Goal: Task Accomplishment & Management: Use online tool/utility

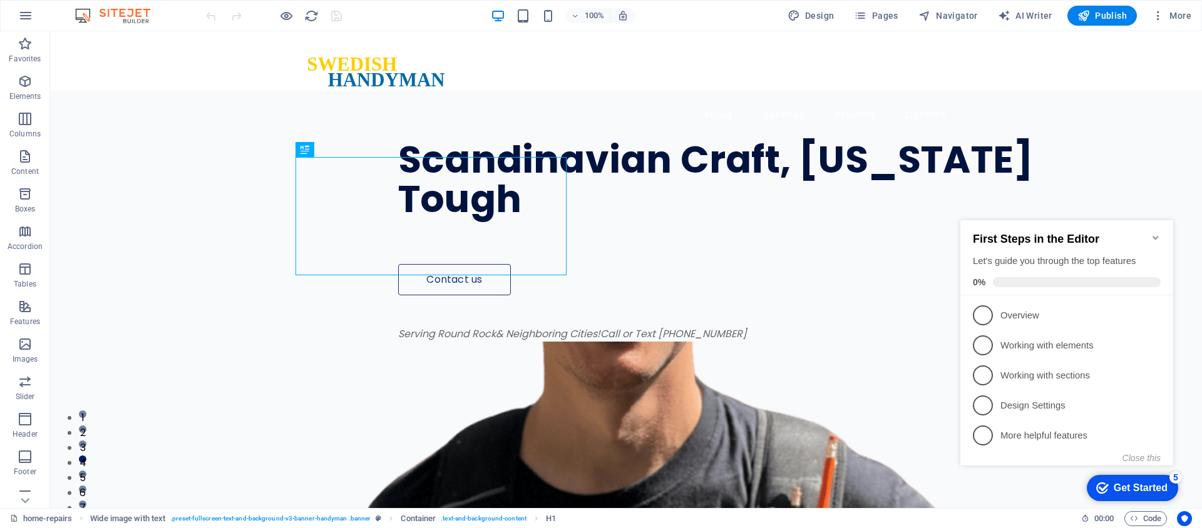
click at [1143, 490] on div "Get Started" at bounding box center [1141, 488] width 54 height 11
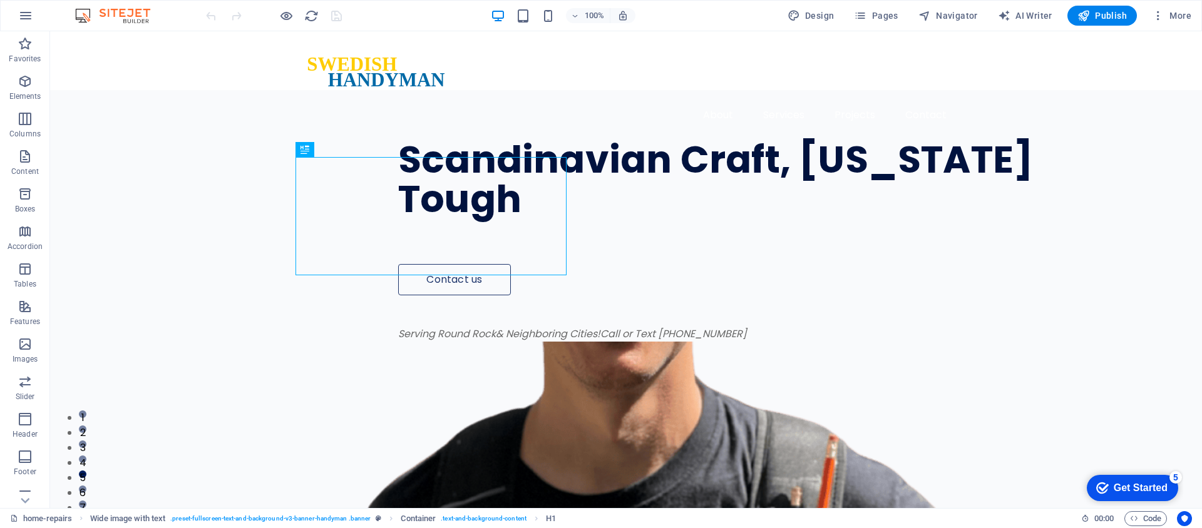
click at [1141, 485] on div "Get Started" at bounding box center [1141, 488] width 54 height 11
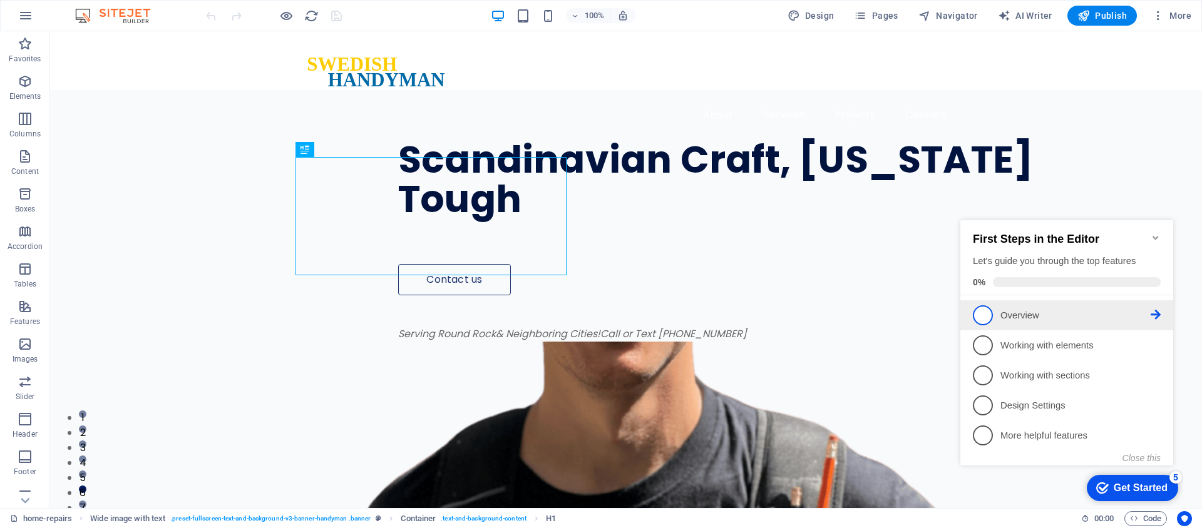
click at [1044, 321] on link "1 Overview - incomplete" at bounding box center [1067, 316] width 188 height 20
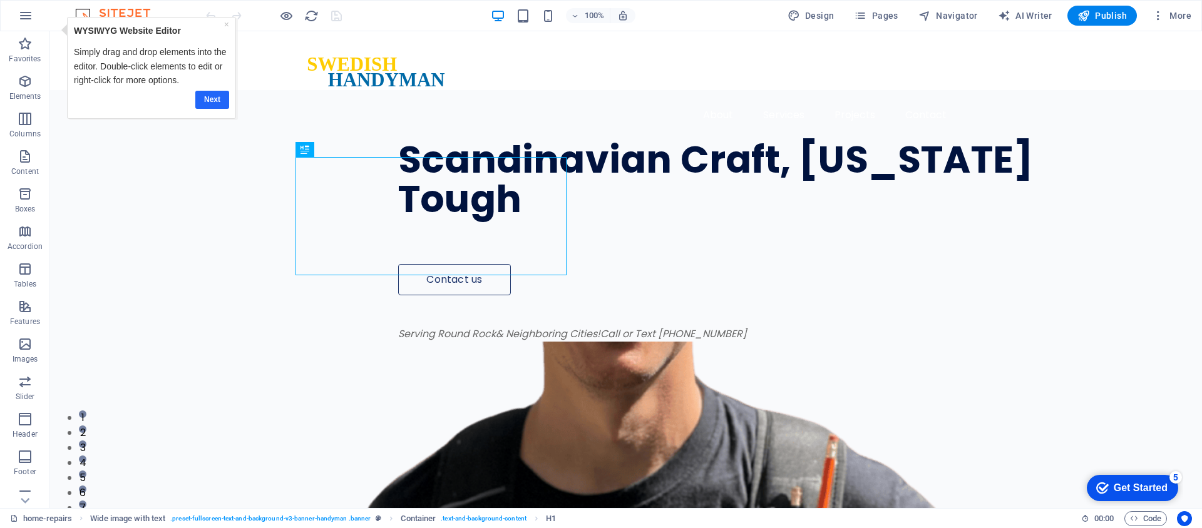
click at [202, 100] on link "Next" at bounding box center [212, 100] width 34 height 18
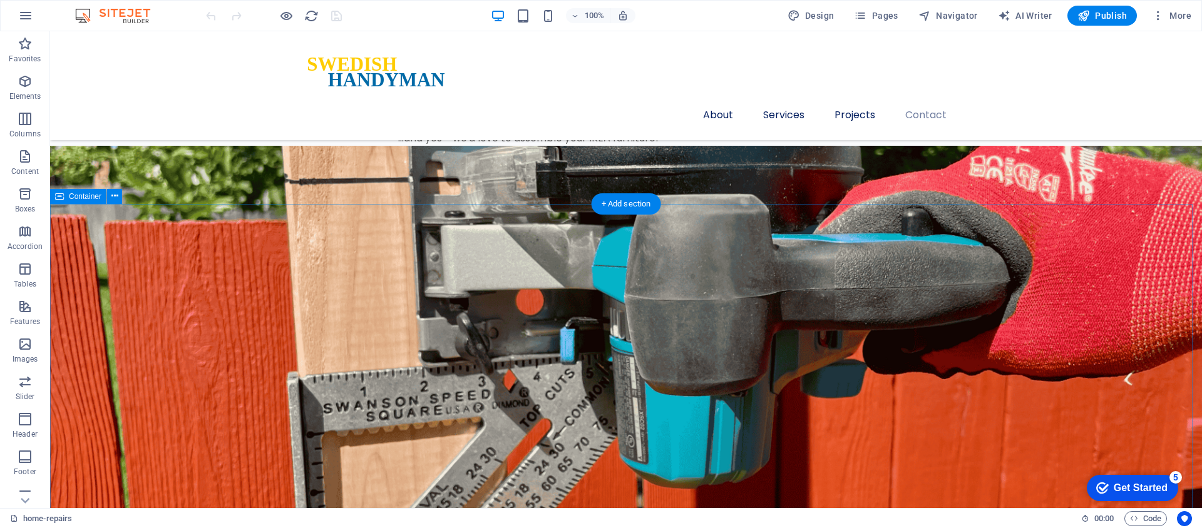
scroll to position [2974, 0]
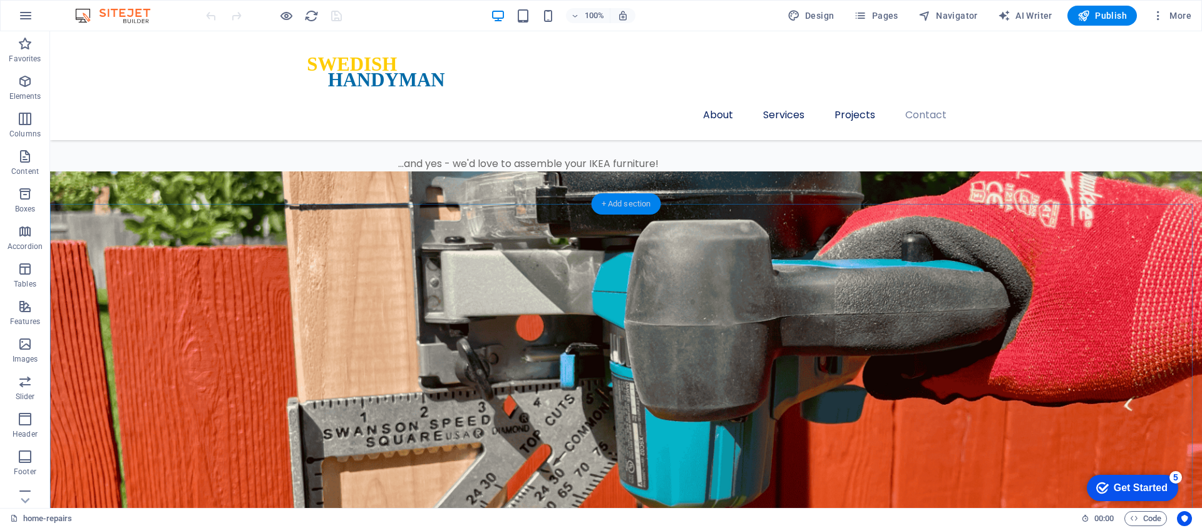
click at [618, 207] on div "+ Add section" at bounding box center [627, 203] width 70 height 21
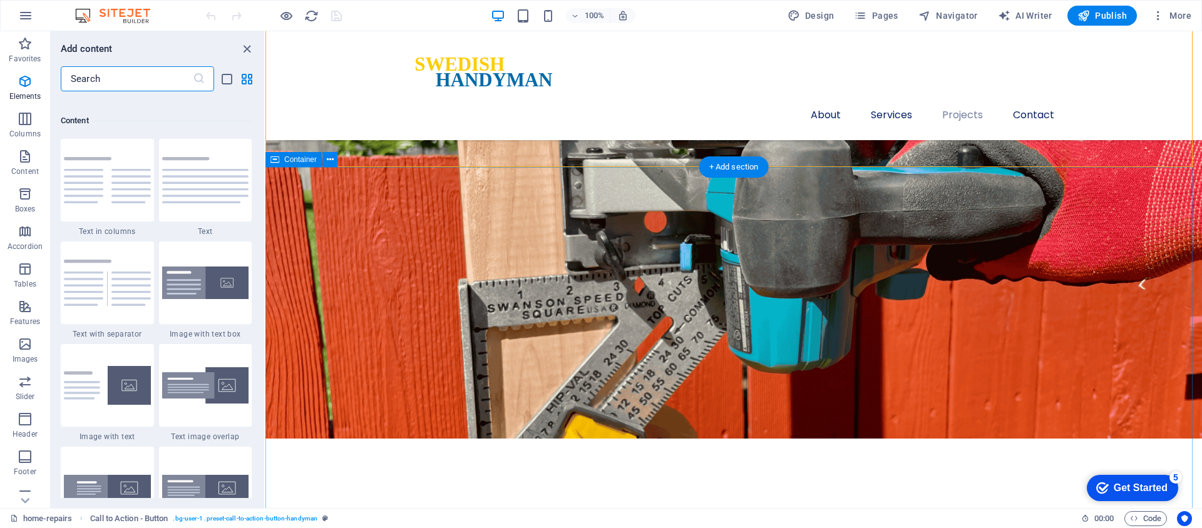
scroll to position [2191, 0]
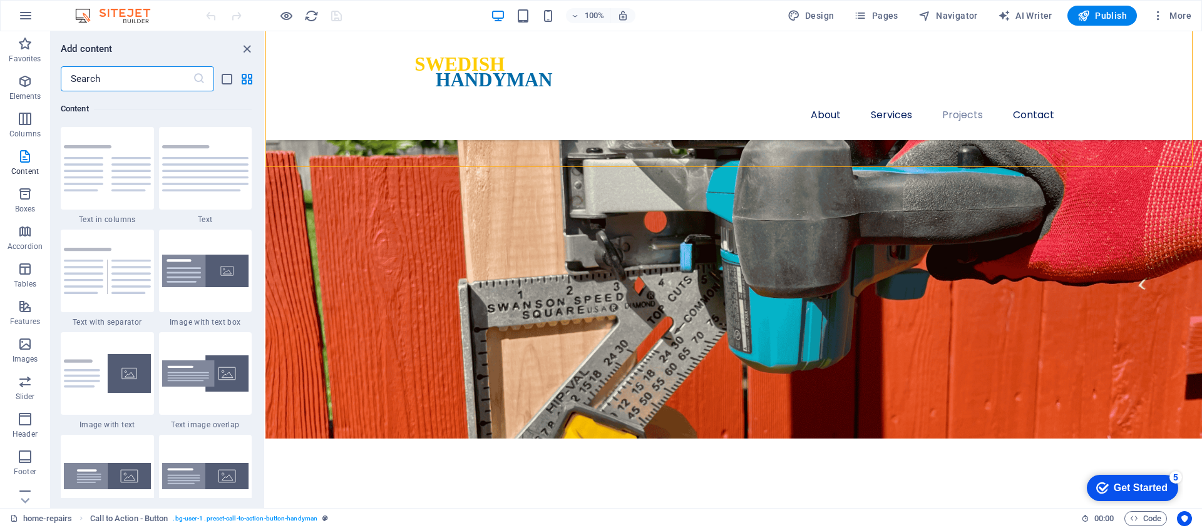
click at [118, 85] on input "text" at bounding box center [127, 78] width 132 height 25
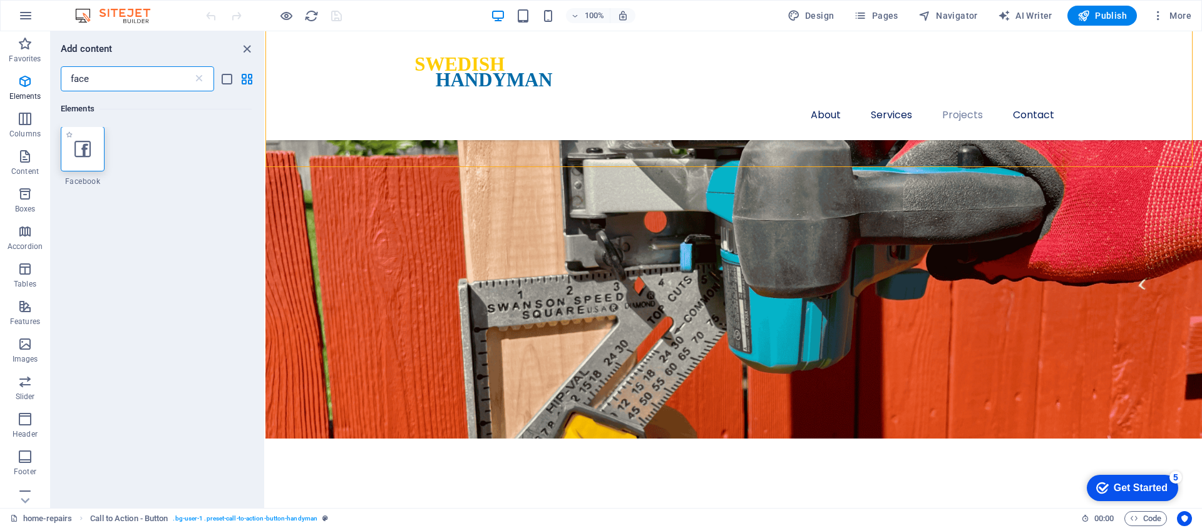
scroll to position [0, 0]
type input "face"
click at [71, 156] on div at bounding box center [83, 149] width 44 height 45
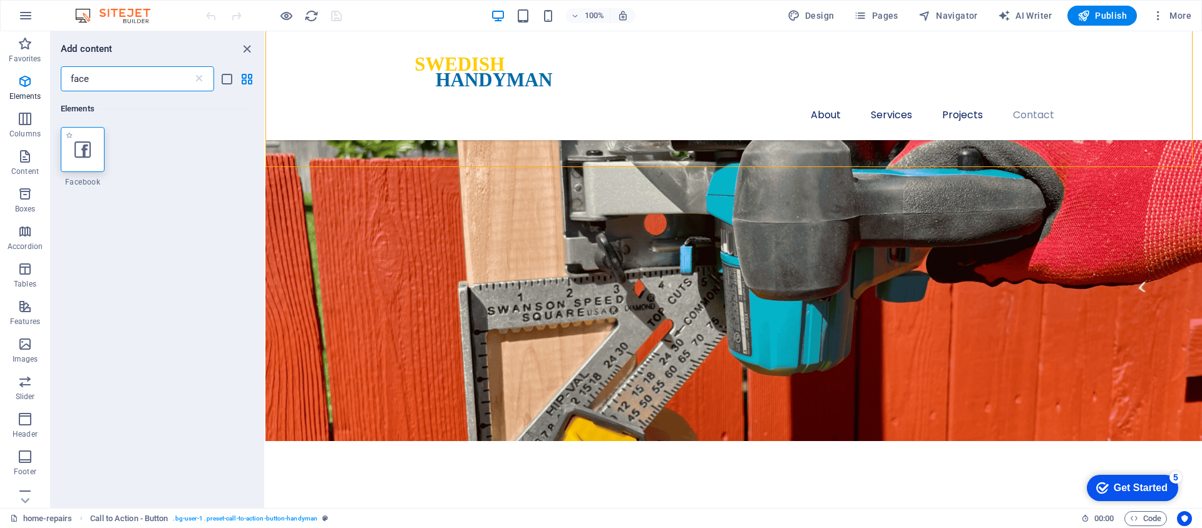
select select "%"
select select "px"
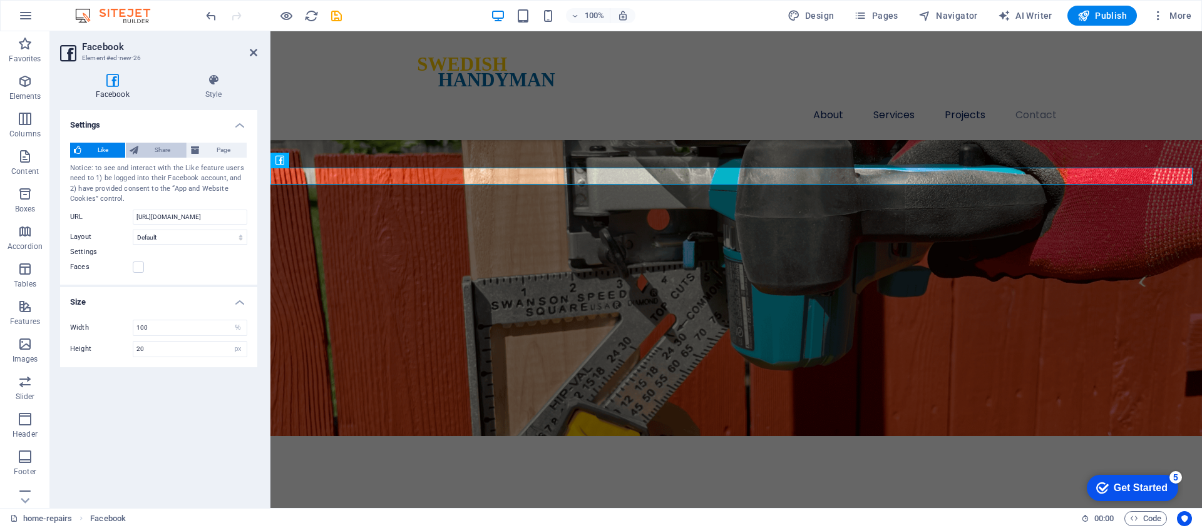
click at [149, 152] on span "Share" at bounding box center [162, 150] width 41 height 15
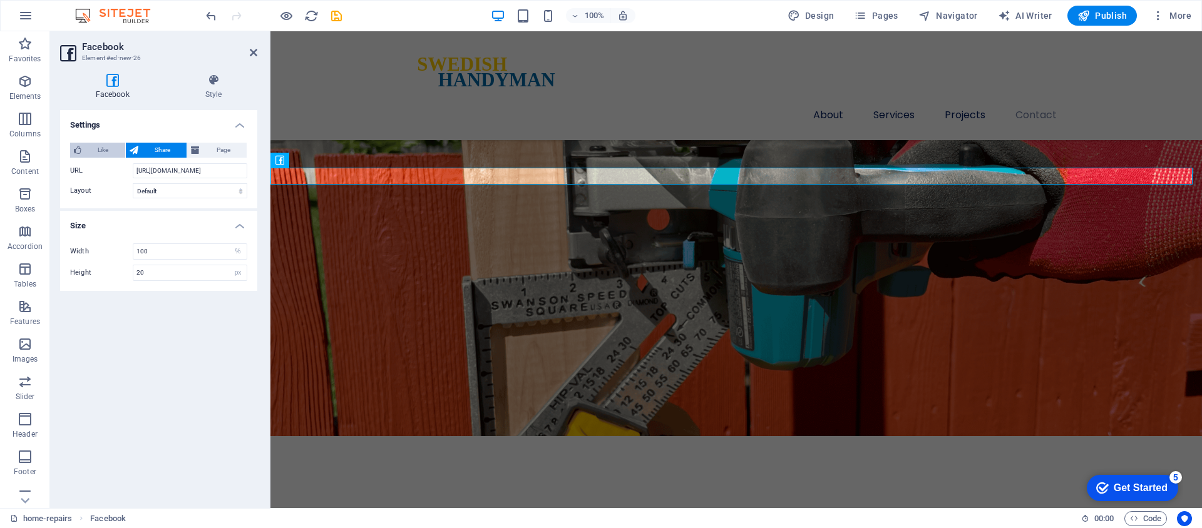
click at [94, 148] on span "Like" at bounding box center [103, 150] width 36 height 15
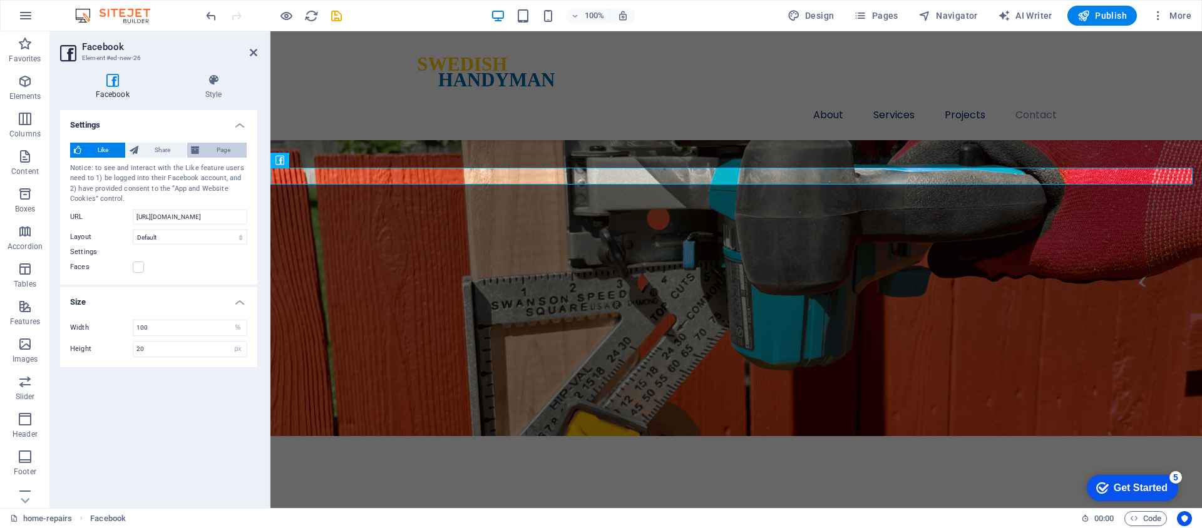
click at [217, 150] on span "Page" at bounding box center [222, 150] width 39 height 15
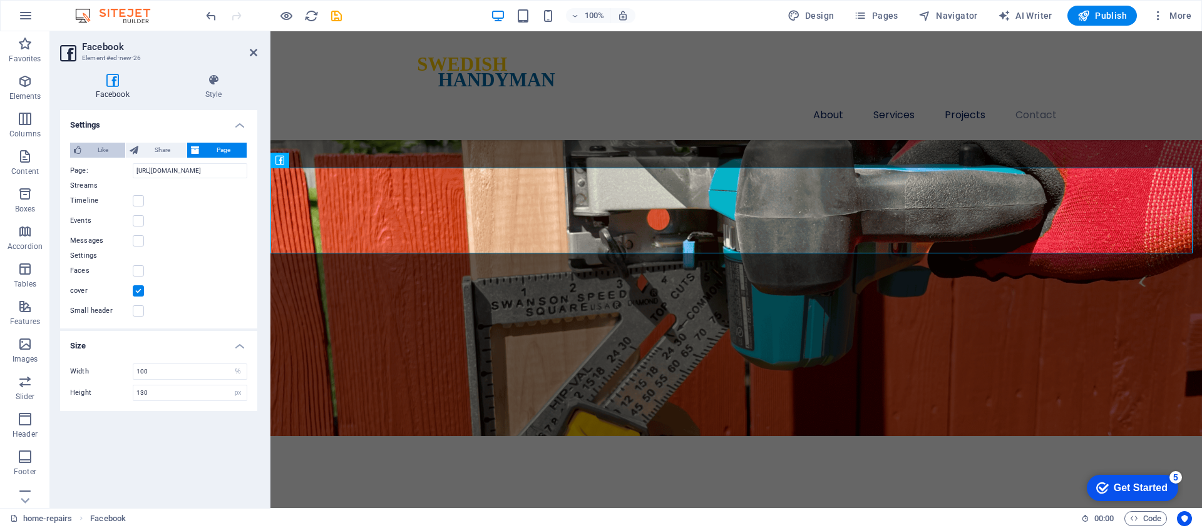
click at [84, 150] on button "Like" at bounding box center [97, 150] width 55 height 15
type input "20"
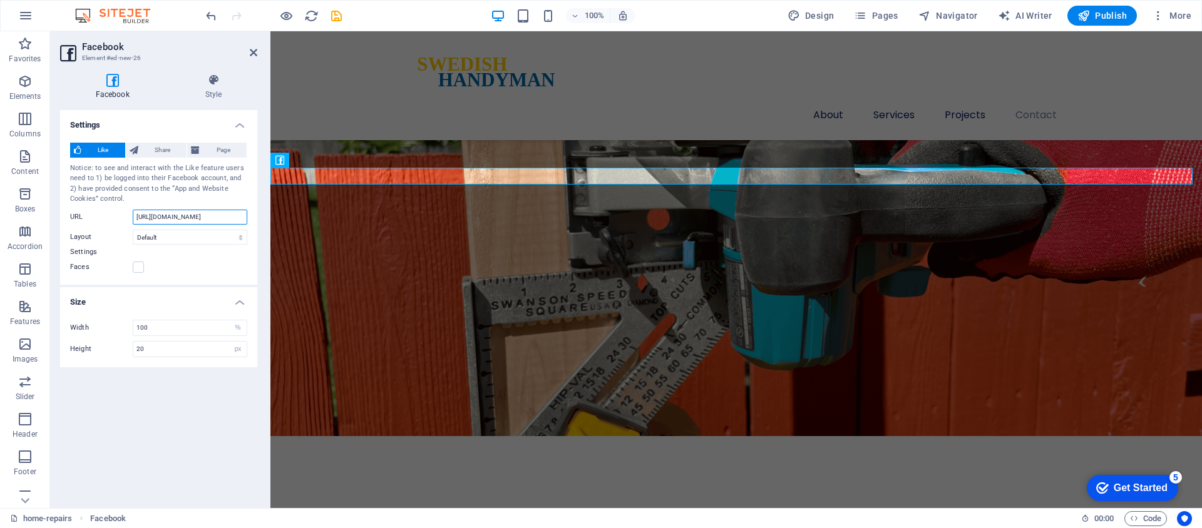
click at [163, 215] on input "[URL][DOMAIN_NAME]" at bounding box center [190, 217] width 115 height 15
click at [225, 219] on input "[URL][DOMAIN_NAME]" at bounding box center [190, 217] width 115 height 15
paste input "profile.php?id=[CREDIT_CARD_NUMBER]"
type input "[URL][DOMAIN_NAME][CREDIT_CARD_NUMBER]"
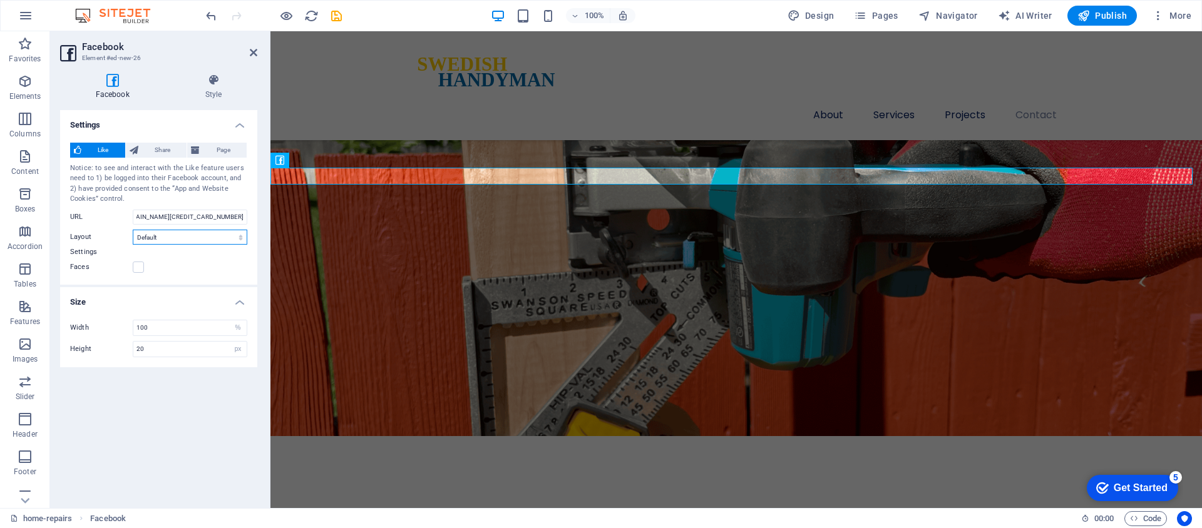
click at [211, 239] on select "Default Button Box counter Button counter" at bounding box center [190, 237] width 115 height 15
click at [141, 271] on label at bounding box center [138, 267] width 11 height 11
click at [0, 0] on input "Faces" at bounding box center [0, 0] width 0 height 0
click at [140, 269] on label at bounding box center [138, 267] width 11 height 11
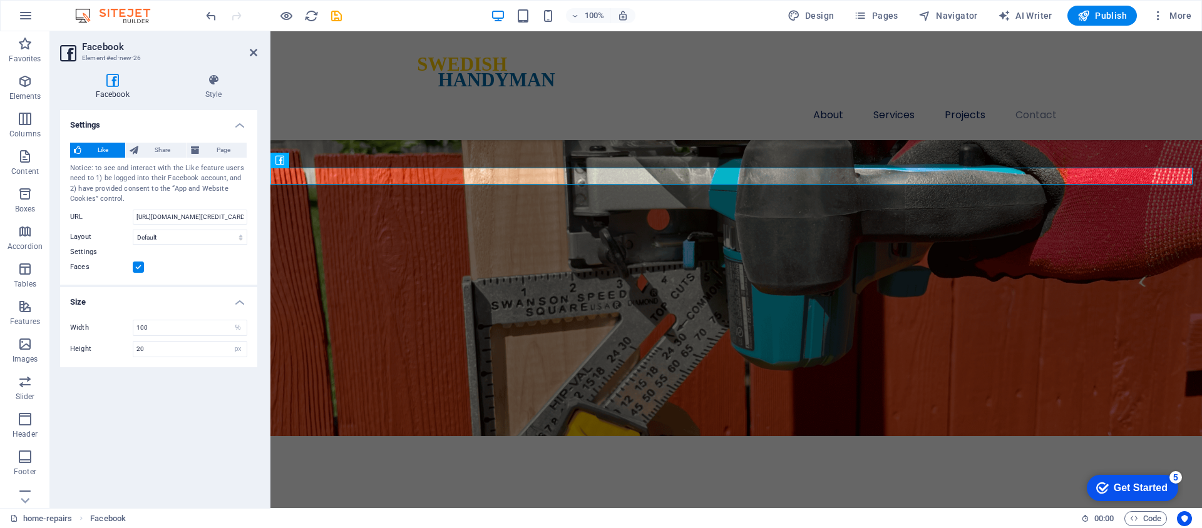
click at [0, 0] on input "Faces" at bounding box center [0, 0] width 0 height 0
click at [158, 152] on span "Share" at bounding box center [162, 150] width 41 height 15
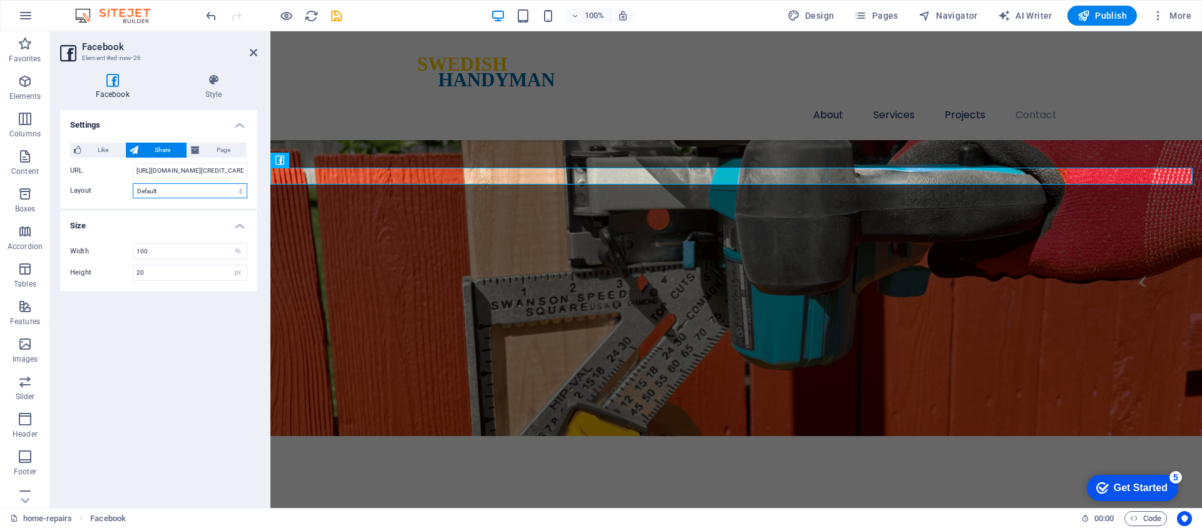
click at [157, 194] on select "Default Button Box counter Button counter" at bounding box center [190, 190] width 115 height 15
click at [202, 150] on button "Page" at bounding box center [216, 150] width 59 height 15
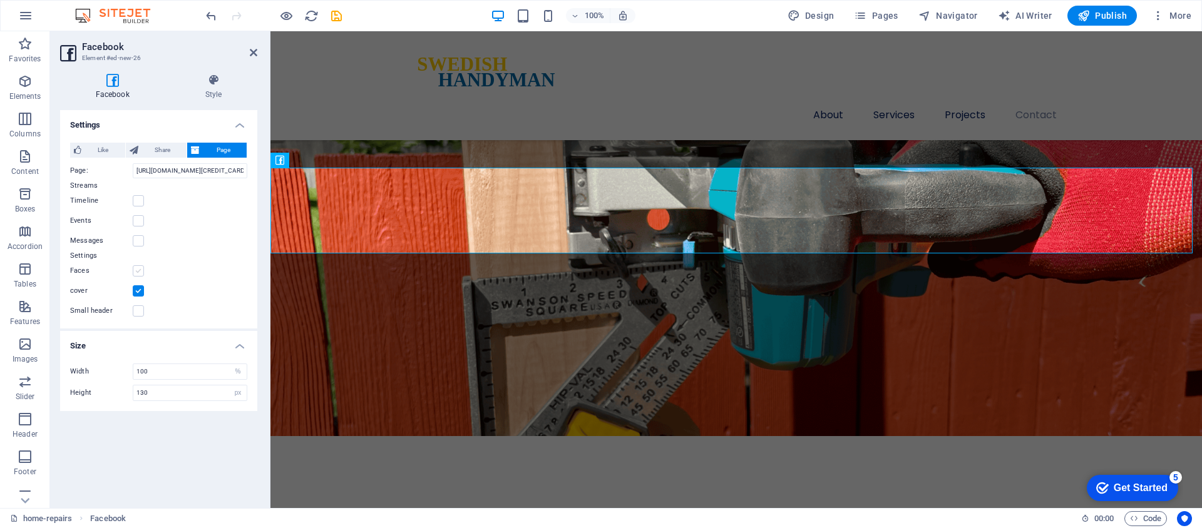
click at [139, 269] on label at bounding box center [138, 270] width 11 height 11
click at [0, 0] on input "Faces" at bounding box center [0, 0] width 0 height 0
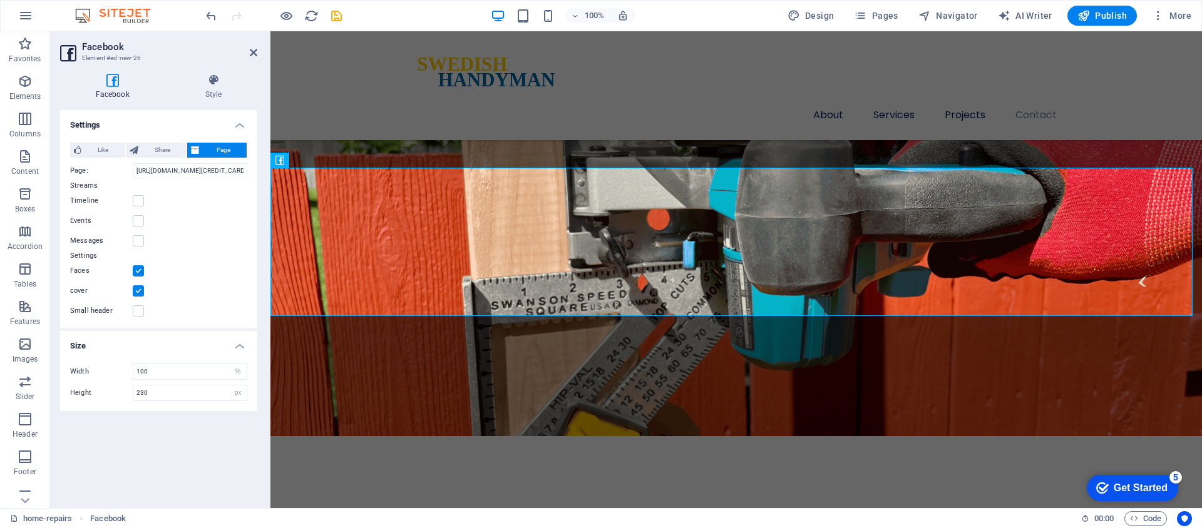
click at [139, 269] on label at bounding box center [138, 270] width 11 height 11
click at [0, 0] on input "Faces" at bounding box center [0, 0] width 0 height 0
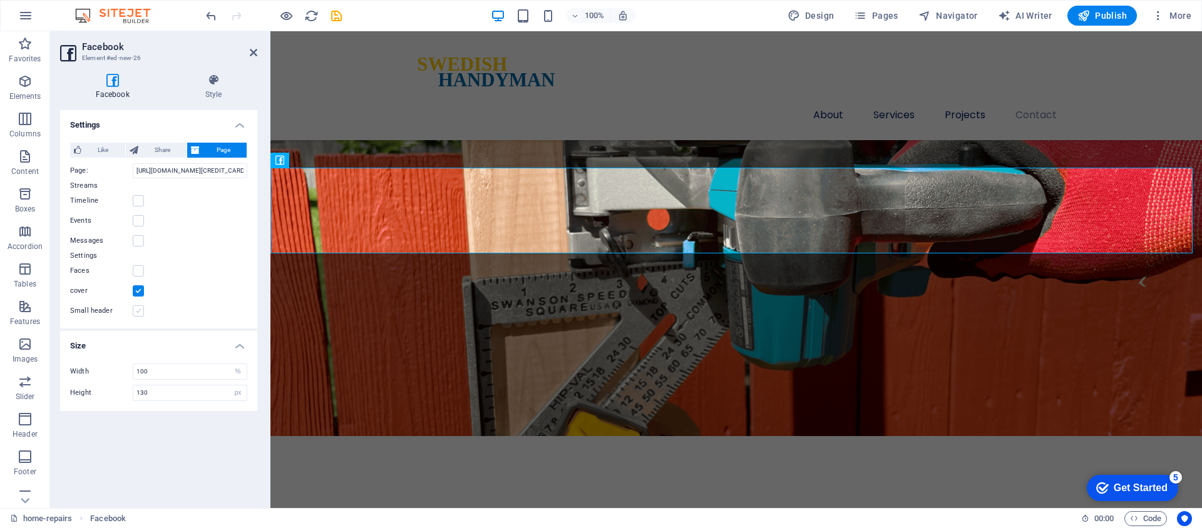
click at [137, 309] on label at bounding box center [138, 311] width 11 height 11
click at [0, 0] on input "Small header" at bounding box center [0, 0] width 0 height 0
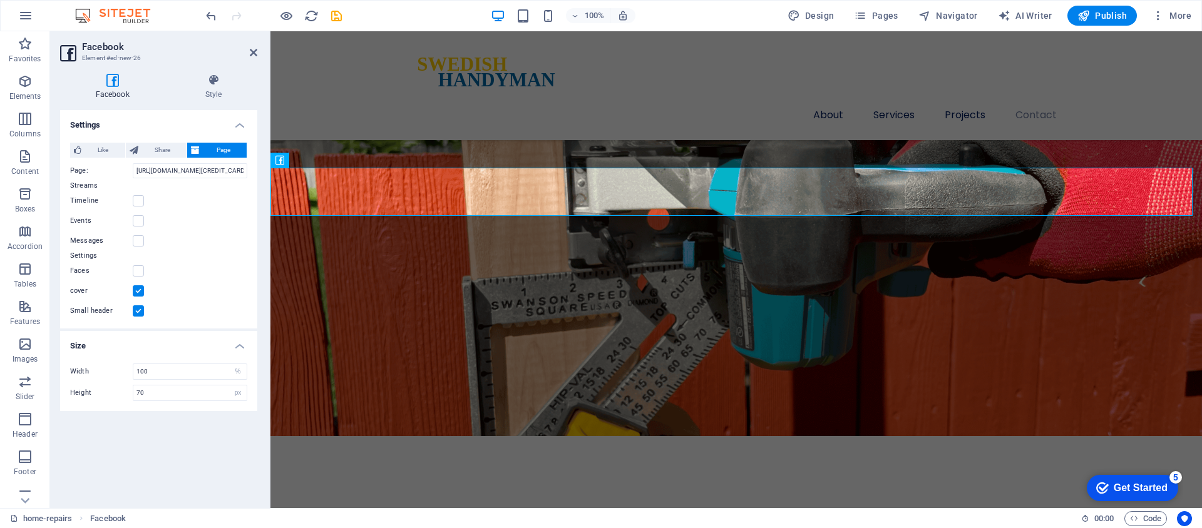
click at [137, 309] on label at bounding box center [138, 311] width 11 height 11
click at [0, 0] on input "Small header" at bounding box center [0, 0] width 0 height 0
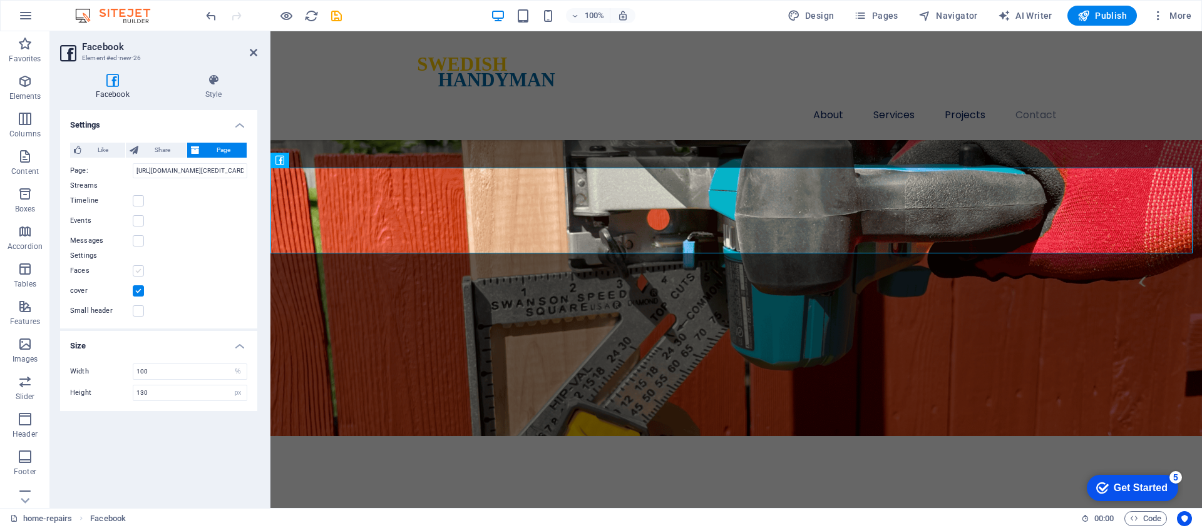
click at [137, 271] on label at bounding box center [138, 270] width 11 height 11
click at [0, 0] on input "Faces" at bounding box center [0, 0] width 0 height 0
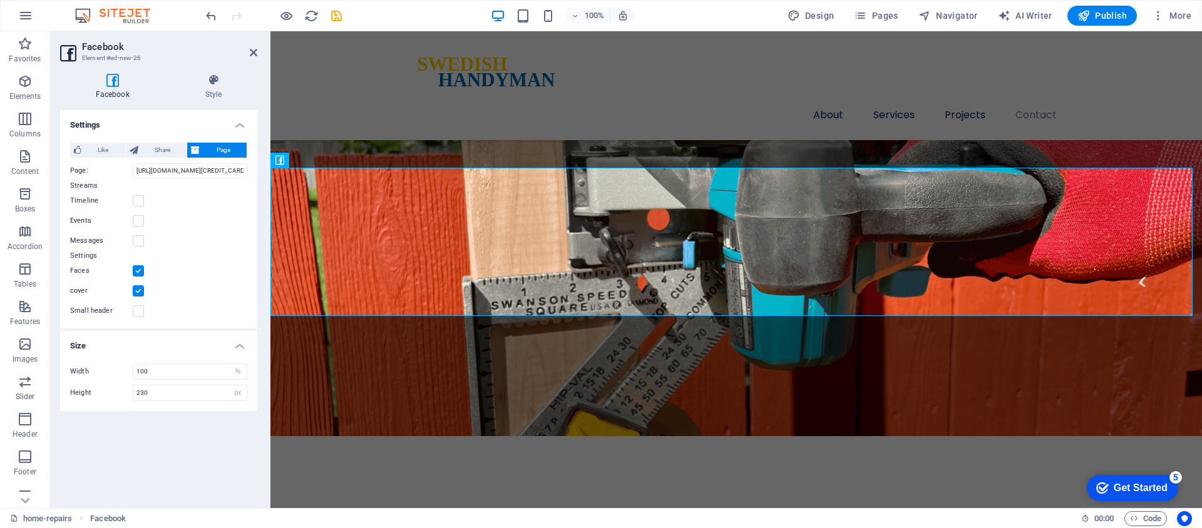
click at [137, 271] on label at bounding box center [138, 270] width 11 height 11
click at [0, 0] on input "Faces" at bounding box center [0, 0] width 0 height 0
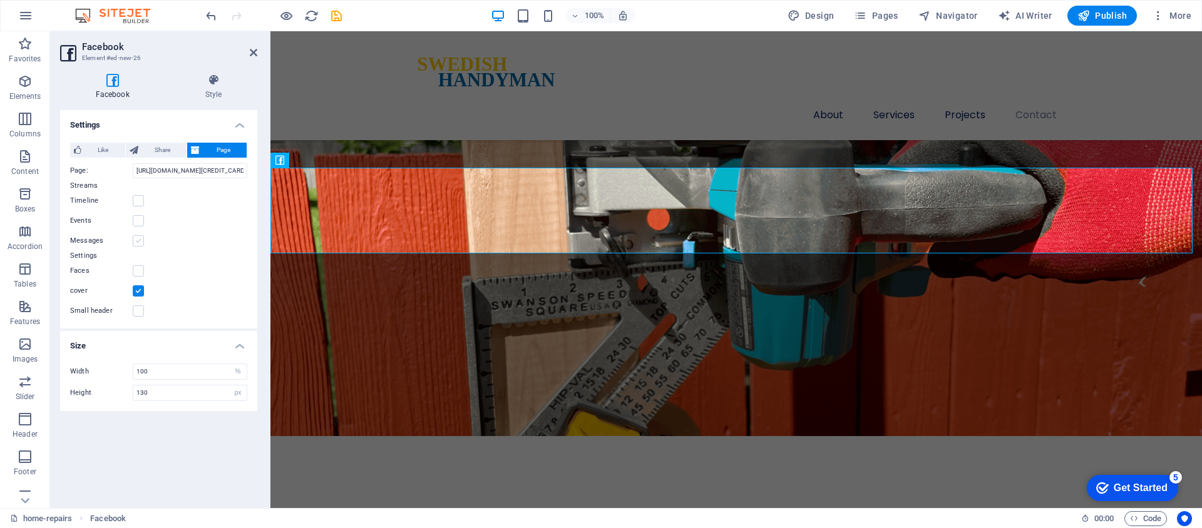
click at [137, 242] on label at bounding box center [138, 240] width 11 height 11
click at [0, 0] on input "Messages" at bounding box center [0, 0] width 0 height 0
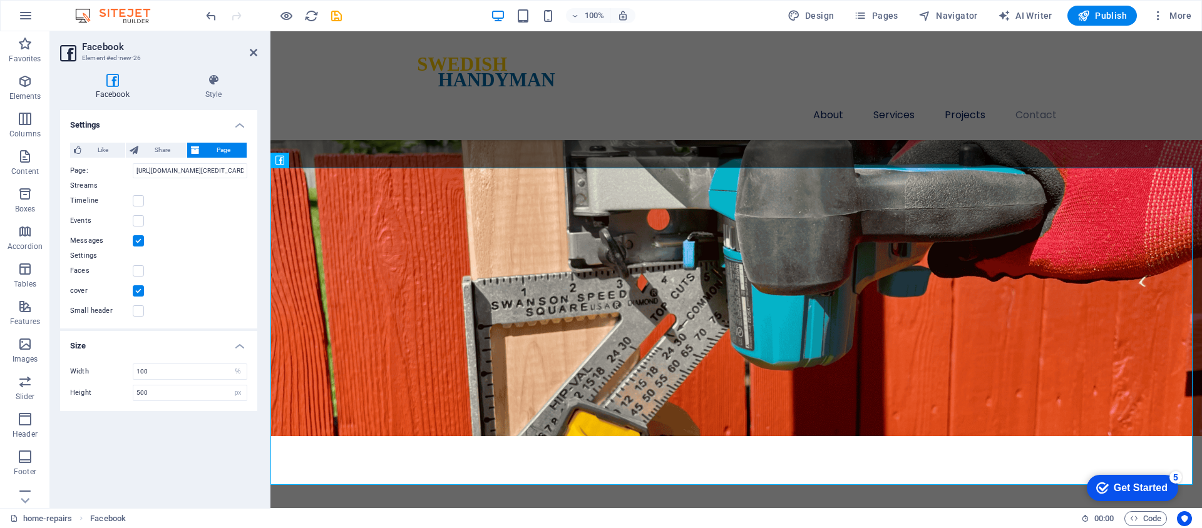
click at [137, 242] on label at bounding box center [138, 240] width 11 height 11
click at [0, 0] on input "Messages" at bounding box center [0, 0] width 0 height 0
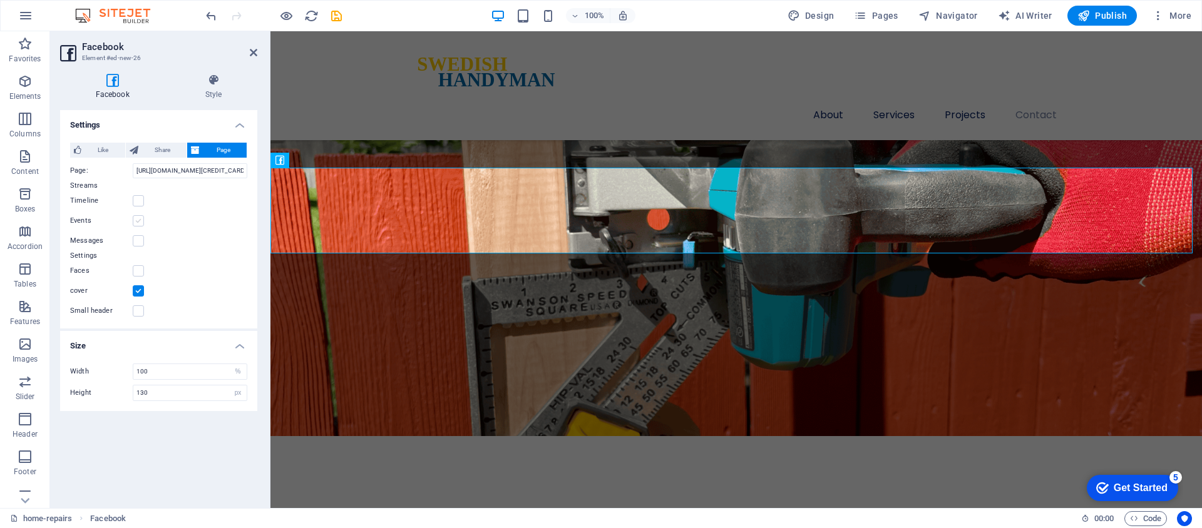
click at [138, 222] on label at bounding box center [138, 220] width 11 height 11
click at [0, 0] on input "Events" at bounding box center [0, 0] width 0 height 0
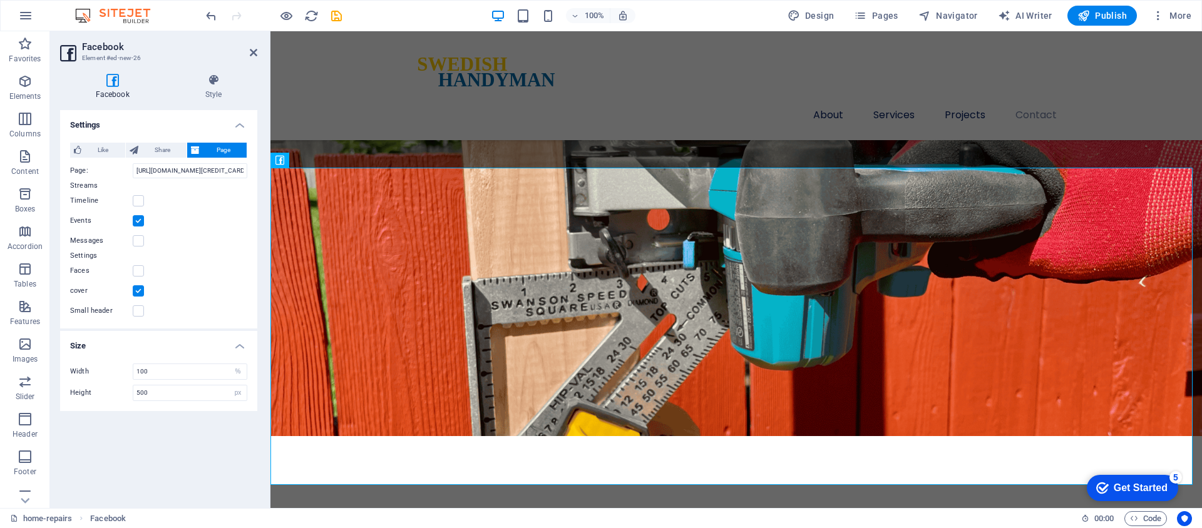
click at [138, 222] on label at bounding box center [138, 220] width 11 height 11
click at [0, 0] on input "Events" at bounding box center [0, 0] width 0 height 0
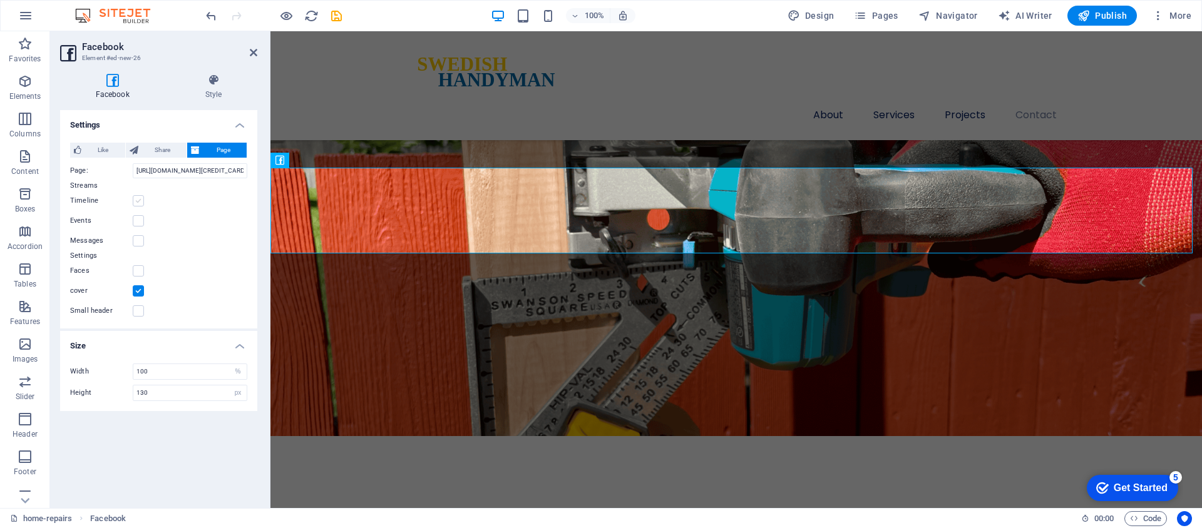
click at [140, 203] on label at bounding box center [138, 200] width 11 height 11
click at [0, 0] on input "Timeline" at bounding box center [0, 0] width 0 height 0
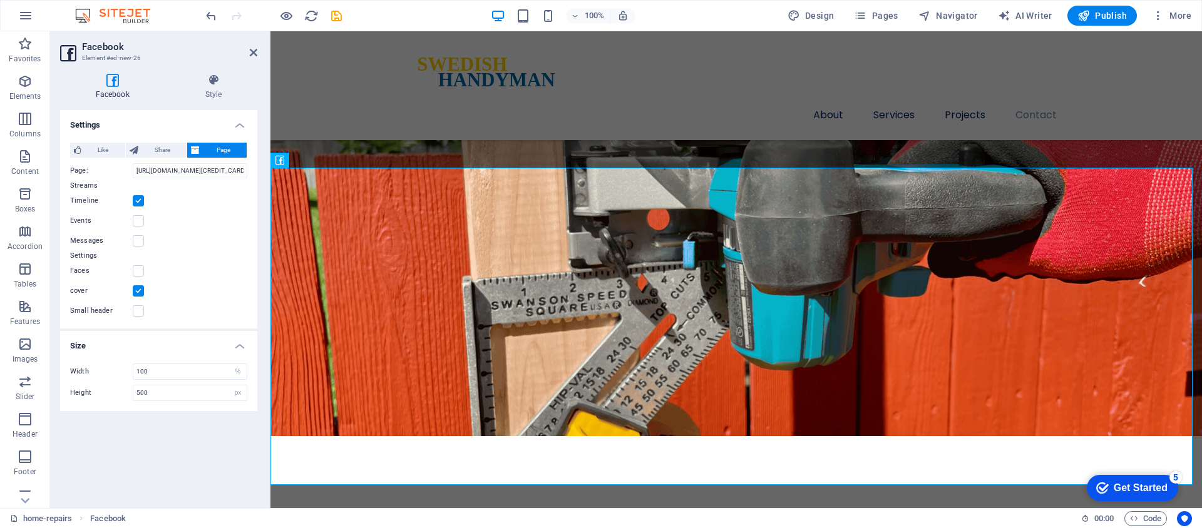
click at [140, 203] on label at bounding box center [138, 200] width 11 height 11
click at [0, 0] on input "Timeline" at bounding box center [0, 0] width 0 height 0
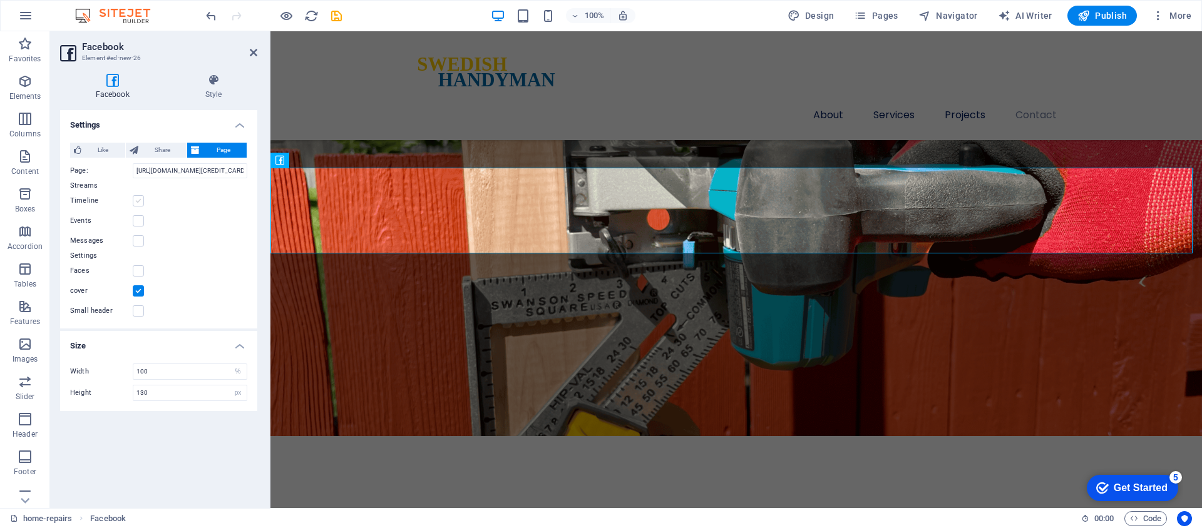
click at [140, 203] on label at bounding box center [138, 200] width 11 height 11
click at [0, 0] on input "Timeline" at bounding box center [0, 0] width 0 height 0
type input "500"
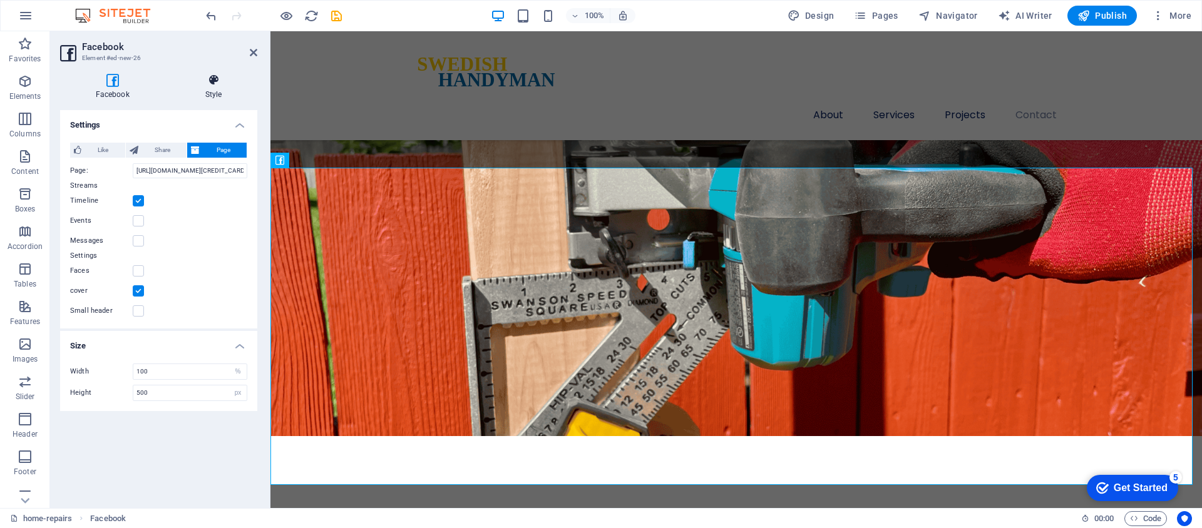
click at [211, 83] on icon at bounding box center [214, 80] width 88 height 13
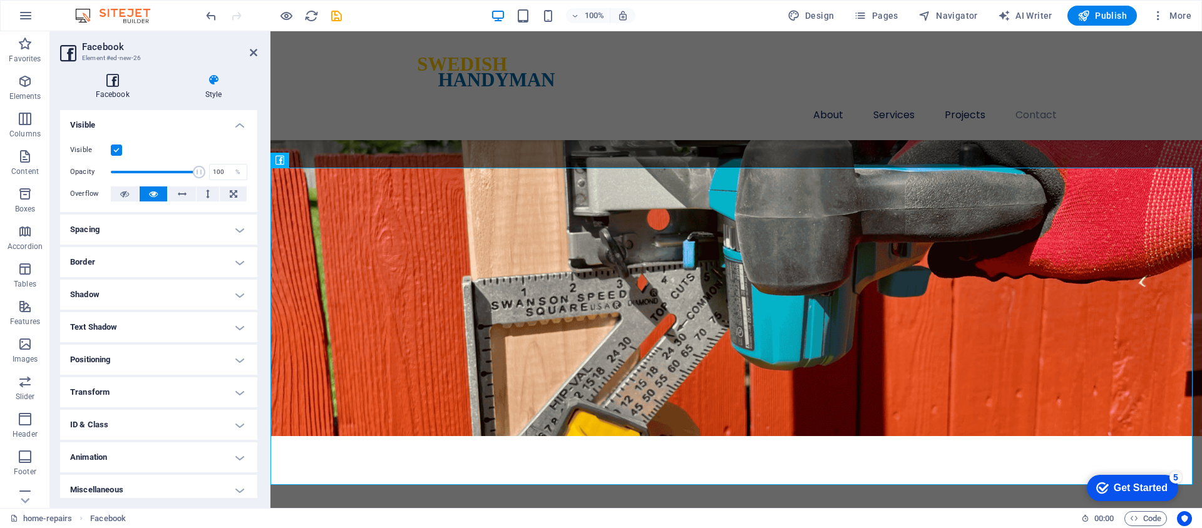
click at [126, 84] on icon at bounding box center [112, 80] width 105 height 13
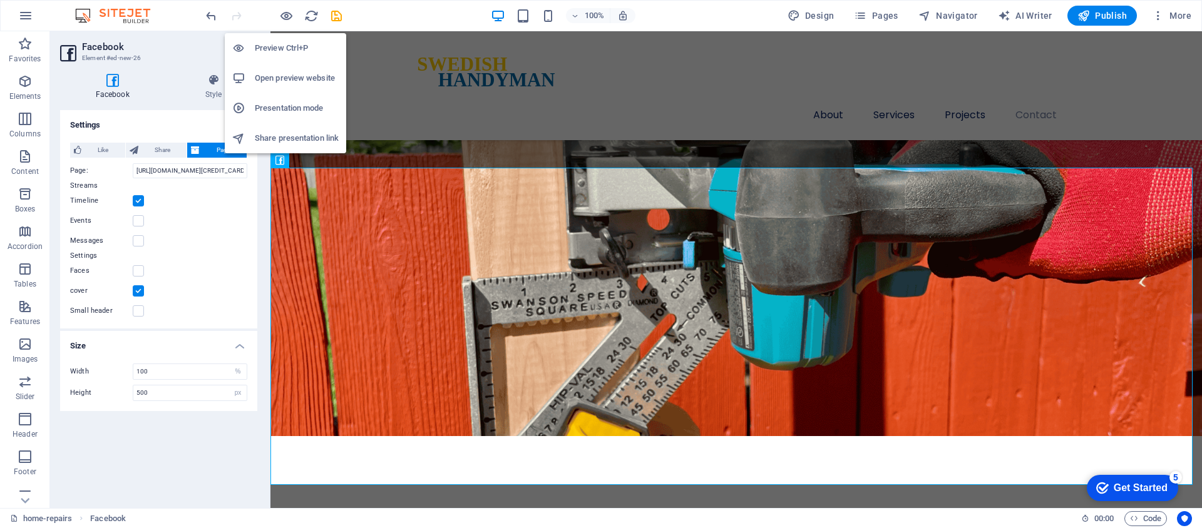
click at [293, 106] on h6 "Presentation mode" at bounding box center [297, 108] width 84 height 15
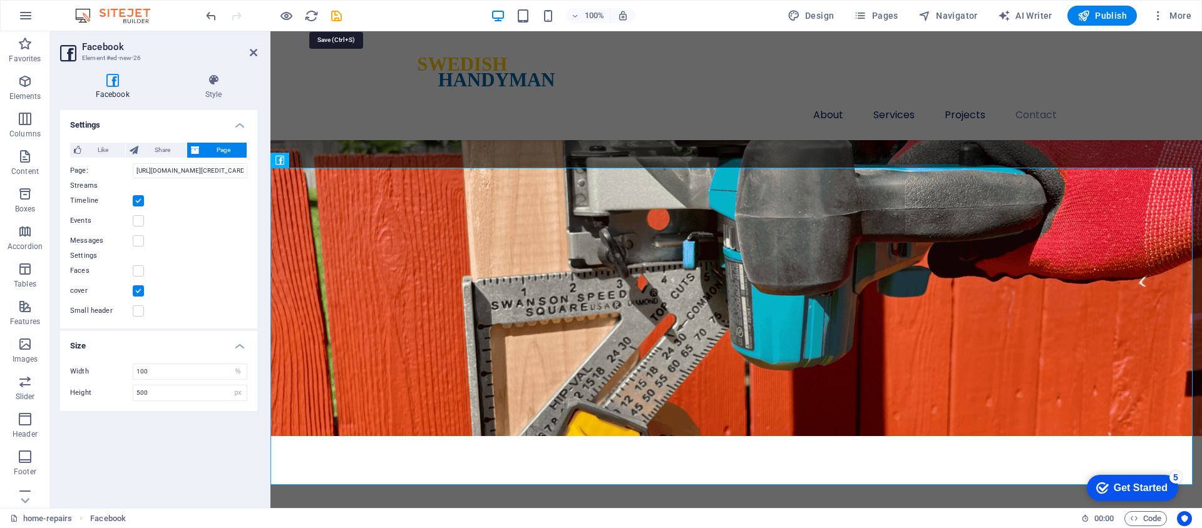
click at [339, 20] on icon "save" at bounding box center [336, 16] width 14 height 14
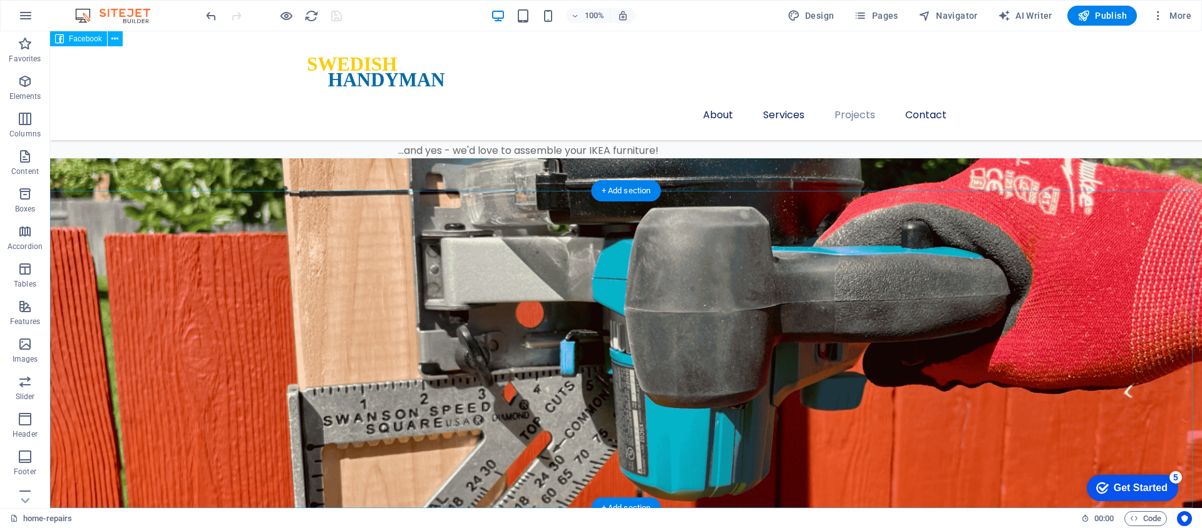
scroll to position [2969, 0]
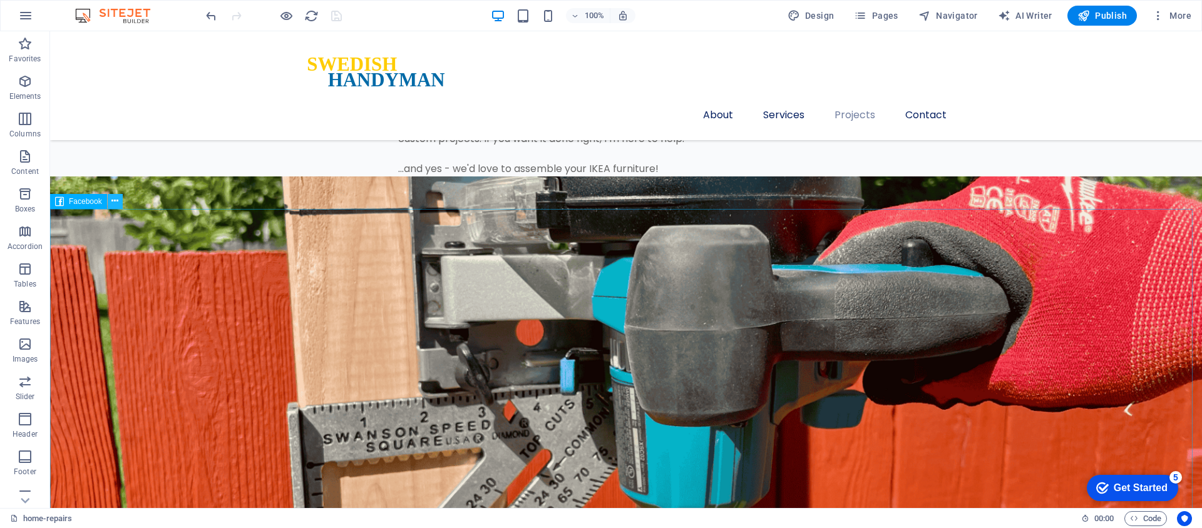
click at [114, 204] on icon at bounding box center [114, 201] width 7 height 13
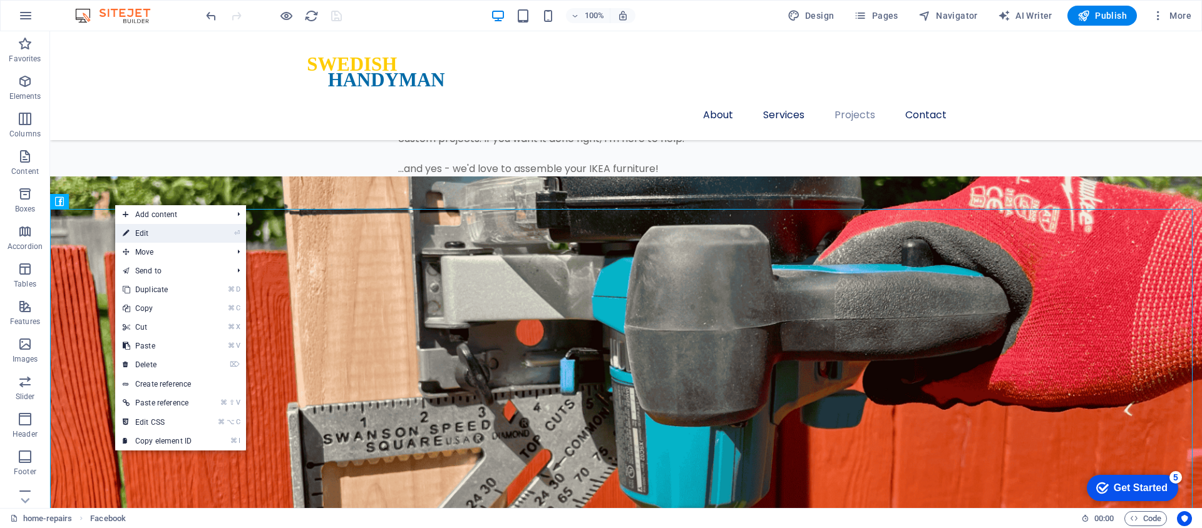
click at [126, 232] on icon at bounding box center [126, 233] width 6 height 19
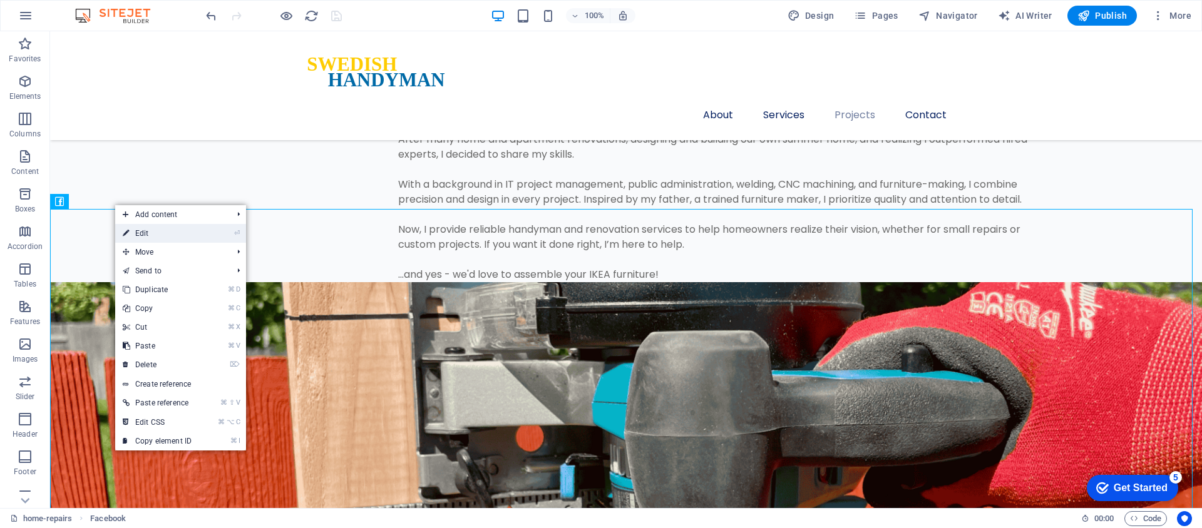
select select "%"
select select "px"
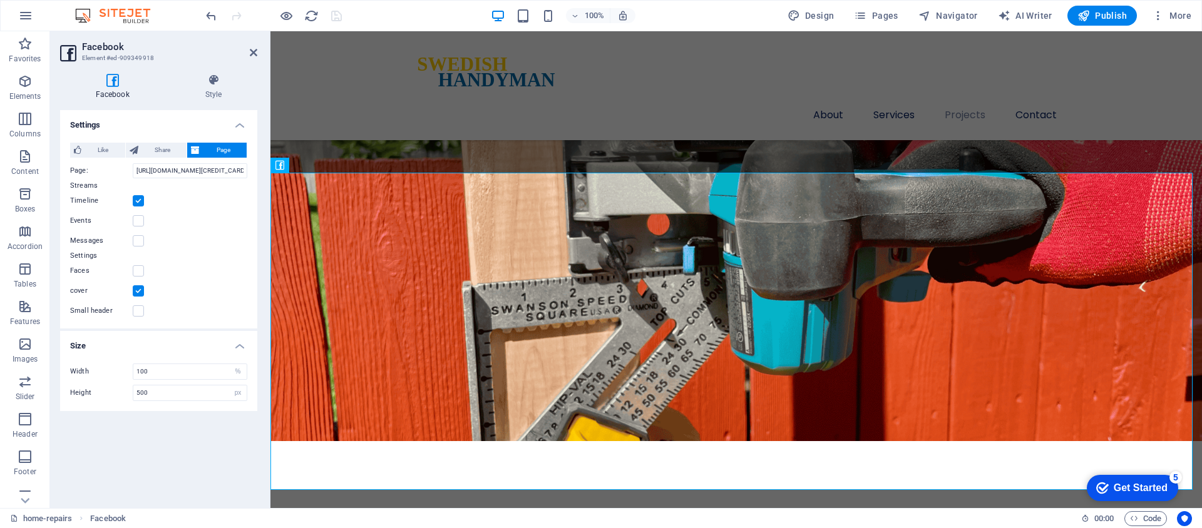
click at [137, 201] on label at bounding box center [138, 200] width 11 height 11
click at [0, 0] on input "Timeline" at bounding box center [0, 0] width 0 height 0
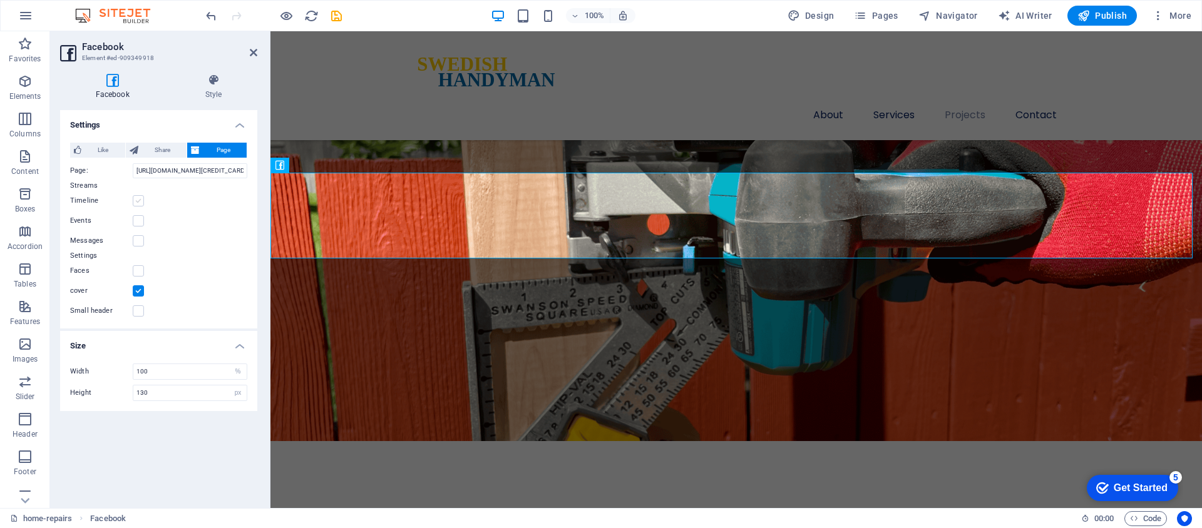
click at [136, 202] on label at bounding box center [138, 200] width 11 height 11
click at [0, 0] on input "Timeline" at bounding box center [0, 0] width 0 height 0
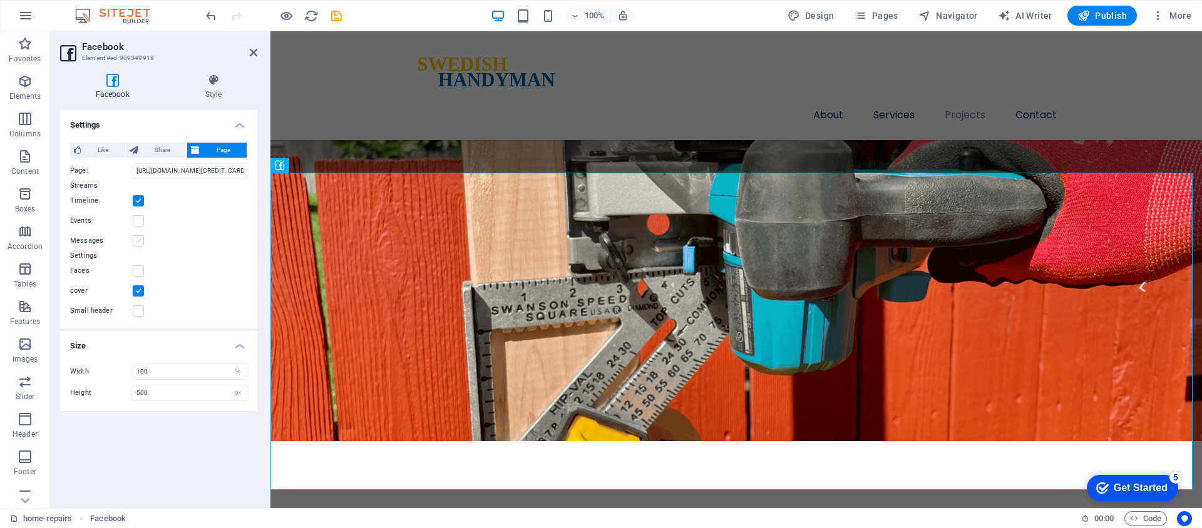
click at [137, 242] on label at bounding box center [138, 240] width 11 height 11
click at [0, 0] on input "Messages" at bounding box center [0, 0] width 0 height 0
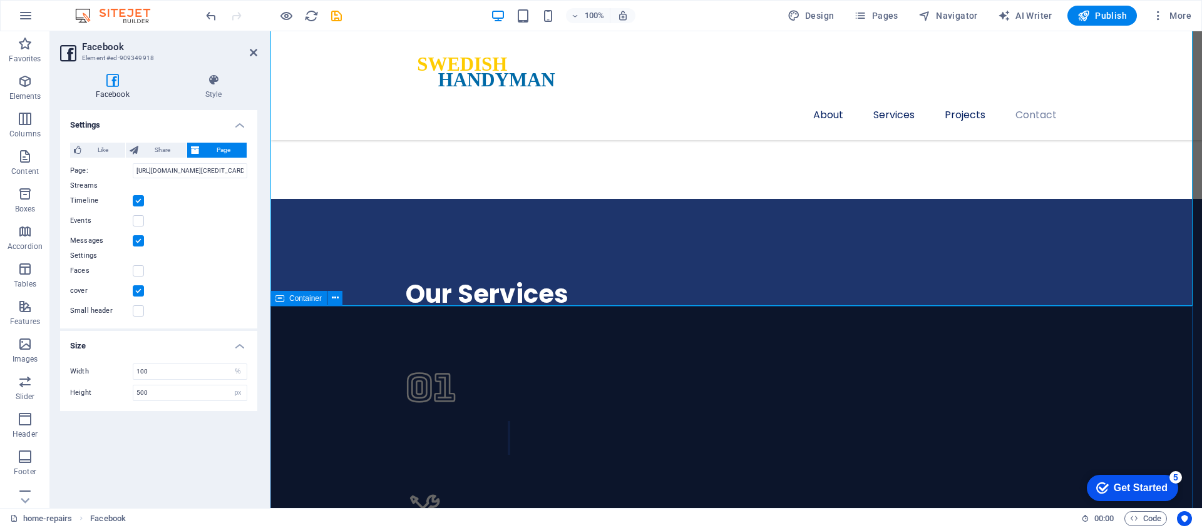
scroll to position [3014, 0]
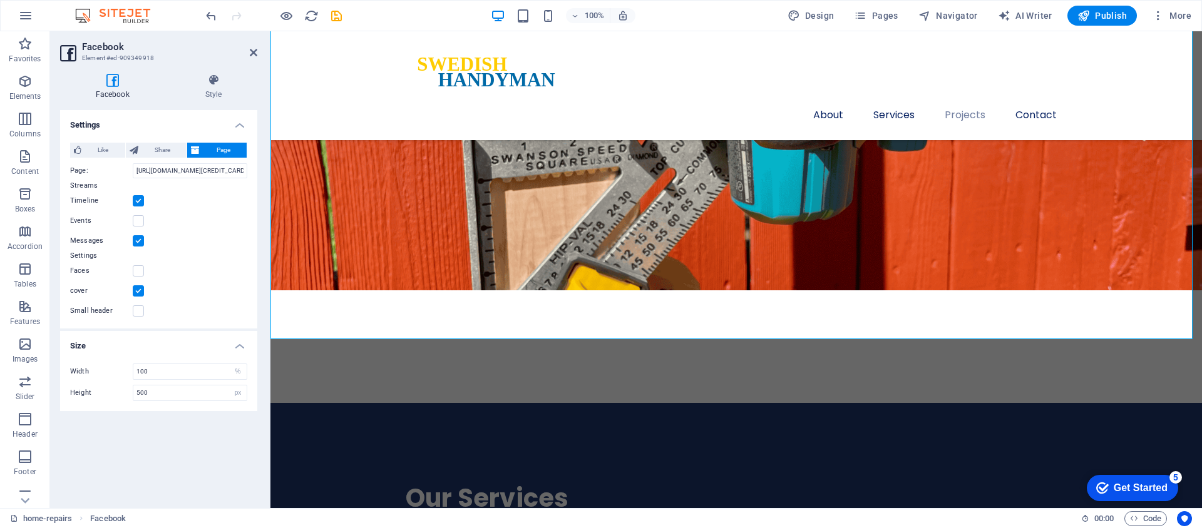
click at [138, 241] on label at bounding box center [138, 240] width 11 height 11
click at [0, 0] on input "Messages" at bounding box center [0, 0] width 0 height 0
click at [137, 269] on label at bounding box center [138, 270] width 11 height 11
click at [0, 0] on input "Faces" at bounding box center [0, 0] width 0 height 0
click at [140, 200] on label at bounding box center [138, 200] width 11 height 11
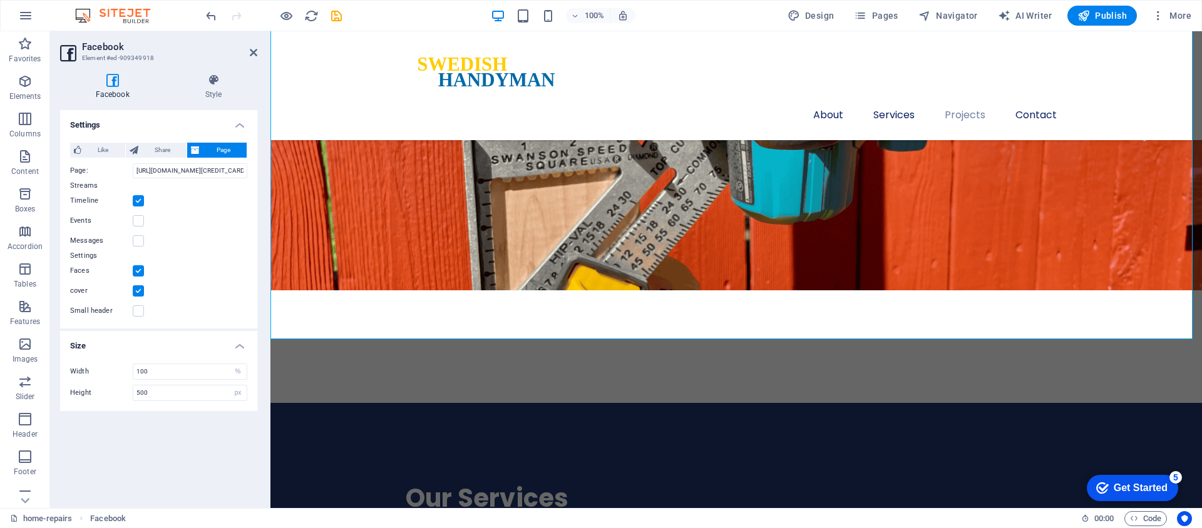
click at [0, 0] on input "Timeline" at bounding box center [0, 0] width 0 height 0
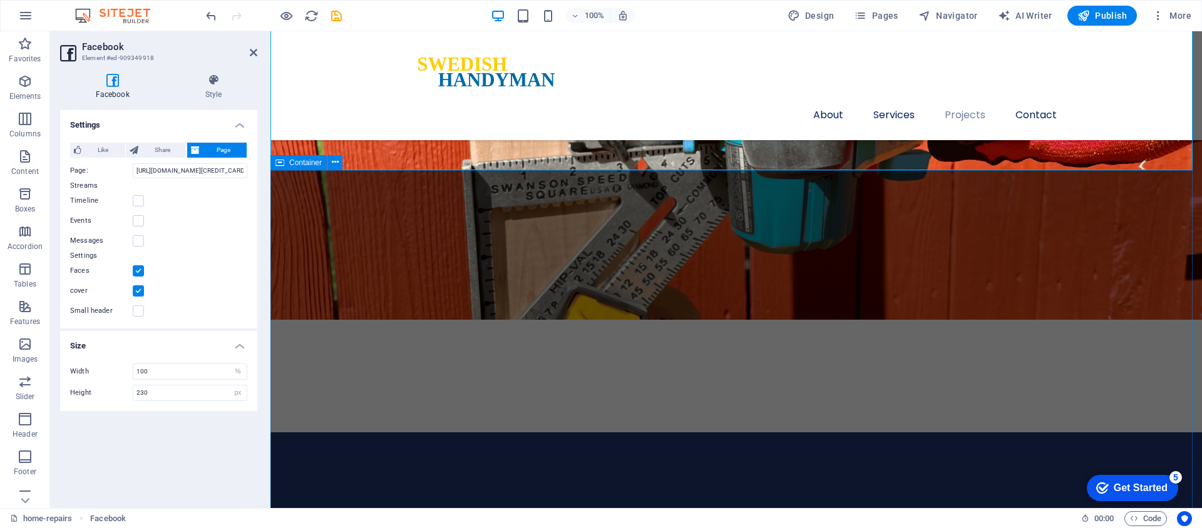
scroll to position [2790, 0]
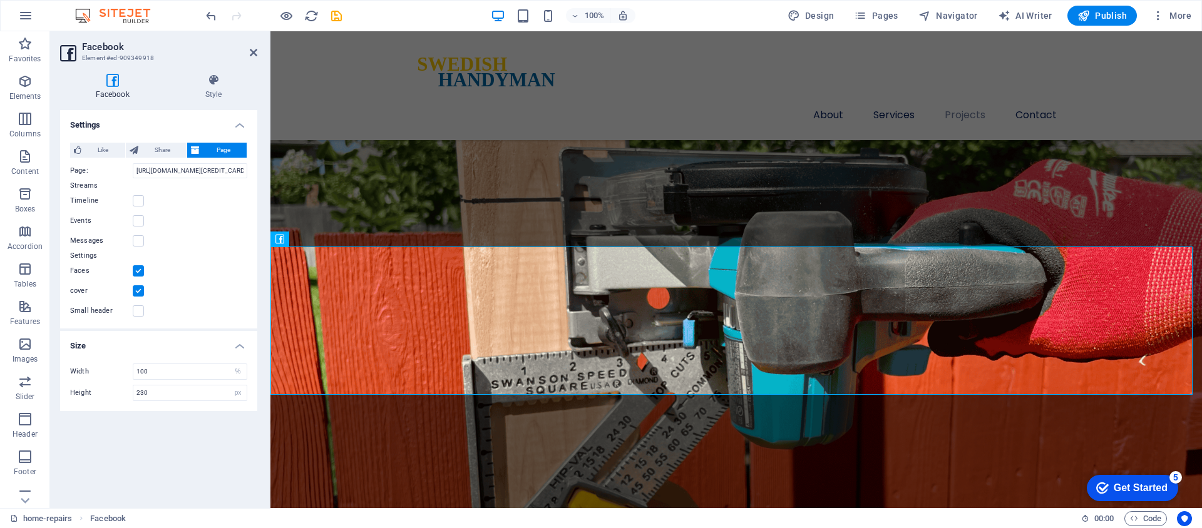
click at [138, 270] on label at bounding box center [138, 270] width 11 height 11
click at [0, 0] on input "Faces" at bounding box center [0, 0] width 0 height 0
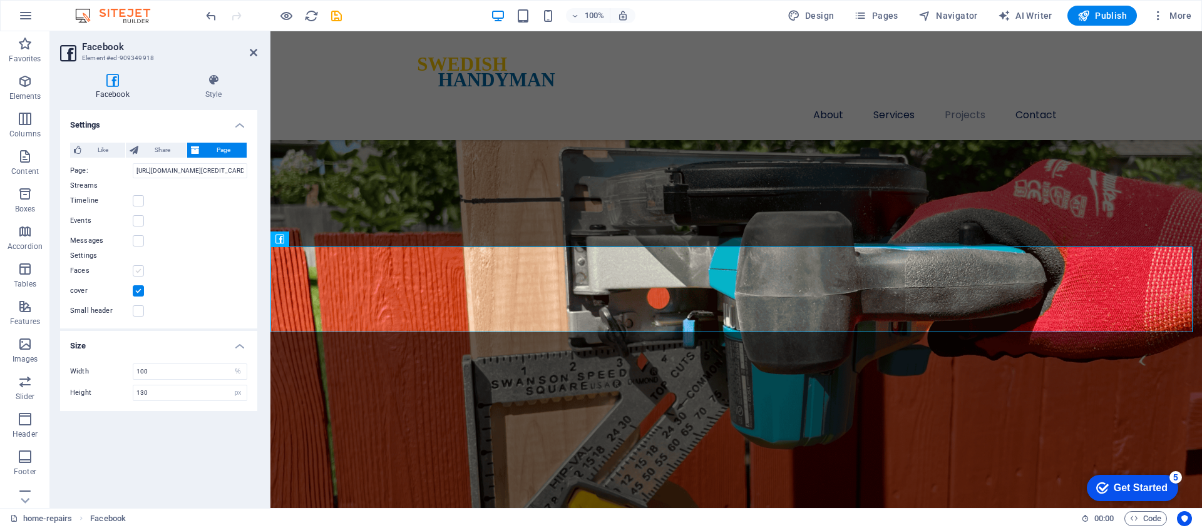
click at [138, 270] on label at bounding box center [138, 270] width 11 height 11
click at [0, 0] on input "Faces" at bounding box center [0, 0] width 0 height 0
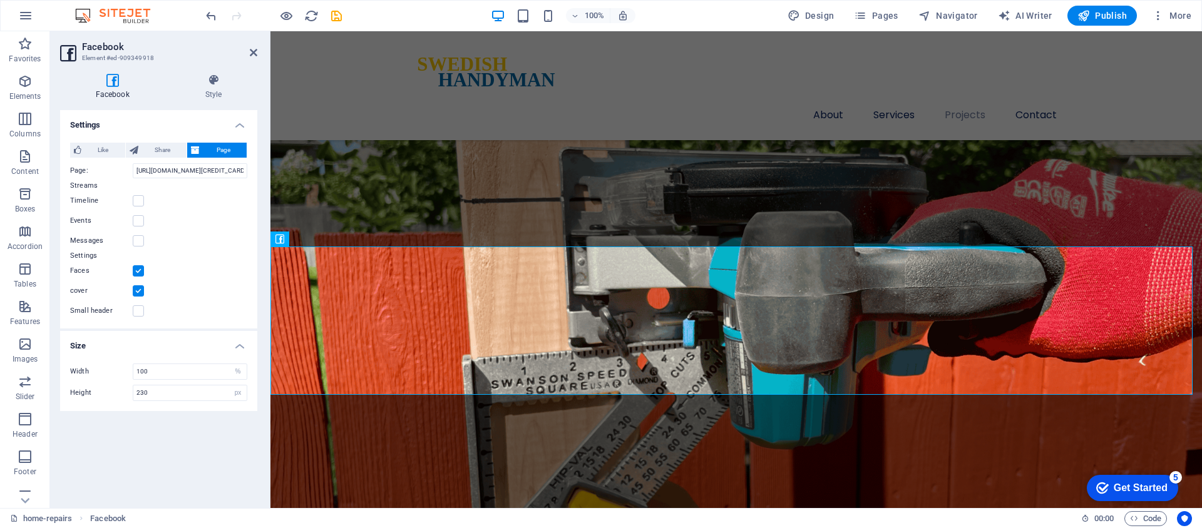
click at [138, 271] on label at bounding box center [138, 270] width 11 height 11
click at [0, 0] on input "Faces" at bounding box center [0, 0] width 0 height 0
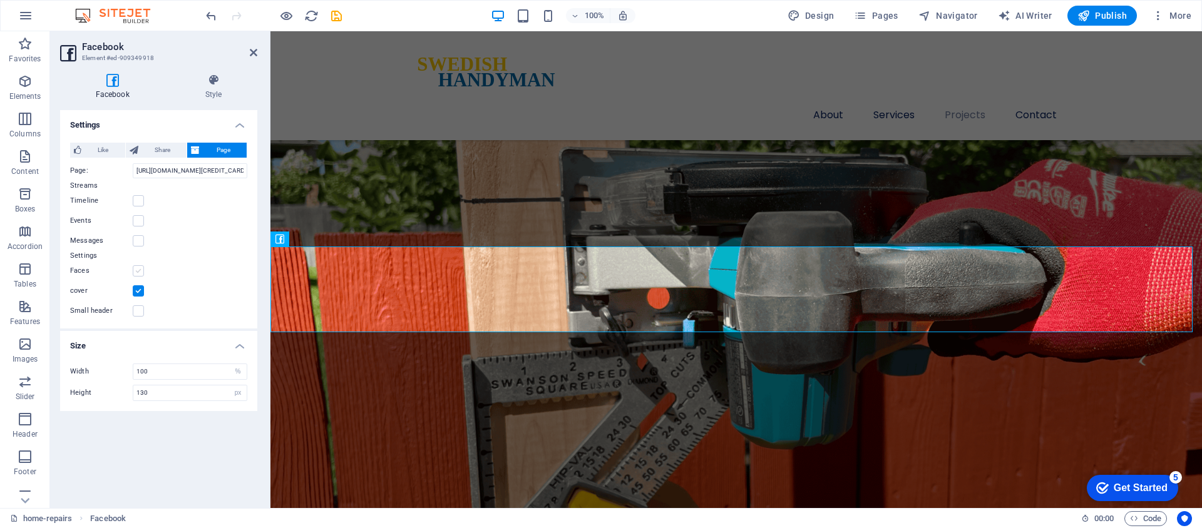
click at [137, 271] on label at bounding box center [138, 270] width 11 height 11
click at [0, 0] on input "Faces" at bounding box center [0, 0] width 0 height 0
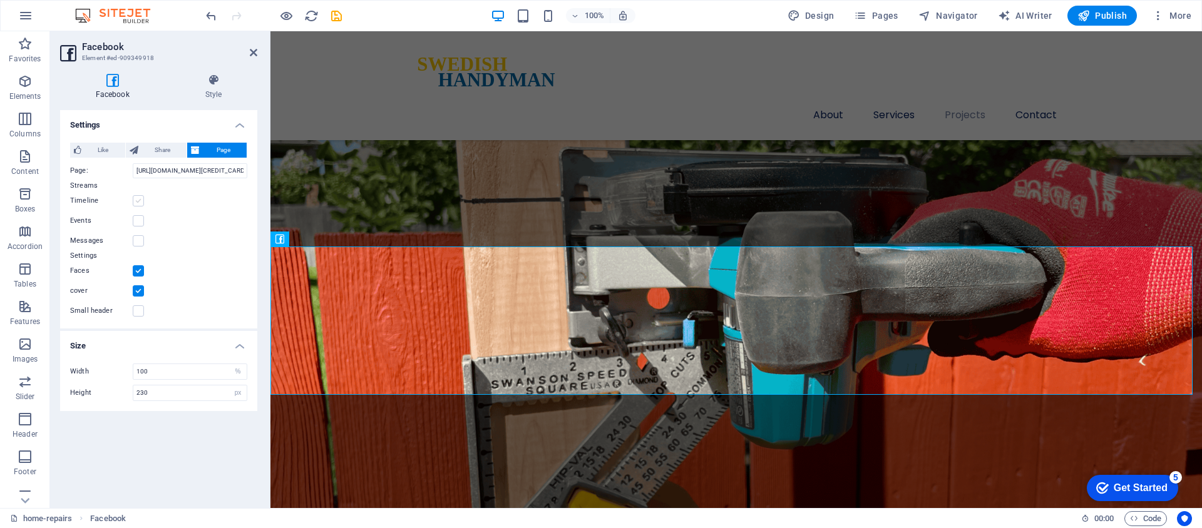
click at [137, 202] on label at bounding box center [138, 200] width 11 height 11
click at [0, 0] on input "Timeline" at bounding box center [0, 0] width 0 height 0
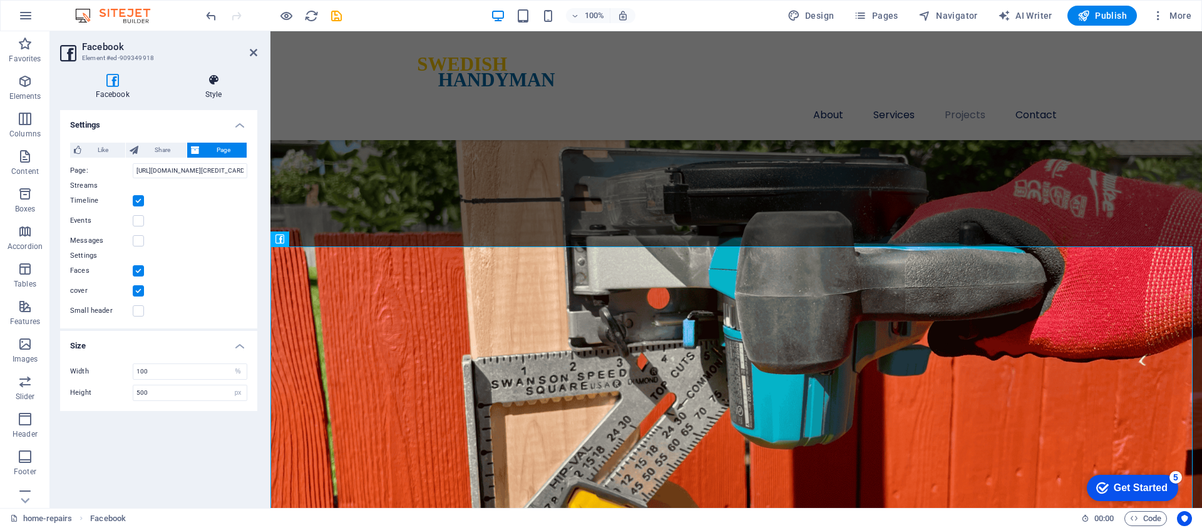
click at [215, 78] on icon at bounding box center [214, 80] width 88 height 13
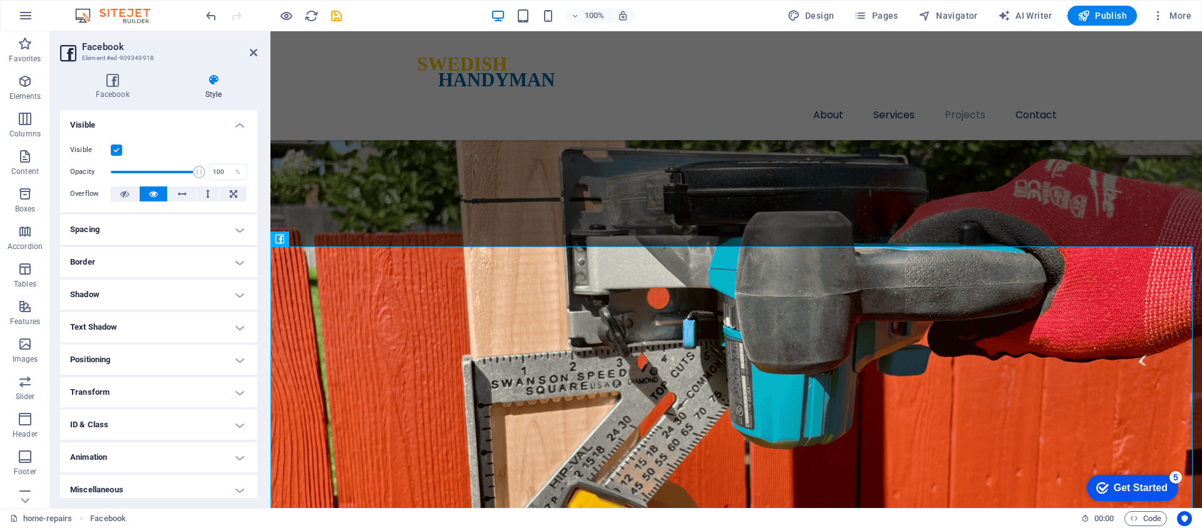
click at [129, 232] on h4 "Spacing" at bounding box center [158, 230] width 197 height 30
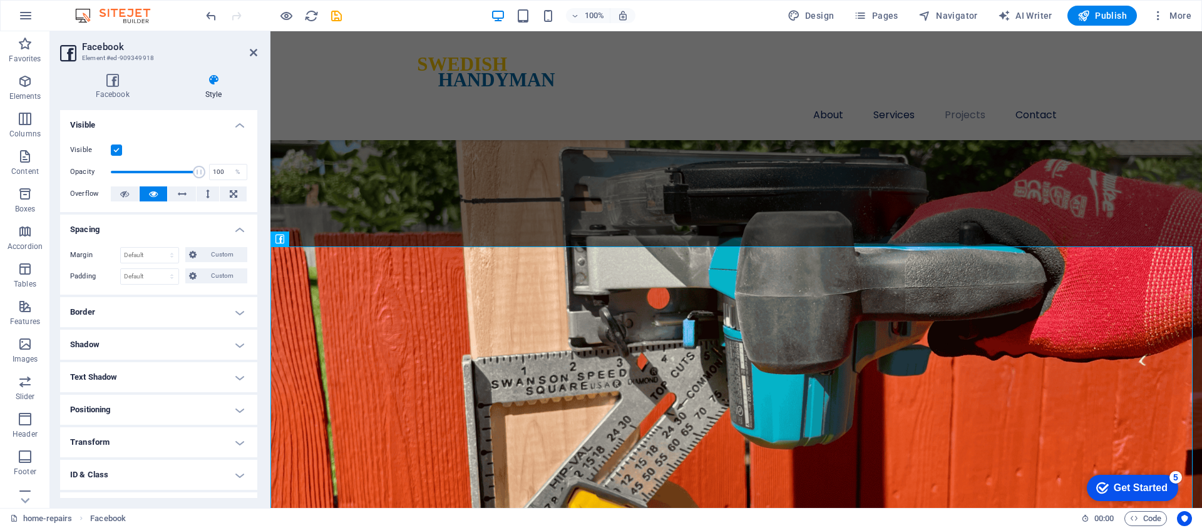
click at [129, 231] on h4 "Spacing" at bounding box center [158, 226] width 197 height 23
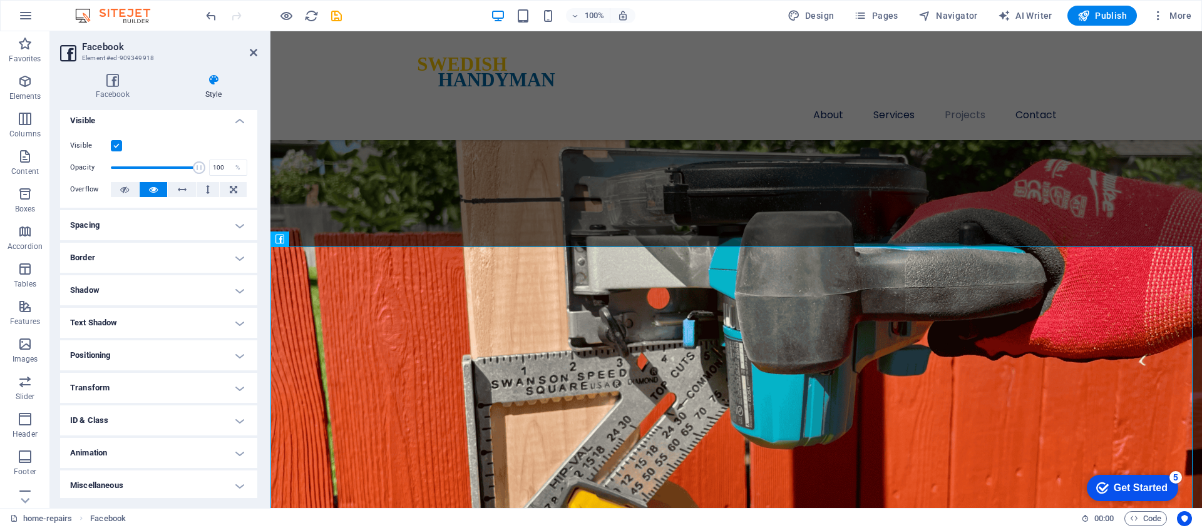
scroll to position [7, 0]
click at [147, 361] on h4 "Positioning" at bounding box center [158, 353] width 197 height 30
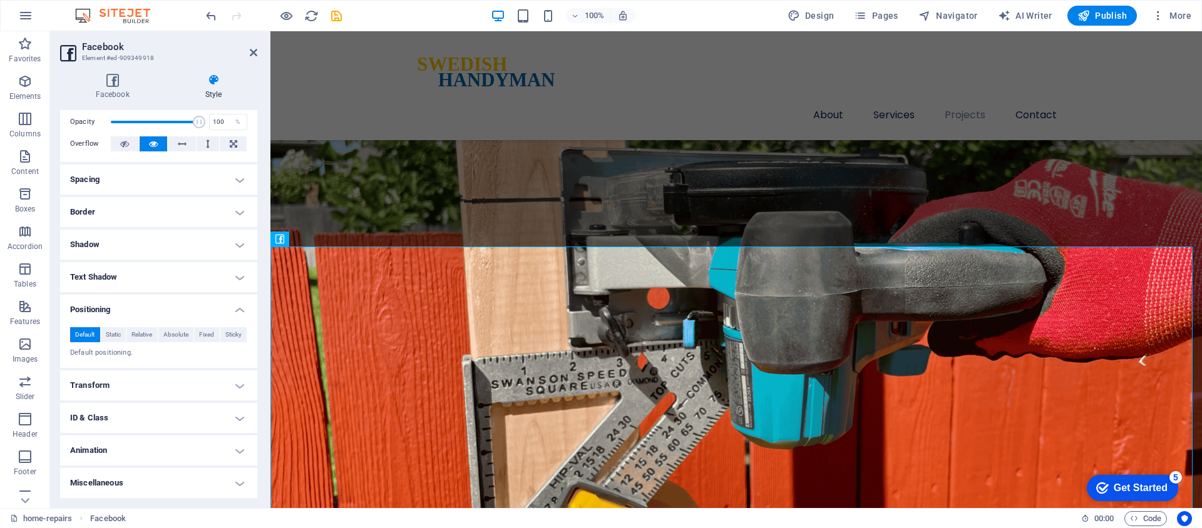
click at [137, 392] on h4 "Transform" at bounding box center [158, 386] width 197 height 30
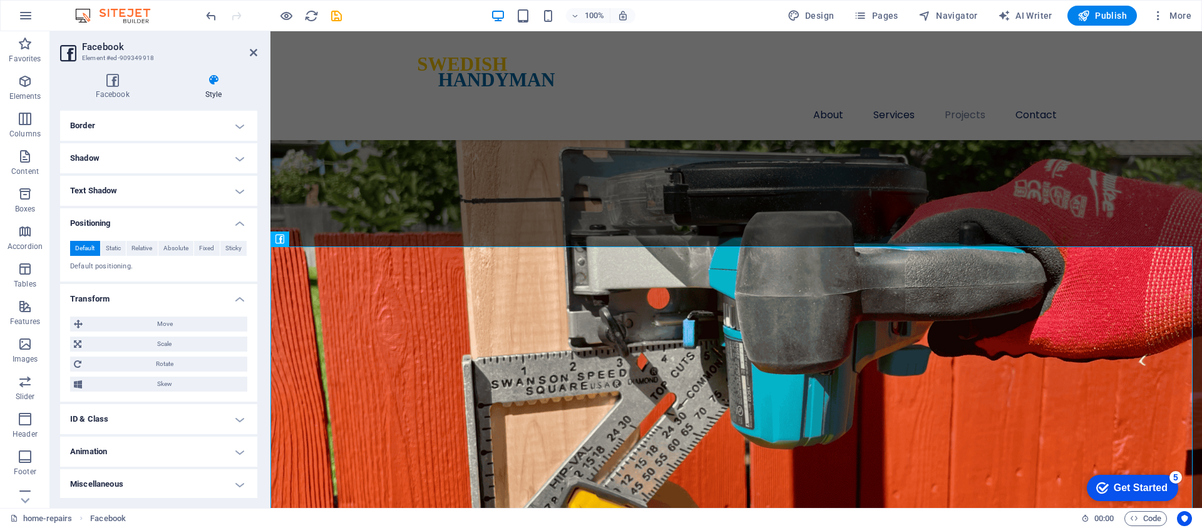
scroll to position [138, 0]
click at [138, 451] on h4 "Animation" at bounding box center [158, 451] width 197 height 30
click at [137, 452] on h4 "Animation" at bounding box center [158, 447] width 197 height 23
click at [137, 452] on h4 "Animation" at bounding box center [158, 451] width 197 height 30
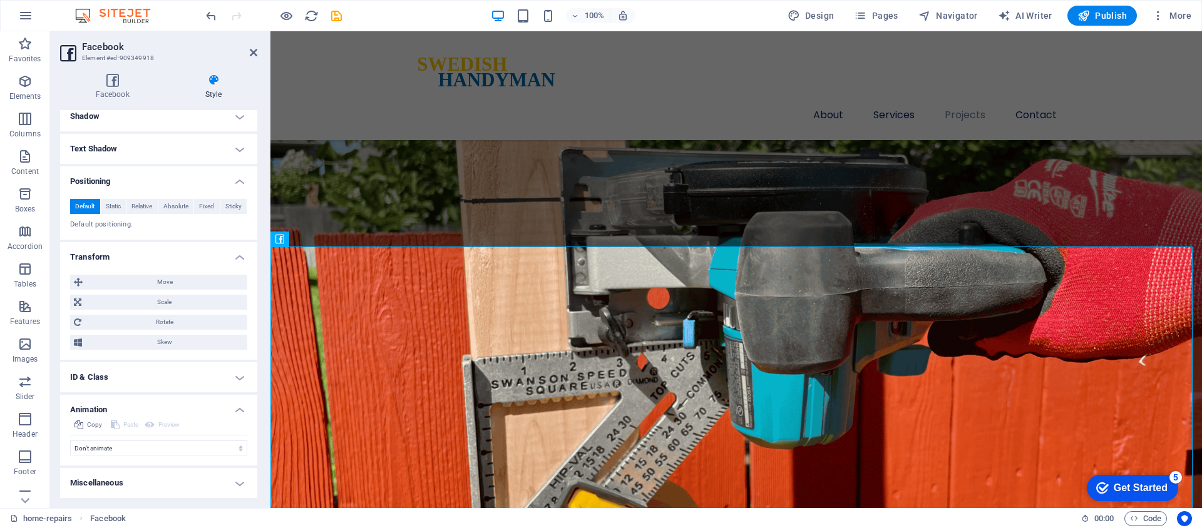
click at [125, 411] on h4 "Animation" at bounding box center [158, 406] width 197 height 23
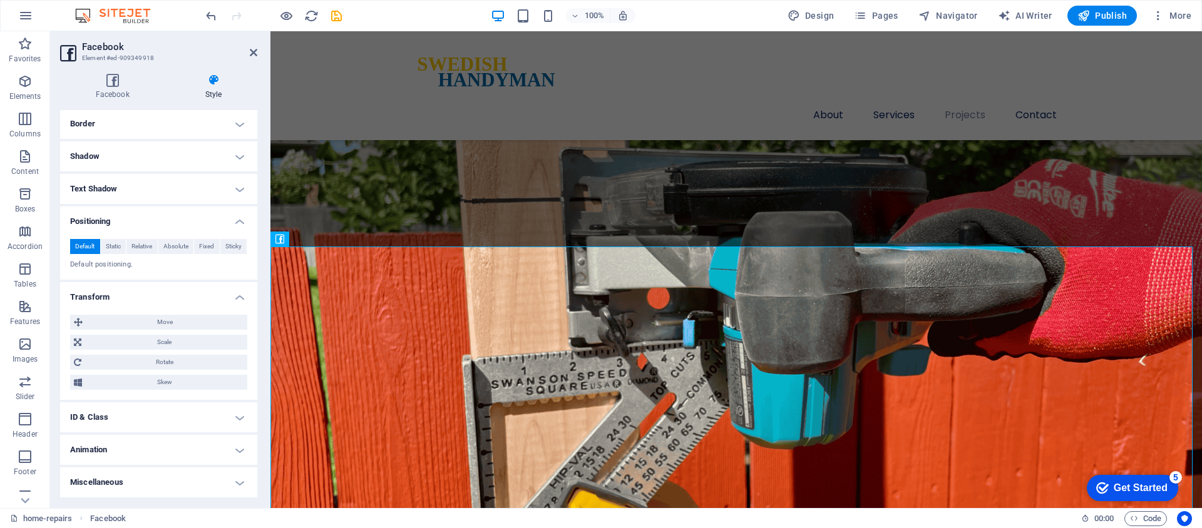
click at [116, 483] on h4 "Miscellaneous" at bounding box center [158, 483] width 197 height 30
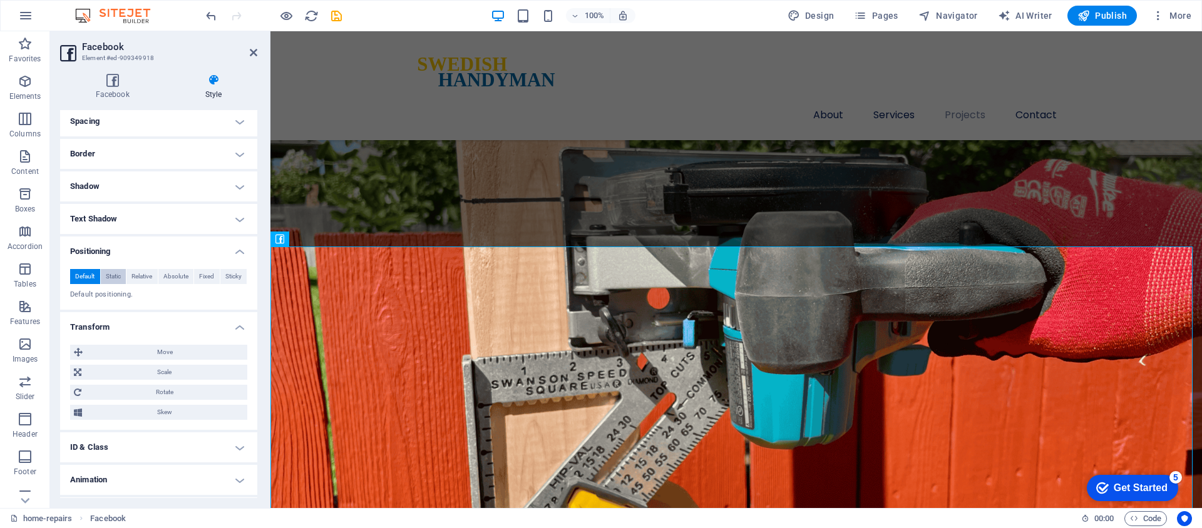
scroll to position [108, 0]
click at [106, 373] on span "Scale" at bounding box center [164, 373] width 158 height 15
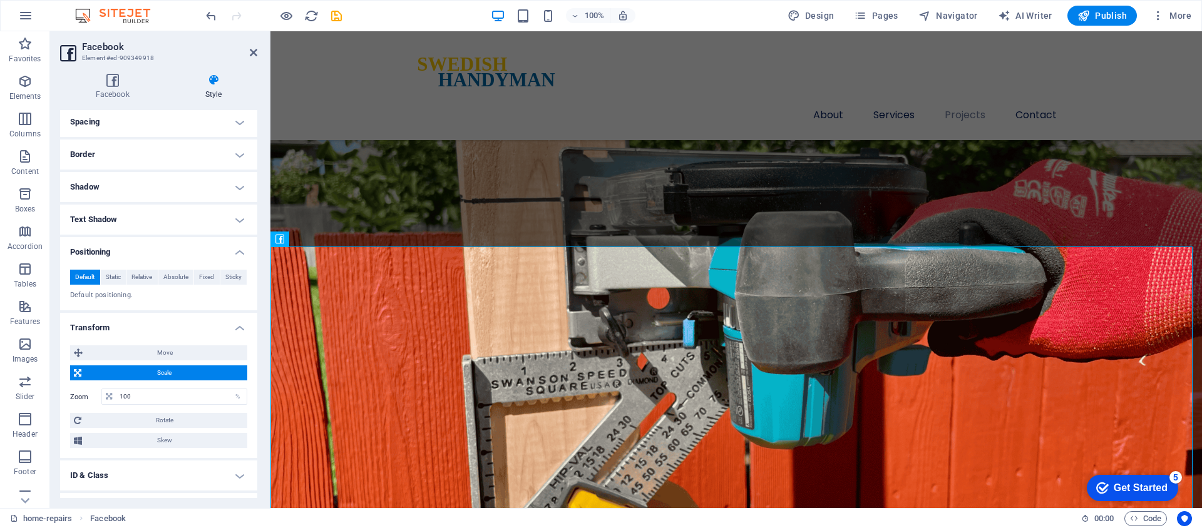
click at [106, 373] on span "Scale" at bounding box center [164, 373] width 158 height 15
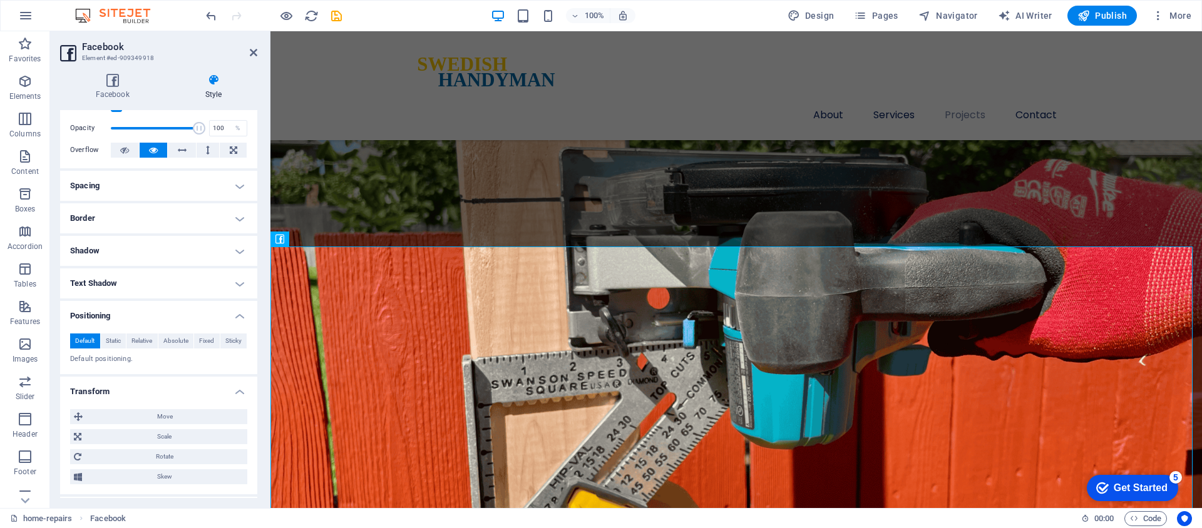
scroll to position [32, 0]
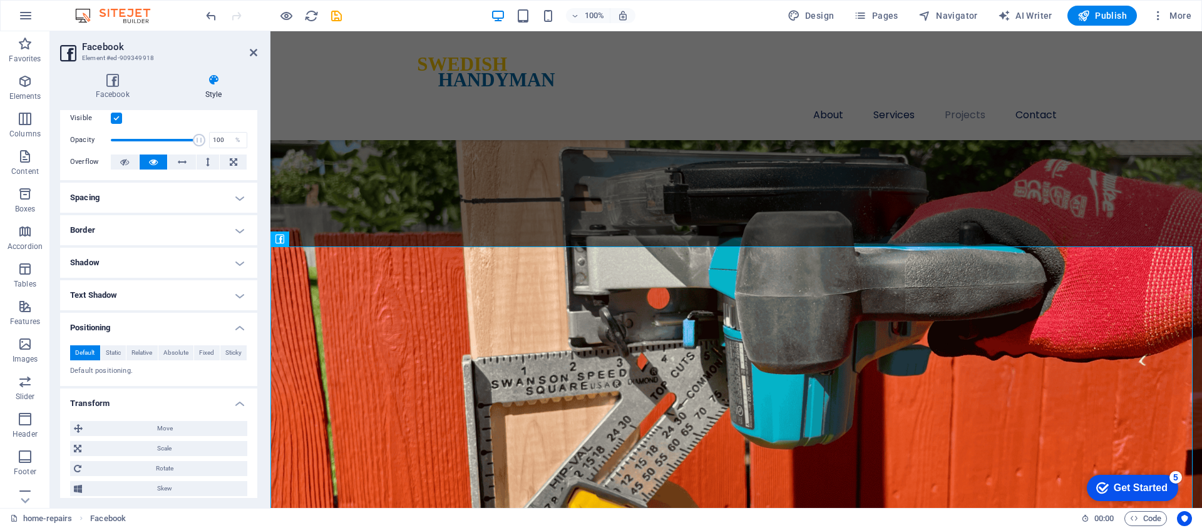
click at [199, 404] on h4 "Transform" at bounding box center [158, 400] width 197 height 23
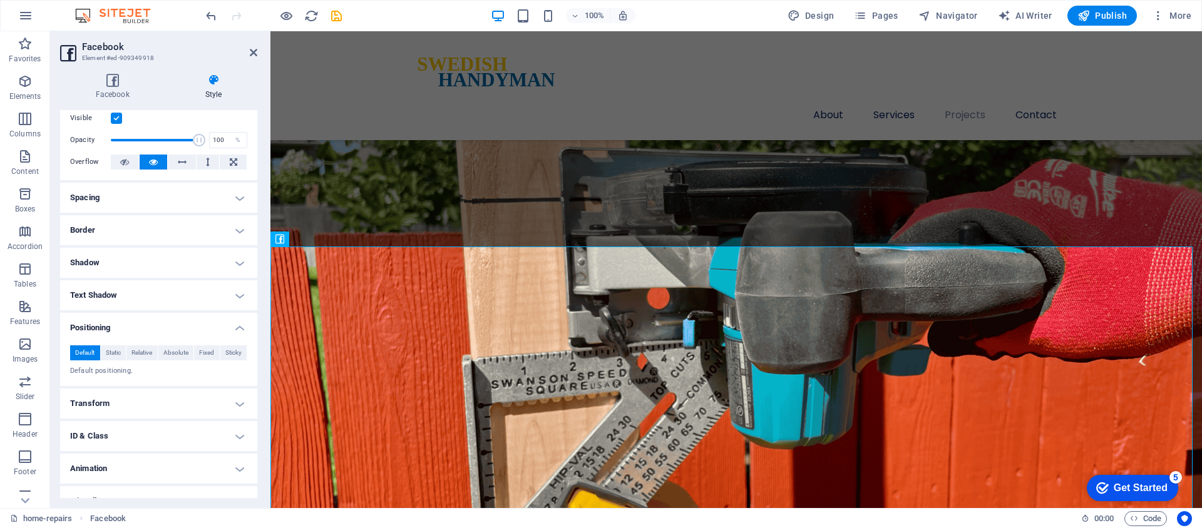
click at [162, 404] on h4 "Transform" at bounding box center [158, 404] width 197 height 30
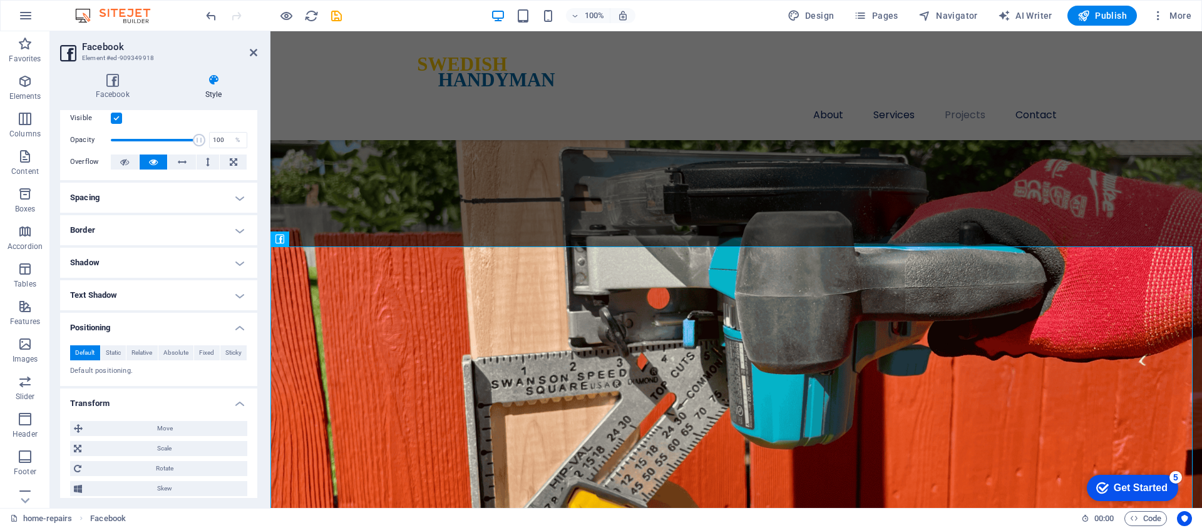
click at [162, 404] on h4 "Transform" at bounding box center [158, 400] width 197 height 23
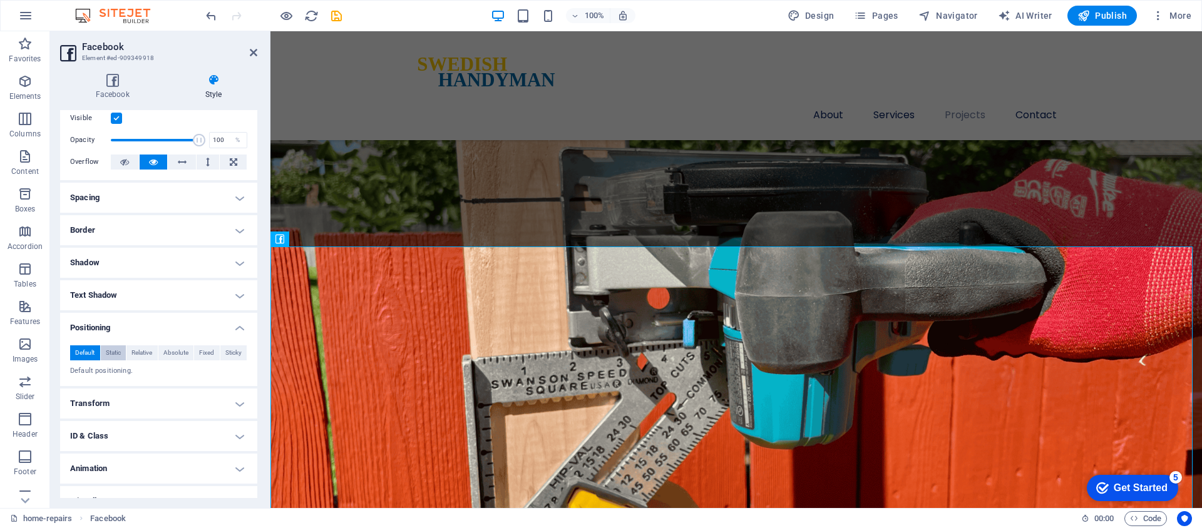
click at [111, 353] on span "Static" at bounding box center [113, 353] width 15 height 15
click at [142, 356] on span "Relative" at bounding box center [141, 353] width 21 height 15
click at [176, 354] on span "Absolute" at bounding box center [175, 353] width 25 height 15
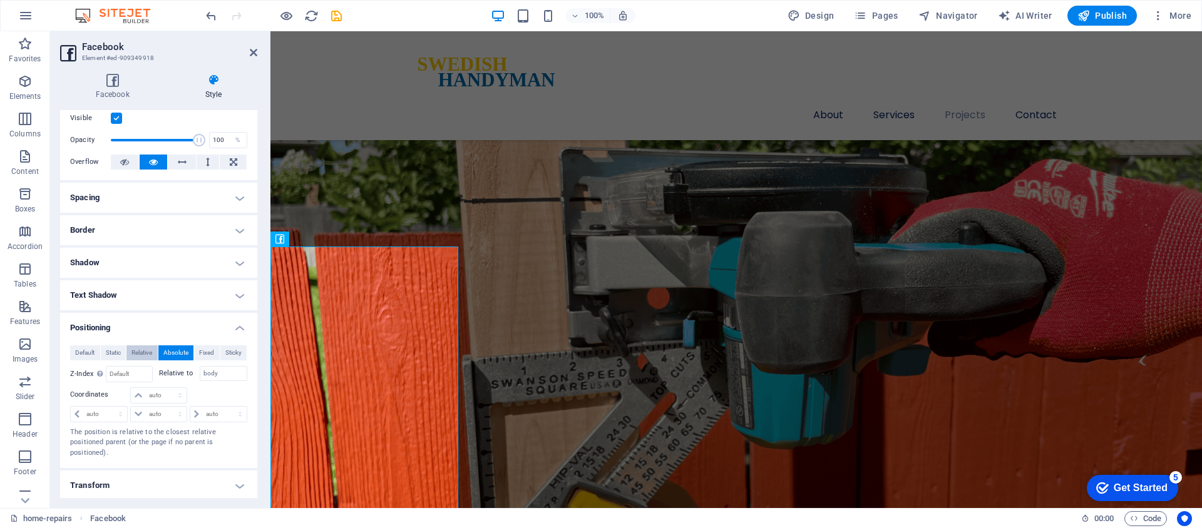
click at [147, 355] on span "Relative" at bounding box center [141, 353] width 21 height 15
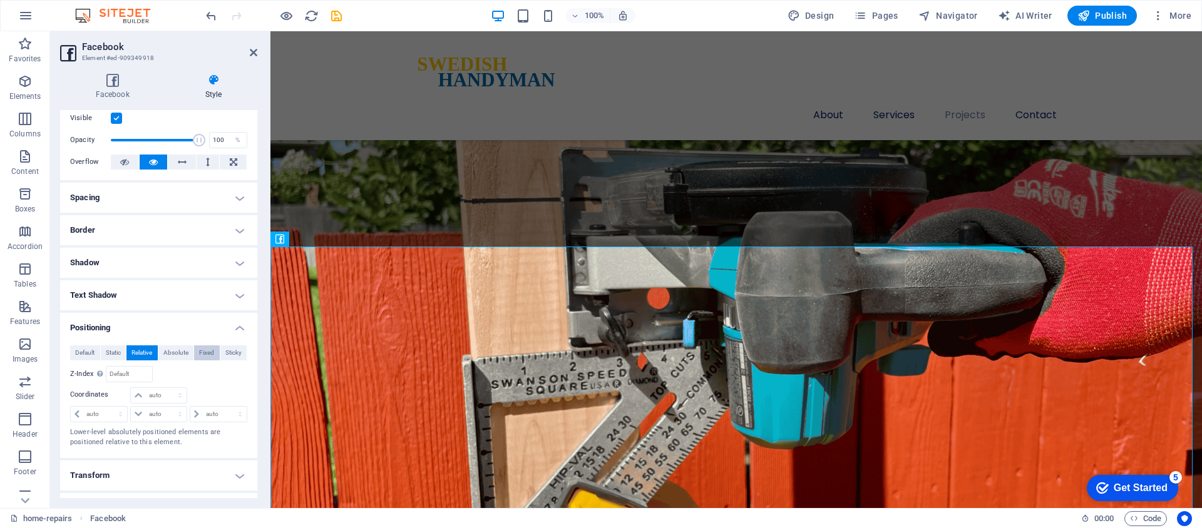
click at [202, 353] on span "Fixed" at bounding box center [206, 353] width 15 height 15
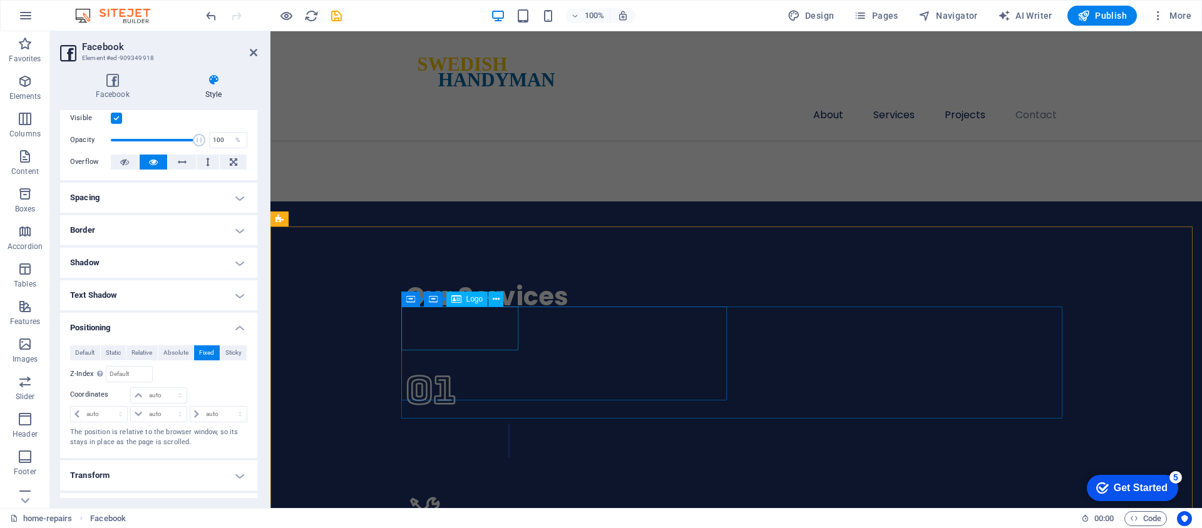
scroll to position [3207, 0]
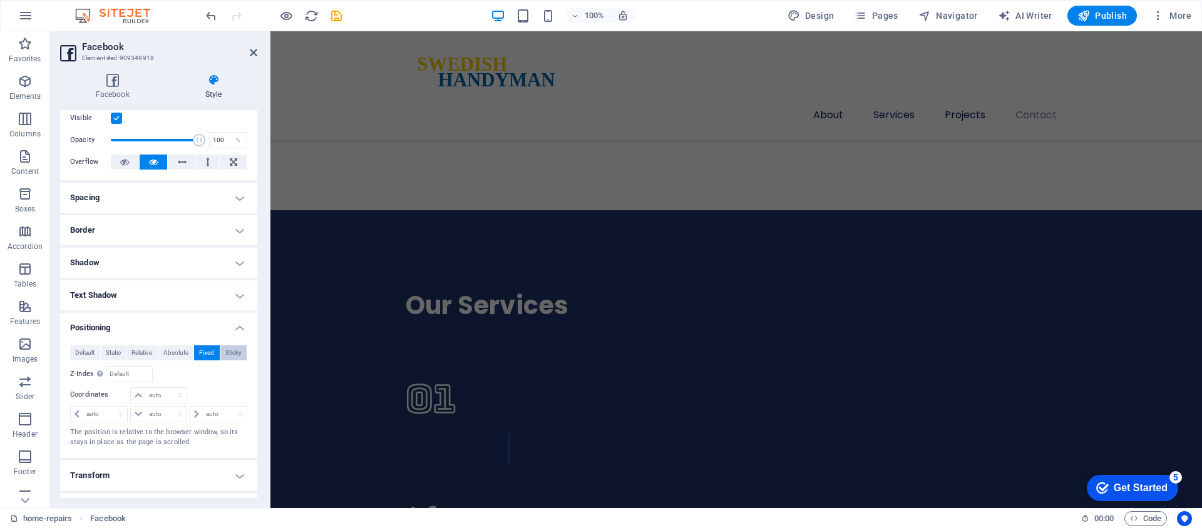
click at [232, 353] on span "Sticky" at bounding box center [233, 353] width 16 height 15
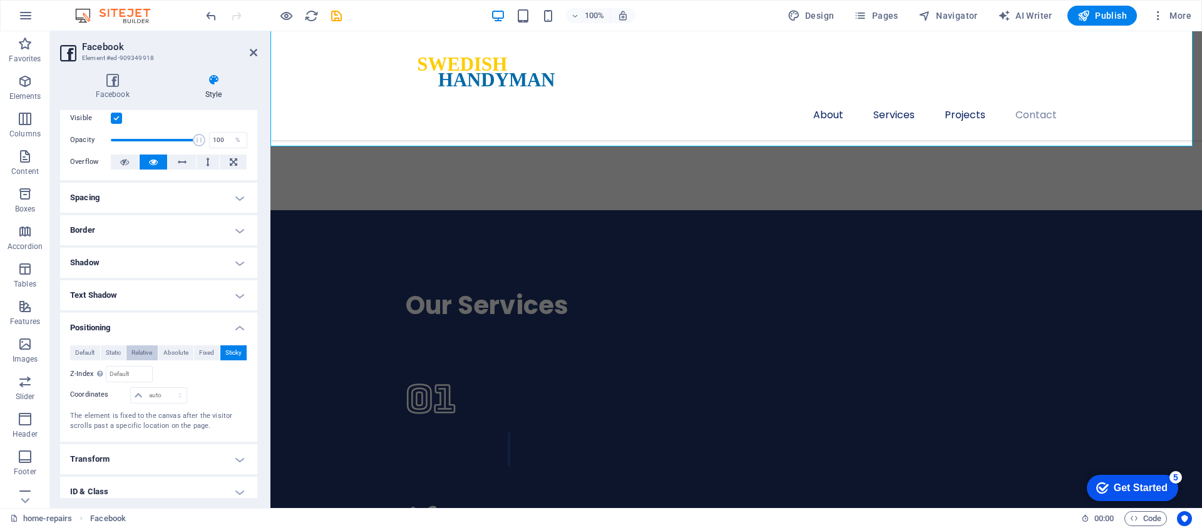
click at [144, 356] on span "Relative" at bounding box center [141, 353] width 21 height 15
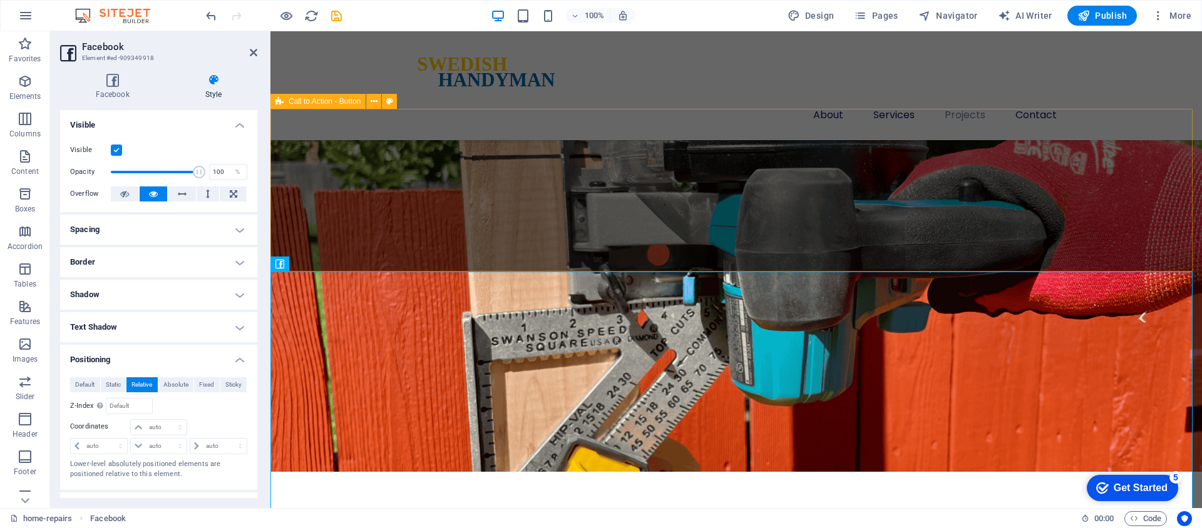
scroll to position [3021, 0]
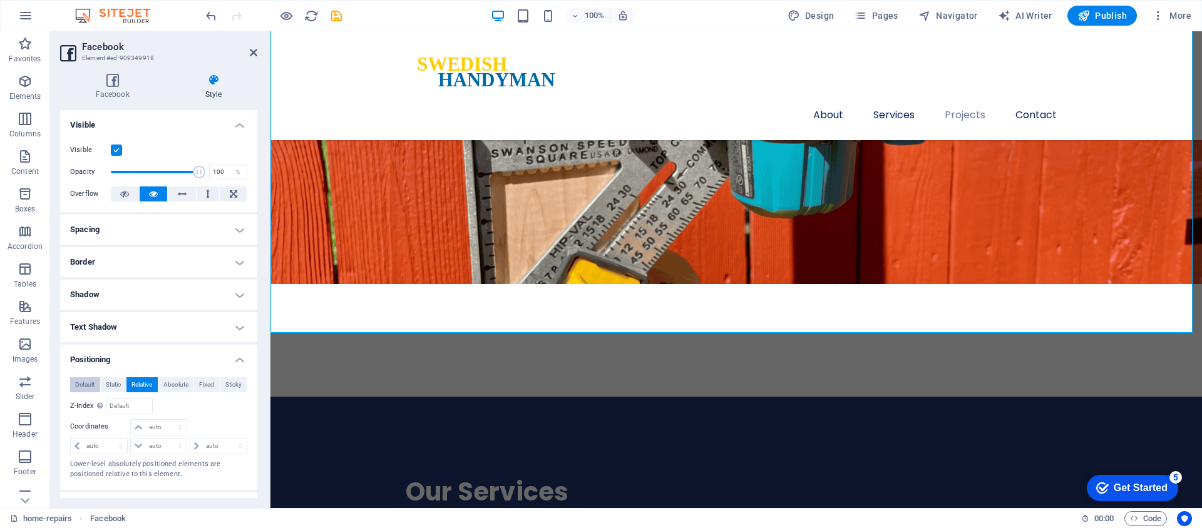
click at [83, 383] on span "Default" at bounding box center [84, 385] width 19 height 15
click at [232, 196] on icon at bounding box center [234, 194] width 8 height 15
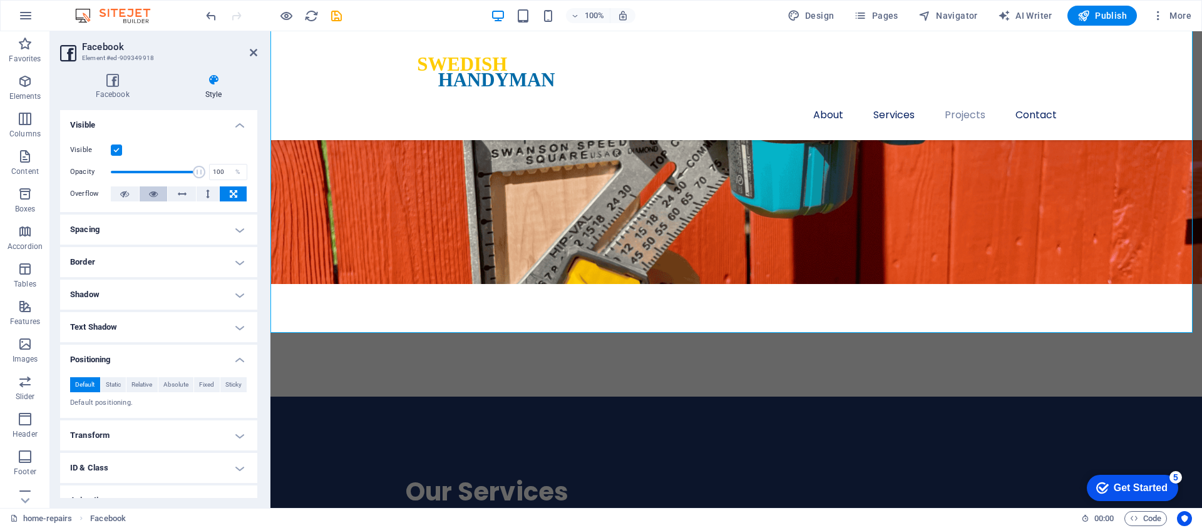
click at [149, 192] on icon at bounding box center [153, 194] width 9 height 15
click at [103, 84] on icon at bounding box center [112, 80] width 105 height 13
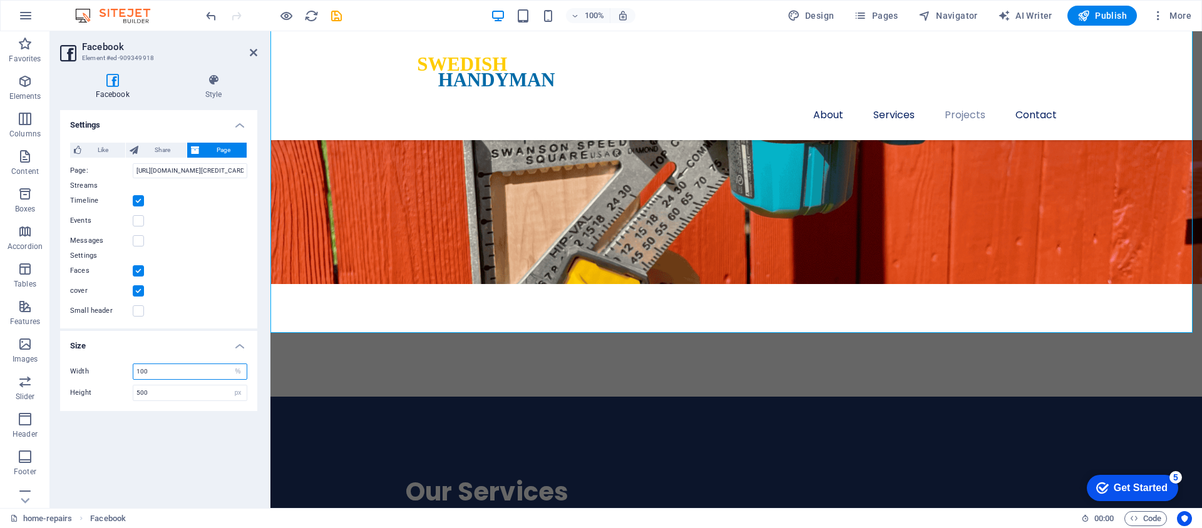
click at [181, 372] on input "100" at bounding box center [189, 371] width 113 height 15
click at [109, 155] on span "Like" at bounding box center [103, 150] width 36 height 15
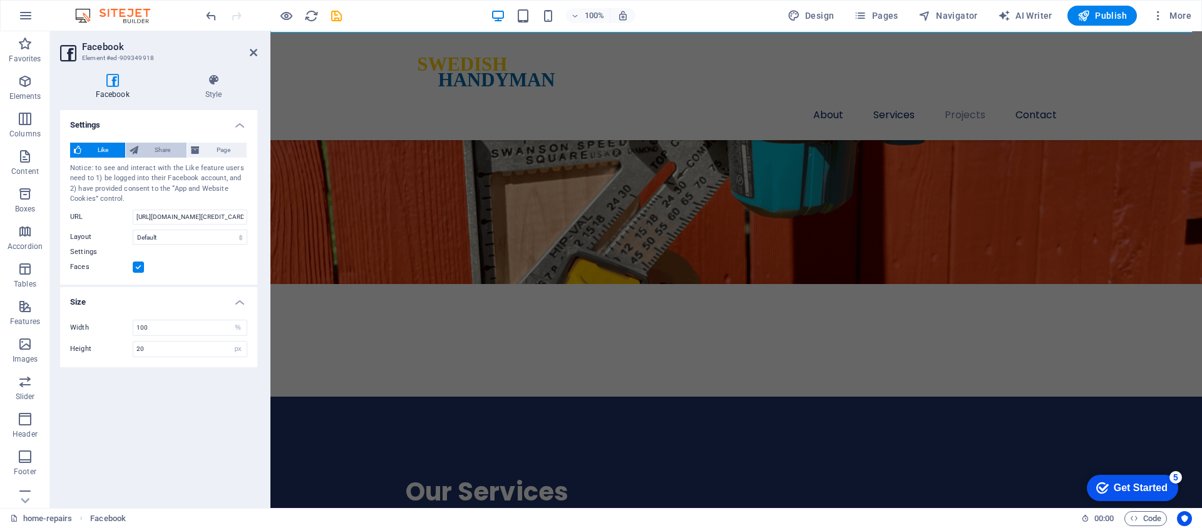
click at [150, 154] on span "Share" at bounding box center [162, 150] width 41 height 15
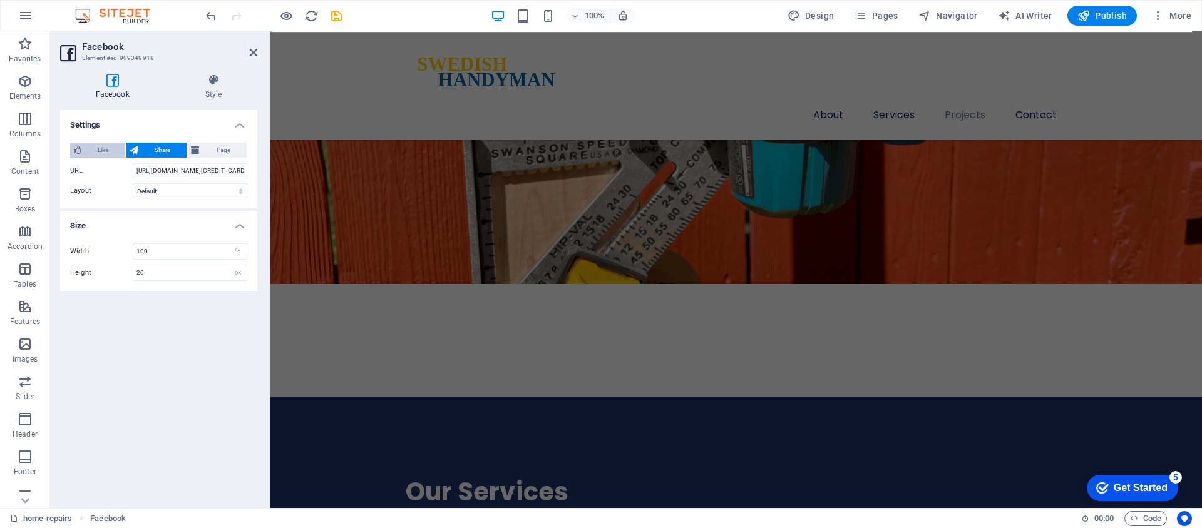
click at [85, 153] on span "Like" at bounding box center [103, 150] width 36 height 15
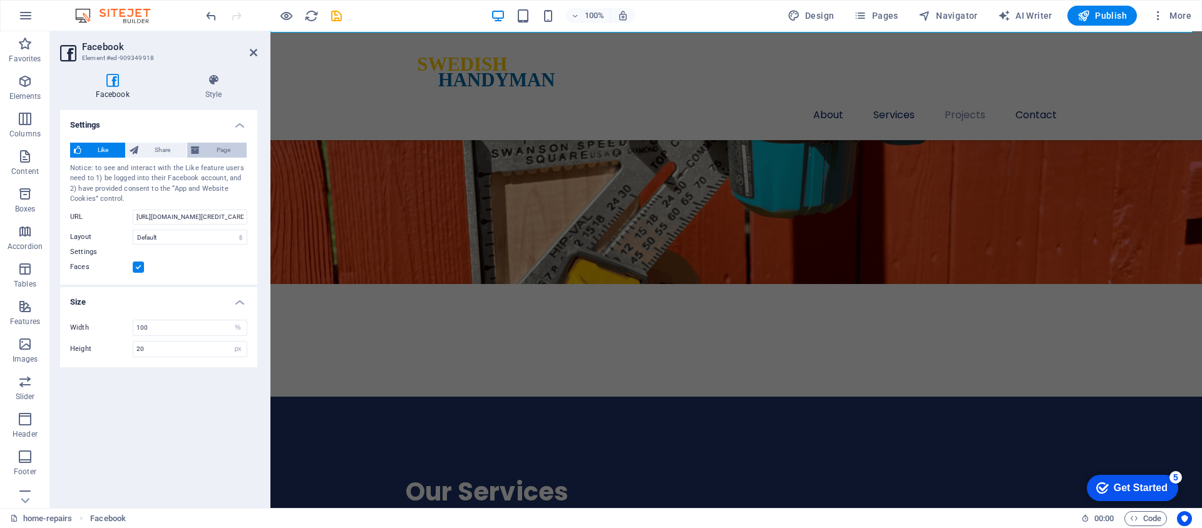
click at [213, 154] on span "Page" at bounding box center [222, 150] width 39 height 15
type input "500"
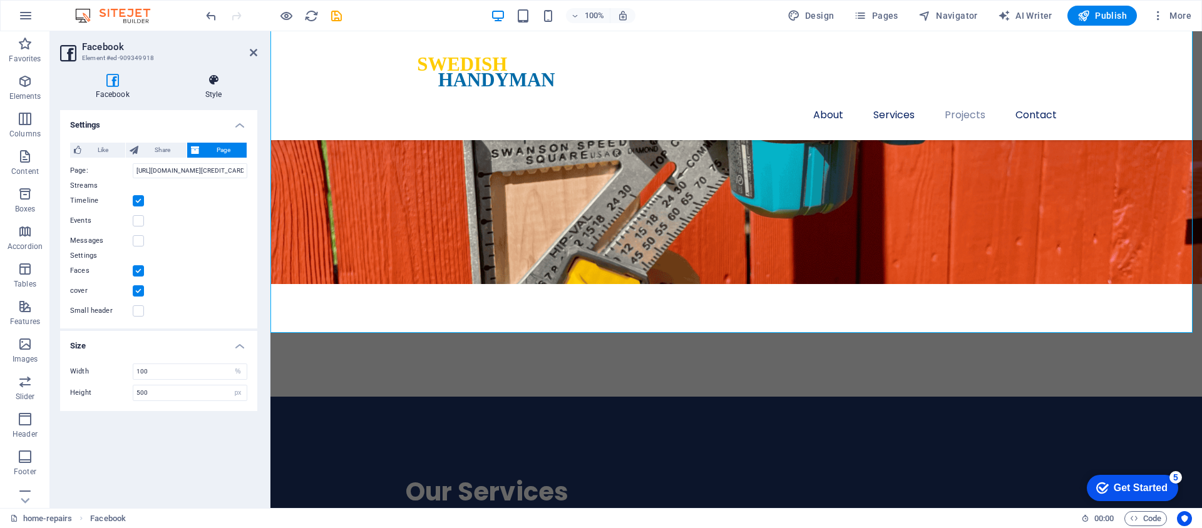
click at [212, 97] on h4 "Style" at bounding box center [214, 87] width 88 height 26
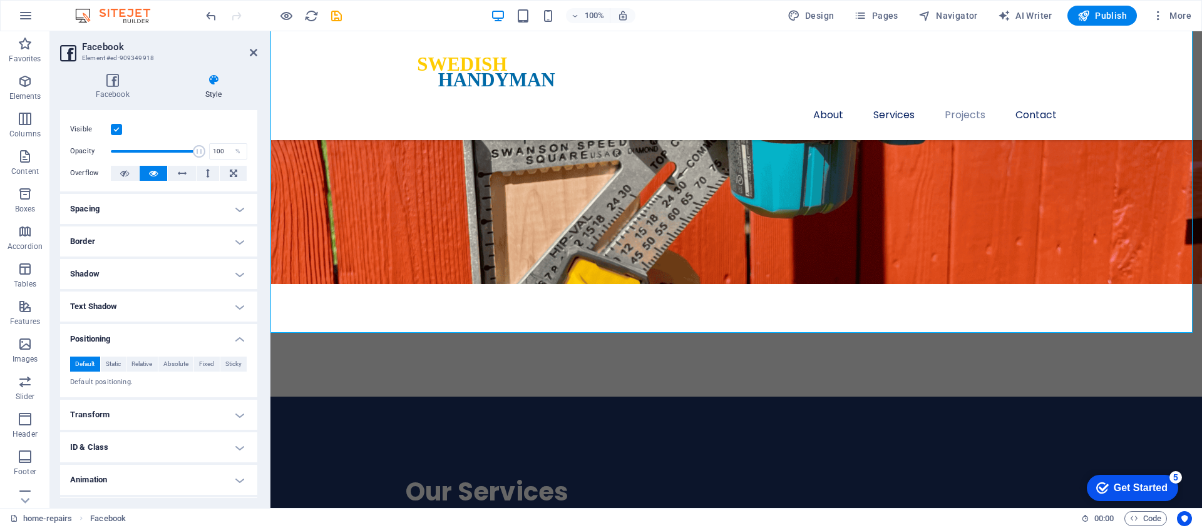
scroll to position [23, 0]
click at [148, 364] on span "Relative" at bounding box center [141, 362] width 21 height 15
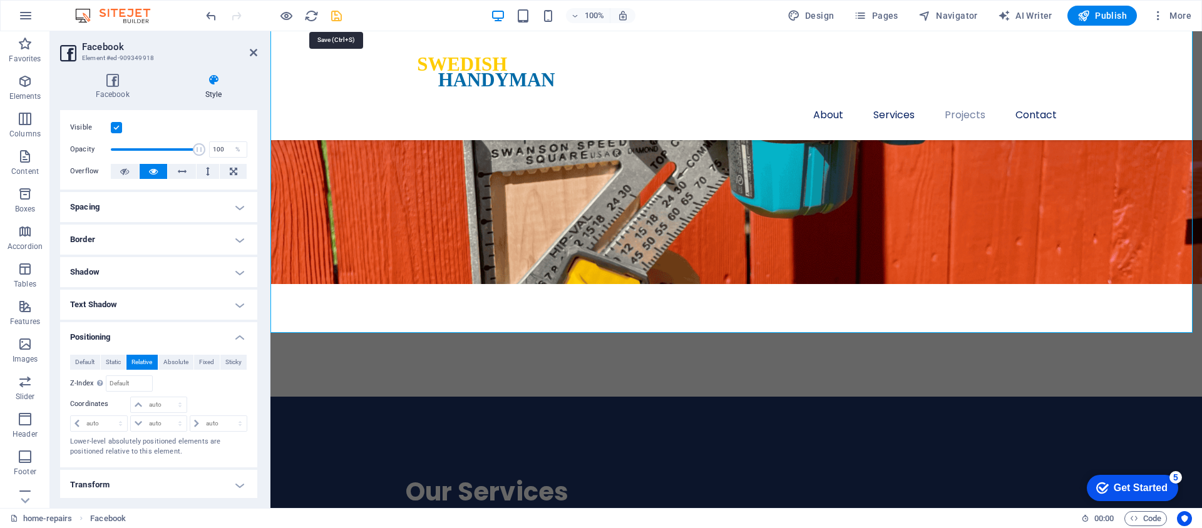
click at [336, 19] on icon "save" at bounding box center [336, 16] width 14 height 14
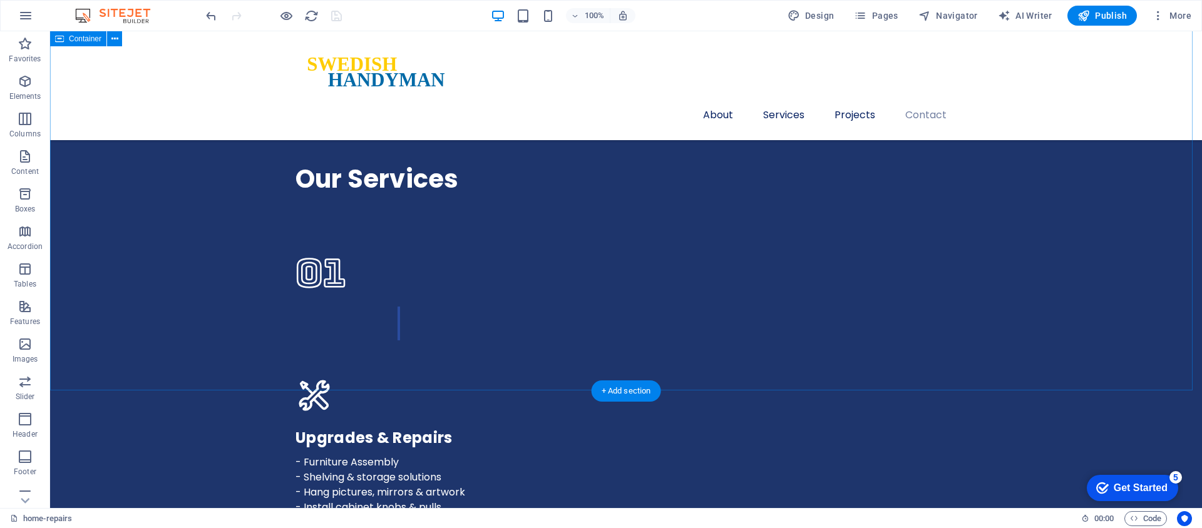
scroll to position [3269, 0]
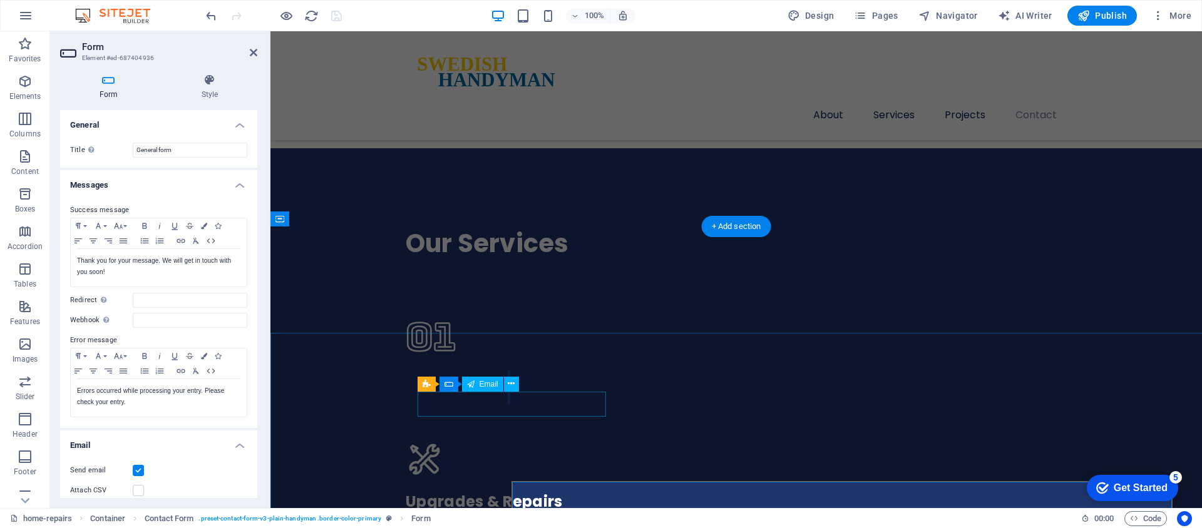
scroll to position [3127, 0]
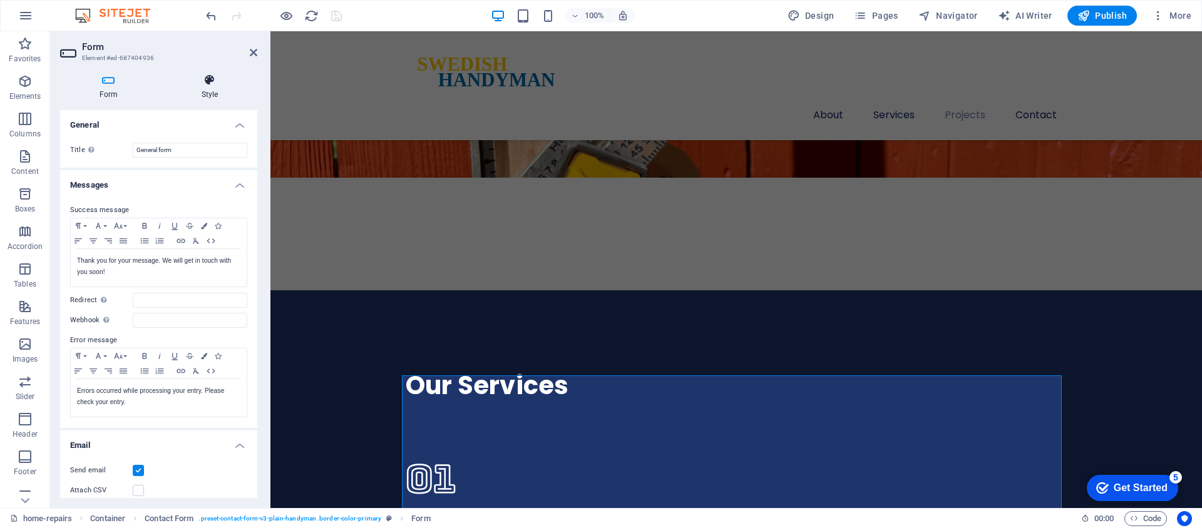
click at [201, 81] on icon at bounding box center [209, 80] width 95 height 13
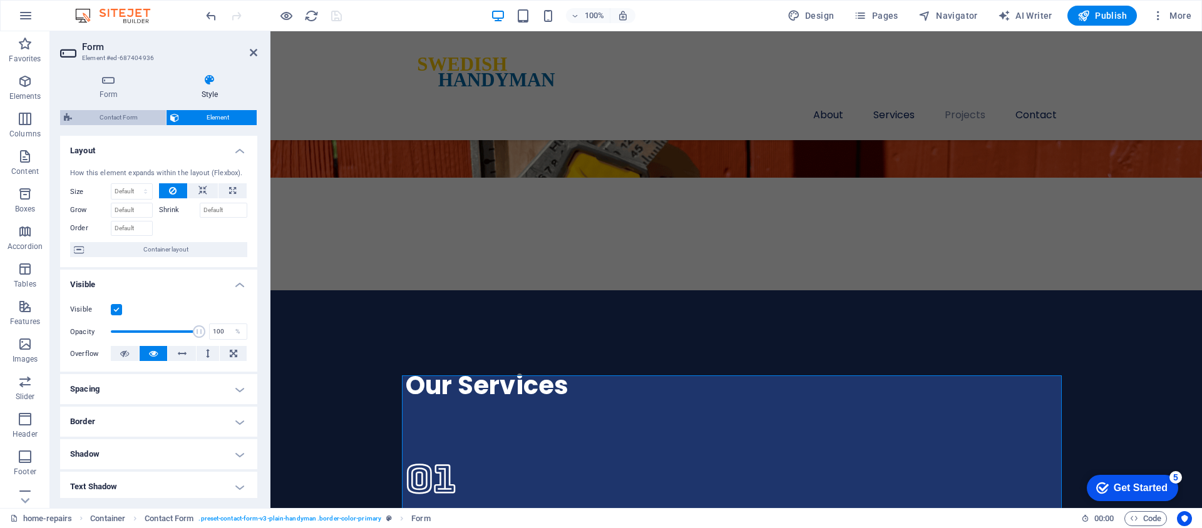
click at [131, 118] on span "Contact Form" at bounding box center [119, 117] width 86 height 15
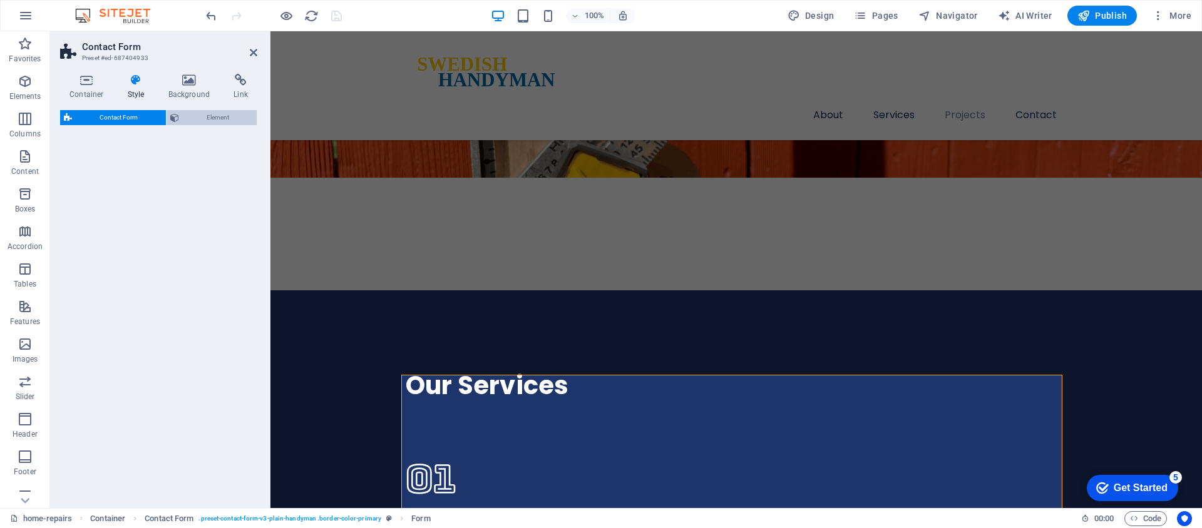
select select "px"
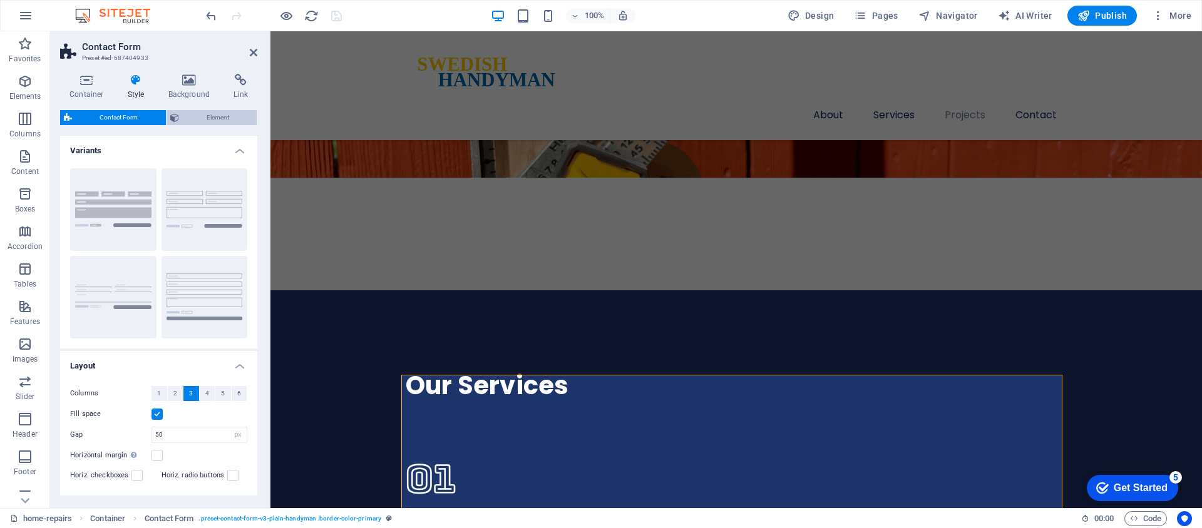
click at [211, 118] on span "Element" at bounding box center [218, 117] width 71 height 15
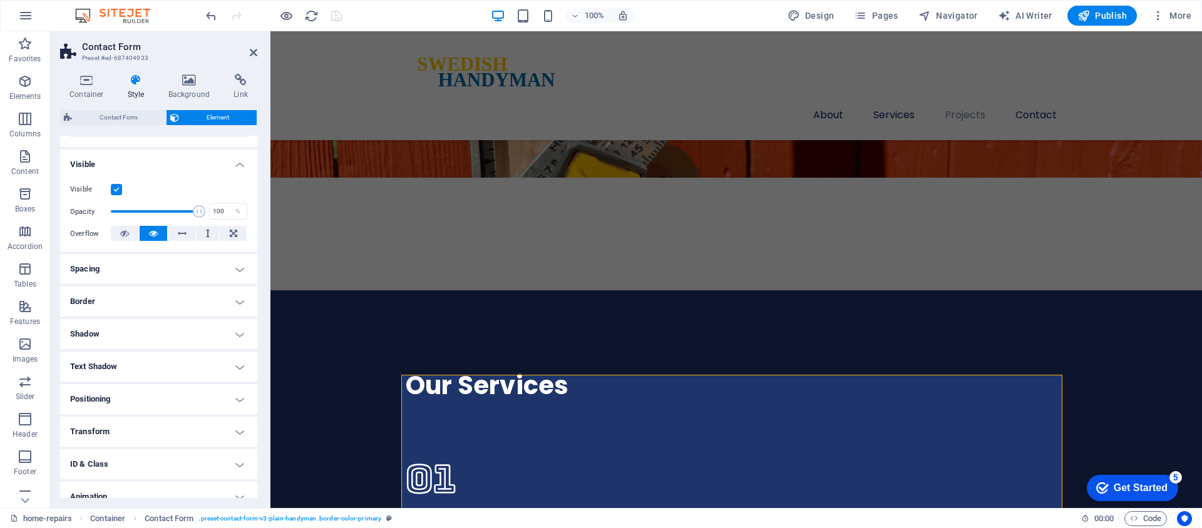
scroll to position [148, 0]
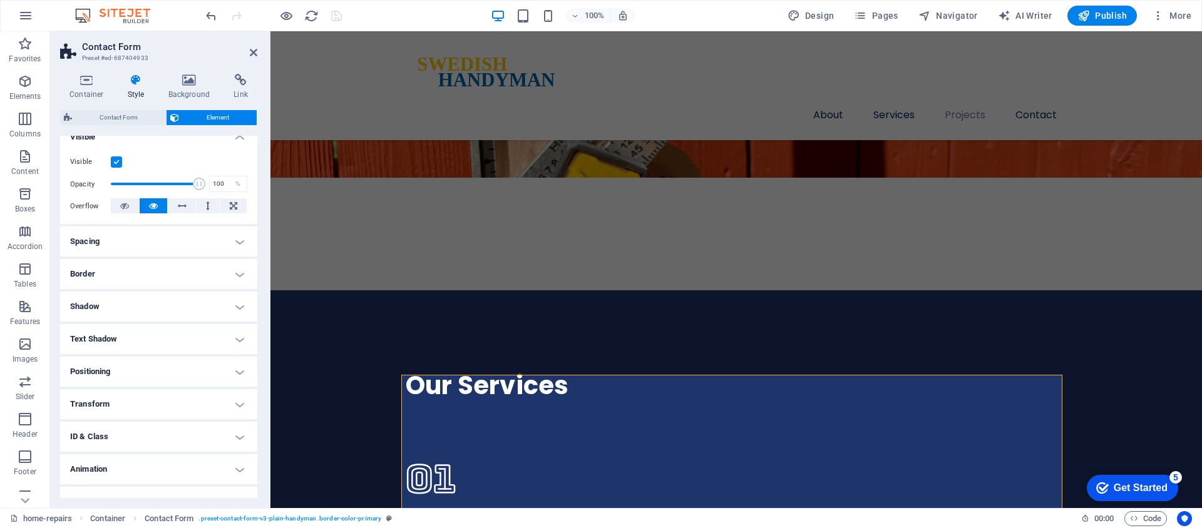
click at [168, 375] on h4 "Positioning" at bounding box center [158, 372] width 197 height 30
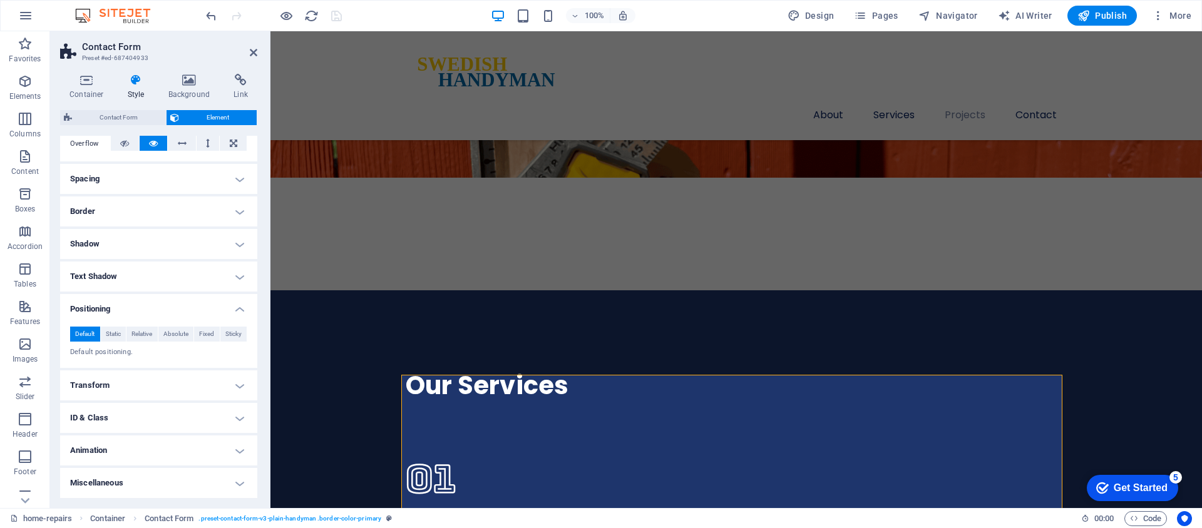
scroll to position [0, 0]
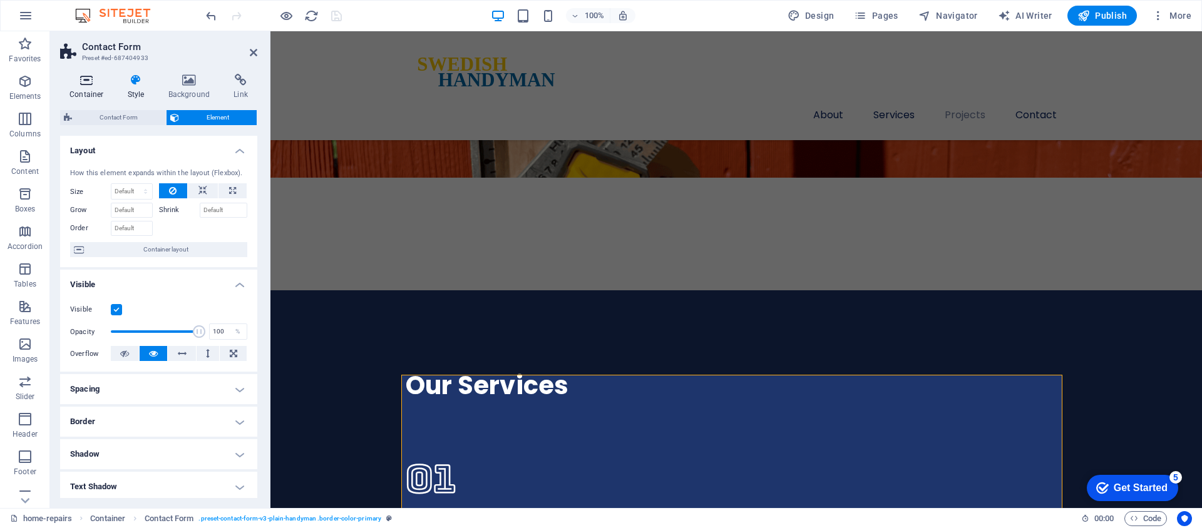
click at [90, 87] on h4 "Container" at bounding box center [89, 87] width 58 height 26
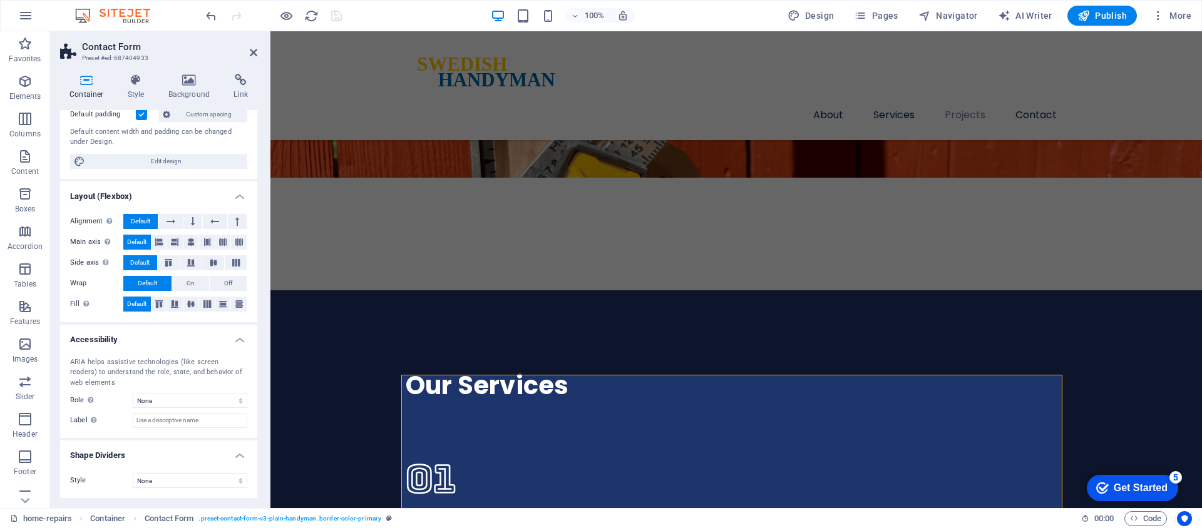
scroll to position [76, 0]
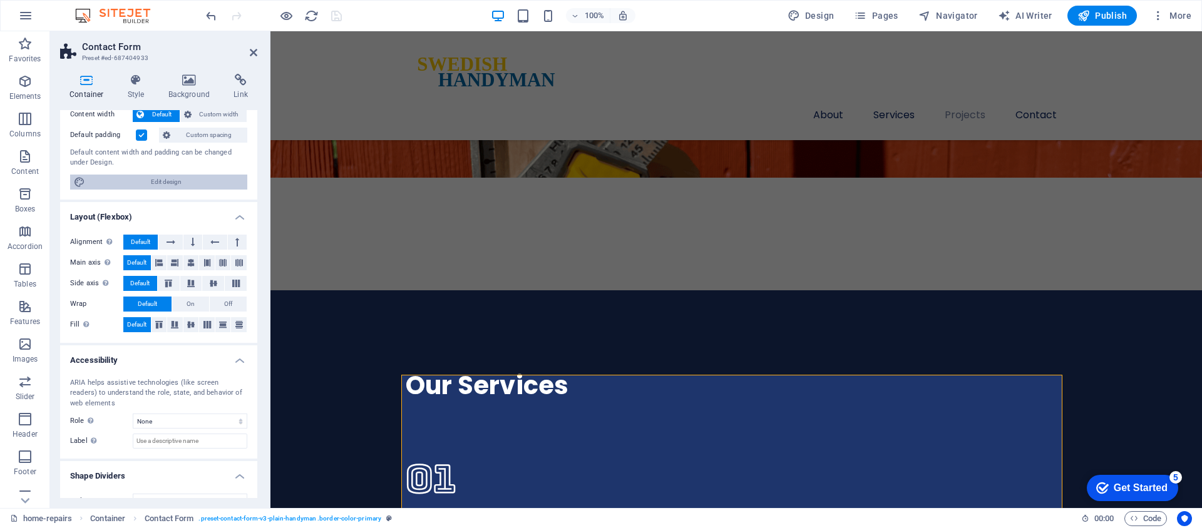
click at [181, 186] on span "Edit design" at bounding box center [166, 182] width 155 height 15
select select "px"
select select "400"
select select "px"
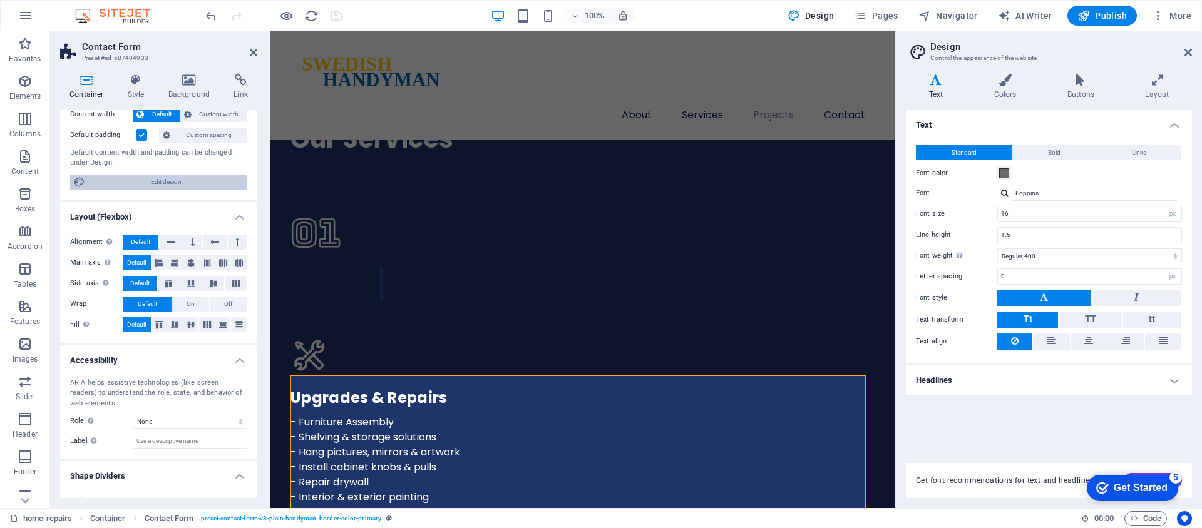
scroll to position [3515, 0]
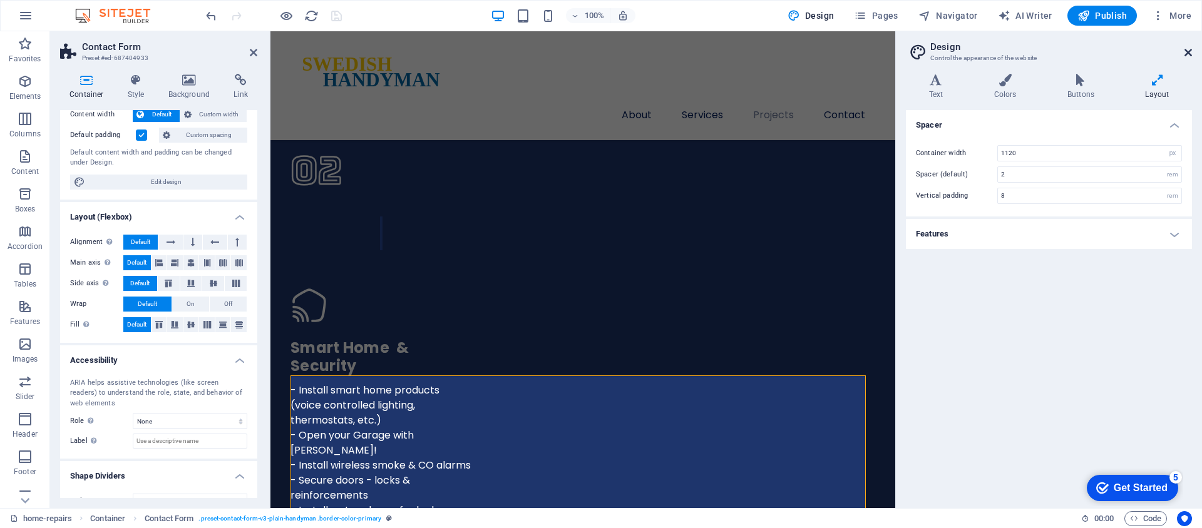
click at [1190, 55] on icon at bounding box center [1189, 53] width 8 height 10
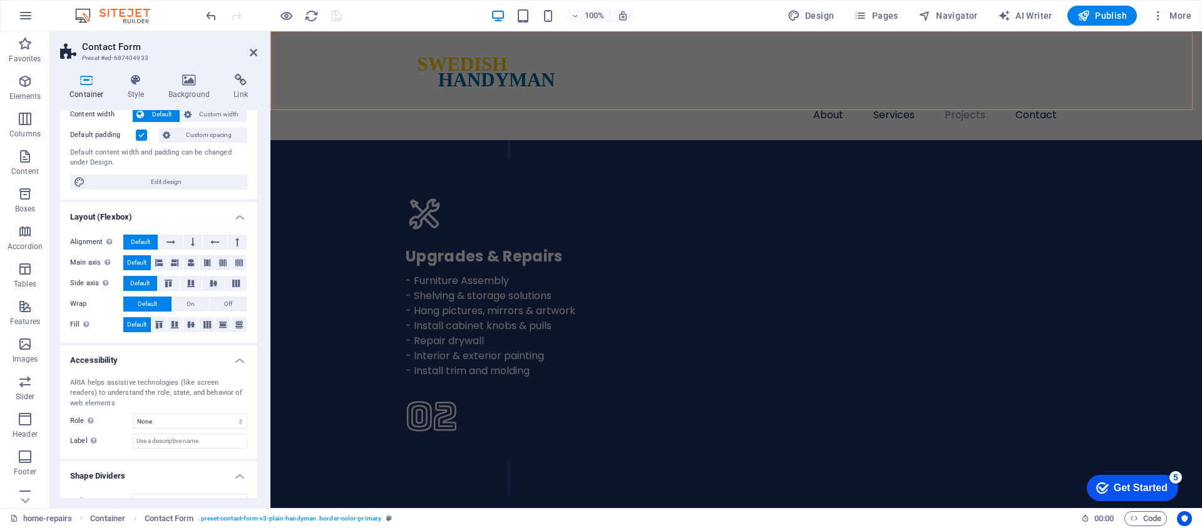
scroll to position [3127, 0]
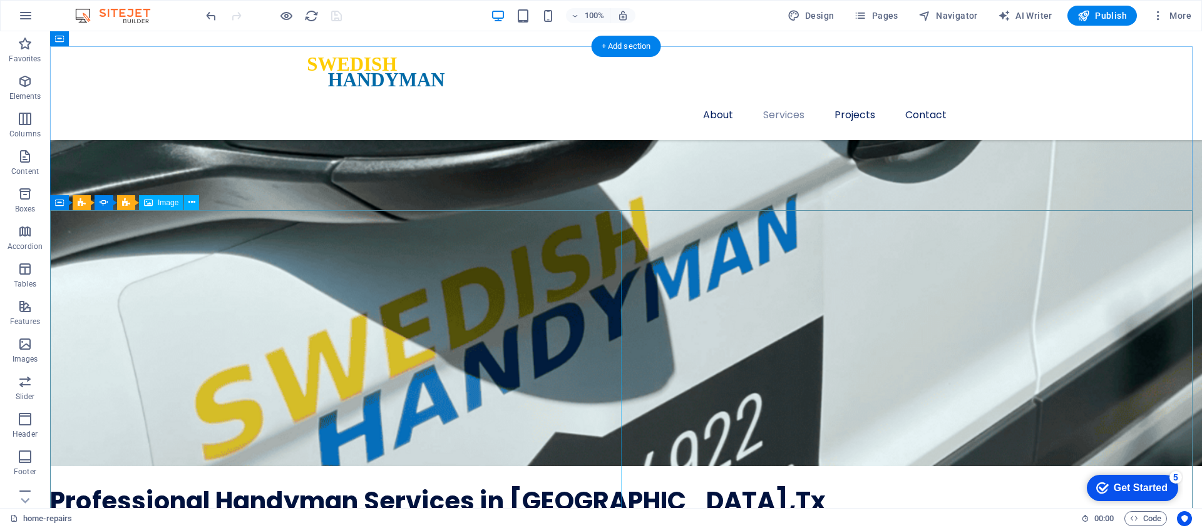
scroll to position [2048, 0]
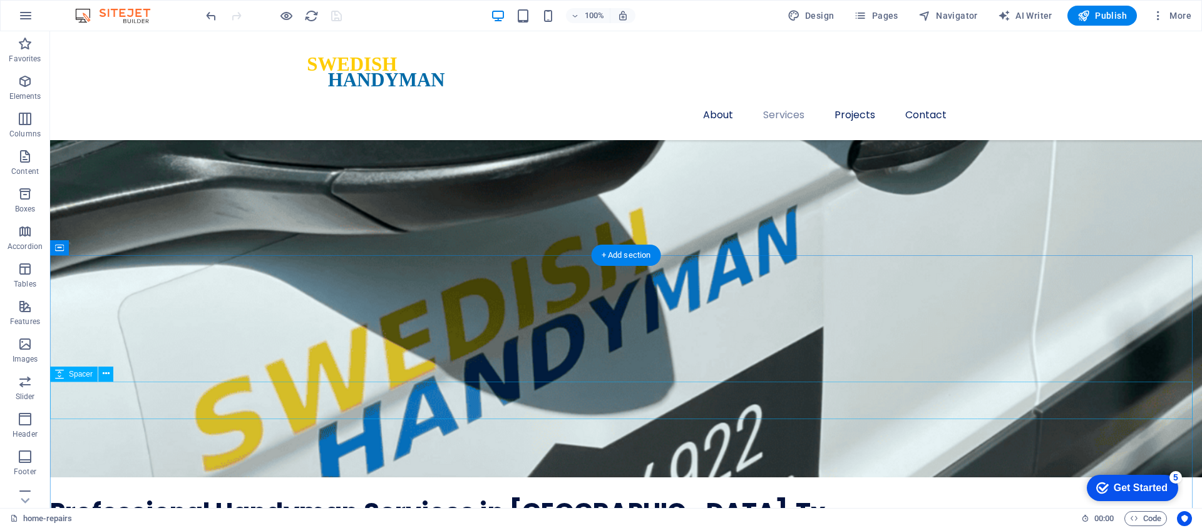
select select "px"
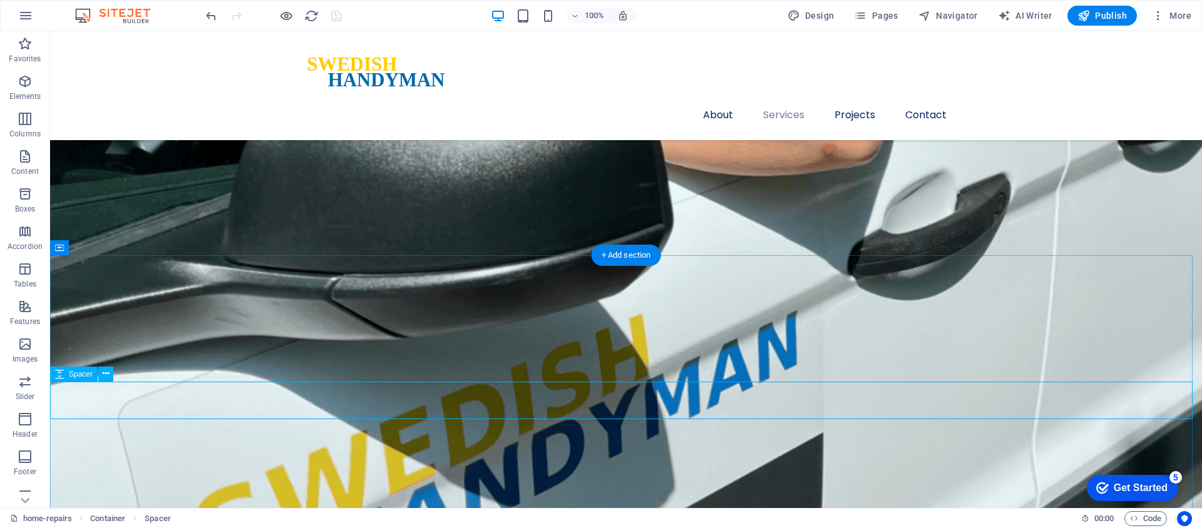
select select "px"
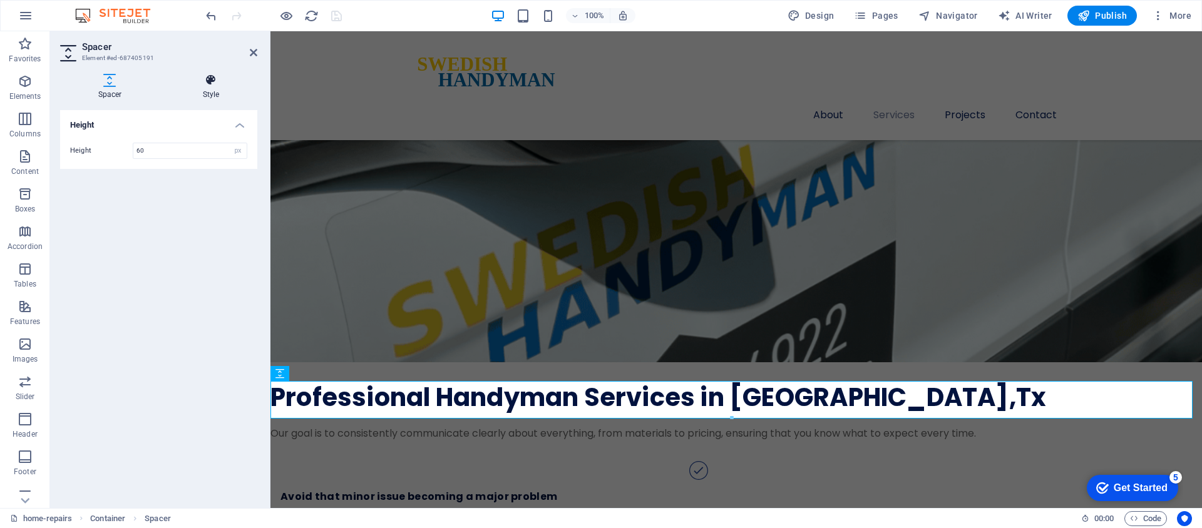
click at [206, 86] on h4 "Style" at bounding box center [211, 87] width 93 height 26
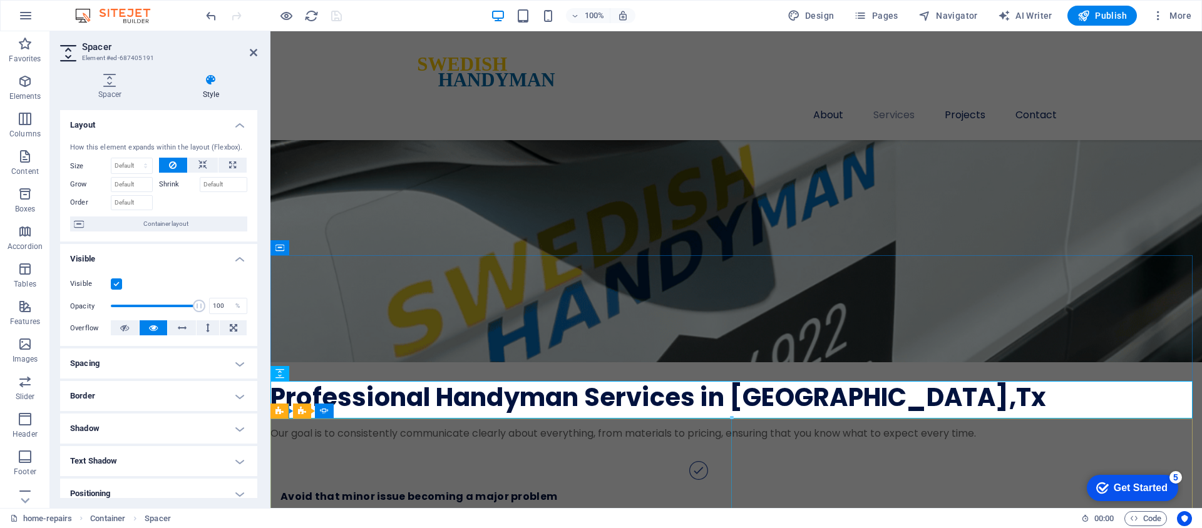
select select "%"
select select "px"
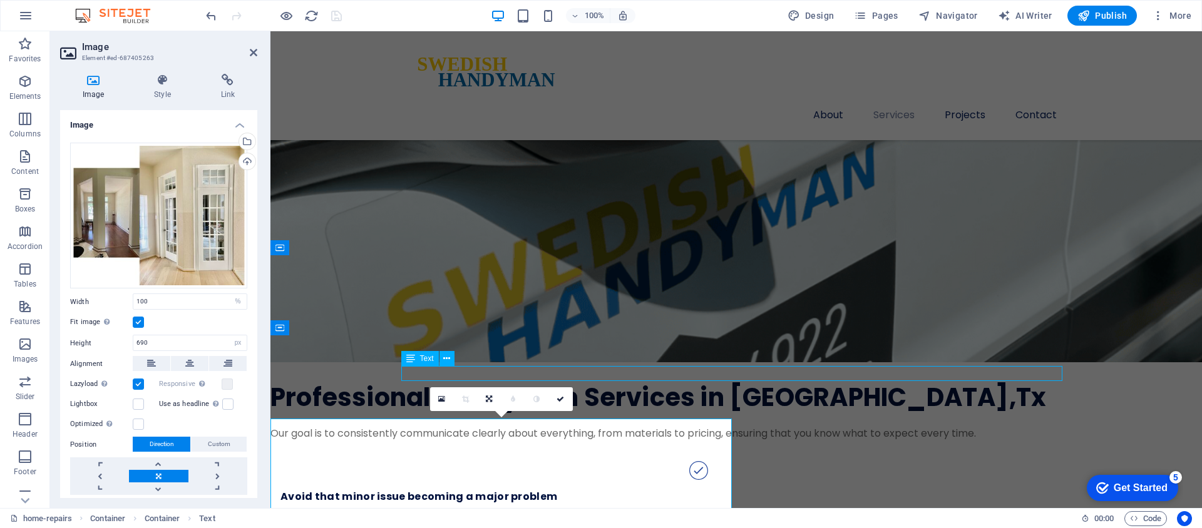
scroll to position [2048, 0]
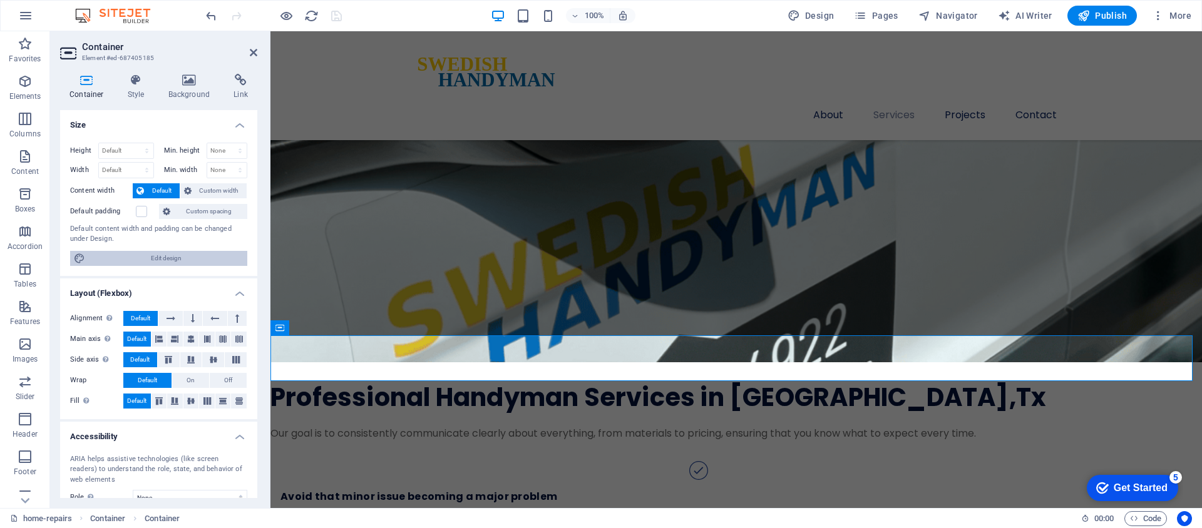
click at [178, 262] on span "Edit design" at bounding box center [166, 258] width 155 height 15
select select "px"
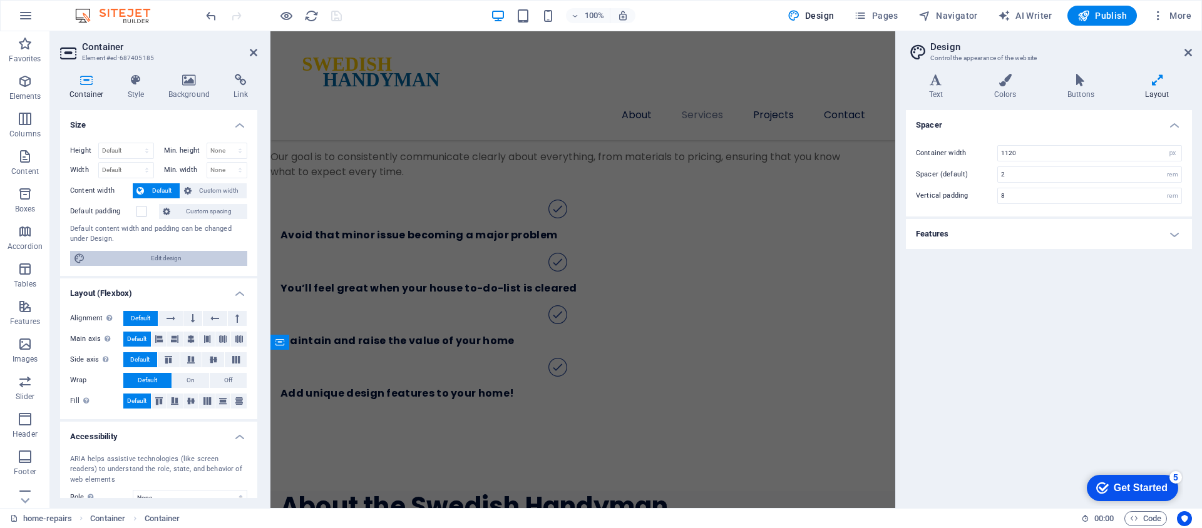
scroll to position [2316, 0]
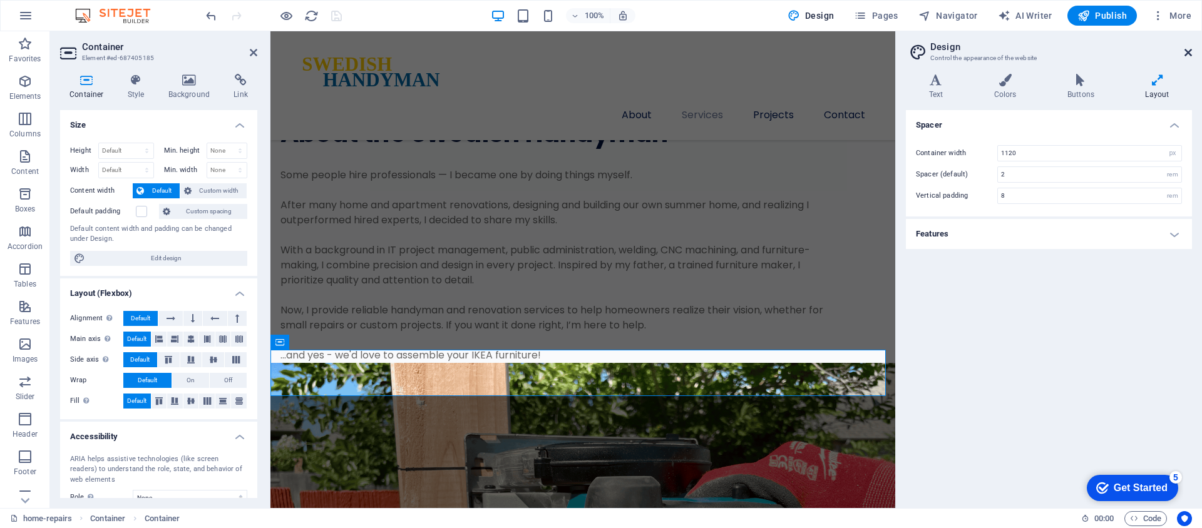
drag, startPoint x: 1190, startPoint y: 48, endPoint x: 919, endPoint y: 17, distance: 272.9
click at [1190, 48] on icon at bounding box center [1189, 53] width 8 height 10
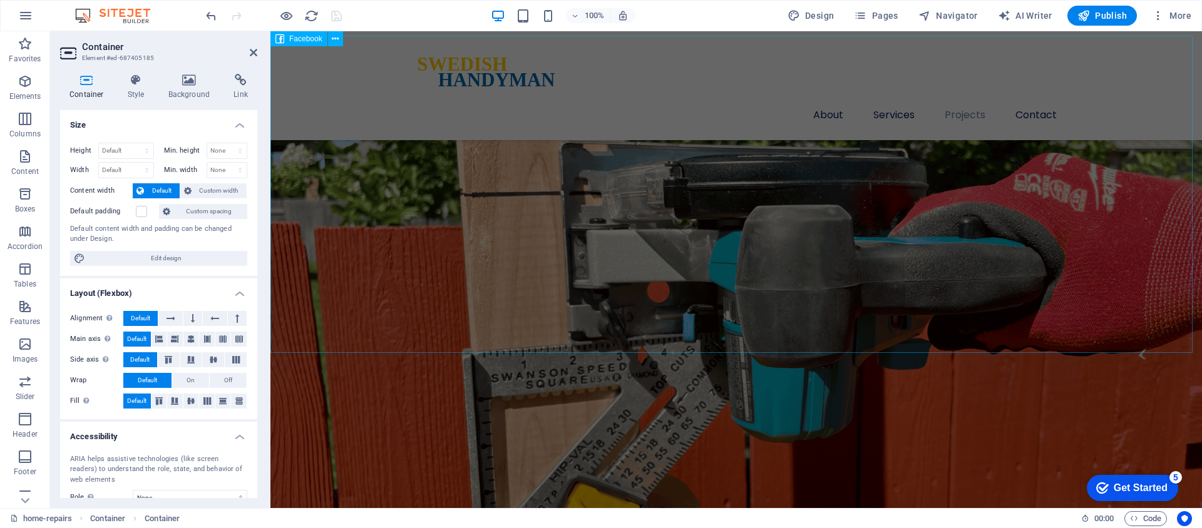
scroll to position [2792, 0]
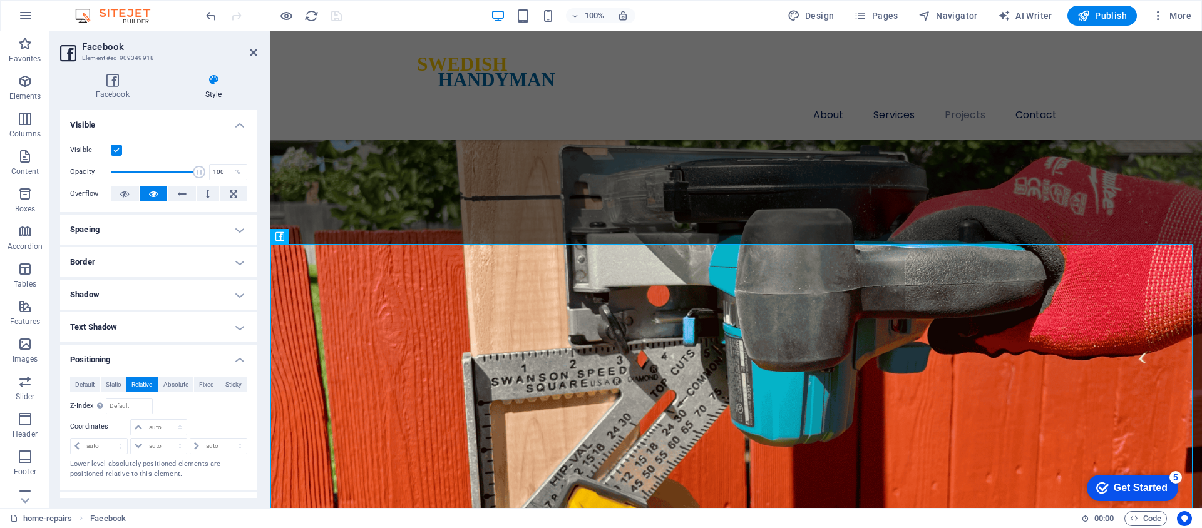
scroll to position [28, 0]
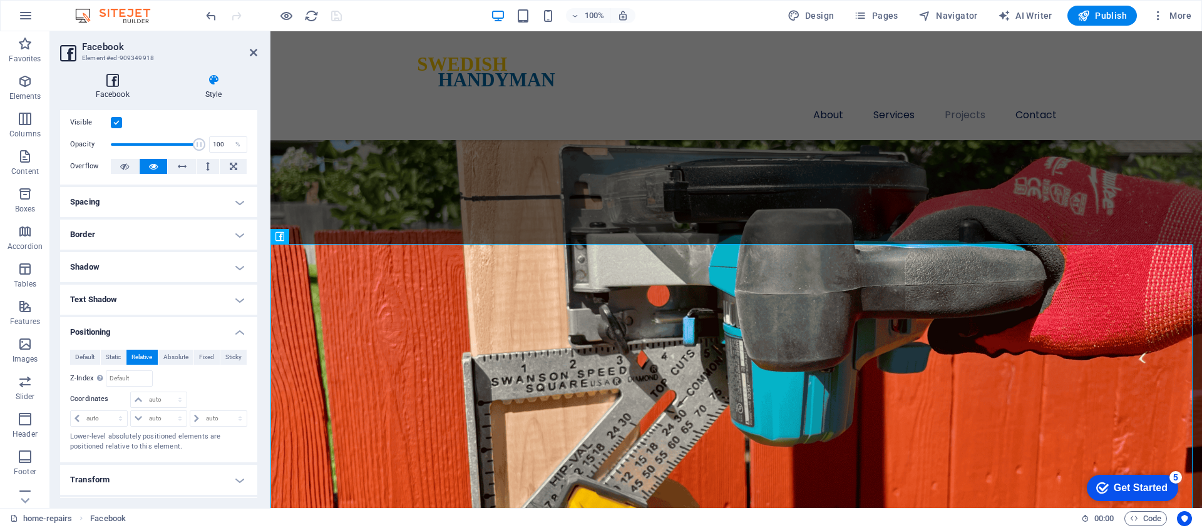
click at [120, 93] on h4 "Facebook" at bounding box center [115, 87] width 110 height 26
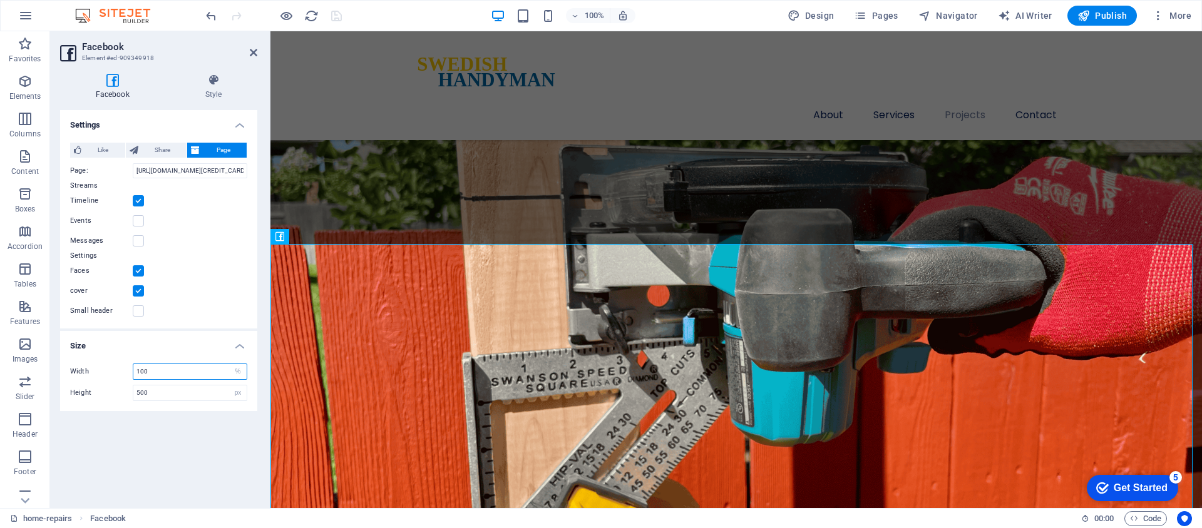
click at [172, 369] on input "100" at bounding box center [189, 371] width 113 height 15
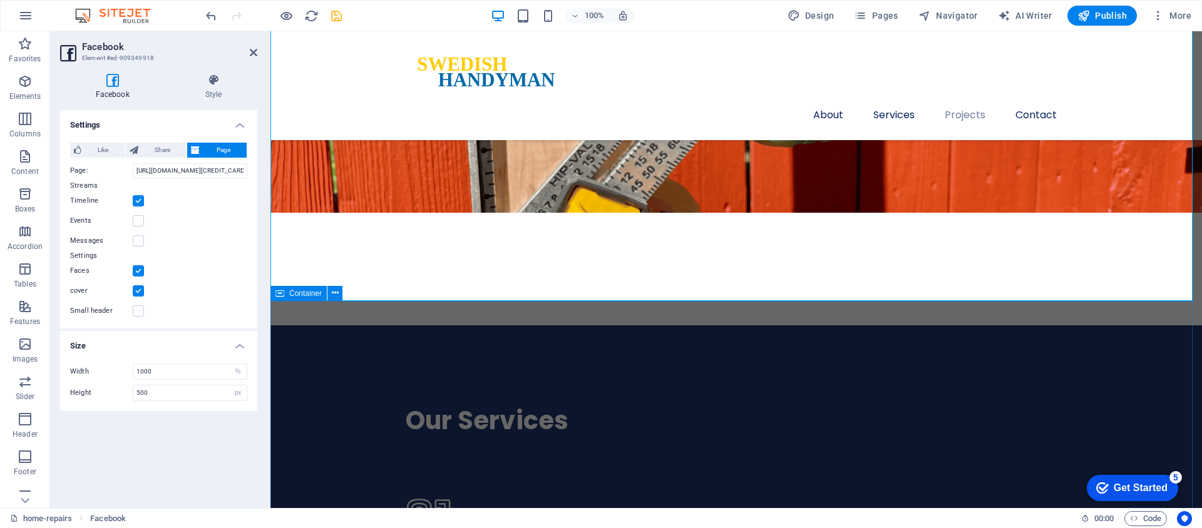
scroll to position [2927, 0]
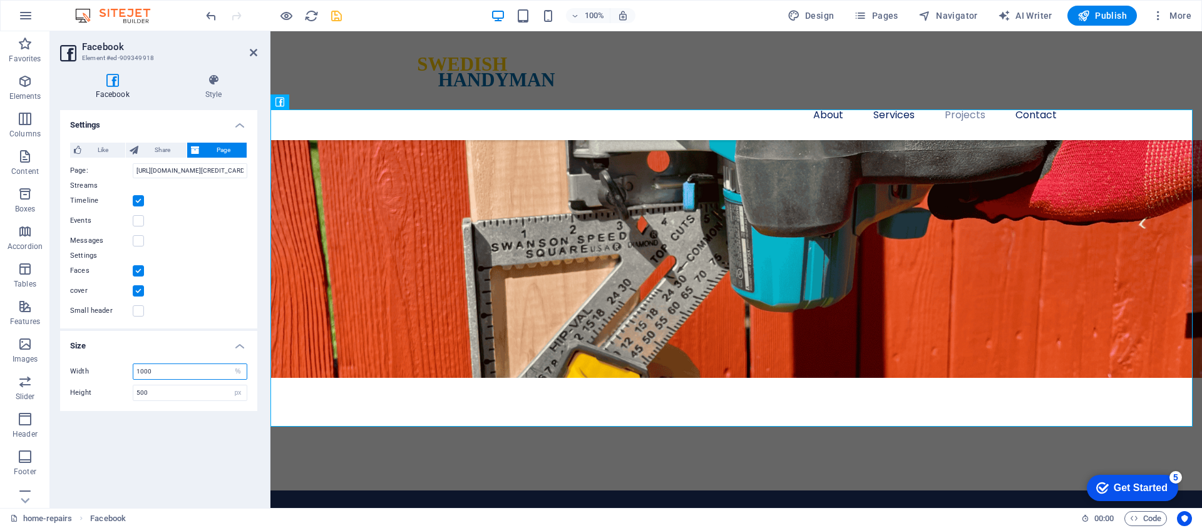
click at [173, 371] on input "1000" at bounding box center [189, 371] width 113 height 15
type input "1000"
click at [169, 373] on input "1000" at bounding box center [189, 374] width 103 height 15
click at [166, 411] on div "Settings Like Share Page Notice: to see and interact with the Like feature user…" at bounding box center [158, 304] width 197 height 388
click at [219, 86] on h4 "Style" at bounding box center [214, 87] width 88 height 26
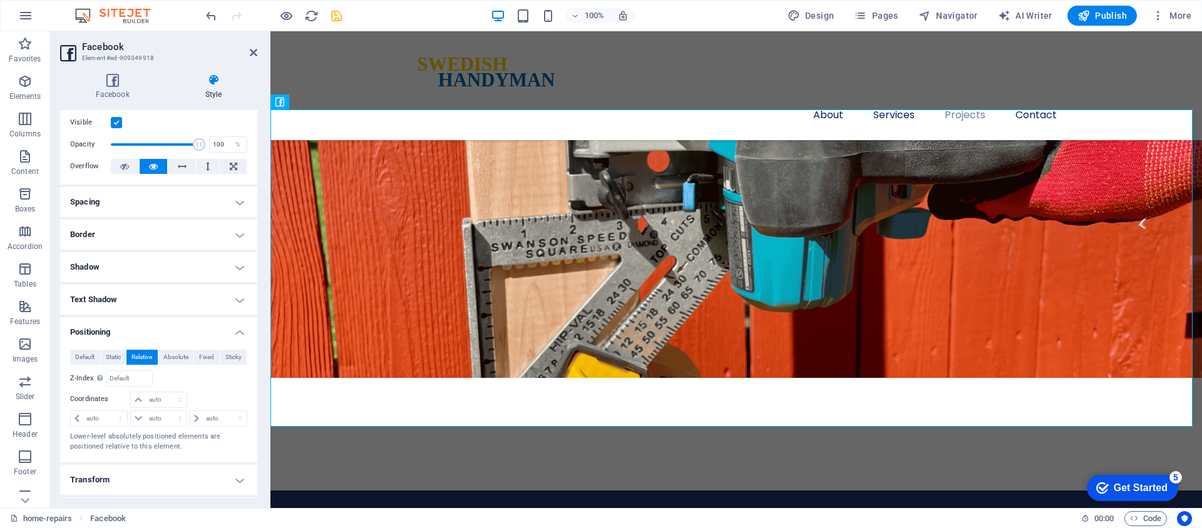
click at [108, 203] on h4 "Spacing" at bounding box center [158, 202] width 197 height 30
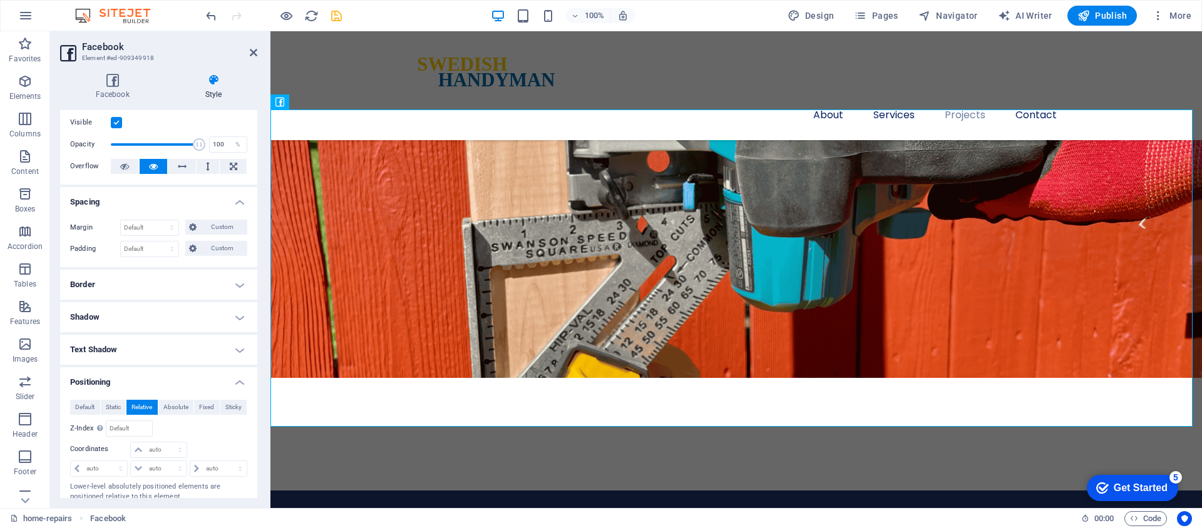
click at [138, 287] on h4 "Border" at bounding box center [158, 285] width 197 height 30
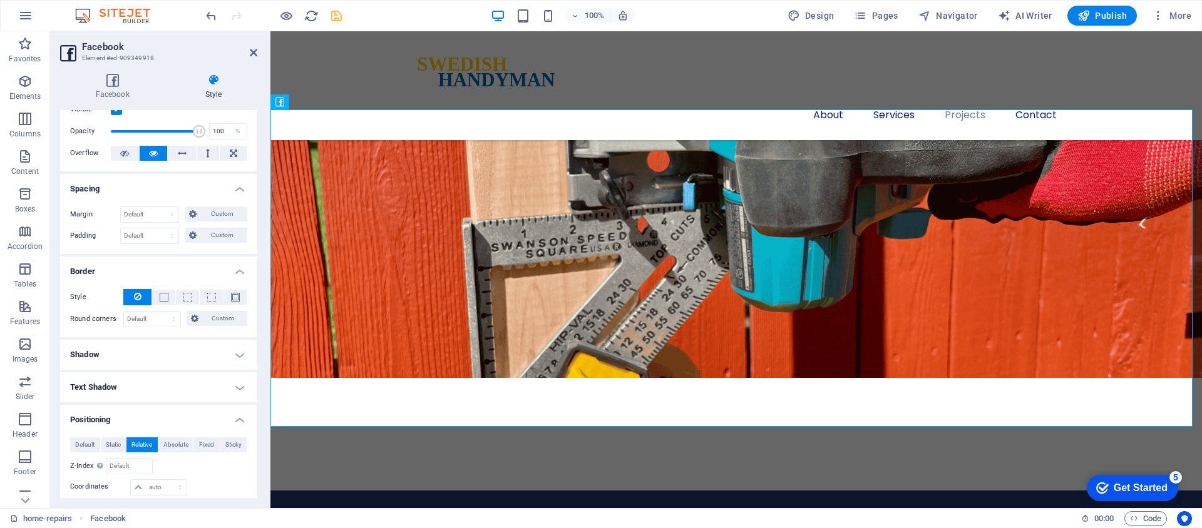
click at [141, 358] on h4 "Shadow" at bounding box center [158, 355] width 197 height 30
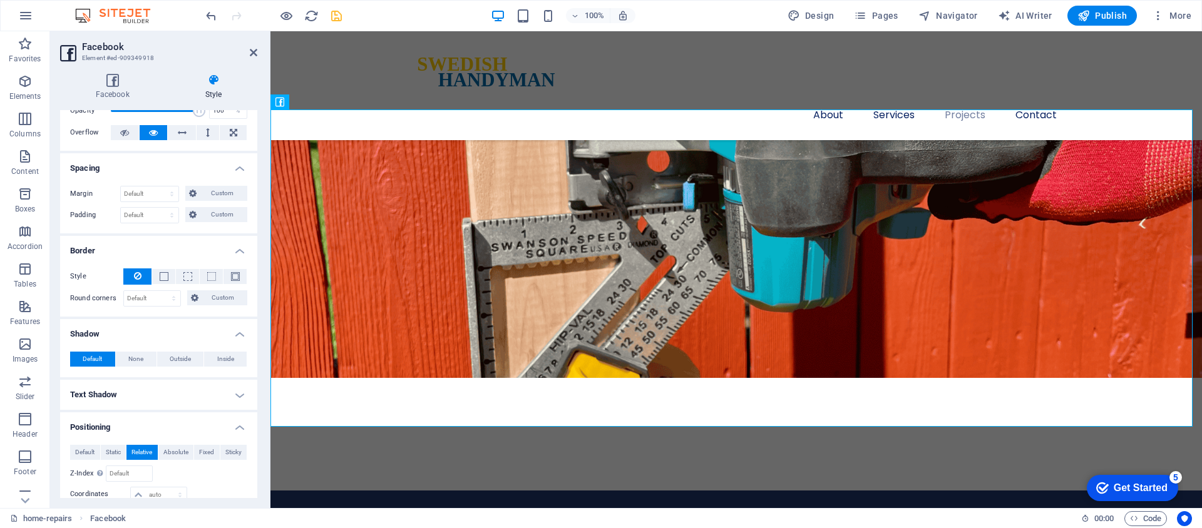
click at [127, 395] on h4 "Text Shadow" at bounding box center [158, 395] width 197 height 30
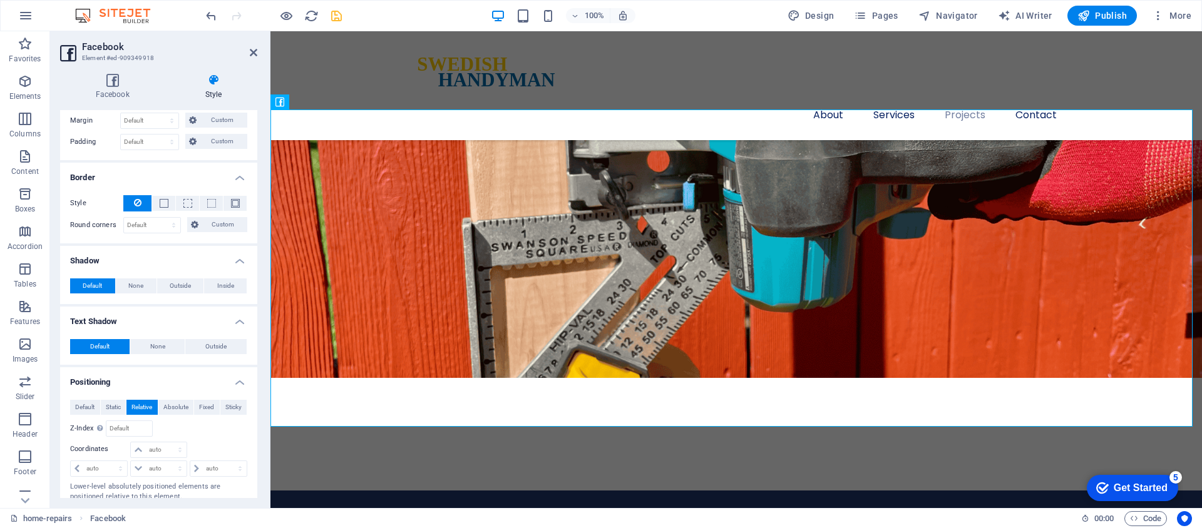
scroll to position [287, 0]
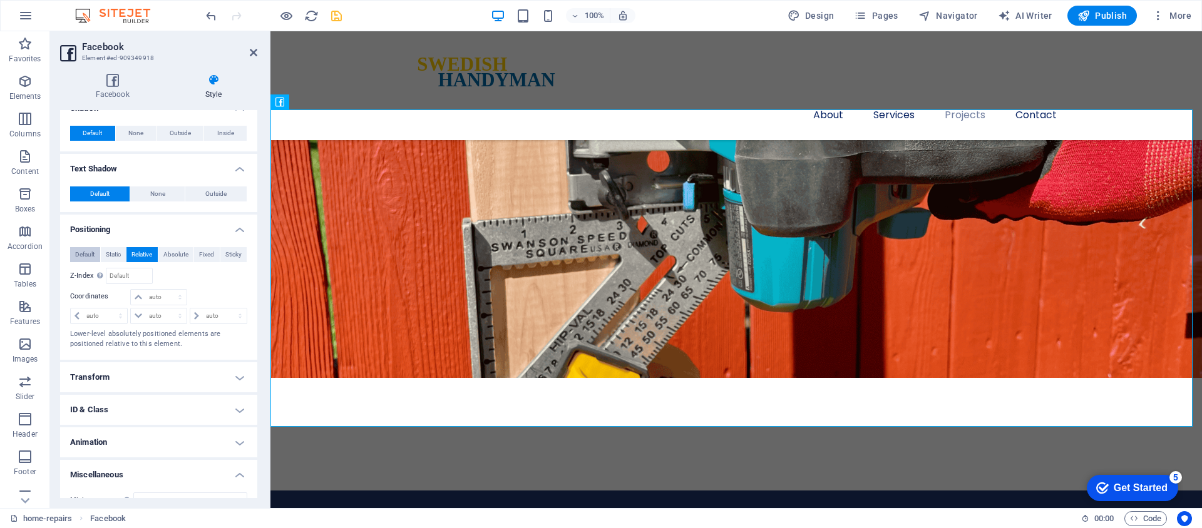
click at [84, 252] on span "Default" at bounding box center [84, 254] width 19 height 15
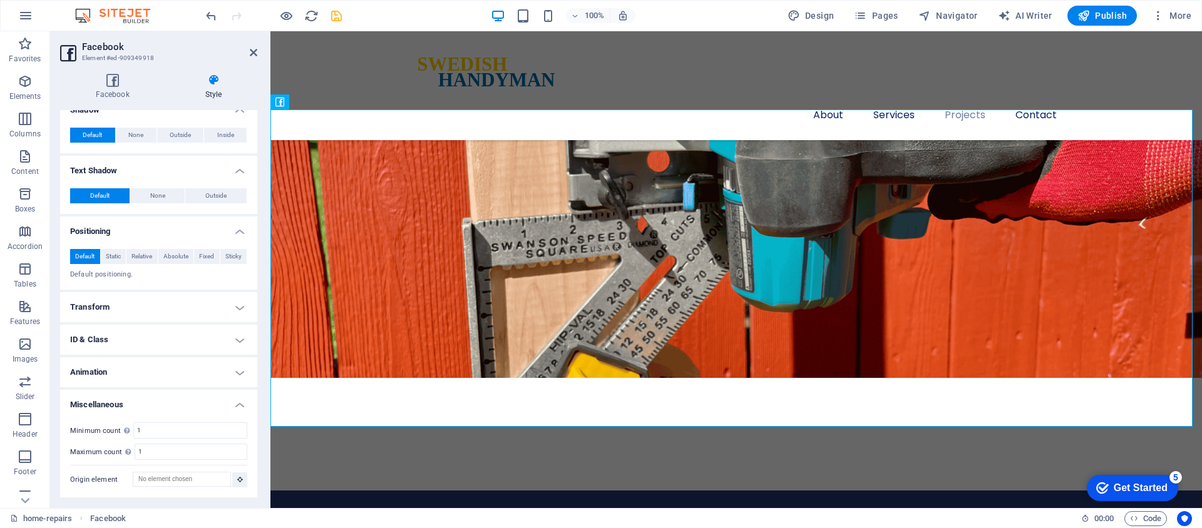
scroll to position [285, 0]
click at [335, 16] on icon "save" at bounding box center [336, 16] width 14 height 14
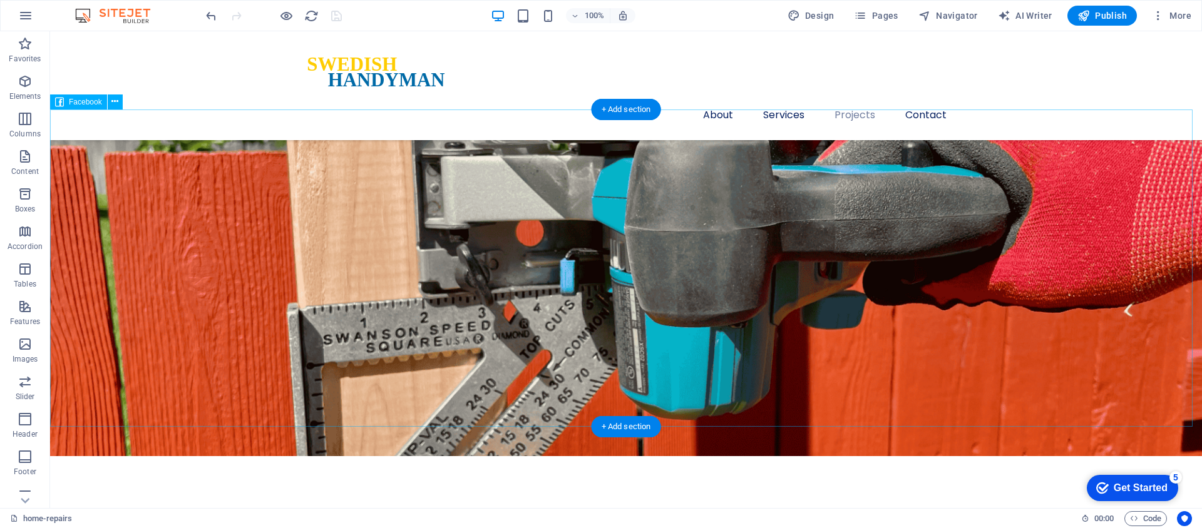
click at [118, 103] on button at bounding box center [115, 102] width 15 height 15
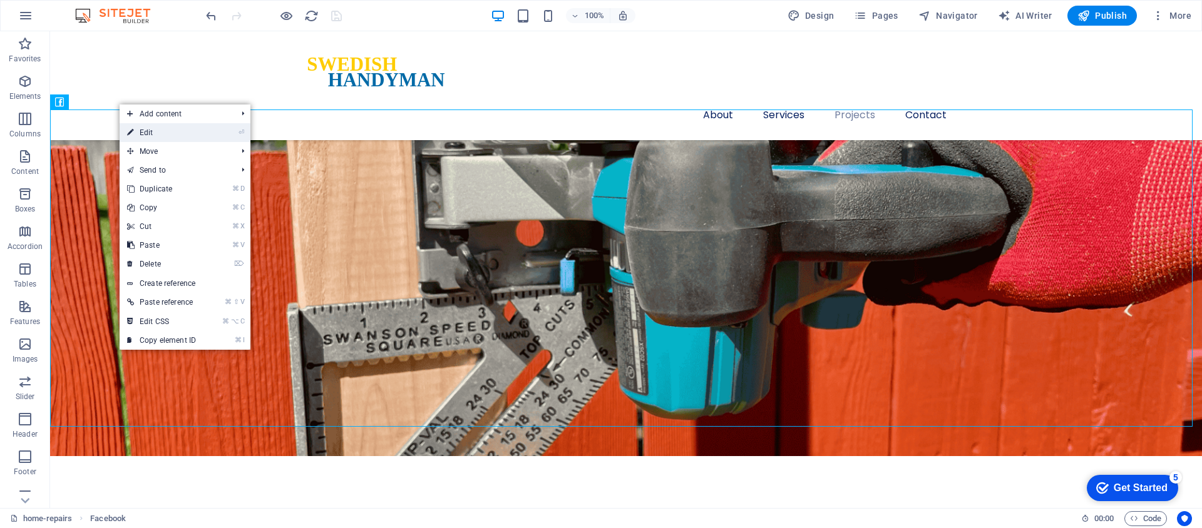
click at [157, 135] on link "⏎ Edit" at bounding box center [162, 132] width 84 height 19
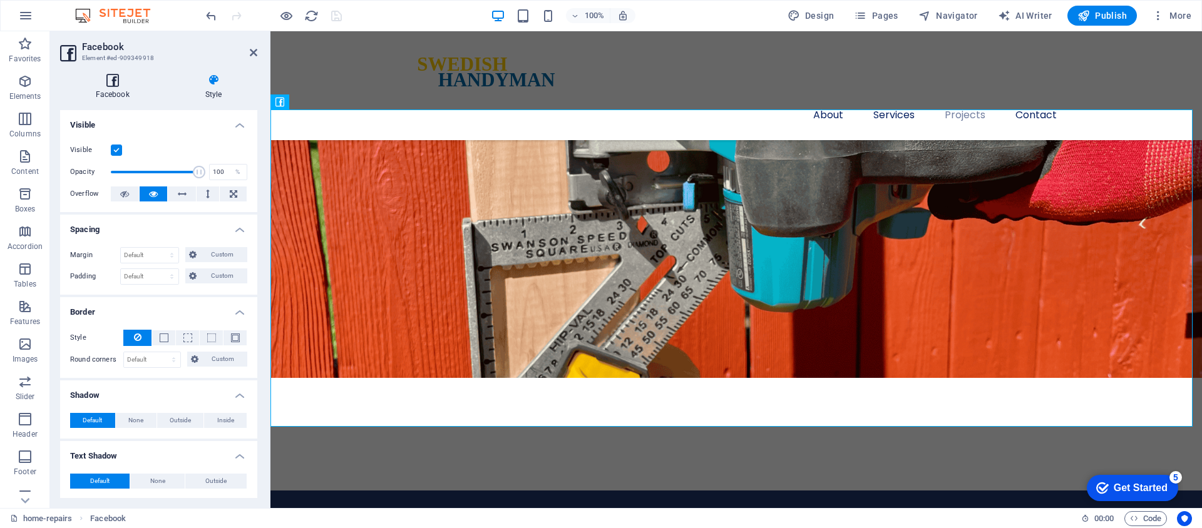
click at [102, 83] on icon at bounding box center [112, 80] width 105 height 13
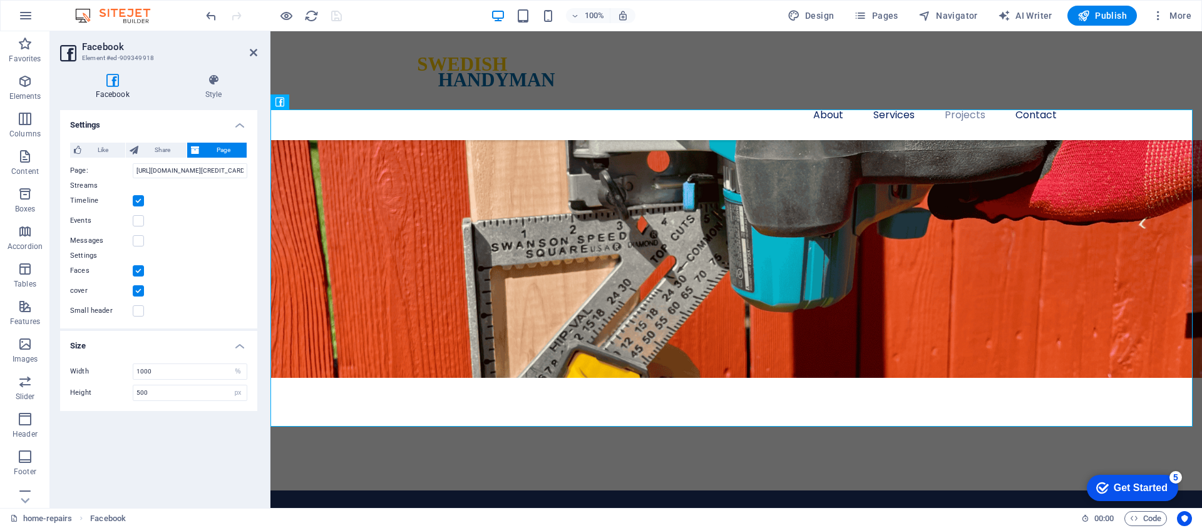
click at [140, 203] on label at bounding box center [138, 200] width 11 height 11
click at [0, 0] on input "Timeline" at bounding box center [0, 0] width 0 height 0
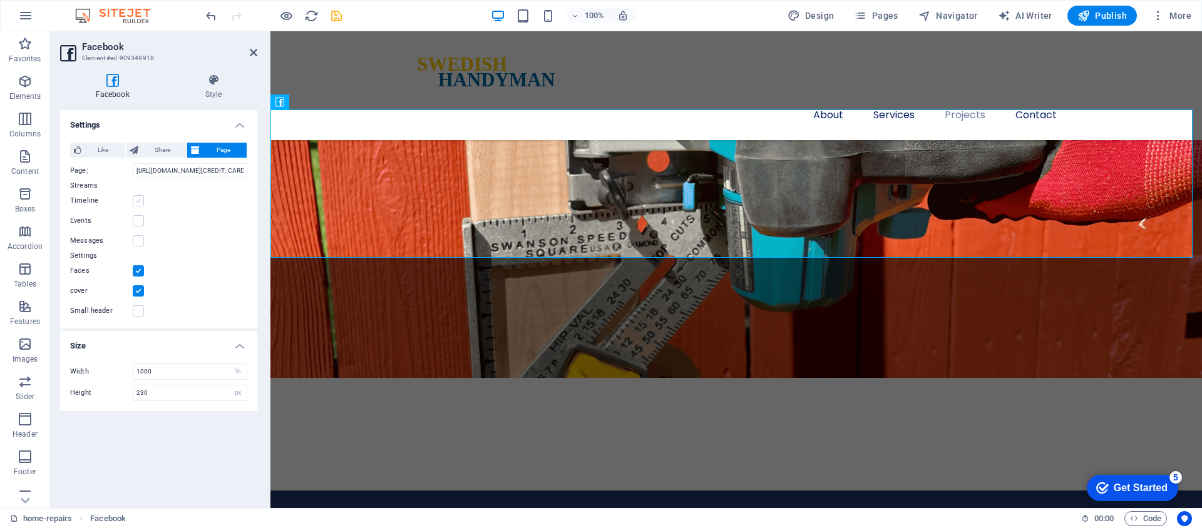
click at [140, 203] on label at bounding box center [138, 200] width 11 height 11
click at [0, 0] on input "Timeline" at bounding box center [0, 0] width 0 height 0
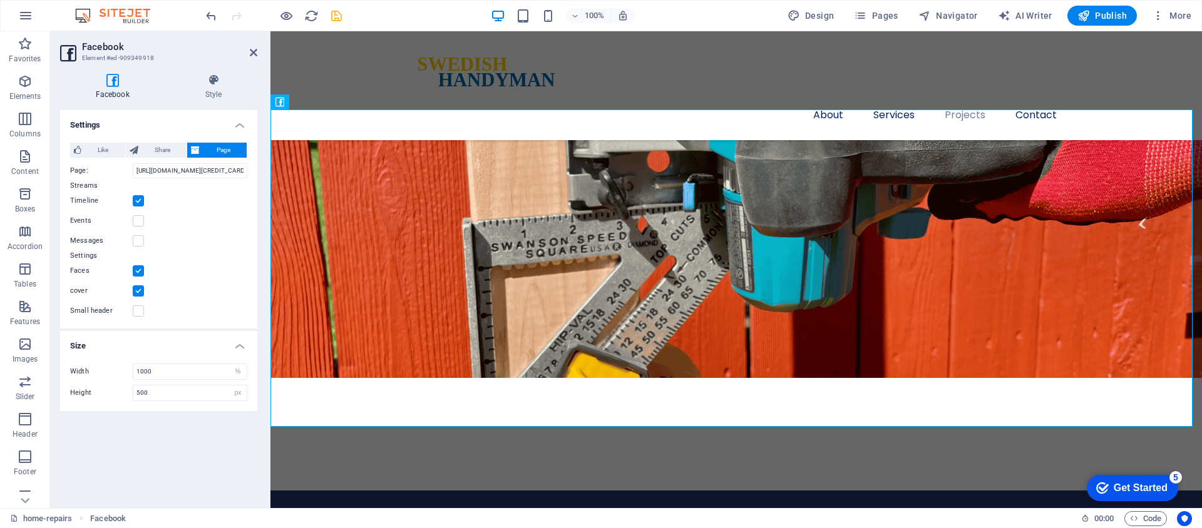
click at [140, 203] on label at bounding box center [138, 200] width 11 height 11
click at [0, 0] on input "Timeline" at bounding box center [0, 0] width 0 height 0
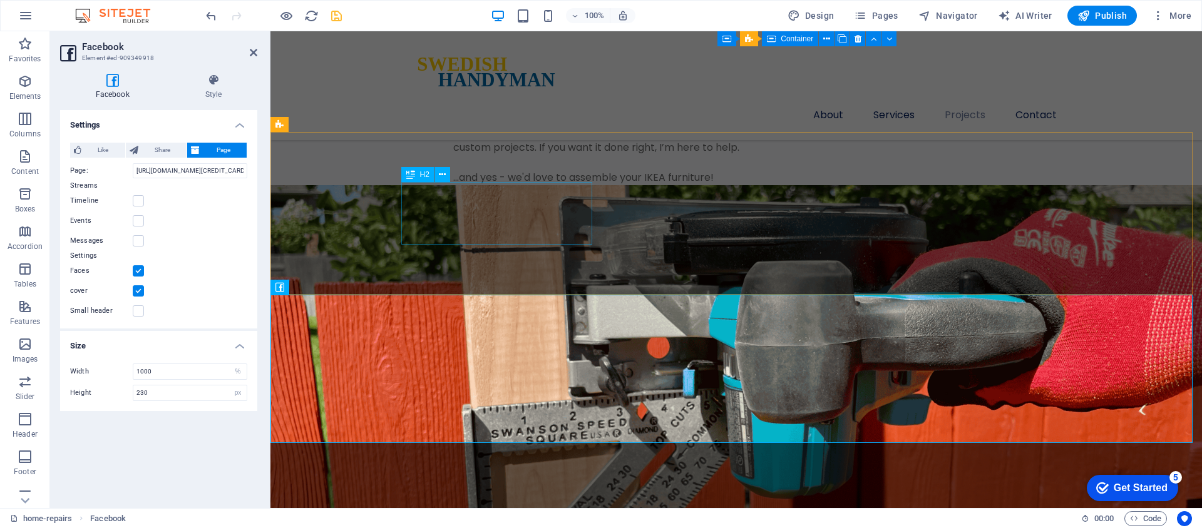
scroll to position [2739, 0]
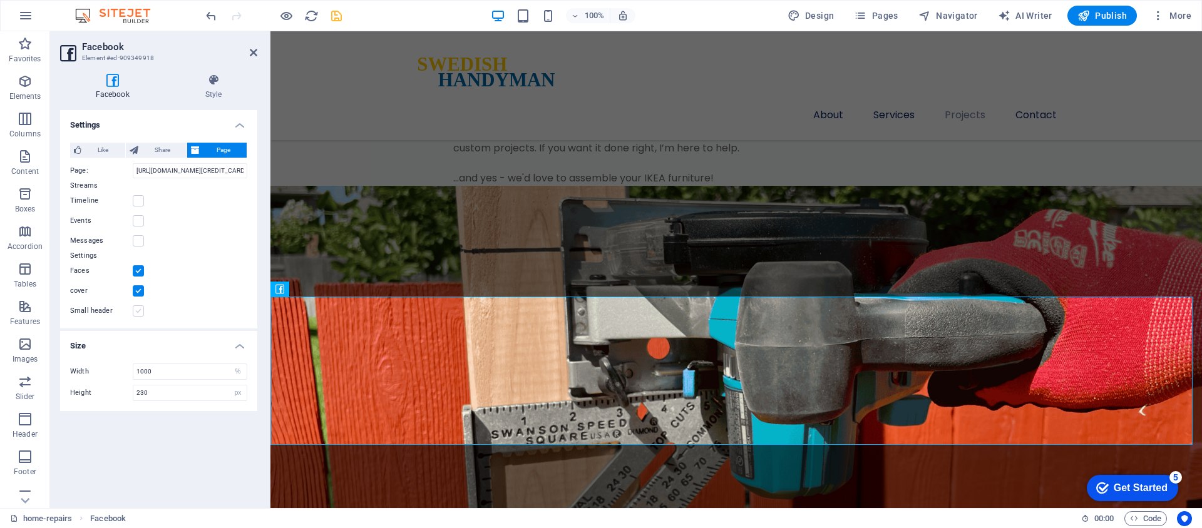
click at [138, 310] on label at bounding box center [138, 311] width 11 height 11
click at [0, 0] on input "Small header" at bounding box center [0, 0] width 0 height 0
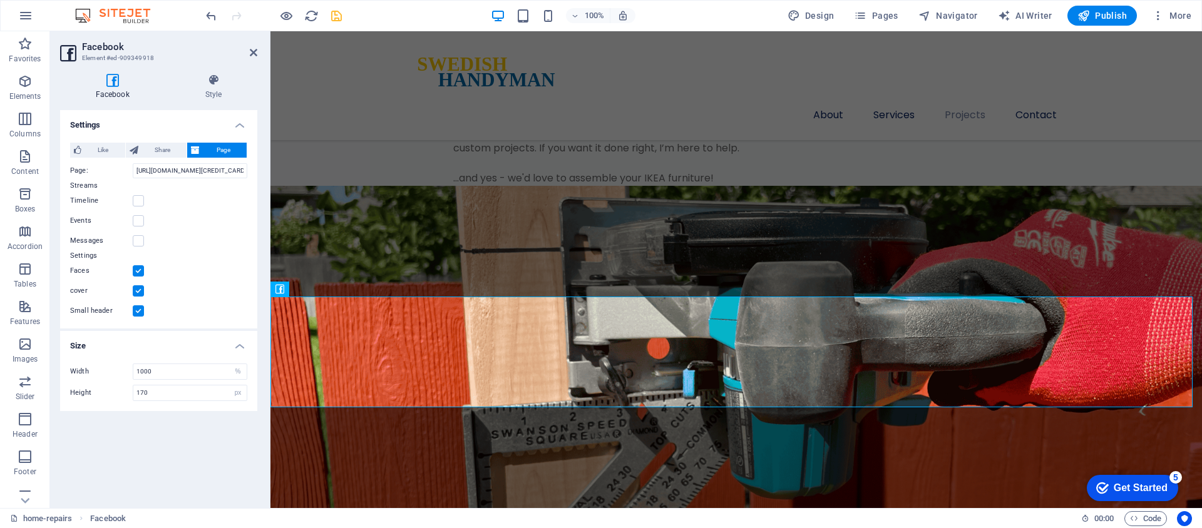
click at [138, 310] on label at bounding box center [138, 311] width 11 height 11
click at [0, 0] on input "Small header" at bounding box center [0, 0] width 0 height 0
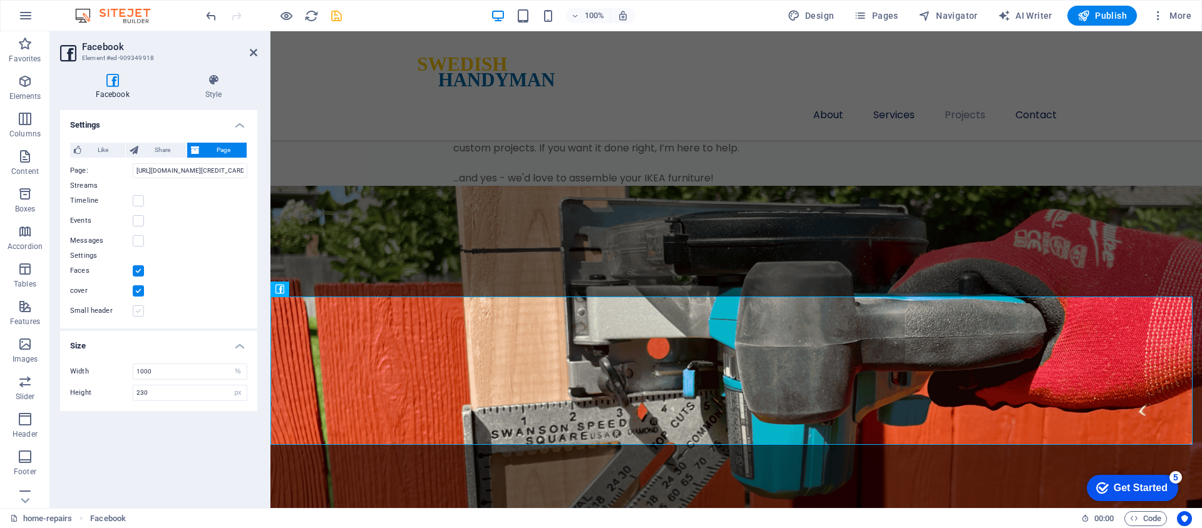
click at [137, 310] on label at bounding box center [138, 311] width 11 height 11
click at [0, 0] on input "Small header" at bounding box center [0, 0] width 0 height 0
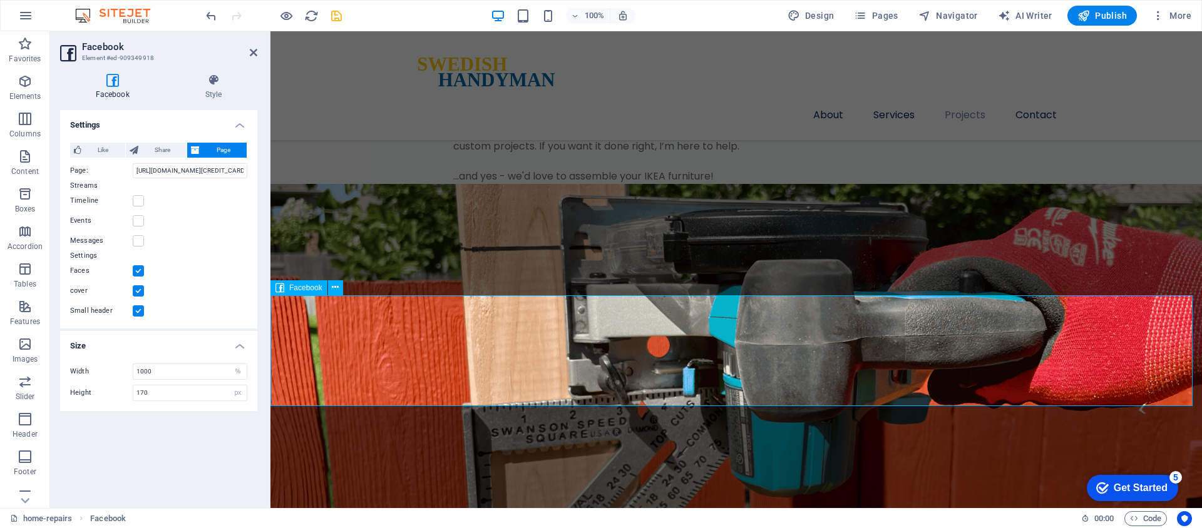
scroll to position [2741, 0]
click at [138, 309] on label at bounding box center [138, 311] width 11 height 11
click at [0, 0] on input "Small header" at bounding box center [0, 0] width 0 height 0
type input "230"
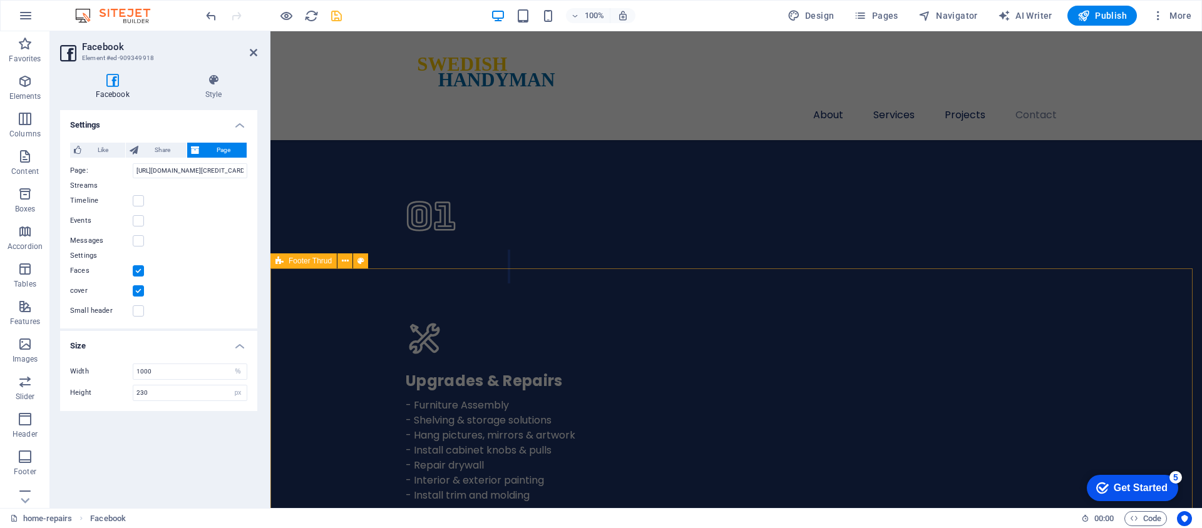
scroll to position [3391, 0]
click at [331, 10] on icon "save" at bounding box center [336, 16] width 14 height 14
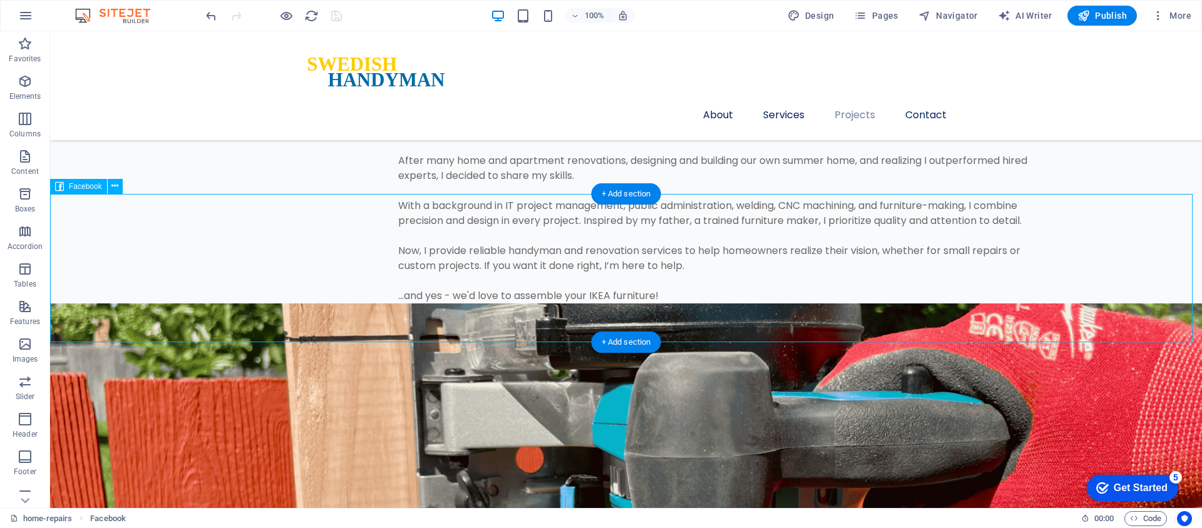
select select "%"
select select "px"
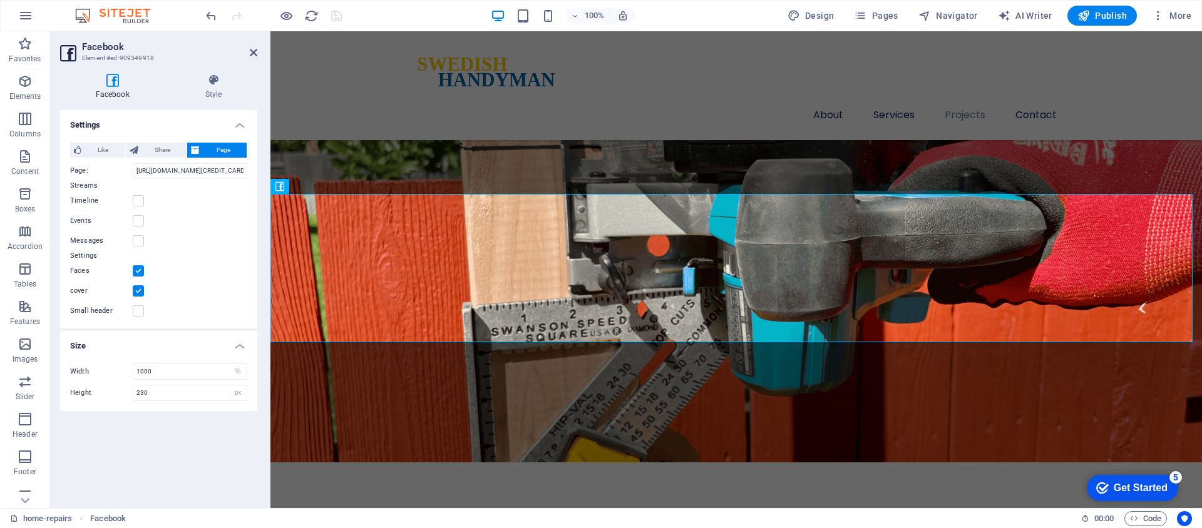
click at [141, 272] on label at bounding box center [138, 270] width 11 height 11
click at [0, 0] on input "Faces" at bounding box center [0, 0] width 0 height 0
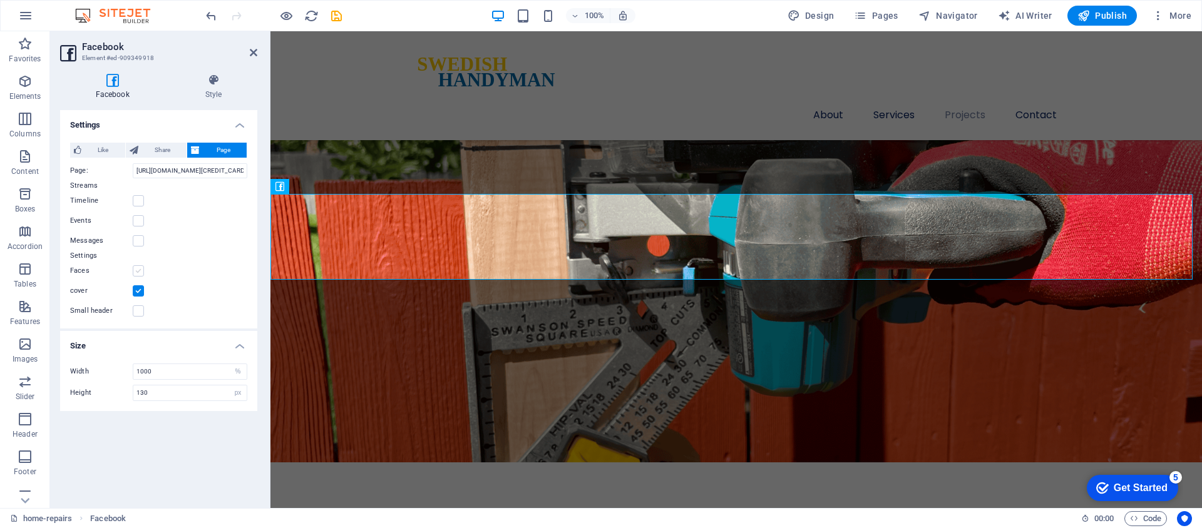
click at [140, 274] on label at bounding box center [138, 270] width 11 height 11
click at [0, 0] on input "Faces" at bounding box center [0, 0] width 0 height 0
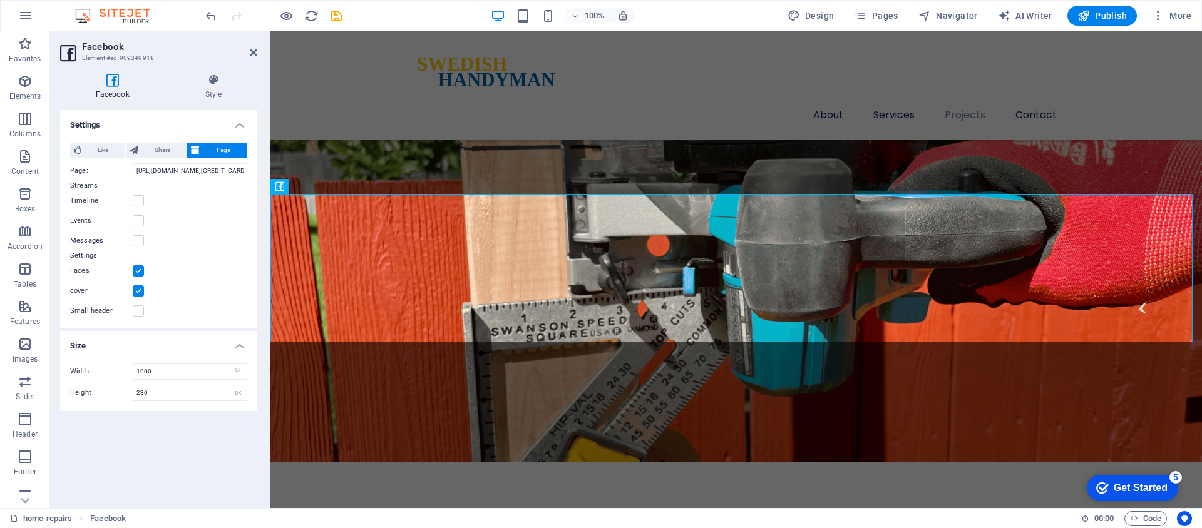
click at [140, 274] on label at bounding box center [138, 270] width 11 height 11
click at [0, 0] on input "Faces" at bounding box center [0, 0] width 0 height 0
type input "130"
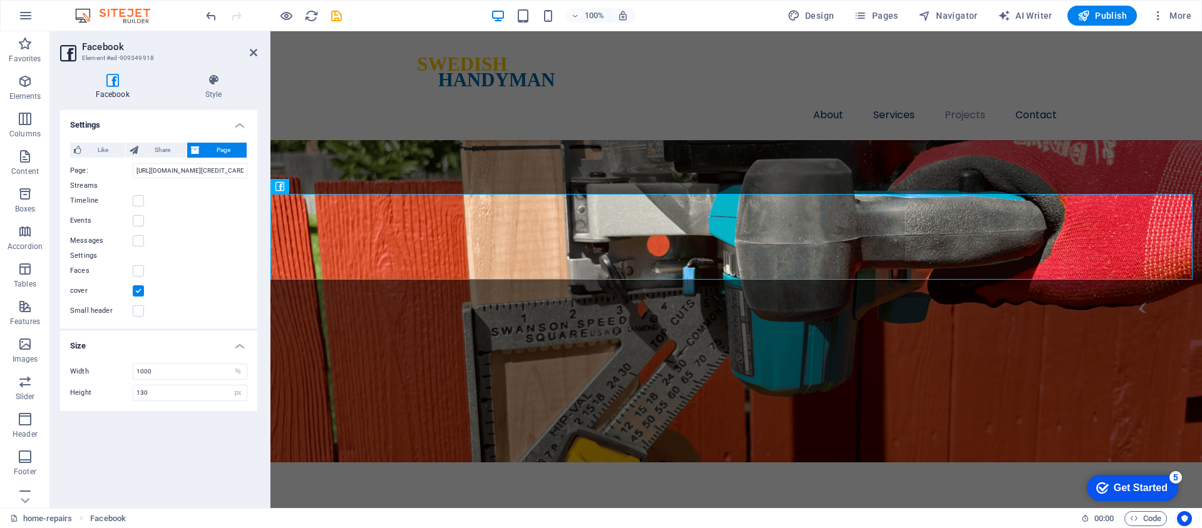
drag, startPoint x: 329, startPoint y: 14, endPoint x: 337, endPoint y: 16, distance: 8.2
click at [329, 14] on icon "save" at bounding box center [336, 16] width 14 height 14
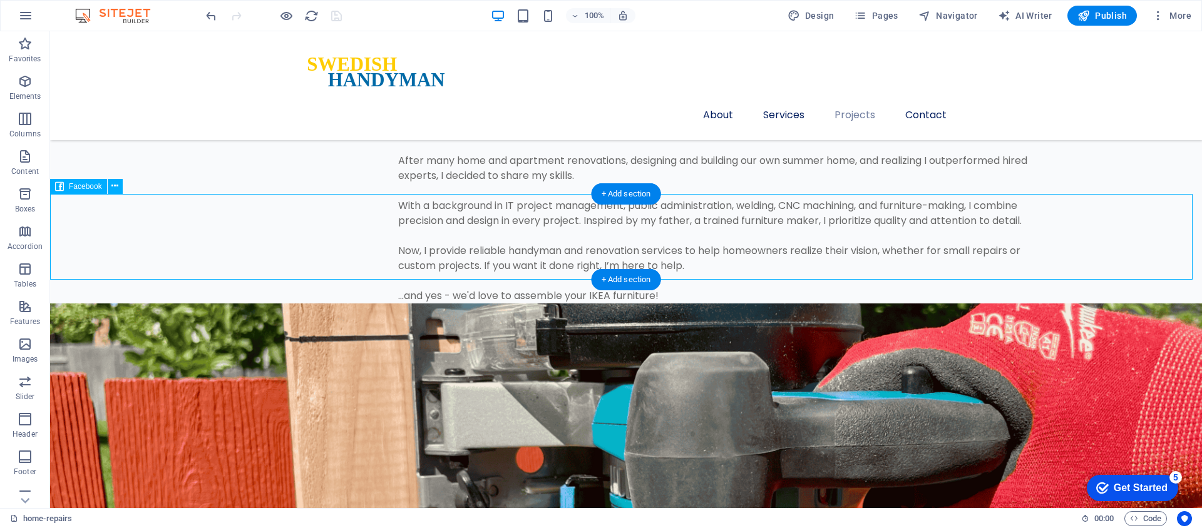
select select "%"
select select "px"
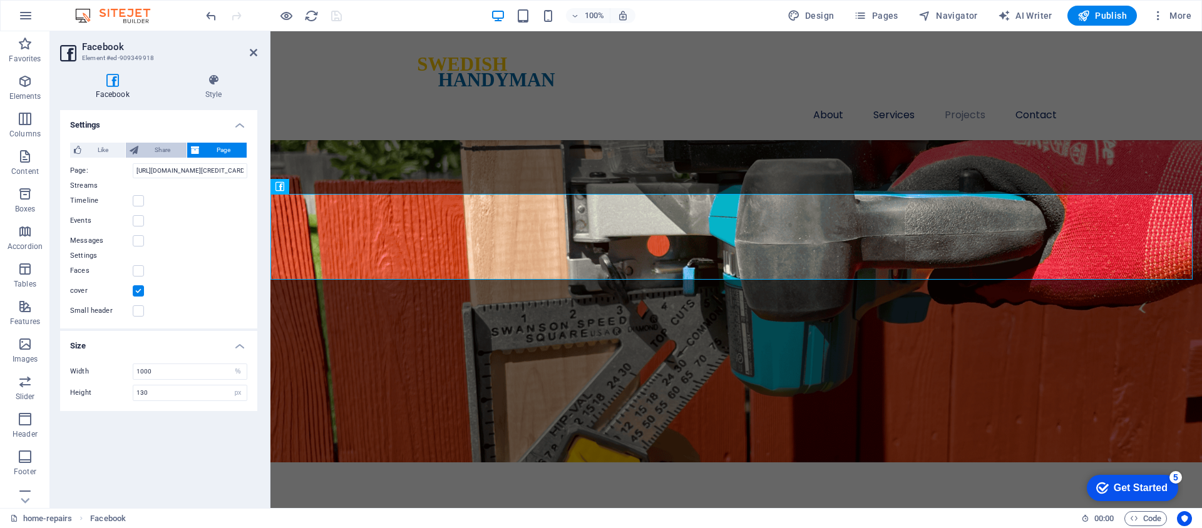
click at [172, 147] on span "Share" at bounding box center [162, 150] width 41 height 15
type input "20"
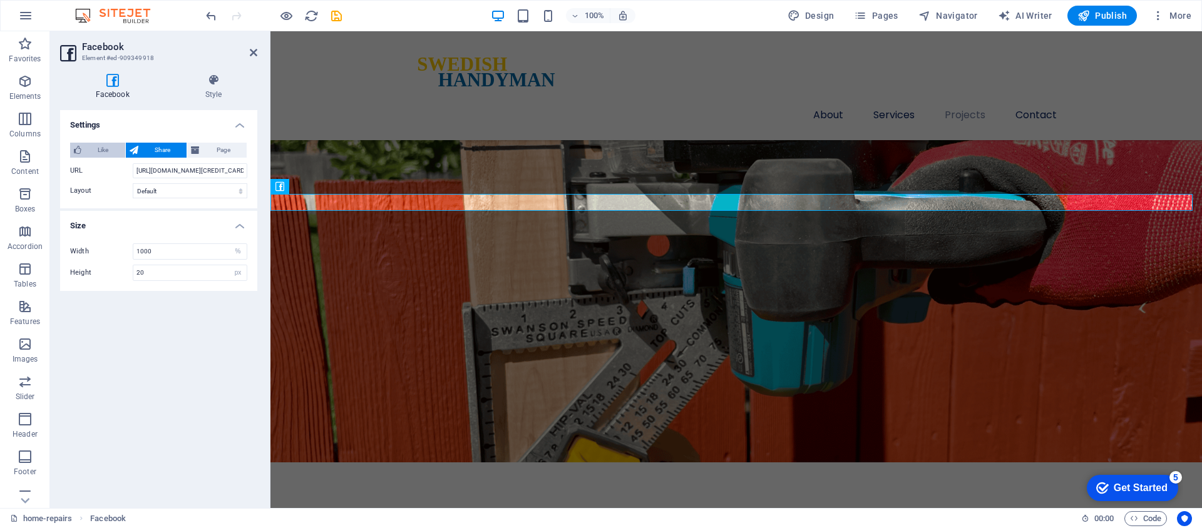
click at [97, 151] on span "Like" at bounding box center [103, 150] width 36 height 15
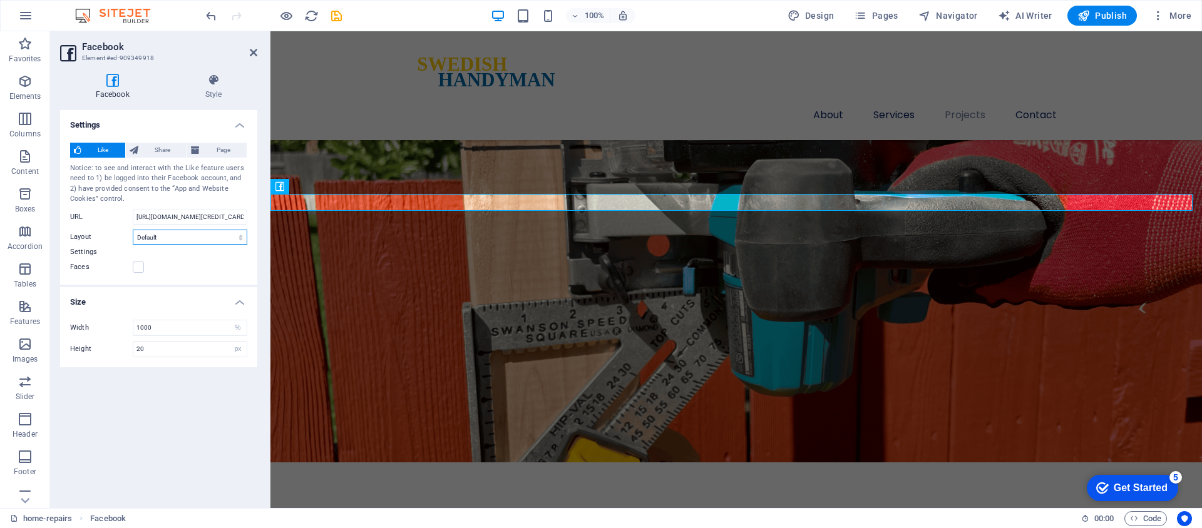
click at [161, 241] on select "Default Button Box counter Button counter" at bounding box center [190, 237] width 115 height 15
click at [133, 230] on select "Default Button Box counter Button counter" at bounding box center [190, 237] width 115 height 15
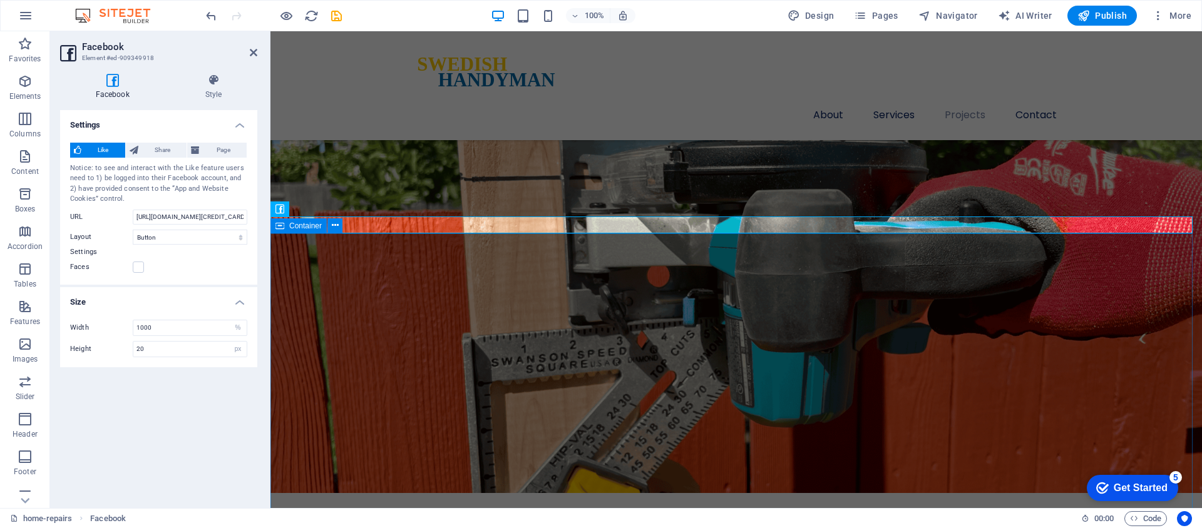
scroll to position [2799, 0]
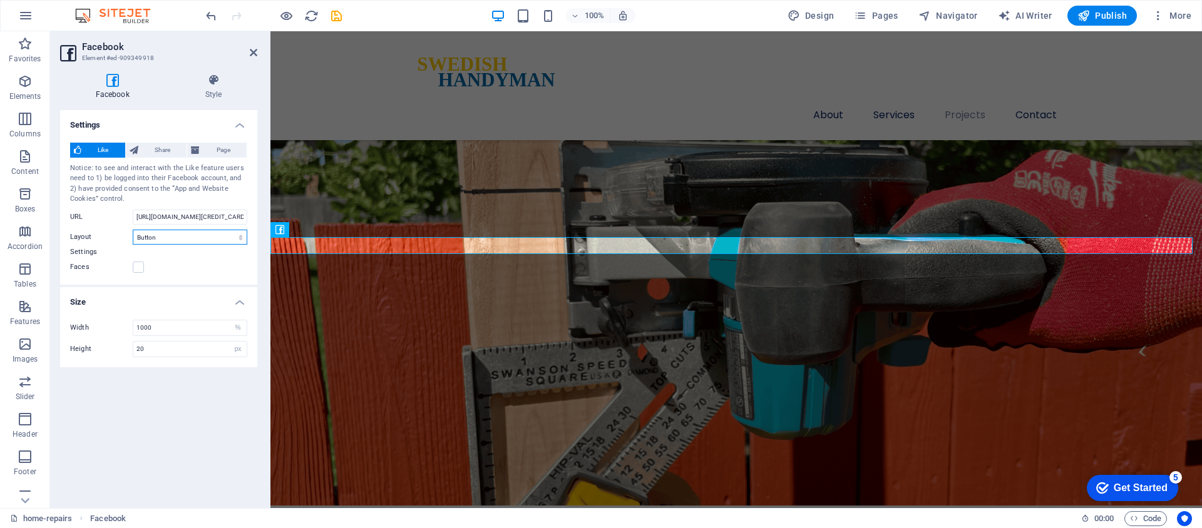
click at [201, 235] on select "Default Button Box counter Button counter" at bounding box center [190, 237] width 115 height 15
select select "box_count"
click at [133, 230] on select "Default Button Box counter Button counter" at bounding box center [190, 237] width 115 height 15
type input "61"
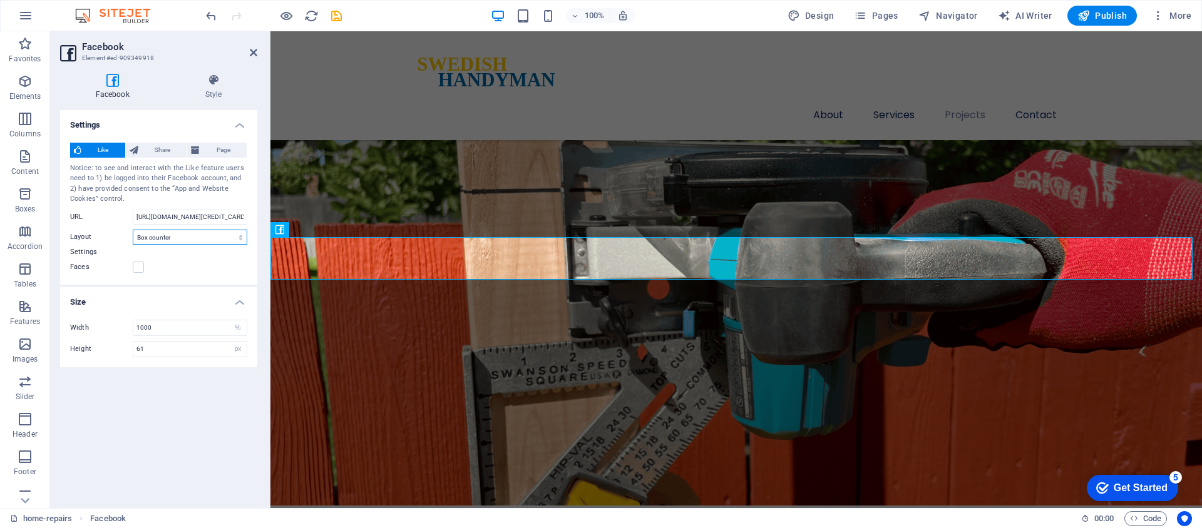
click at [197, 240] on select "Default Button Box counter Button counter" at bounding box center [190, 237] width 115 height 15
select select "button_count"
click at [133, 230] on select "Default Button Box counter Button counter" at bounding box center [190, 237] width 115 height 15
type input "20"
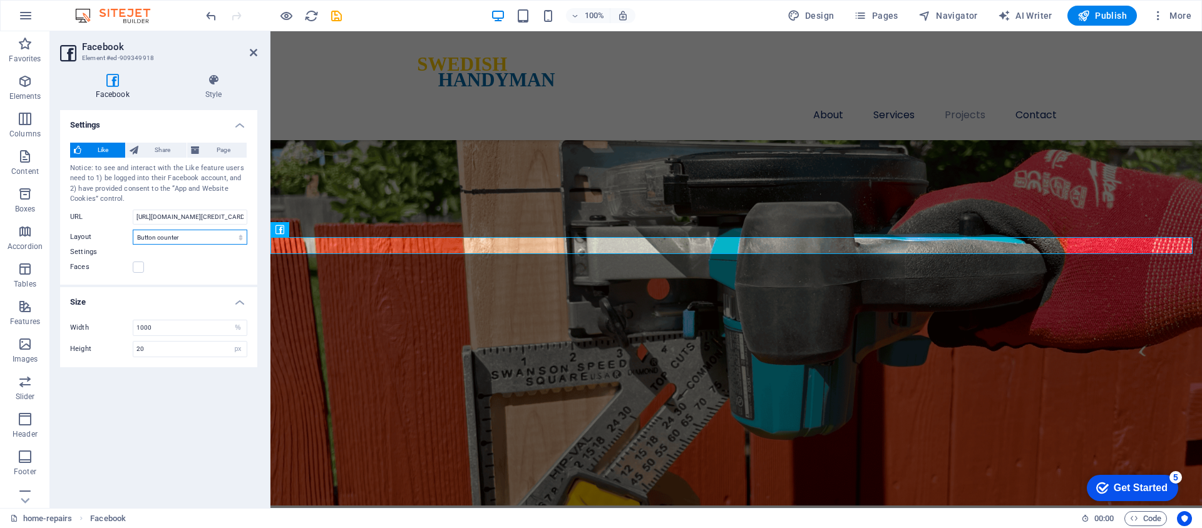
click at [198, 237] on select "Default Button Box counter Button counter" at bounding box center [190, 237] width 115 height 15
select select "box_count"
click at [133, 230] on select "Default Button Box counter Button counter" at bounding box center [190, 237] width 115 height 15
type input "61"
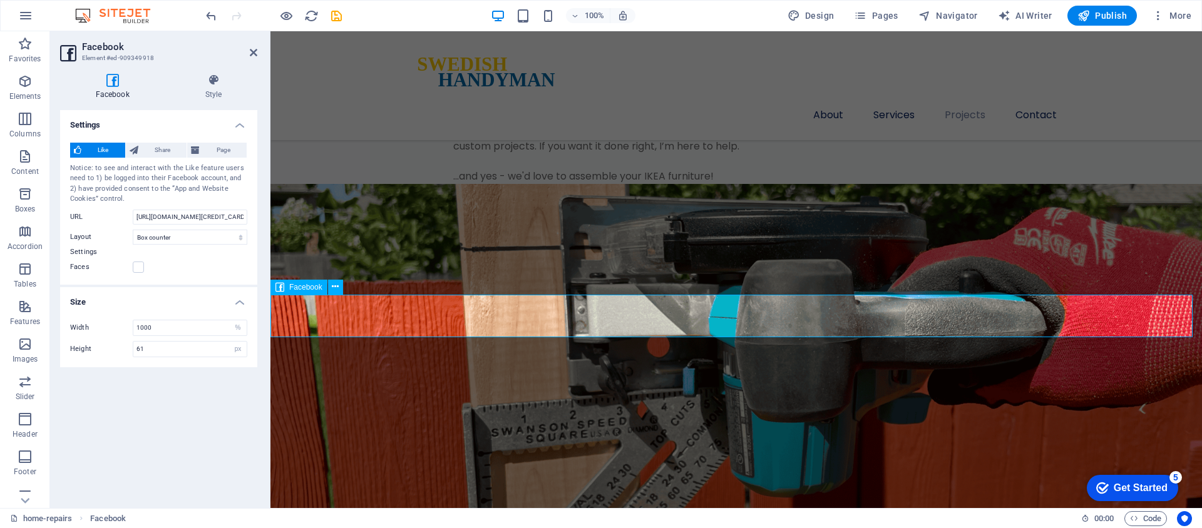
scroll to position [2742, 0]
click at [168, 237] on select "Default Button Box counter Button counter" at bounding box center [190, 237] width 115 height 15
select select "button_count"
click at [133, 230] on select "Default Button Box counter Button counter" at bounding box center [190, 237] width 115 height 15
type input "20"
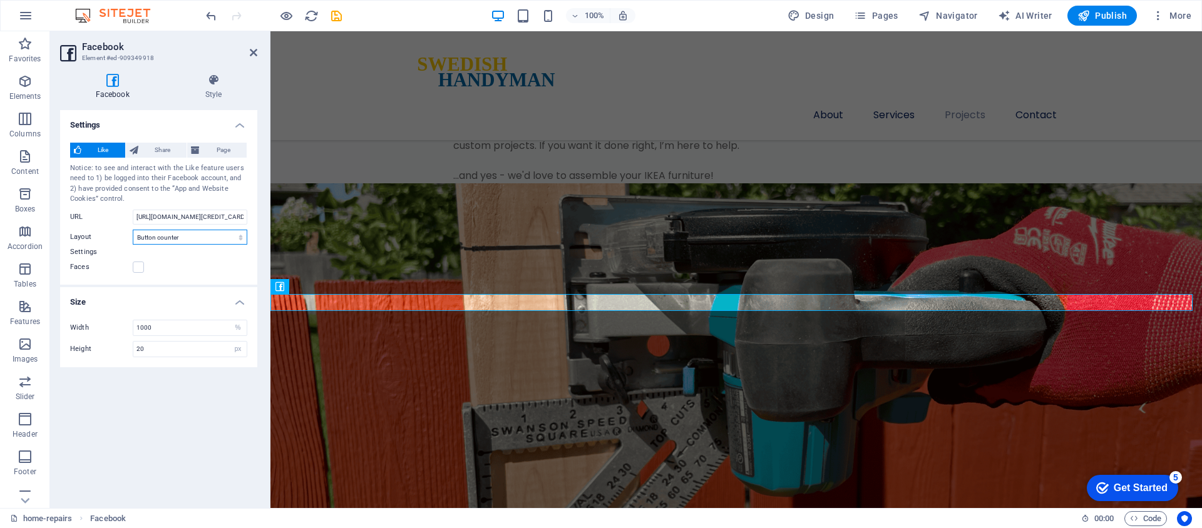
click at [168, 237] on select "Default Button Box counter Button counter" at bounding box center [190, 237] width 115 height 15
select select "box_count"
click at [133, 230] on select "Default Button Box counter Button counter" at bounding box center [190, 237] width 115 height 15
type input "61"
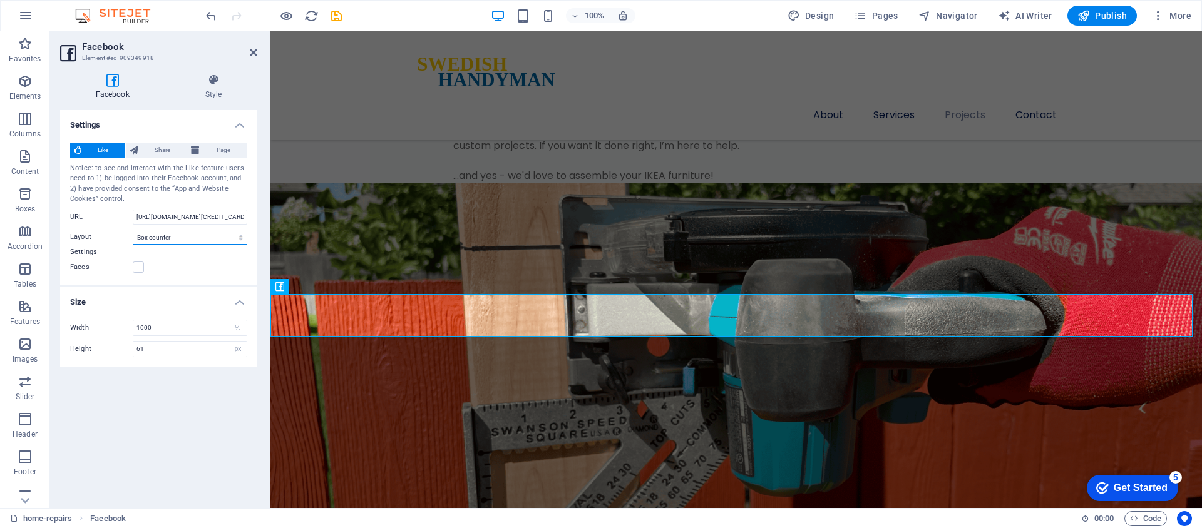
click at [167, 236] on select "Default Button Box counter Button counter" at bounding box center [190, 237] width 115 height 15
select select "button"
click at [133, 230] on select "Default Button Box counter Button counter" at bounding box center [190, 237] width 115 height 15
type input "20"
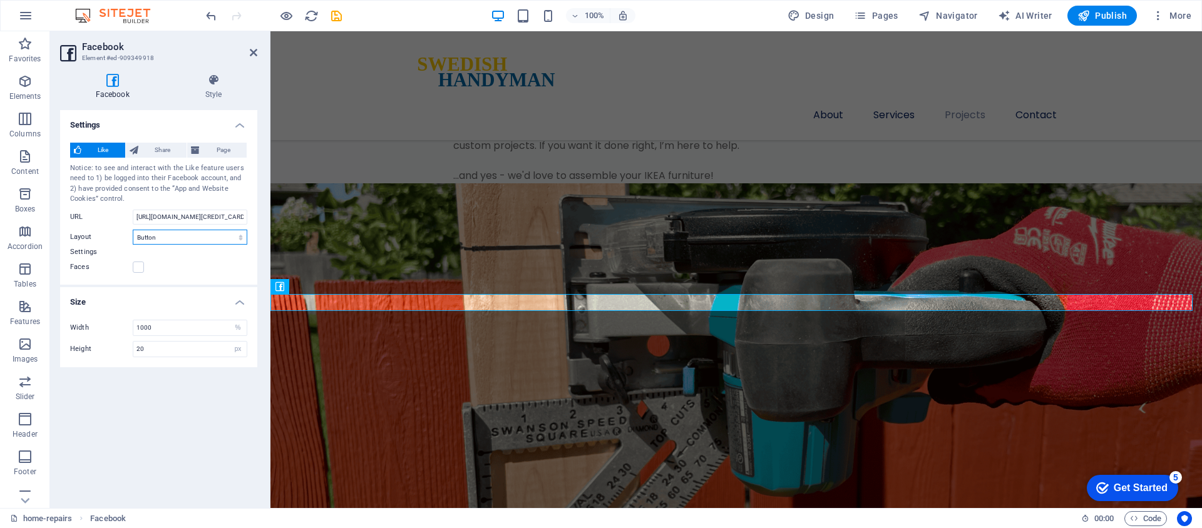
click at [167, 239] on select "Default Button Box counter Button counter" at bounding box center [190, 237] width 115 height 15
click at [133, 230] on select "Default Button Box counter Button counter" at bounding box center [190, 237] width 115 height 15
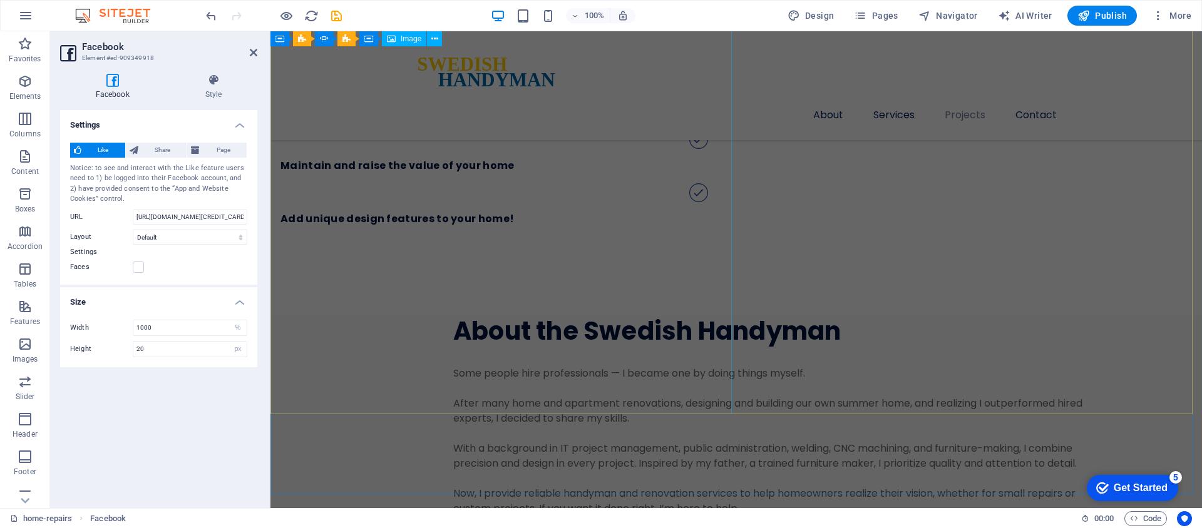
scroll to position [2634, 0]
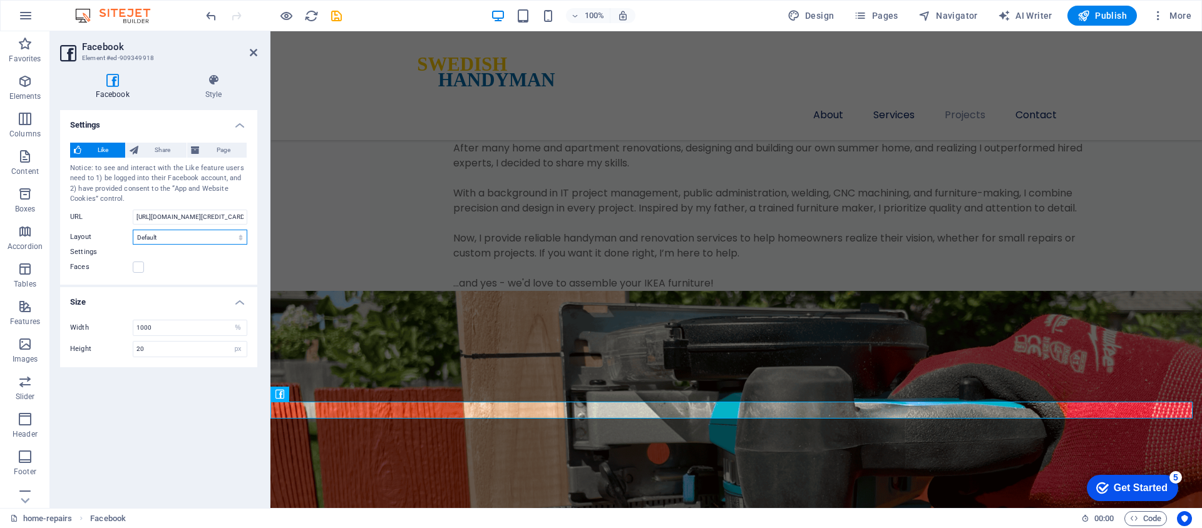
click at [165, 235] on select "Default Button Box counter Button counter" at bounding box center [190, 237] width 115 height 15
click at [133, 230] on select "Default Button Box counter Button counter" at bounding box center [190, 237] width 115 height 15
click at [161, 236] on select "Default Button Box counter Button counter" at bounding box center [190, 237] width 115 height 15
select select "standard"
click at [133, 230] on select "Default Button Box counter Button counter" at bounding box center [190, 237] width 115 height 15
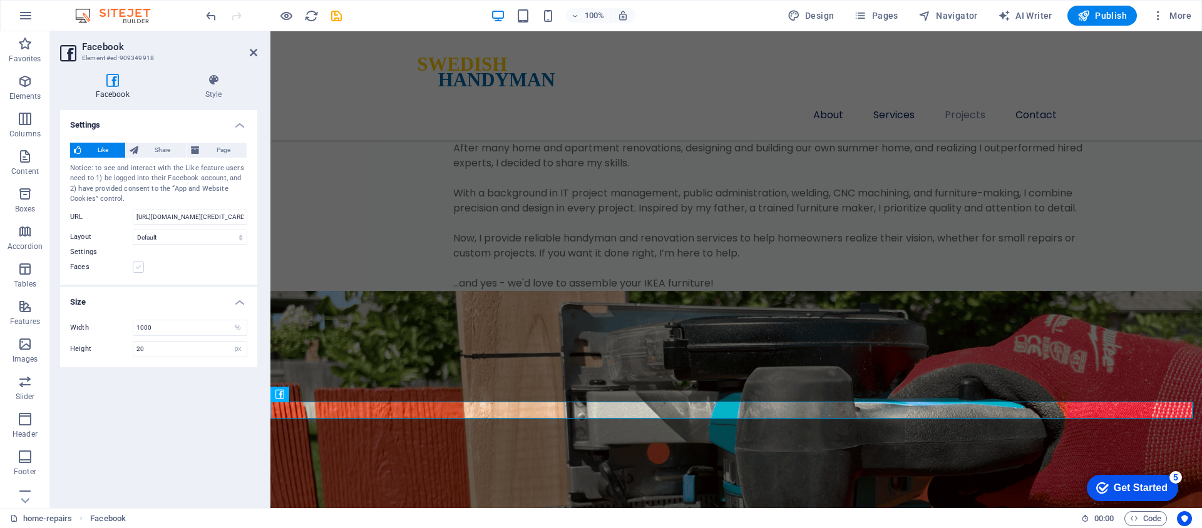
click at [141, 267] on label at bounding box center [138, 267] width 11 height 11
click at [0, 0] on input "Faces" at bounding box center [0, 0] width 0 height 0
click at [141, 267] on label at bounding box center [138, 267] width 11 height 11
click at [0, 0] on input "Faces" at bounding box center [0, 0] width 0 height 0
click at [149, 235] on select "Default Button Box counter Button counter" at bounding box center [190, 237] width 115 height 15
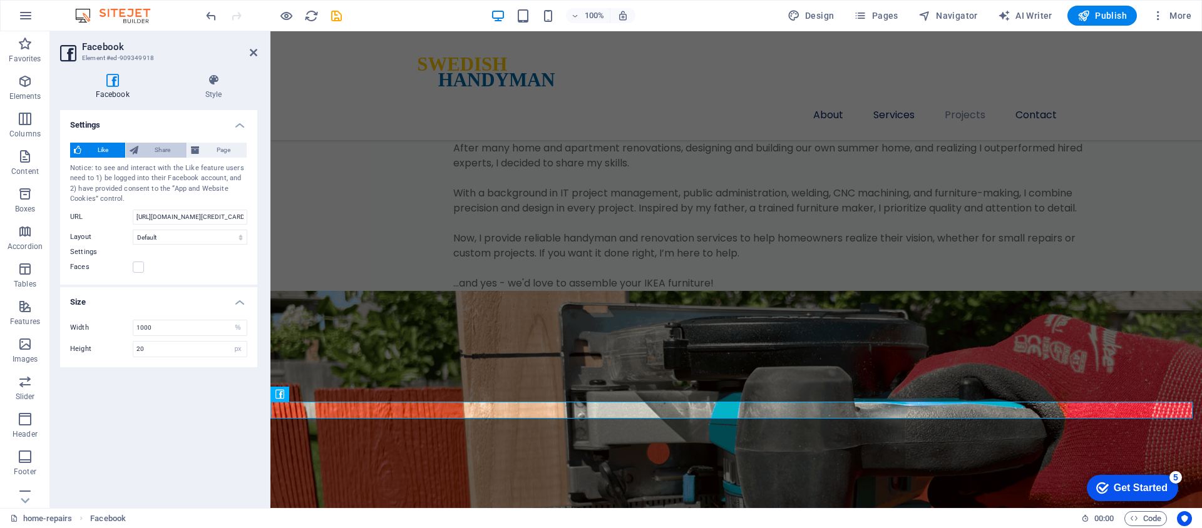
click at [140, 149] on button "Share" at bounding box center [156, 150] width 61 height 15
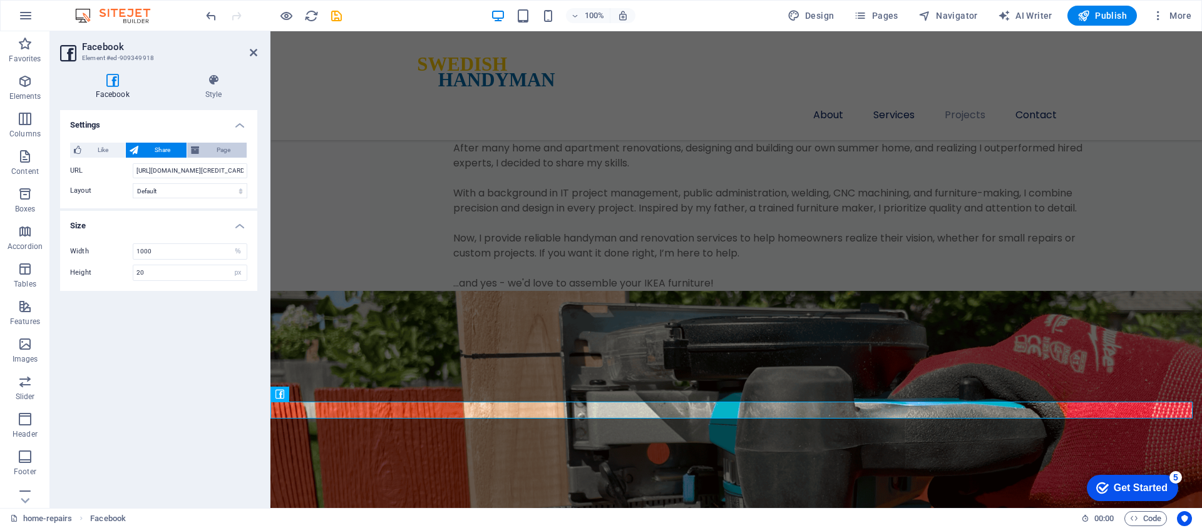
click at [212, 146] on span "Page" at bounding box center [222, 150] width 39 height 15
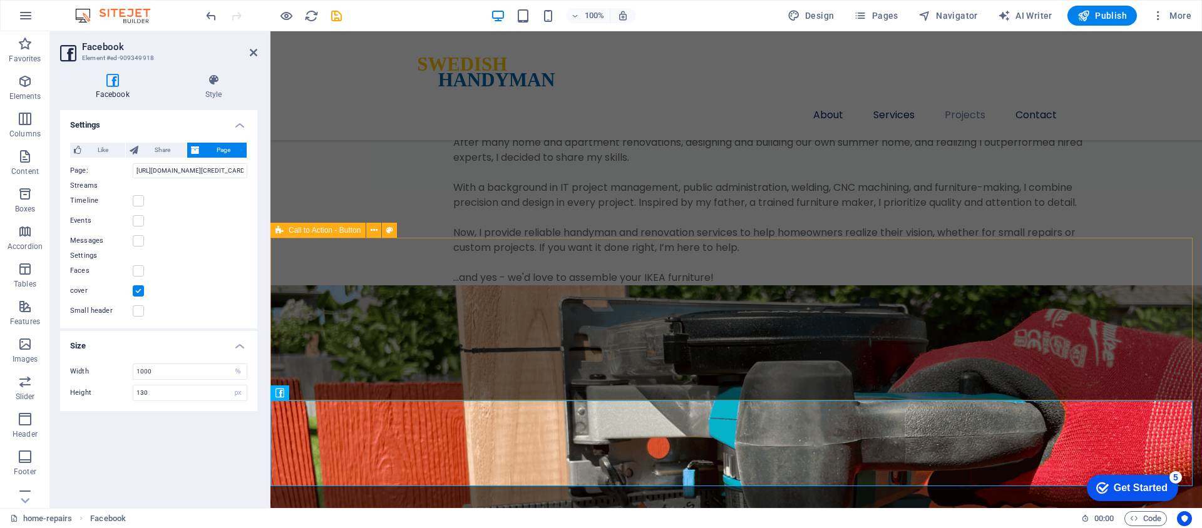
scroll to position [2641, 0]
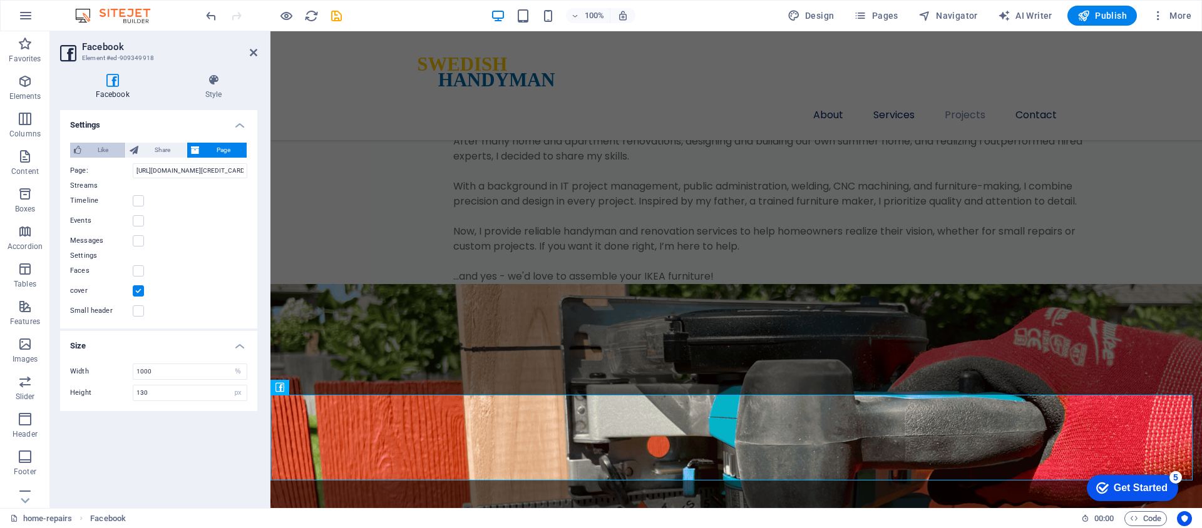
click at [105, 152] on span "Like" at bounding box center [103, 150] width 36 height 15
type input "20"
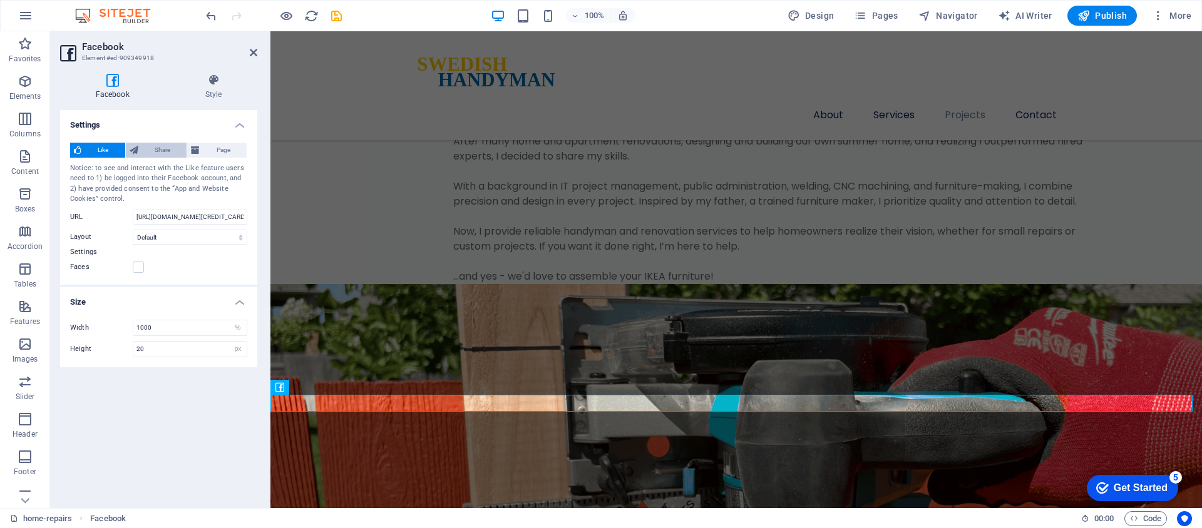
click at [155, 151] on span "Share" at bounding box center [162, 150] width 41 height 15
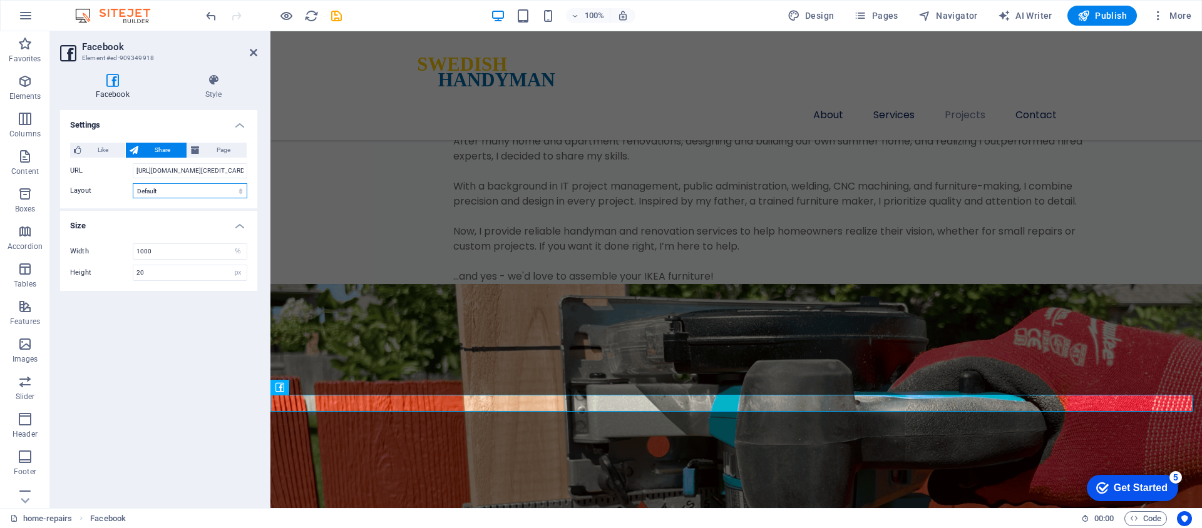
click at [159, 197] on select "Default Button Box counter Button counter" at bounding box center [190, 190] width 115 height 15
click at [133, 183] on select "Default Button Box counter Button counter" at bounding box center [190, 190] width 115 height 15
click at [159, 190] on select "Default Button Box counter Button counter" at bounding box center [190, 190] width 115 height 15
select select "box_count"
click at [133, 183] on select "Default Button Box counter Button counter" at bounding box center [190, 190] width 115 height 15
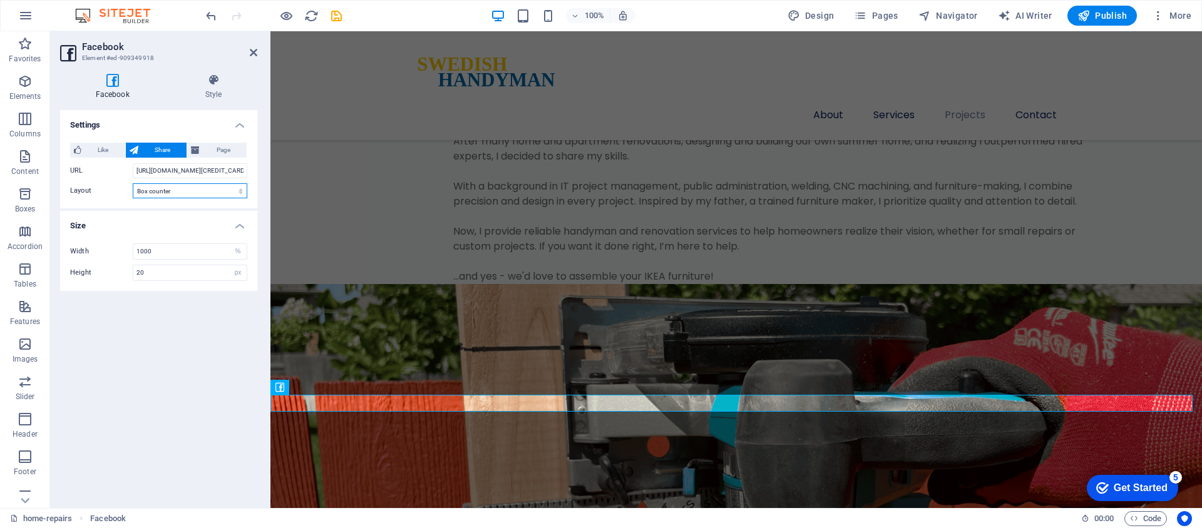
type input "61"
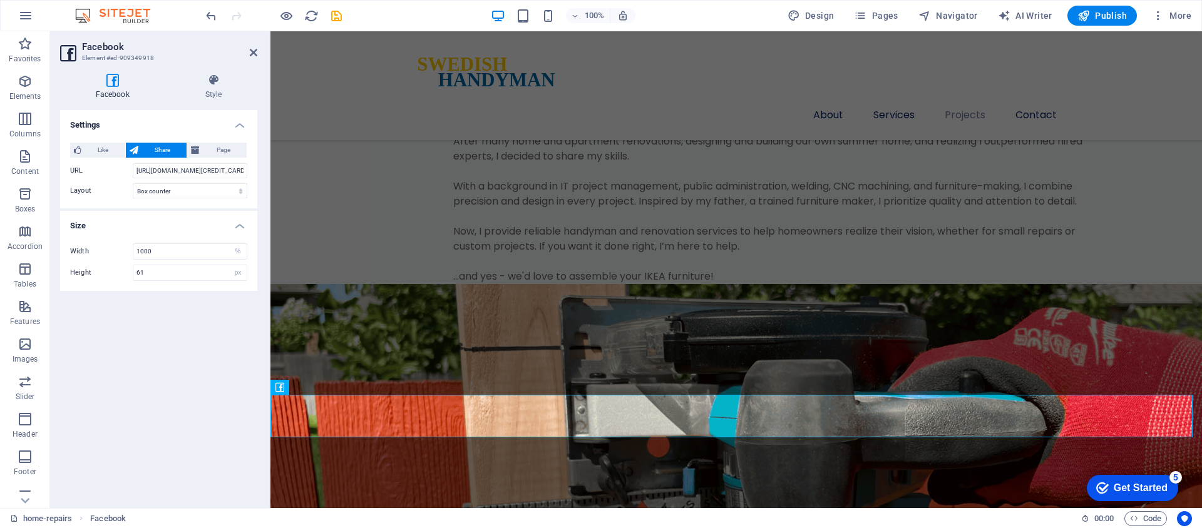
click at [163, 181] on div "Like Share Page Notice: to see and interact with the Like feature users need to…" at bounding box center [158, 171] width 197 height 76
click at [162, 188] on select "Default Button Box counter Button counter" at bounding box center [190, 190] width 115 height 15
select select "button_count"
click at [133, 183] on select "Default Button Box counter Button counter" at bounding box center [190, 190] width 115 height 15
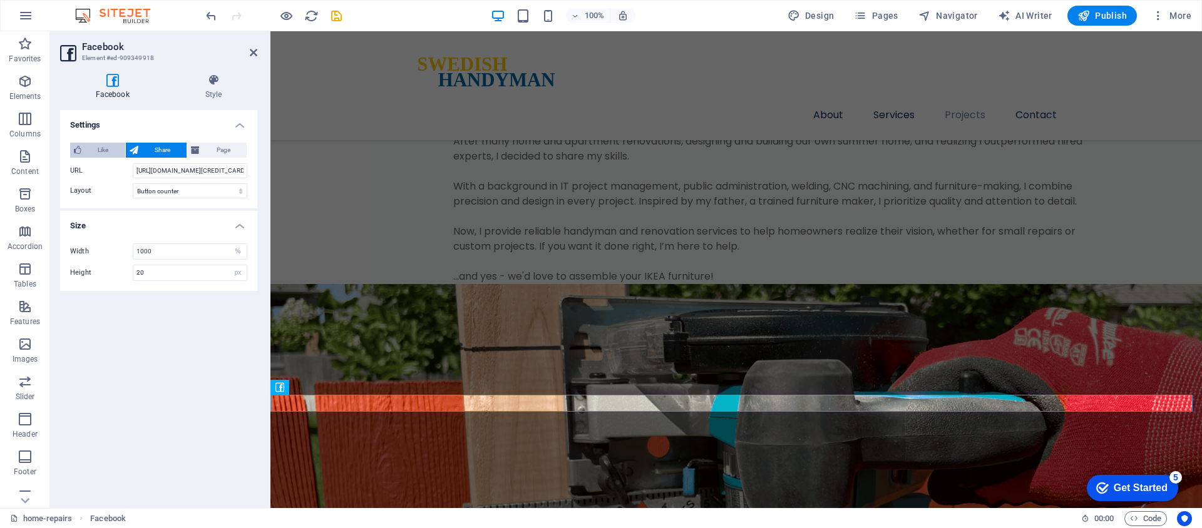
click at [104, 147] on span "Like" at bounding box center [103, 150] width 36 height 15
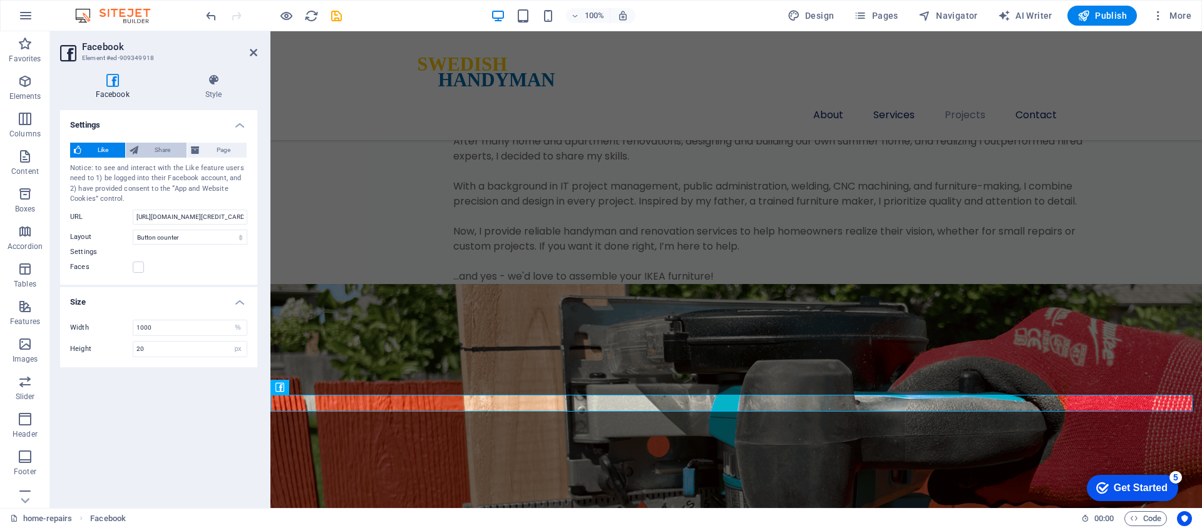
click at [152, 147] on span "Share" at bounding box center [162, 150] width 41 height 15
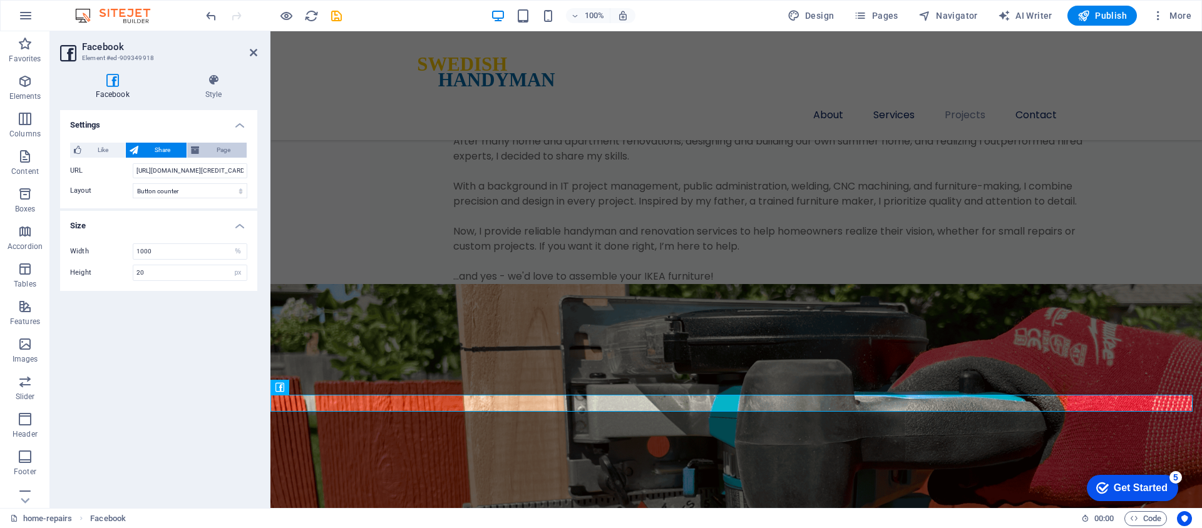
click at [202, 147] on button "Page" at bounding box center [216, 150] width 59 height 15
type input "130"
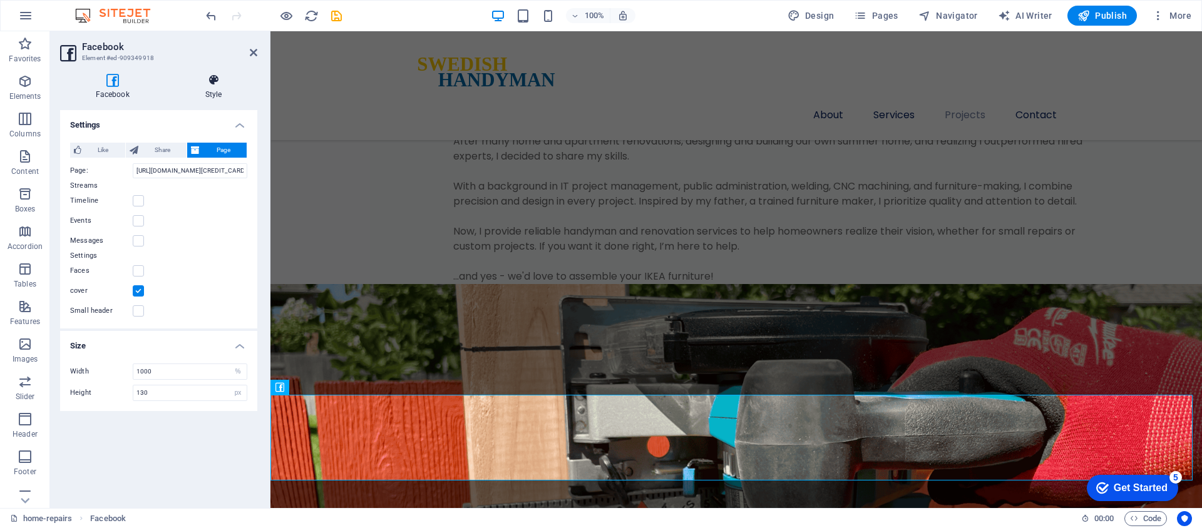
click at [215, 91] on h4 "Style" at bounding box center [214, 87] width 88 height 26
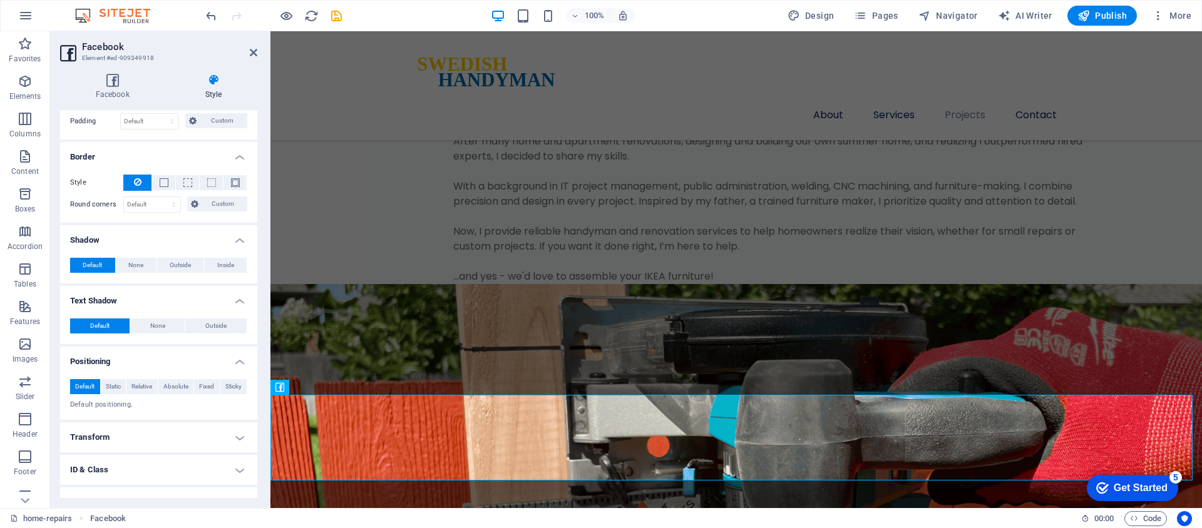
scroll to position [159, 0]
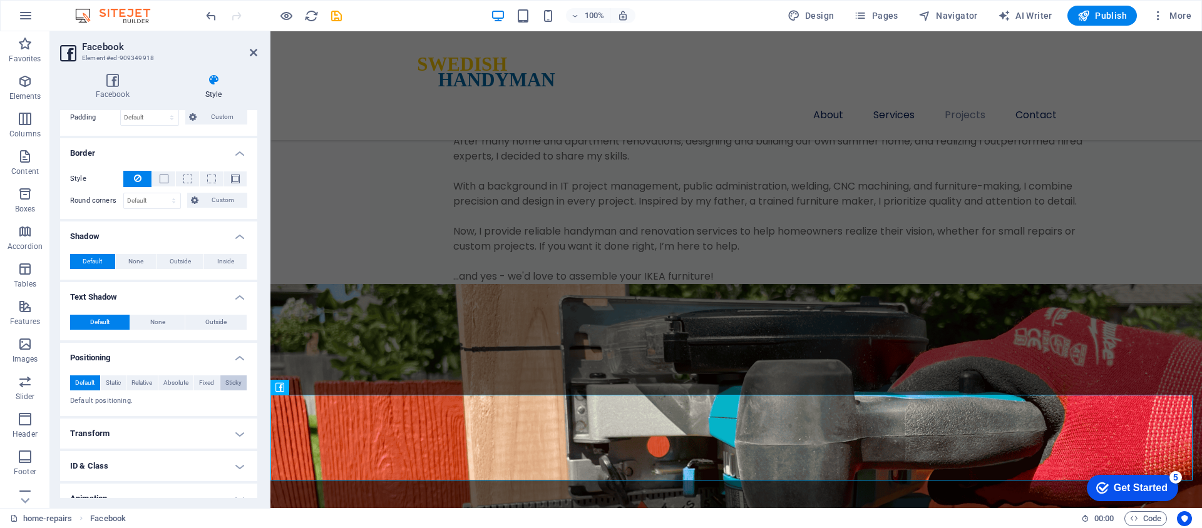
click at [237, 385] on span "Sticky" at bounding box center [233, 383] width 16 height 15
click at [108, 409] on div "Z-Index Sets the order of the element from back to front. The higher the value,…" at bounding box center [111, 404] width 83 height 16
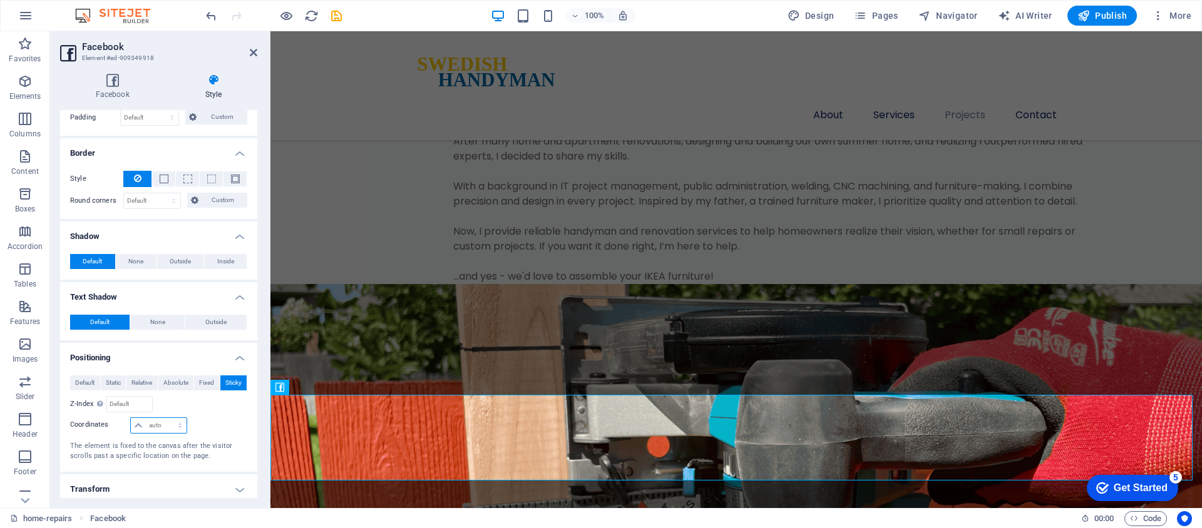
click at [164, 428] on select "auto px rem % em" at bounding box center [158, 425] width 55 height 15
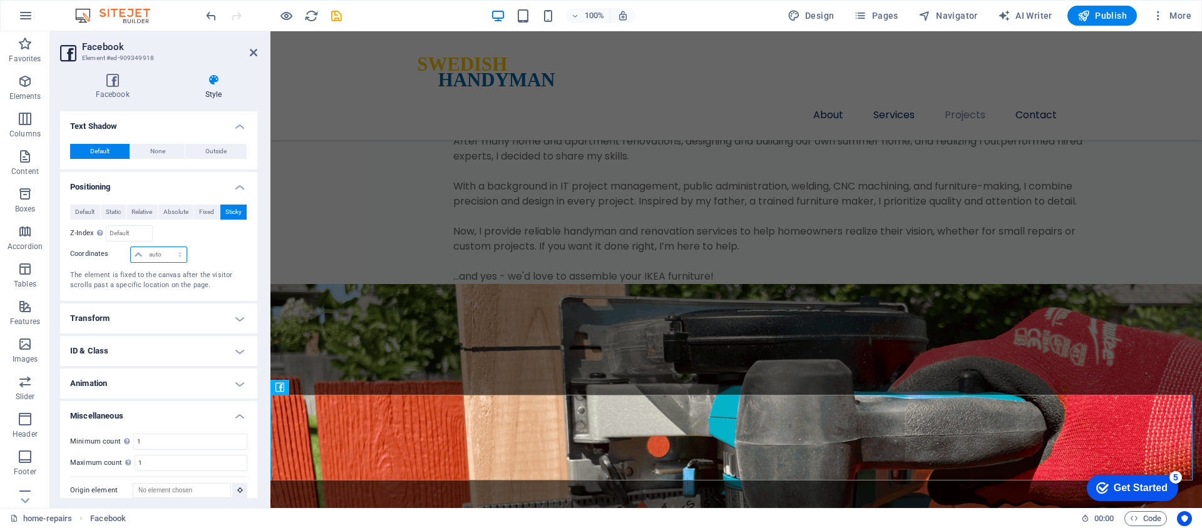
scroll to position [319, 0]
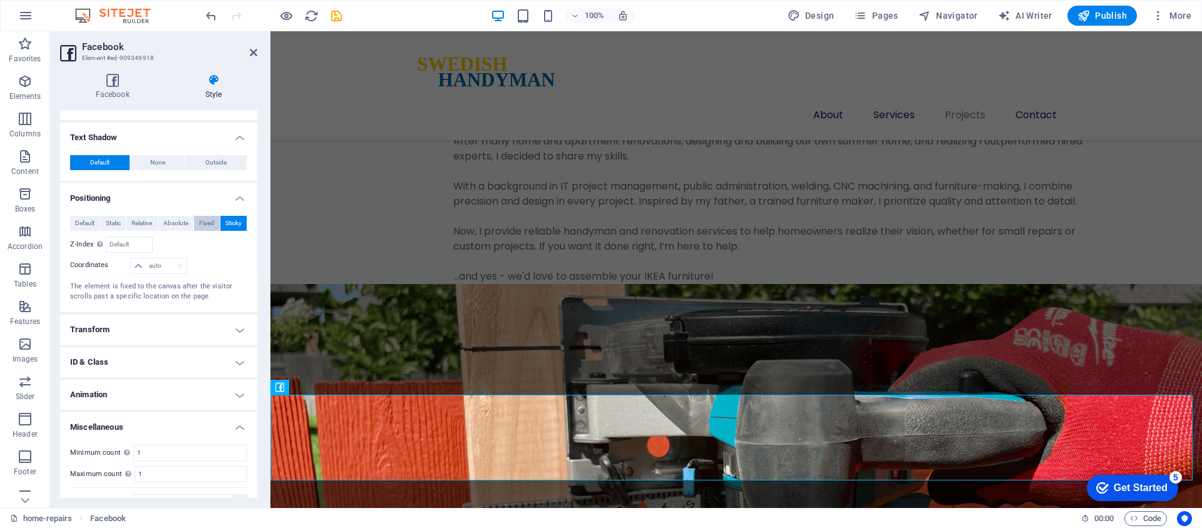
click at [202, 223] on span "Fixed" at bounding box center [206, 223] width 15 height 15
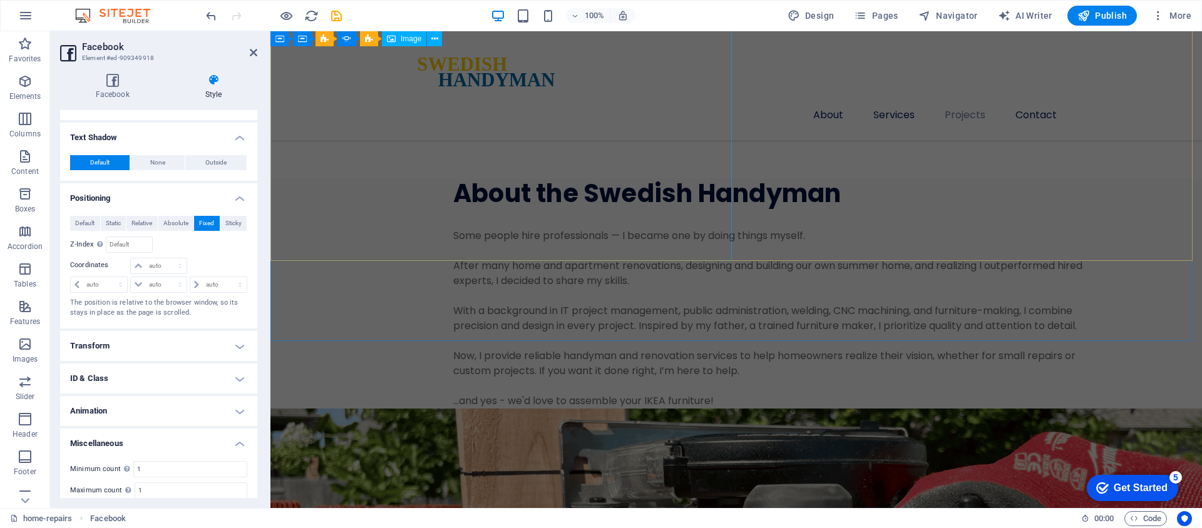
scroll to position [2506, 0]
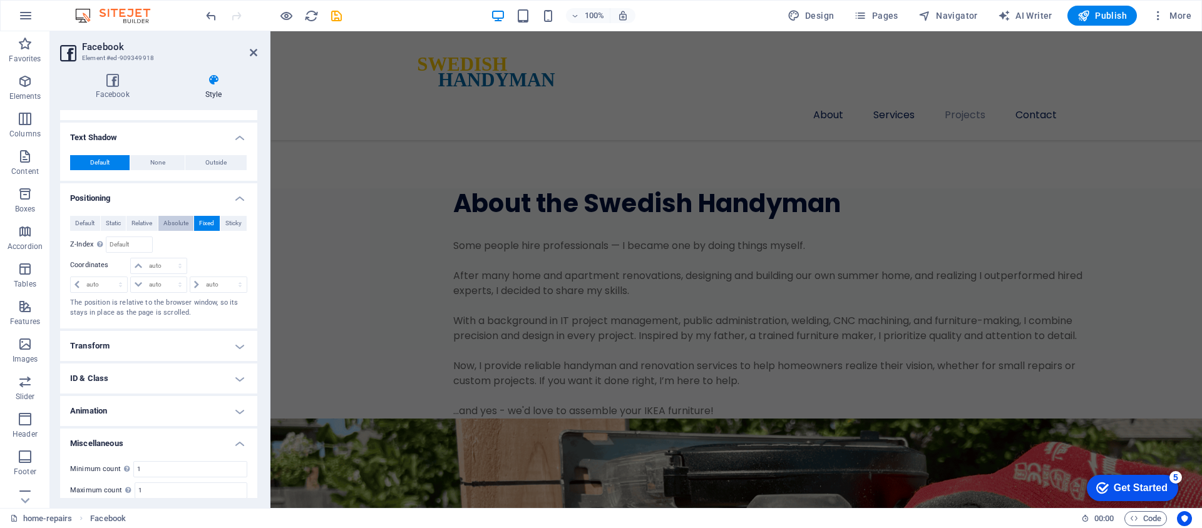
click at [178, 228] on span "Absolute" at bounding box center [175, 223] width 25 height 15
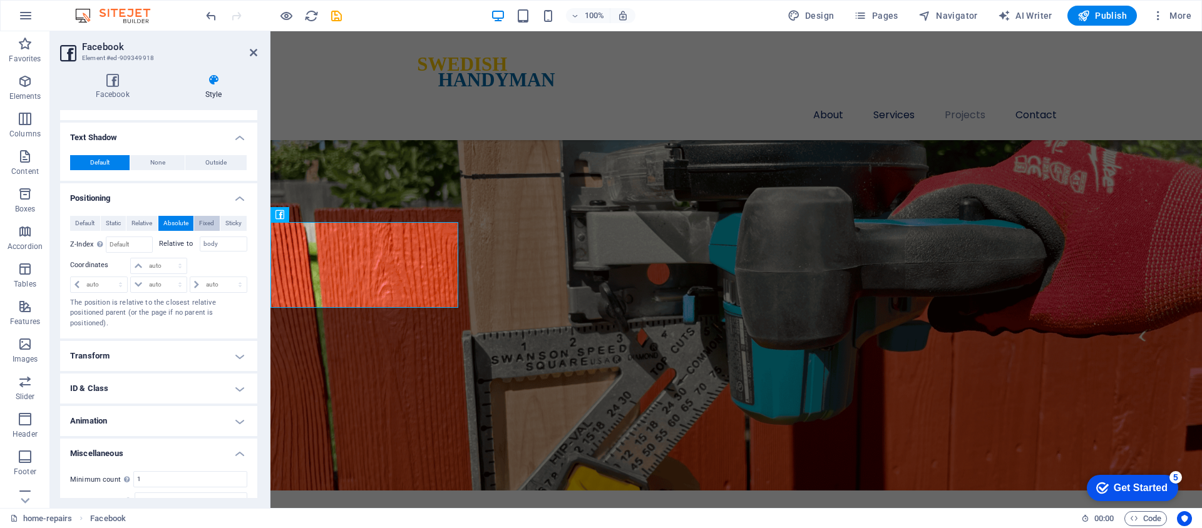
click at [201, 224] on span "Fixed" at bounding box center [206, 223] width 15 height 15
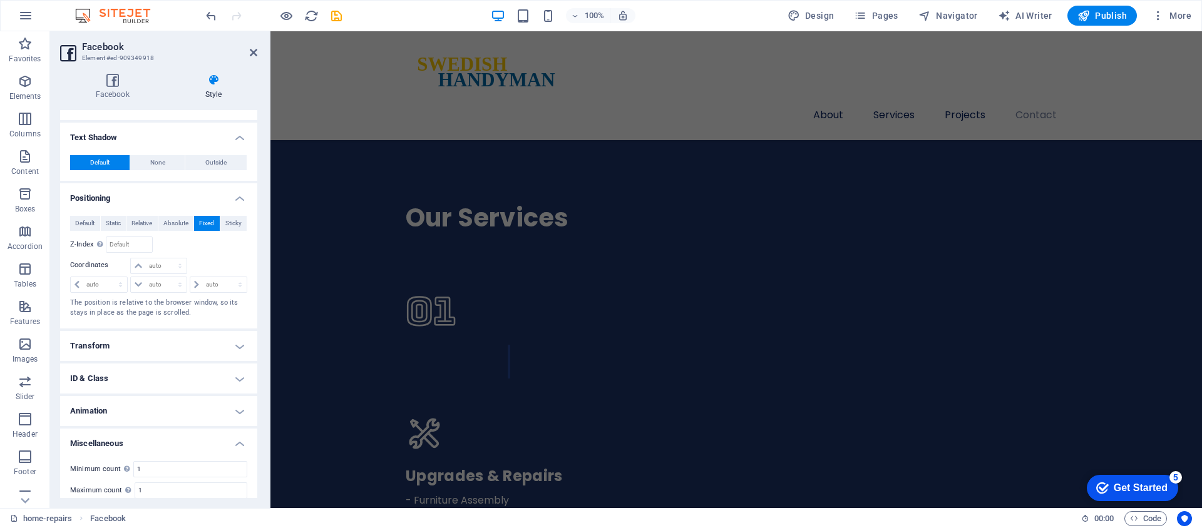
click at [194, 224] on button "Fixed" at bounding box center [207, 223] width 26 height 15
click at [185, 225] on span "Absolute" at bounding box center [175, 223] width 25 height 15
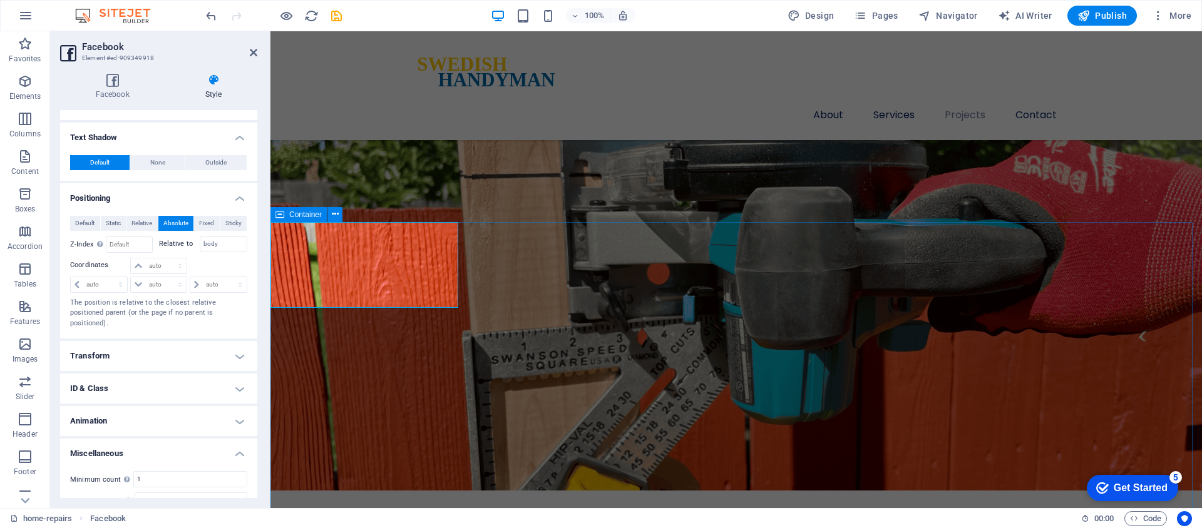
scroll to position [2920, 0]
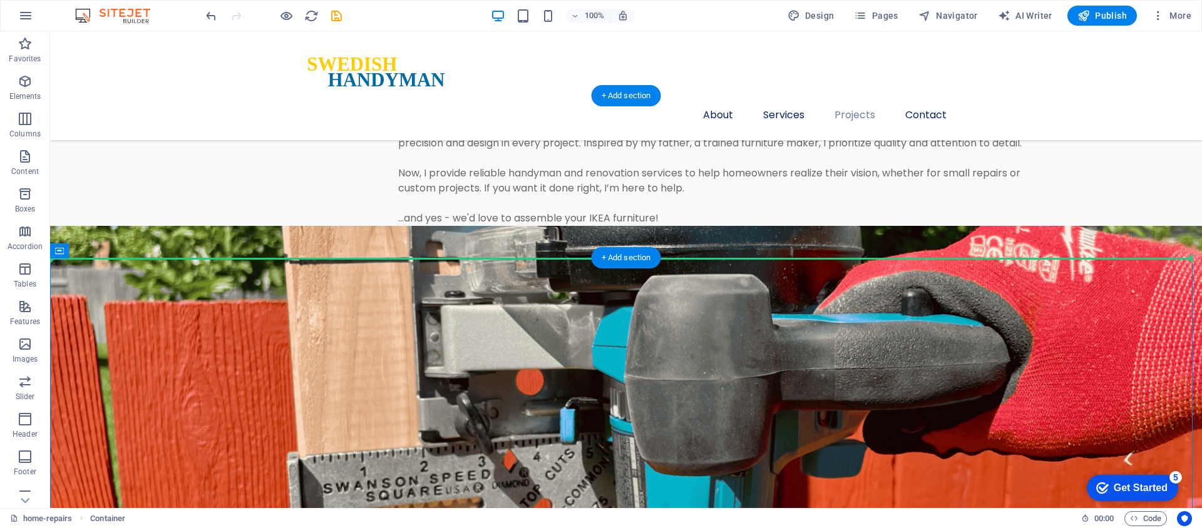
drag, startPoint x: 148, startPoint y: 244, endPoint x: 413, endPoint y: 243, distance: 264.9
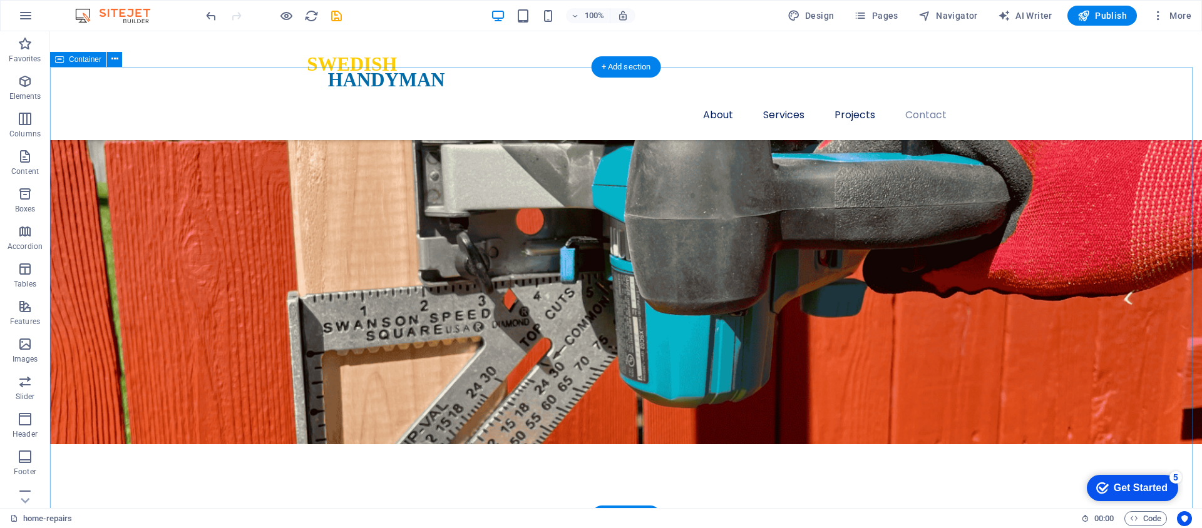
scroll to position [3052, 0]
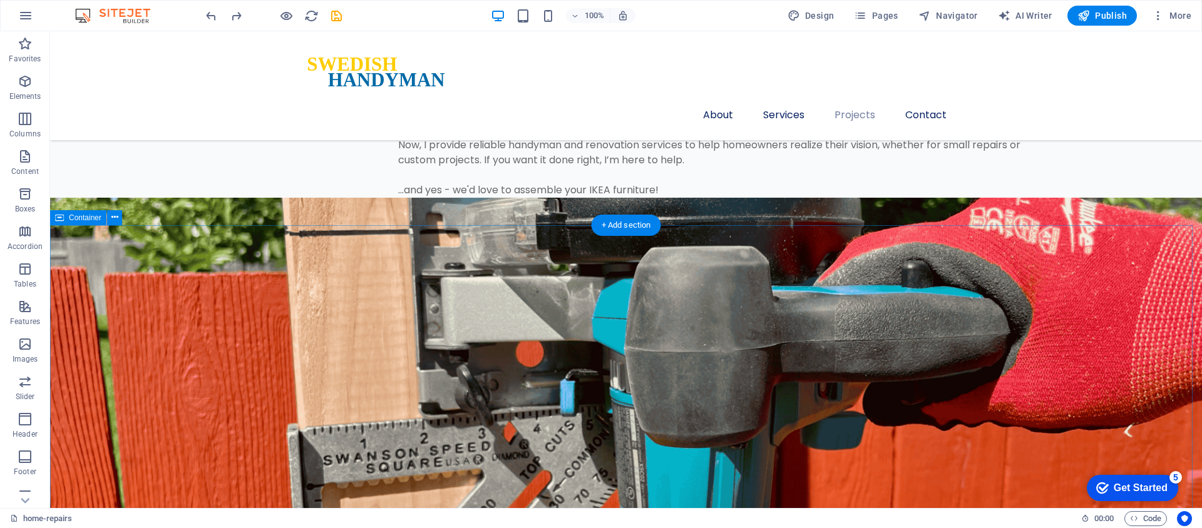
scroll to position [2958, 0]
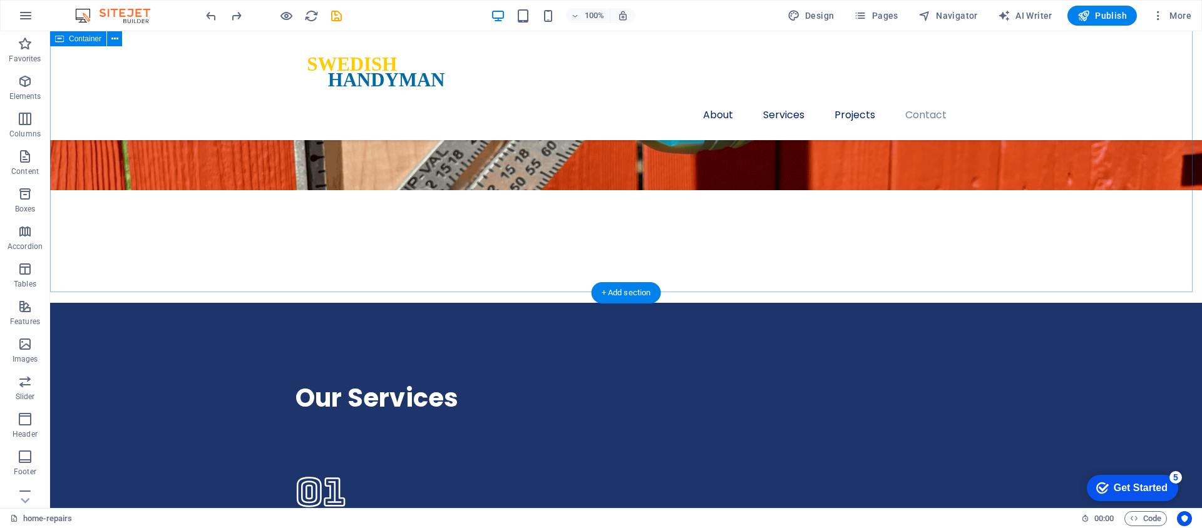
scroll to position [3044, 0]
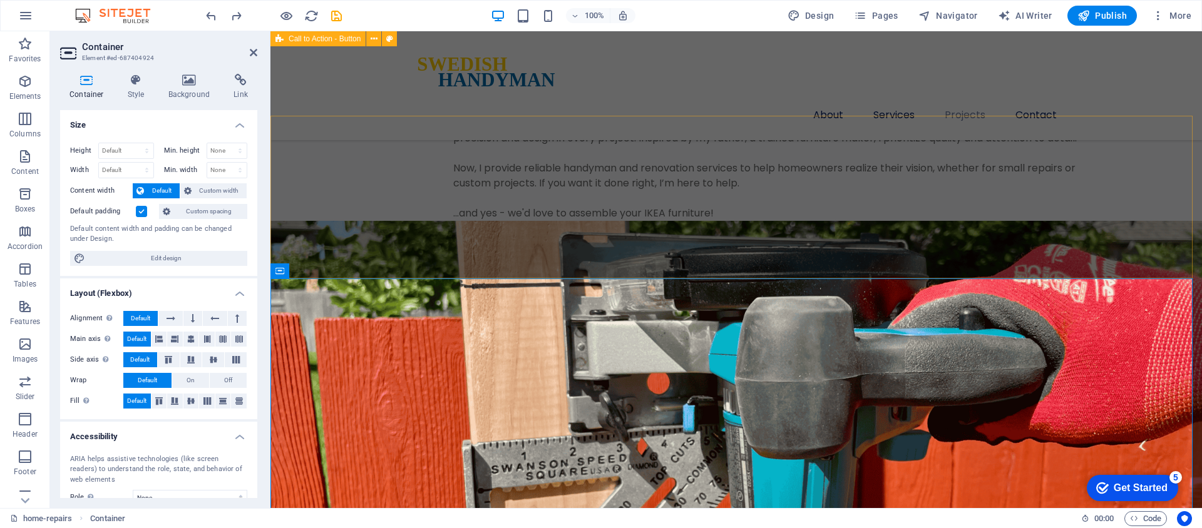
scroll to position [2704, 0]
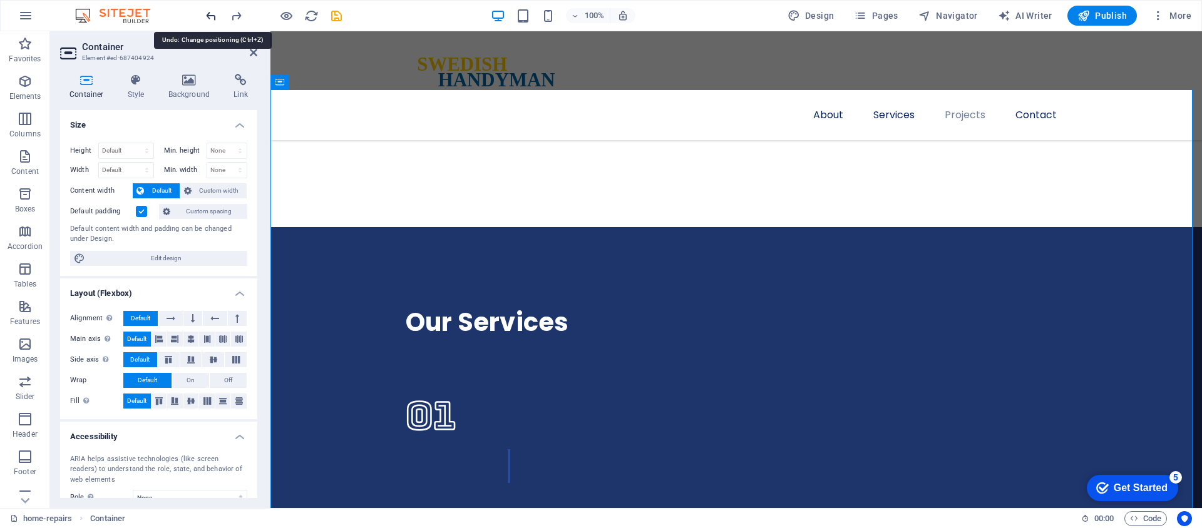
scroll to position [3295, 0]
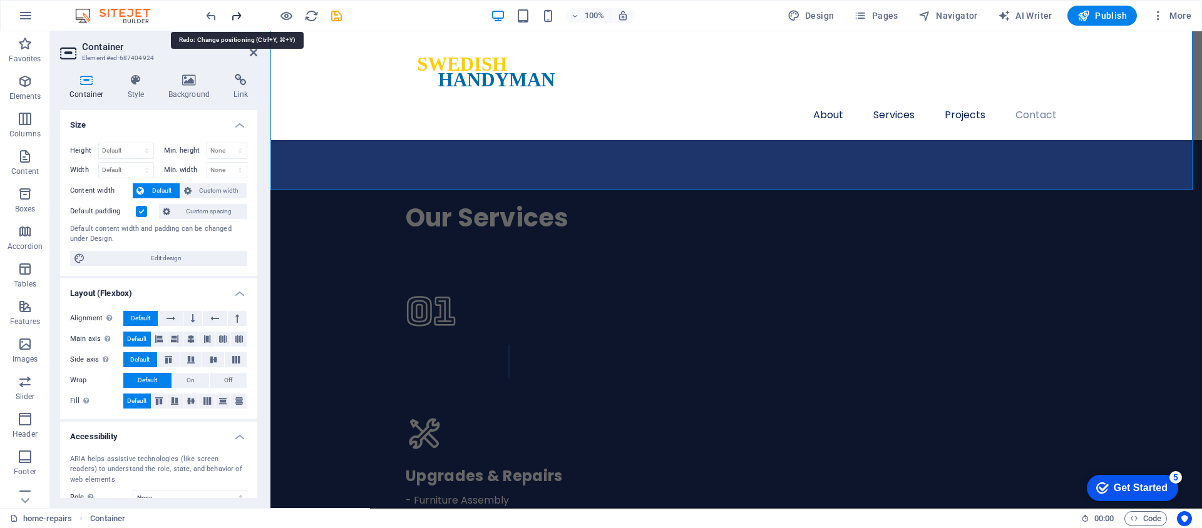
click at [0, 0] on icon "redo" at bounding box center [0, 0] width 0 height 0
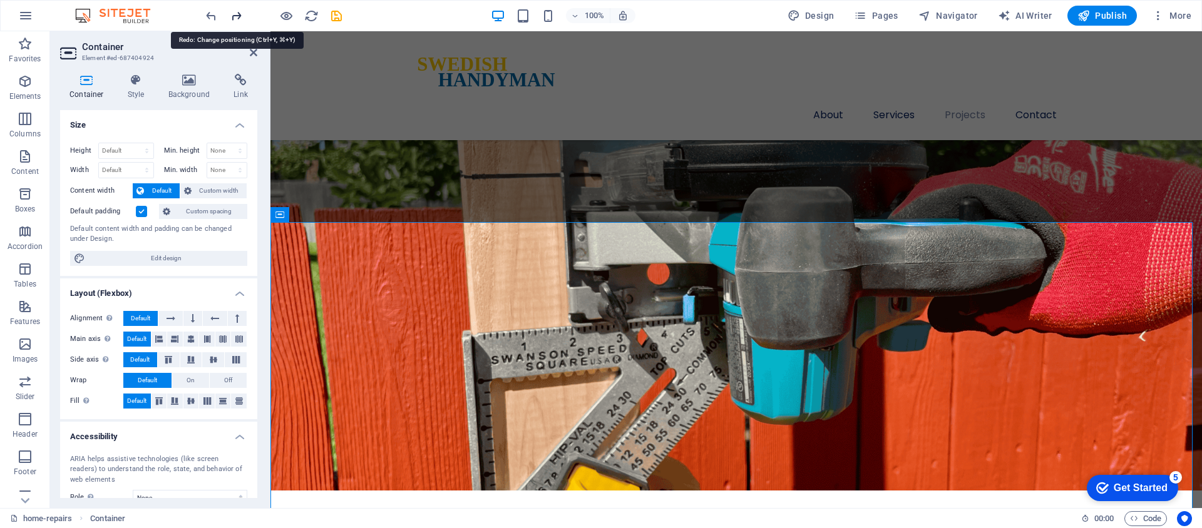
click at [0, 0] on icon "redo" at bounding box center [0, 0] width 0 height 0
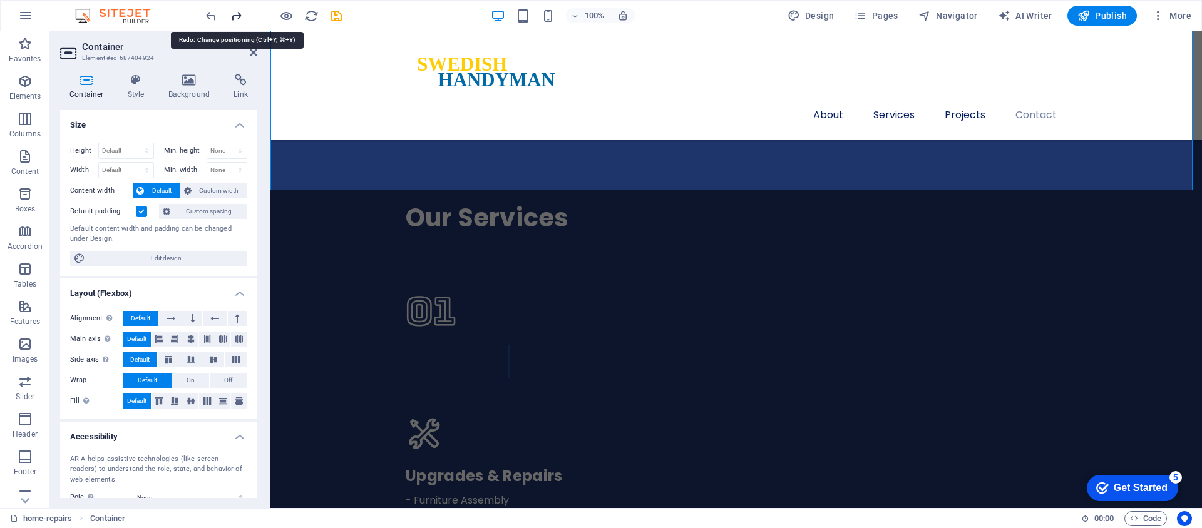
click at [0, 0] on icon "redo" at bounding box center [0, 0] width 0 height 0
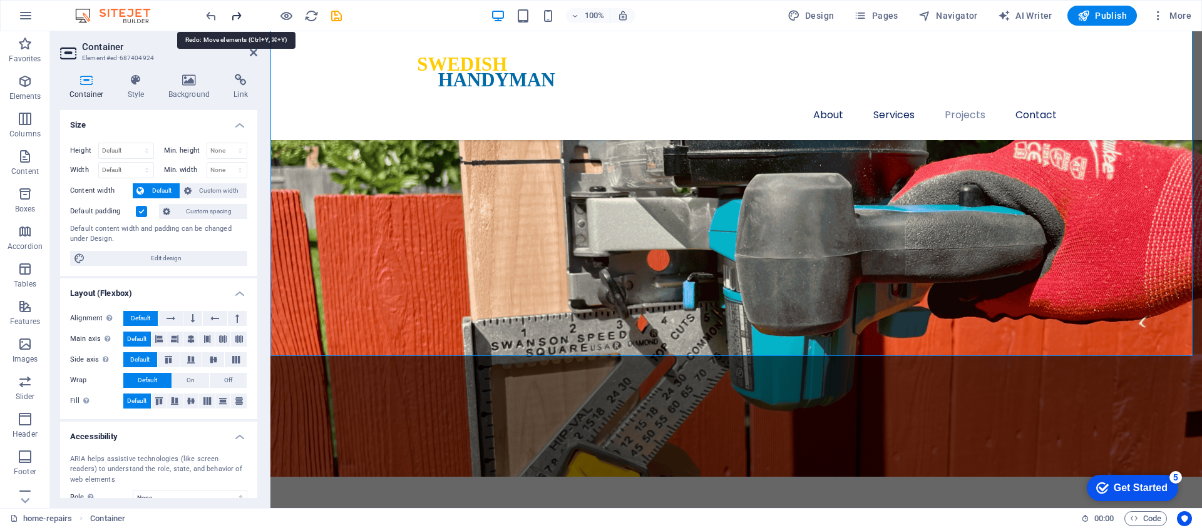
scroll to position [2814, 0]
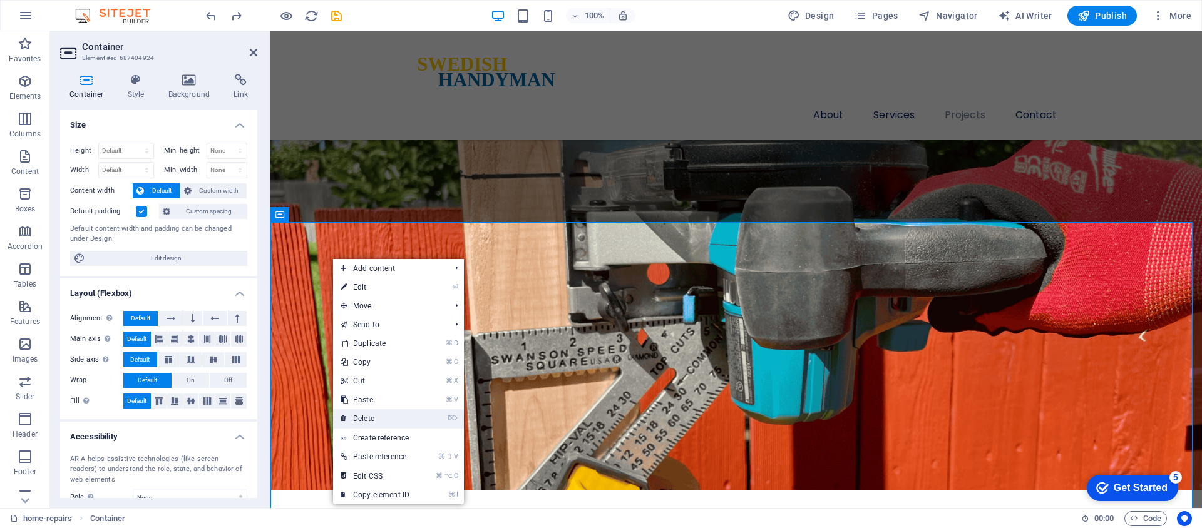
click at [376, 418] on link "⌦ Delete" at bounding box center [375, 419] width 84 height 19
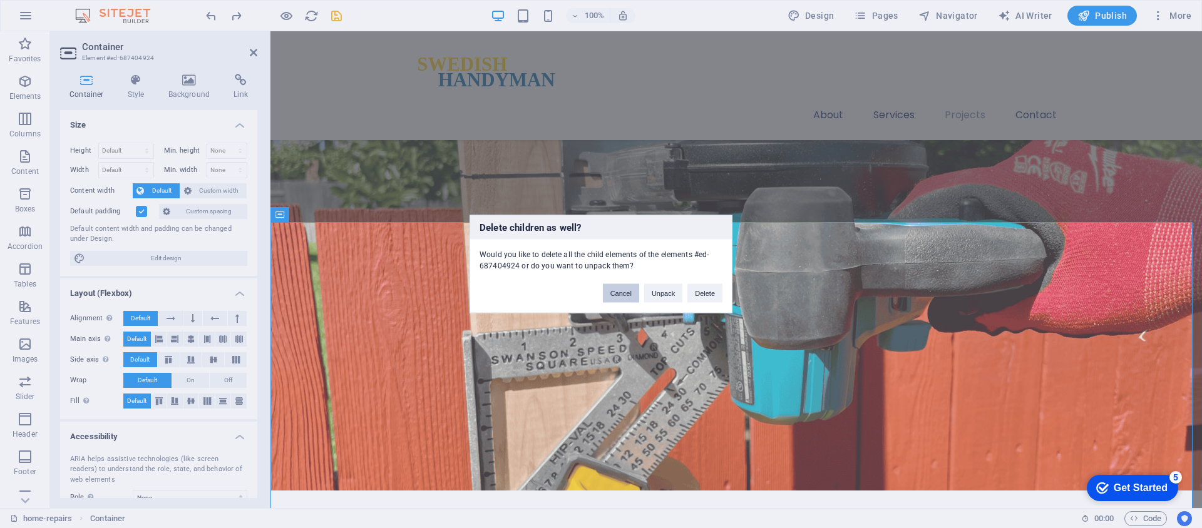
drag, startPoint x: 614, startPoint y: 294, endPoint x: 344, endPoint y: 262, distance: 272.3
click at [614, 294] on button "Cancel" at bounding box center [621, 293] width 36 height 19
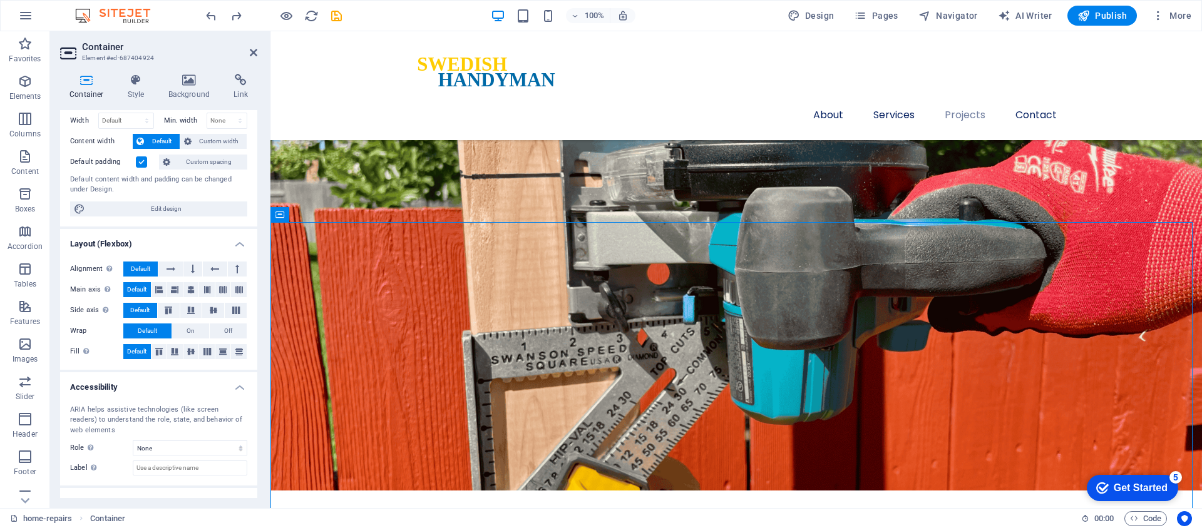
scroll to position [0, 0]
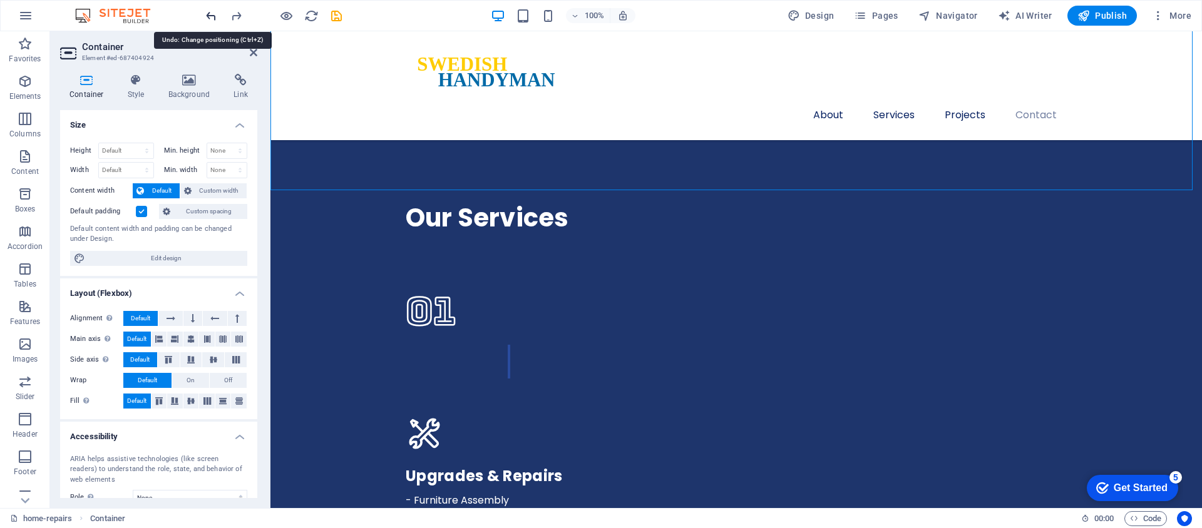
click at [168, 389] on icon "undo" at bounding box center [154, 403] width 28 height 28
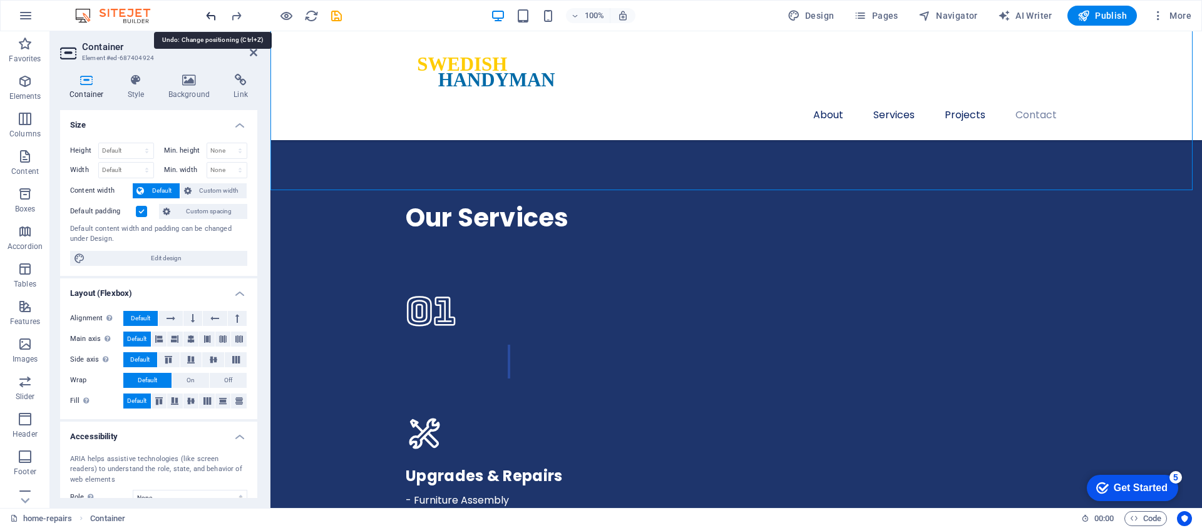
click at [168, 389] on icon "undo" at bounding box center [154, 403] width 28 height 28
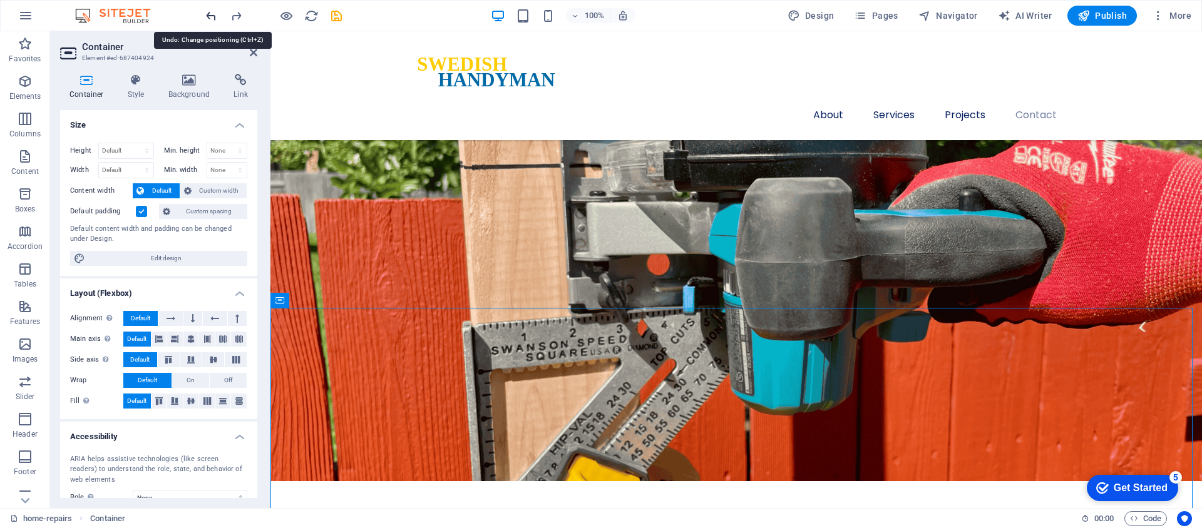
scroll to position [2814, 0]
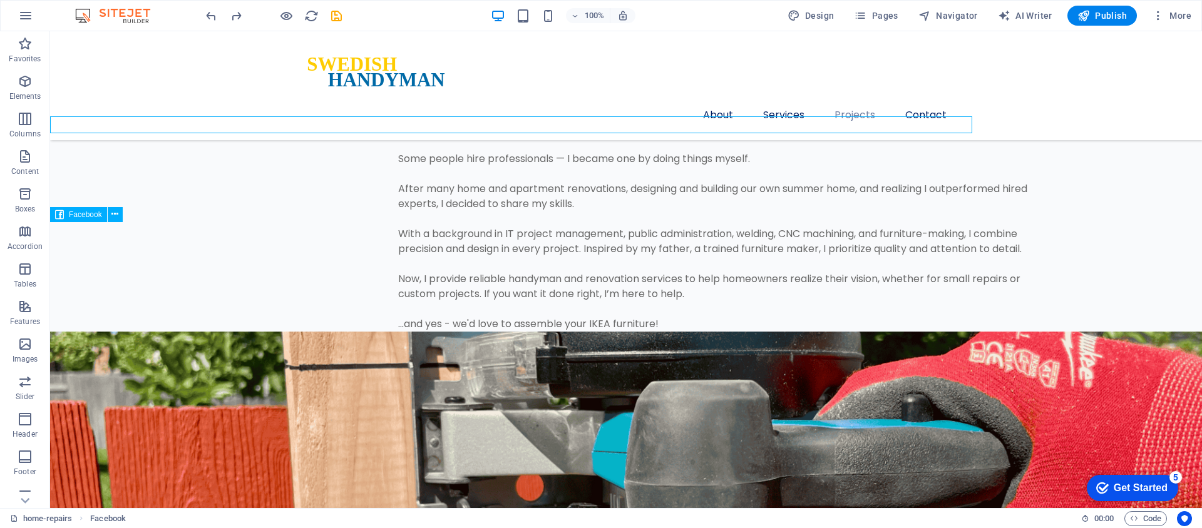
scroll to position [2920, 0]
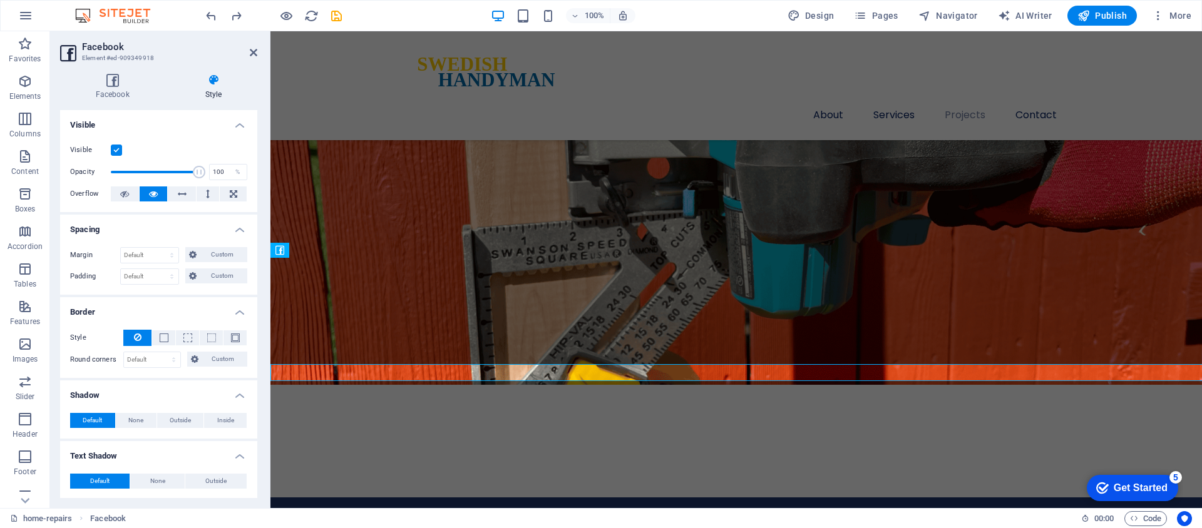
scroll to position [2814, 0]
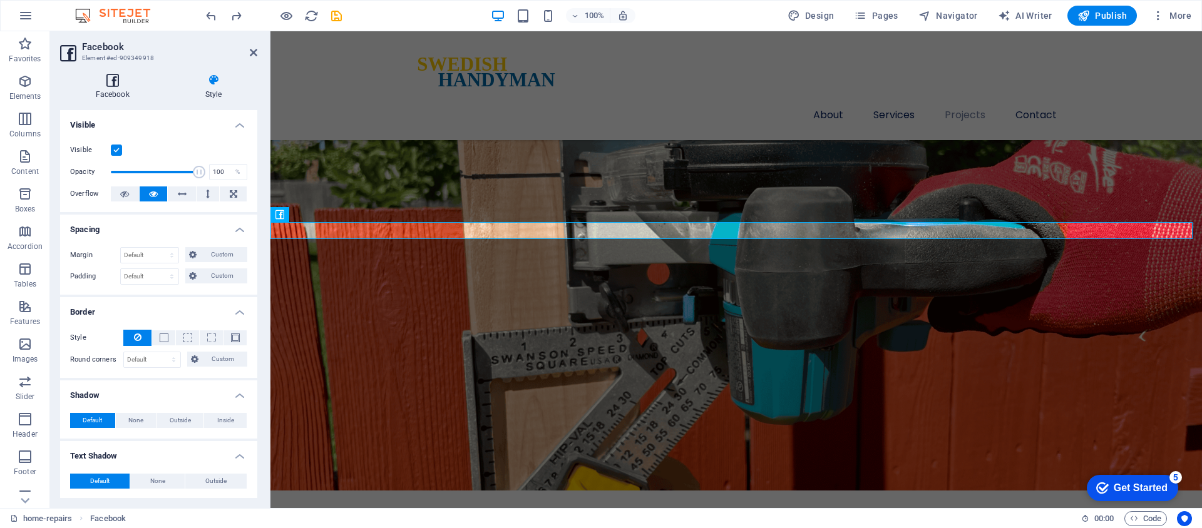
click at [105, 85] on icon at bounding box center [112, 80] width 105 height 13
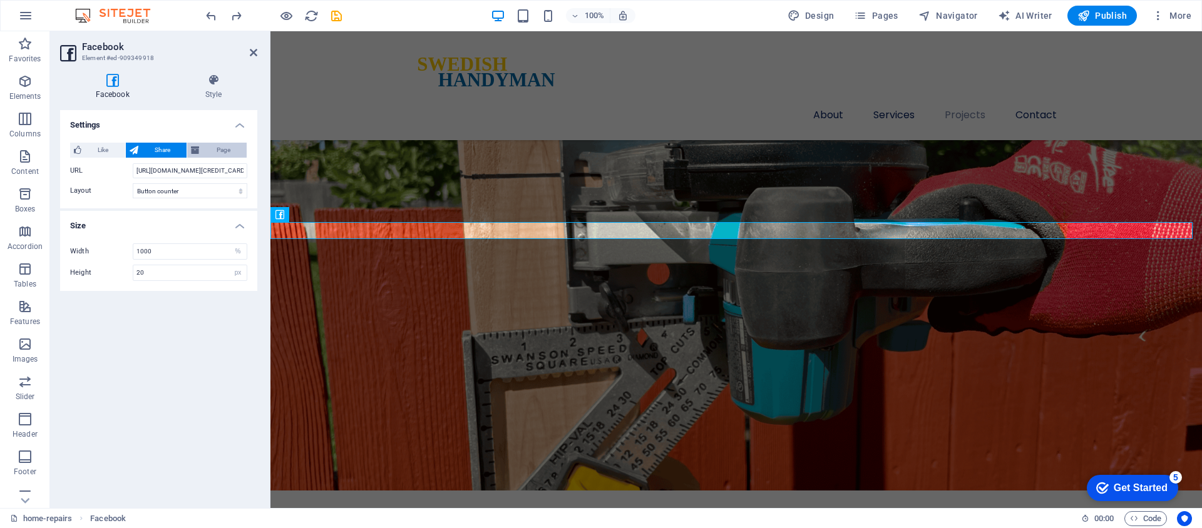
click at [218, 148] on span "Page" at bounding box center [222, 150] width 39 height 15
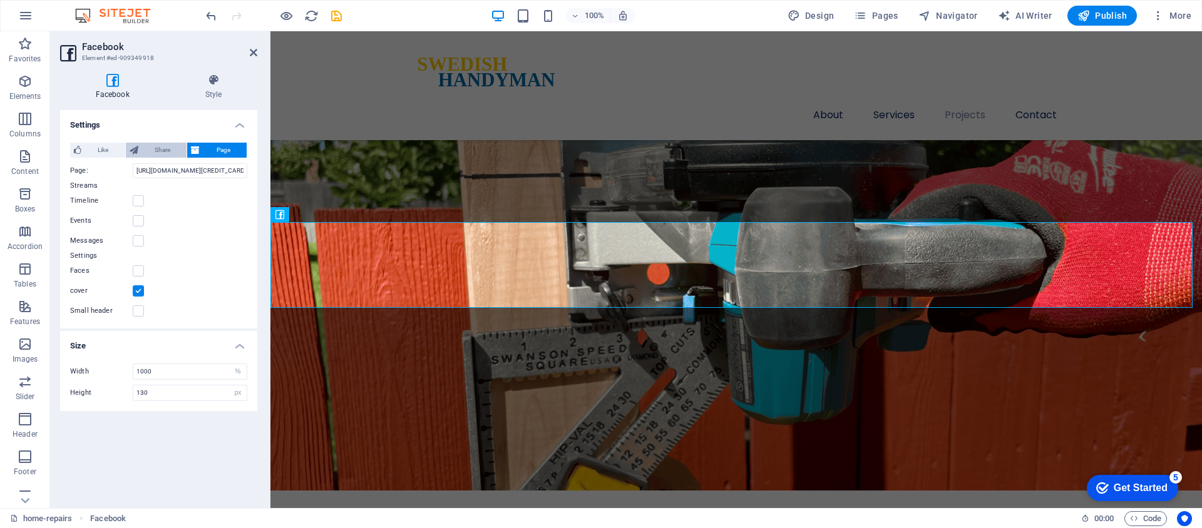
click at [157, 153] on span "Share" at bounding box center [162, 150] width 41 height 15
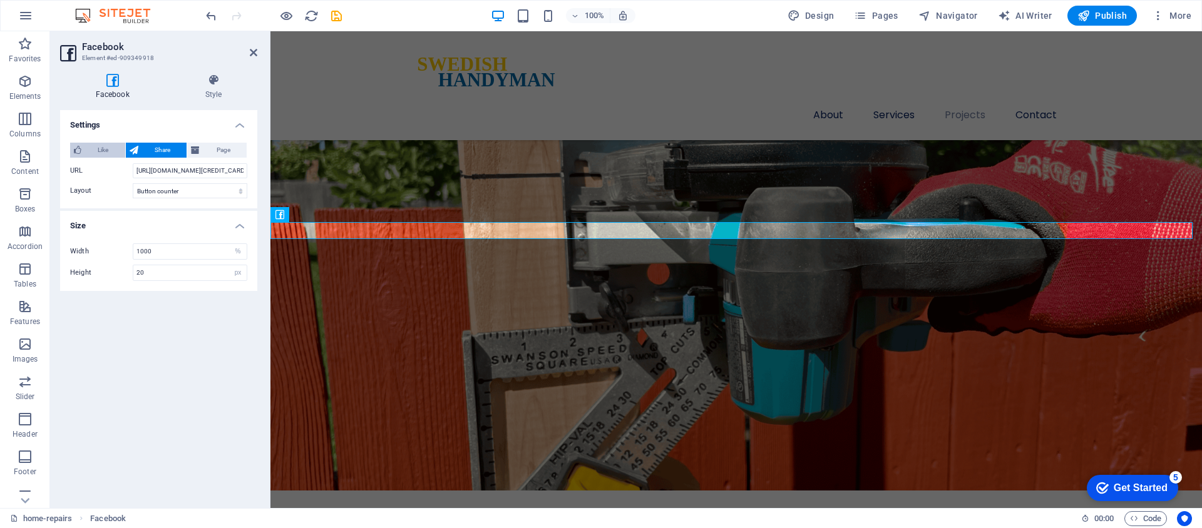
click at [101, 150] on span "Like" at bounding box center [103, 150] width 36 height 15
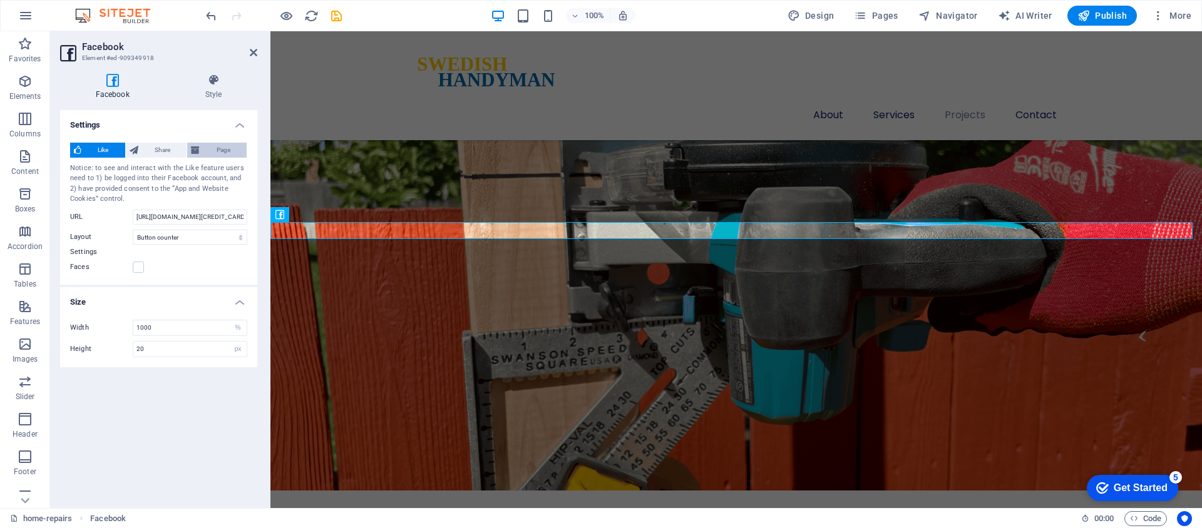
click at [217, 154] on span "Page" at bounding box center [222, 150] width 39 height 15
type input "130"
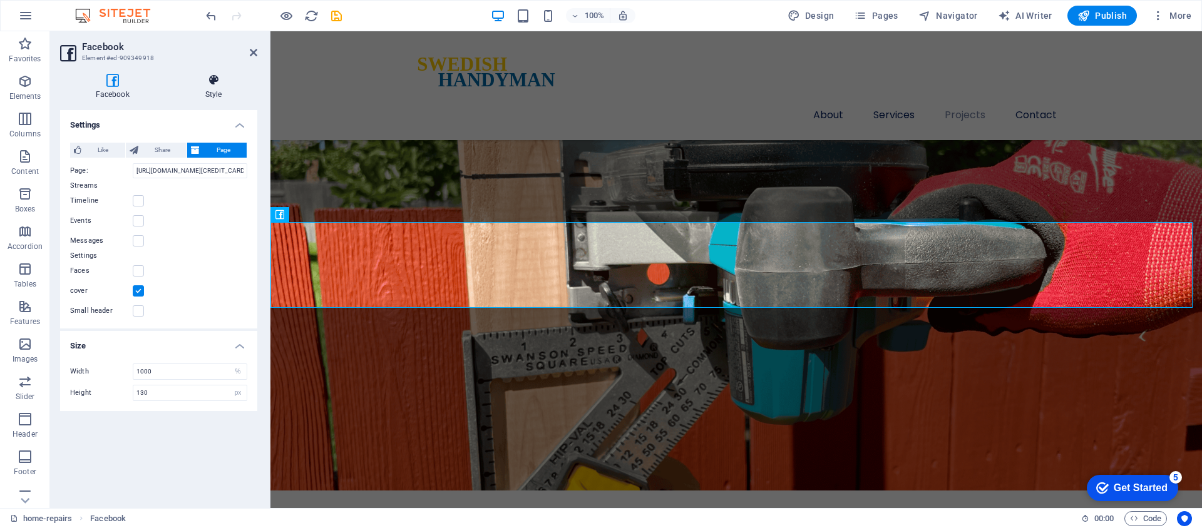
click at [212, 85] on icon at bounding box center [214, 80] width 88 height 13
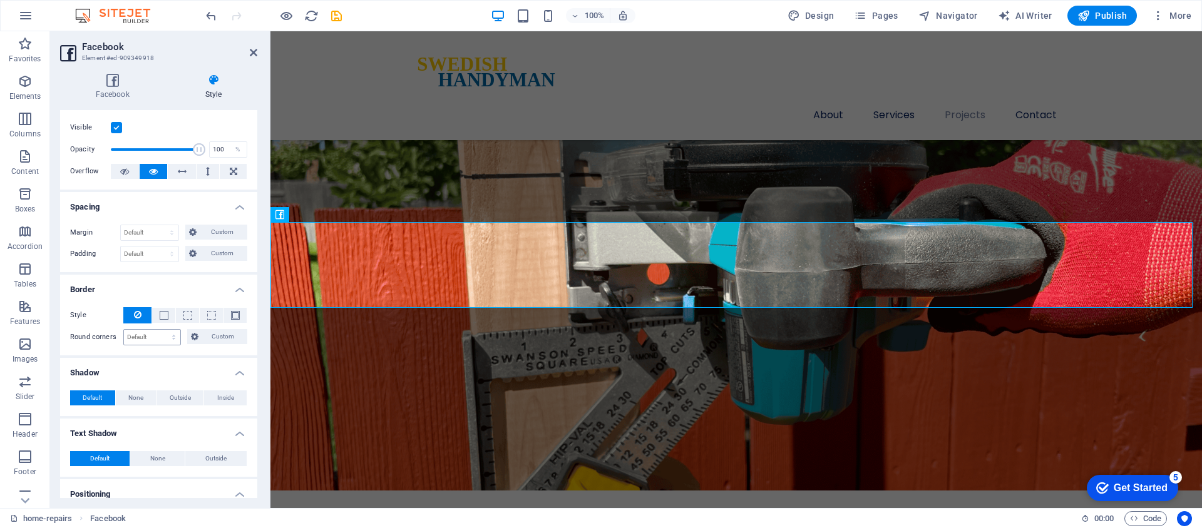
scroll to position [23, 0]
click at [160, 317] on span at bounding box center [164, 315] width 9 height 9
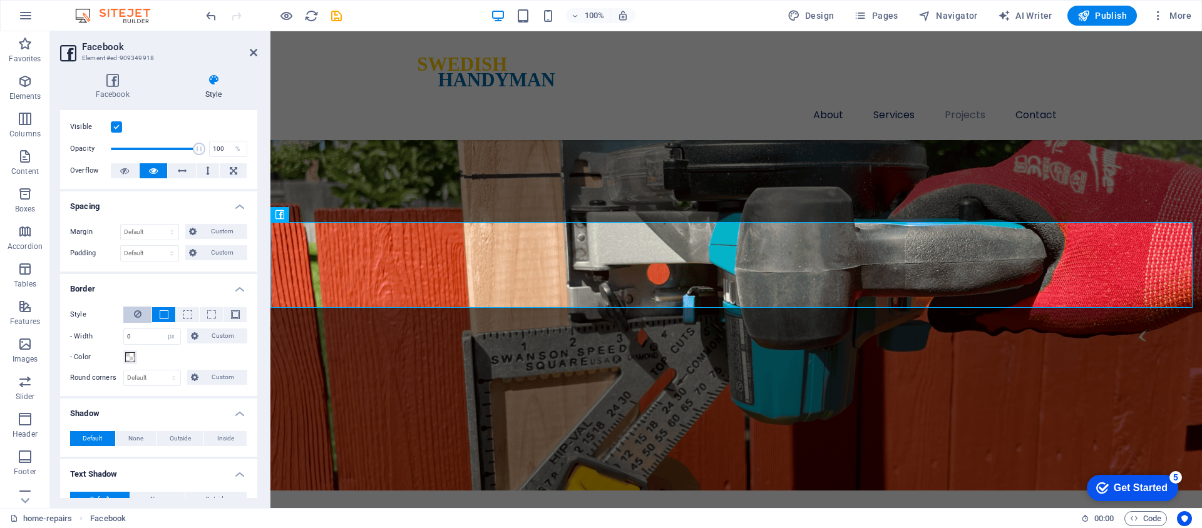
click at [144, 317] on button at bounding box center [137, 315] width 28 height 16
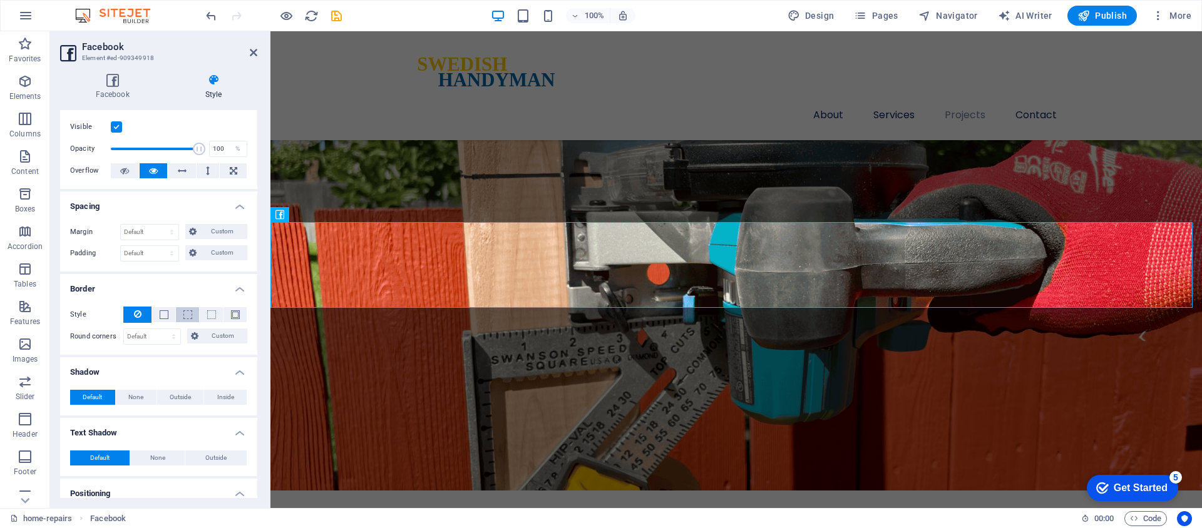
click at [193, 319] on button at bounding box center [187, 314] width 23 height 15
type input "1"
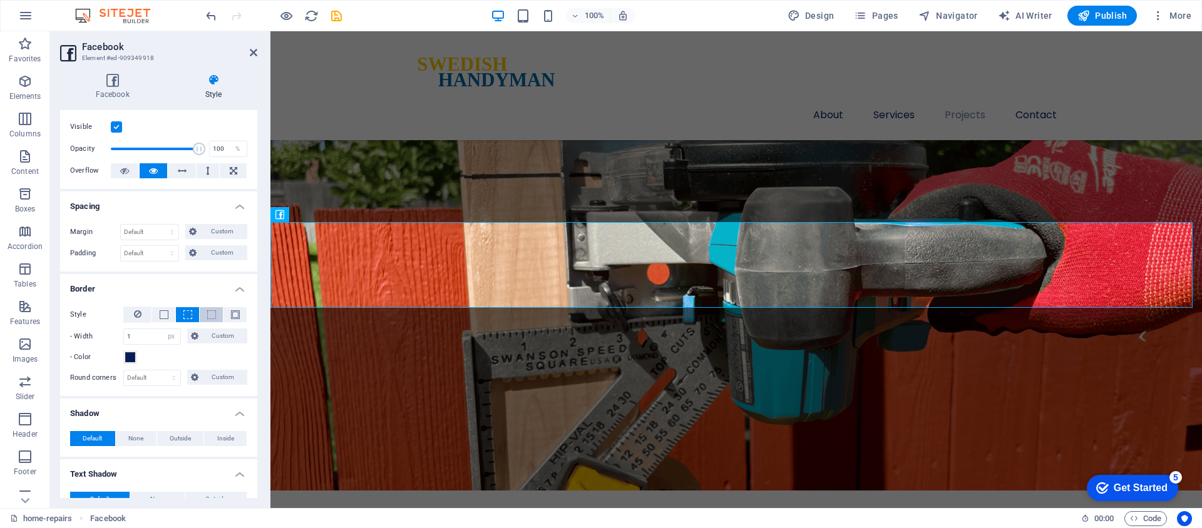
click at [210, 316] on span at bounding box center [211, 315] width 9 height 9
click at [183, 316] on span at bounding box center [187, 315] width 9 height 9
click at [161, 316] on span at bounding box center [164, 315] width 9 height 9
click at [139, 317] on icon at bounding box center [138, 314] width 8 height 15
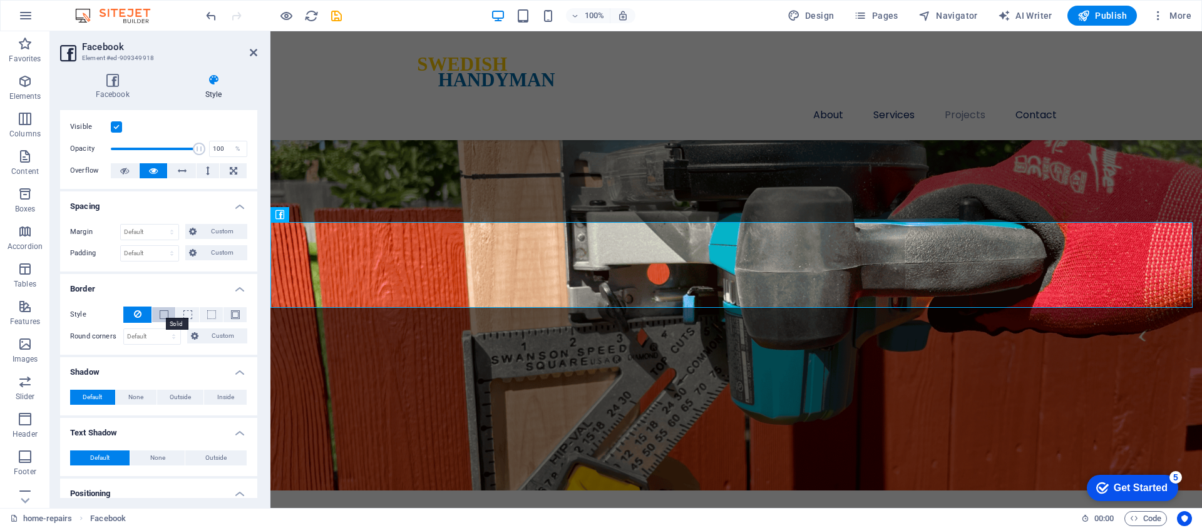
click at [163, 316] on span at bounding box center [164, 315] width 9 height 9
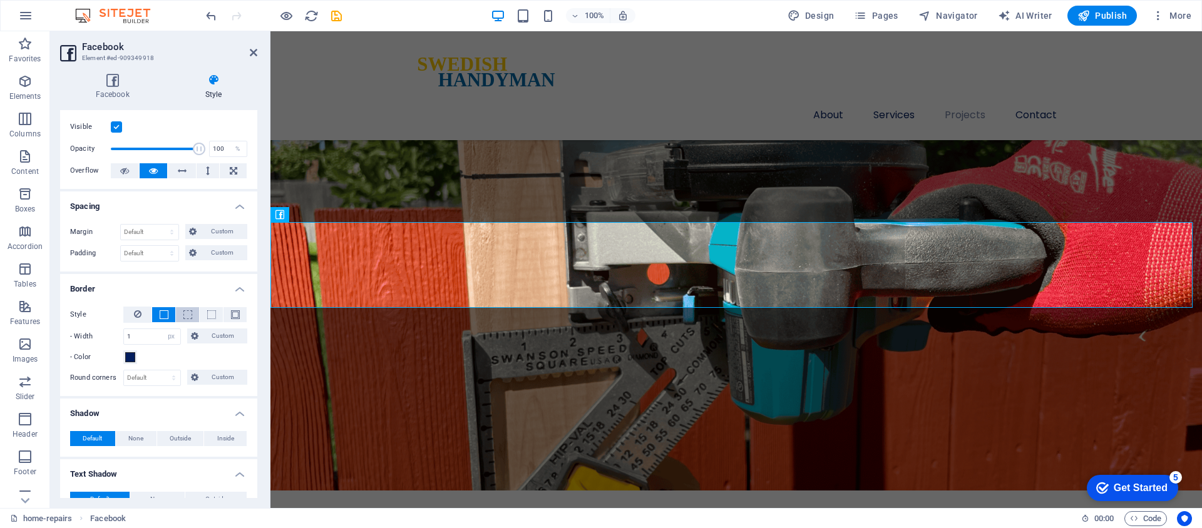
click at [190, 316] on span at bounding box center [187, 315] width 9 height 9
click at [202, 317] on button at bounding box center [211, 314] width 23 height 15
click at [239, 317] on button at bounding box center [235, 314] width 23 height 15
click at [140, 317] on icon at bounding box center [138, 314] width 8 height 15
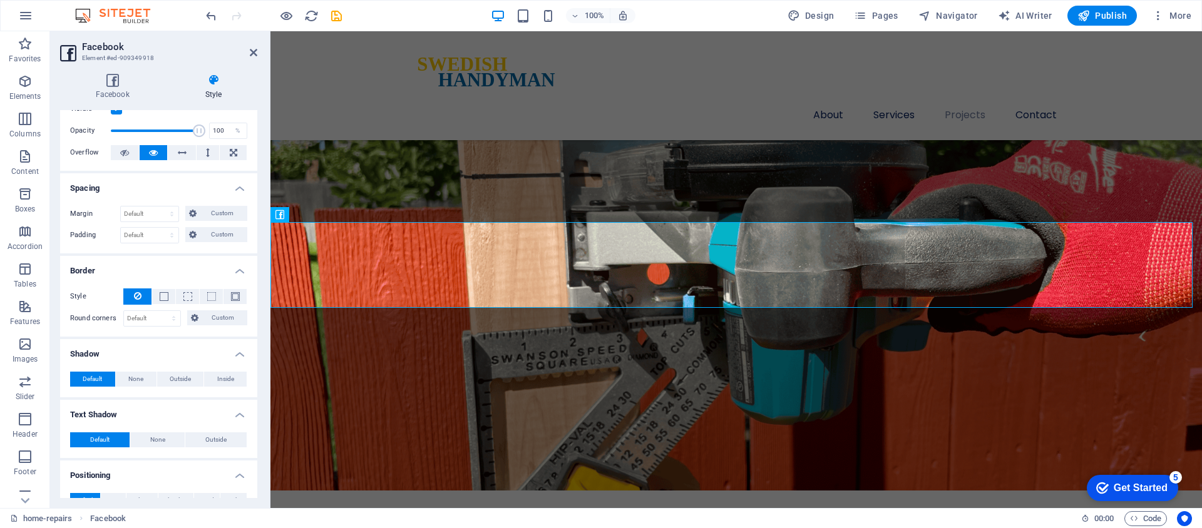
scroll to position [43, 0]
click at [207, 214] on span "Custom" at bounding box center [221, 212] width 43 height 15
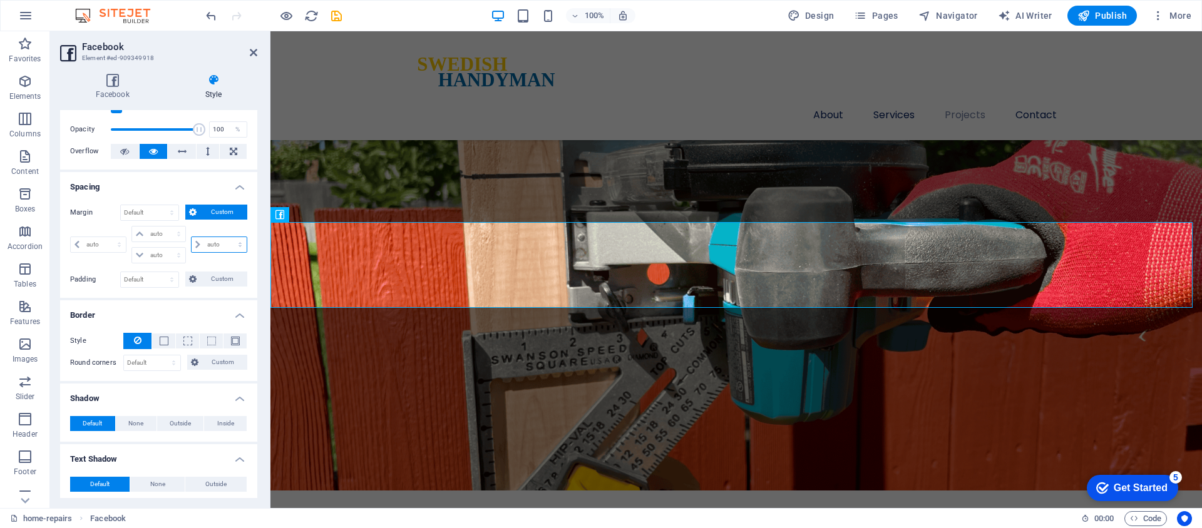
click at [220, 247] on select "auto px % rem vw vh" at bounding box center [219, 244] width 55 height 15
select select "%"
click at [227, 237] on select "auto px % rem vw vh" at bounding box center [219, 244] width 55 height 15
type input "0"
select select "px"
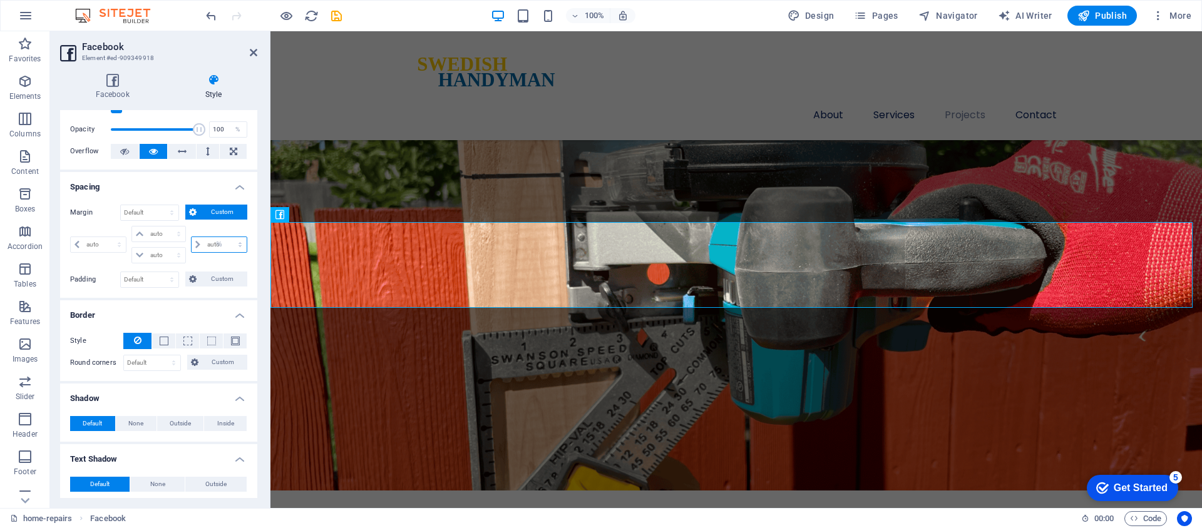
type input "0"
select select "px"
type input "0"
select select "px"
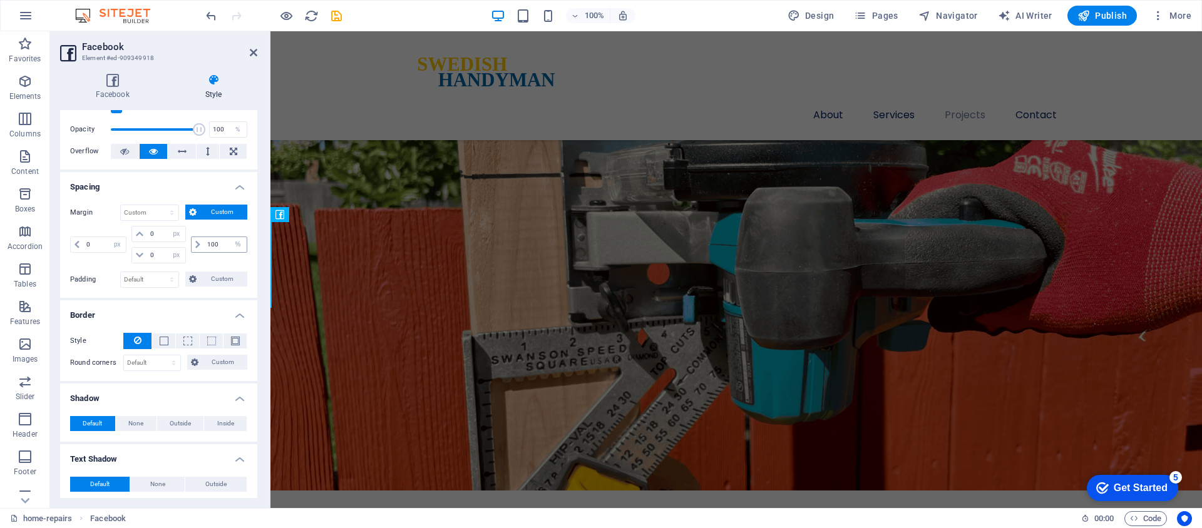
click at [195, 247] on icon at bounding box center [197, 245] width 5 height 8
click at [75, 243] on icon at bounding box center [77, 245] width 5 height 8
click at [76, 244] on icon at bounding box center [77, 245] width 5 height 8
click at [196, 244] on icon at bounding box center [197, 245] width 5 height 8
drag, startPoint x: 215, startPoint y: 244, endPoint x: 205, endPoint y: 245, distance: 9.5
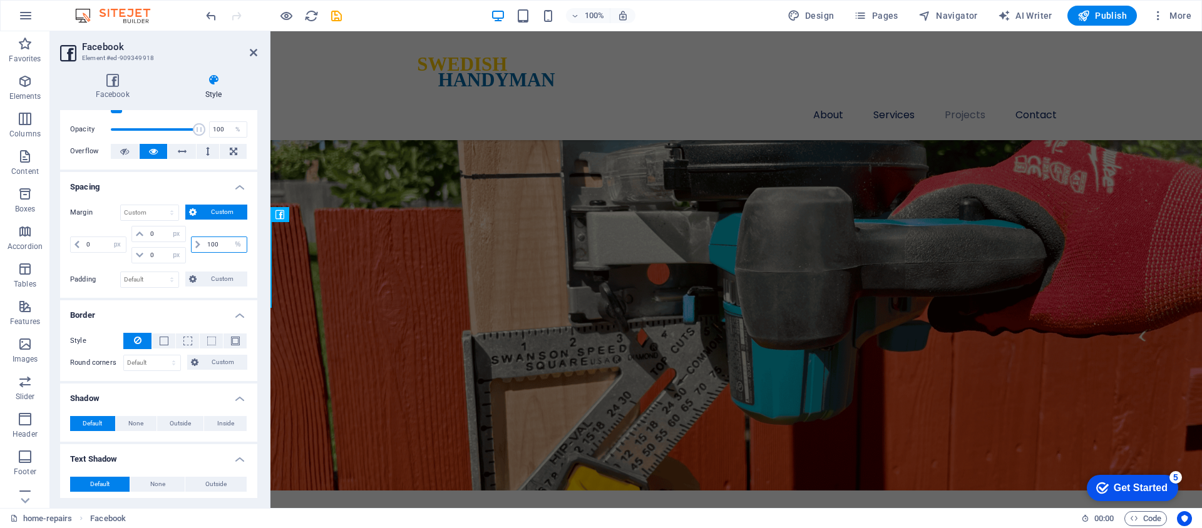
click at [205, 245] on input "100" at bounding box center [225, 244] width 43 height 15
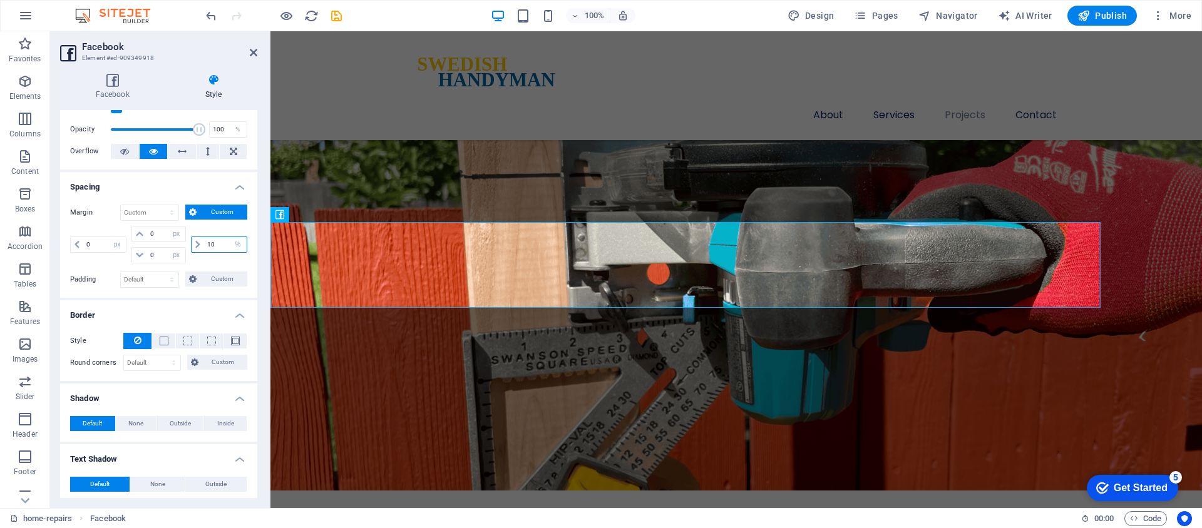
click at [213, 245] on input "10" at bounding box center [225, 244] width 43 height 15
type input "1"
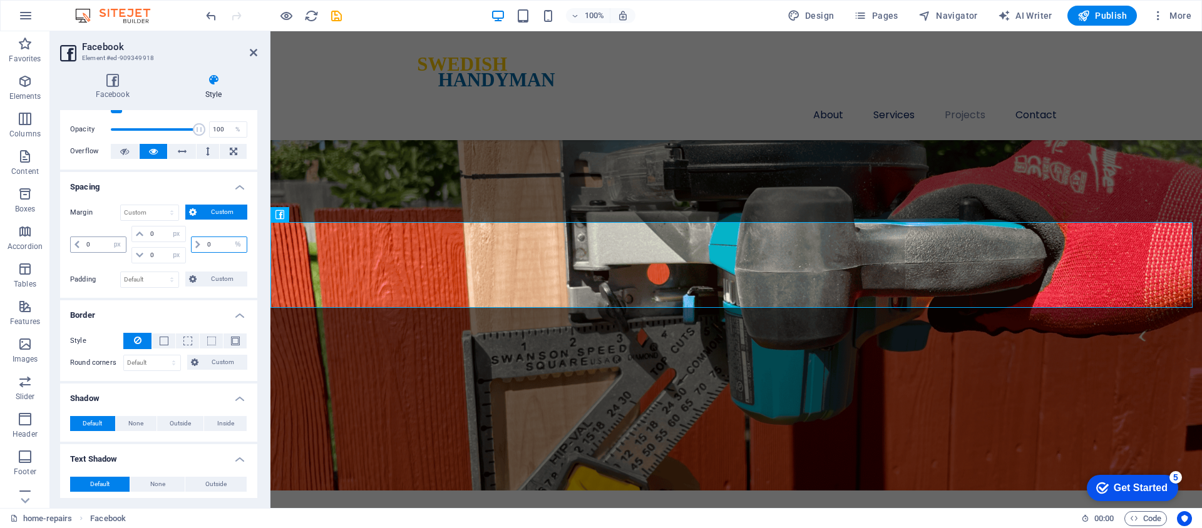
type input "0"
click at [95, 246] on input "0" at bounding box center [104, 244] width 43 height 15
type input "10"
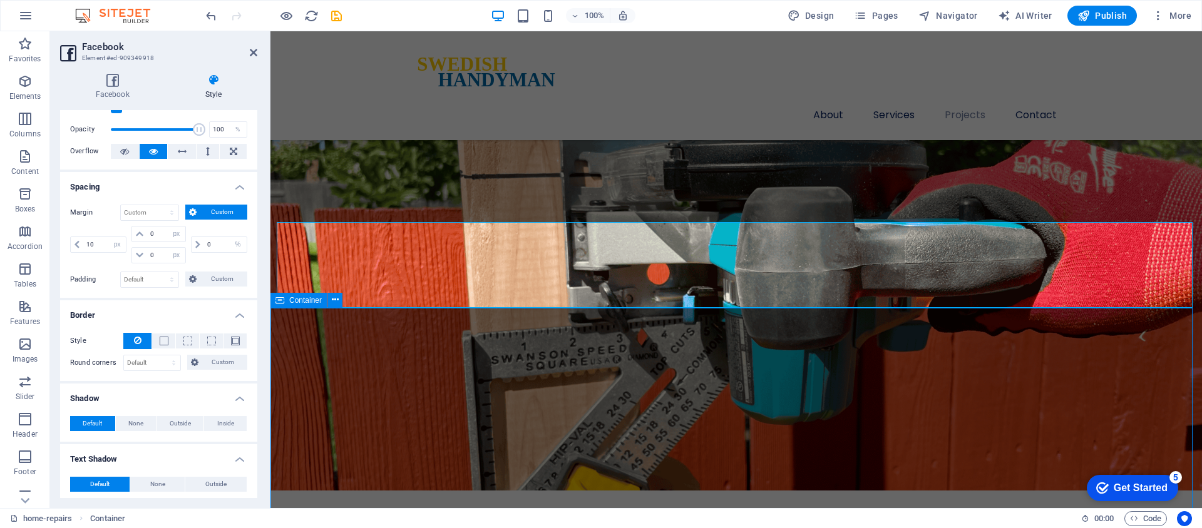
scroll to position [2920, 0]
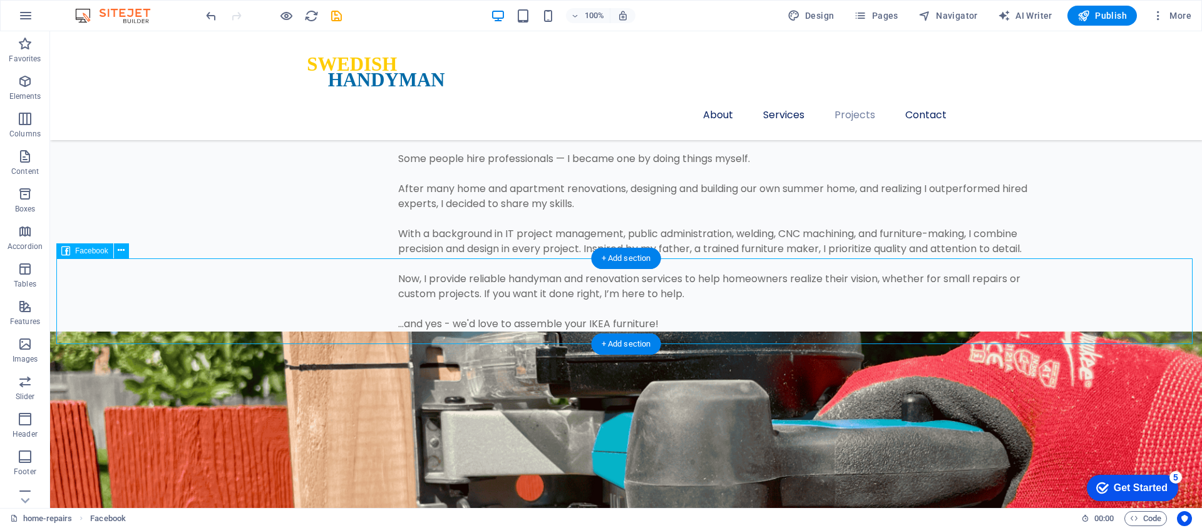
select select "px"
select select "%"
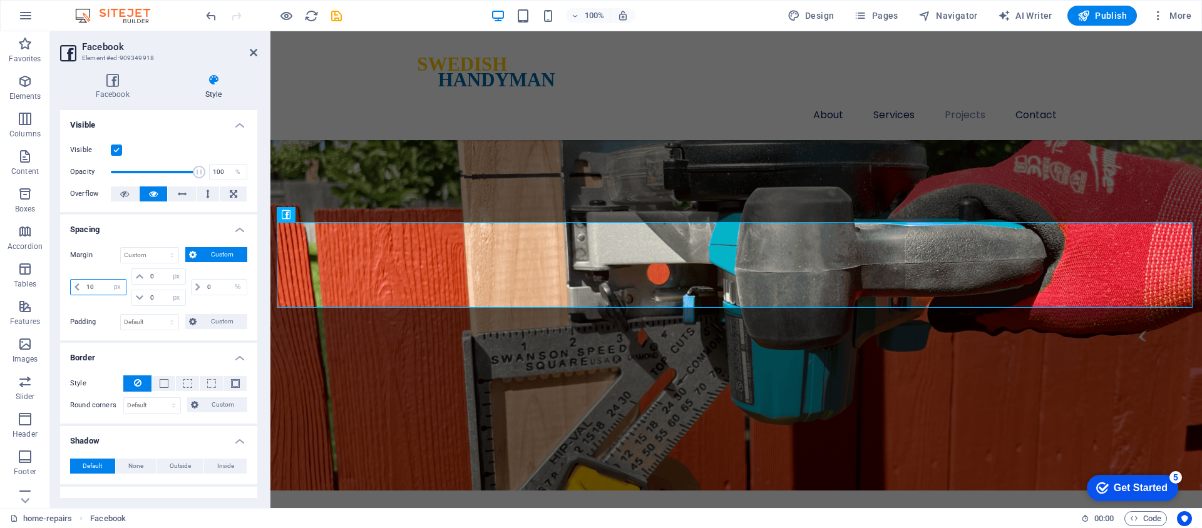
drag, startPoint x: 103, startPoint y: 284, endPoint x: 88, endPoint y: 286, distance: 15.1
click at [88, 286] on input "10" at bounding box center [104, 287] width 43 height 15
click at [118, 290] on select "auto px % rem vw vh" at bounding box center [117, 287] width 18 height 15
select select "auto"
click at [108, 280] on select "auto px % rem vw vh" at bounding box center [117, 287] width 18 height 15
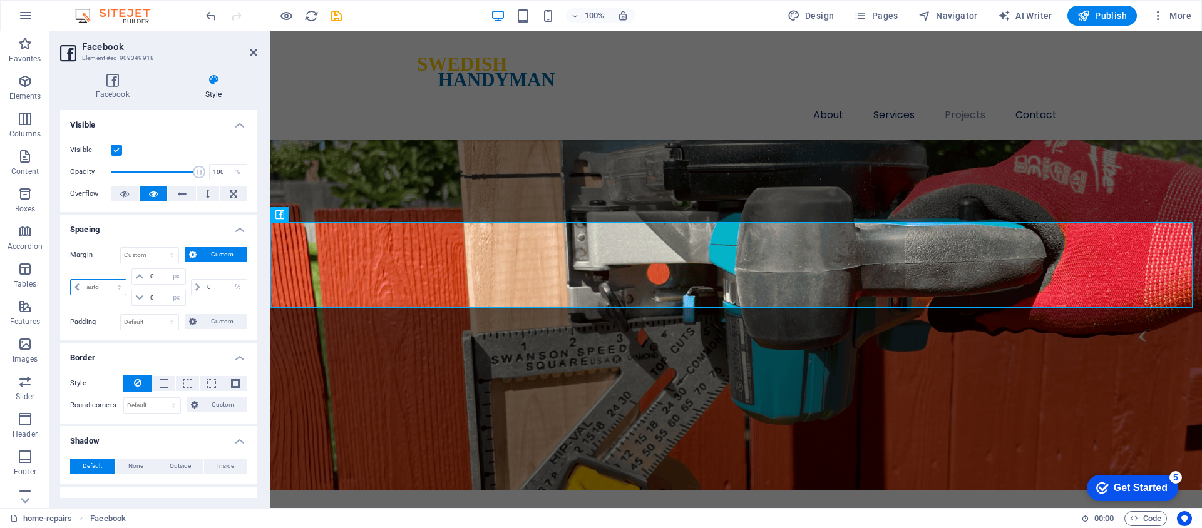
click at [108, 289] on select "auto px % rem vw vh" at bounding box center [98, 287] width 55 height 15
select select "rem"
click at [108, 280] on select "auto px % rem vw vh" at bounding box center [98, 287] width 55 height 15
type input "0"
click at [204, 287] on input "0" at bounding box center [225, 287] width 43 height 15
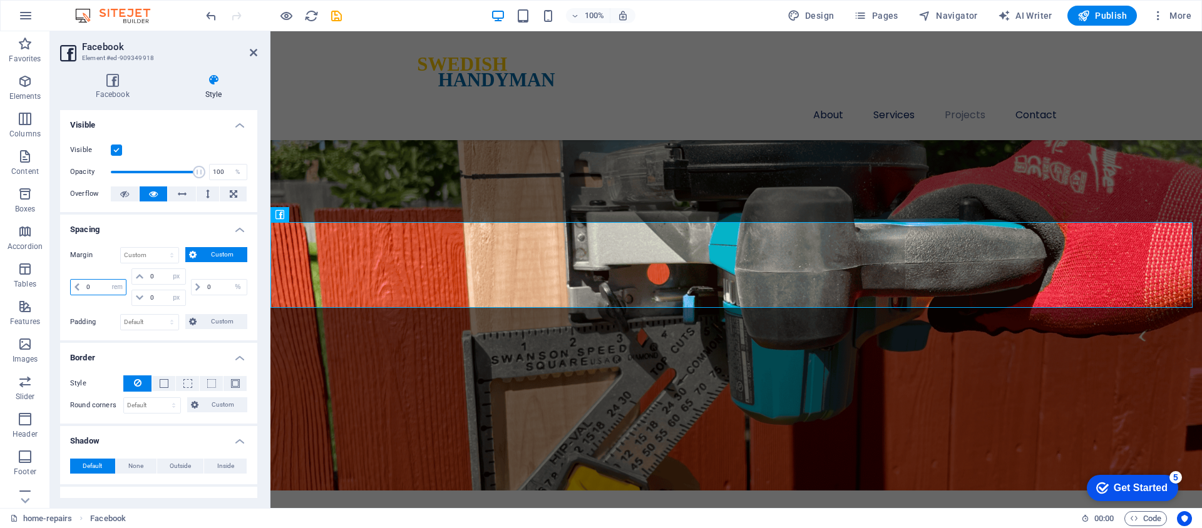
click at [98, 294] on input "0" at bounding box center [104, 287] width 43 height 15
click at [114, 289] on select "auto px % rem vw vh" at bounding box center [117, 287] width 18 height 15
select select "%"
click at [108, 280] on select "auto px % rem vw vh" at bounding box center [117, 287] width 18 height 15
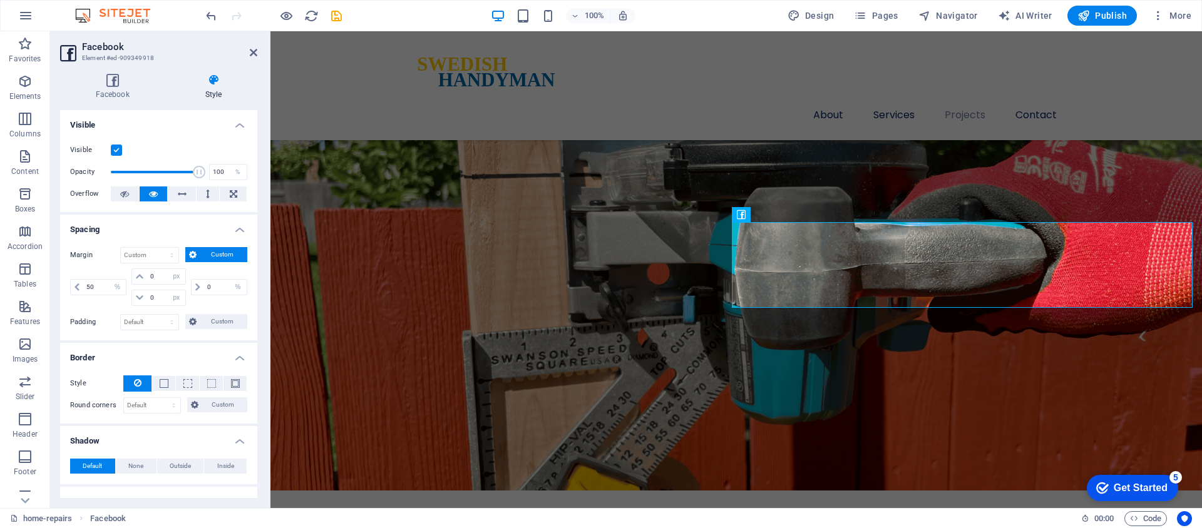
click at [104, 311] on div "Margin Default auto px % rem vw vh Custom Custom 50 auto px % rem vw vh 0 auto …" at bounding box center [158, 288] width 197 height 103
click at [99, 289] on input "50" at bounding box center [104, 287] width 43 height 15
type input "5"
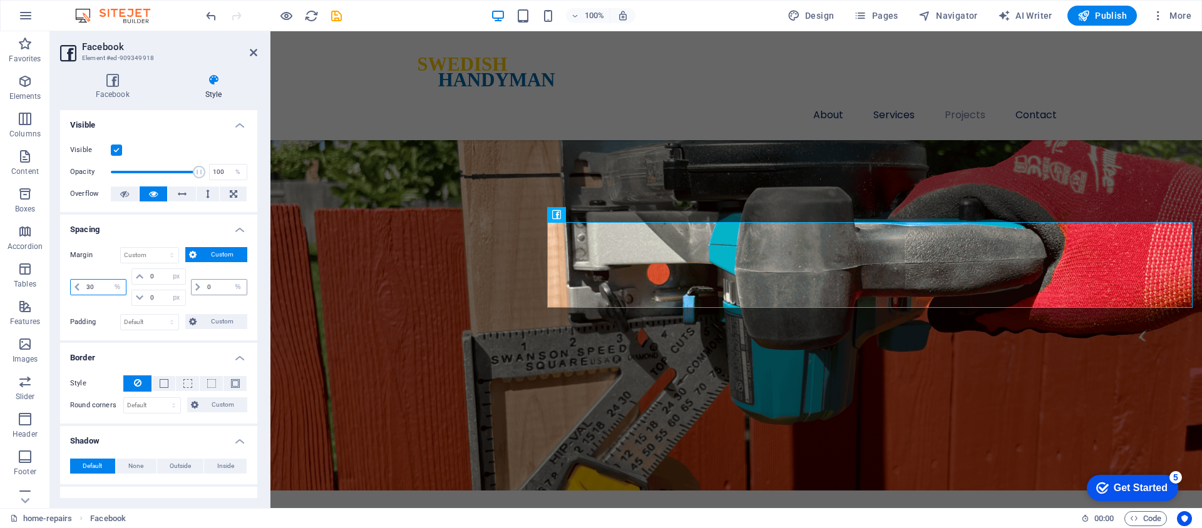
type input "30"
click at [204, 280] on input "0" at bounding box center [225, 287] width 43 height 15
click at [210, 286] on input "0" at bounding box center [225, 287] width 43 height 15
type input "0"
type input "4"
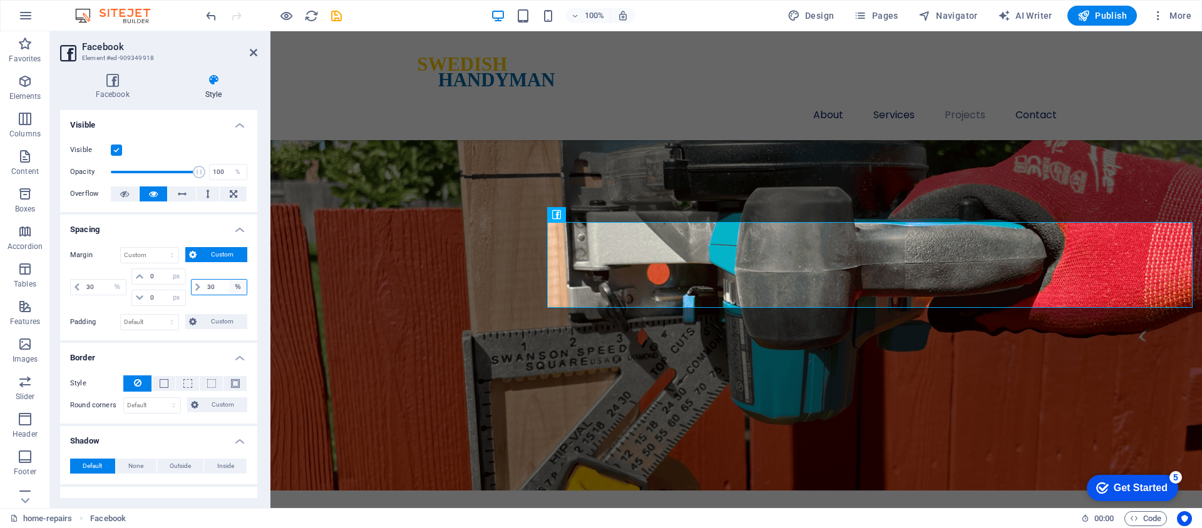
type input "30"
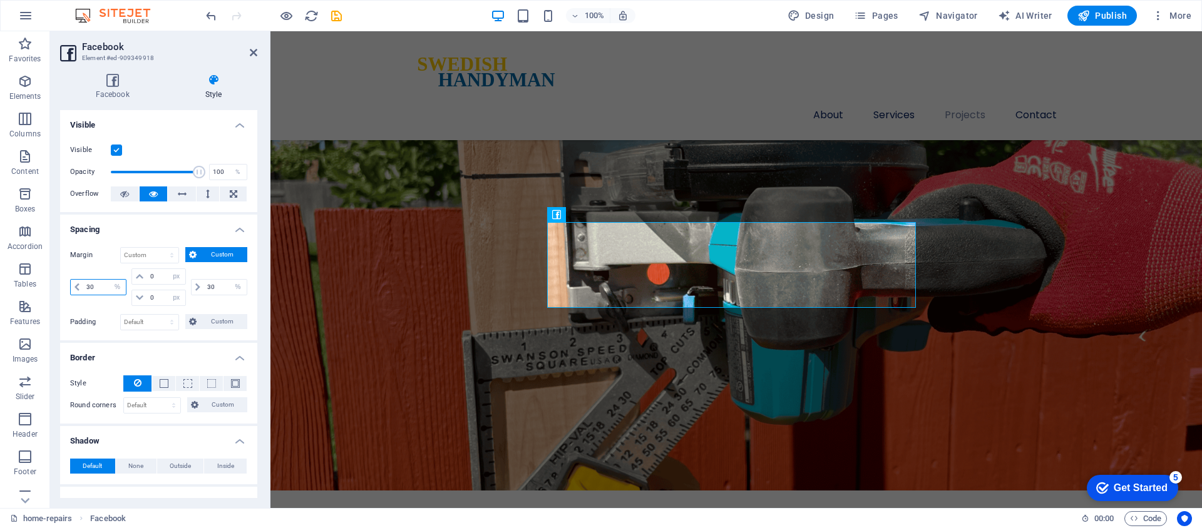
click at [100, 289] on input "30" at bounding box center [104, 287] width 43 height 15
type input "35"
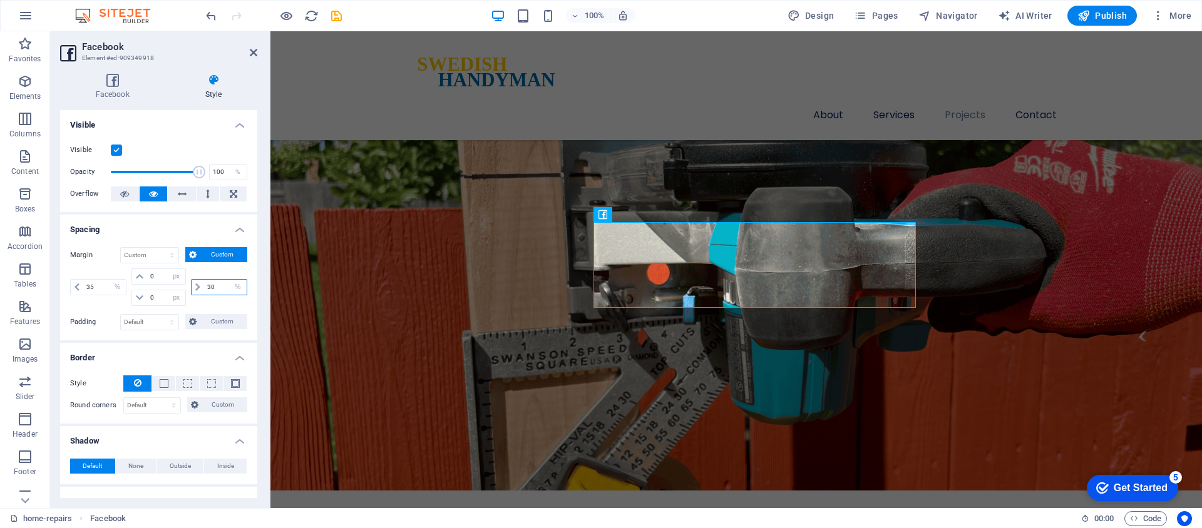
click at [216, 286] on input "30" at bounding box center [225, 287] width 43 height 15
type input "35"
click at [101, 286] on input "35" at bounding box center [104, 287] width 43 height 15
type input "3"
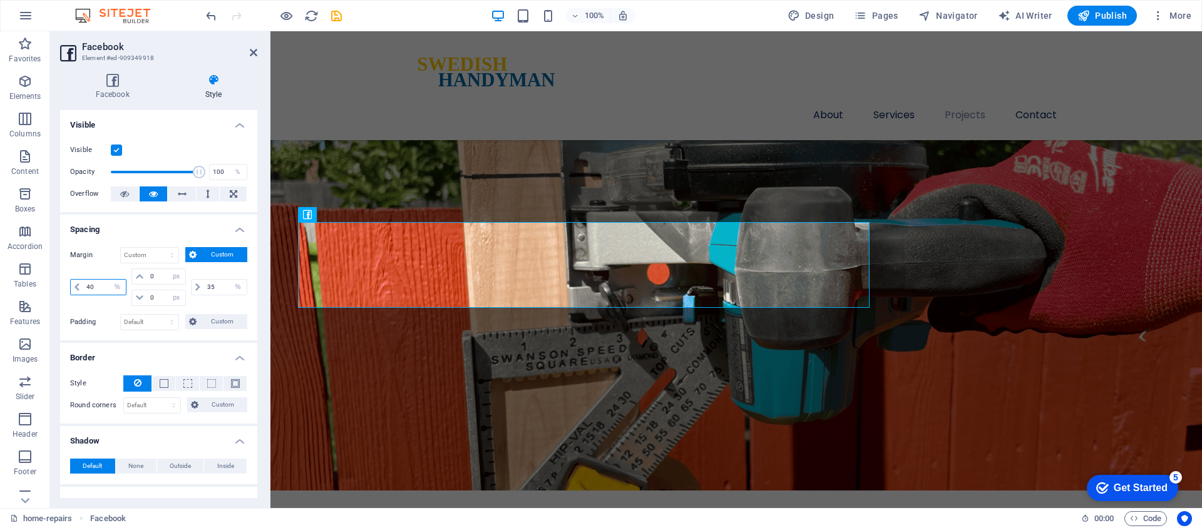
type input "40"
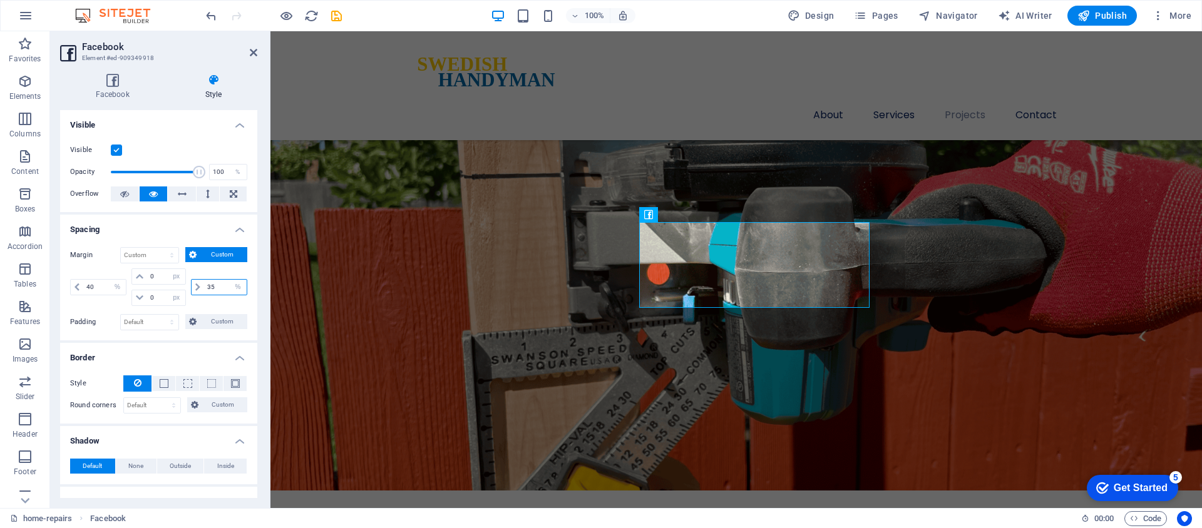
click at [209, 288] on input "35" at bounding box center [225, 287] width 43 height 15
drag, startPoint x: 213, startPoint y: 287, endPoint x: 200, endPoint y: 287, distance: 12.5
click at [200, 287] on div "35 auto px % rem vw vh" at bounding box center [219, 287] width 56 height 16
type input "40"
click at [108, 287] on select "auto px % rem vw vh" at bounding box center [117, 287] width 18 height 15
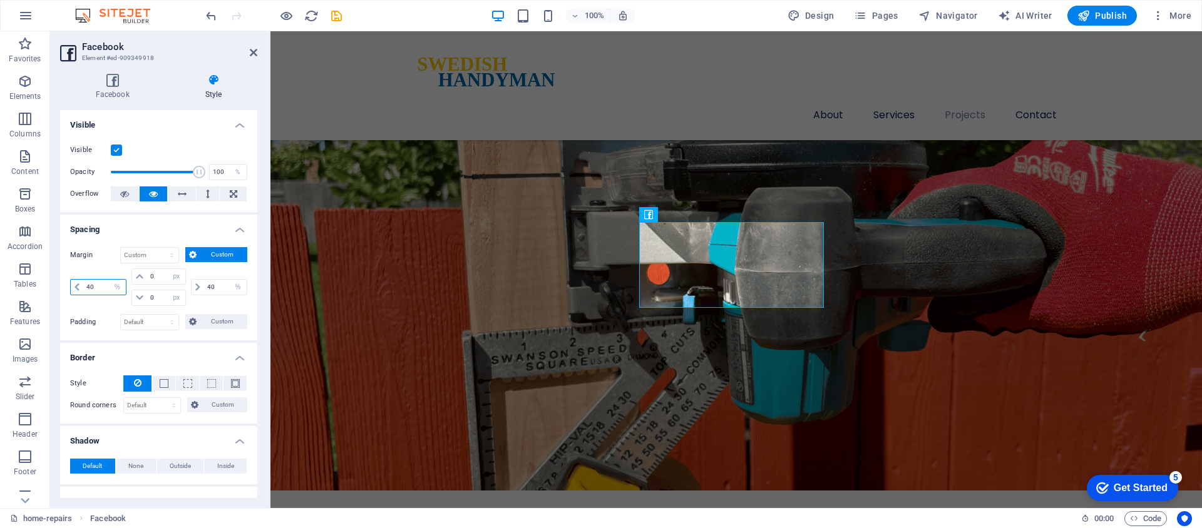
click at [91, 288] on input "40" at bounding box center [104, 287] width 43 height 15
type input "4"
type input "38"
drag, startPoint x: 220, startPoint y: 289, endPoint x: 201, endPoint y: 287, distance: 18.8
click at [208, 289] on input "40" at bounding box center [225, 287] width 43 height 15
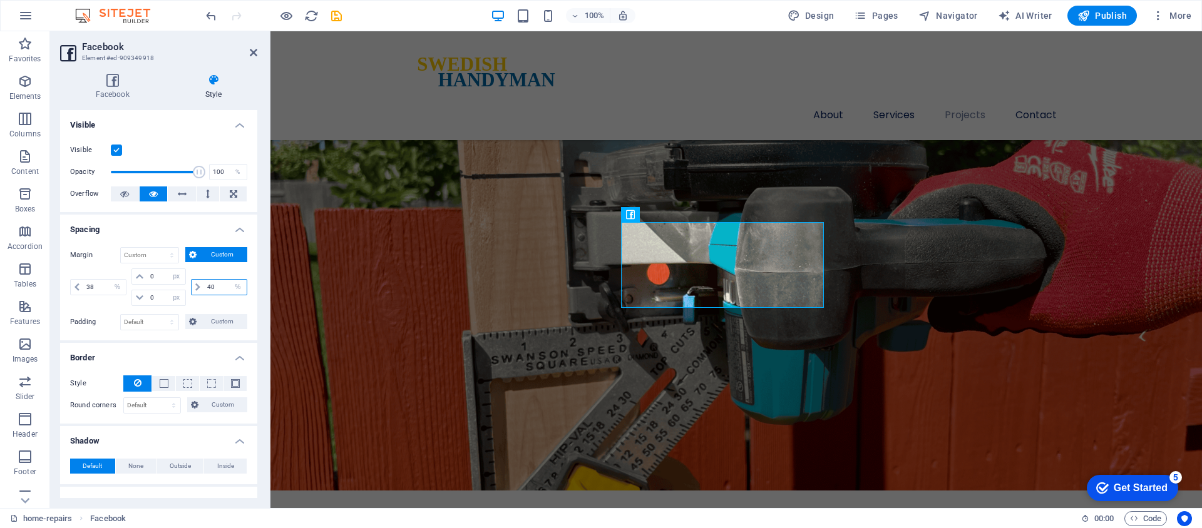
type input "4"
type input "38"
click at [102, 284] on input "38" at bounding box center [104, 287] width 43 height 15
type input "39"
click at [217, 289] on input "38" at bounding box center [225, 287] width 43 height 15
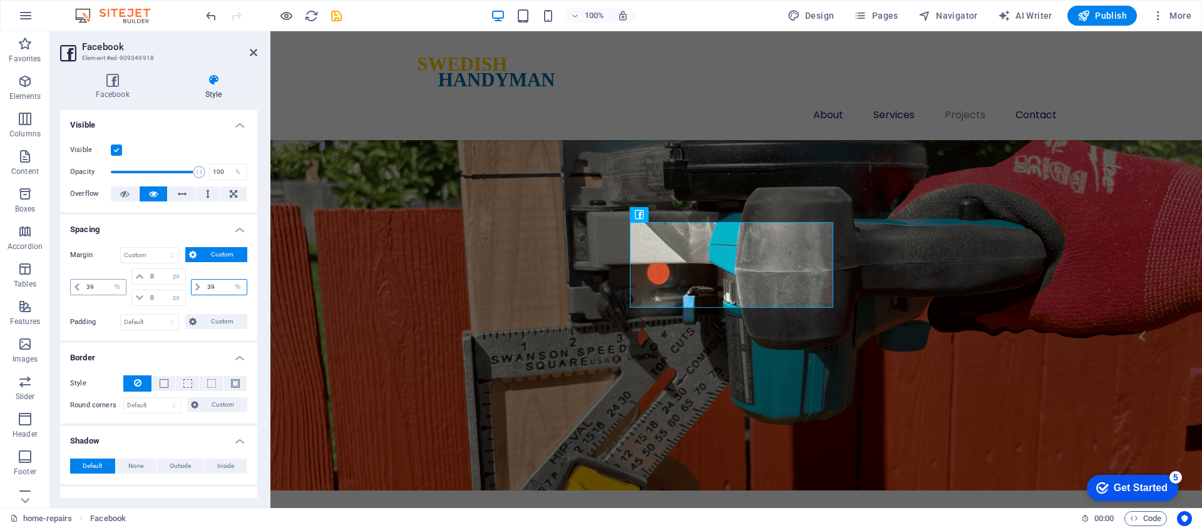
type input "39"
click at [101, 284] on input "39" at bounding box center [104, 287] width 43 height 15
type input "38"
click at [214, 289] on input "39" at bounding box center [225, 287] width 43 height 15
type input "38"
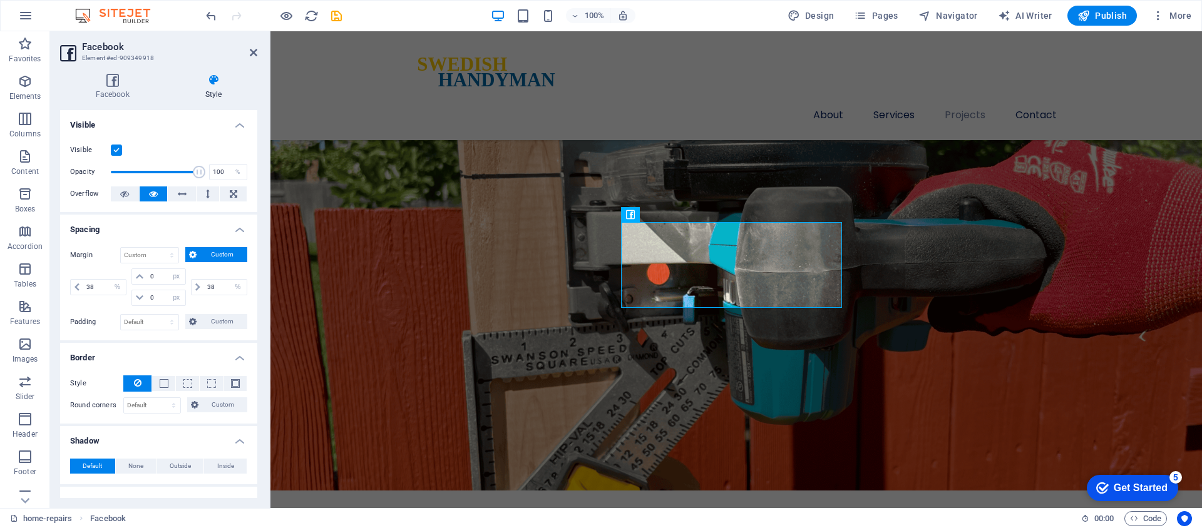
click at [103, 309] on div "38 auto px % rem vw vh 0 auto px % rem vw vh 0 auto px % rem vw vh 38 auto px %…" at bounding box center [158, 289] width 177 height 41
click at [209, 319] on span "Custom" at bounding box center [221, 321] width 43 height 15
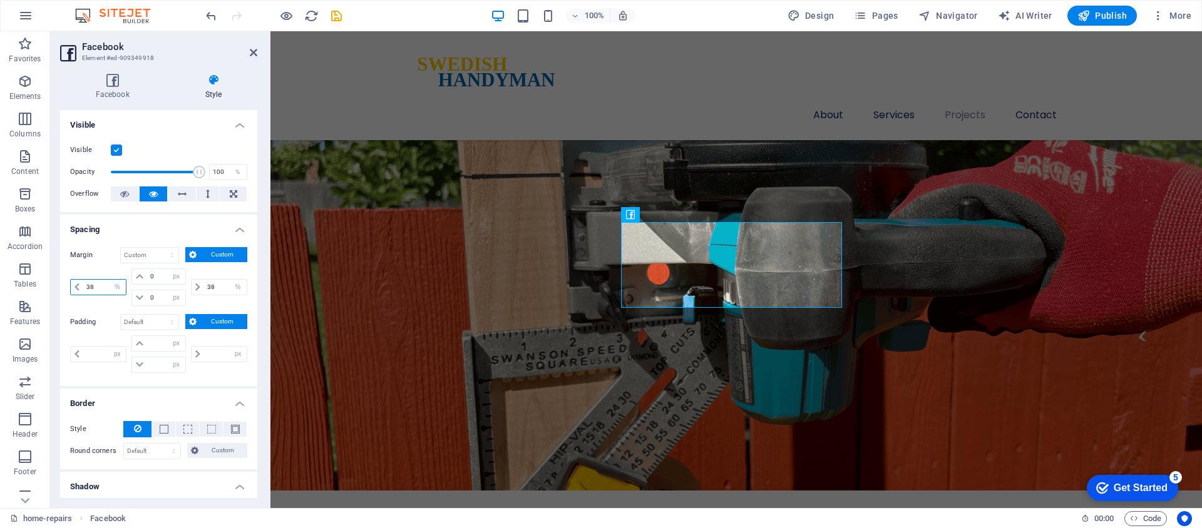
click at [106, 285] on input "38" at bounding box center [104, 287] width 43 height 15
type input "37.5"
click at [214, 284] on input "38" at bounding box center [225, 287] width 43 height 15
type input "37.5"
click at [105, 286] on input "37.5" at bounding box center [104, 287] width 43 height 15
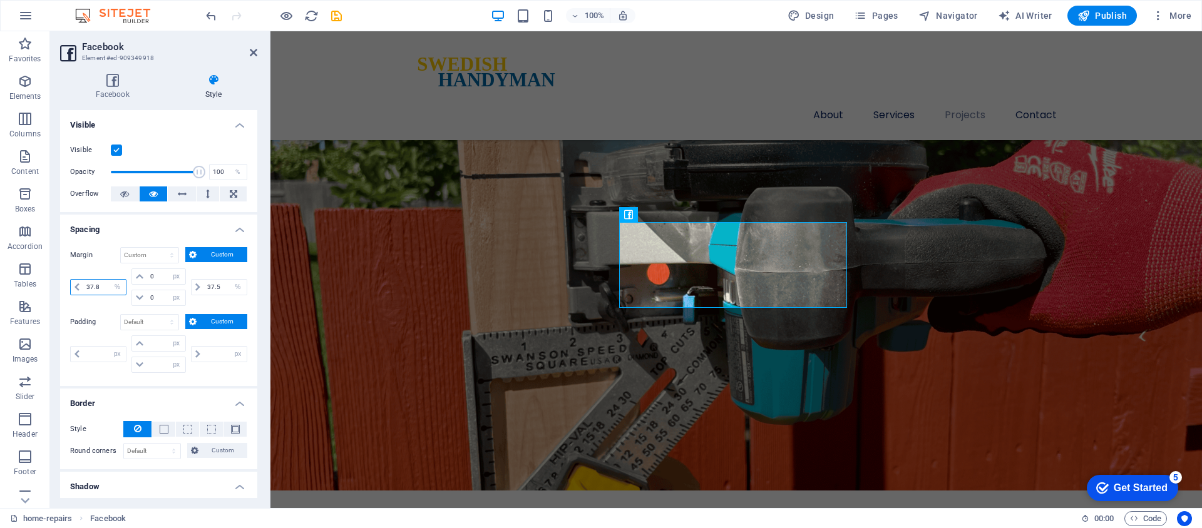
type input "37.8"
click at [217, 287] on input "37.5" at bounding box center [225, 287] width 43 height 15
type input "37.8"
click at [103, 288] on input "37.8" at bounding box center [104, 287] width 43 height 15
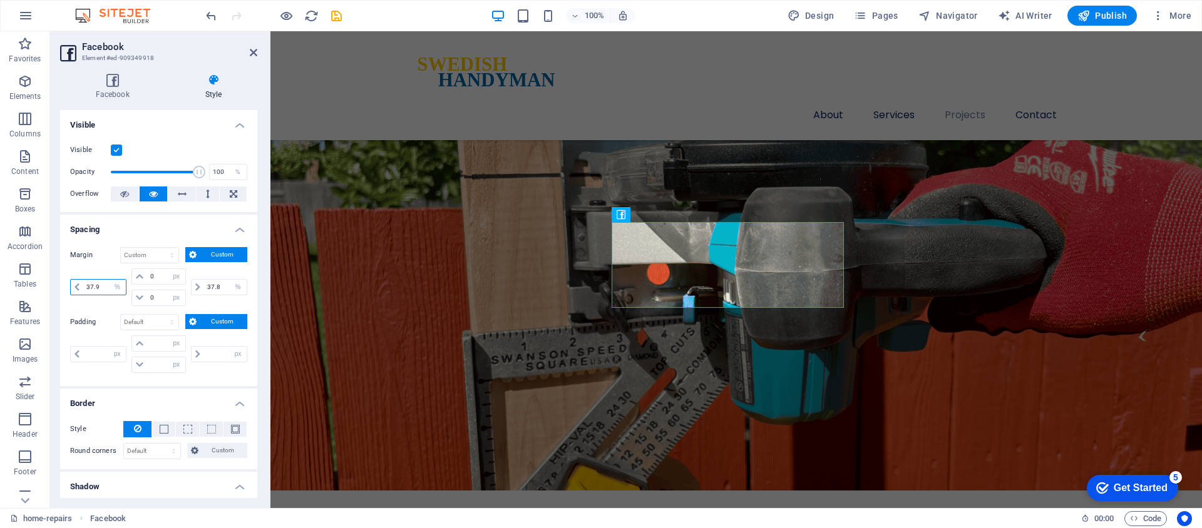
type input "37.9"
click at [221, 286] on input "37.8" at bounding box center [225, 287] width 43 height 15
type input "37.9"
drag, startPoint x: 103, startPoint y: 289, endPoint x: 90, endPoint y: 289, distance: 13.2
click at [90, 289] on input "37.9" at bounding box center [104, 287] width 43 height 15
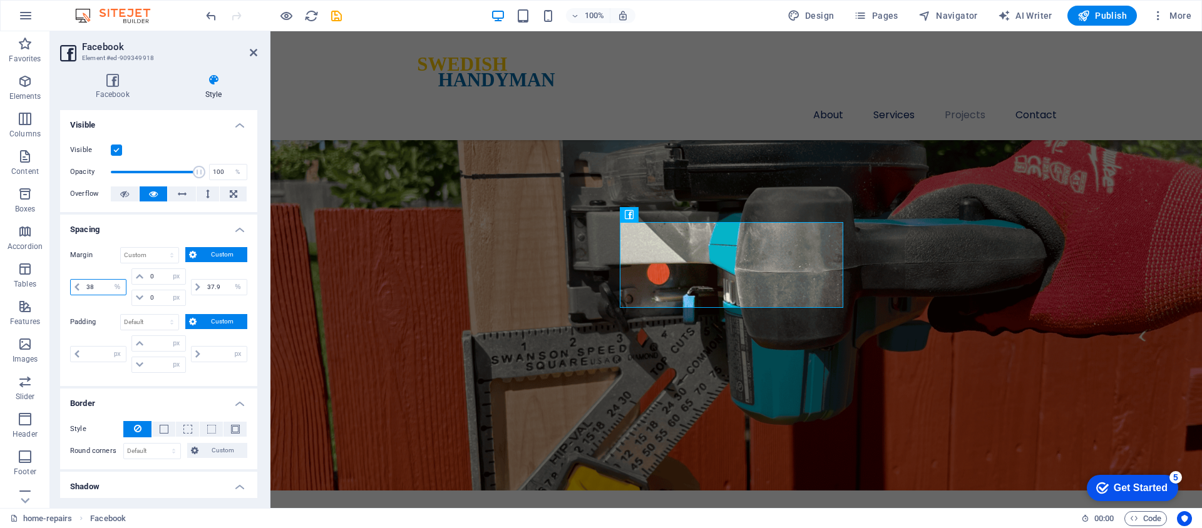
type input "38"
click at [217, 286] on input "37.9" at bounding box center [225, 287] width 43 height 15
type input "38"
click at [334, 19] on icon "save" at bounding box center [336, 16] width 14 height 14
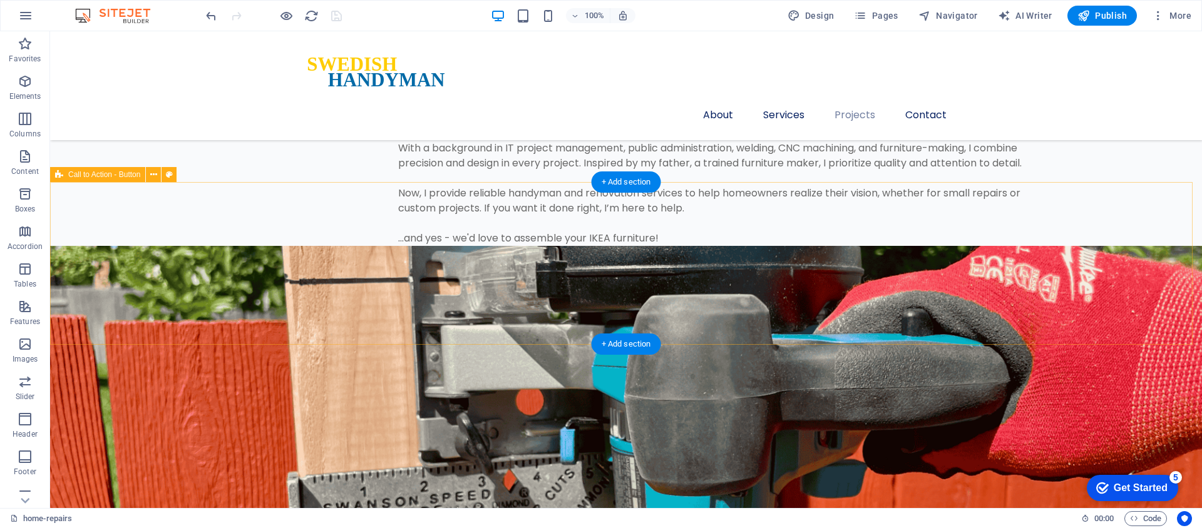
scroll to position [2938, 0]
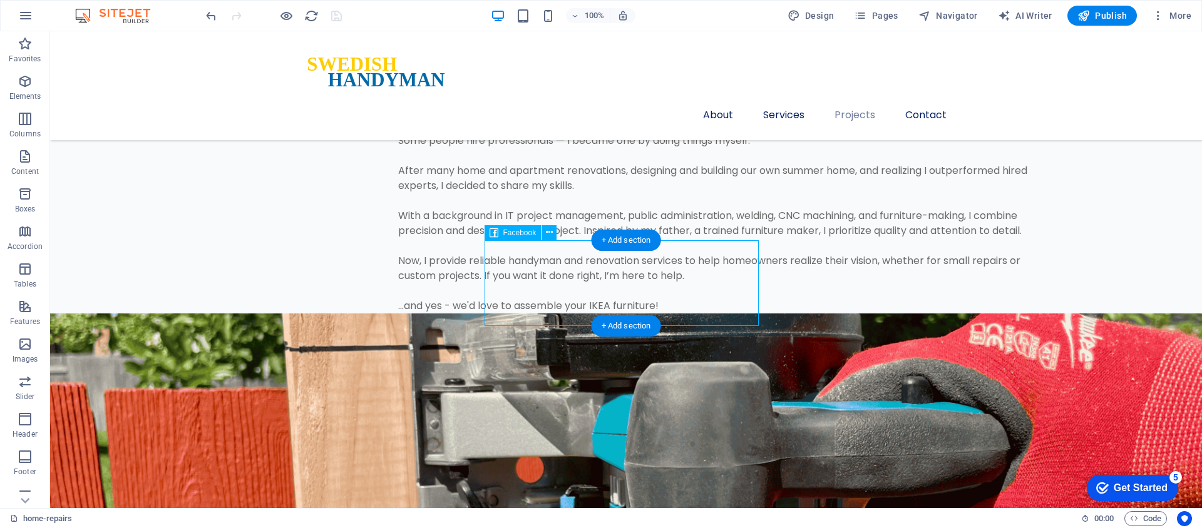
select select "%"
select select "px"
select select "%"
select select "px"
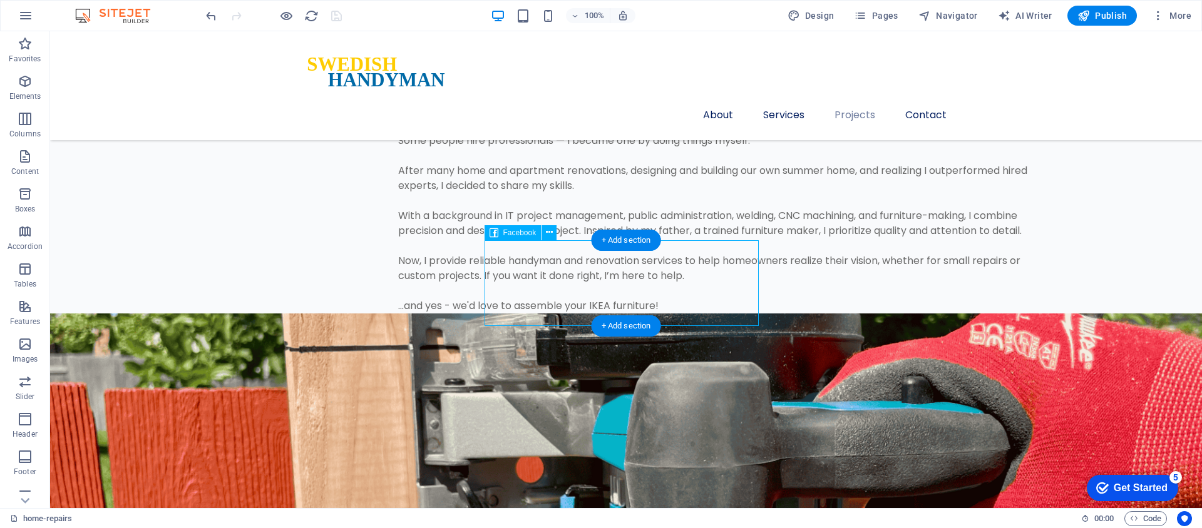
select select "px"
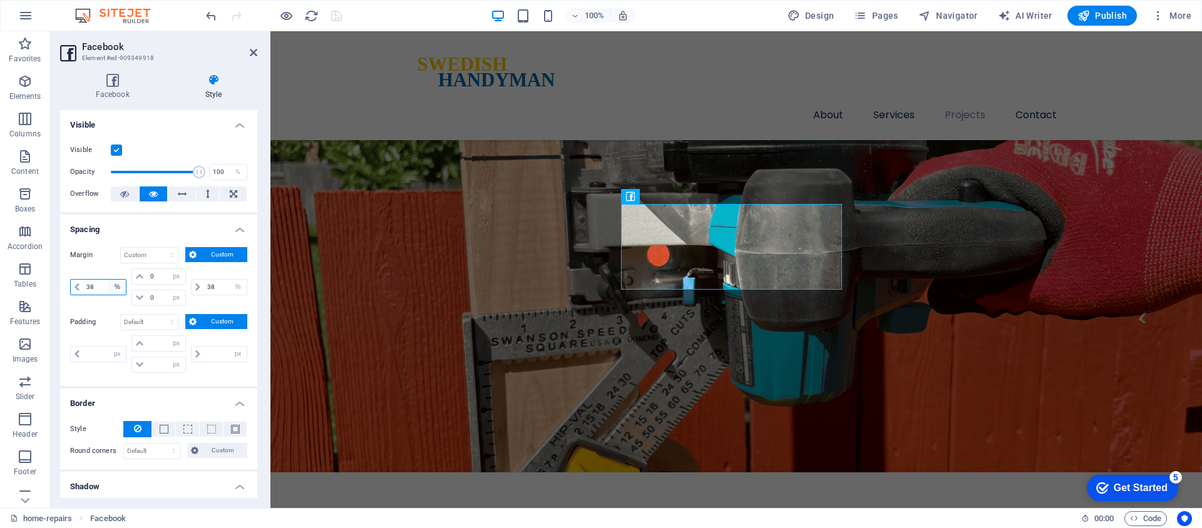
click at [116, 285] on select "auto px % rem vw vh" at bounding box center [117, 287] width 18 height 15
select select "vw"
click at [108, 280] on select "auto px % rem vw vh" at bounding box center [117, 287] width 18 height 15
click at [108, 289] on select "auto px % rem vw vh" at bounding box center [117, 287] width 18 height 15
click at [94, 289] on input "38" at bounding box center [104, 287] width 43 height 15
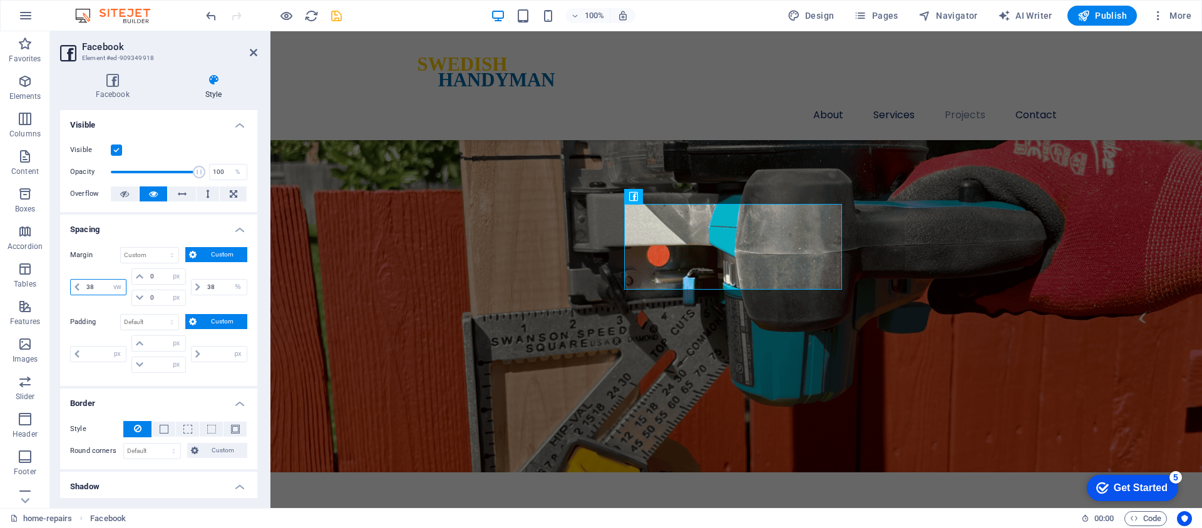
drag, startPoint x: 93, startPoint y: 289, endPoint x: 85, endPoint y: 289, distance: 8.8
click at [85, 289] on input "38" at bounding box center [104, 287] width 43 height 15
type input "0"
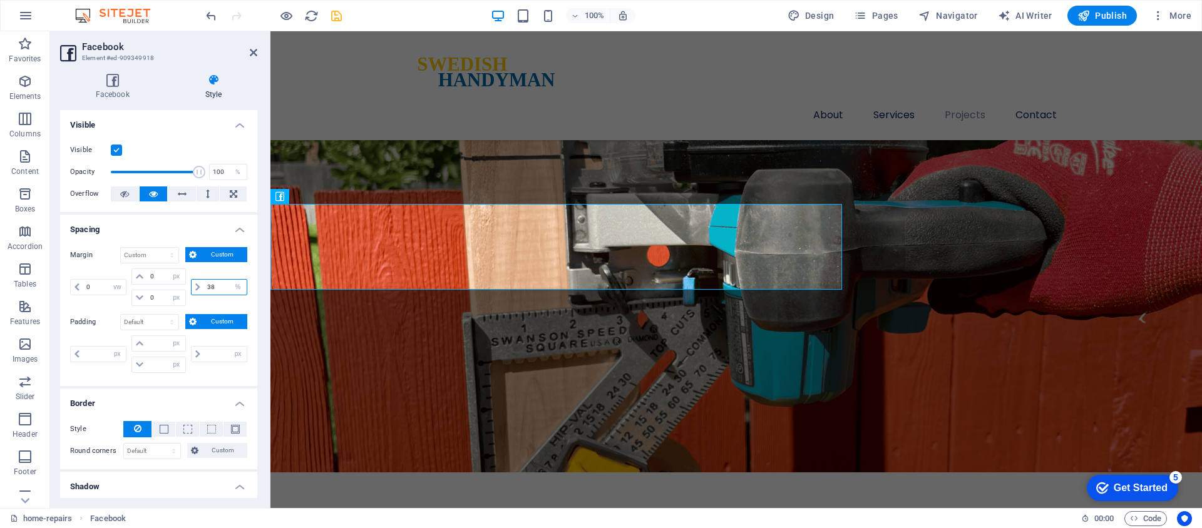
drag, startPoint x: 217, startPoint y: 288, endPoint x: 185, endPoint y: 284, distance: 31.5
click at [184, 285] on div "0 auto px % rem vw vh 0 auto px % rem vw vh 0 auto px % rem vw vh 38 auto px % …" at bounding box center [158, 288] width 177 height 38
type input "0"
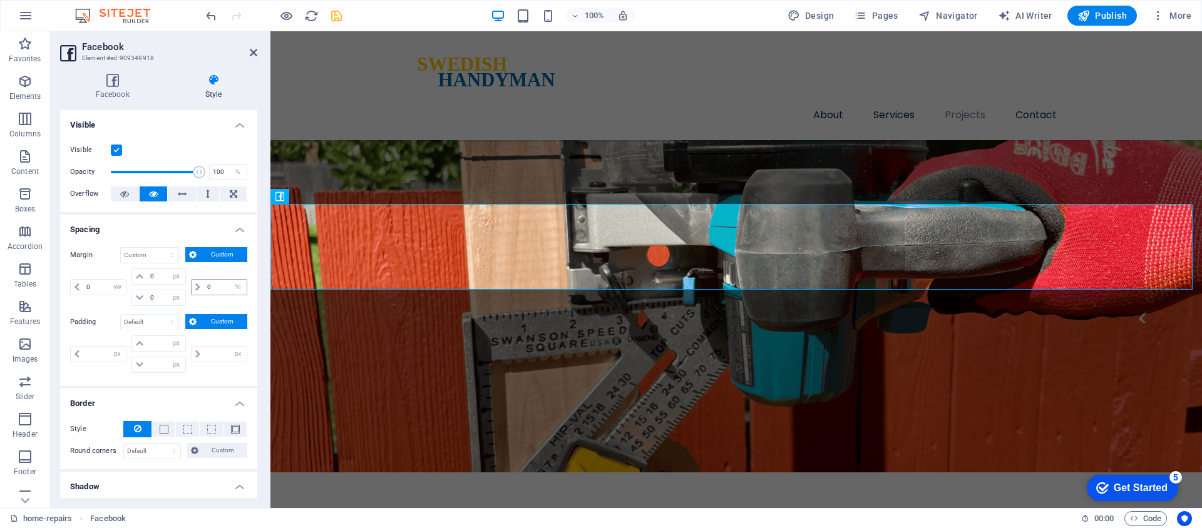
drag, startPoint x: 187, startPoint y: 289, endPoint x: 199, endPoint y: 287, distance: 12.0
click at [188, 289] on div "0 auto px % rem vw vh" at bounding box center [217, 288] width 59 height 38
click at [199, 287] on span at bounding box center [198, 287] width 13 height 15
click at [195, 288] on icon at bounding box center [197, 288] width 5 height 8
click at [239, 288] on select "auto px % rem vw vh" at bounding box center [238, 287] width 18 height 15
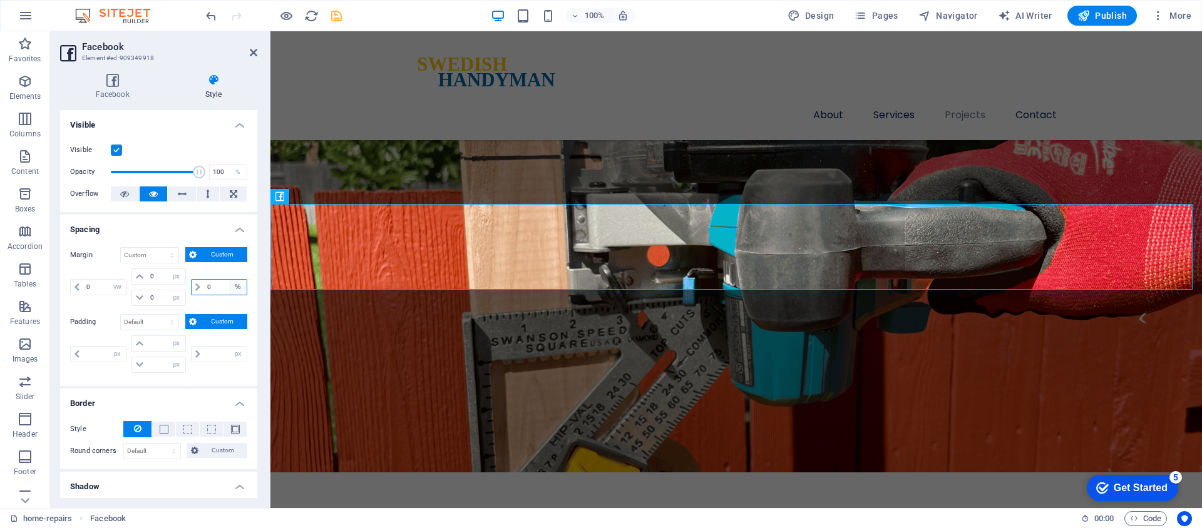
select select "vw"
click at [229, 280] on select "auto px % rem vw vh" at bounding box center [238, 287] width 18 height 15
drag, startPoint x: 98, startPoint y: 291, endPoint x: 86, endPoint y: 290, distance: 11.9
click at [86, 290] on input "0" at bounding box center [104, 287] width 43 height 15
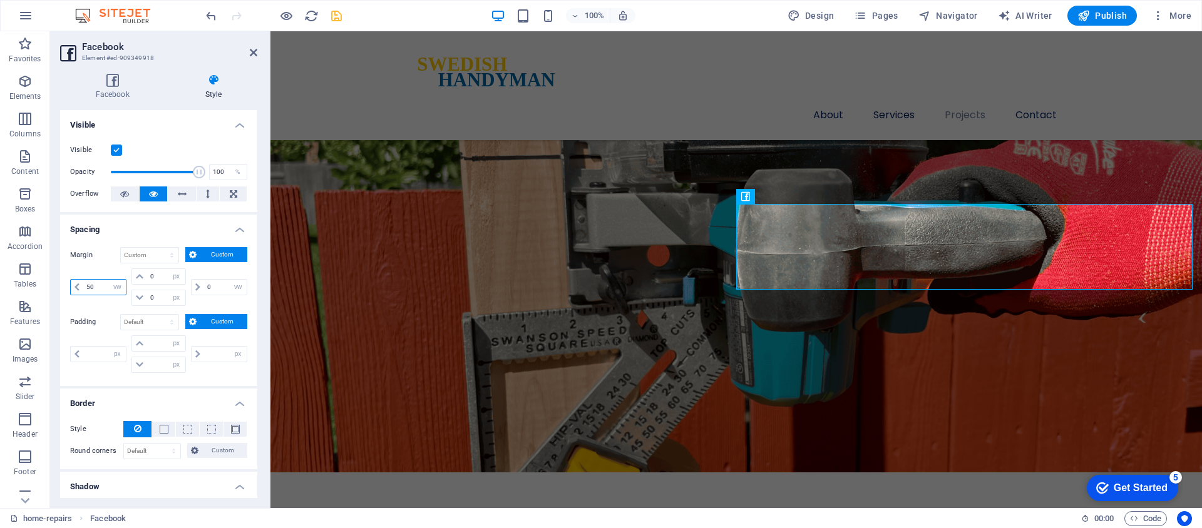
drag, startPoint x: 96, startPoint y: 287, endPoint x: 83, endPoint y: 287, distance: 13.8
click at [83, 287] on input "50" at bounding box center [104, 287] width 43 height 15
type input "38"
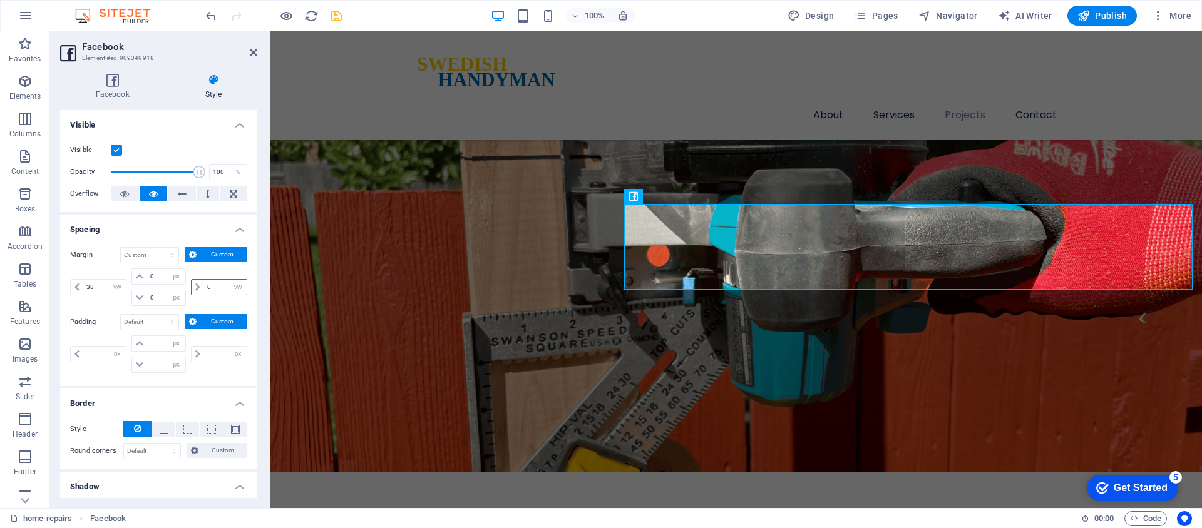
click at [212, 289] on input "0" at bounding box center [225, 287] width 43 height 15
type input "38"
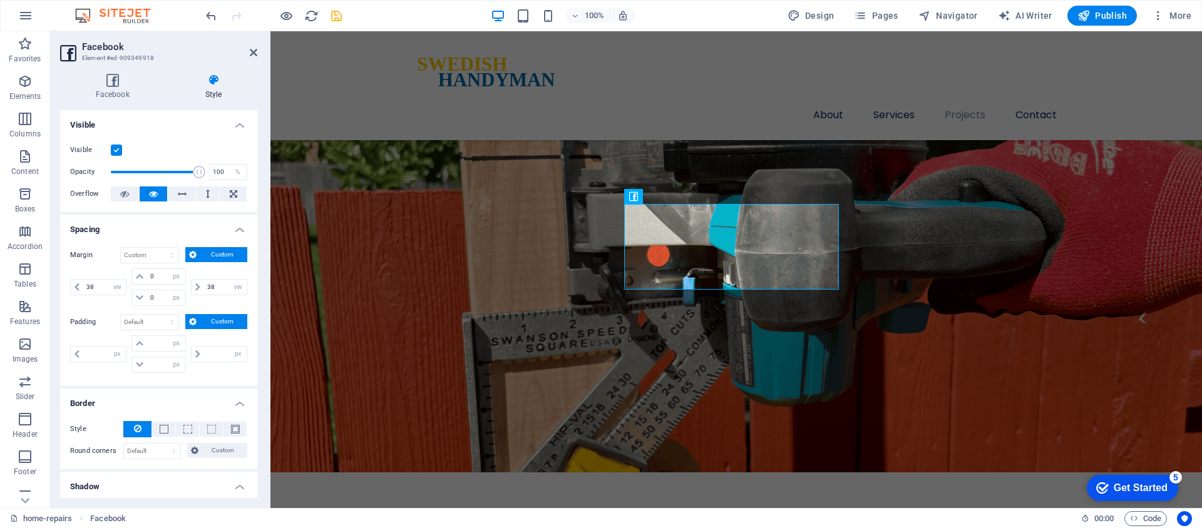
click at [334, 17] on icon "save" at bounding box center [336, 16] width 14 height 14
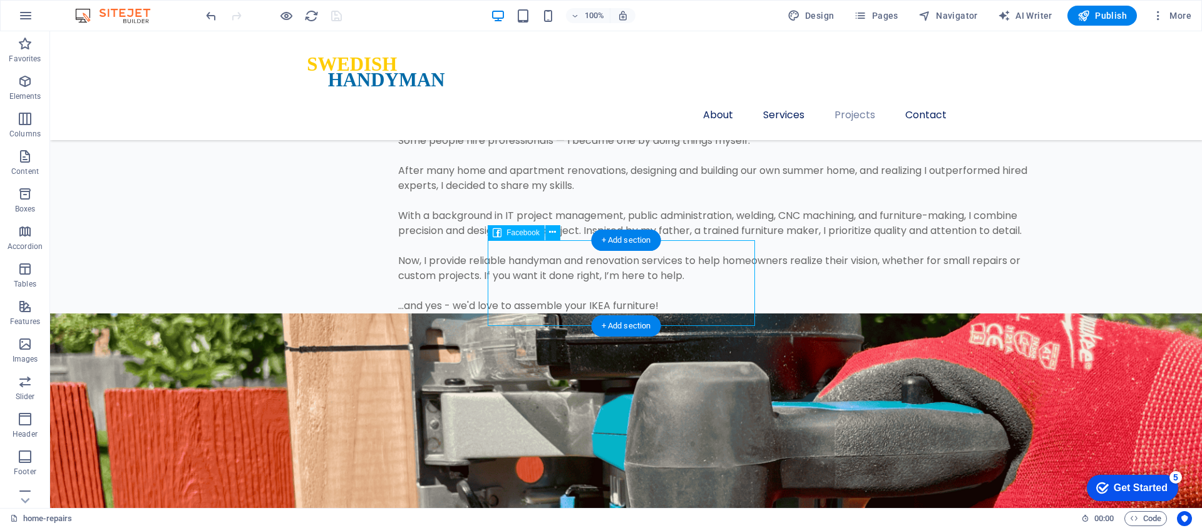
select select "vw"
select select "px"
select select "vw"
select select "px"
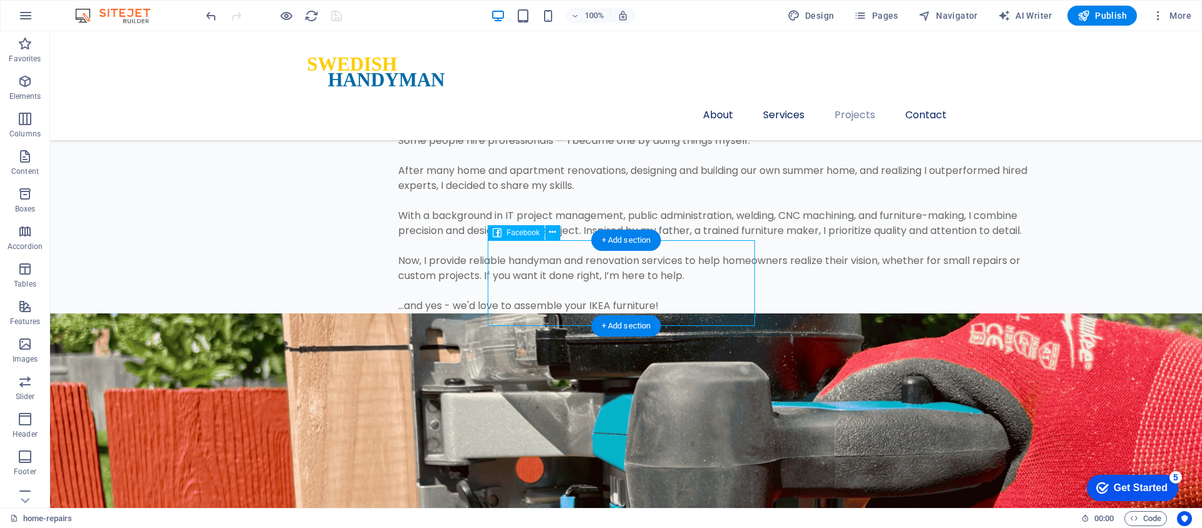
select select "px"
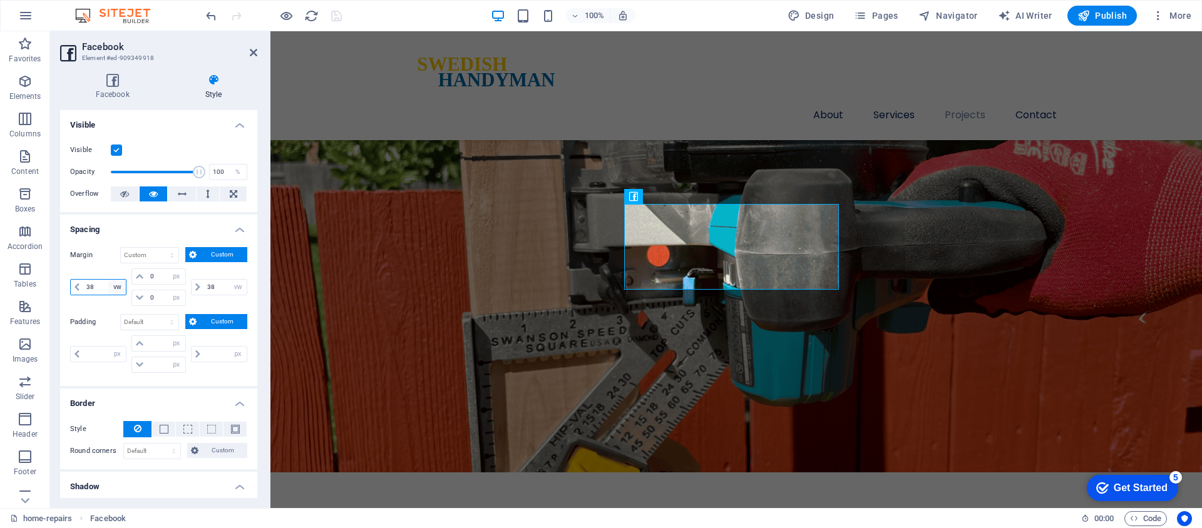
click at [113, 289] on select "auto px % rem vw vh" at bounding box center [117, 287] width 18 height 15
select select "vh"
click at [108, 280] on select "auto px % rem vw vh" at bounding box center [117, 287] width 18 height 15
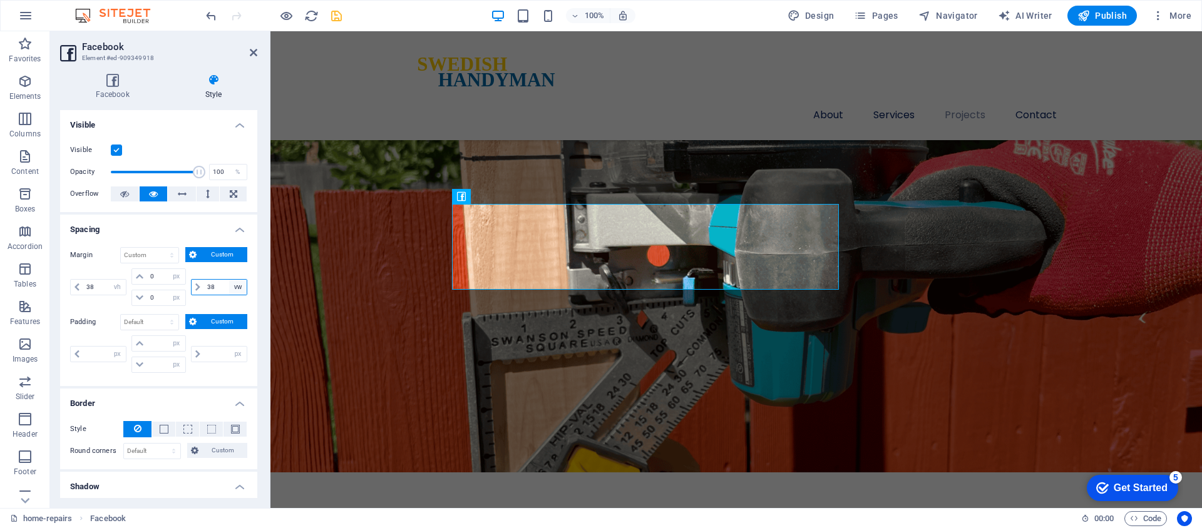
click at [230, 291] on select "auto px % rem vw vh" at bounding box center [238, 287] width 18 height 15
select select "vh"
click at [229, 280] on select "auto px % rem vw vh" at bounding box center [238, 287] width 18 height 15
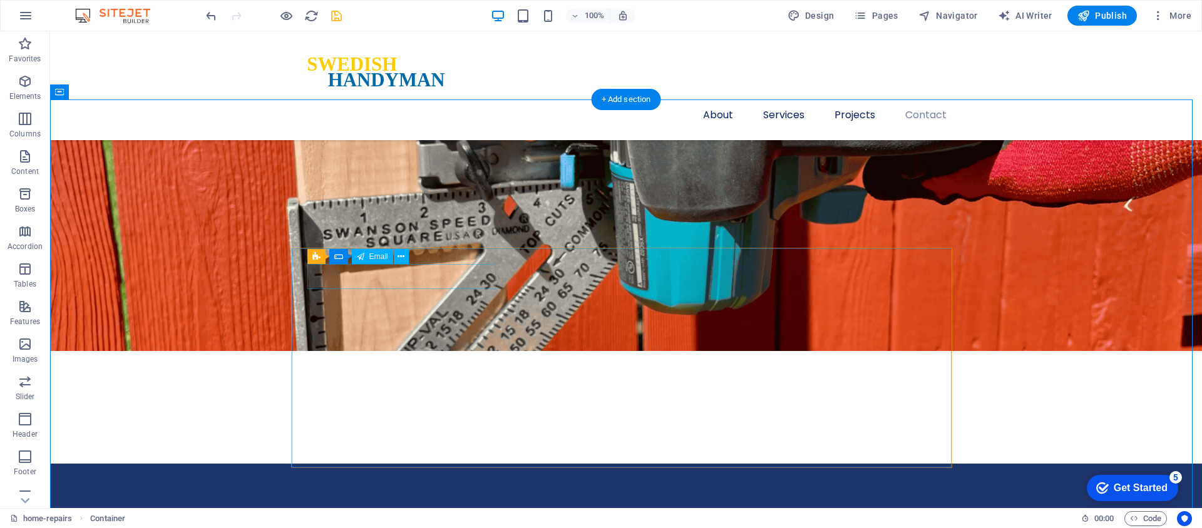
scroll to position [2934, 0]
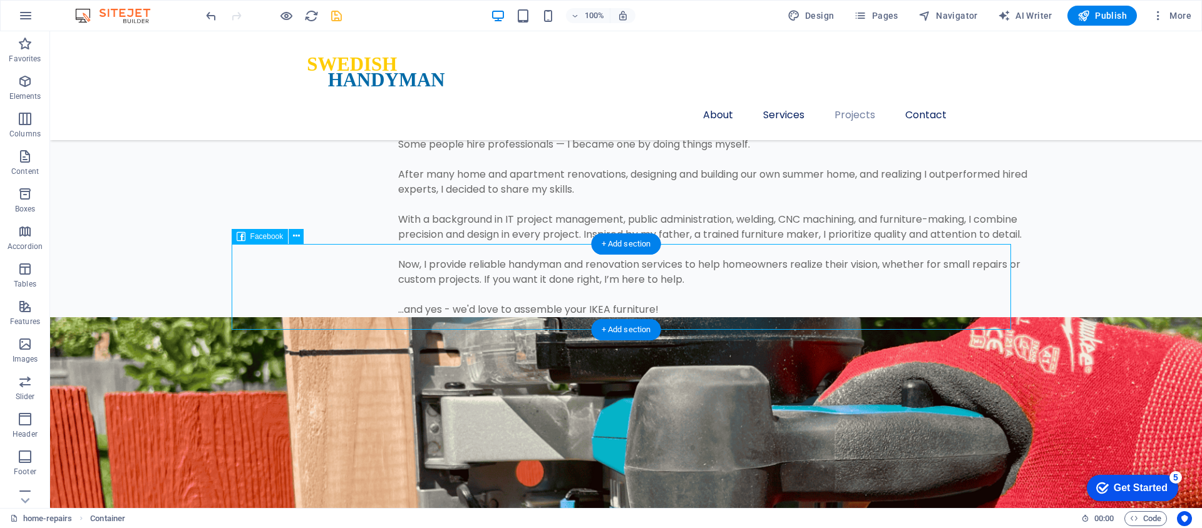
select select "vh"
select select "px"
select select "vh"
select select "px"
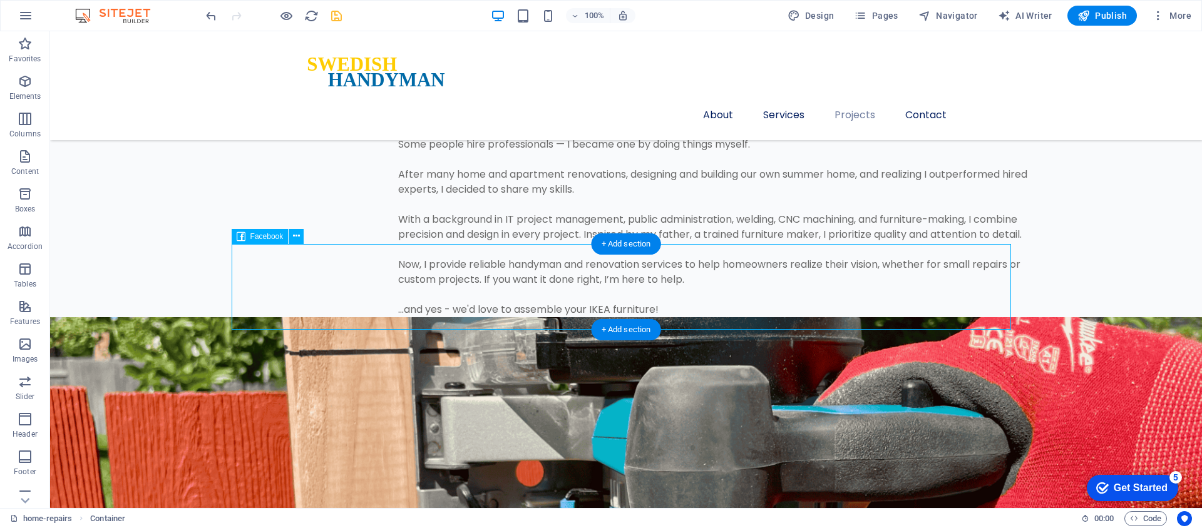
select select "px"
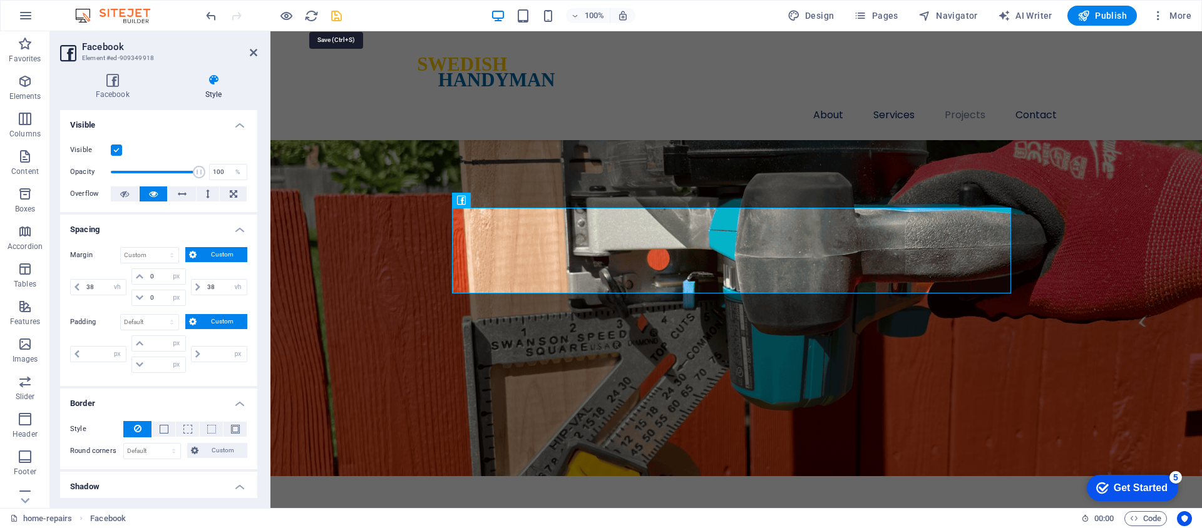
click at [331, 14] on icon "save" at bounding box center [336, 16] width 14 height 14
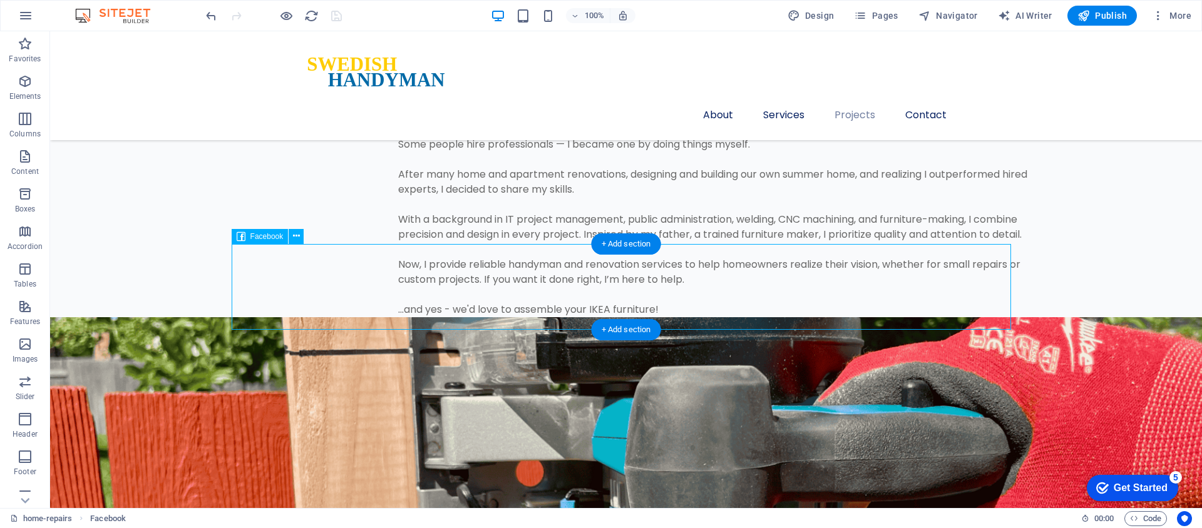
select select "vh"
select select "px"
select select "vh"
select select "px"
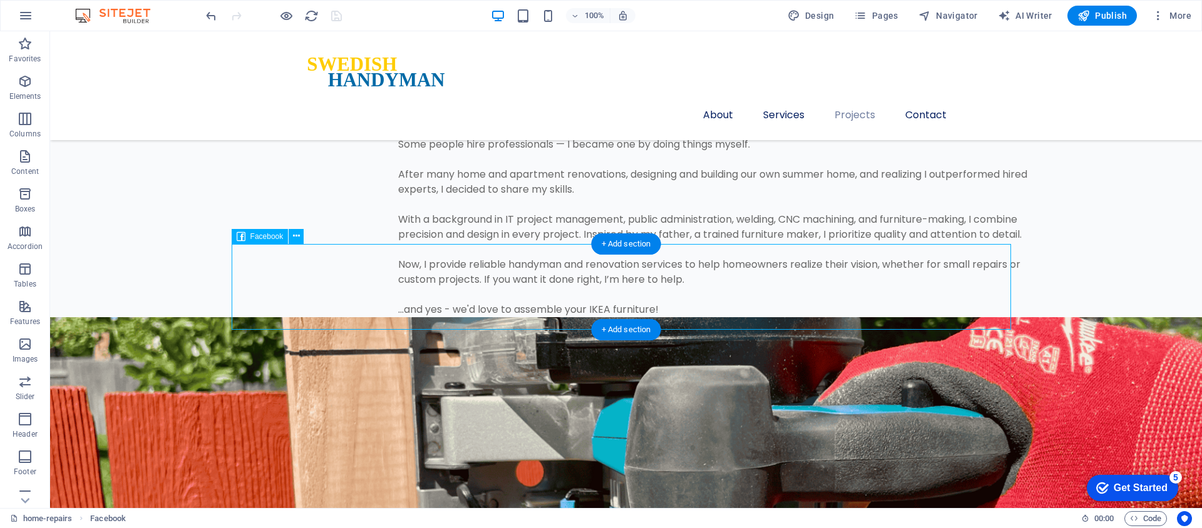
select select "px"
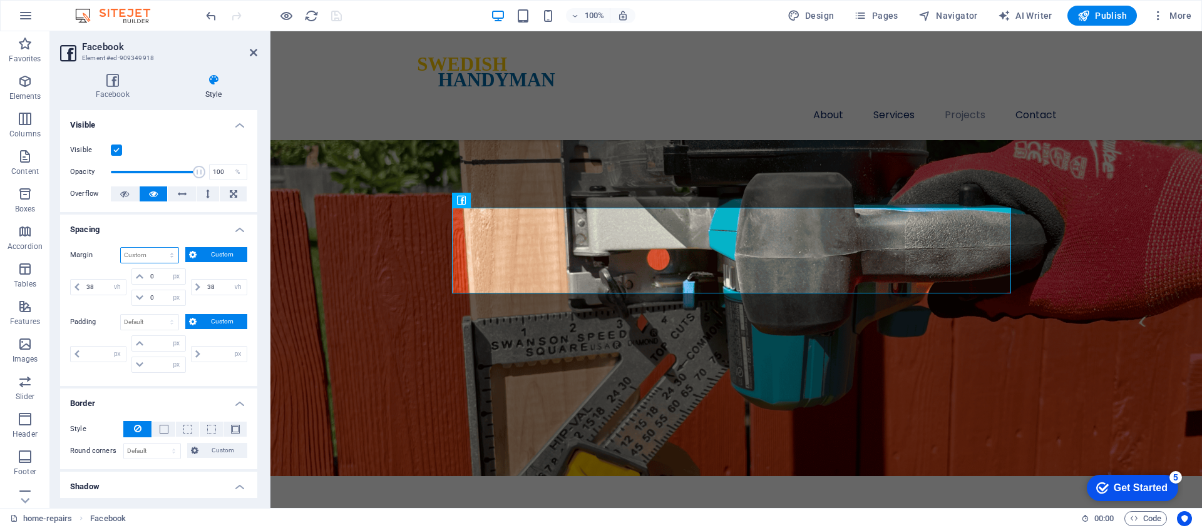
click at [128, 259] on select "Default auto px % rem vw vh Custom" at bounding box center [150, 255] width 58 height 15
click at [121, 248] on select "Default auto px % rem vw vh Custom" at bounding box center [150, 255] width 58 height 15
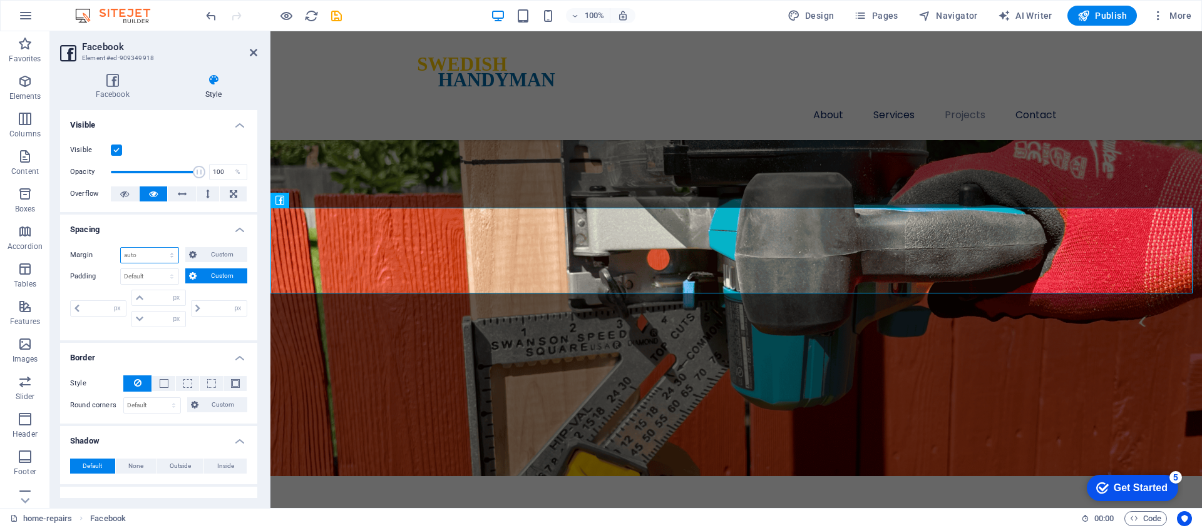
click at [156, 258] on select "Default auto px % rem vw vh Custom" at bounding box center [150, 255] width 58 height 15
click at [121, 248] on select "Default auto px % rem vw vh Custom" at bounding box center [150, 255] width 58 height 15
select select "DISABLED_OPTION_VALUE"
click at [340, 13] on icon "save" at bounding box center [336, 16] width 14 height 14
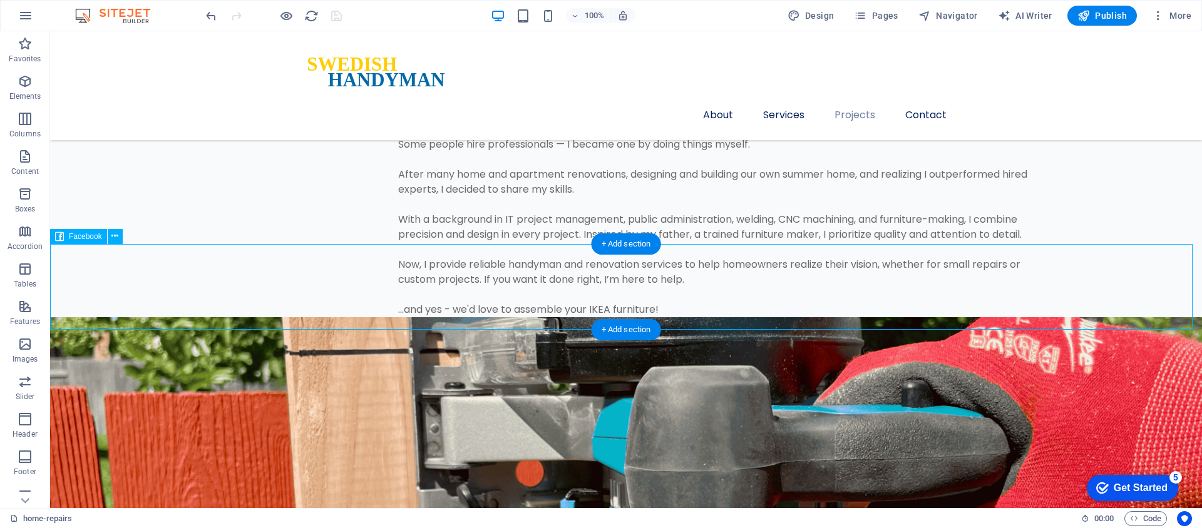
select select "px"
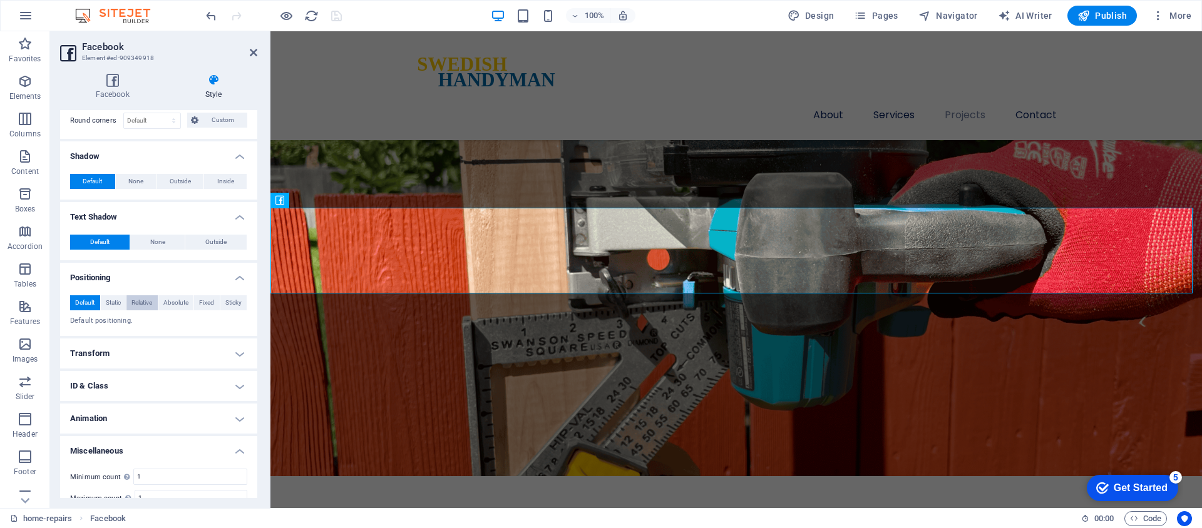
scroll to position [286, 0]
click at [232, 301] on span "Sticky" at bounding box center [233, 302] width 16 height 15
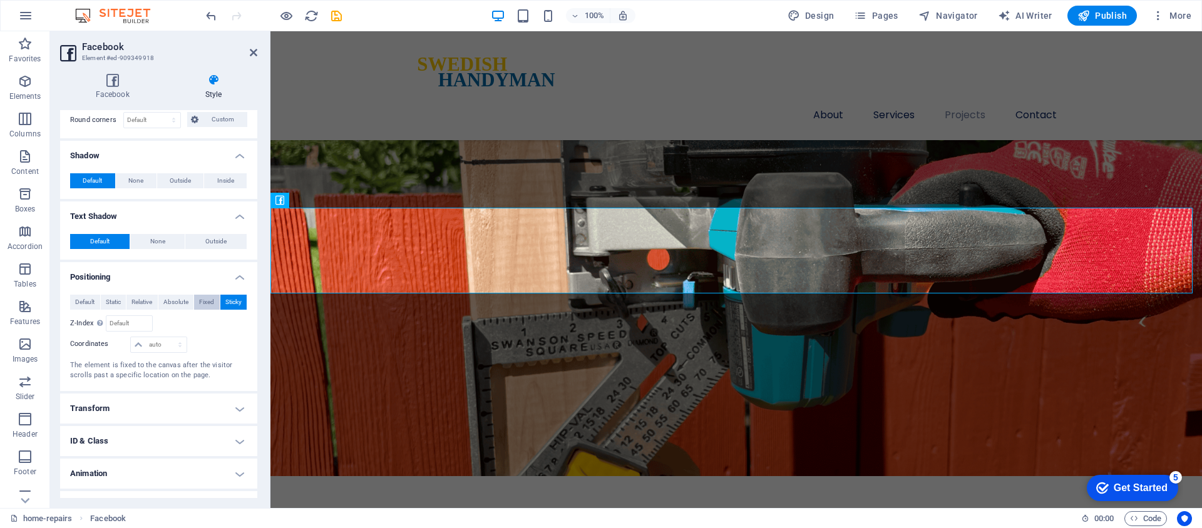
click at [210, 302] on span "Fixed" at bounding box center [206, 302] width 15 height 15
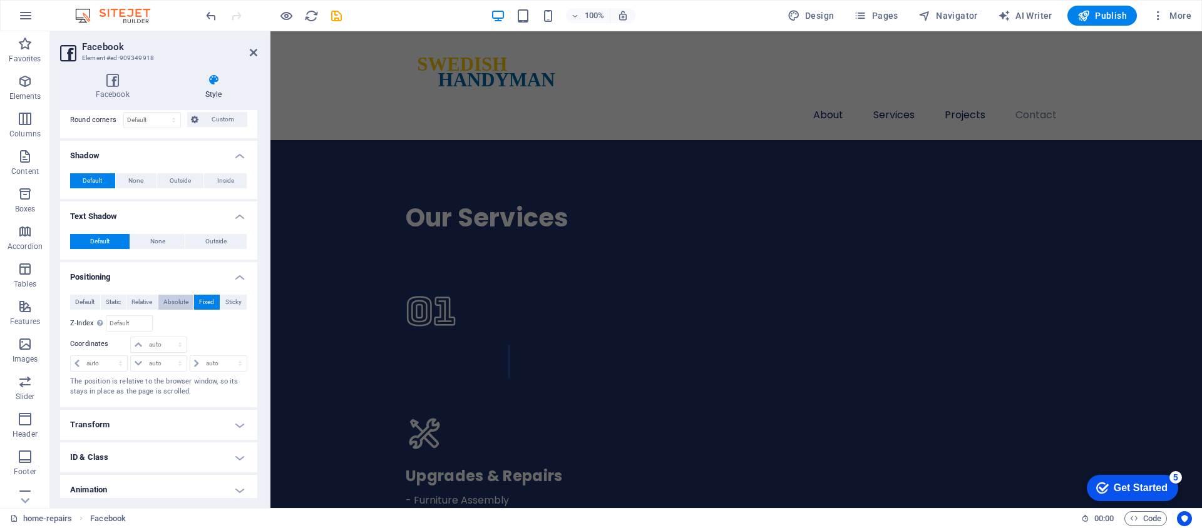
click at [177, 302] on span "Absolute" at bounding box center [175, 302] width 25 height 15
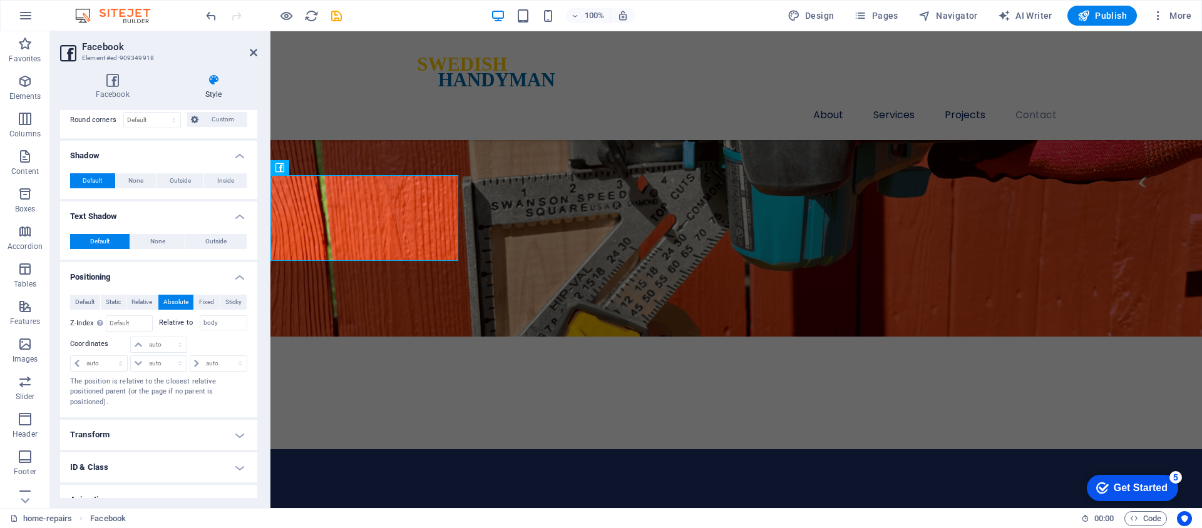
scroll to position [2814, 0]
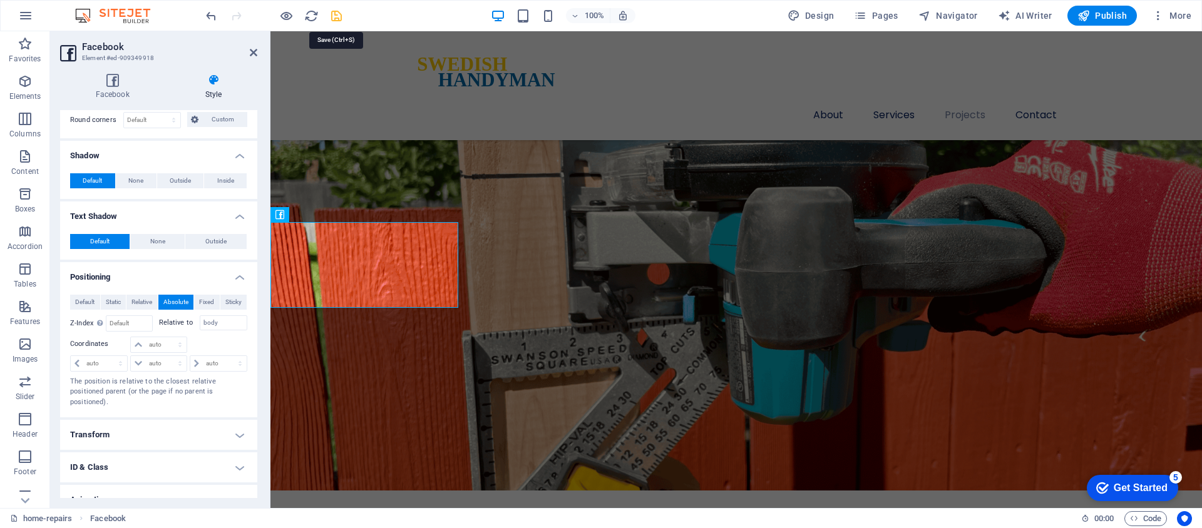
click at [340, 15] on icon "save" at bounding box center [336, 16] width 14 height 14
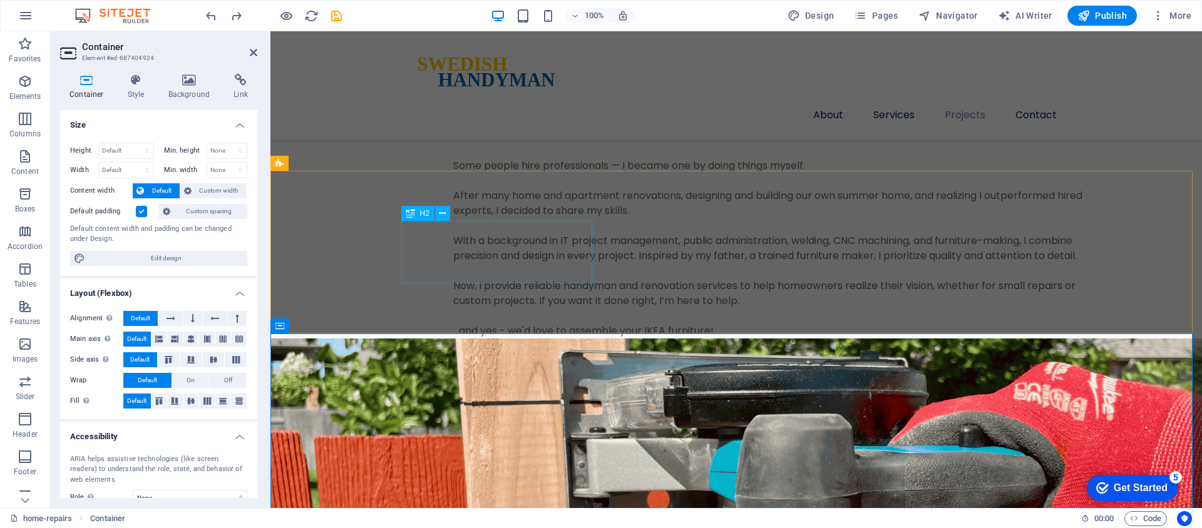
scroll to position [2488, 0]
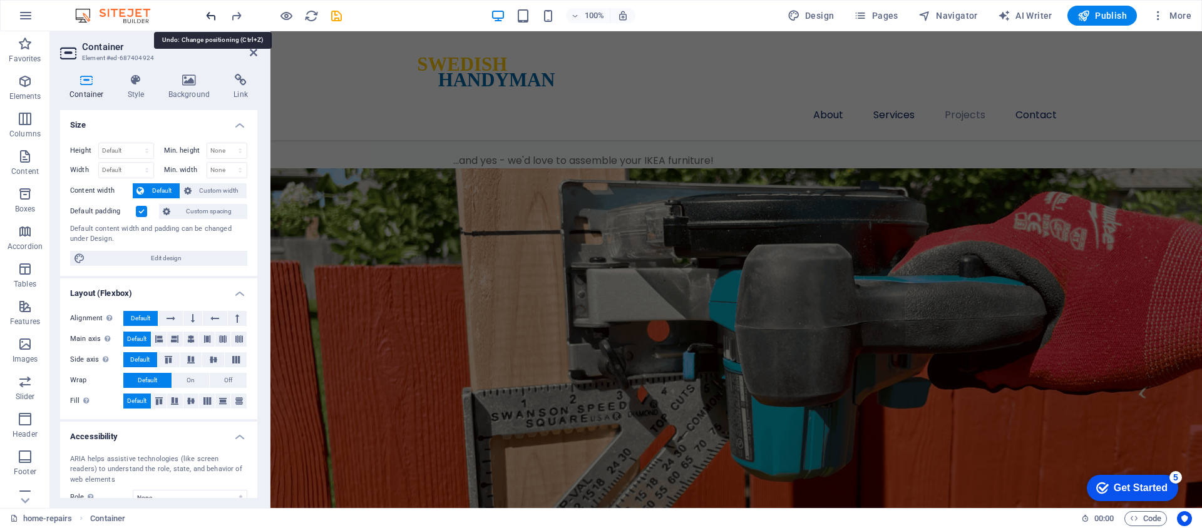
scroll to position [2814, 0]
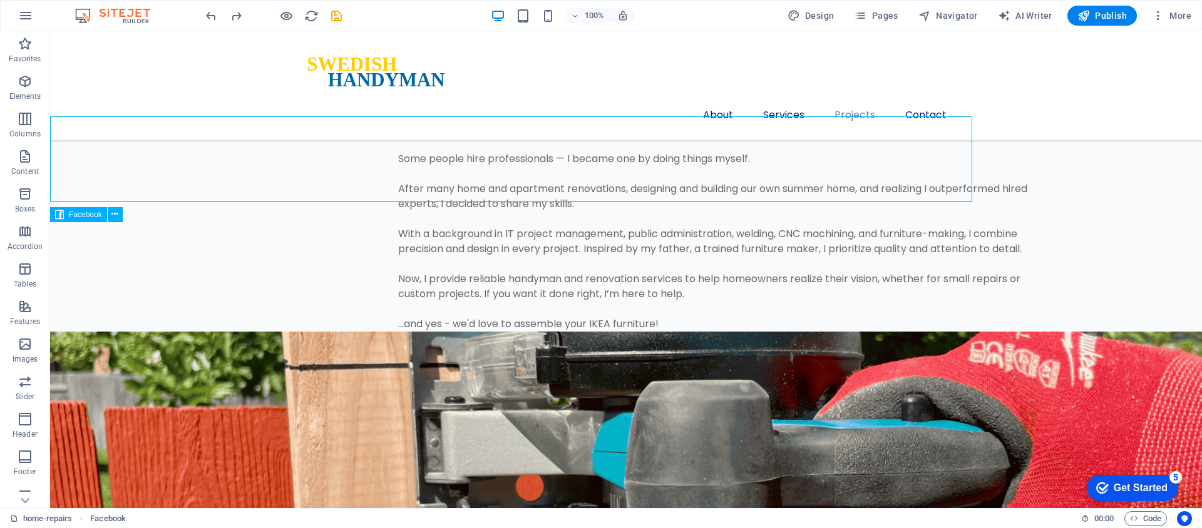
scroll to position [2920, 0]
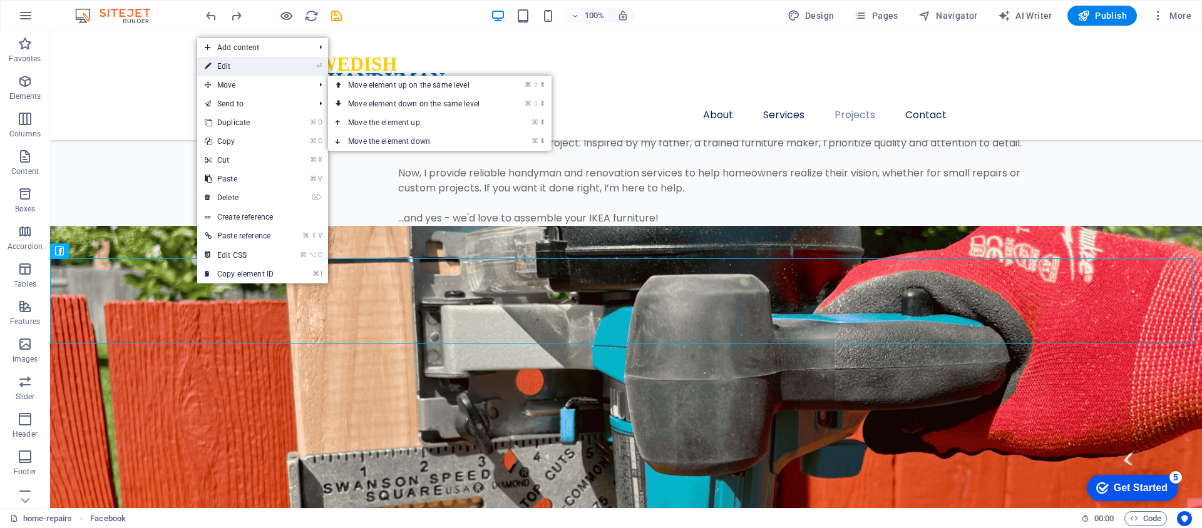
click at [241, 71] on link "⏎ Edit" at bounding box center [239, 66] width 84 height 19
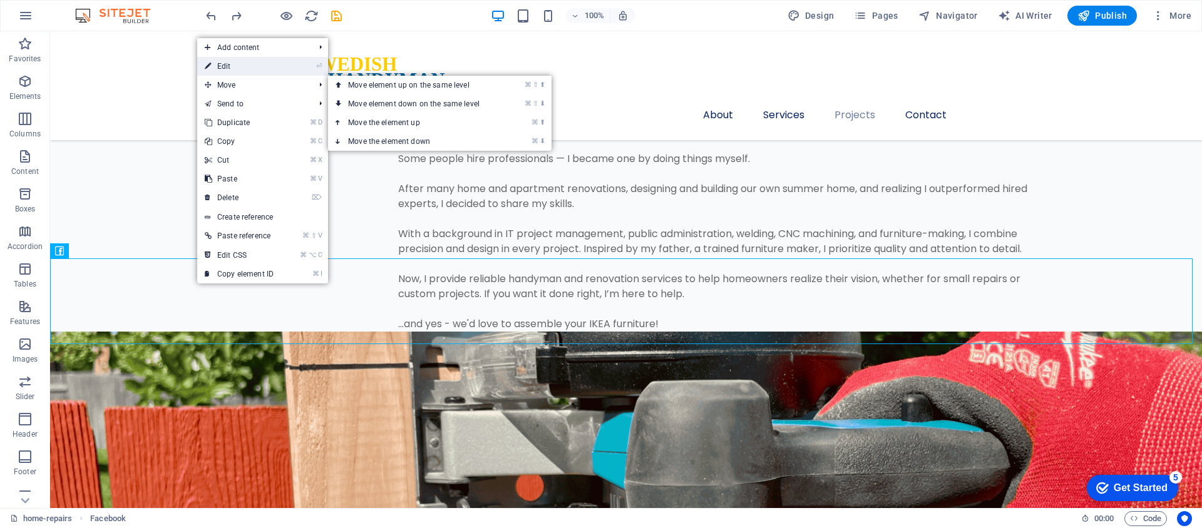
select select "px"
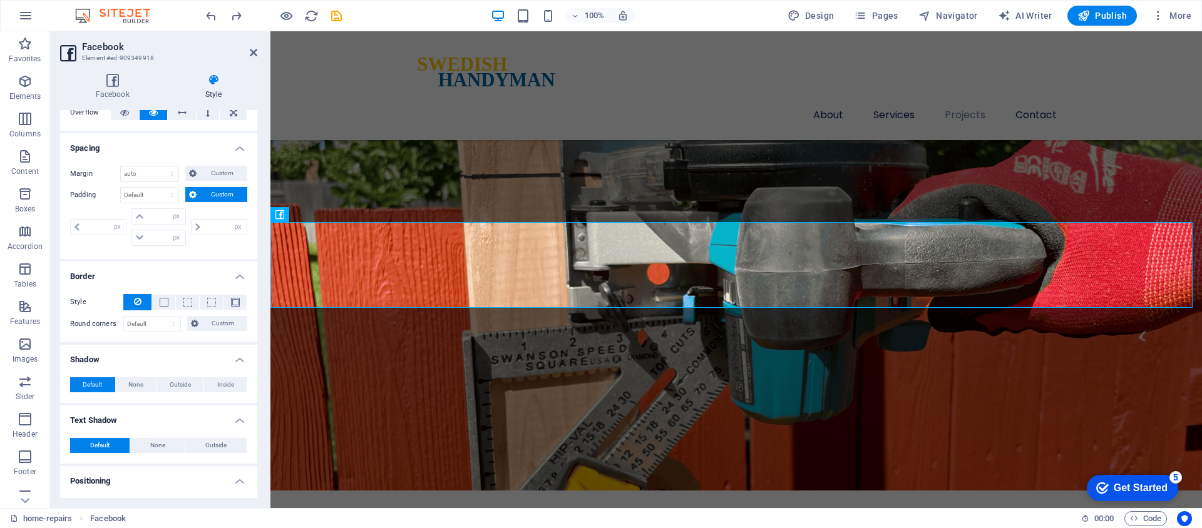
scroll to position [91, 0]
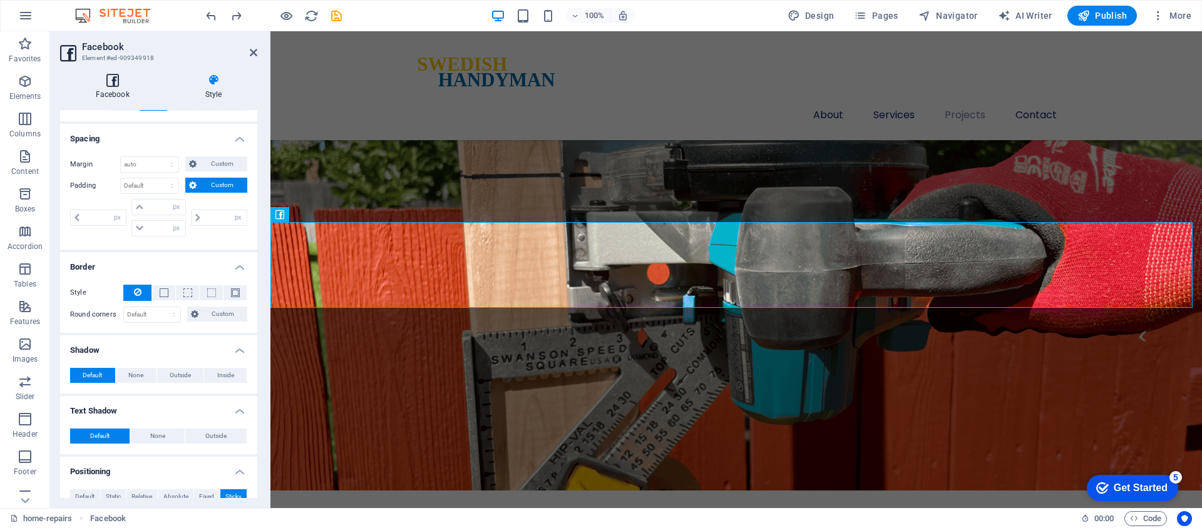
click at [108, 84] on icon at bounding box center [112, 80] width 105 height 13
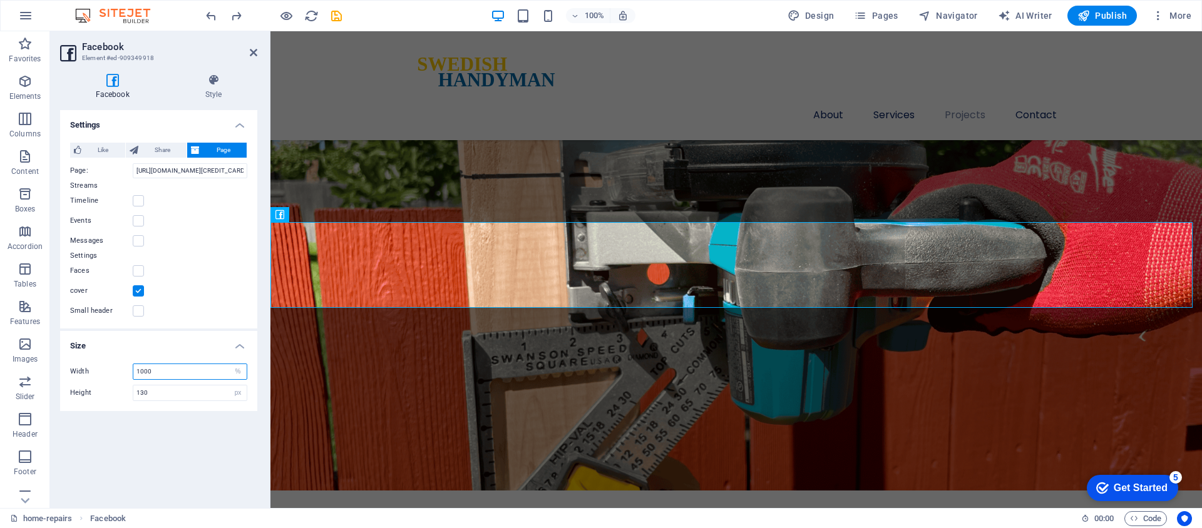
drag, startPoint x: 151, startPoint y: 368, endPoint x: 123, endPoint y: 367, distance: 28.2
click at [123, 367] on div "Width 1000 px %" at bounding box center [158, 372] width 177 height 16
type input "800"
click at [139, 270] on label at bounding box center [138, 270] width 11 height 11
click at [0, 0] on input "Faces" at bounding box center [0, 0] width 0 height 0
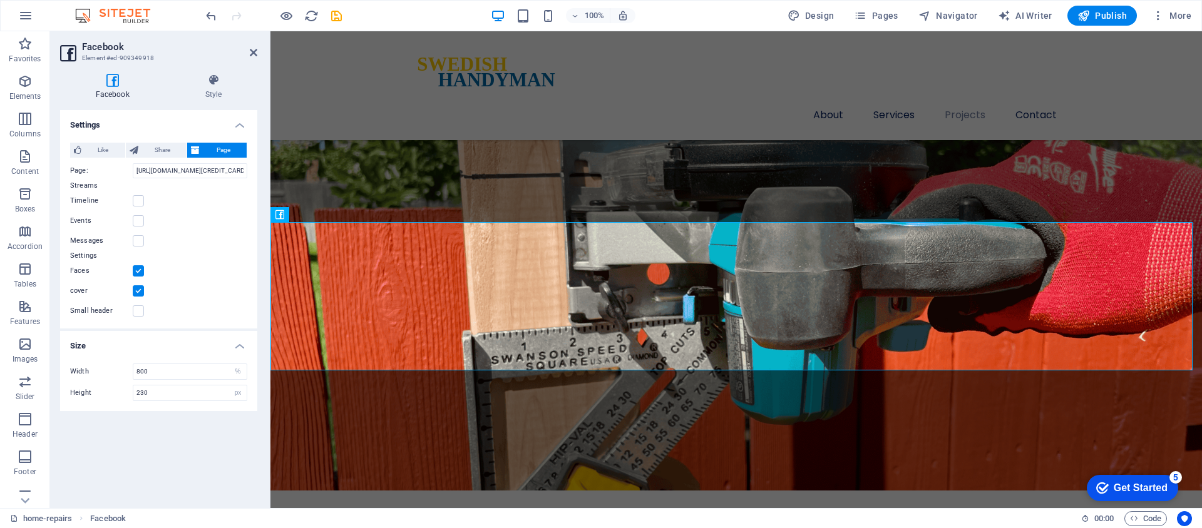
click at [139, 270] on label at bounding box center [138, 270] width 11 height 11
click at [0, 0] on input "Faces" at bounding box center [0, 0] width 0 height 0
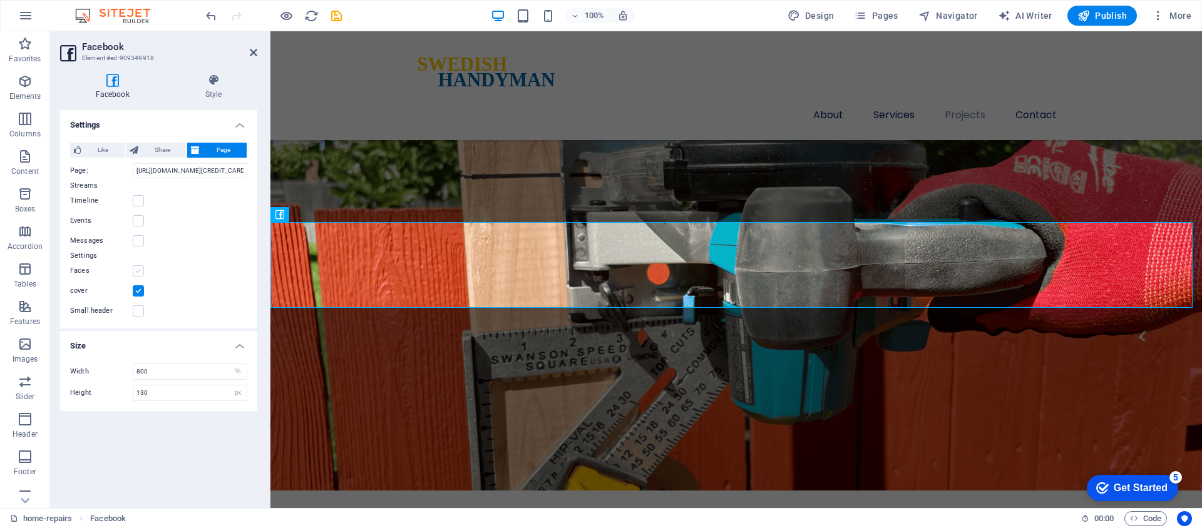
click at [139, 270] on label at bounding box center [138, 270] width 11 height 11
click at [0, 0] on input "Faces" at bounding box center [0, 0] width 0 height 0
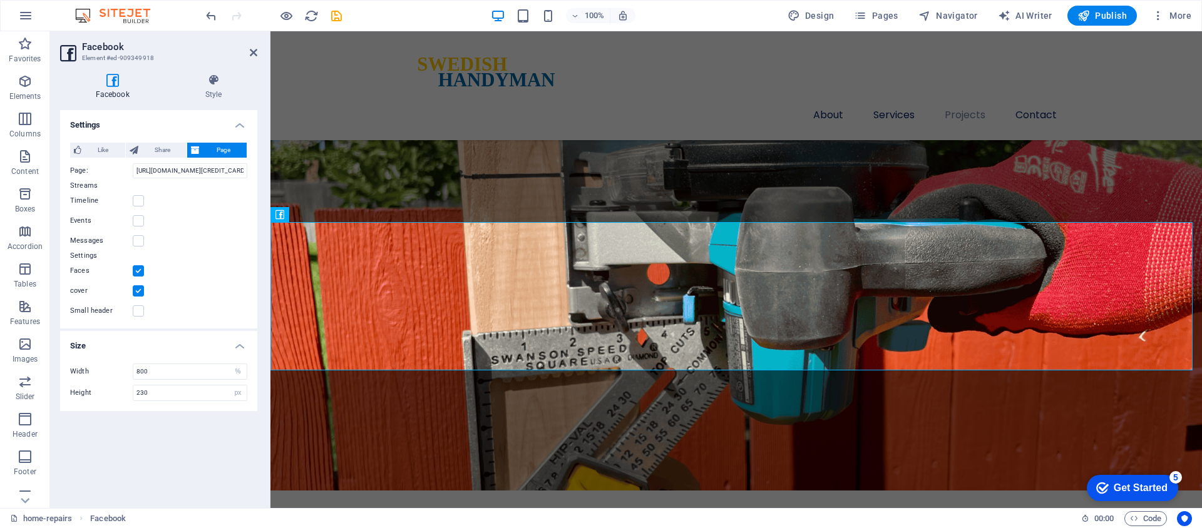
click at [139, 270] on label at bounding box center [138, 270] width 11 height 11
click at [0, 0] on input "Faces" at bounding box center [0, 0] width 0 height 0
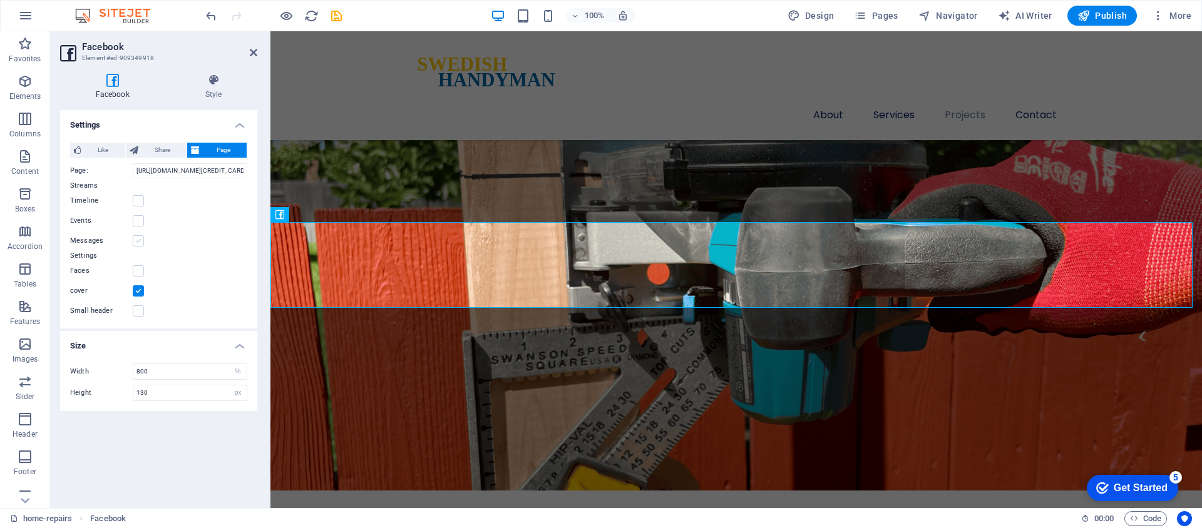
click at [137, 240] on label at bounding box center [138, 240] width 11 height 11
click at [0, 0] on input "Messages" at bounding box center [0, 0] width 0 height 0
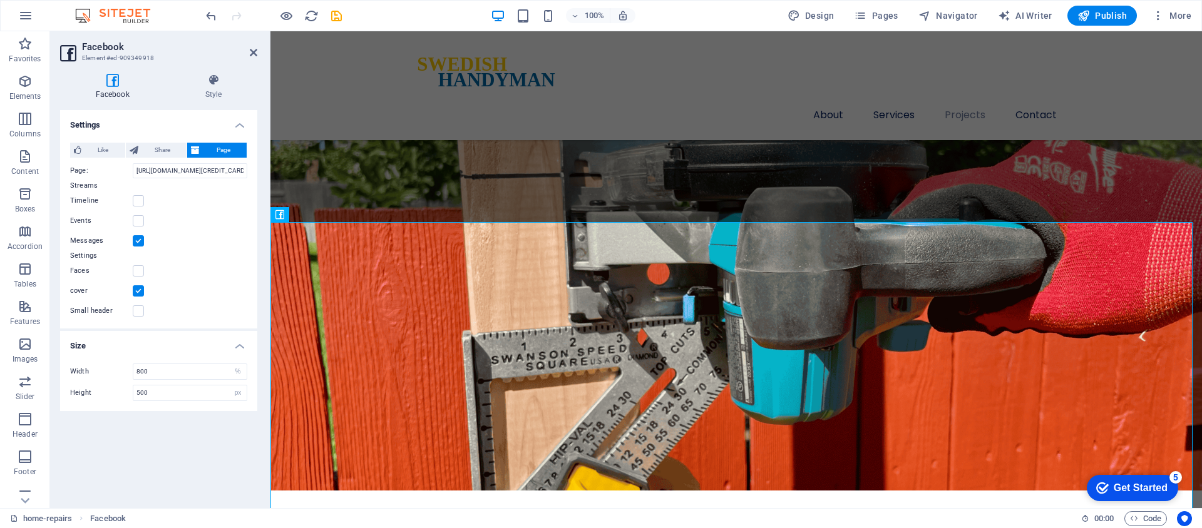
click at [137, 240] on label at bounding box center [138, 240] width 11 height 11
click at [0, 0] on input "Messages" at bounding box center [0, 0] width 0 height 0
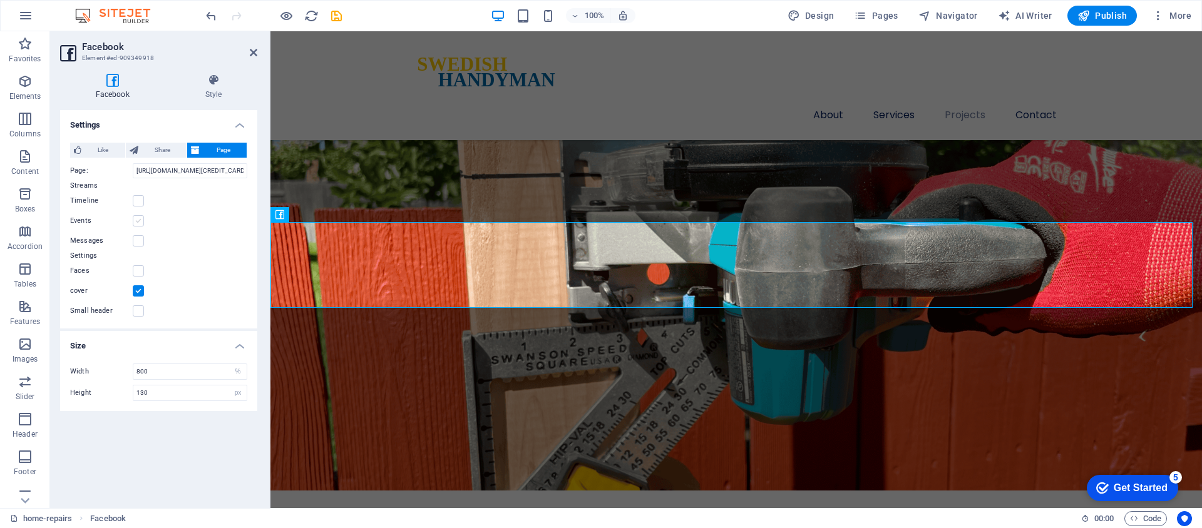
click at [138, 221] on label at bounding box center [138, 220] width 11 height 11
click at [0, 0] on input "Events" at bounding box center [0, 0] width 0 height 0
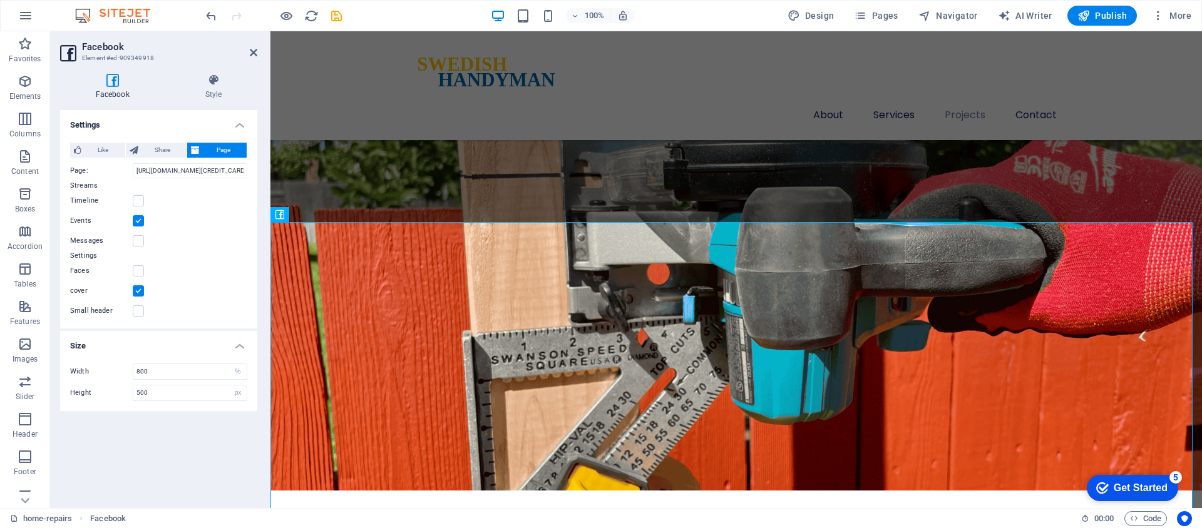
click at [138, 221] on label at bounding box center [138, 220] width 11 height 11
click at [0, 0] on input "Events" at bounding box center [0, 0] width 0 height 0
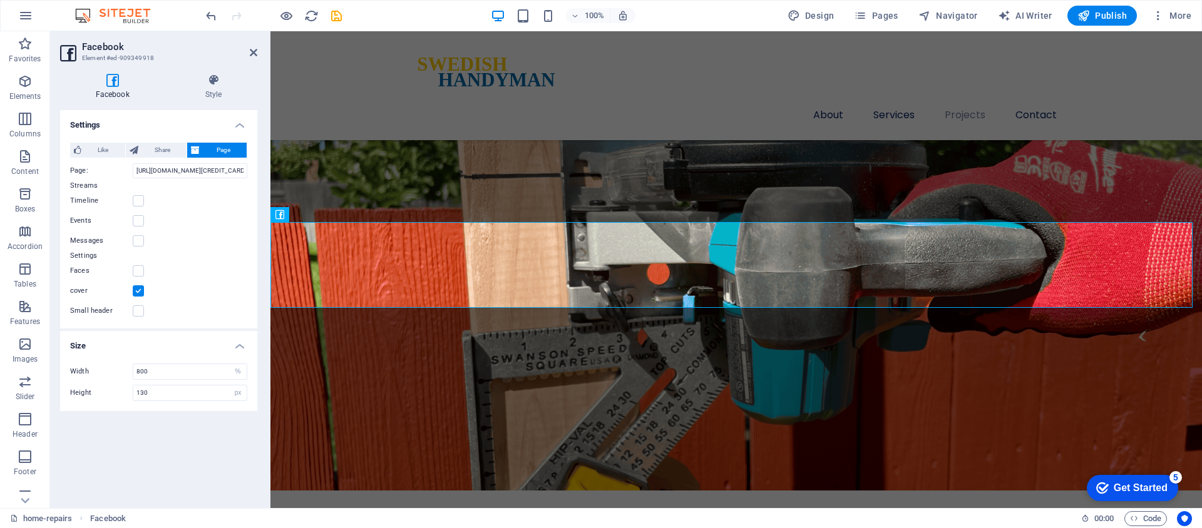
click at [137, 207] on div "Timeline" at bounding box center [158, 200] width 177 height 15
click at [139, 203] on label at bounding box center [138, 200] width 11 height 11
click at [0, 0] on input "Timeline" at bounding box center [0, 0] width 0 height 0
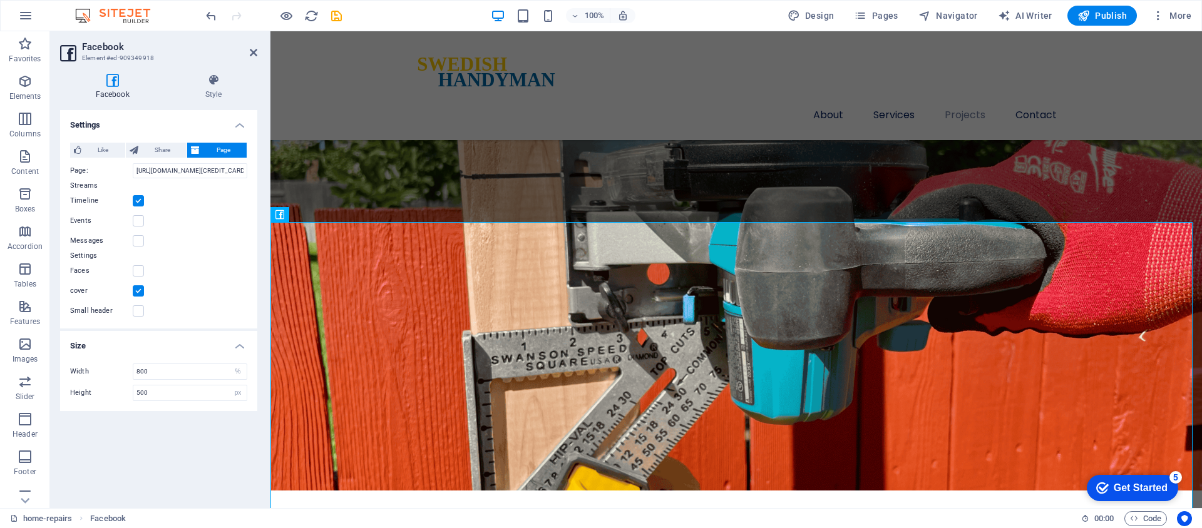
click at [139, 203] on label at bounding box center [138, 200] width 11 height 11
click at [0, 0] on input "Timeline" at bounding box center [0, 0] width 0 height 0
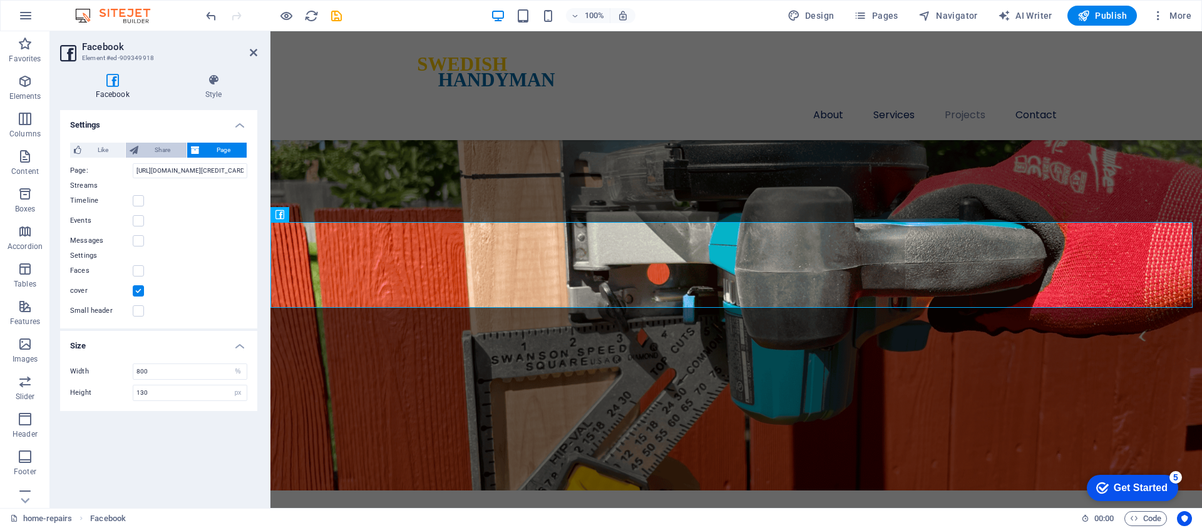
click at [156, 157] on span "Share" at bounding box center [162, 150] width 41 height 15
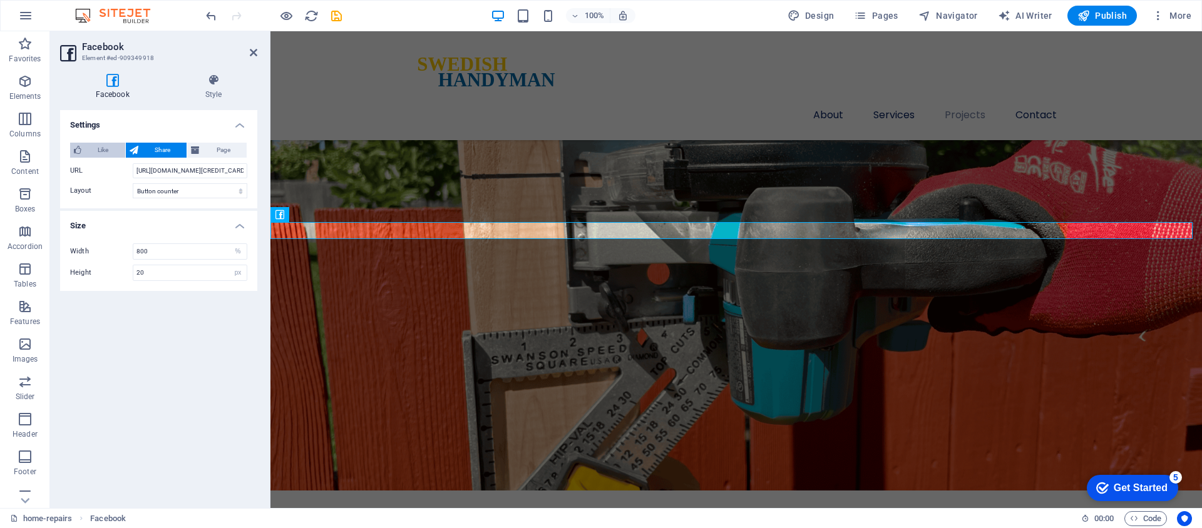
click at [86, 150] on span "Like" at bounding box center [103, 150] width 36 height 15
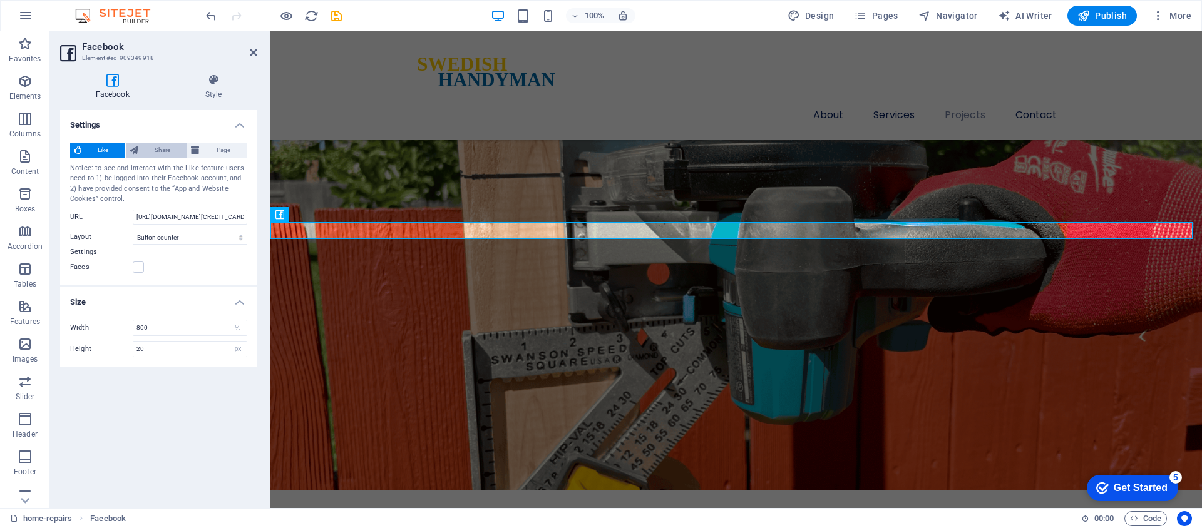
click at [163, 149] on span "Share" at bounding box center [162, 150] width 41 height 15
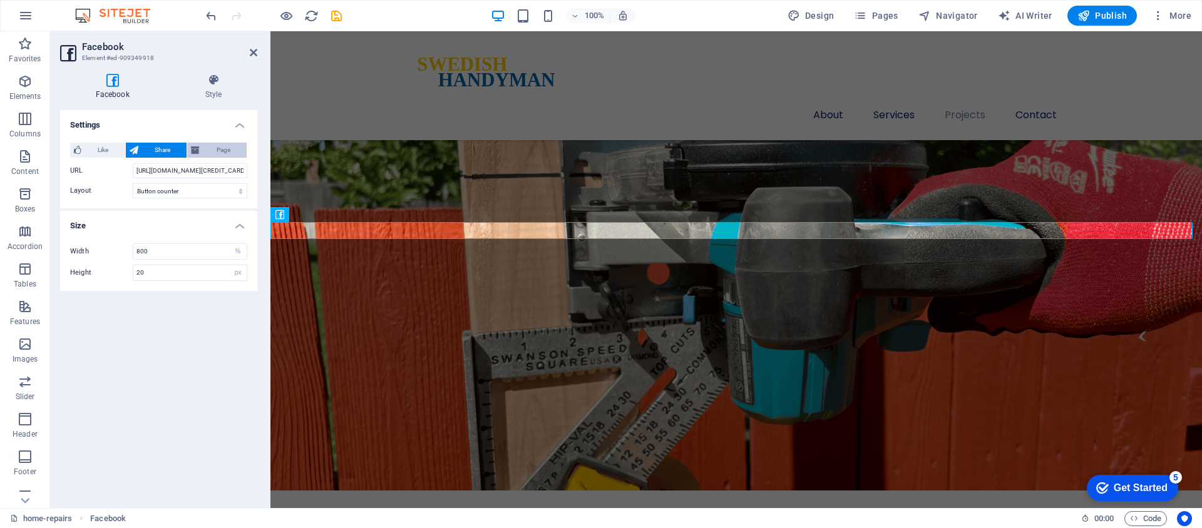
click at [212, 148] on span "Page" at bounding box center [222, 150] width 39 height 15
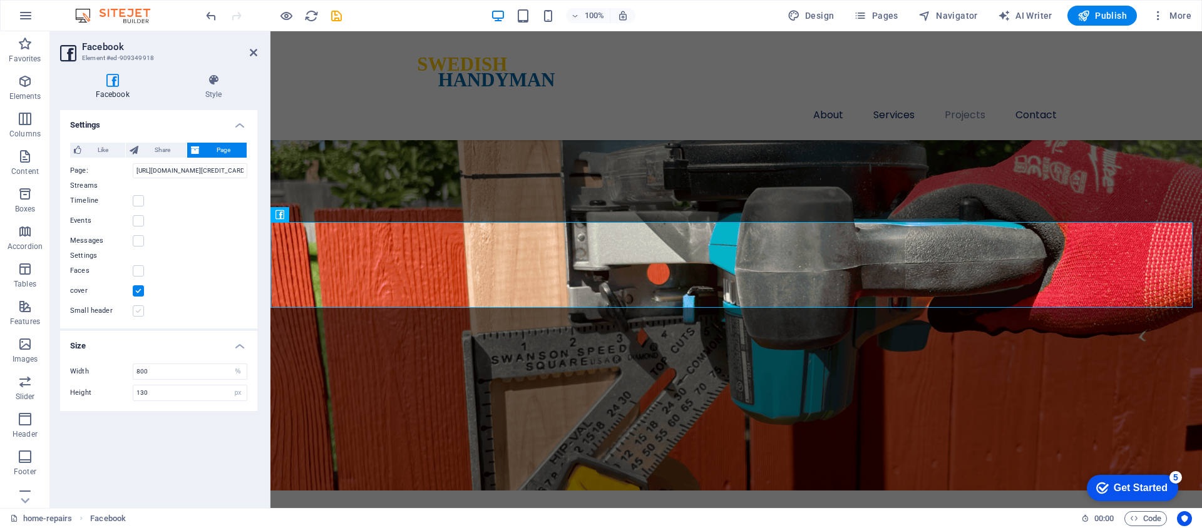
click at [137, 310] on label at bounding box center [138, 311] width 11 height 11
click at [0, 0] on input "Small header" at bounding box center [0, 0] width 0 height 0
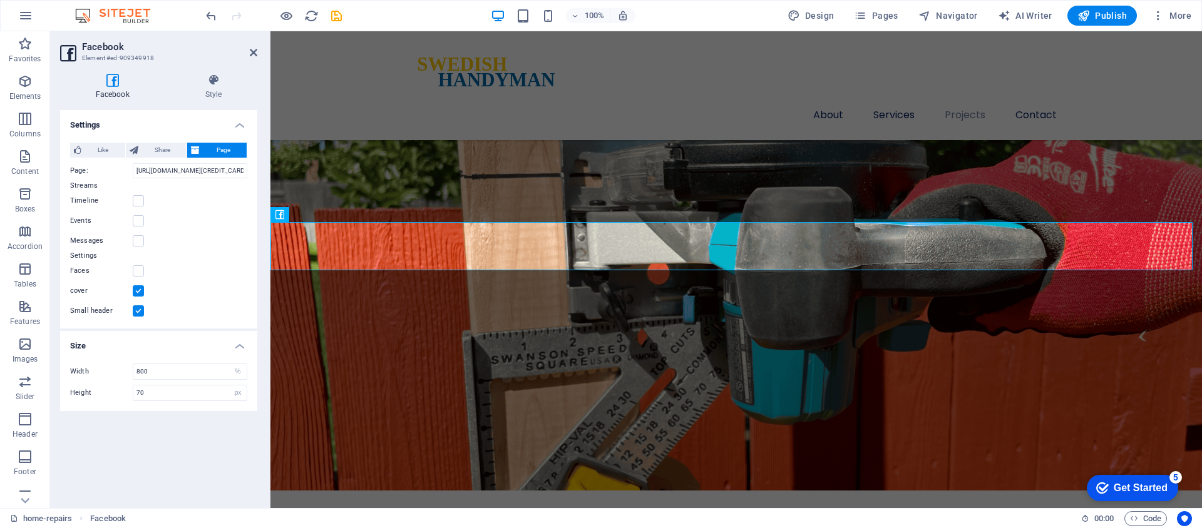
click at [137, 310] on label at bounding box center [138, 311] width 11 height 11
click at [0, 0] on input "Small header" at bounding box center [0, 0] width 0 height 0
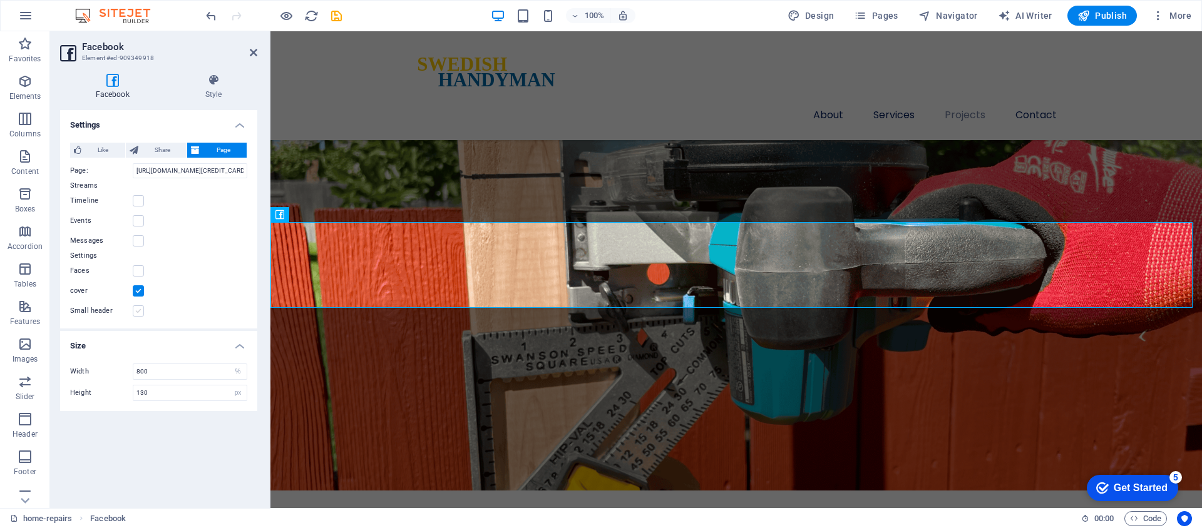
click at [137, 310] on label at bounding box center [138, 311] width 11 height 11
click at [0, 0] on input "Small header" at bounding box center [0, 0] width 0 height 0
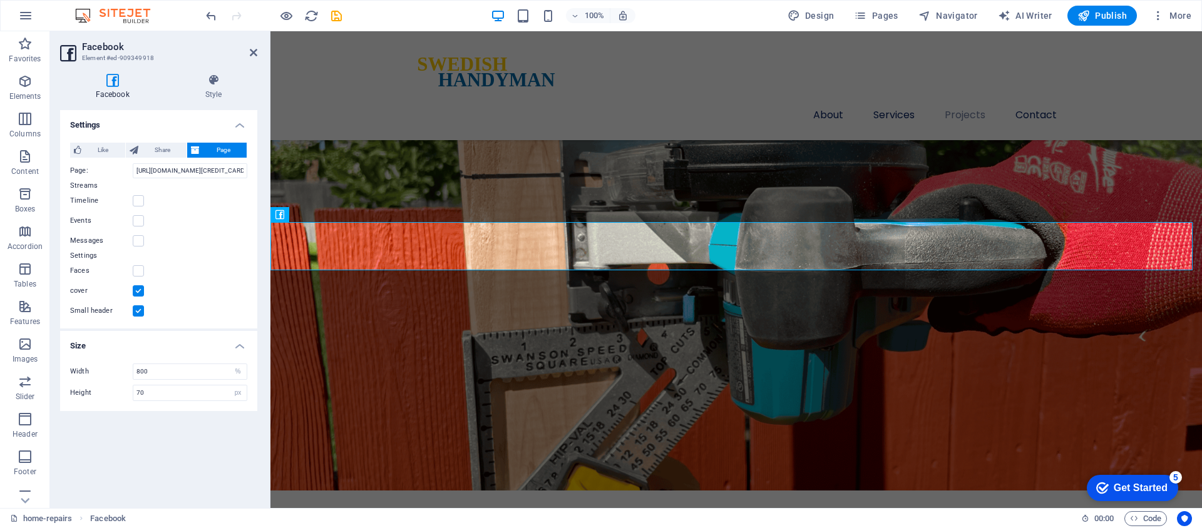
click at [137, 310] on label at bounding box center [138, 311] width 11 height 11
click at [0, 0] on input "Small header" at bounding box center [0, 0] width 0 height 0
type input "130"
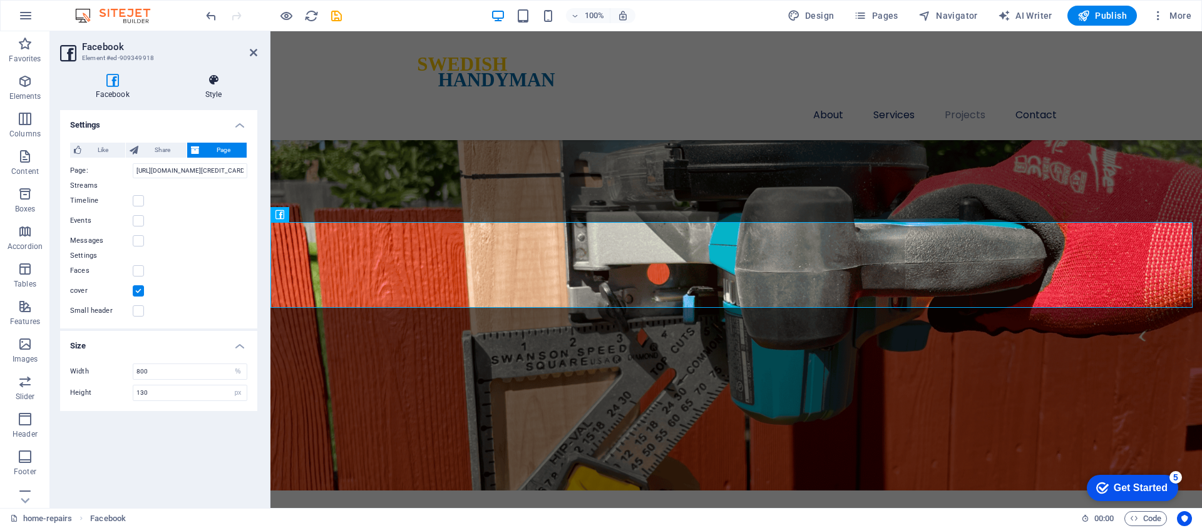
click at [213, 86] on h4 "Style" at bounding box center [214, 87] width 88 height 26
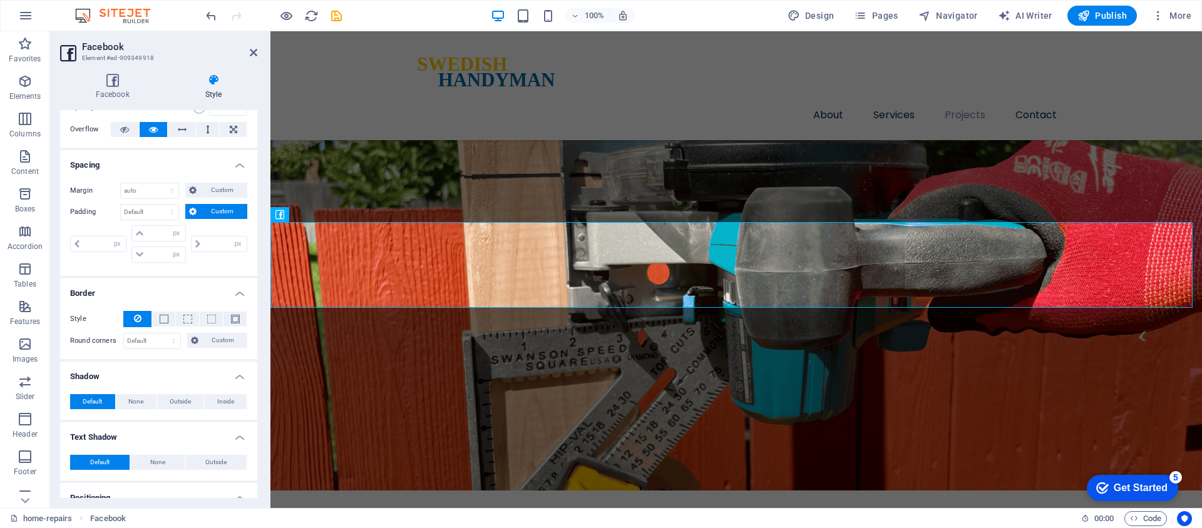
scroll to position [0, 0]
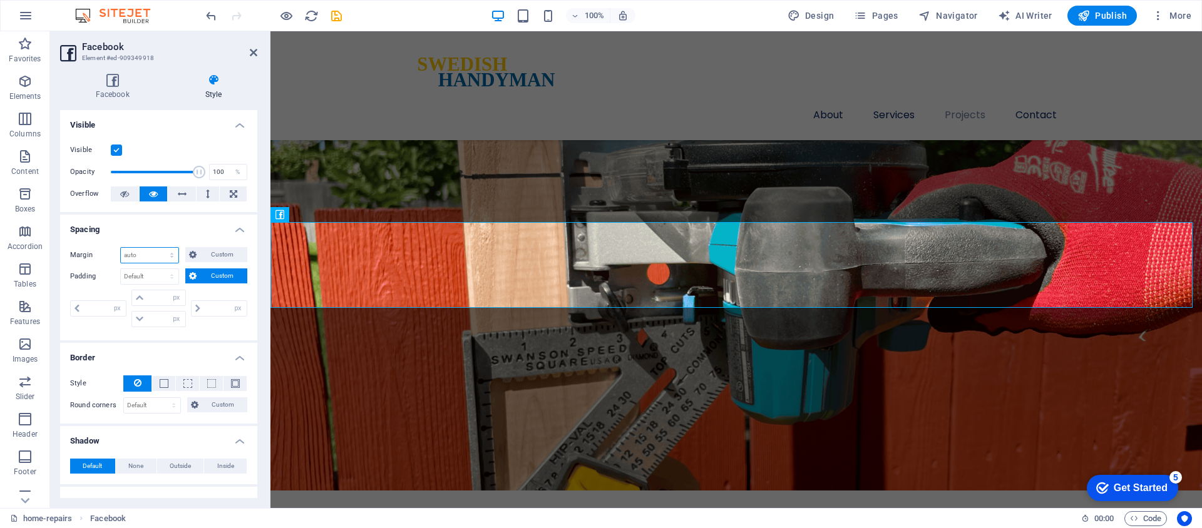
click at [164, 254] on select "Default auto px % rem vw vh Custom" at bounding box center [150, 255] width 58 height 15
click at [157, 277] on select "Default px rem % vh vw Custom" at bounding box center [150, 276] width 58 height 15
click at [138, 279] on select "Default px rem % vh vw Custom" at bounding box center [150, 276] width 58 height 15
select select "px"
click at [160, 269] on select "Default px rem % vh vw Custom" at bounding box center [150, 276] width 58 height 15
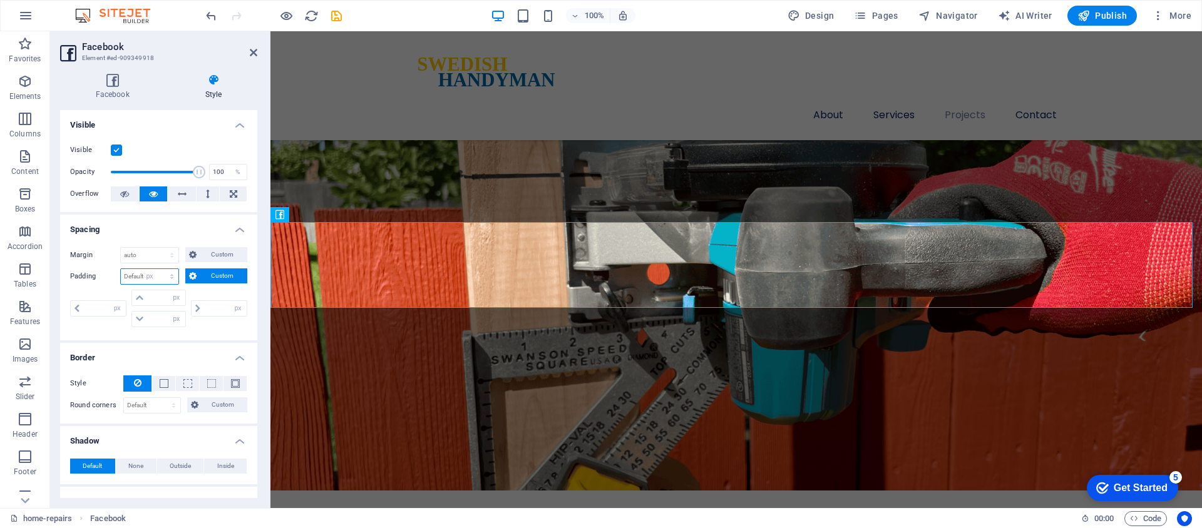
type input "0"
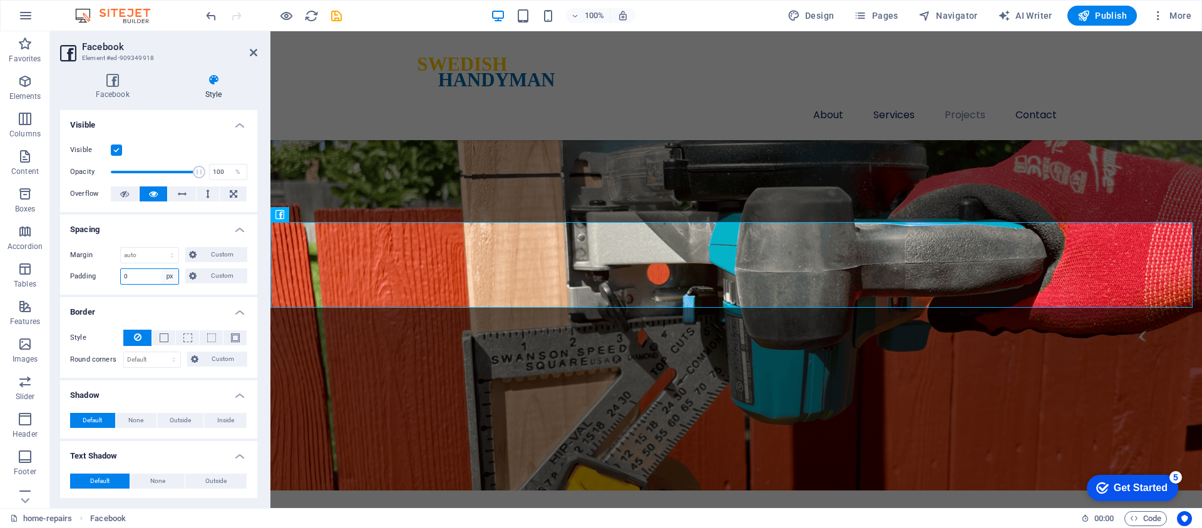
click at [173, 276] on select "Default px rem % vh vw Custom" at bounding box center [170, 276] width 18 height 15
select select "vh"
click at [161, 269] on select "Default px rem % vh vw Custom" at bounding box center [170, 276] width 18 height 15
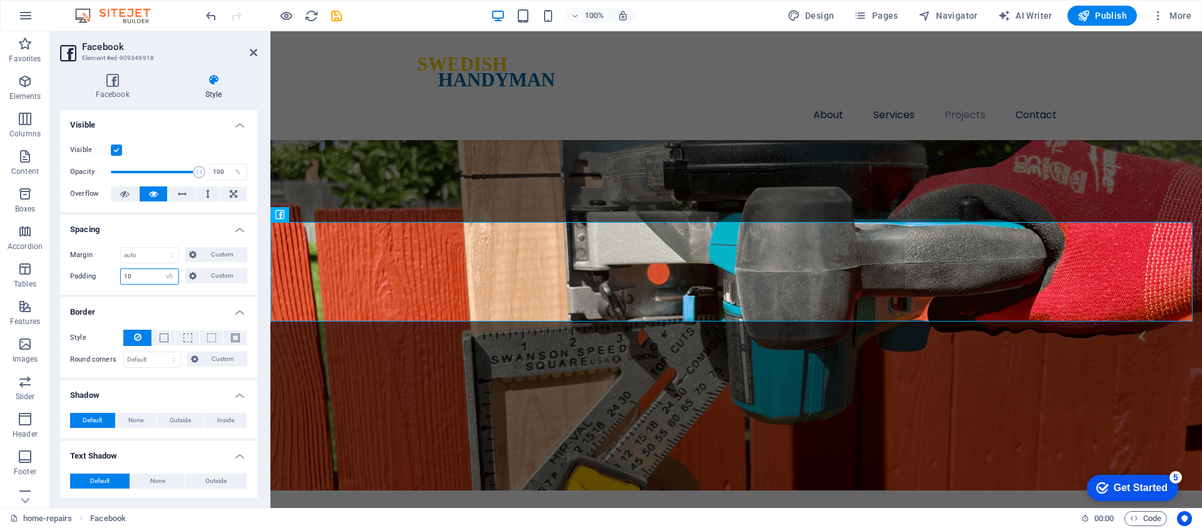
drag, startPoint x: 140, startPoint y: 274, endPoint x: 89, endPoint y: 274, distance: 51.3
click at [98, 275] on div "Padding 10 Default px rem % vh vw Custom Custom" at bounding box center [158, 277] width 177 height 16
type input "5"
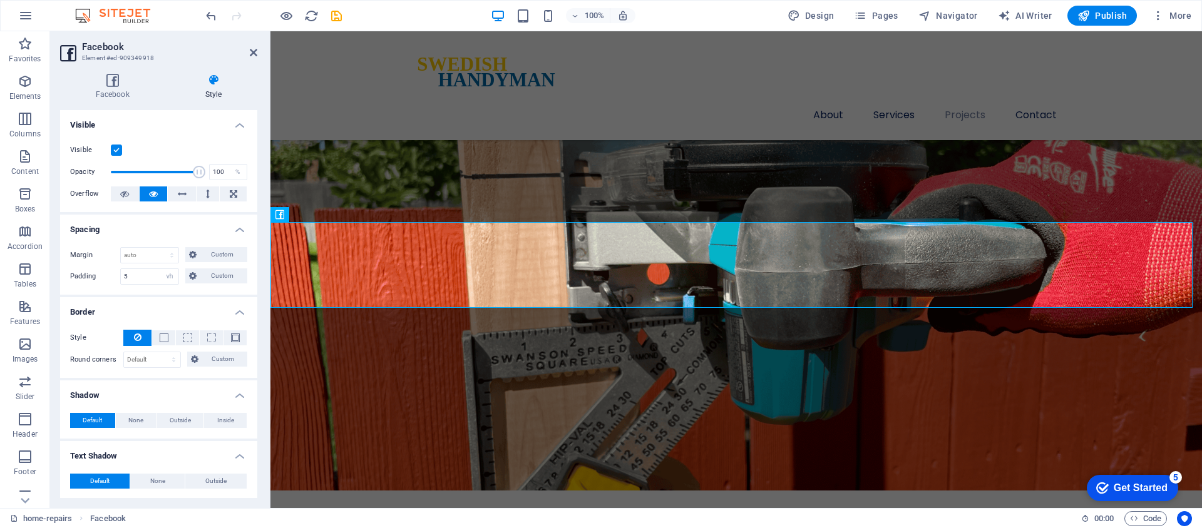
scroll to position [2920, 0]
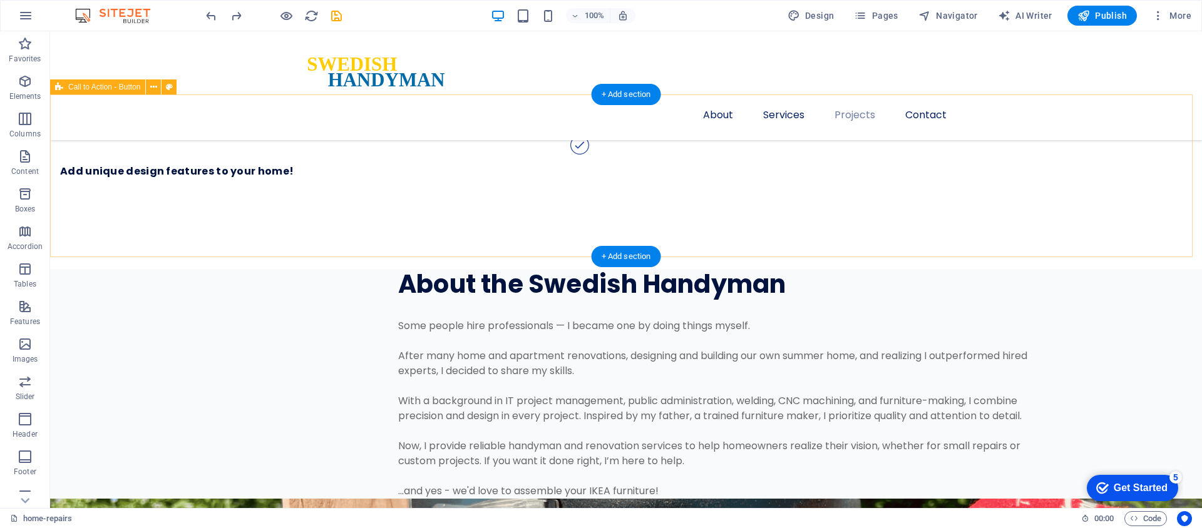
scroll to position [2956, 0]
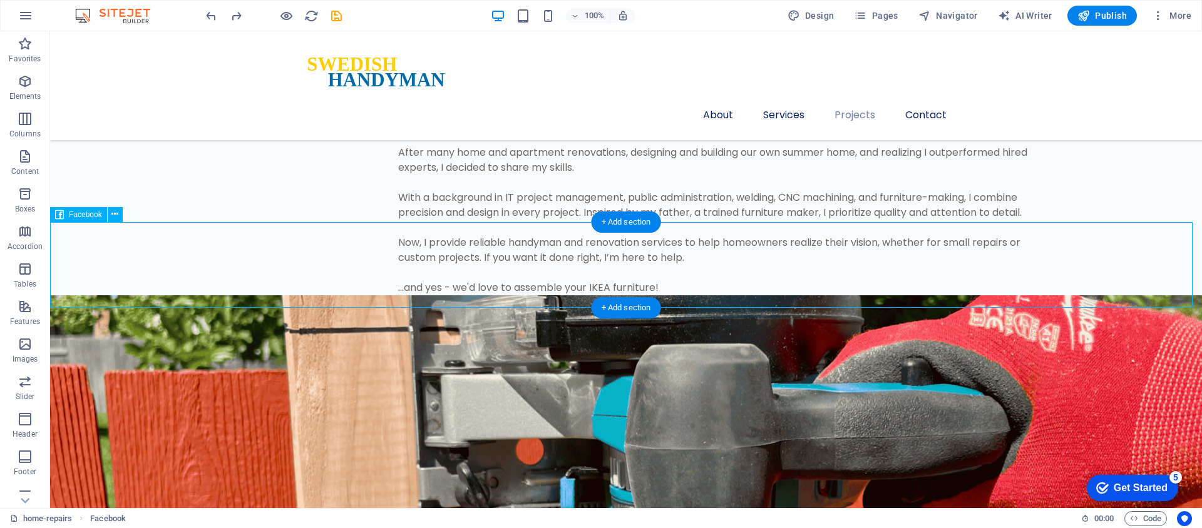
select select "vh"
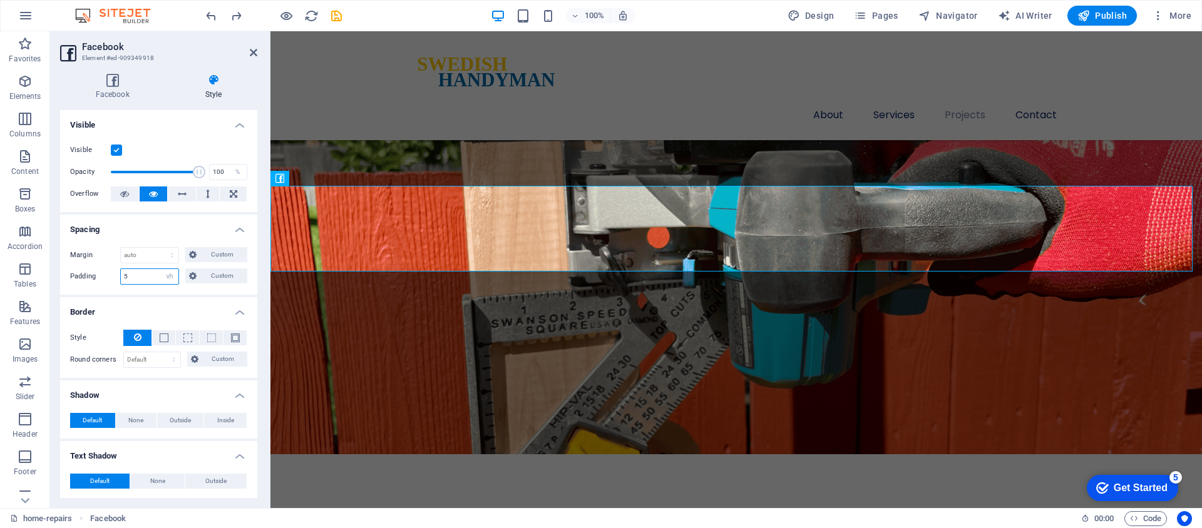
click at [133, 278] on input "5" at bounding box center [150, 276] width 58 height 15
click at [170, 278] on select "Default px rem % vh vw Custom" at bounding box center [170, 276] width 18 height 15
select select "vw"
click at [161, 269] on select "Default px rem % vh vw Custom" at bounding box center [170, 276] width 18 height 15
click at [164, 294] on ul "Layout How this element expands within the layout (Flexbox). Size Default auto …" at bounding box center [158, 474] width 197 height 729
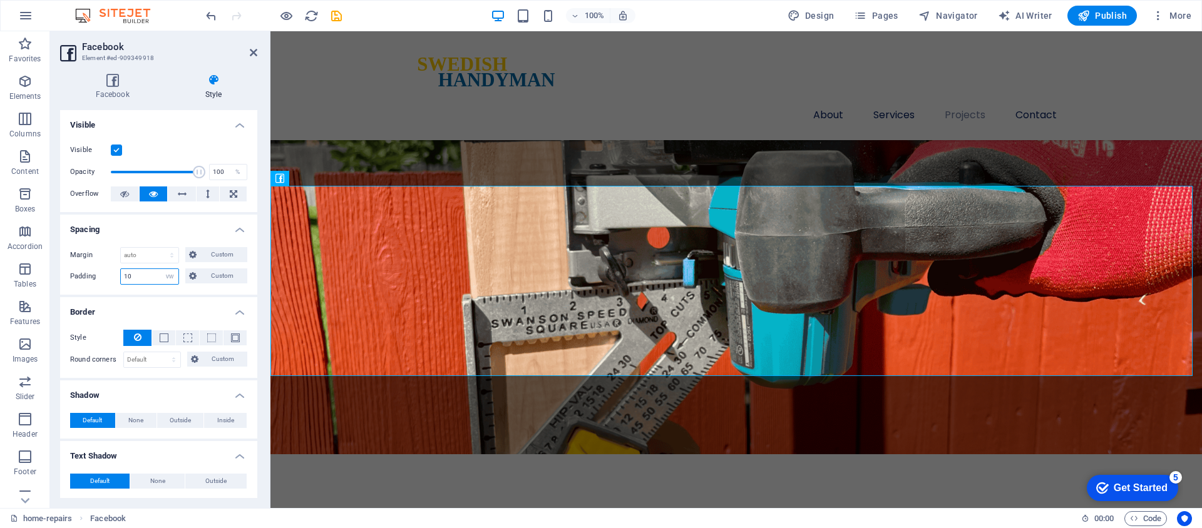
click at [143, 278] on input "10" at bounding box center [150, 276] width 58 height 15
drag, startPoint x: 141, startPoint y: 274, endPoint x: 115, endPoint y: 272, distance: 26.4
click at [115, 272] on div "Padding 10 Default px rem % vh vw Custom Custom" at bounding box center [158, 277] width 177 height 16
type input "5"
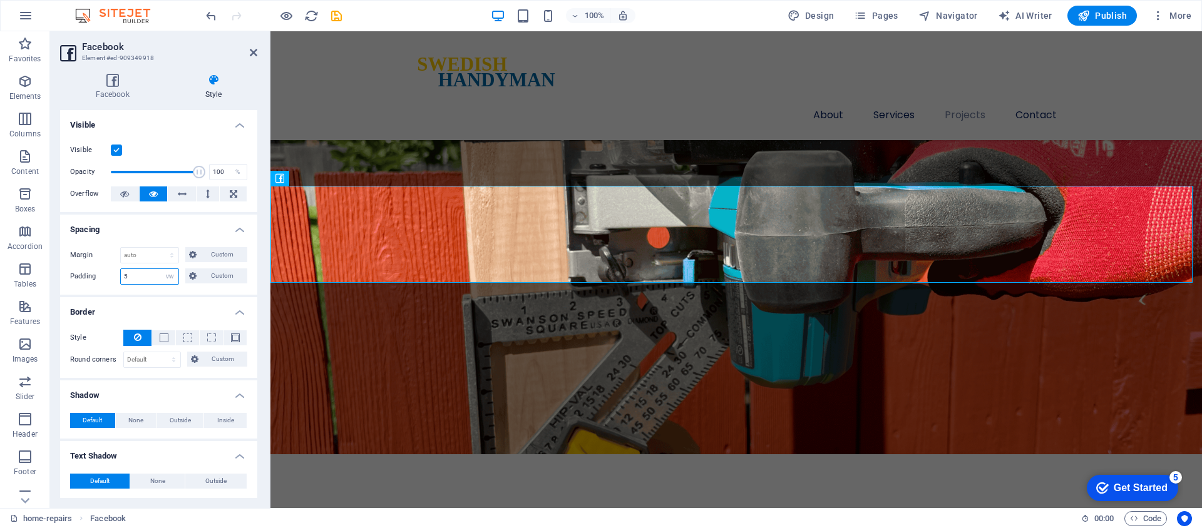
click at [139, 274] on input "5" at bounding box center [150, 276] width 58 height 15
type input "1"
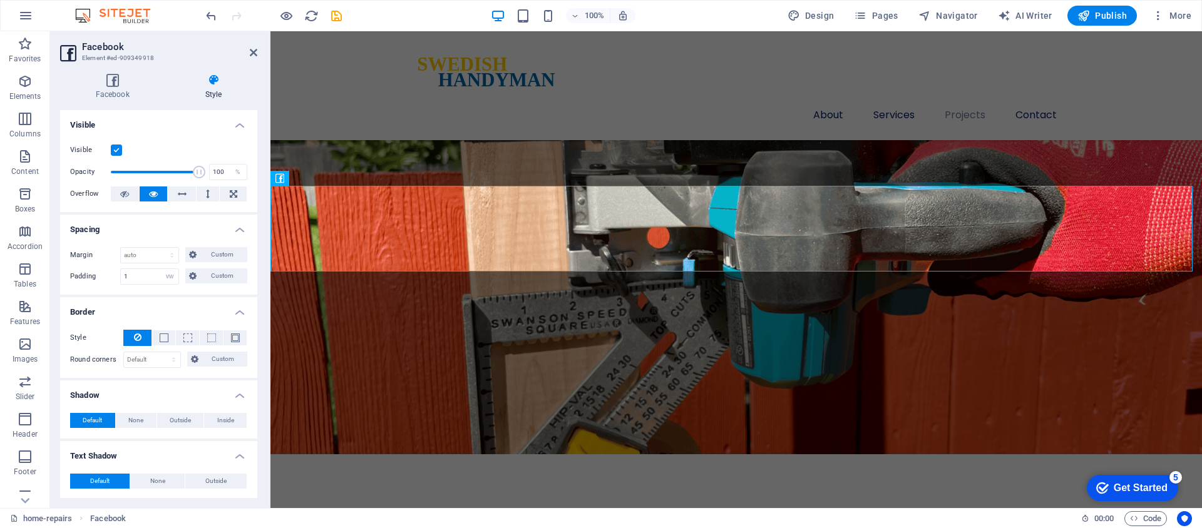
click at [336, 10] on icon "save" at bounding box center [336, 16] width 14 height 14
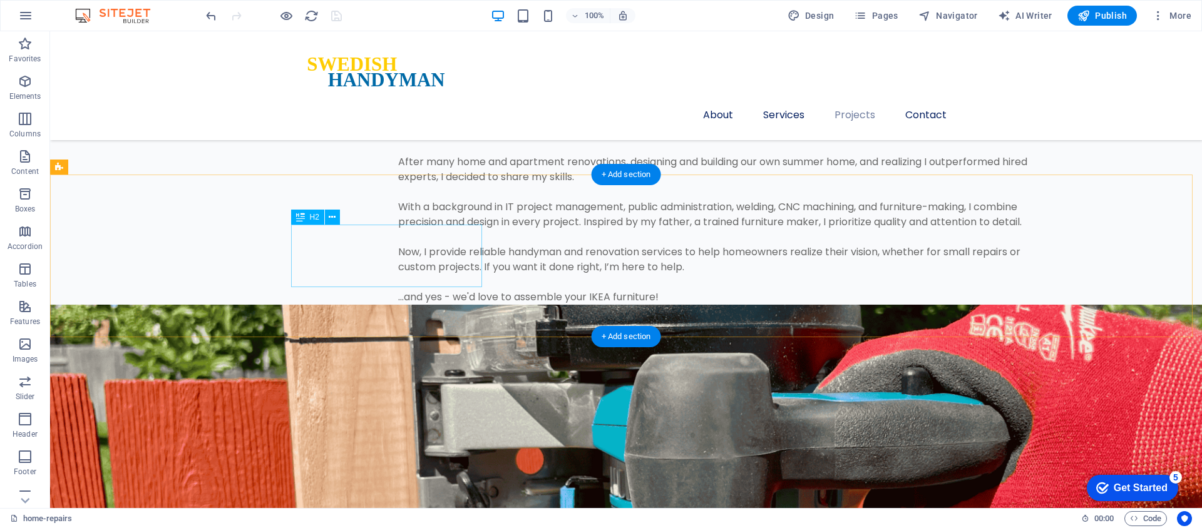
scroll to position [2846, 0]
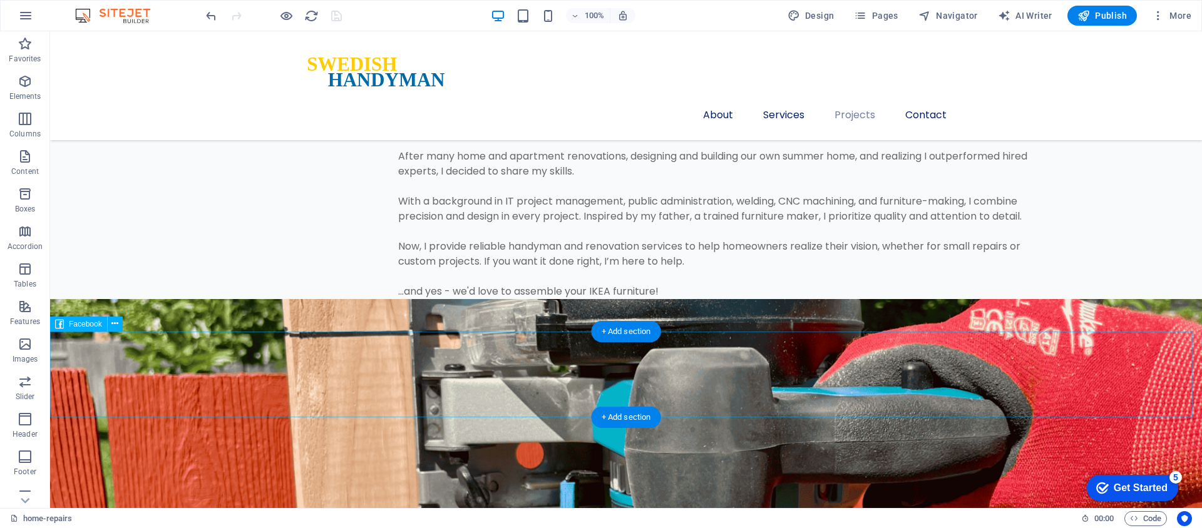
select select "vw"
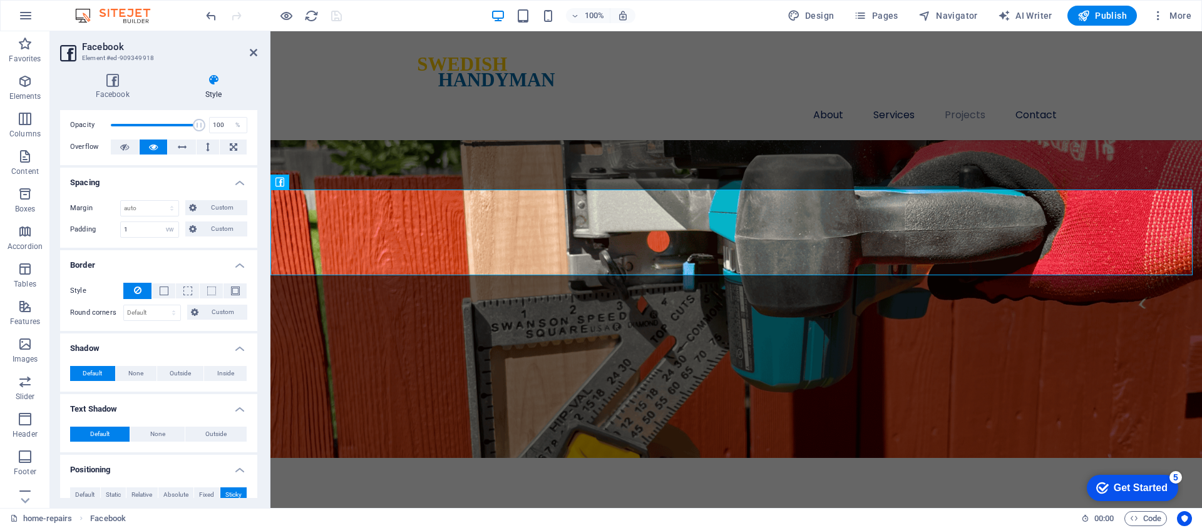
scroll to position [0, 0]
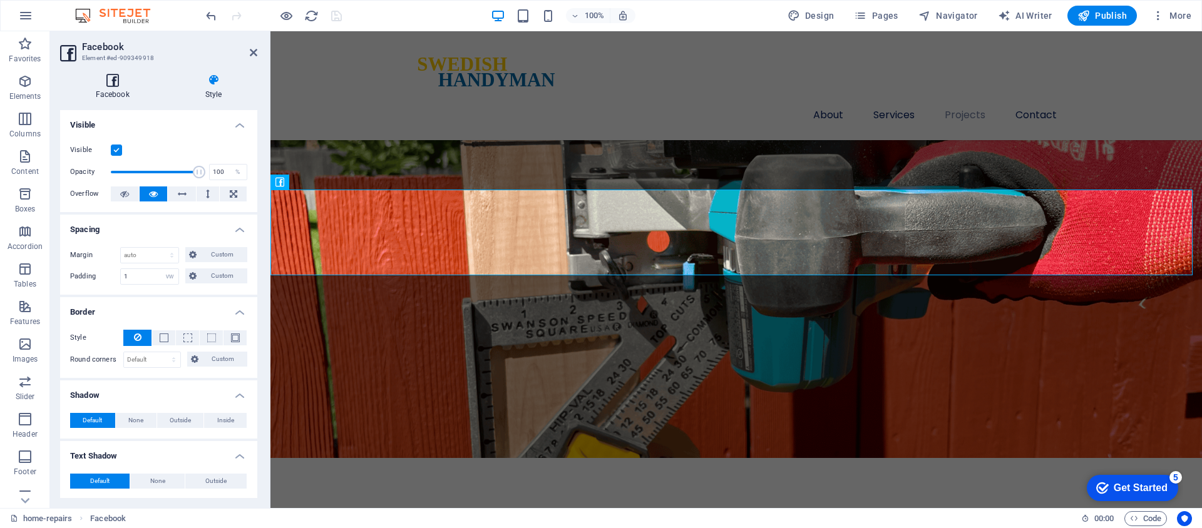
click at [103, 86] on h4 "Facebook" at bounding box center [115, 87] width 110 height 26
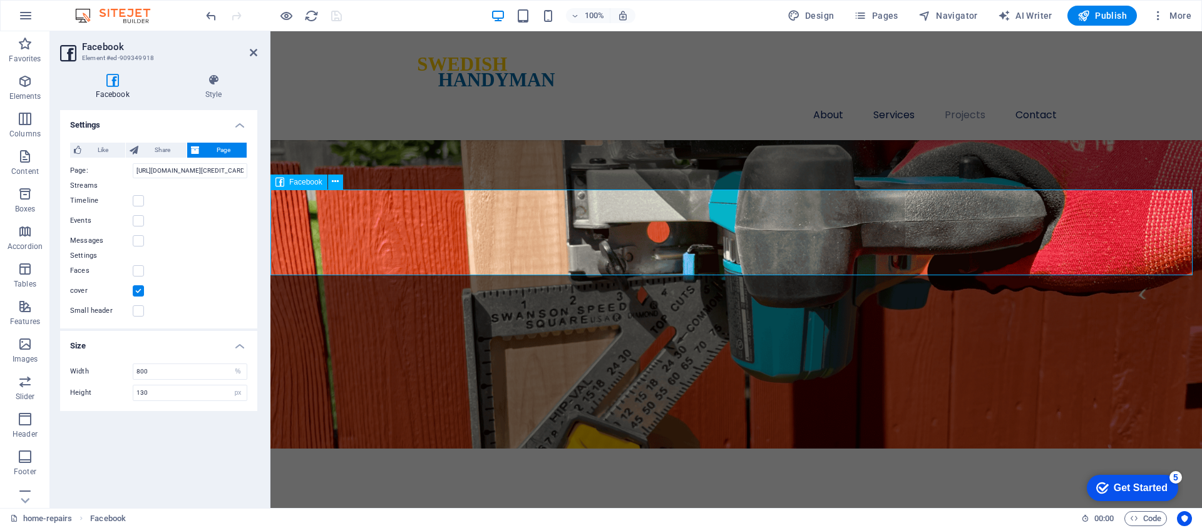
scroll to position [2865, 0]
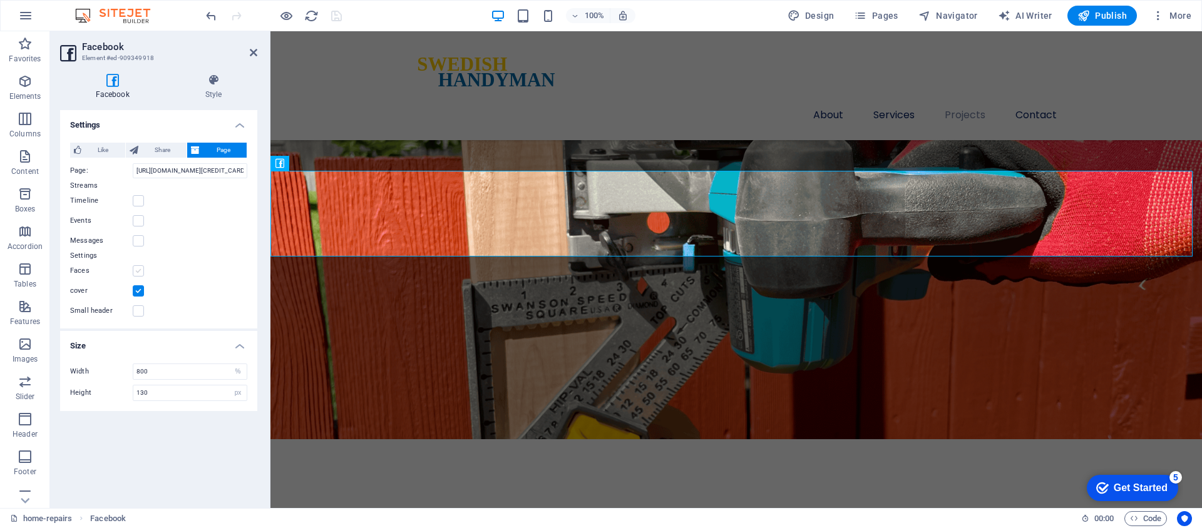
click at [137, 269] on label at bounding box center [138, 270] width 11 height 11
click at [0, 0] on input "Faces" at bounding box center [0, 0] width 0 height 0
type input "230"
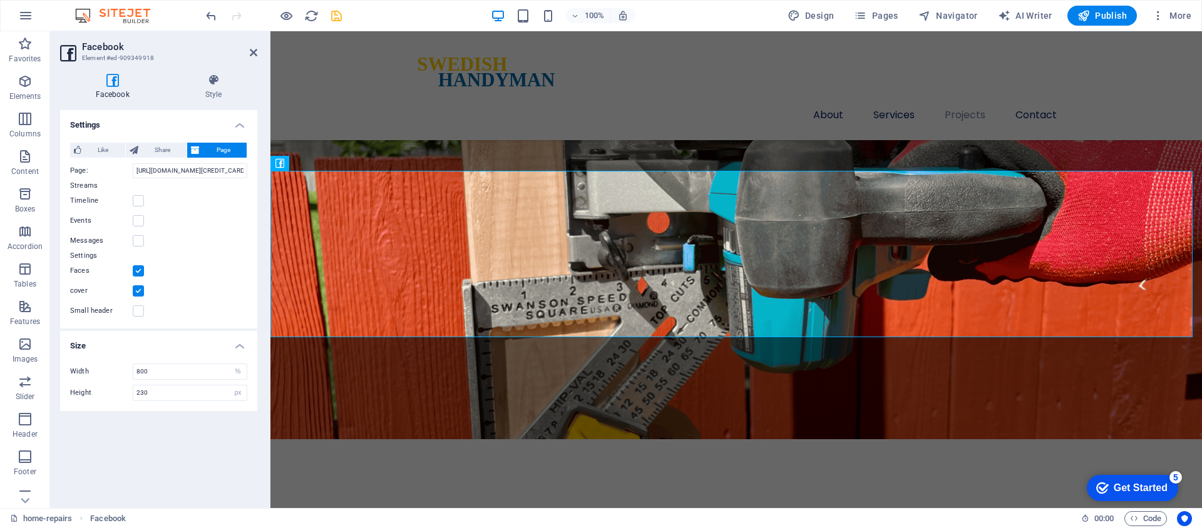
click at [343, 16] on icon "save" at bounding box center [336, 16] width 14 height 14
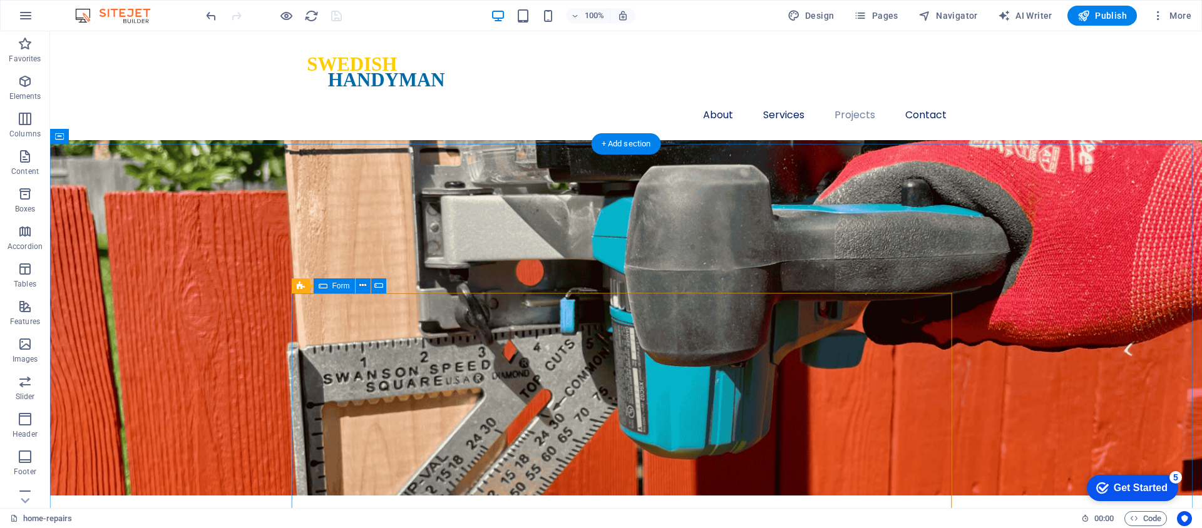
scroll to position [2945, 0]
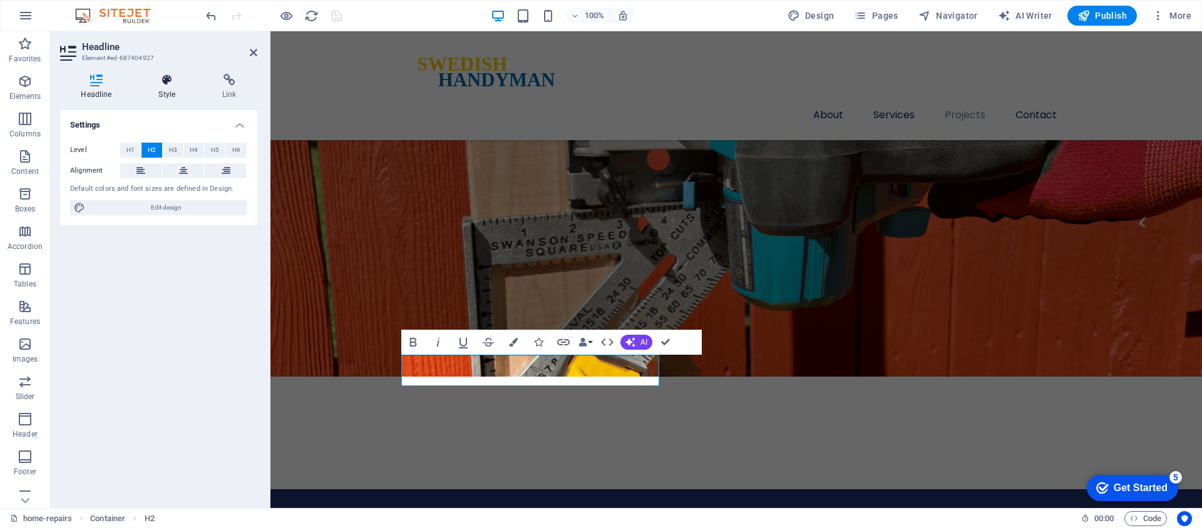
click at [165, 89] on h4 "Style" at bounding box center [170, 87] width 64 height 26
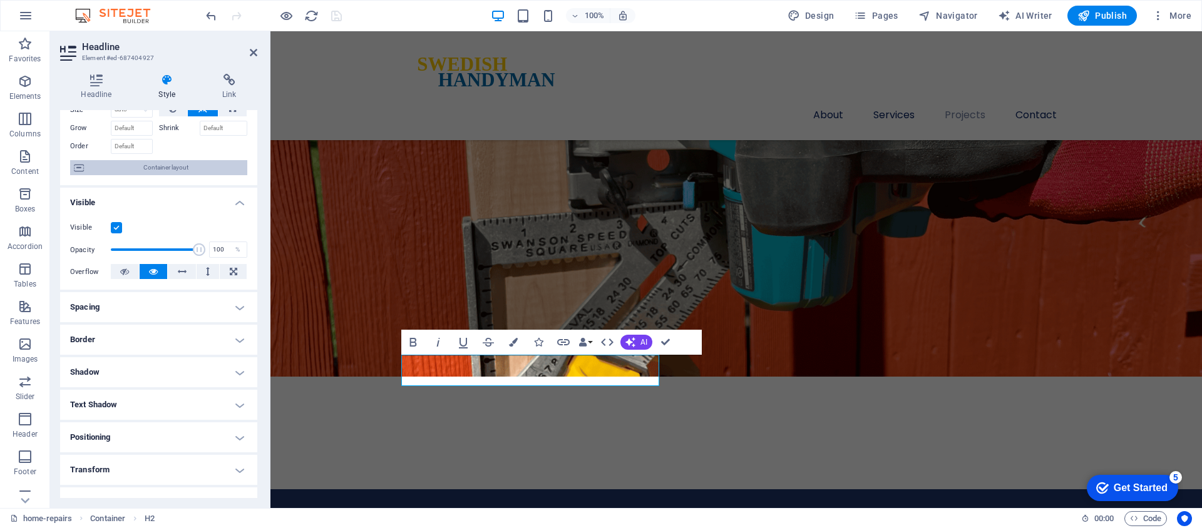
scroll to position [141, 0]
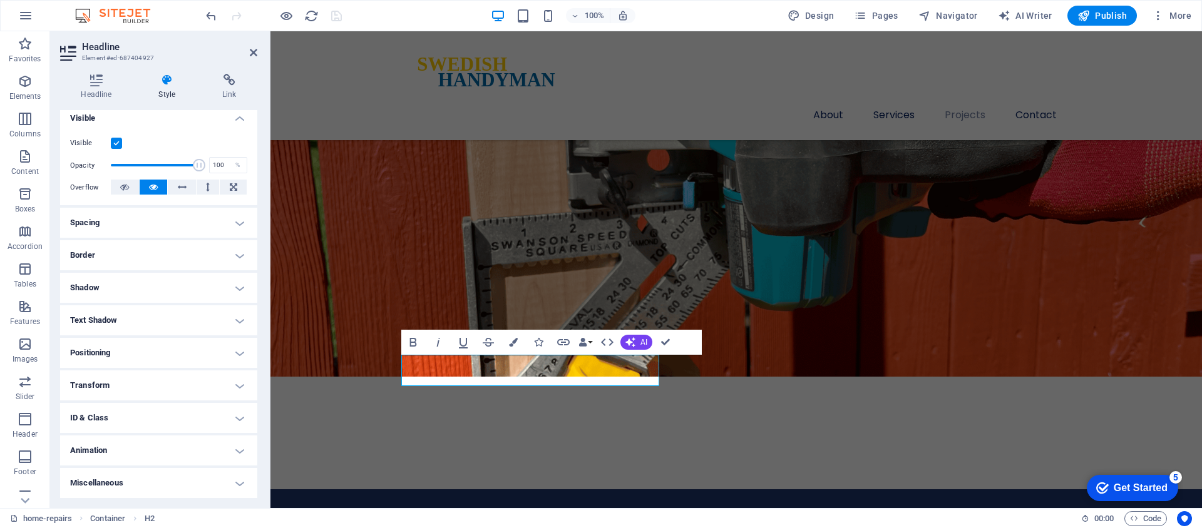
click at [135, 354] on h4 "Positioning" at bounding box center [158, 353] width 197 height 30
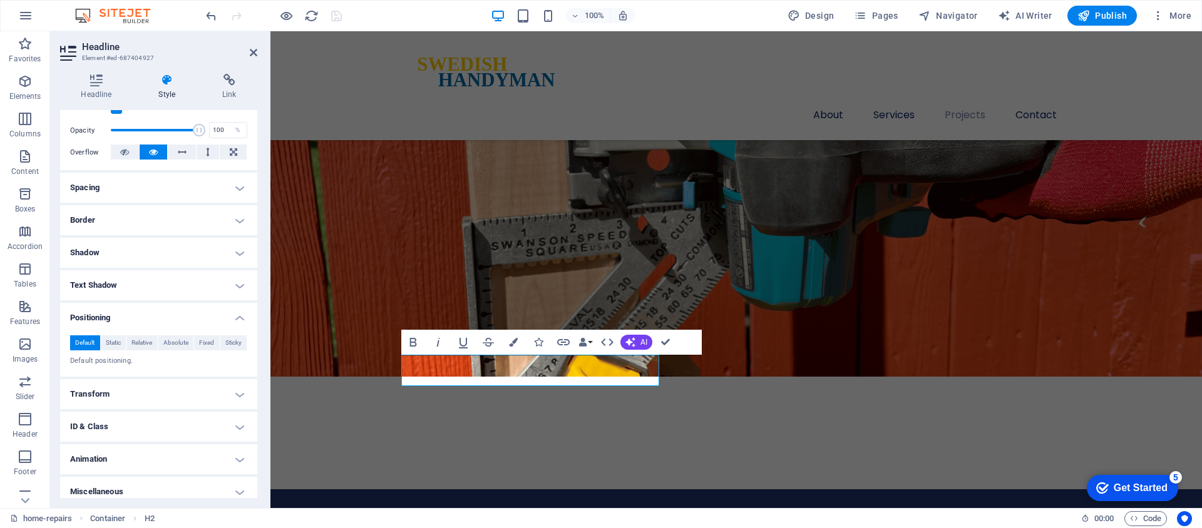
scroll to position [185, 0]
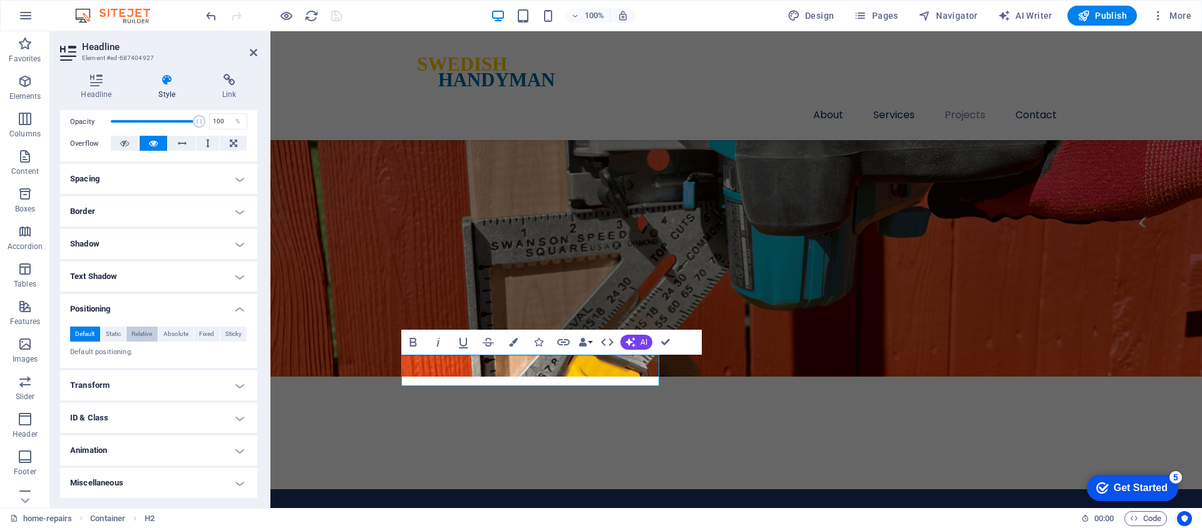
click at [142, 330] on span "Relative" at bounding box center [141, 334] width 21 height 15
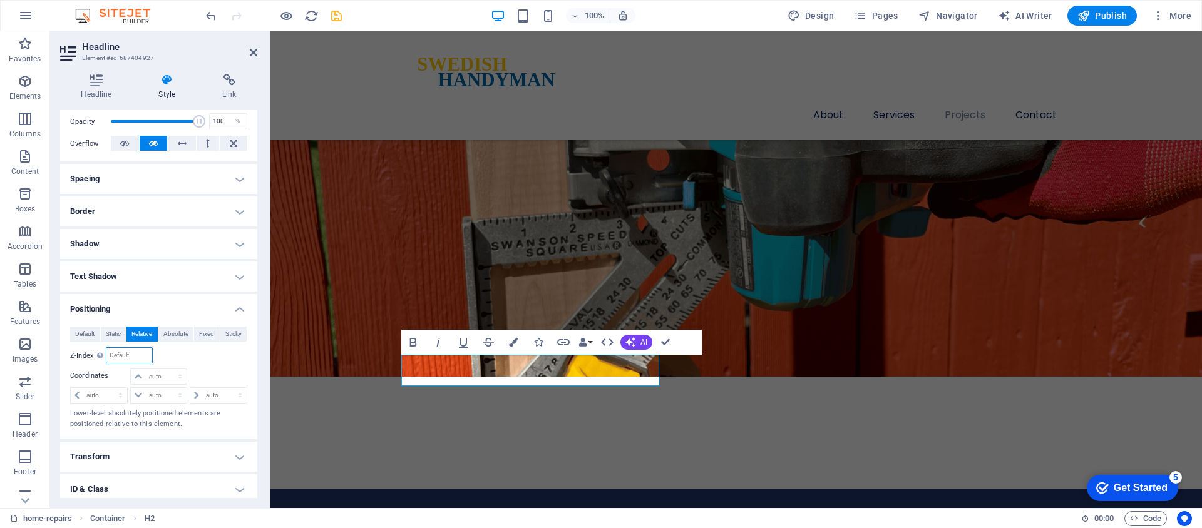
click at [122, 357] on input "number" at bounding box center [128, 355] width 45 height 15
click at [100, 348] on div "Sets the order of the element from back to front. The higher the value, the hig…" at bounding box center [136, 324] width 100 height 47
click at [89, 358] on label "Z-Index Sets the order of the element from back to front. The higher the value,…" at bounding box center [88, 356] width 36 height 7
click at [71, 335] on button "Default" at bounding box center [85, 334] width 30 height 15
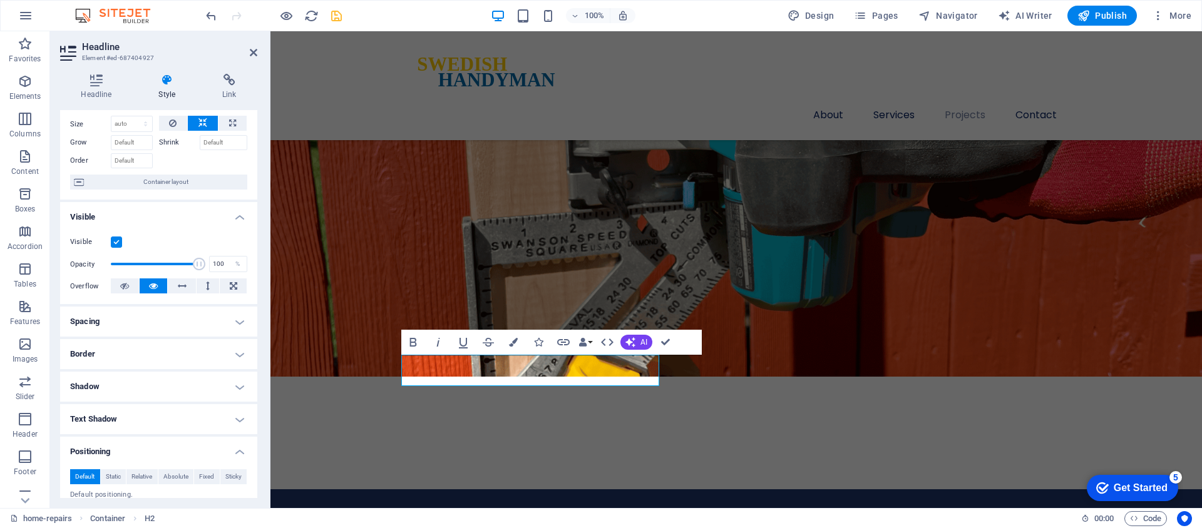
scroll to position [0, 0]
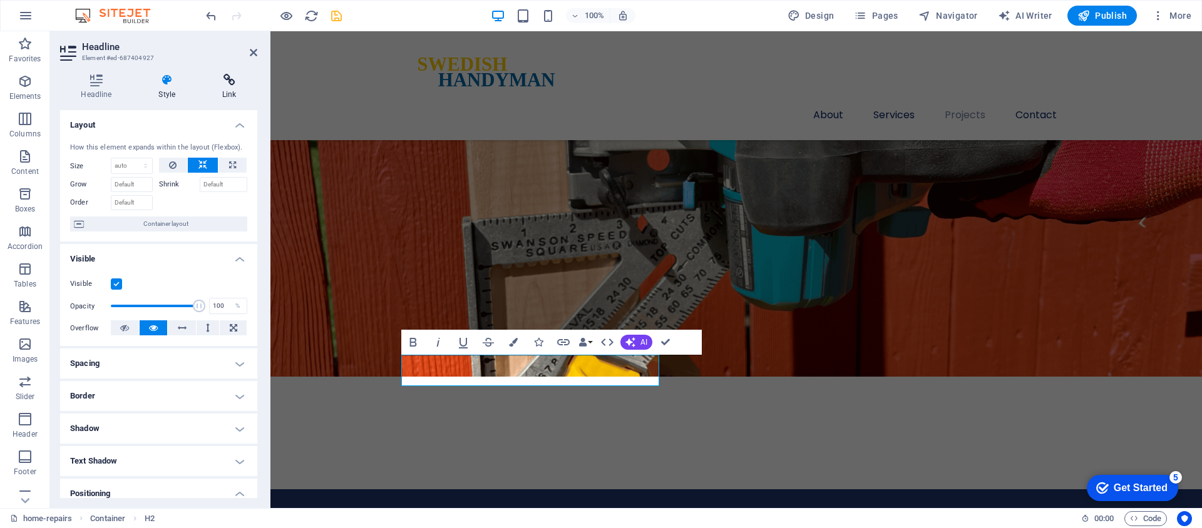
click at [221, 80] on icon at bounding box center [230, 80] width 56 height 13
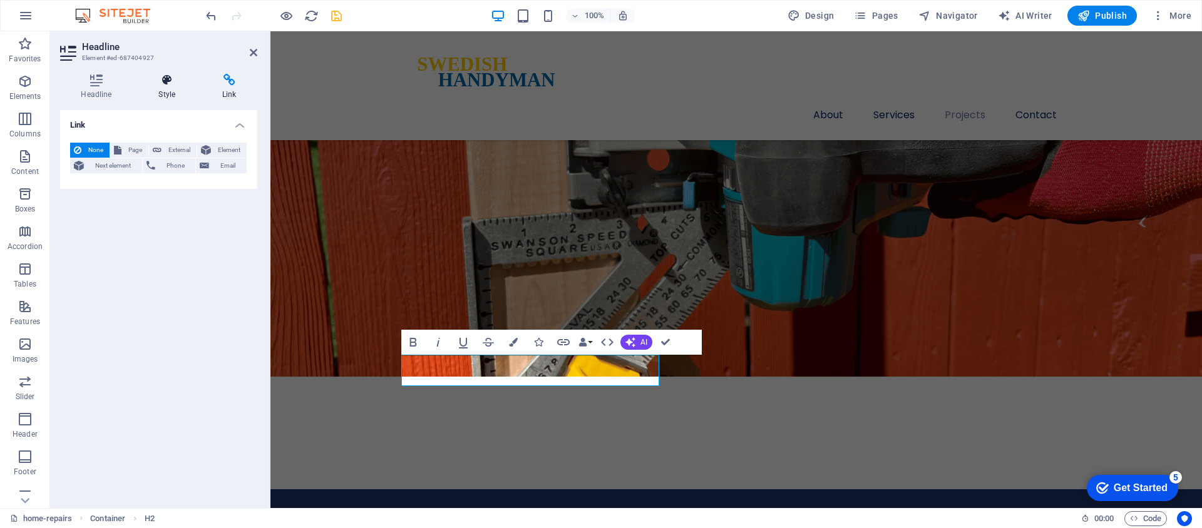
click at [176, 84] on icon at bounding box center [167, 80] width 59 height 13
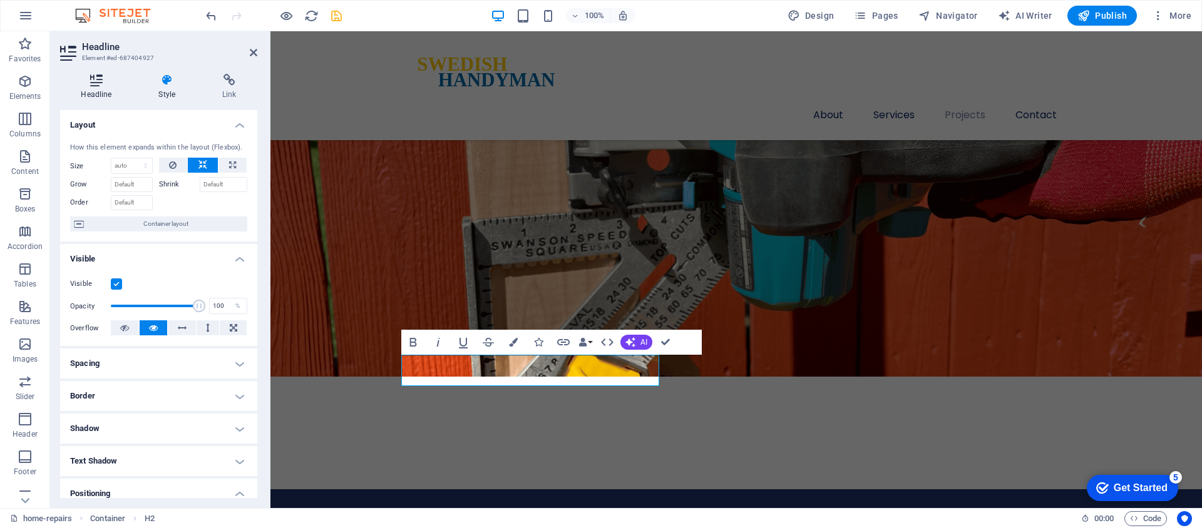
click at [97, 87] on h4 "Headline" at bounding box center [99, 87] width 78 height 26
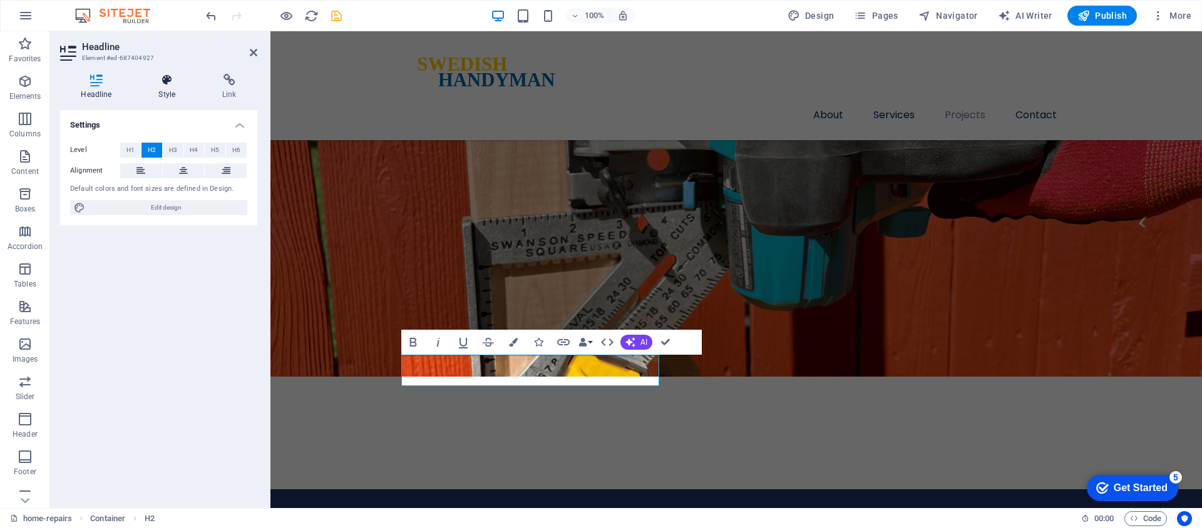
click at [170, 85] on icon at bounding box center [167, 80] width 59 height 13
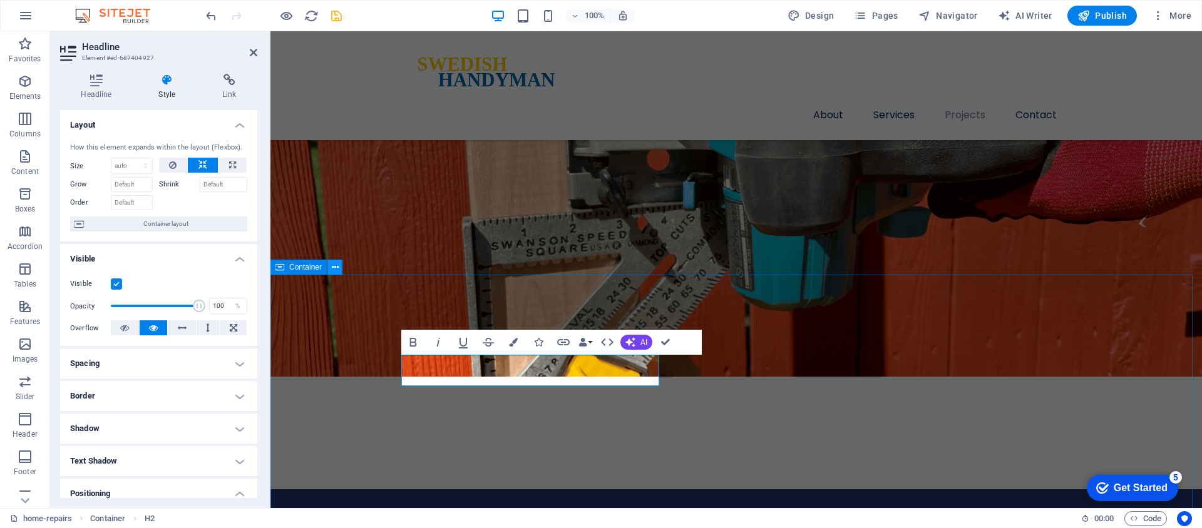
click at [0, 0] on button at bounding box center [0, 0] width 0 height 0
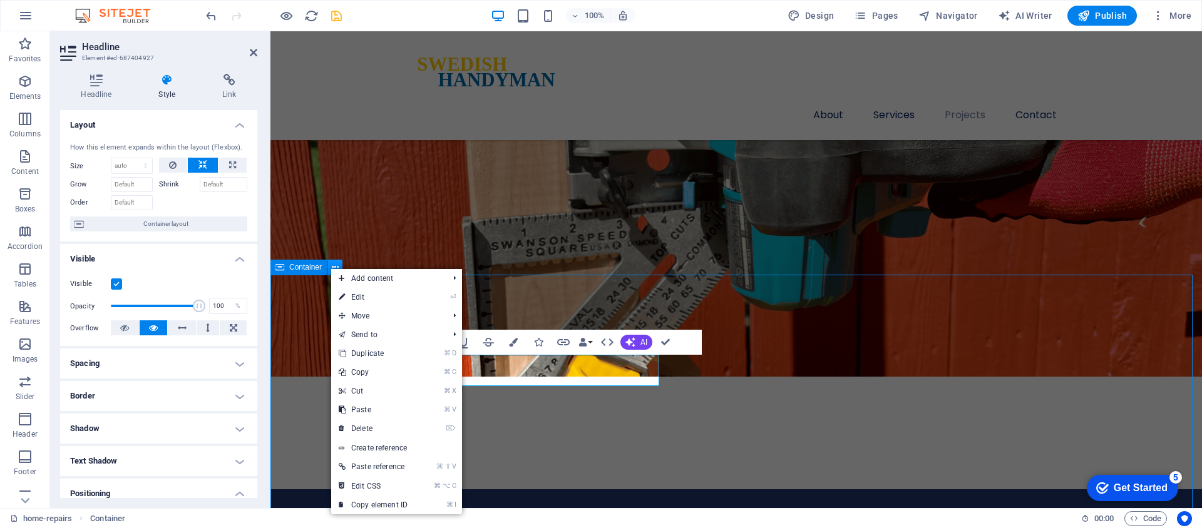
scroll to position [3070, 0]
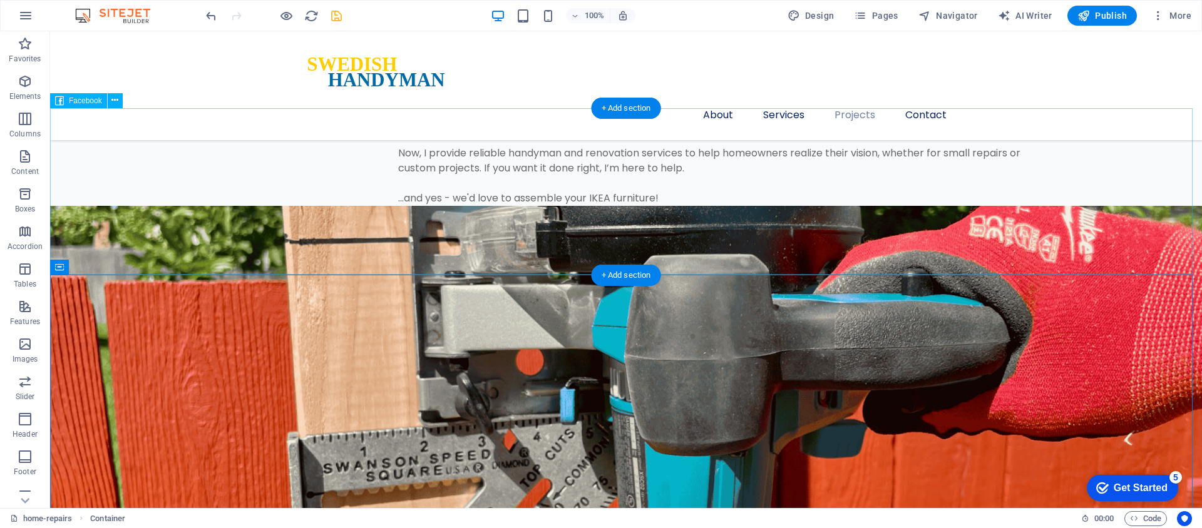
select select "%"
select select "px"
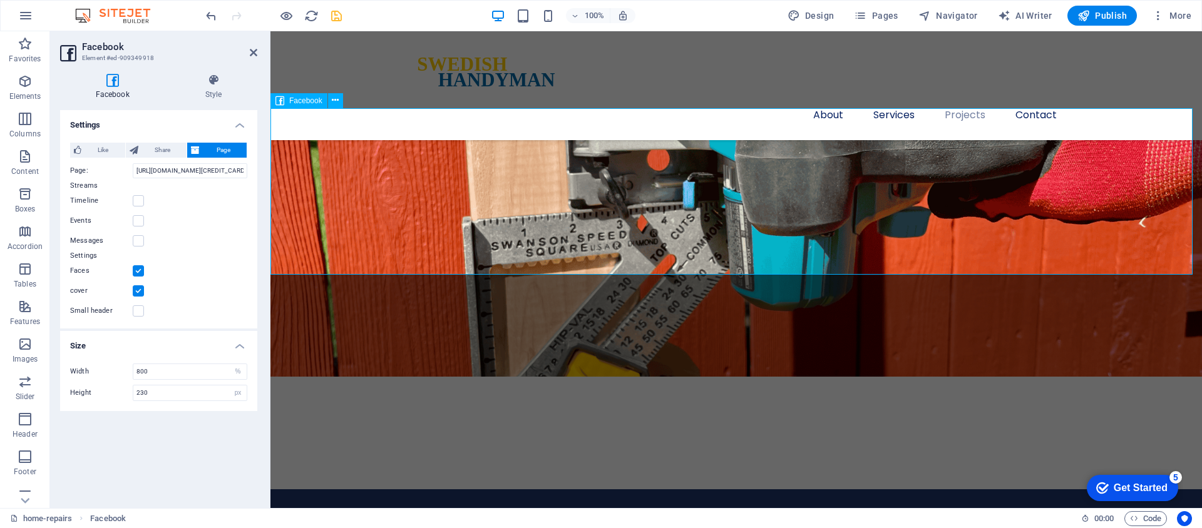
click at [337, 97] on icon at bounding box center [335, 100] width 7 height 13
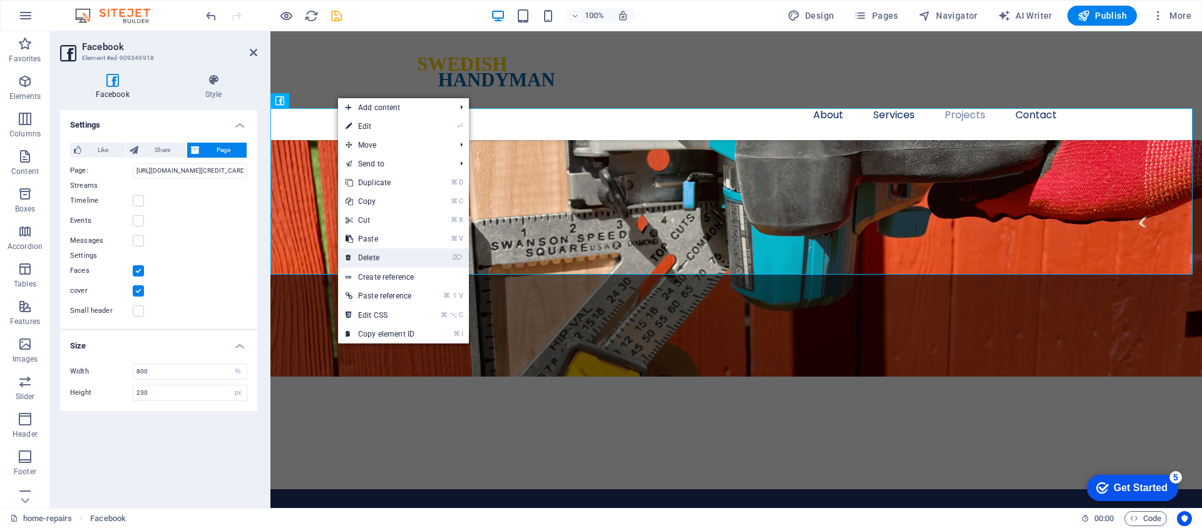
click at [390, 262] on link "⌦ Delete" at bounding box center [380, 258] width 84 height 19
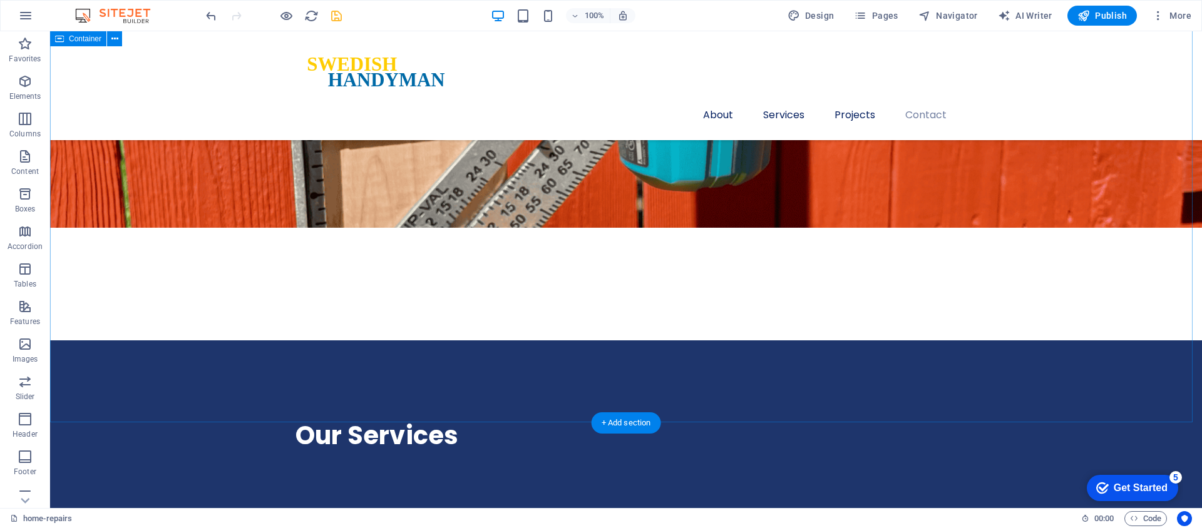
scroll to position [3320, 0]
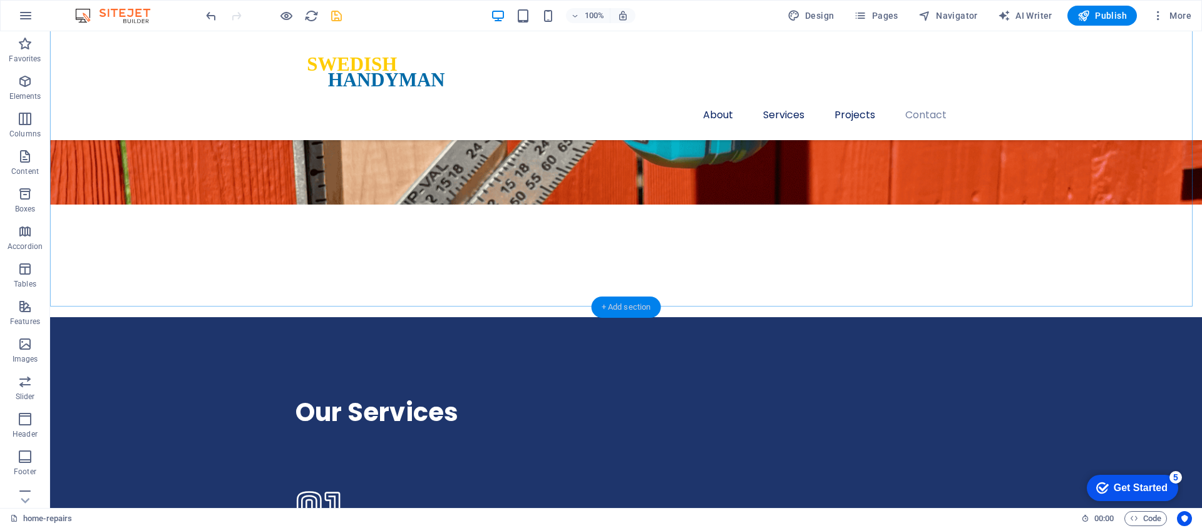
click at [621, 310] on div "+ Add section" at bounding box center [627, 307] width 70 height 21
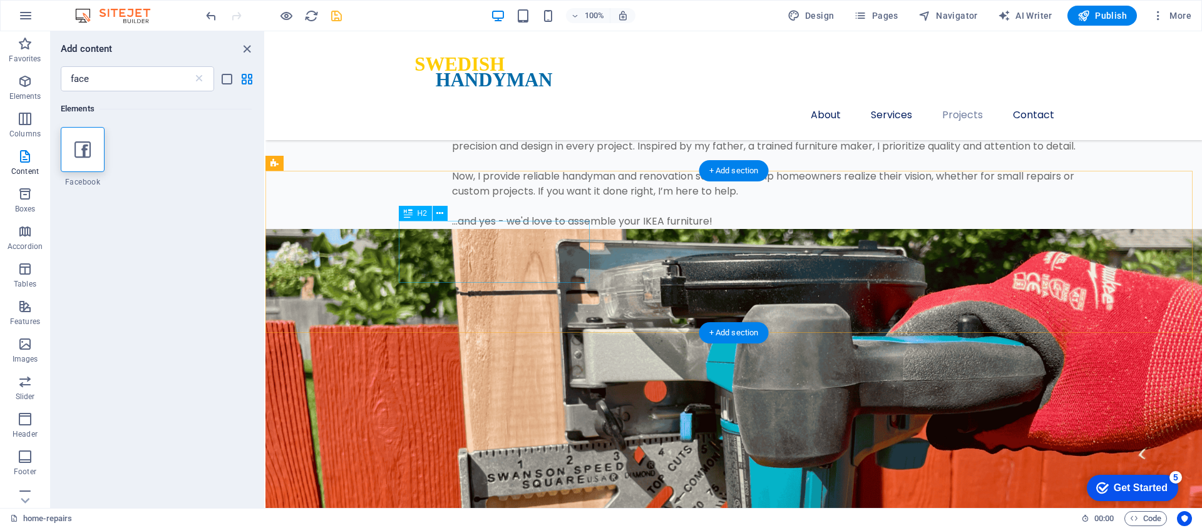
scroll to position [2707, 0]
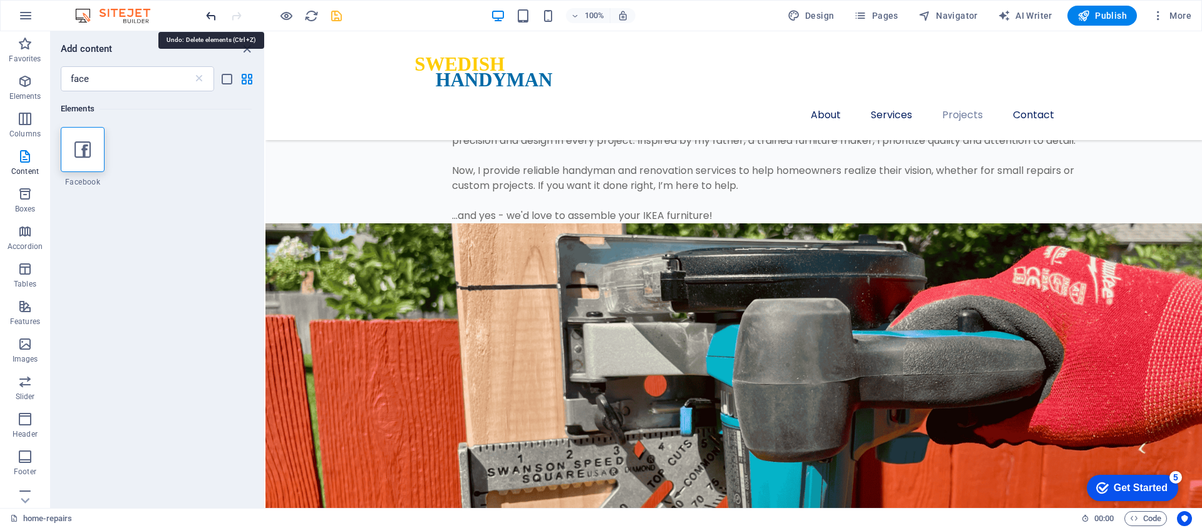
click at [0, 0] on icon "redo" at bounding box center [0, 0] width 0 height 0
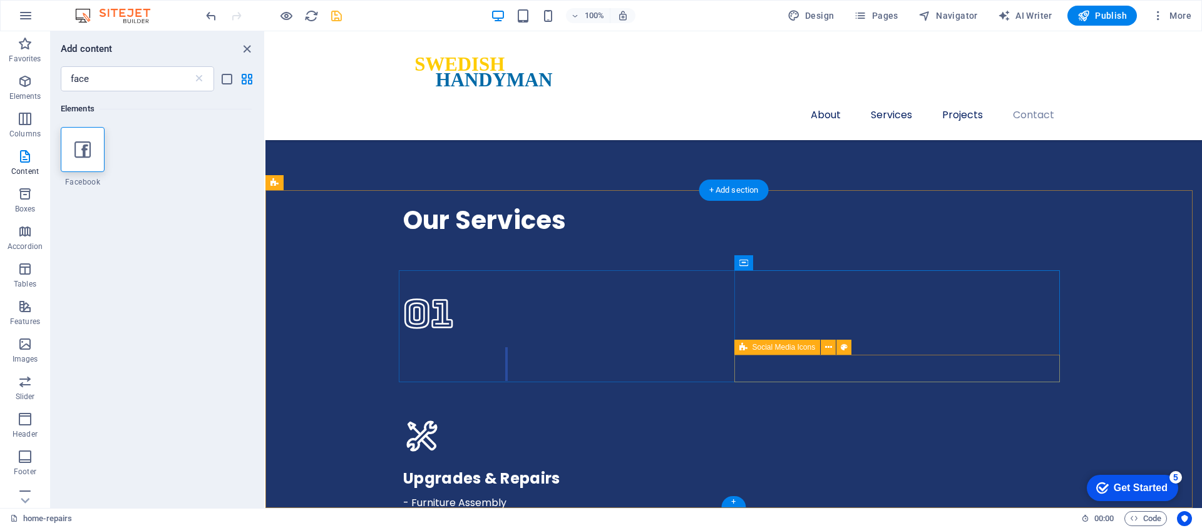
scroll to position [3282, 0]
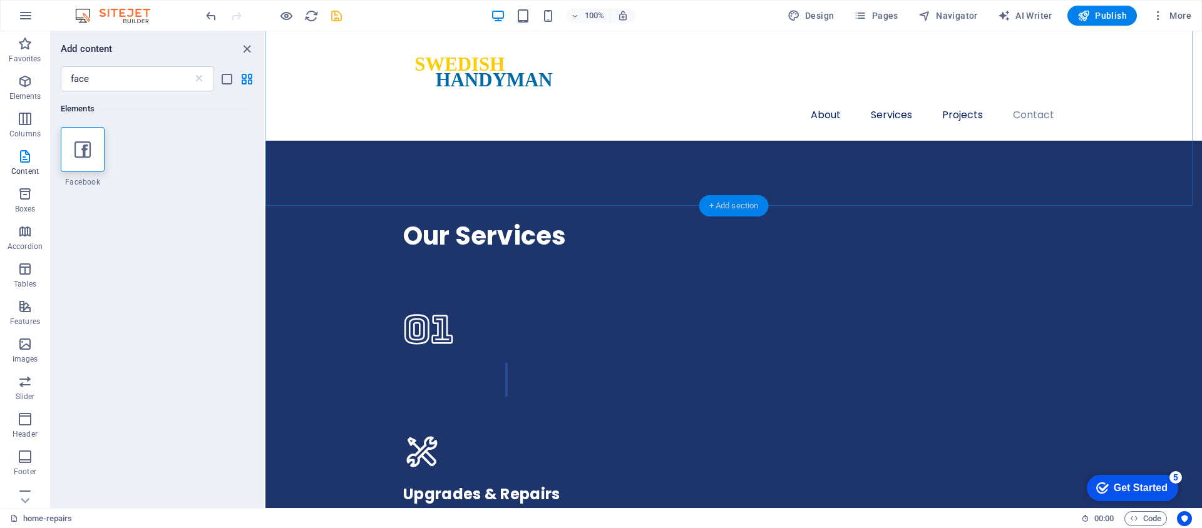
click at [735, 203] on div "+ Add section" at bounding box center [734, 205] width 70 height 21
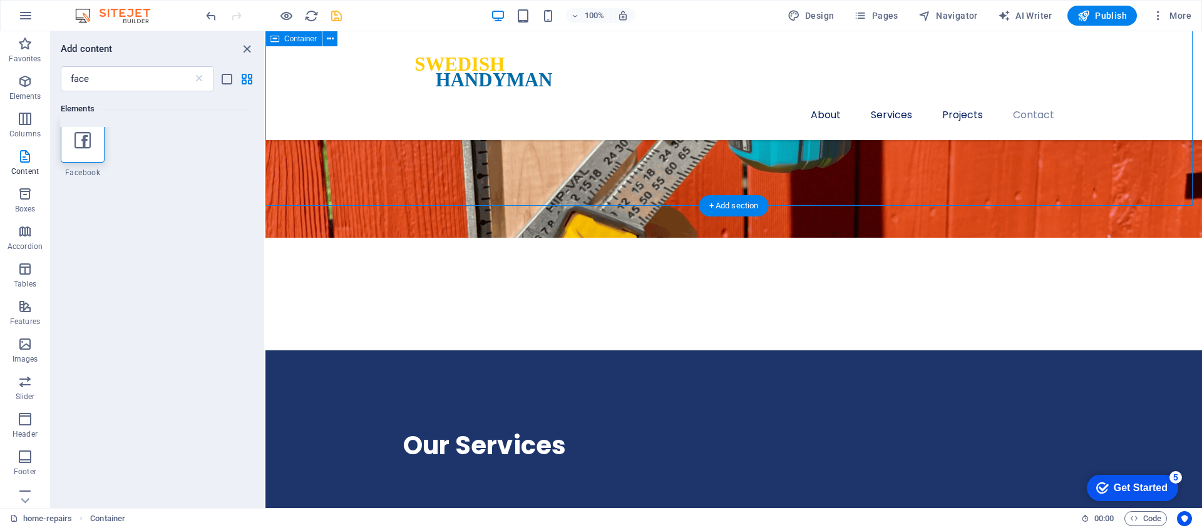
scroll to position [2871, 0]
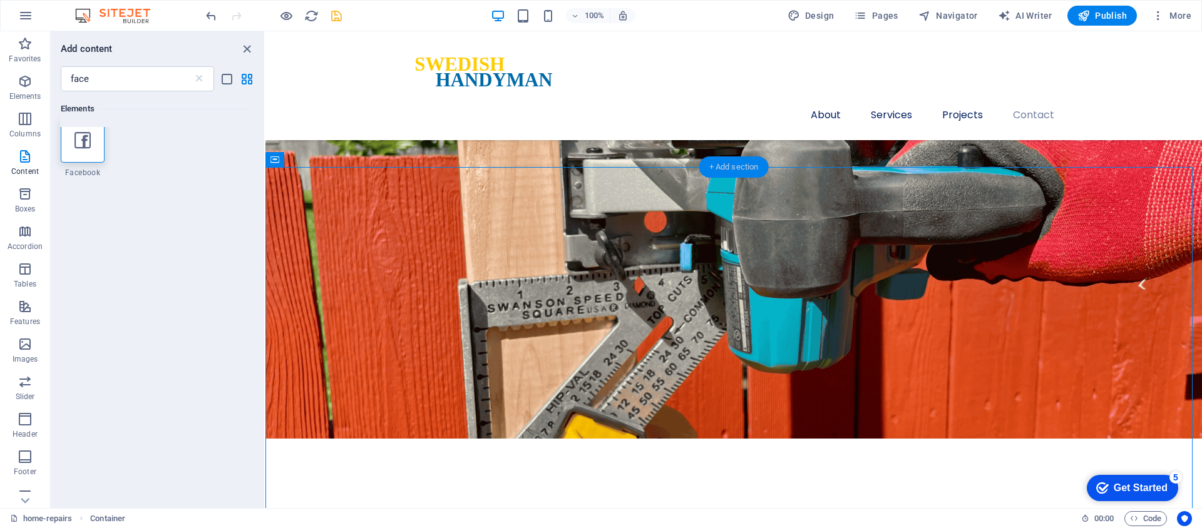
click at [730, 168] on div "+ Add section" at bounding box center [734, 167] width 70 height 21
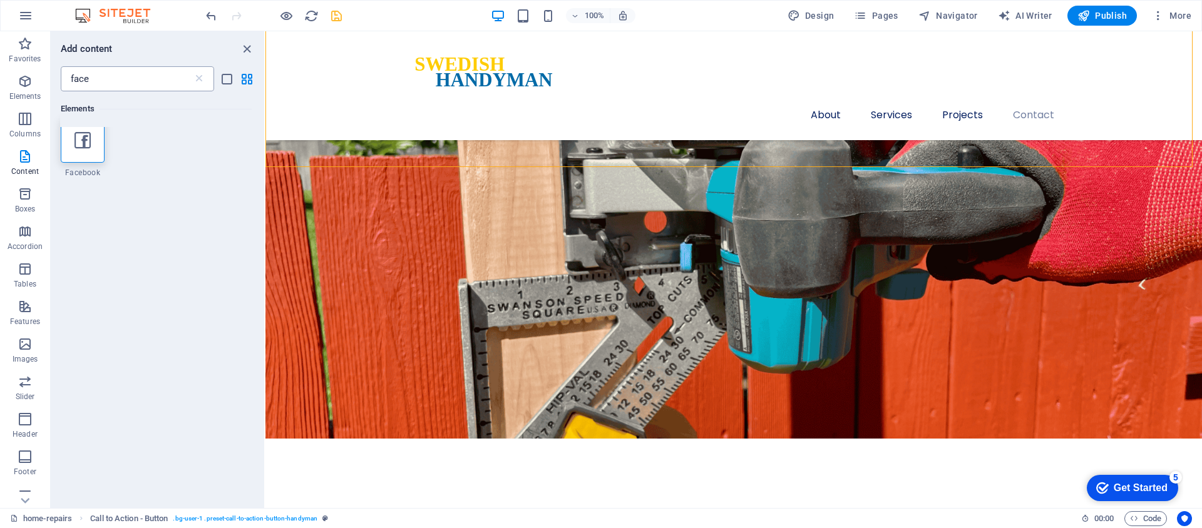
click at [141, 77] on input "face" at bounding box center [127, 78] width 132 height 25
click at [200, 80] on icon at bounding box center [199, 79] width 13 height 13
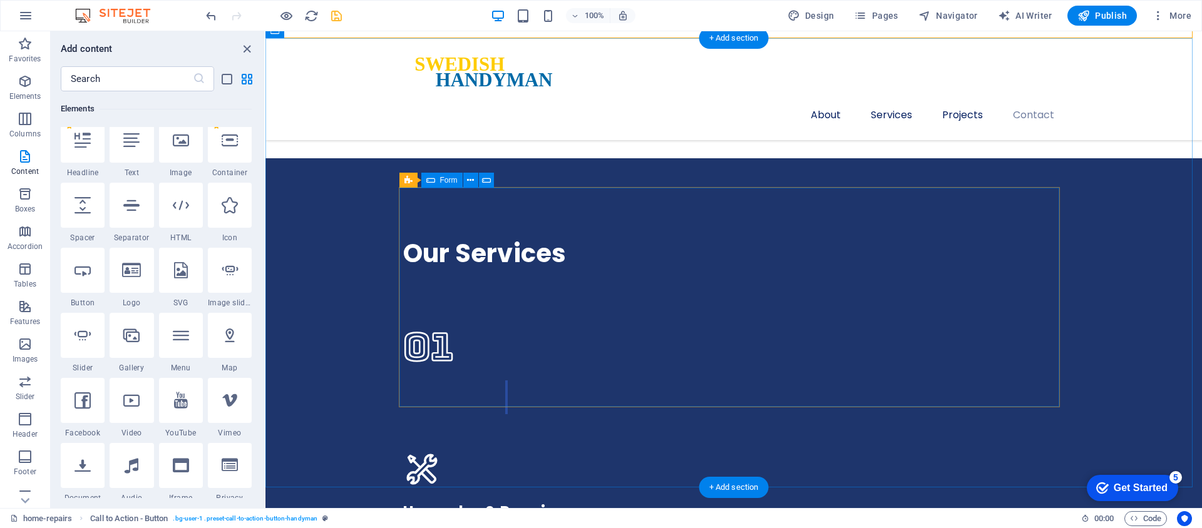
scroll to position [3297, 0]
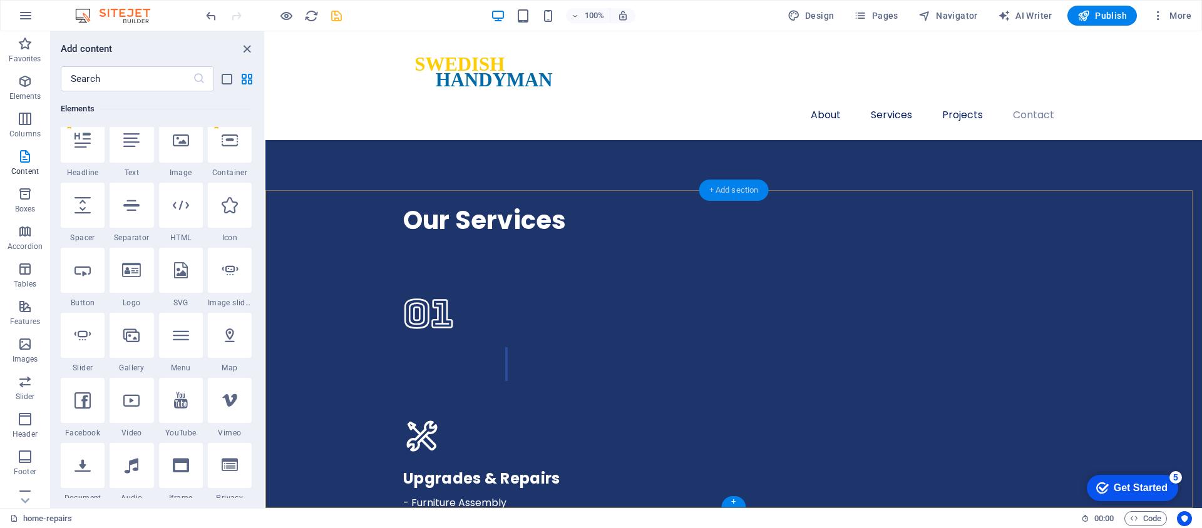
click at [726, 185] on div "+ Add section" at bounding box center [734, 190] width 70 height 21
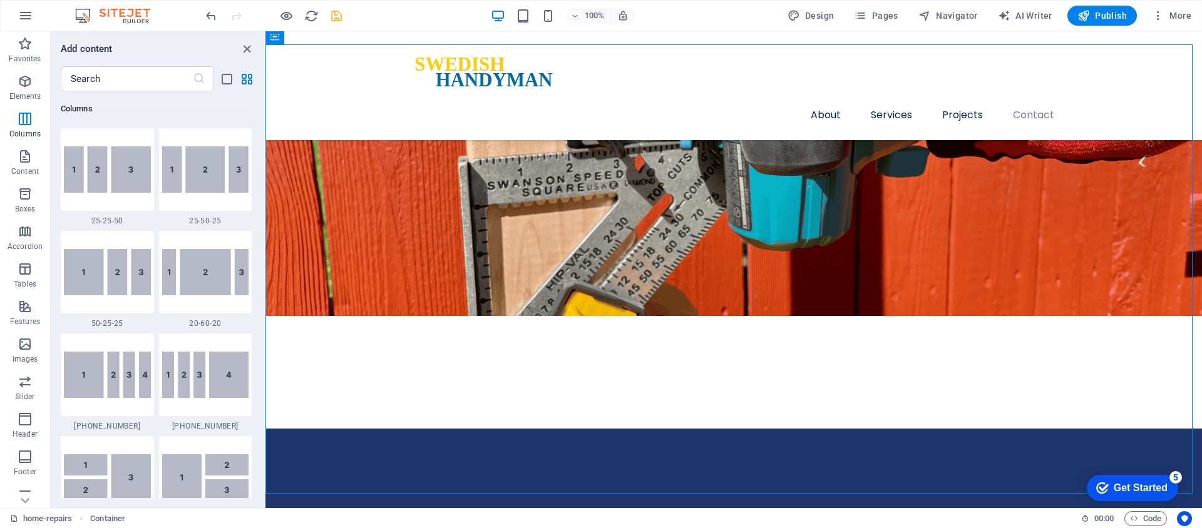
scroll to position [2995, 0]
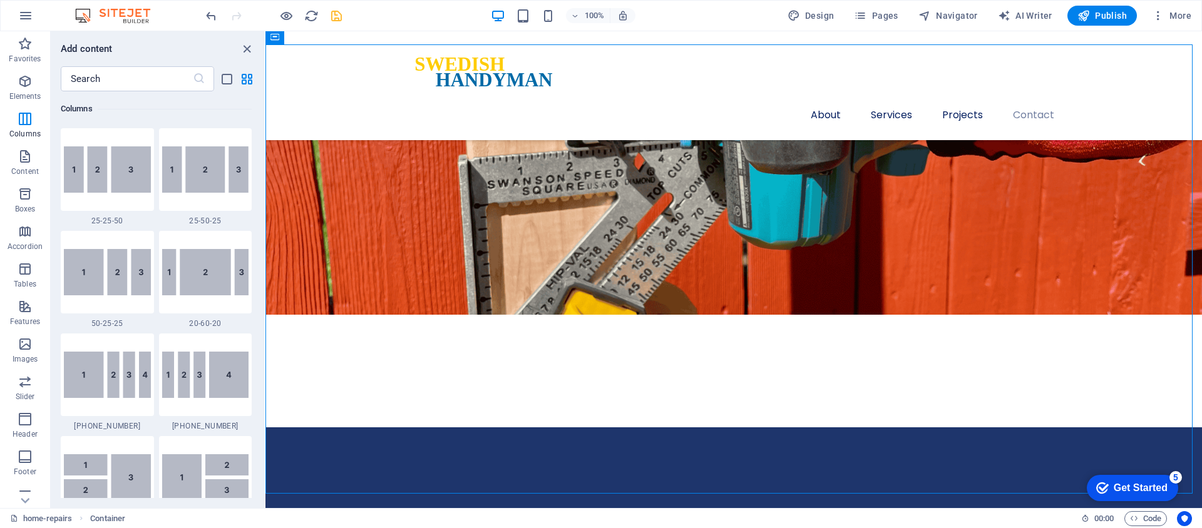
click at [263, 140] on section "Favorites Elements Columns Content Boxes Accordion Tables Features Images Slide…" at bounding box center [601, 269] width 1202 height 477
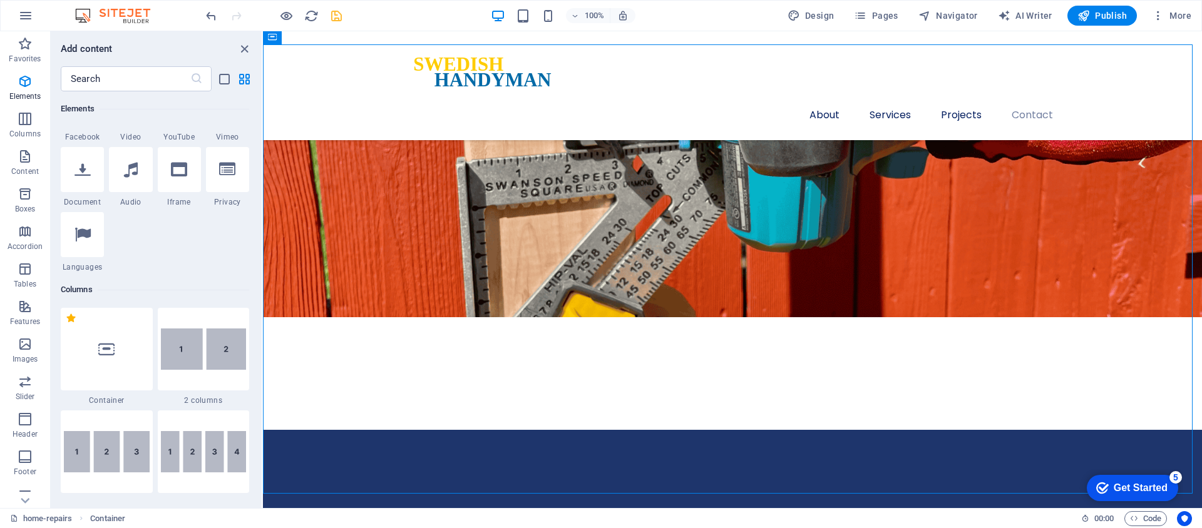
scroll to position [458, 0]
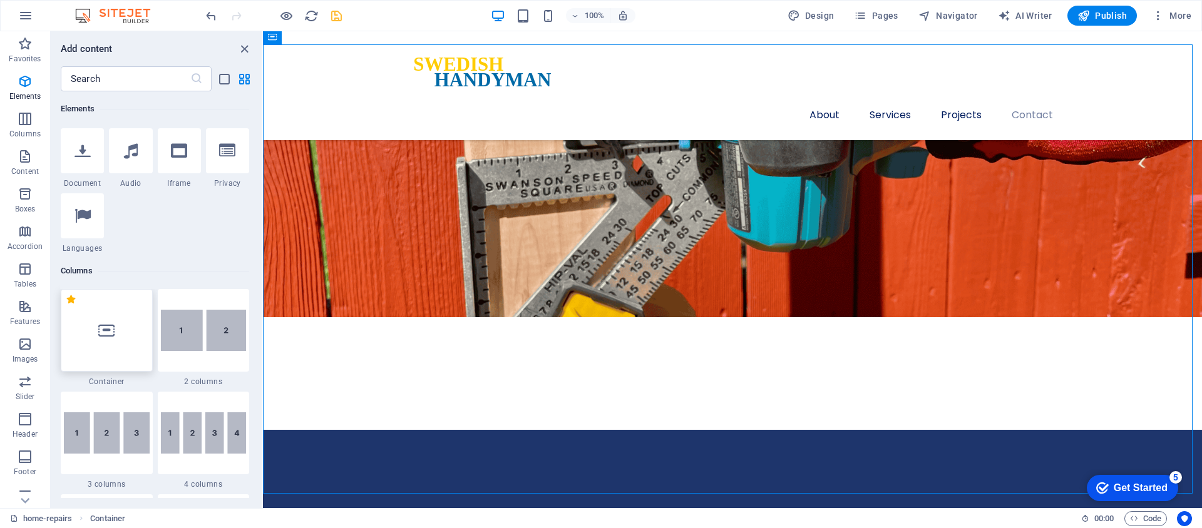
click at [103, 327] on icon at bounding box center [106, 330] width 16 height 16
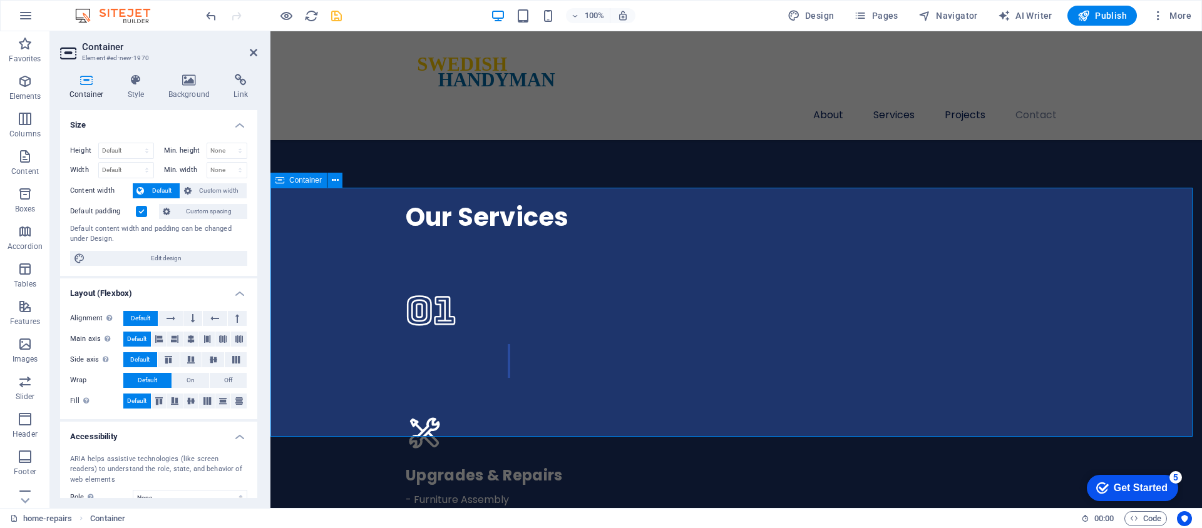
scroll to position [3294, 0]
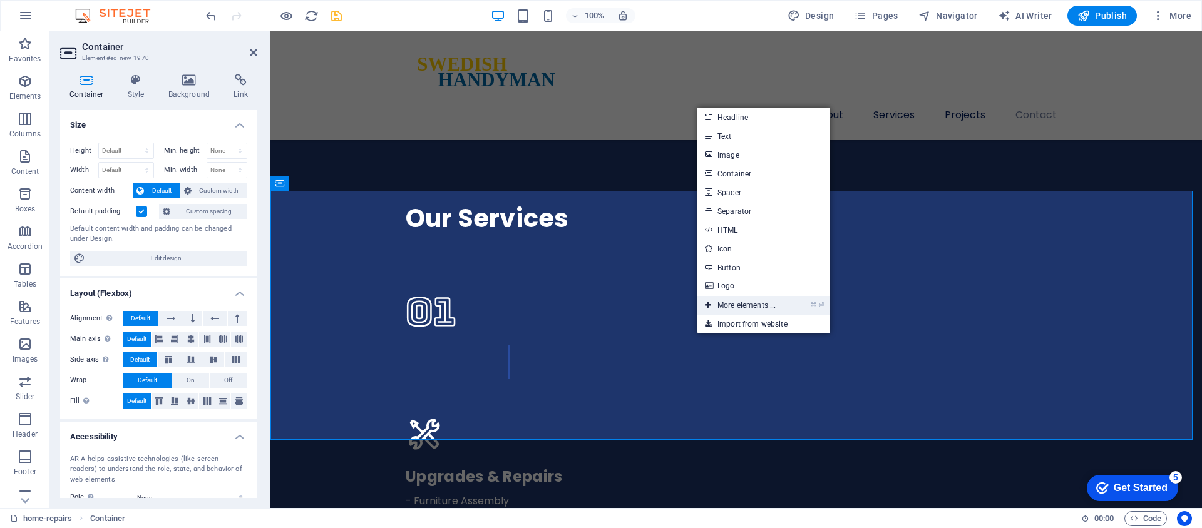
click at [761, 305] on link "⌘ ⏎ More elements ..." at bounding box center [741, 305] width 86 height 19
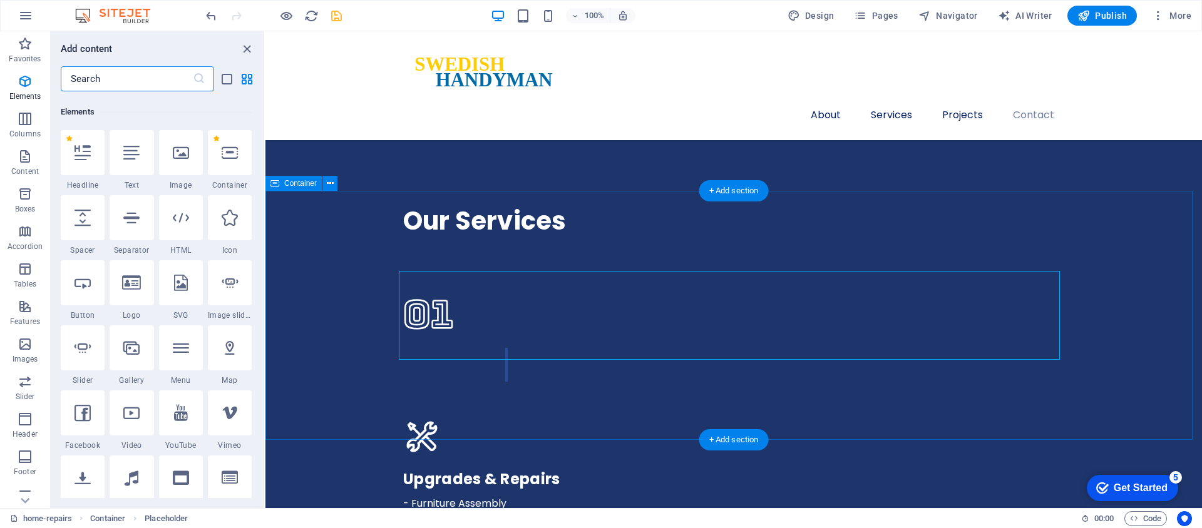
scroll to position [133, 0]
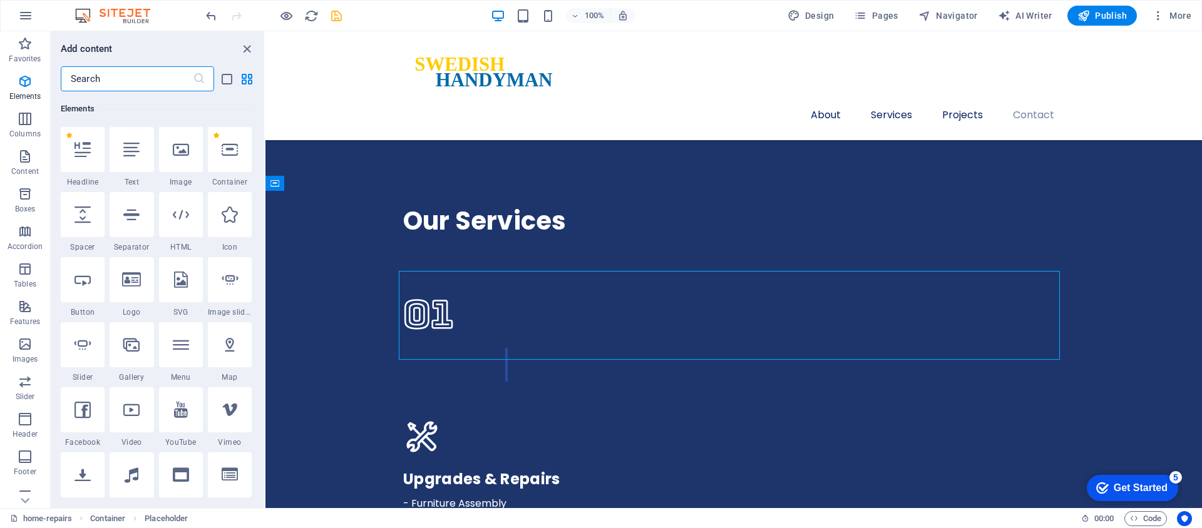
click at [155, 75] on input "text" at bounding box center [127, 78] width 132 height 25
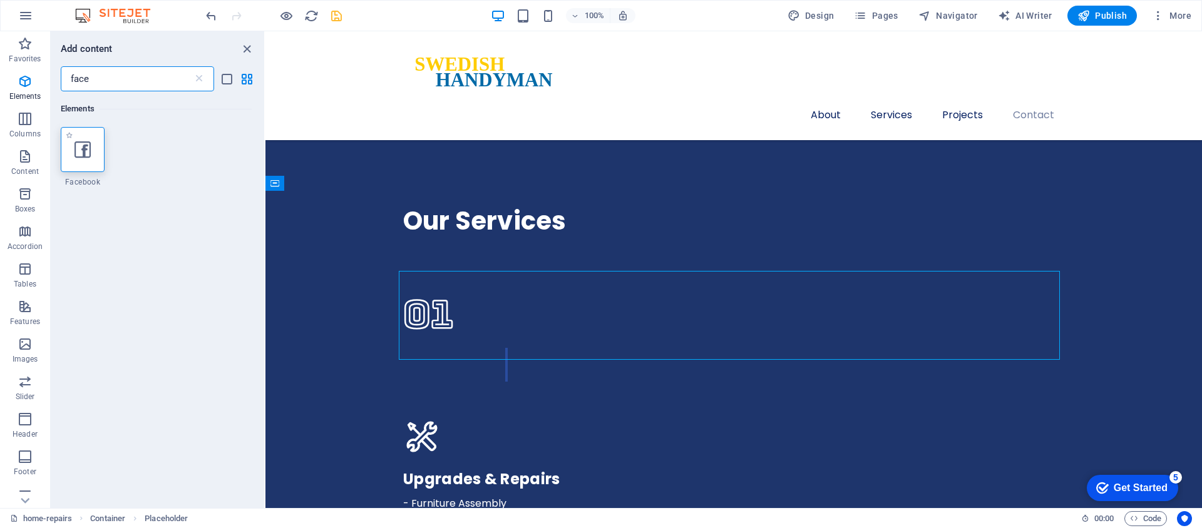
type input "face"
click at [93, 145] on div at bounding box center [83, 149] width 44 height 45
select select "%"
select select "px"
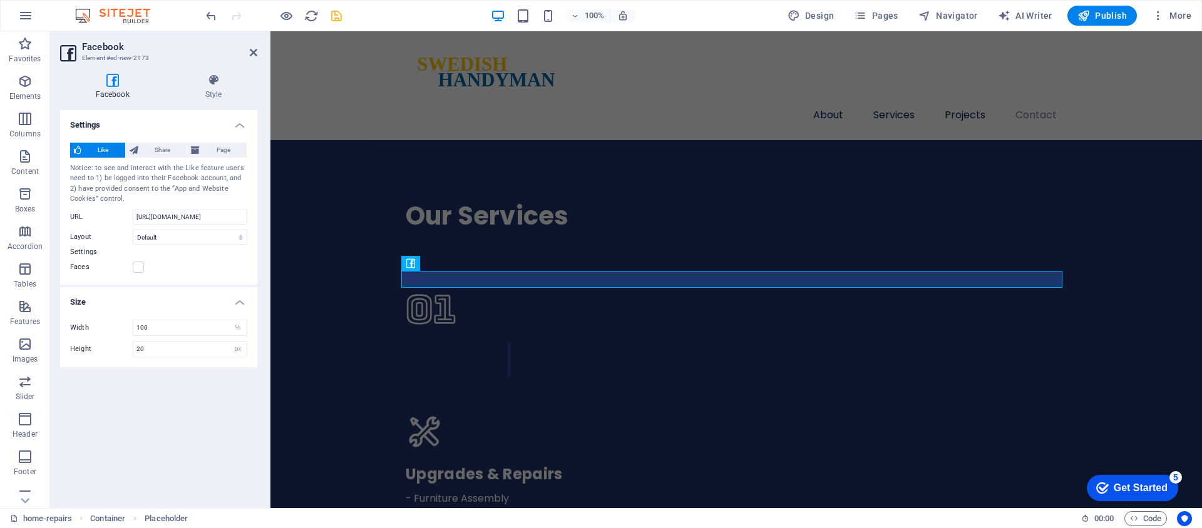
scroll to position [3294, 0]
click at [157, 150] on span "Share" at bounding box center [162, 150] width 41 height 15
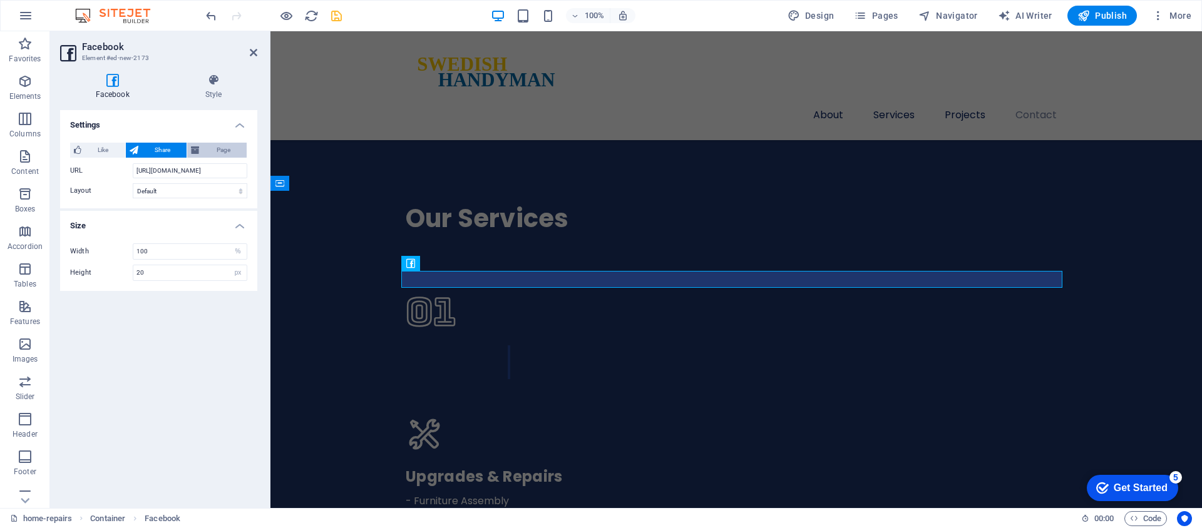
click at [229, 150] on span "Page" at bounding box center [222, 150] width 39 height 15
type input "130"
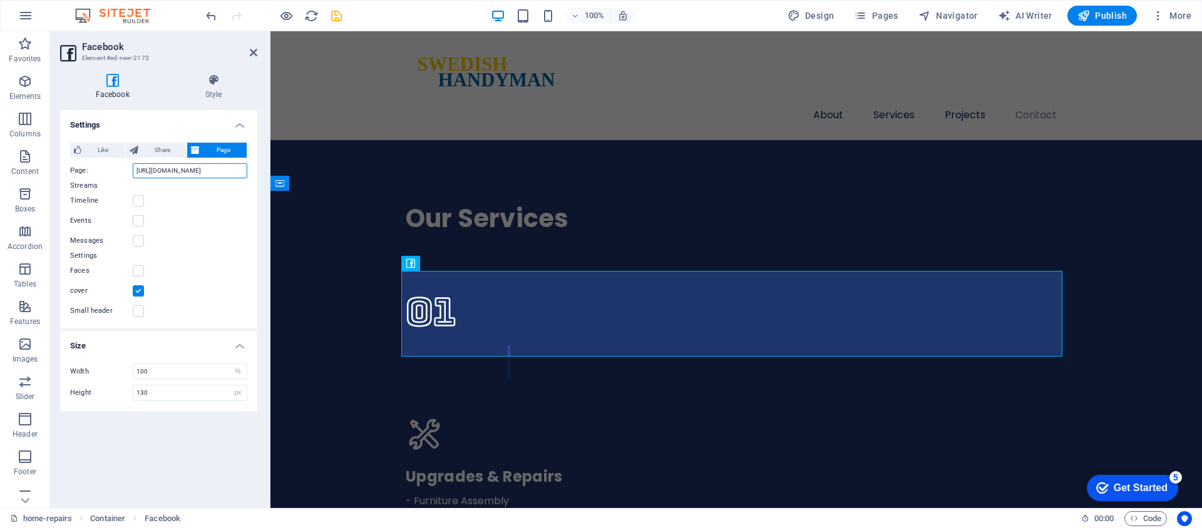
click at [202, 170] on input "[URL][DOMAIN_NAME]" at bounding box center [190, 170] width 115 height 15
click at [245, 174] on input "[URL][DOMAIN_NAME]" at bounding box center [190, 170] width 115 height 15
paste input "[URL][DOMAIN_NAME][CREDIT_CARD_NUMBER]"
type input "[URL][DOMAIN_NAME][CREDIT_CARD_NUMBER]"
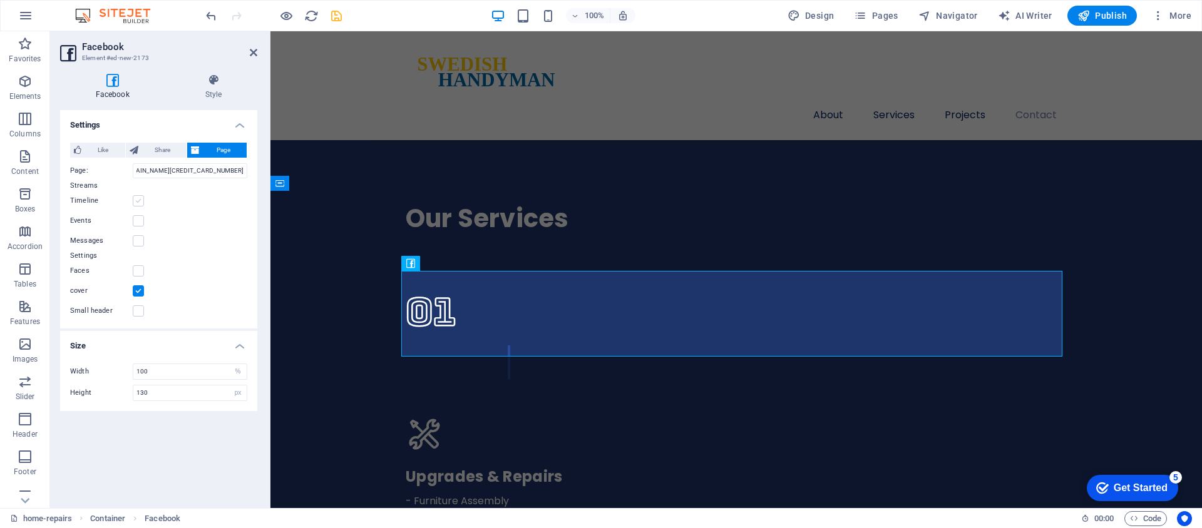
click at [135, 205] on label at bounding box center [138, 200] width 11 height 11
click at [0, 0] on input "Timeline" at bounding box center [0, 0] width 0 height 0
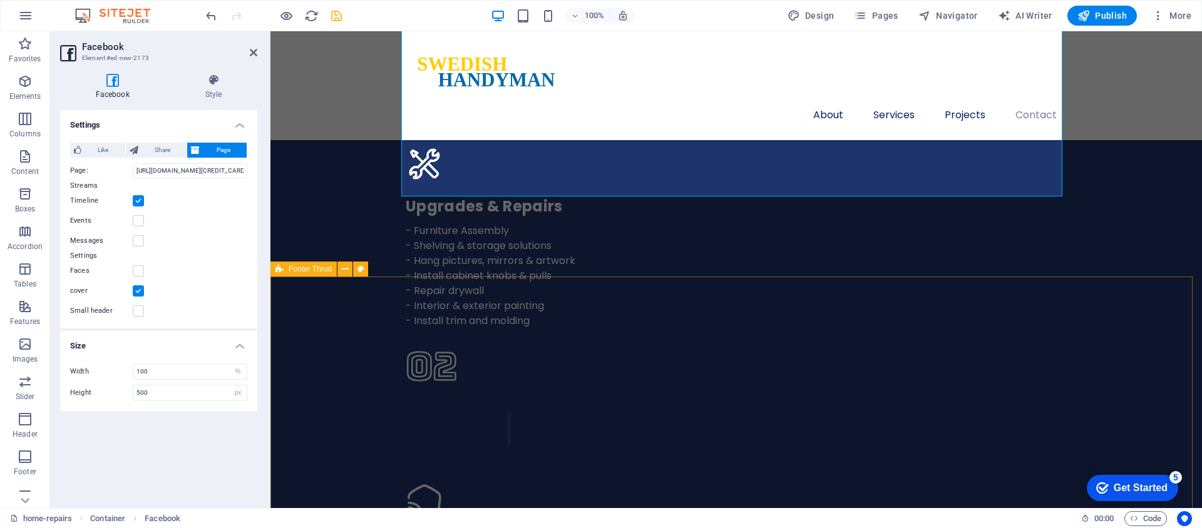
scroll to position [3424, 0]
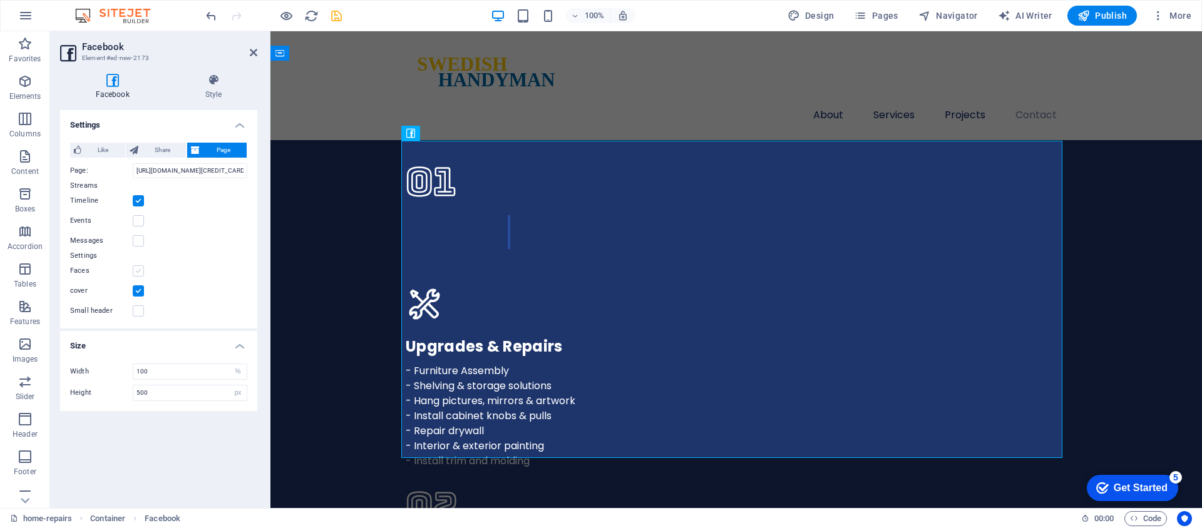
click at [136, 270] on label at bounding box center [138, 270] width 11 height 11
click at [0, 0] on input "Faces" at bounding box center [0, 0] width 0 height 0
click at [136, 272] on label at bounding box center [138, 270] width 11 height 11
click at [0, 0] on input "Faces" at bounding box center [0, 0] width 0 height 0
click at [136, 272] on label at bounding box center [138, 270] width 11 height 11
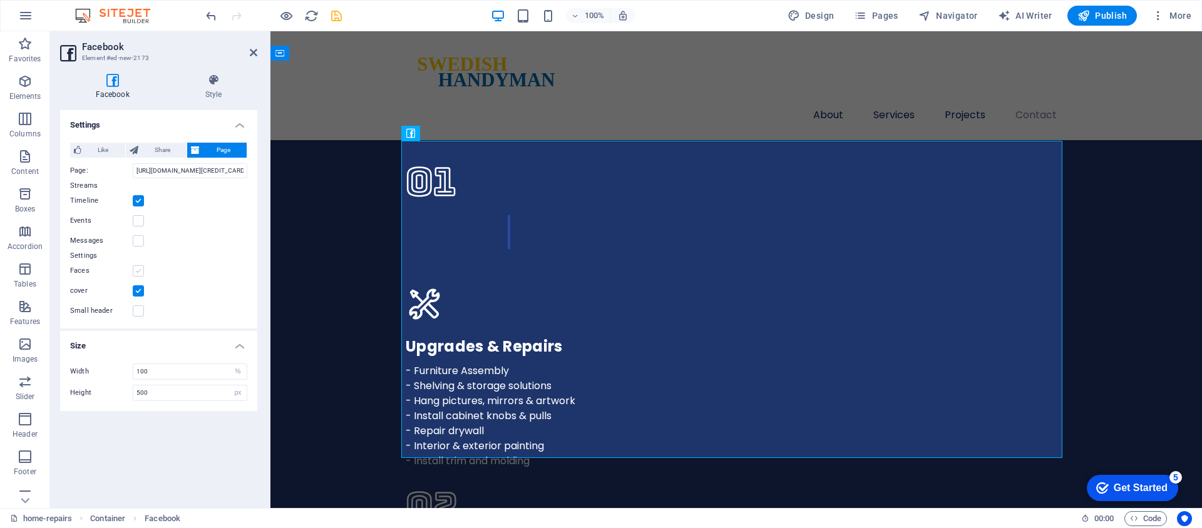
click at [0, 0] on input "Faces" at bounding box center [0, 0] width 0 height 0
click at [159, 147] on span "Share" at bounding box center [162, 150] width 41 height 15
type input "20"
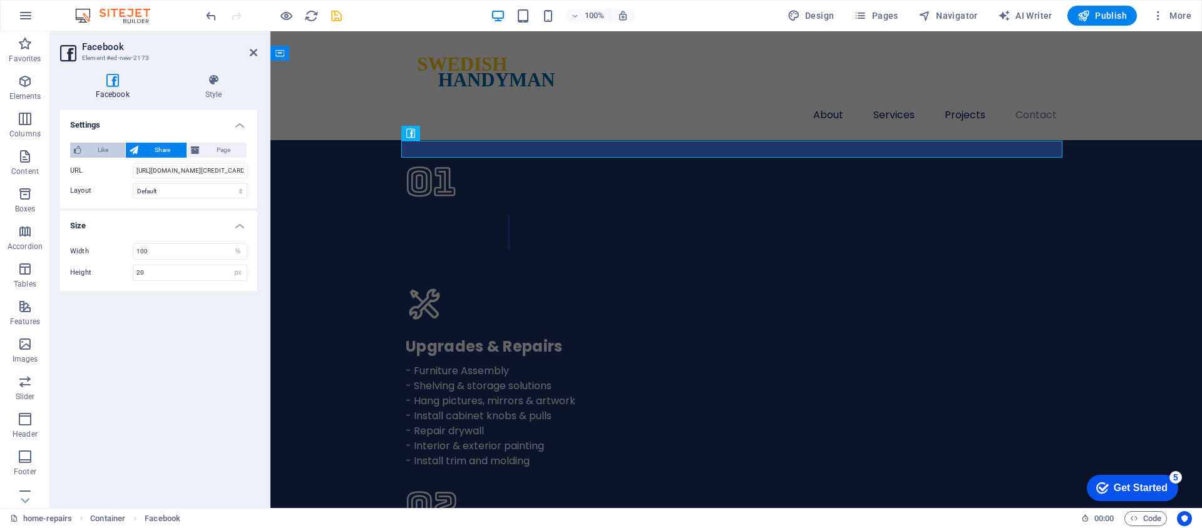
click at [112, 150] on span "Like" at bounding box center [103, 150] width 36 height 15
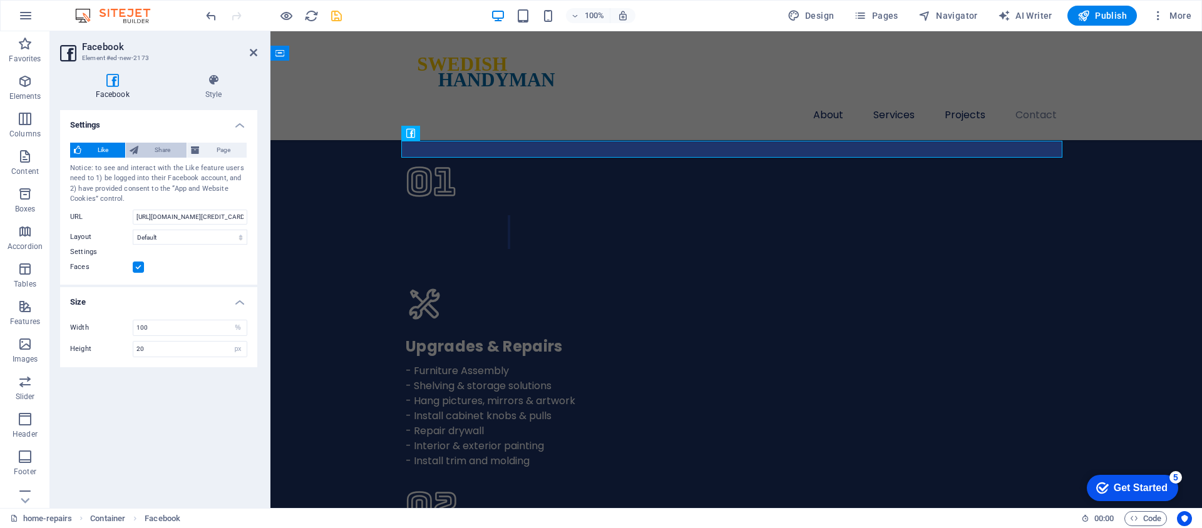
click at [151, 151] on span "Share" at bounding box center [162, 150] width 41 height 15
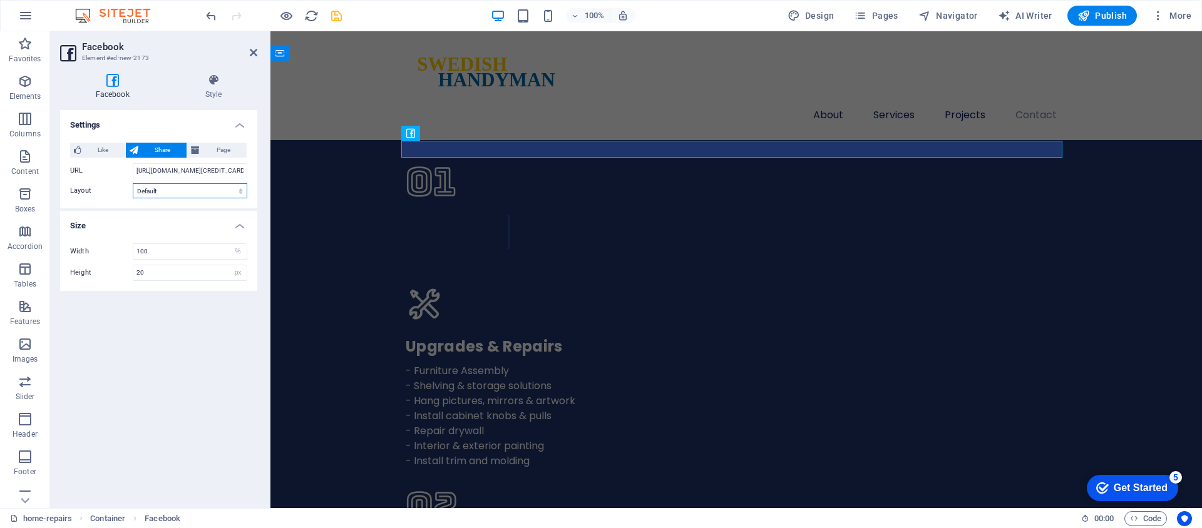
click at [160, 189] on select "Default Button Box counter Button counter" at bounding box center [190, 190] width 115 height 15
select select "button_count"
click at [133, 183] on select "Default Button Box counter Button counter" at bounding box center [190, 190] width 115 height 15
click at [115, 151] on span "Like" at bounding box center [103, 150] width 36 height 15
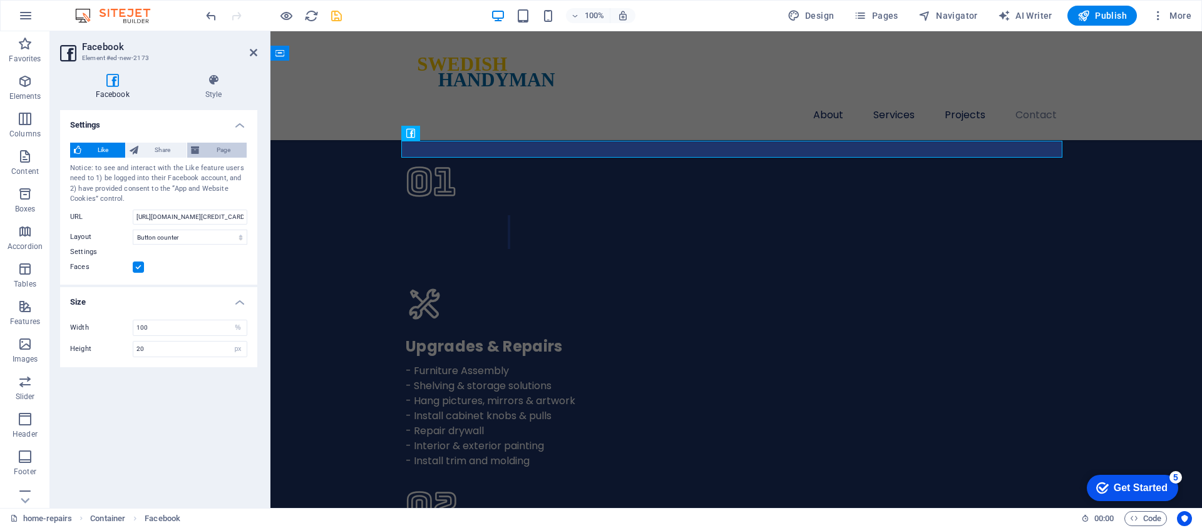
click at [213, 148] on span "Page" at bounding box center [222, 150] width 39 height 15
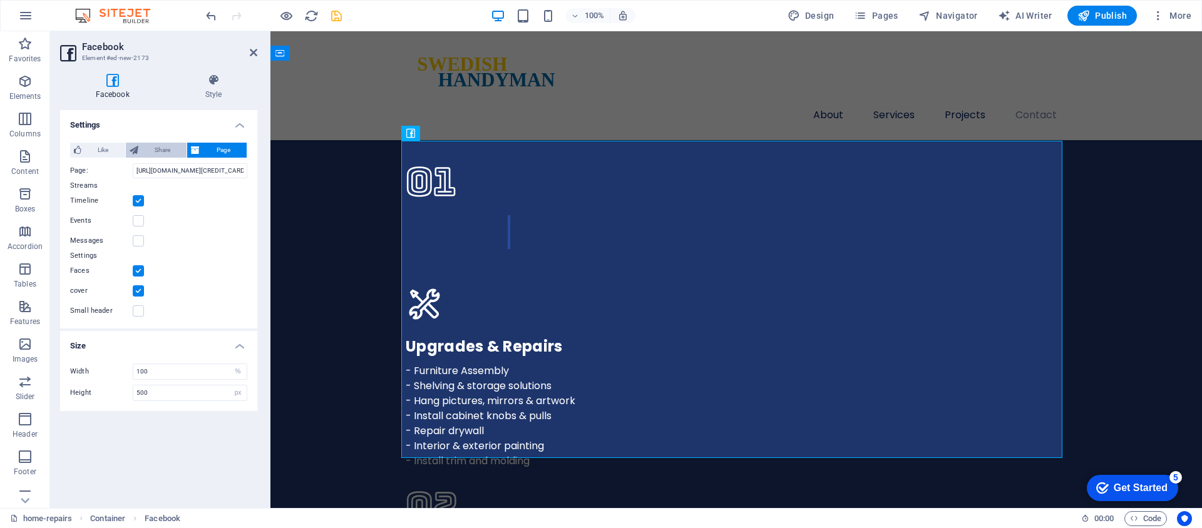
click at [173, 153] on span "Share" at bounding box center [162, 150] width 41 height 15
type input "20"
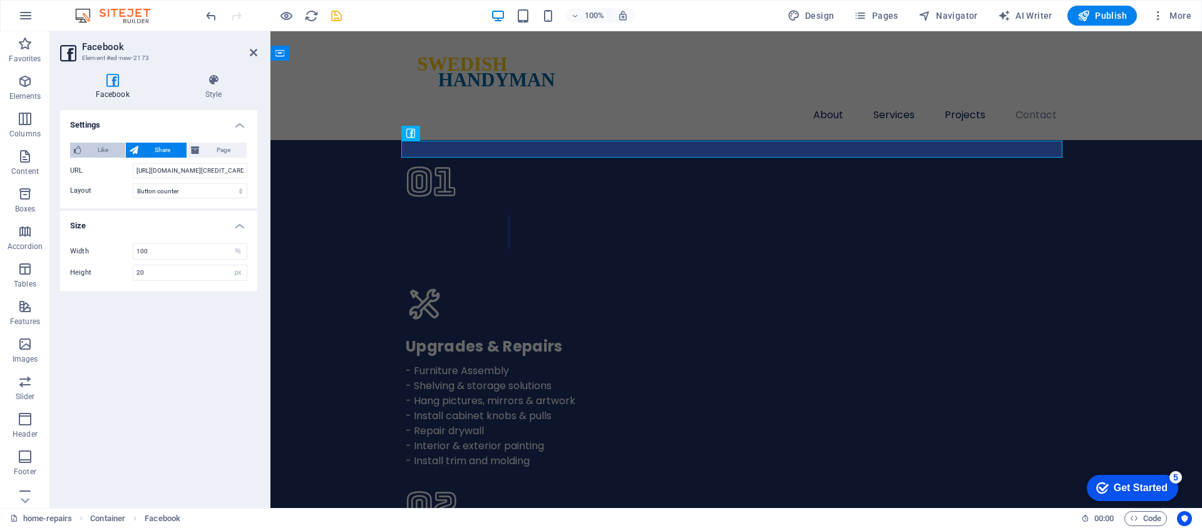
click at [108, 152] on span "Like" at bounding box center [103, 150] width 36 height 15
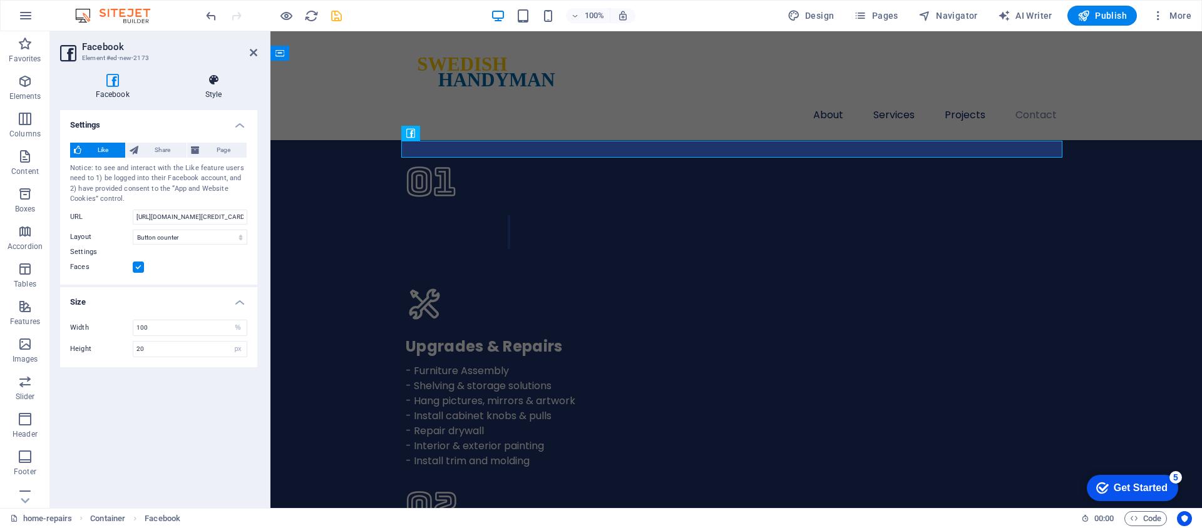
click at [205, 81] on icon at bounding box center [214, 80] width 88 height 13
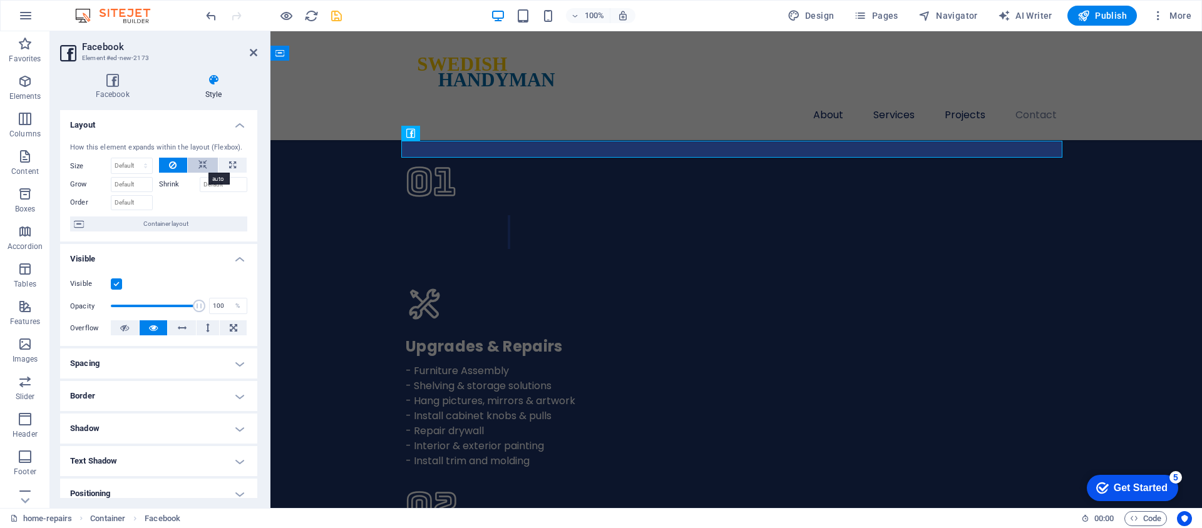
click at [202, 167] on icon at bounding box center [202, 165] width 9 height 15
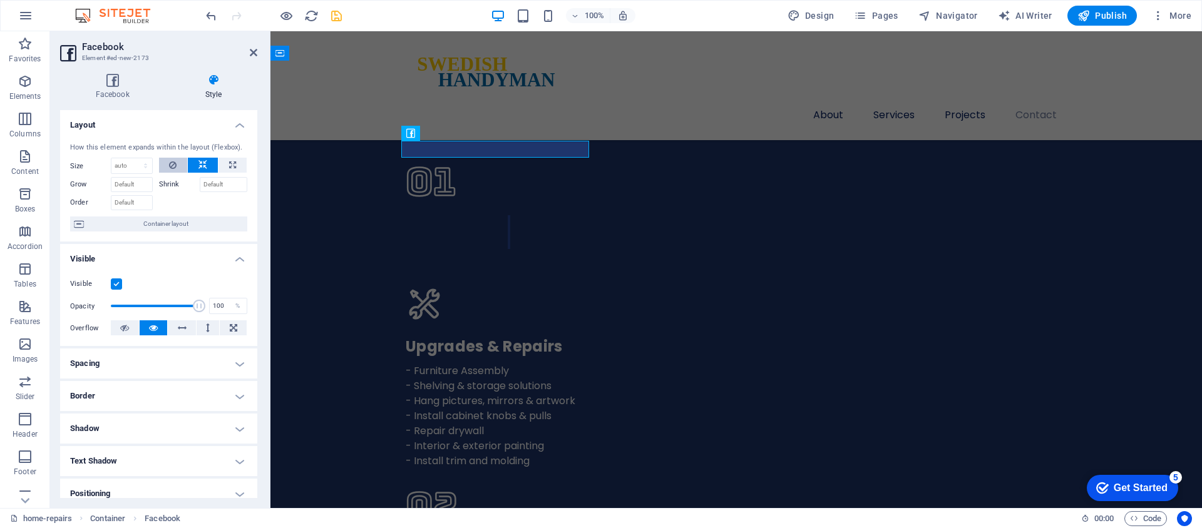
click at [173, 165] on icon at bounding box center [173, 165] width 8 height 15
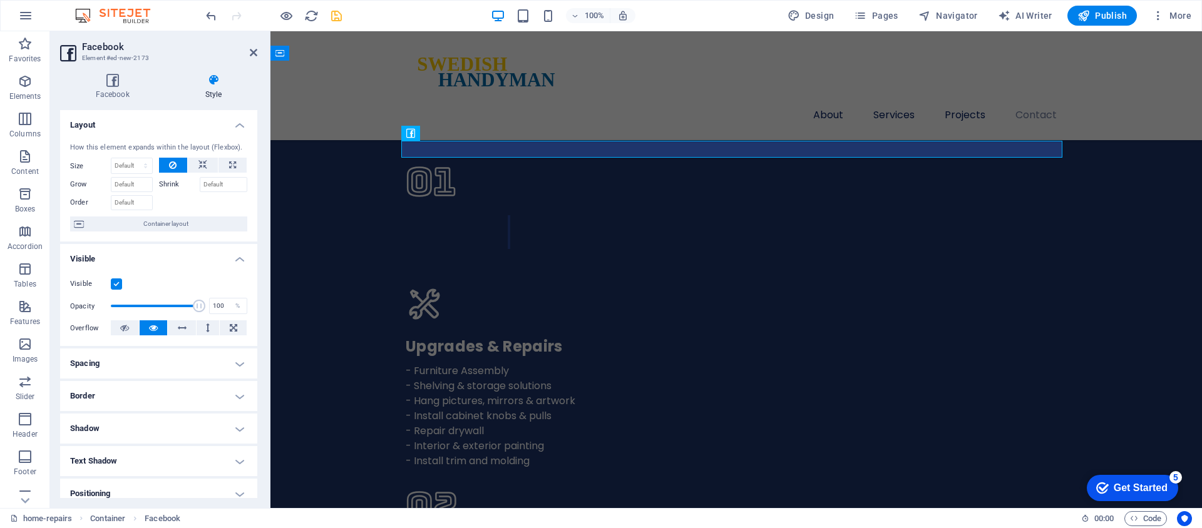
click at [339, 21] on icon "save" at bounding box center [336, 16] width 14 height 14
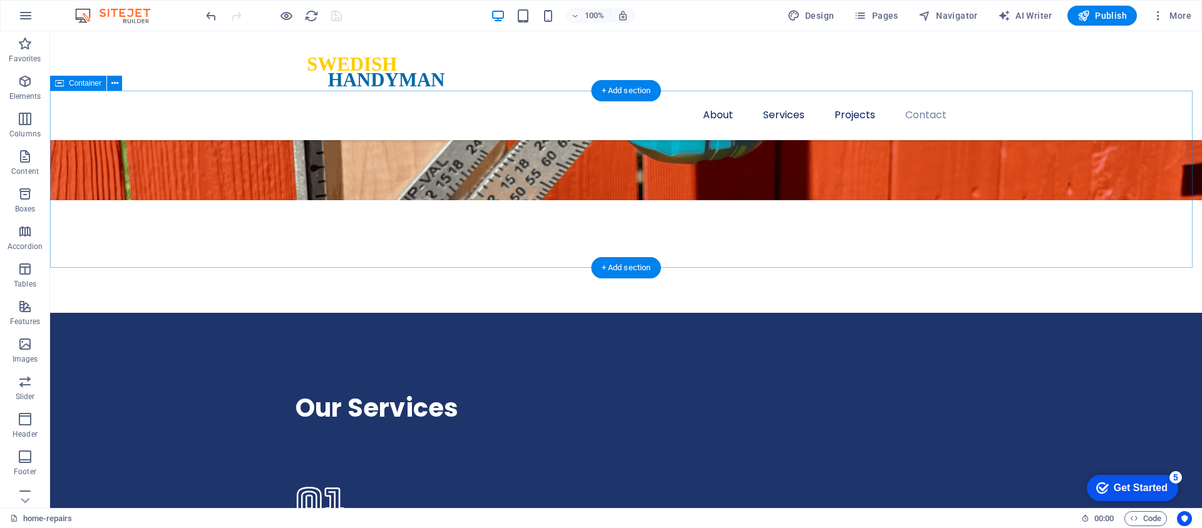
scroll to position [3324, 0]
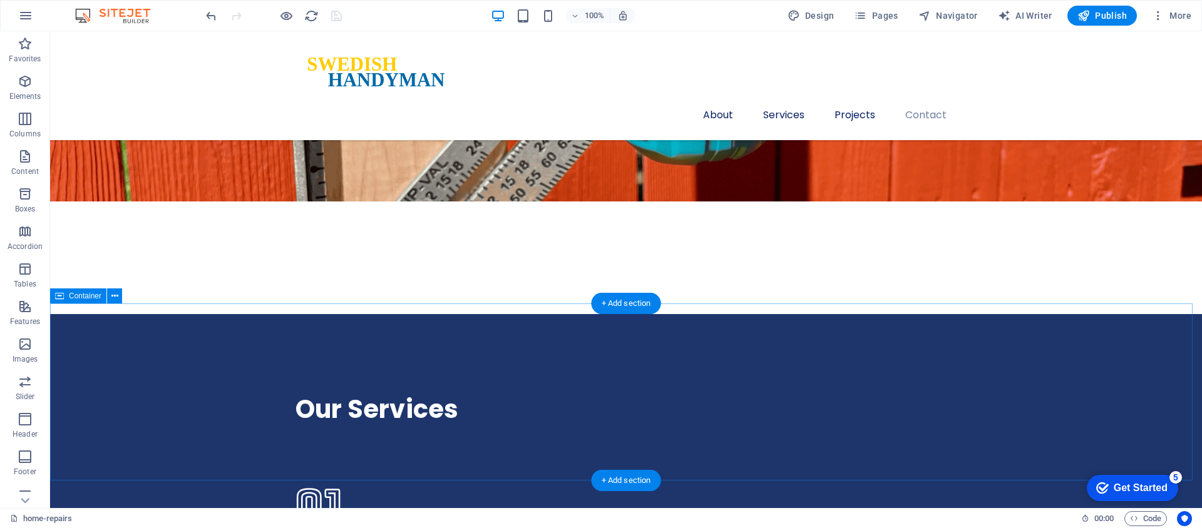
drag, startPoint x: 380, startPoint y: 396, endPoint x: 160, endPoint y: 396, distance: 220.4
select select "button_count"
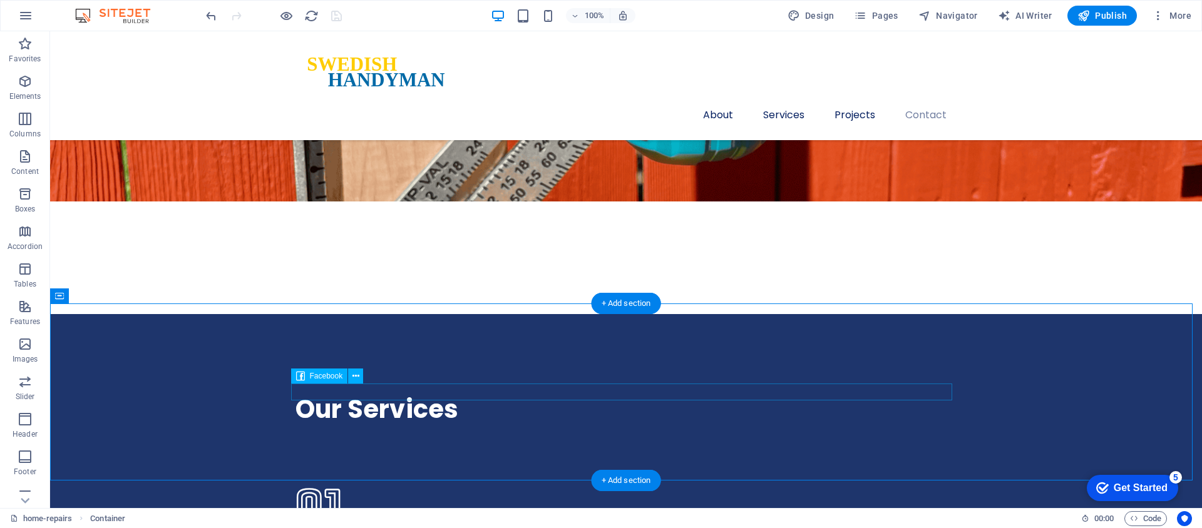
select select "%"
select select "px"
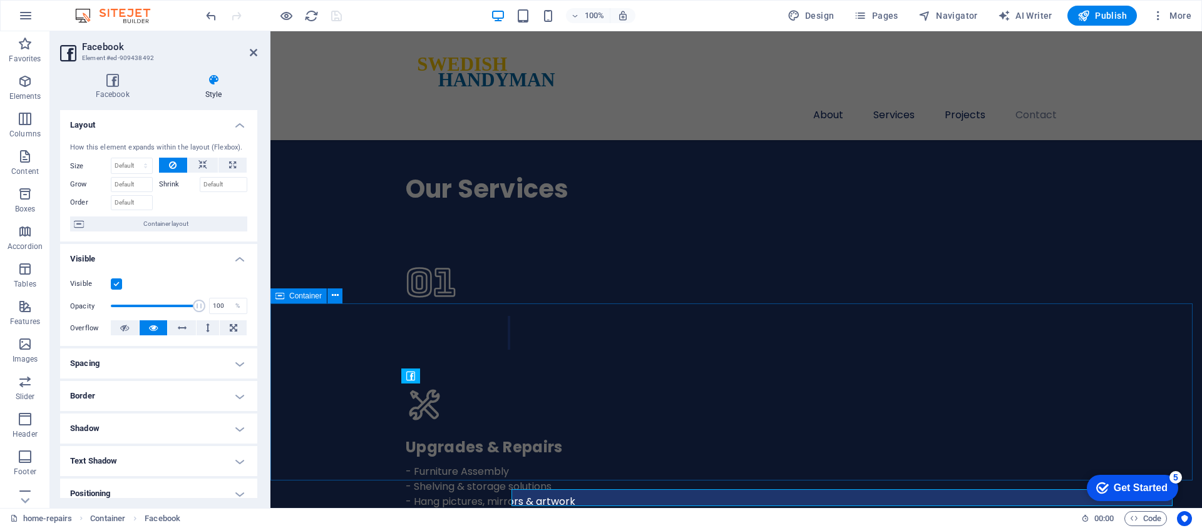
scroll to position [3181, 0]
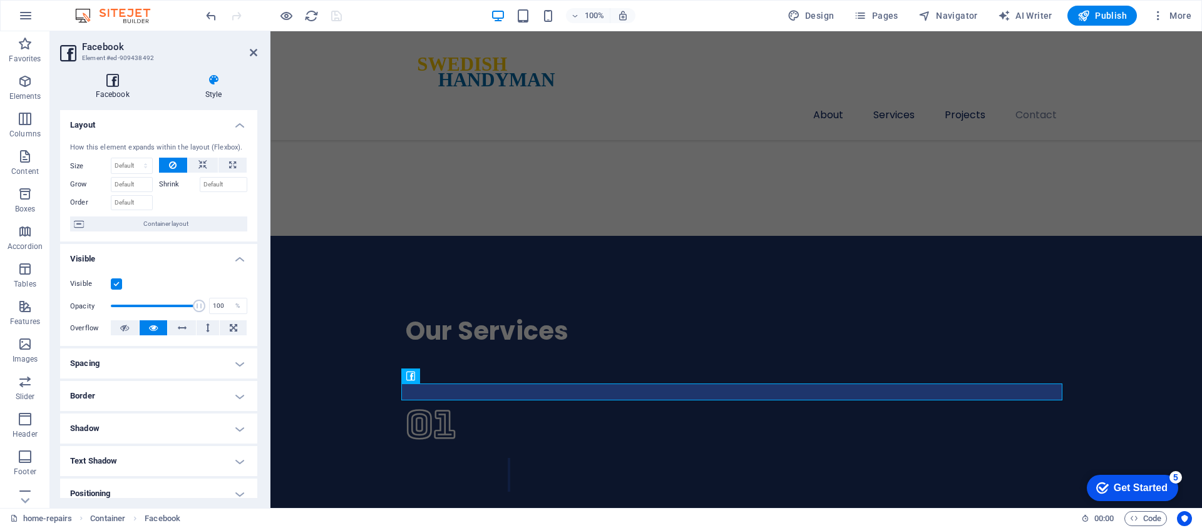
click at [118, 89] on h4 "Facebook" at bounding box center [115, 87] width 110 height 26
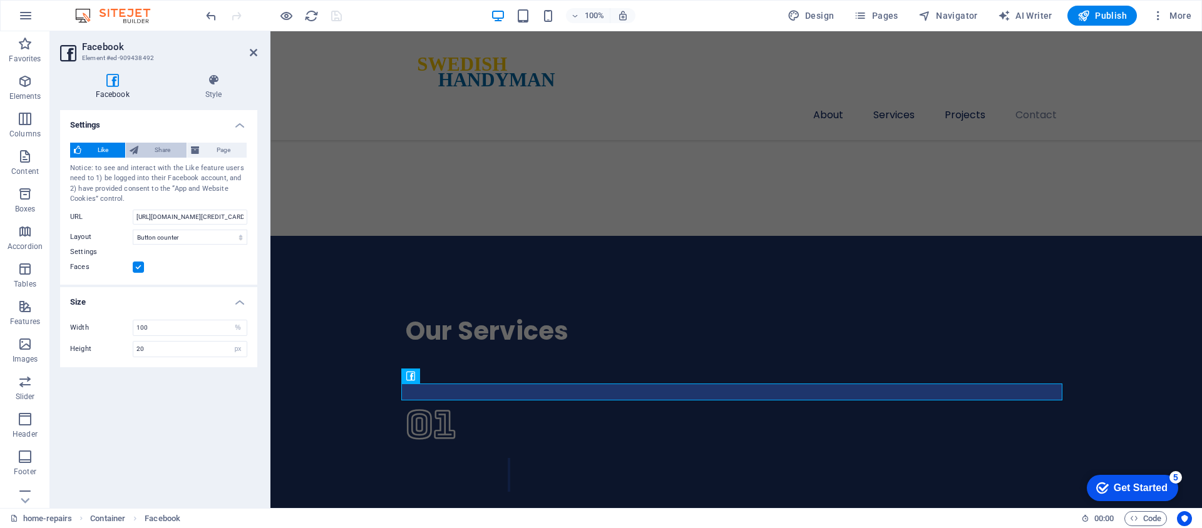
click at [160, 150] on span "Share" at bounding box center [162, 150] width 41 height 15
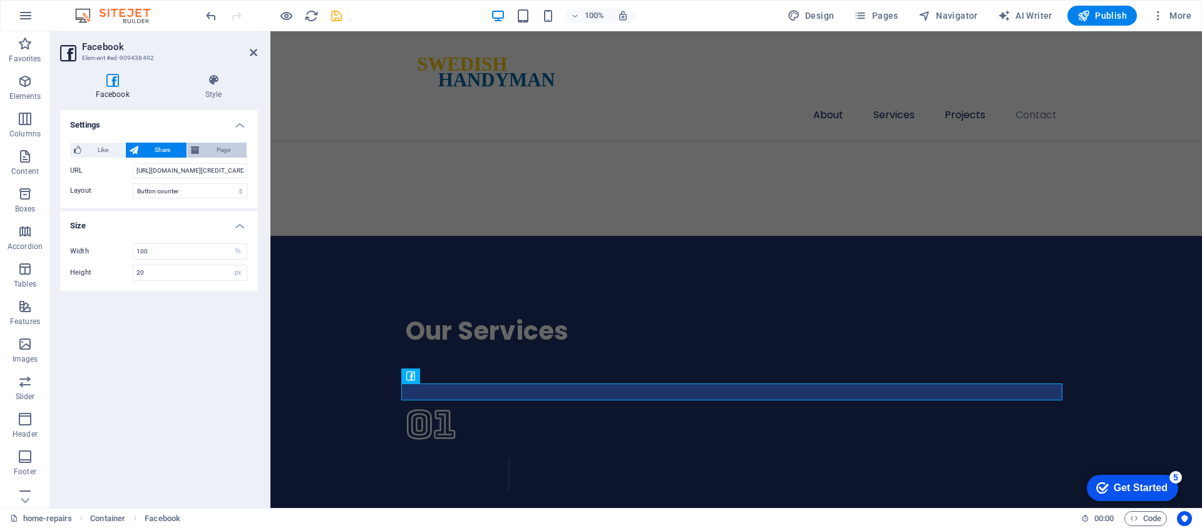
click at [219, 148] on span "Page" at bounding box center [222, 150] width 39 height 15
type input "500"
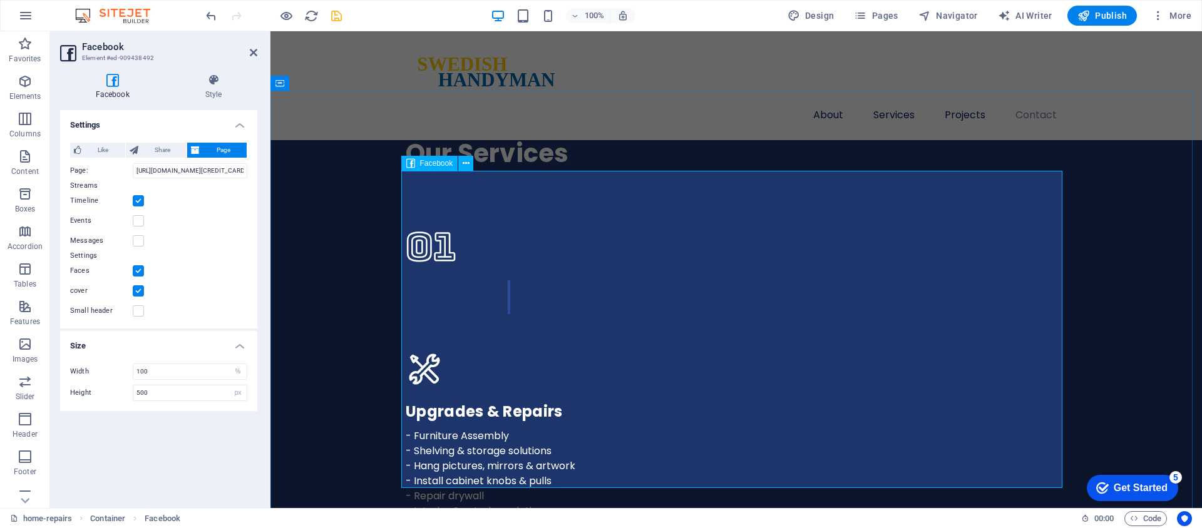
scroll to position [3354, 0]
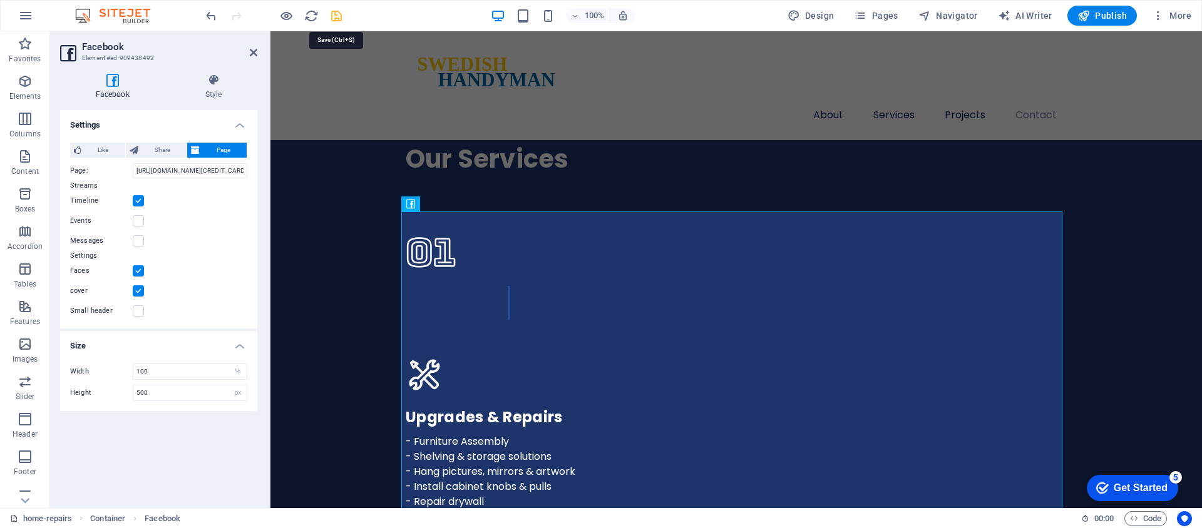
click at [338, 13] on icon "save" at bounding box center [336, 16] width 14 height 14
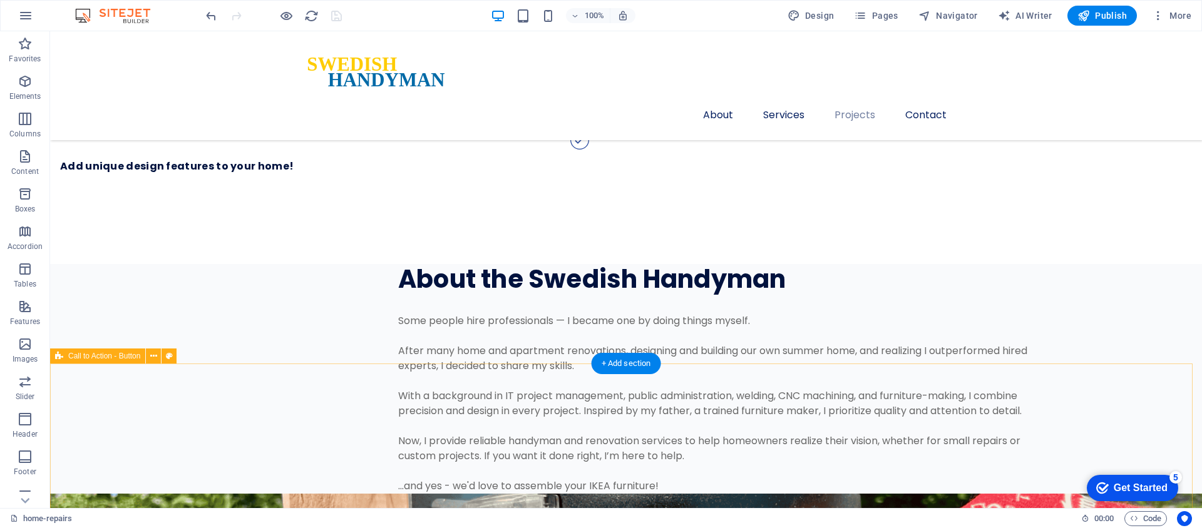
scroll to position [2902, 0]
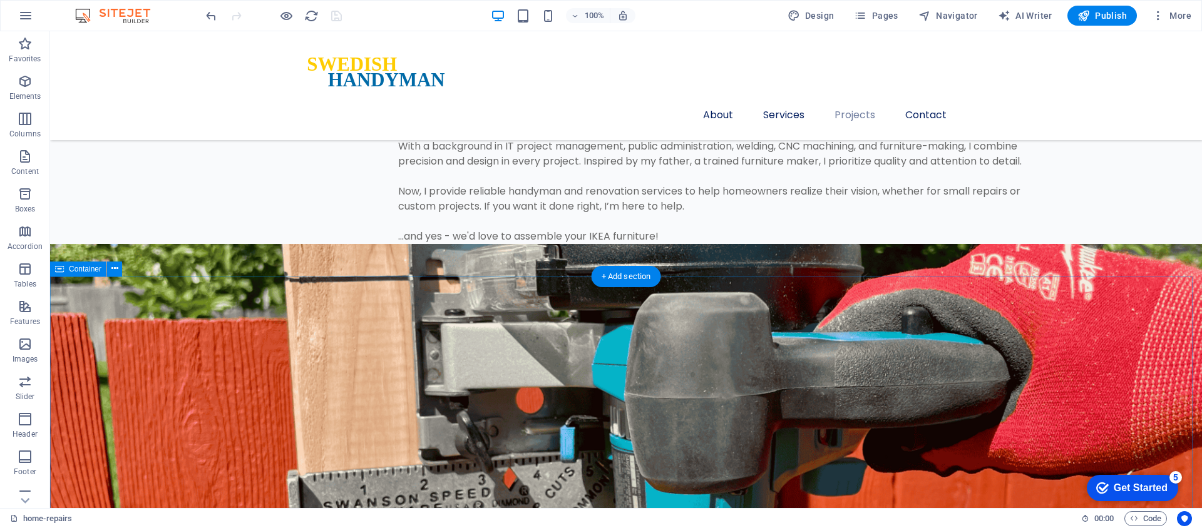
click at [111, 270] on icon at bounding box center [114, 268] width 7 height 13
click at [116, 270] on icon at bounding box center [114, 268] width 7 height 13
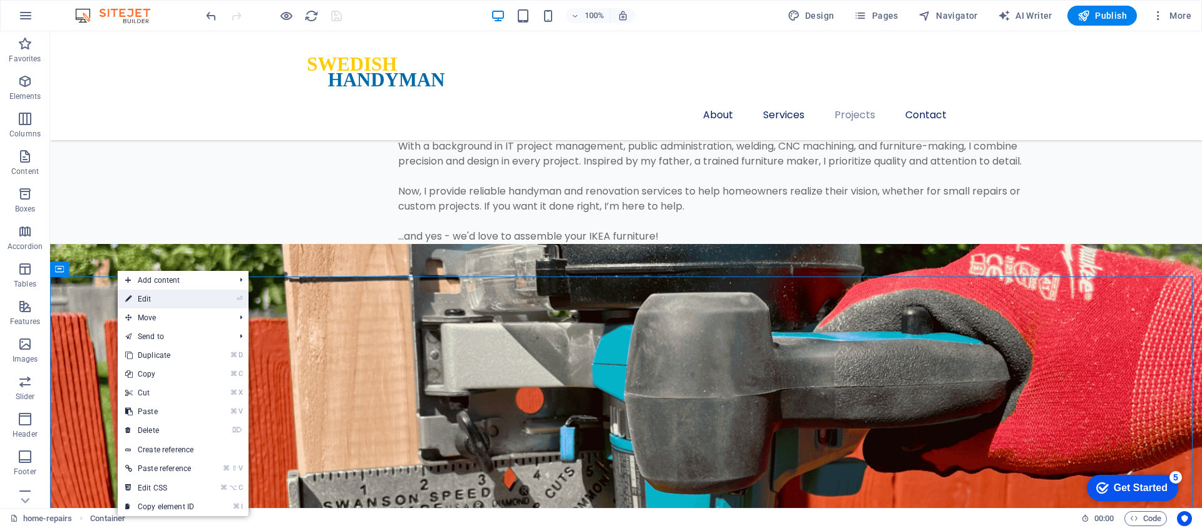
click at [130, 296] on icon at bounding box center [128, 299] width 6 height 19
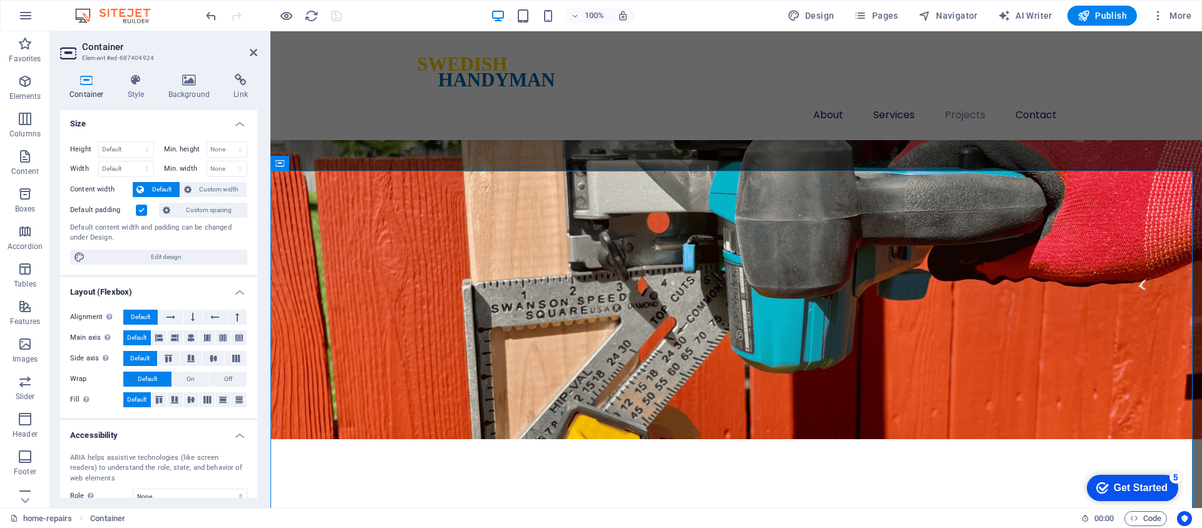
scroll to position [0, 0]
click at [138, 86] on h4 "Style" at bounding box center [138, 87] width 41 height 26
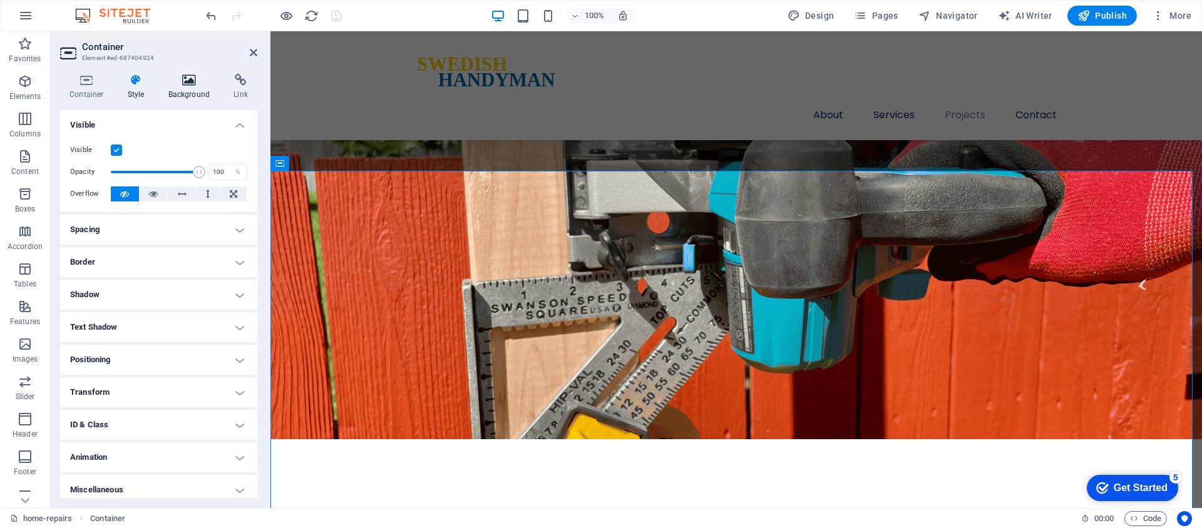
click at [180, 83] on icon at bounding box center [189, 80] width 61 height 13
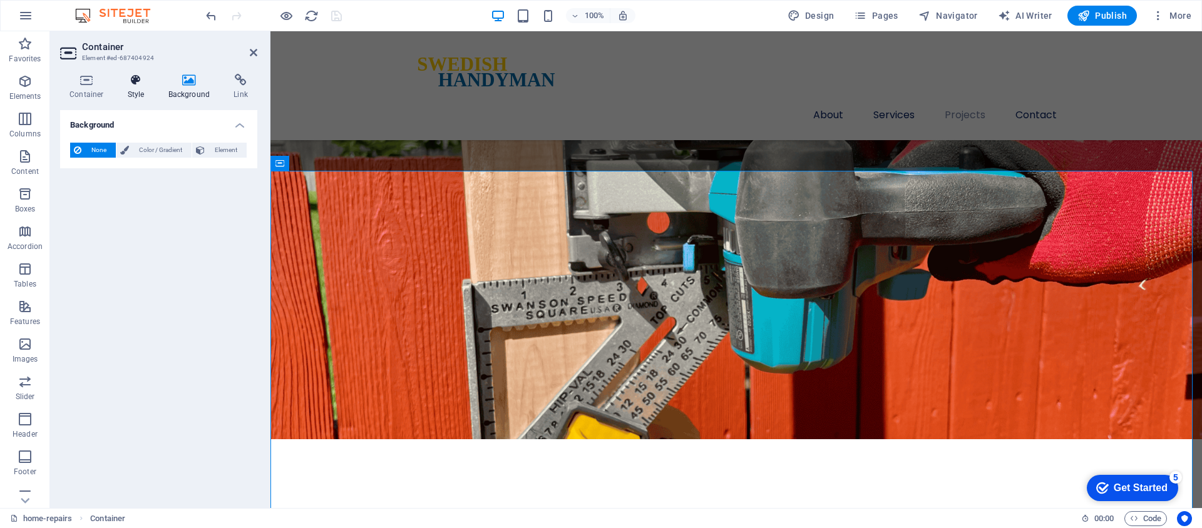
click at [144, 84] on icon at bounding box center [136, 80] width 36 height 13
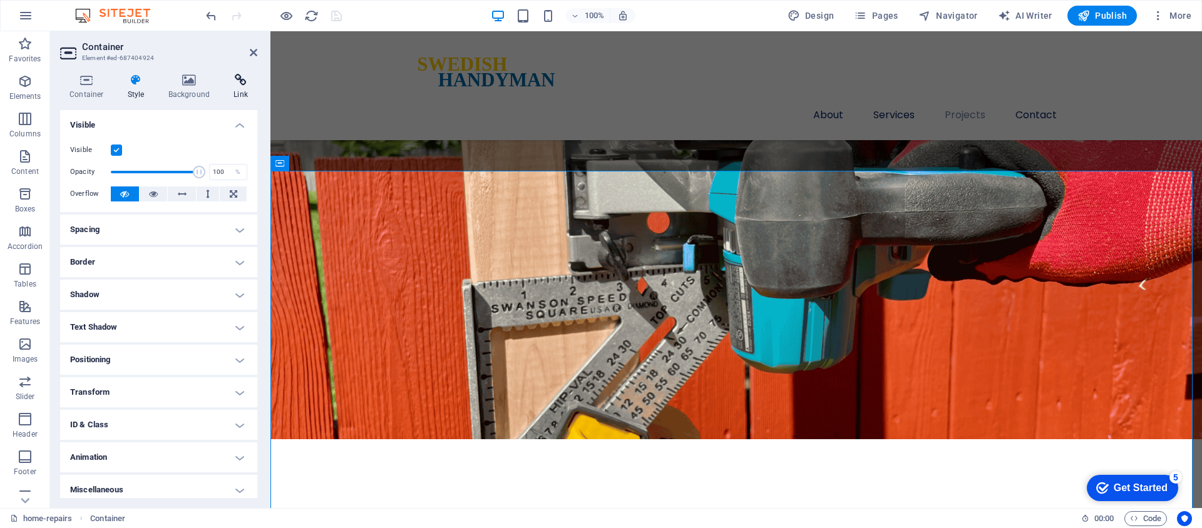
click at [239, 84] on icon at bounding box center [240, 80] width 33 height 13
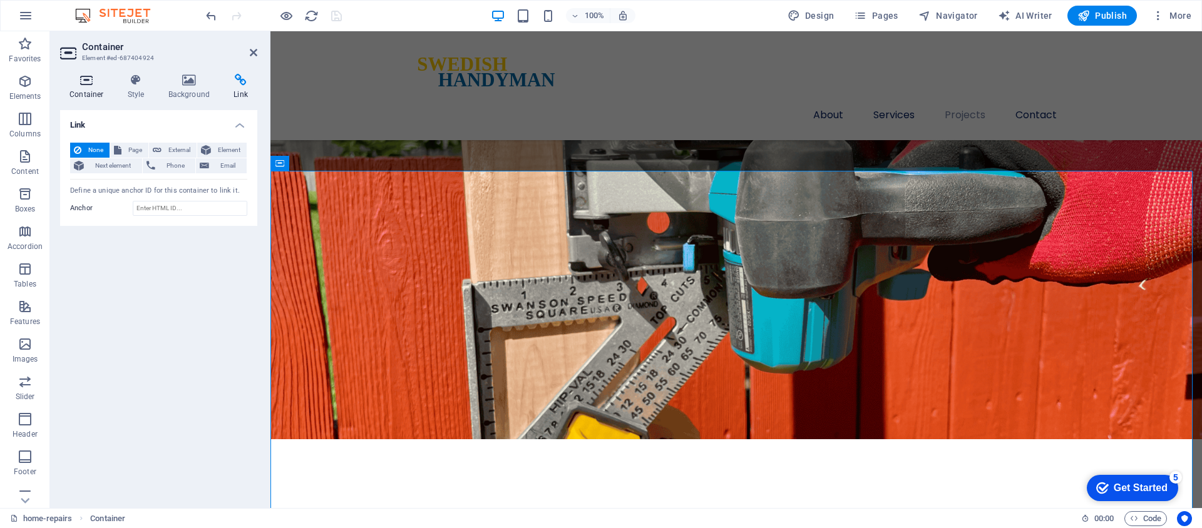
click at [78, 81] on icon at bounding box center [86, 80] width 53 height 13
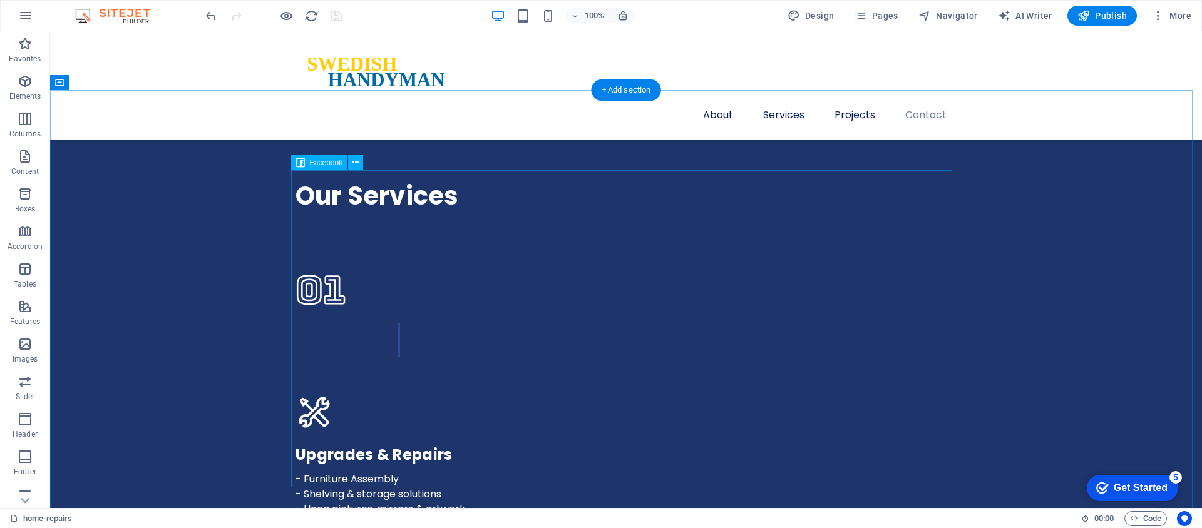
scroll to position [3535, 0]
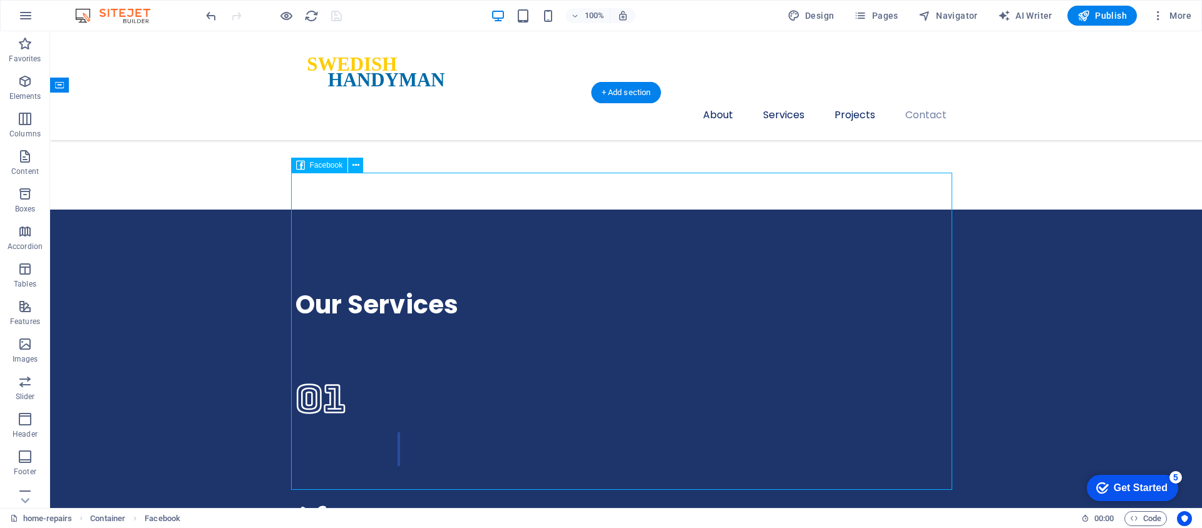
scroll to position [3392, 0]
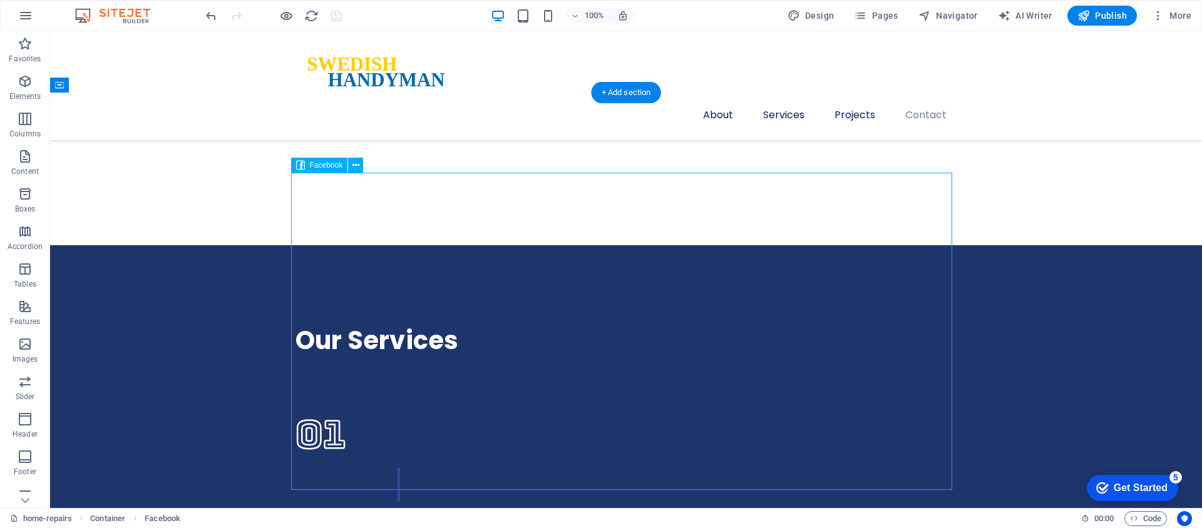
select select "%"
select select "px"
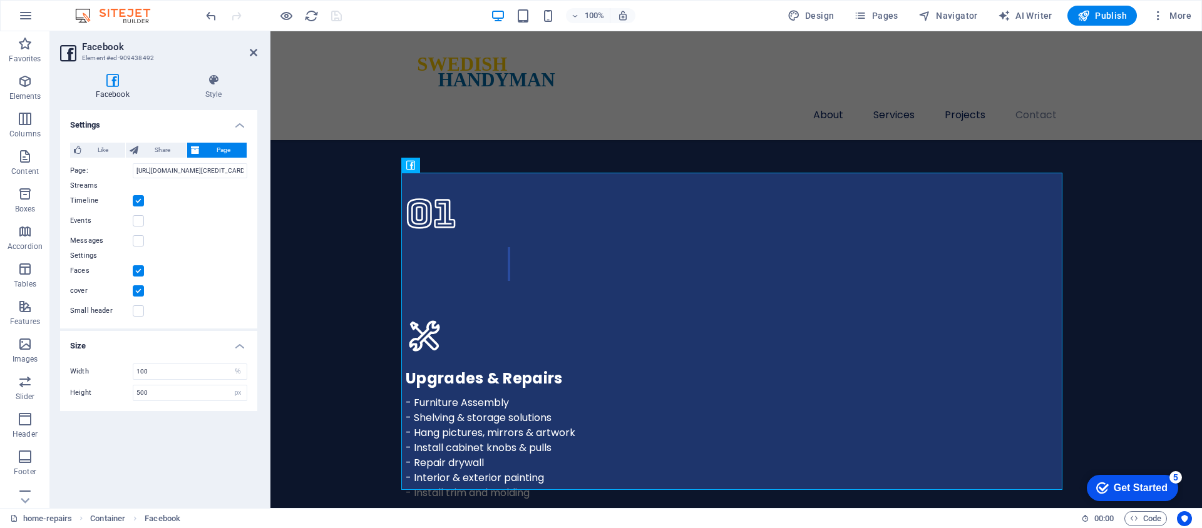
click at [140, 269] on label at bounding box center [138, 270] width 11 height 11
click at [0, 0] on input "Faces" at bounding box center [0, 0] width 0 height 0
click at [140, 270] on label at bounding box center [138, 270] width 11 height 11
click at [0, 0] on input "Faces" at bounding box center [0, 0] width 0 height 0
click at [140, 270] on label at bounding box center [138, 270] width 11 height 11
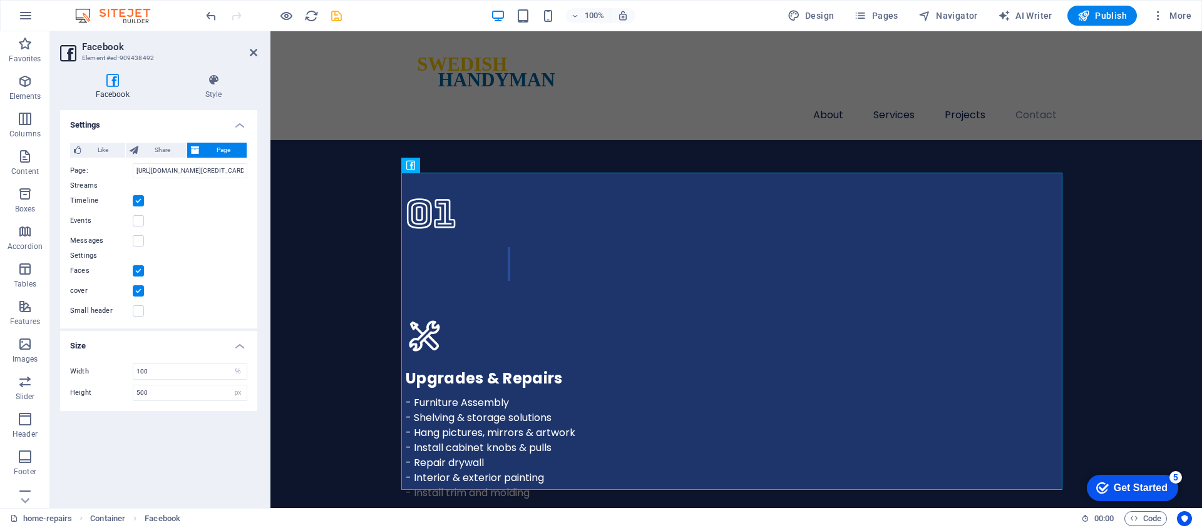
click at [0, 0] on input "Faces" at bounding box center [0, 0] width 0 height 0
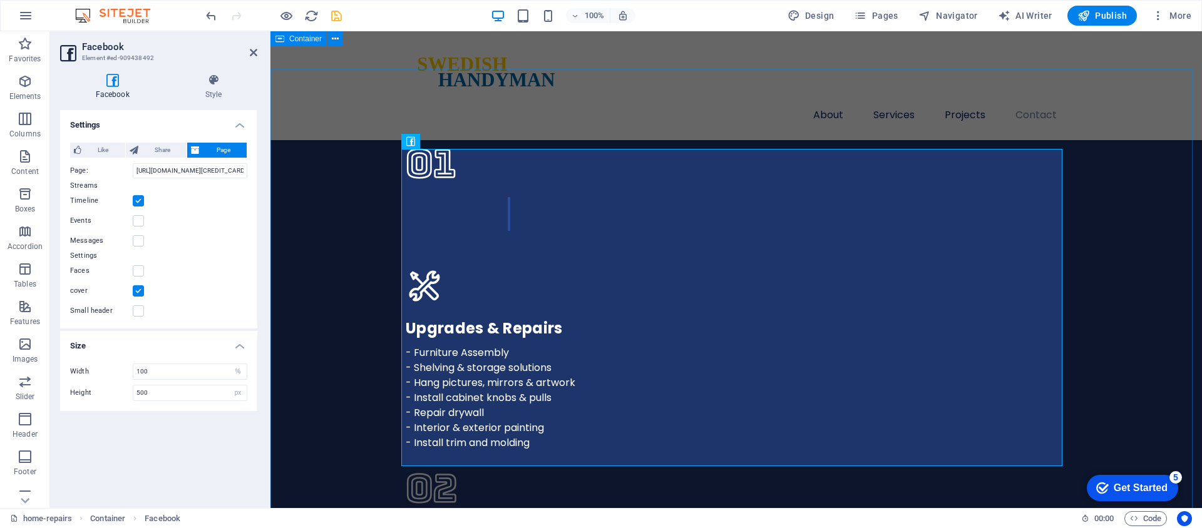
scroll to position [3414, 0]
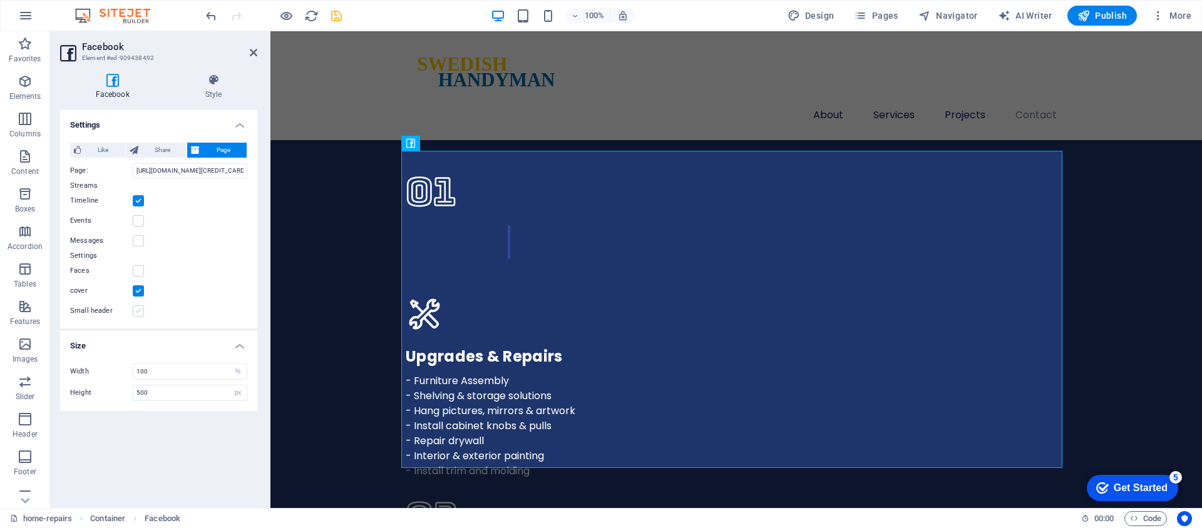
click at [140, 313] on label at bounding box center [138, 311] width 11 height 11
click at [0, 0] on input "Small header" at bounding box center [0, 0] width 0 height 0
click at [140, 313] on label at bounding box center [138, 311] width 11 height 11
click at [0, 0] on input "Small header" at bounding box center [0, 0] width 0 height 0
click at [140, 204] on label at bounding box center [138, 200] width 11 height 11
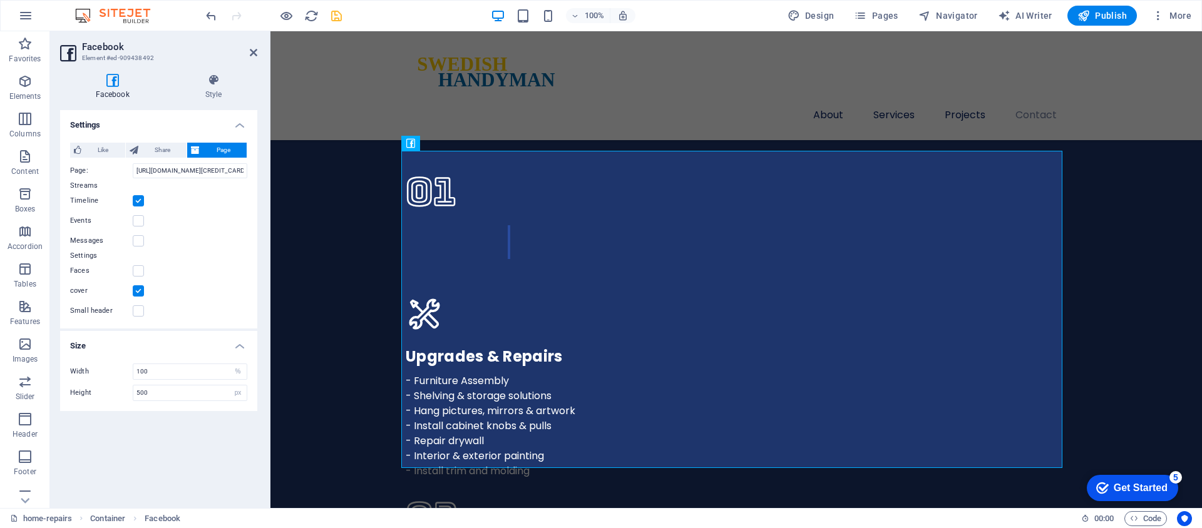
click at [0, 0] on input "Timeline" at bounding box center [0, 0] width 0 height 0
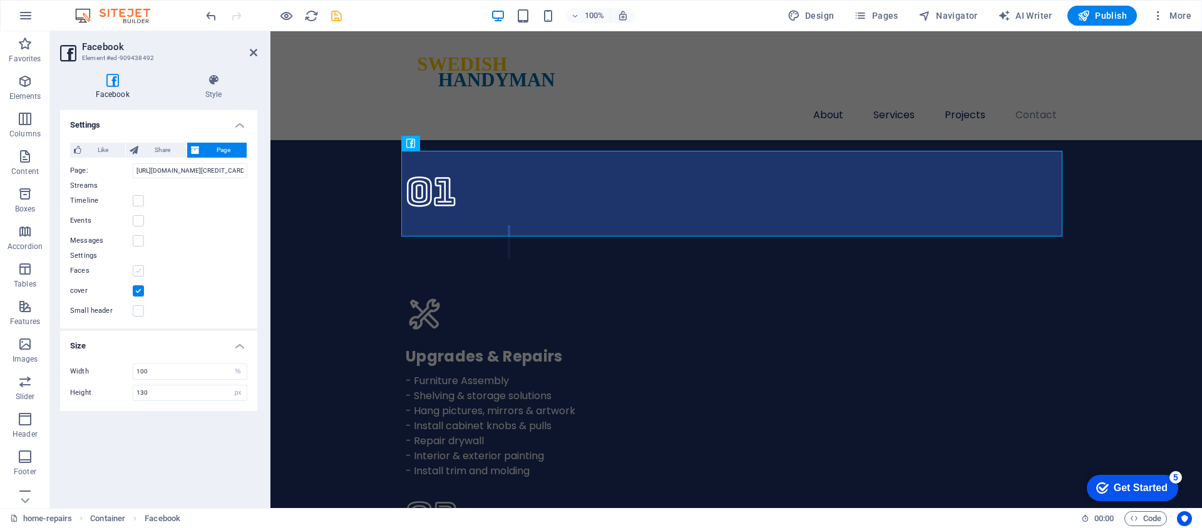
click at [135, 272] on label at bounding box center [138, 270] width 11 height 11
click at [0, 0] on input "Faces" at bounding box center [0, 0] width 0 height 0
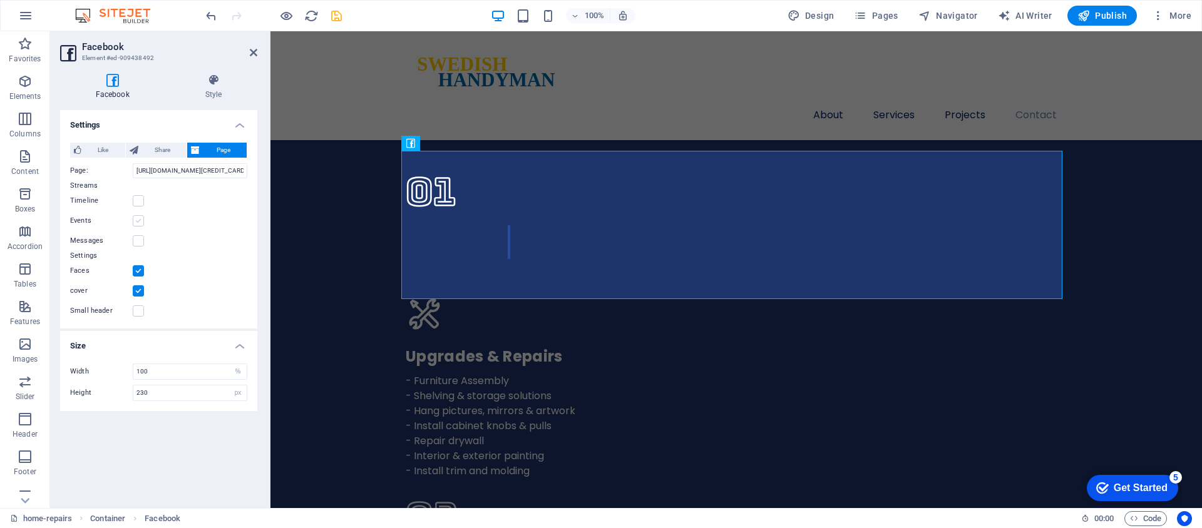
click at [138, 222] on label at bounding box center [138, 220] width 11 height 11
click at [0, 0] on input "Events" at bounding box center [0, 0] width 0 height 0
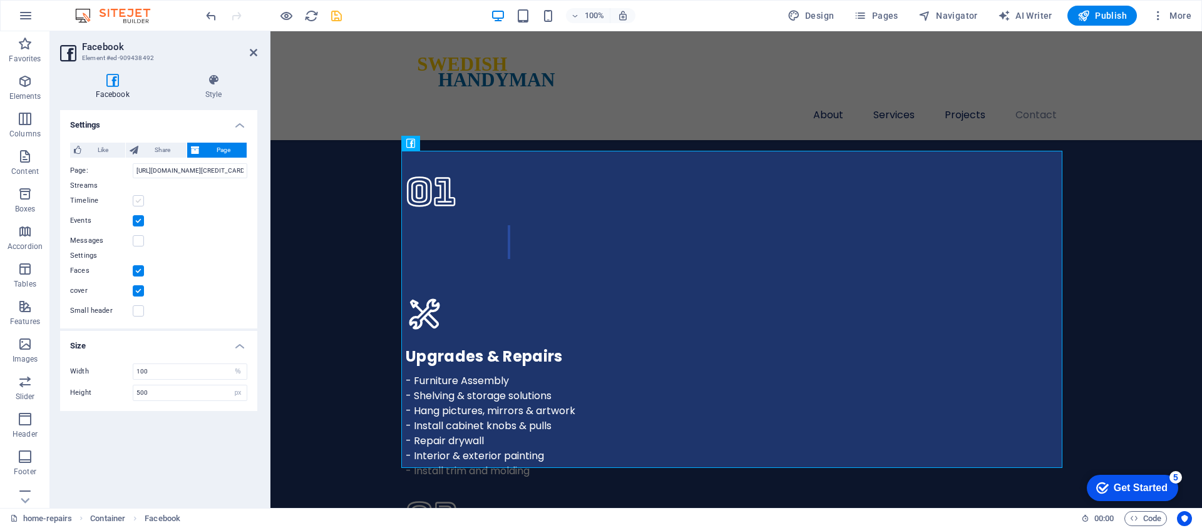
click at [140, 203] on label at bounding box center [138, 200] width 11 height 11
click at [0, 0] on input "Timeline" at bounding box center [0, 0] width 0 height 0
click at [138, 222] on label at bounding box center [138, 220] width 11 height 11
click at [0, 0] on input "Events" at bounding box center [0, 0] width 0 height 0
click at [155, 153] on span "Share" at bounding box center [162, 150] width 41 height 15
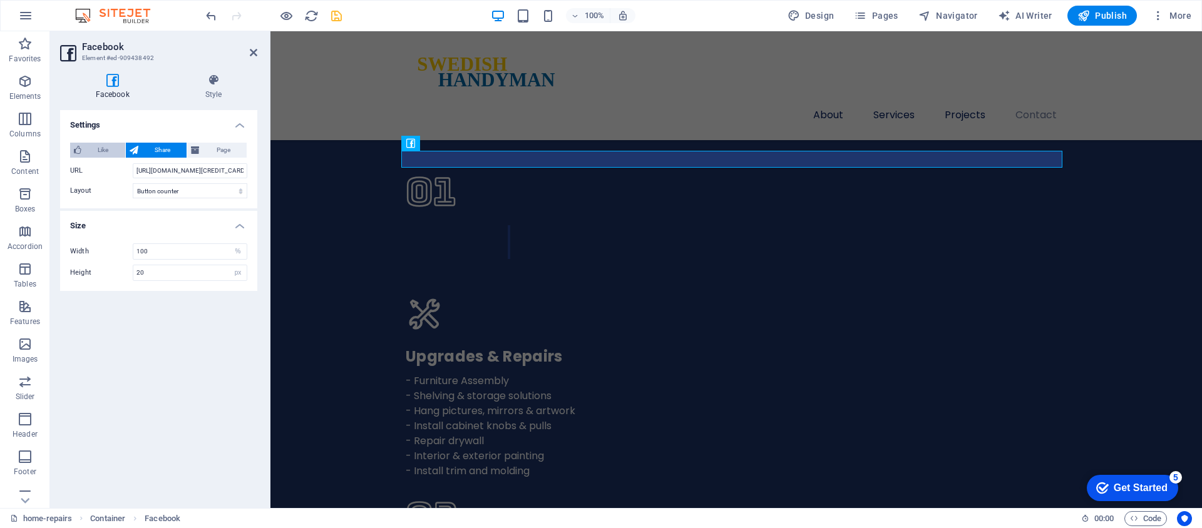
click at [111, 151] on span "Like" at bounding box center [103, 150] width 36 height 15
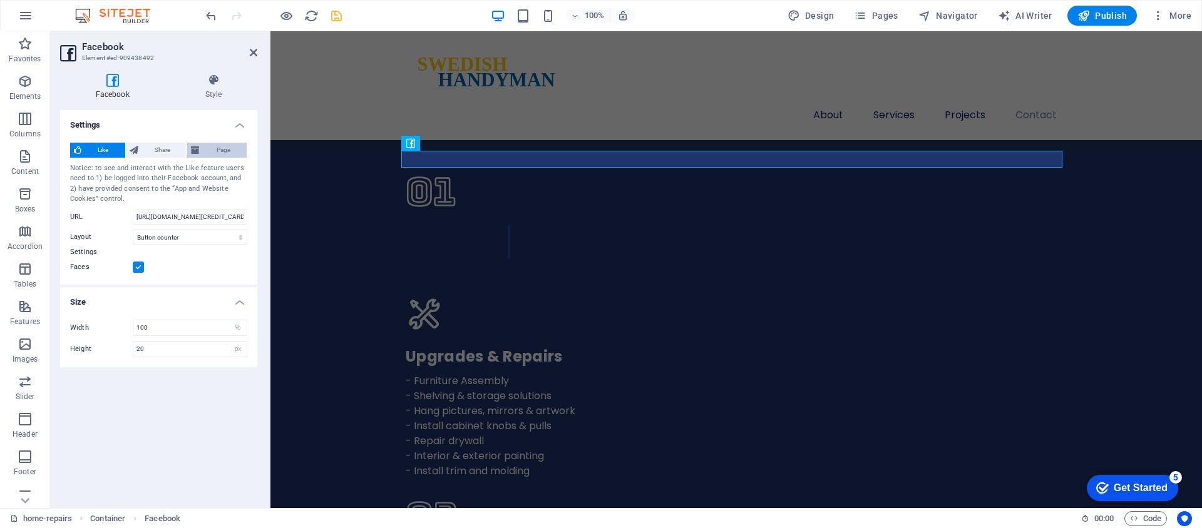
click at [212, 149] on span "Page" at bounding box center [222, 150] width 39 height 15
type input "500"
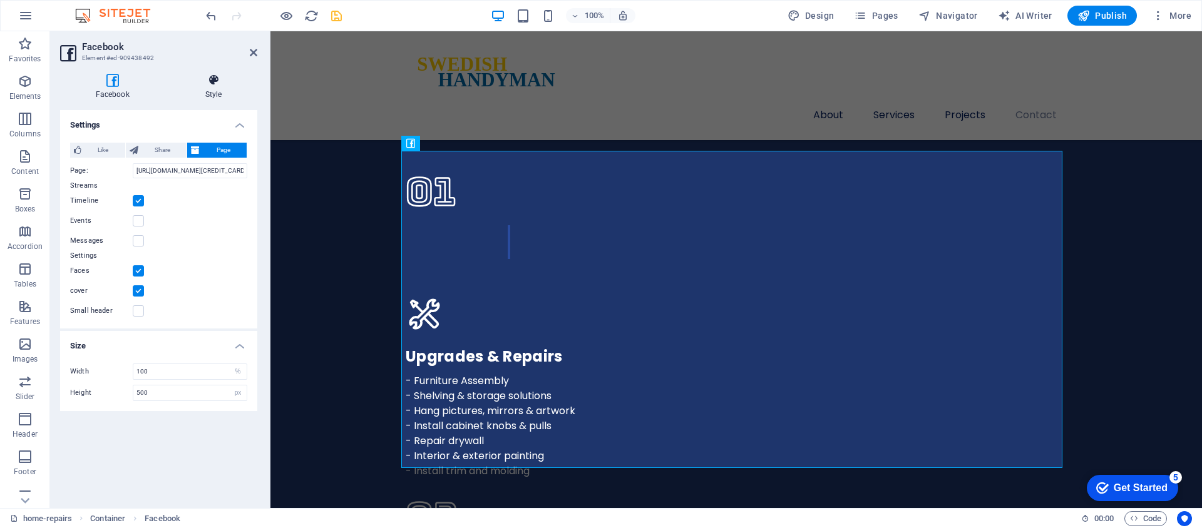
click at [216, 89] on h4 "Style" at bounding box center [214, 87] width 88 height 26
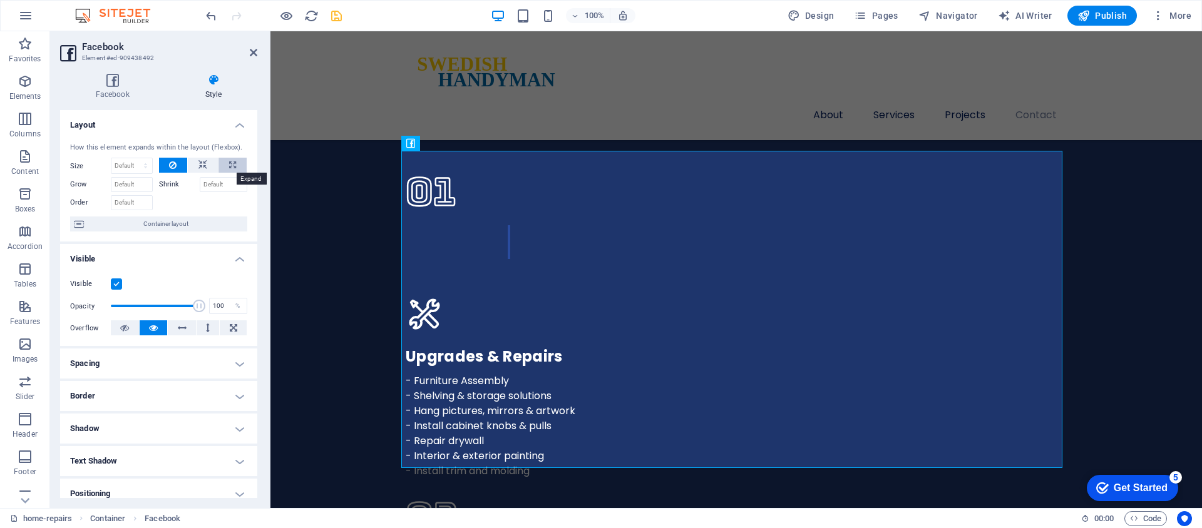
click at [229, 167] on icon at bounding box center [232, 165] width 7 height 15
type input "100"
select select "%"
click at [174, 226] on span "Container layout" at bounding box center [166, 224] width 156 height 15
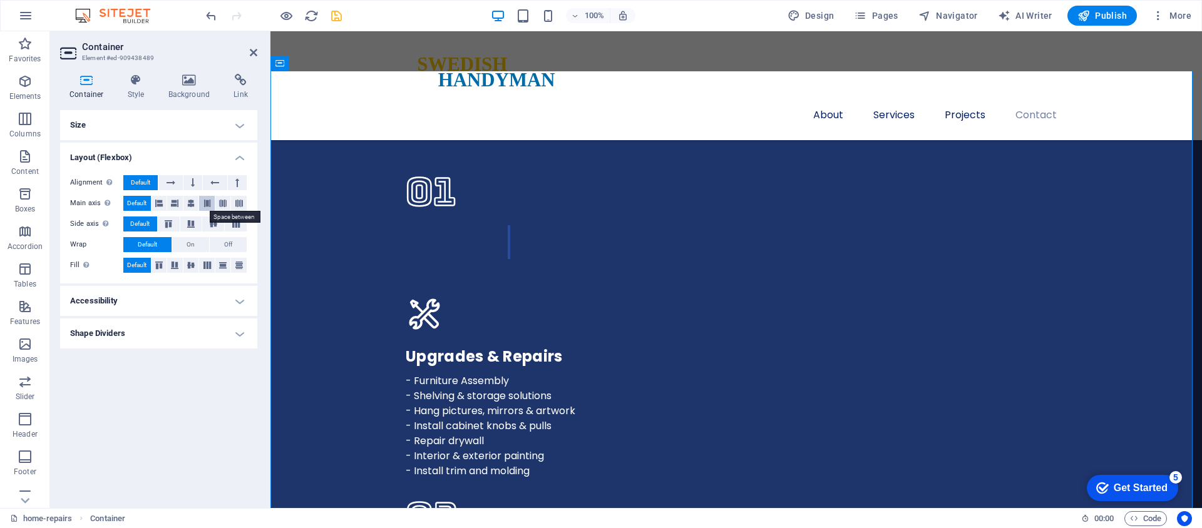
click at [205, 203] on icon at bounding box center [207, 203] width 8 height 15
click at [145, 205] on span "Default" at bounding box center [136, 203] width 19 height 15
click at [192, 206] on icon at bounding box center [191, 203] width 8 height 15
click at [188, 245] on span "On" at bounding box center [191, 244] width 8 height 15
click at [148, 247] on span "Default" at bounding box center [147, 244] width 19 height 15
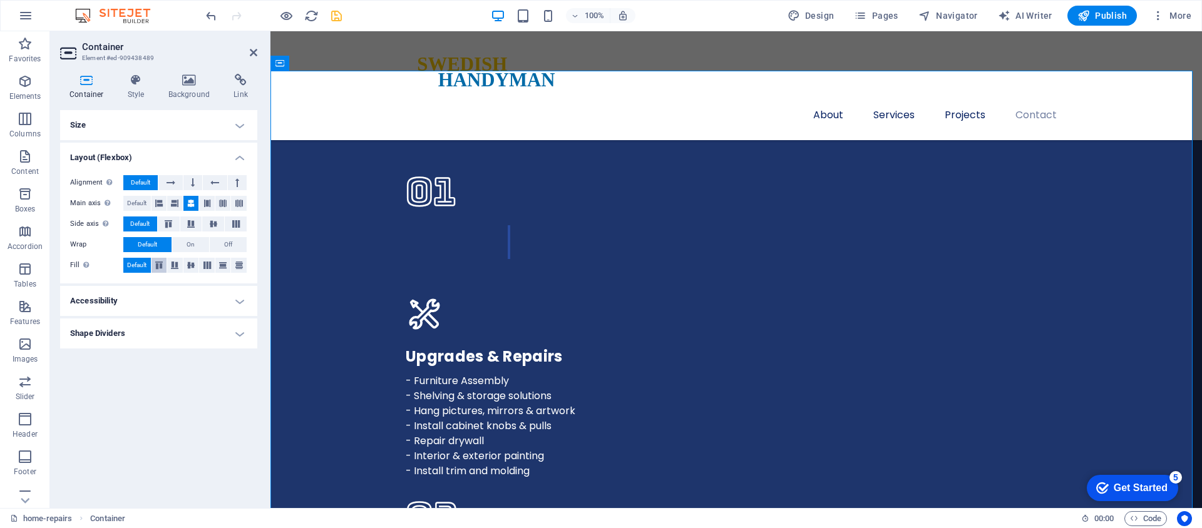
click at [164, 268] on icon at bounding box center [159, 266] width 15 height 8
click at [141, 267] on span "Default" at bounding box center [136, 265] width 19 height 15
click at [175, 265] on icon at bounding box center [174, 266] width 15 height 8
click at [130, 266] on span "Default" at bounding box center [136, 265] width 19 height 15
click at [108, 301] on h4 "Accessibility" at bounding box center [158, 301] width 197 height 30
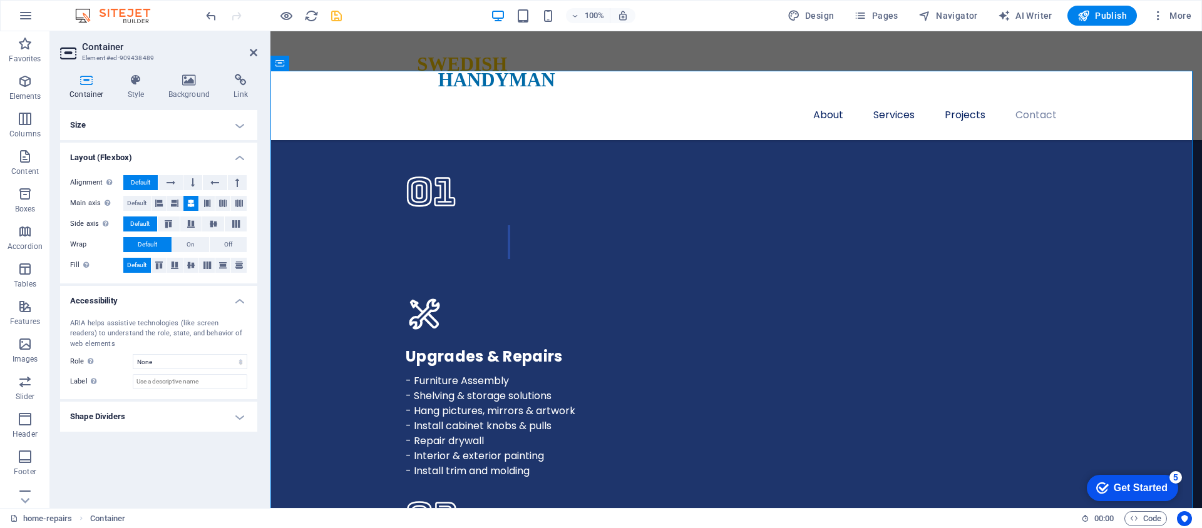
click at [108, 301] on h4 "Accessibility" at bounding box center [158, 297] width 197 height 23
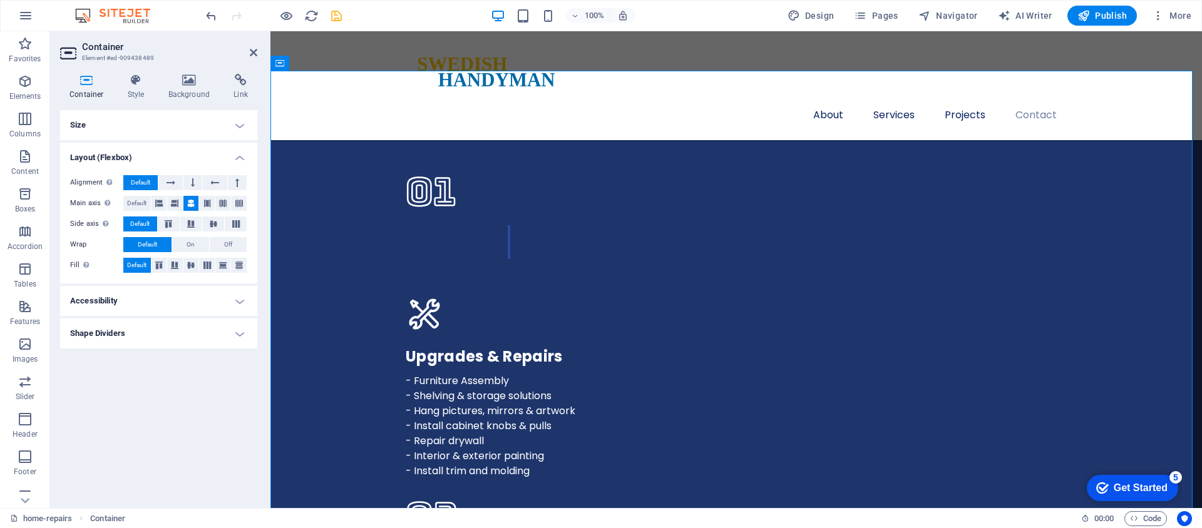
click at [109, 336] on h4 "Shape Dividers" at bounding box center [158, 334] width 197 height 30
click at [110, 336] on h4 "Shape Dividers" at bounding box center [158, 330] width 197 height 23
click at [239, 160] on h4 "Layout (Flexbox)" at bounding box center [158, 154] width 197 height 23
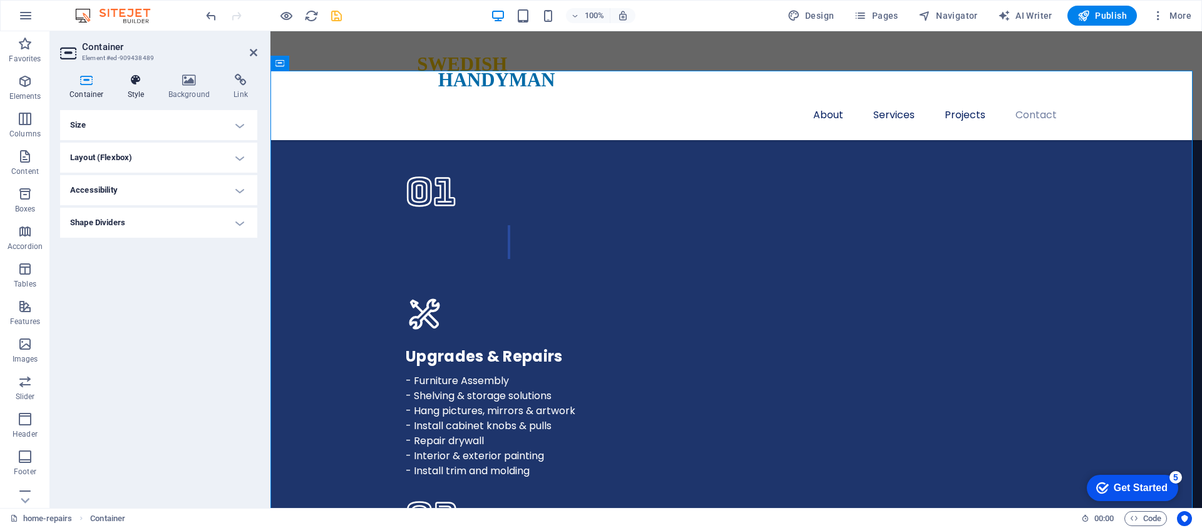
click at [142, 88] on h4 "Style" at bounding box center [138, 87] width 41 height 26
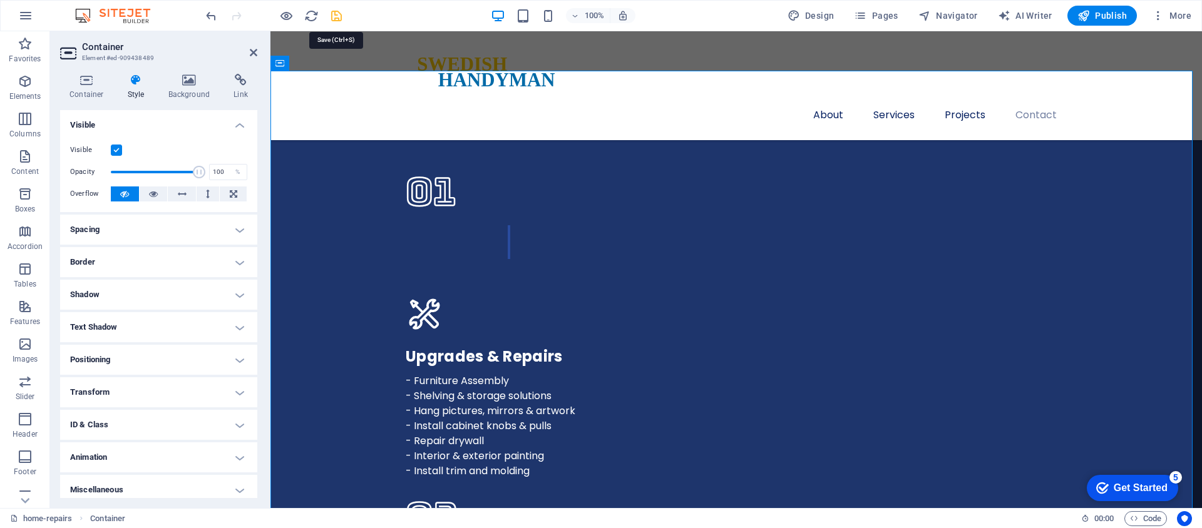
click at [336, 18] on icon "save" at bounding box center [336, 16] width 14 height 14
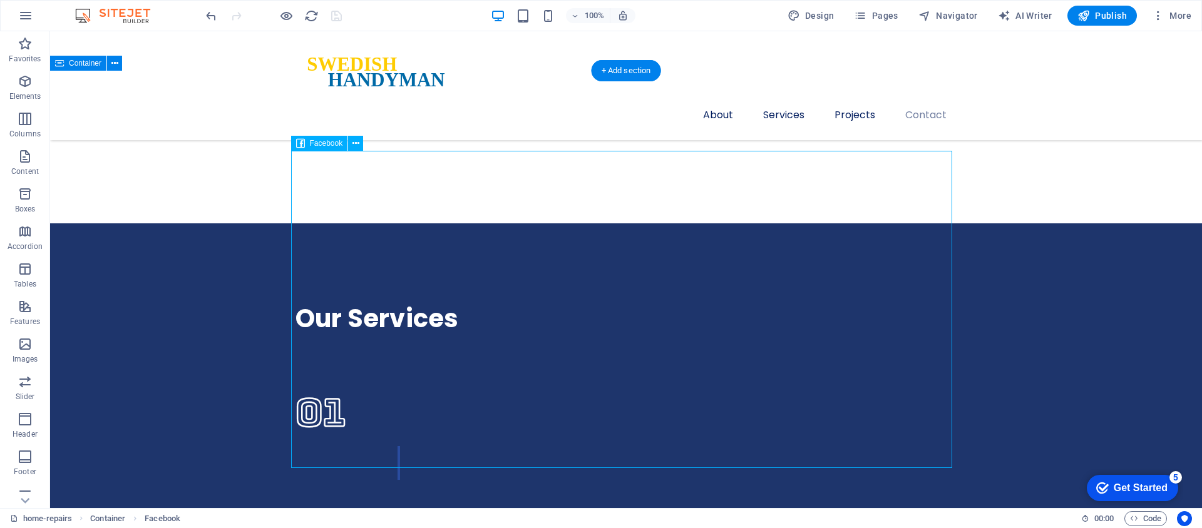
select select "%"
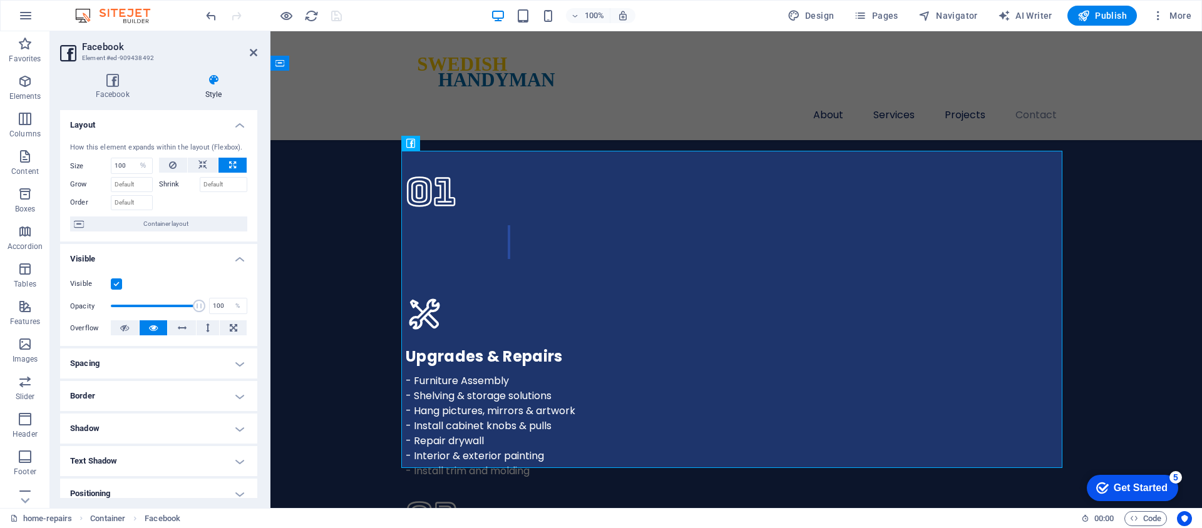
click at [155, 364] on h4 "Spacing" at bounding box center [158, 364] width 197 height 30
click at [156, 365] on h4 "Spacing" at bounding box center [158, 360] width 197 height 23
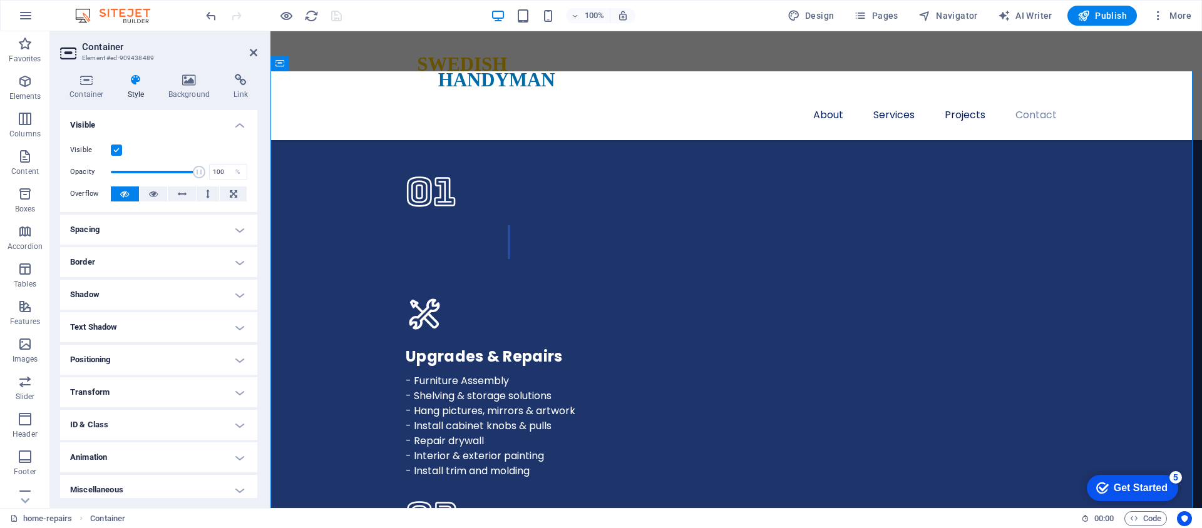
click at [165, 234] on h4 "Spacing" at bounding box center [158, 230] width 197 height 30
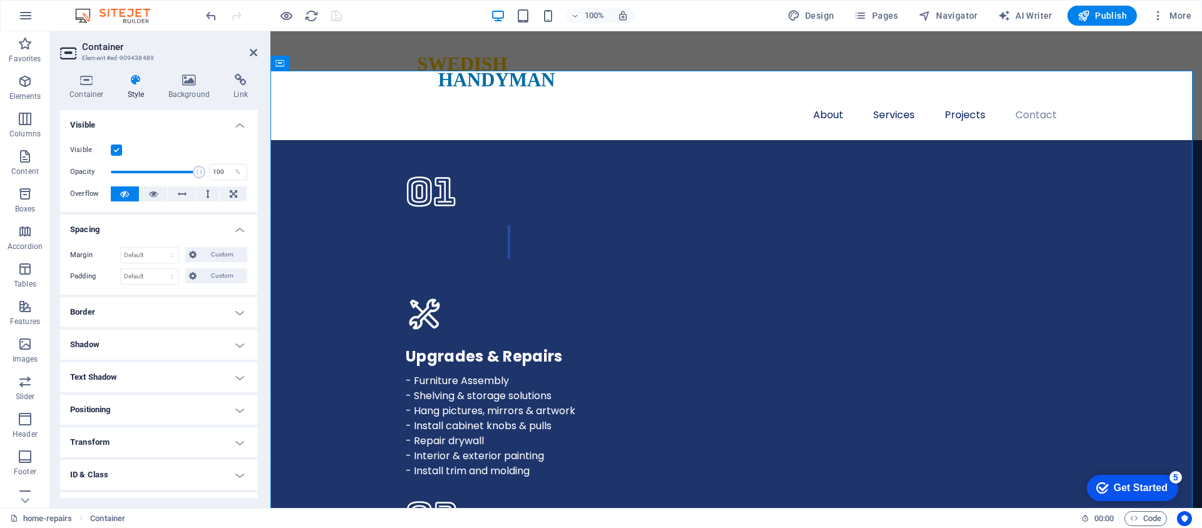
click at [165, 234] on h4 "Spacing" at bounding box center [158, 226] width 197 height 23
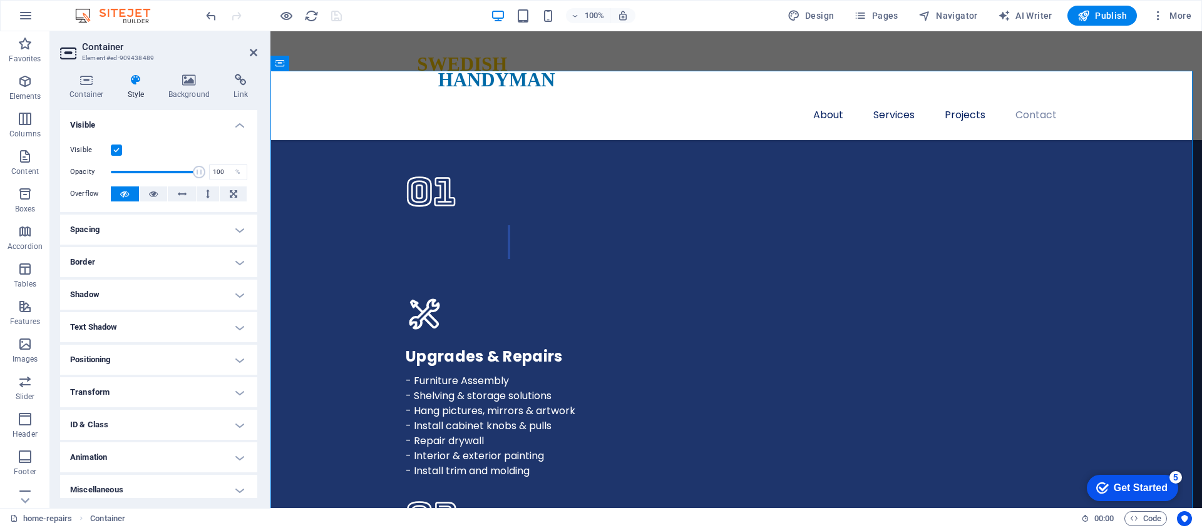
scroll to position [7, 0]
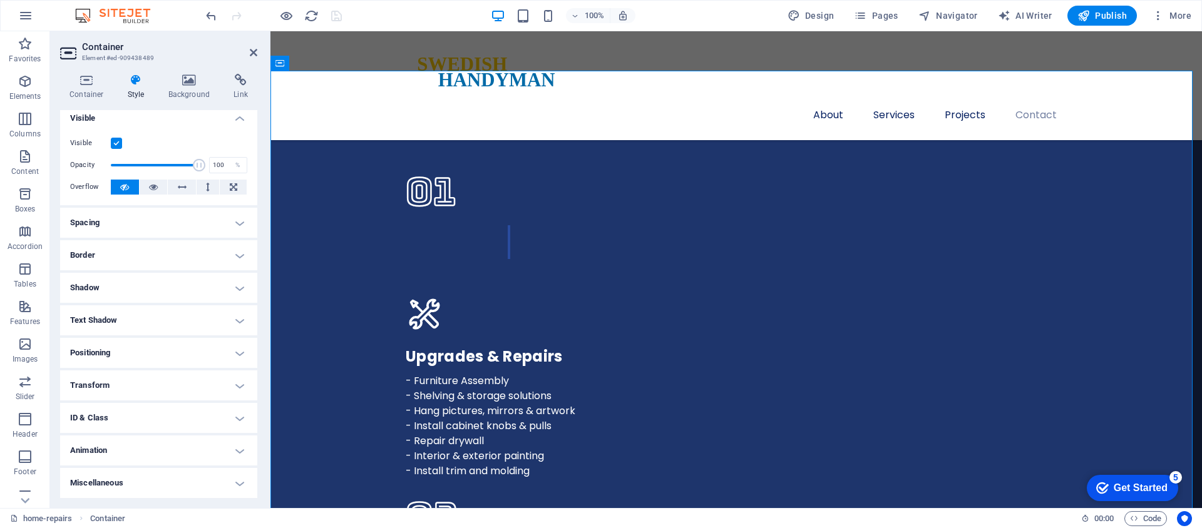
click at [150, 354] on h4 "Positioning" at bounding box center [158, 353] width 197 height 30
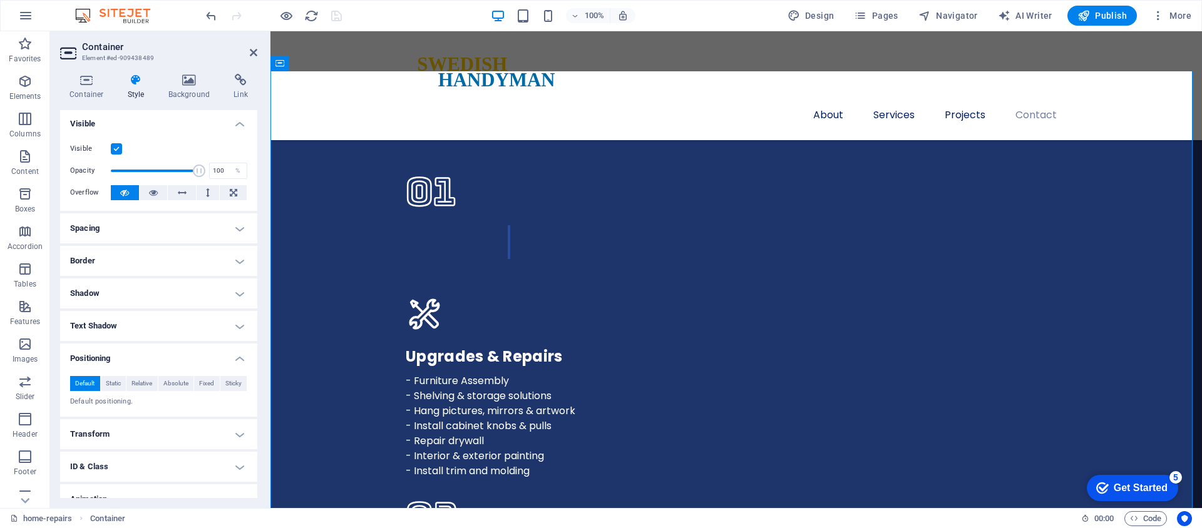
scroll to position [0, 0]
click at [93, 81] on icon at bounding box center [86, 80] width 53 height 13
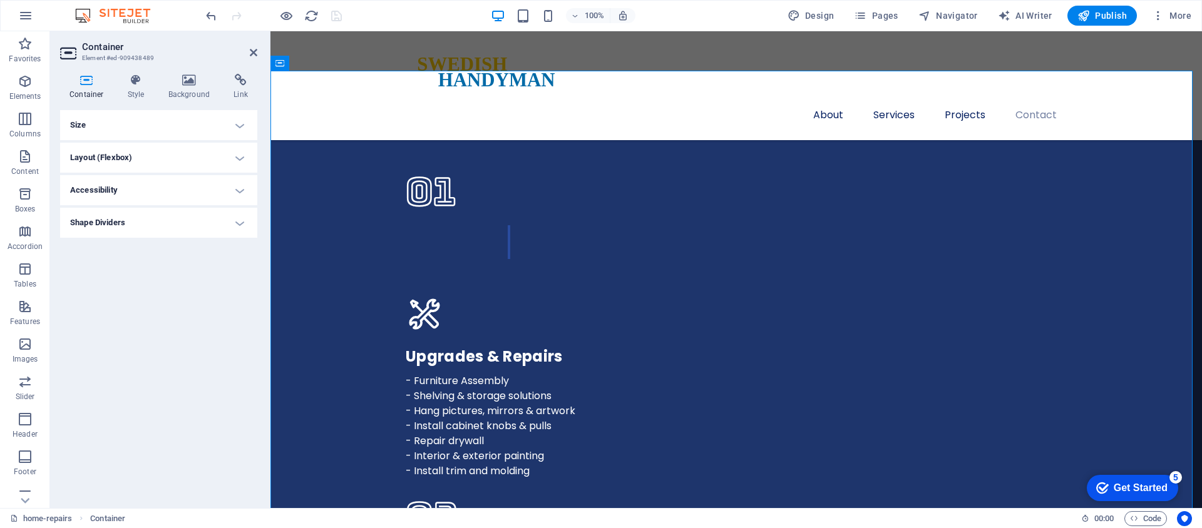
click at [116, 126] on h4 "Size" at bounding box center [158, 125] width 197 height 30
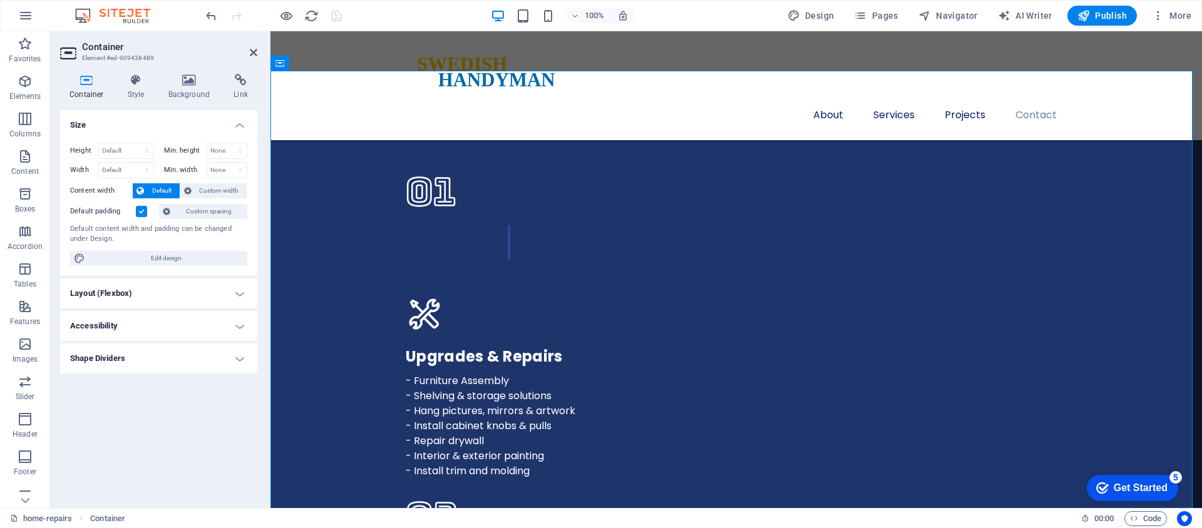
click at [130, 299] on h4 "Layout (Flexbox)" at bounding box center [158, 294] width 197 height 30
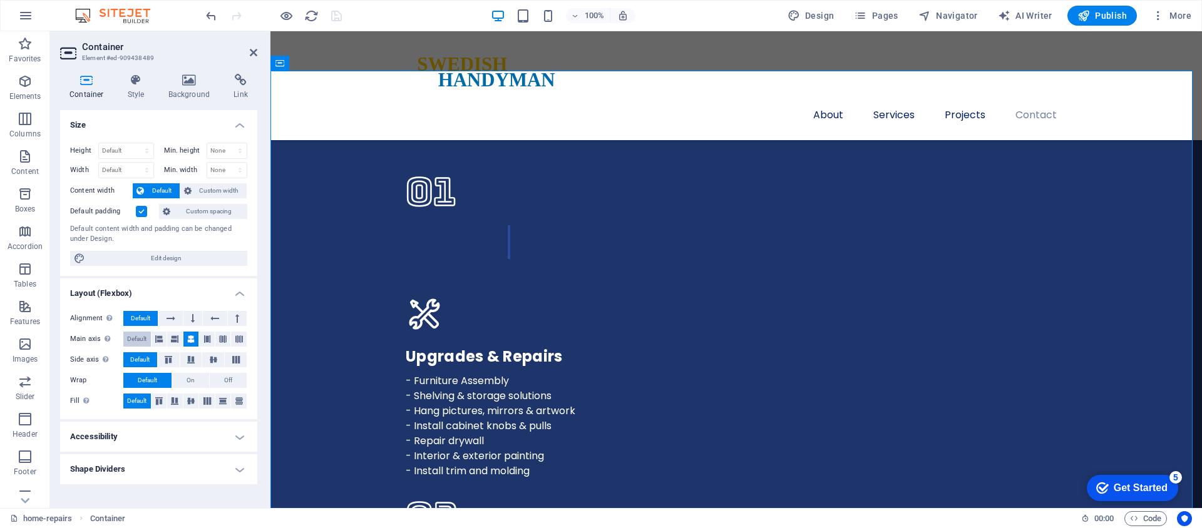
click at [142, 340] on span "Default" at bounding box center [136, 339] width 19 height 15
click at [342, 15] on icon "save" at bounding box center [336, 16] width 14 height 14
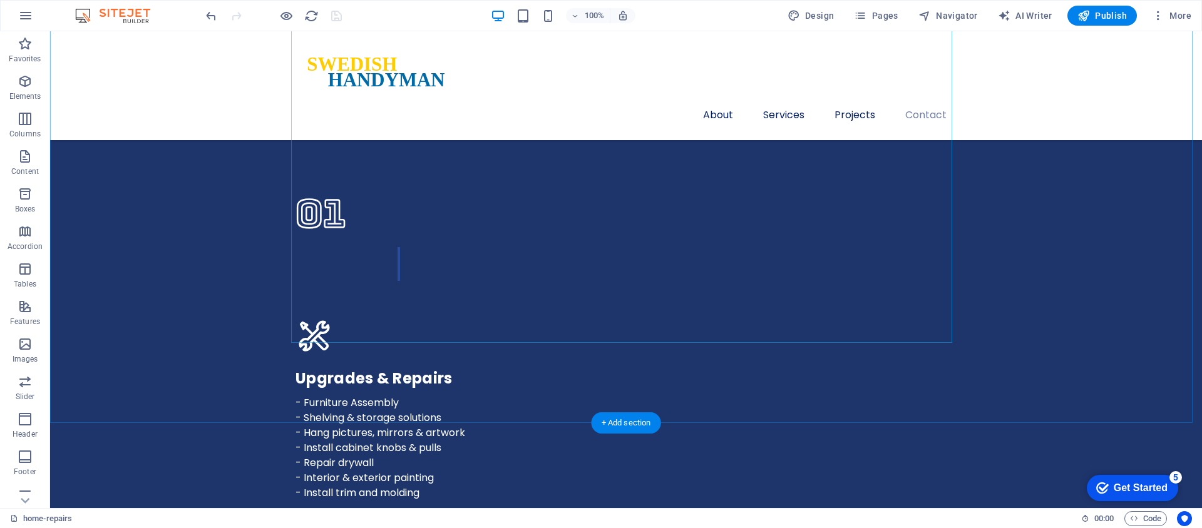
scroll to position [3892, 0]
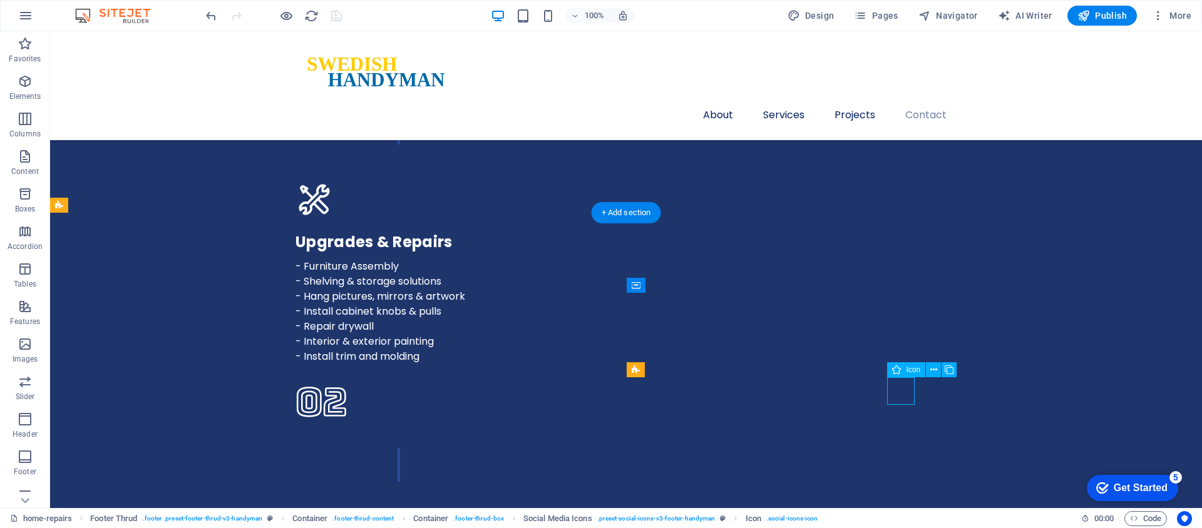
select select "xMidYMid"
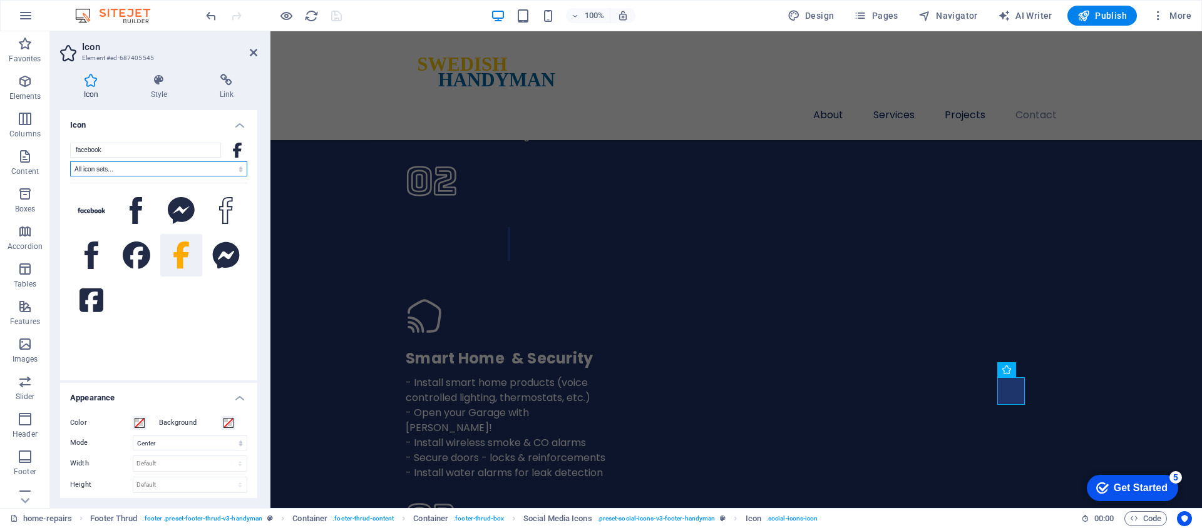
click at [118, 167] on select "All icon sets... IcoFont Ionicons FontAwesome Brands FontAwesome Duotone FontAw…" at bounding box center [158, 169] width 177 height 15
click at [70, 162] on select "All icon sets... IcoFont Ionicons FontAwesome Brands FontAwesome Duotone FontAw…" at bounding box center [158, 169] width 177 height 15
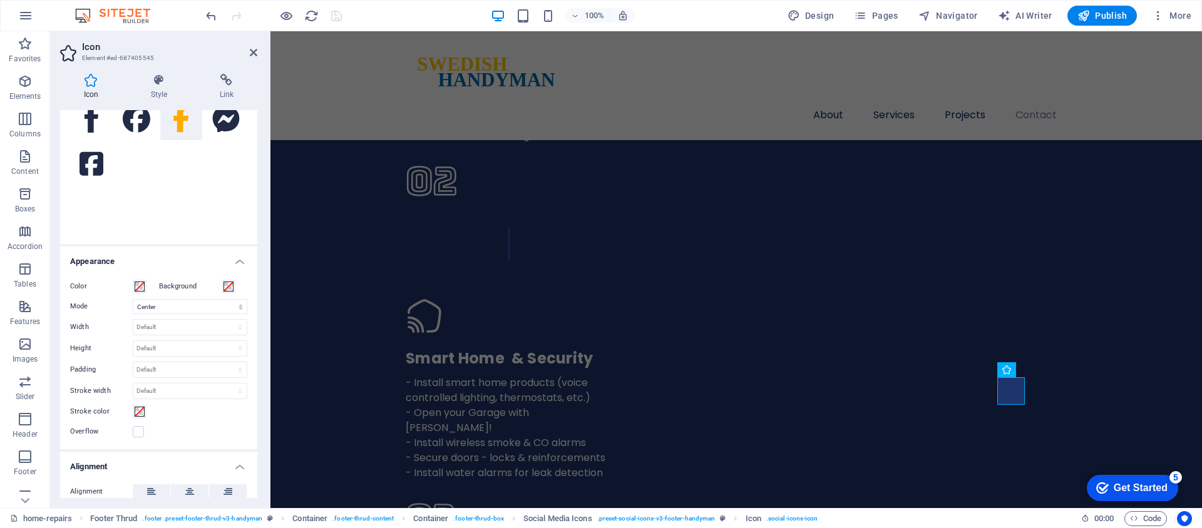
scroll to position [0, 0]
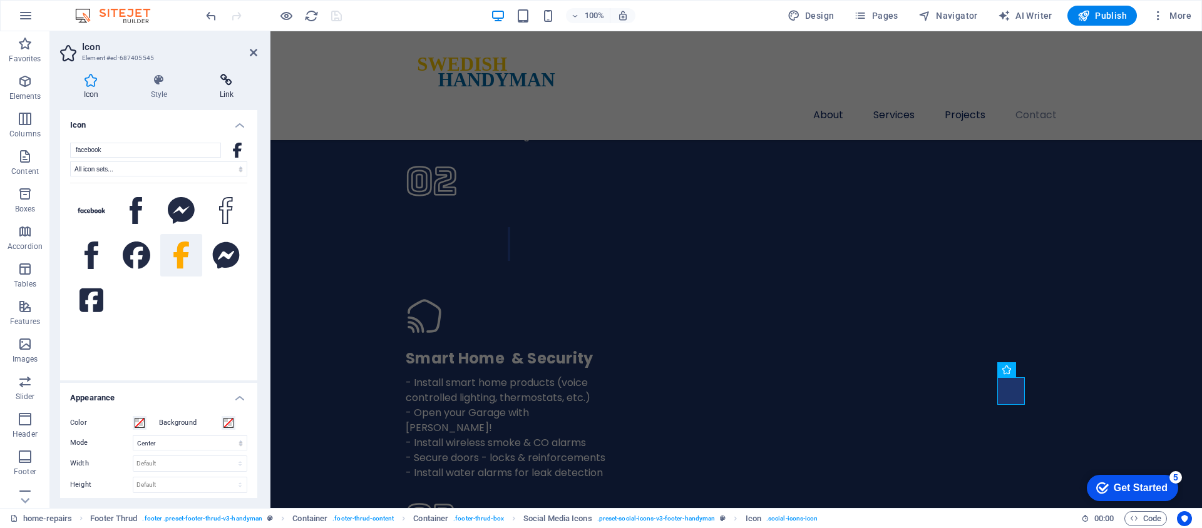
click at [225, 83] on icon at bounding box center [226, 80] width 61 height 13
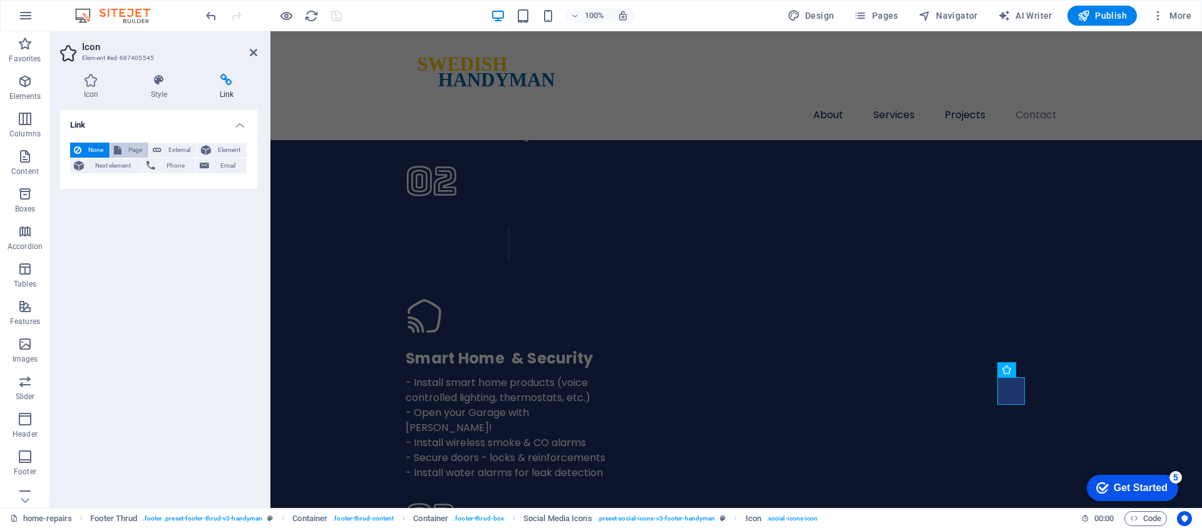
click at [126, 150] on span "Page" at bounding box center [134, 150] width 19 height 15
select select
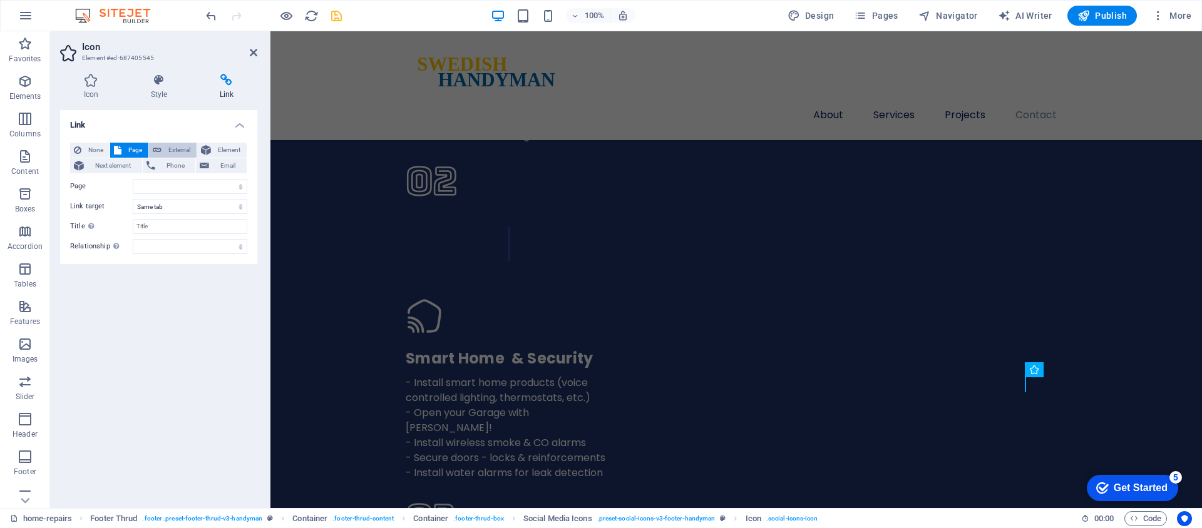
click at [173, 152] on span "External" at bounding box center [179, 150] width 28 height 15
select select "blank"
click at [157, 184] on input "URL" at bounding box center [190, 186] width 115 height 15
paste input "[URL][DOMAIN_NAME][CREDIT_CARD_NUMBER]"
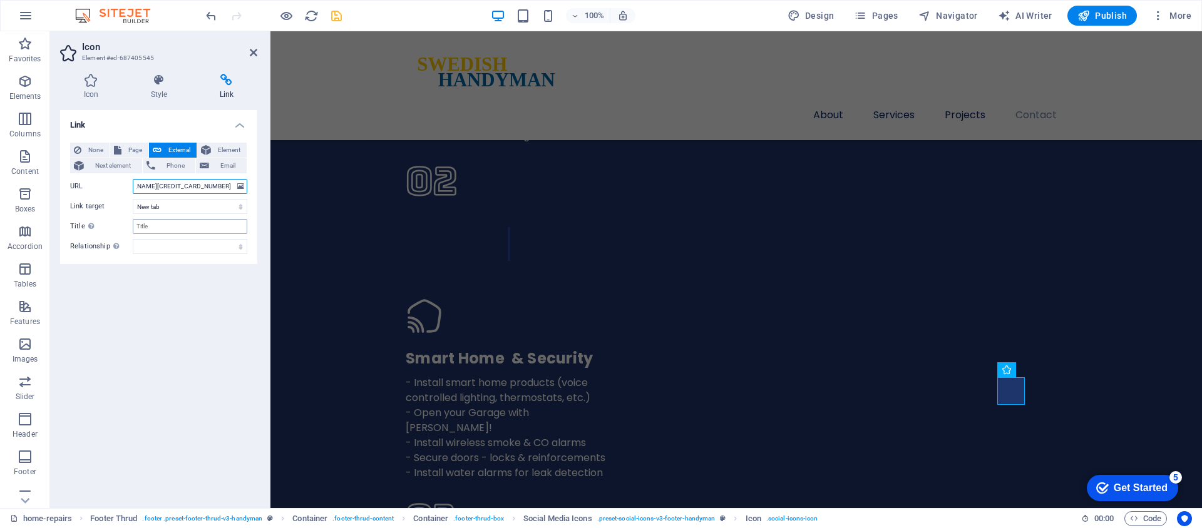
type input "[URL][DOMAIN_NAME][CREDIT_CARD_NUMBER]"
click at [175, 230] on input "Title Additional link description, should not be the same as the link text. The…" at bounding box center [190, 226] width 115 height 15
type input "G"
type input "Facebook Swedish Handyman"
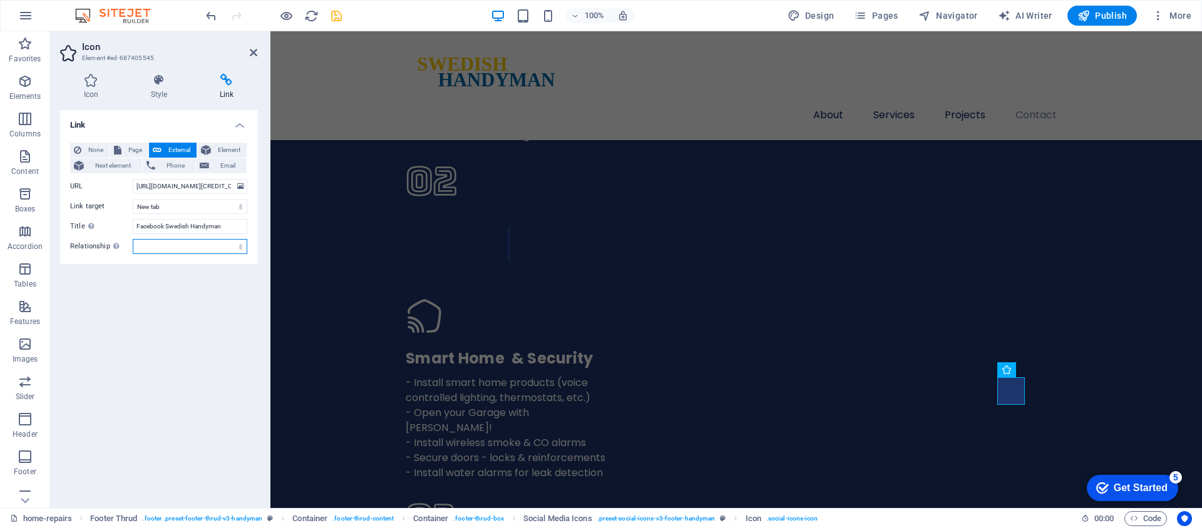
click at [183, 245] on select "alternate author bookmark external help license next nofollow noreferrer noopen…" at bounding box center [190, 246] width 115 height 15
click at [133, 239] on select "alternate author bookmark external help license next nofollow noreferrer noopen…" at bounding box center [190, 246] width 115 height 15
click at [338, 17] on icon "save" at bounding box center [336, 16] width 14 height 14
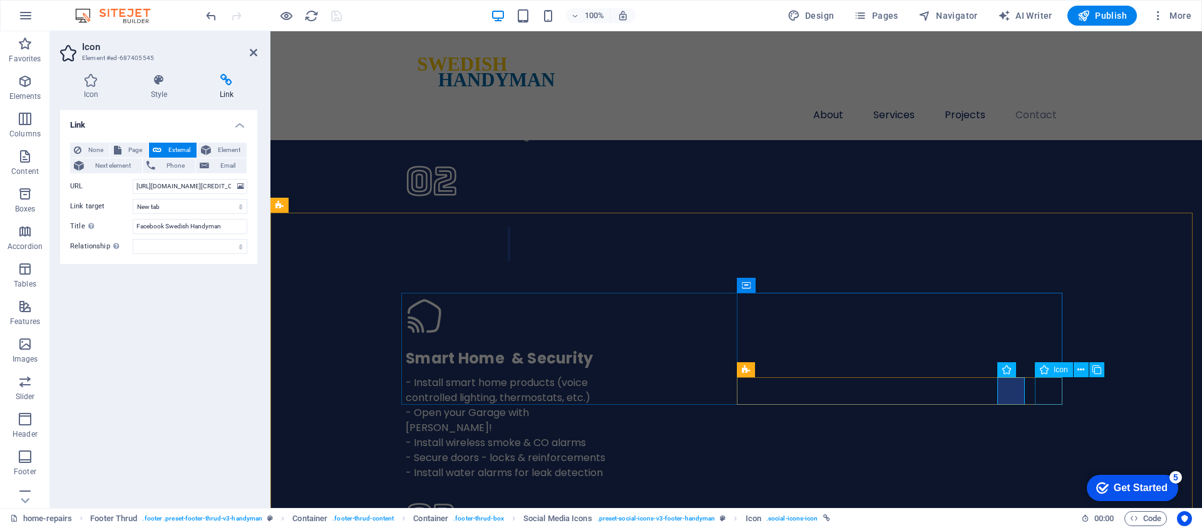
select select "xMidYMid"
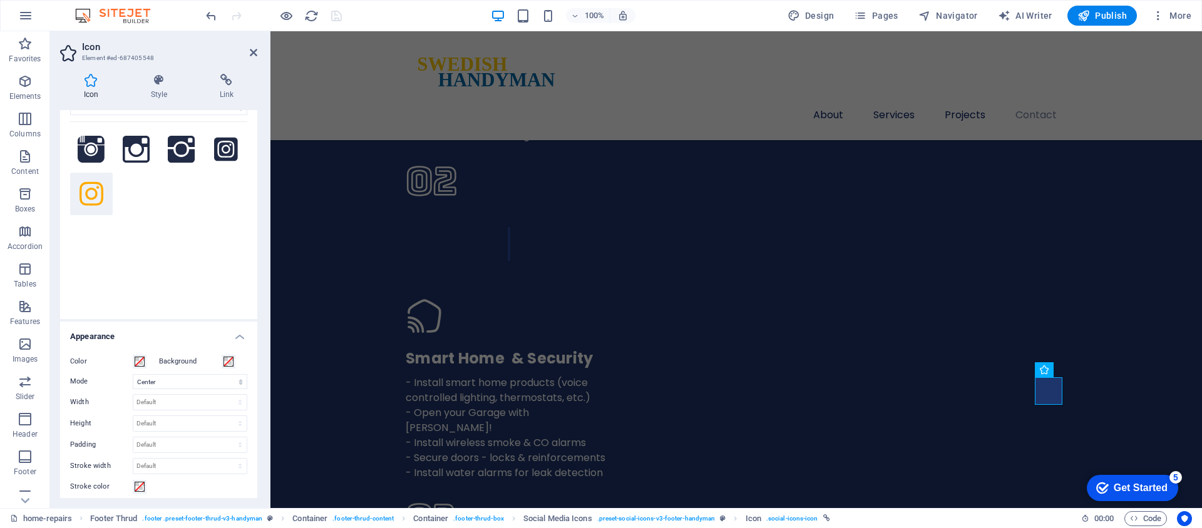
scroll to position [0, 0]
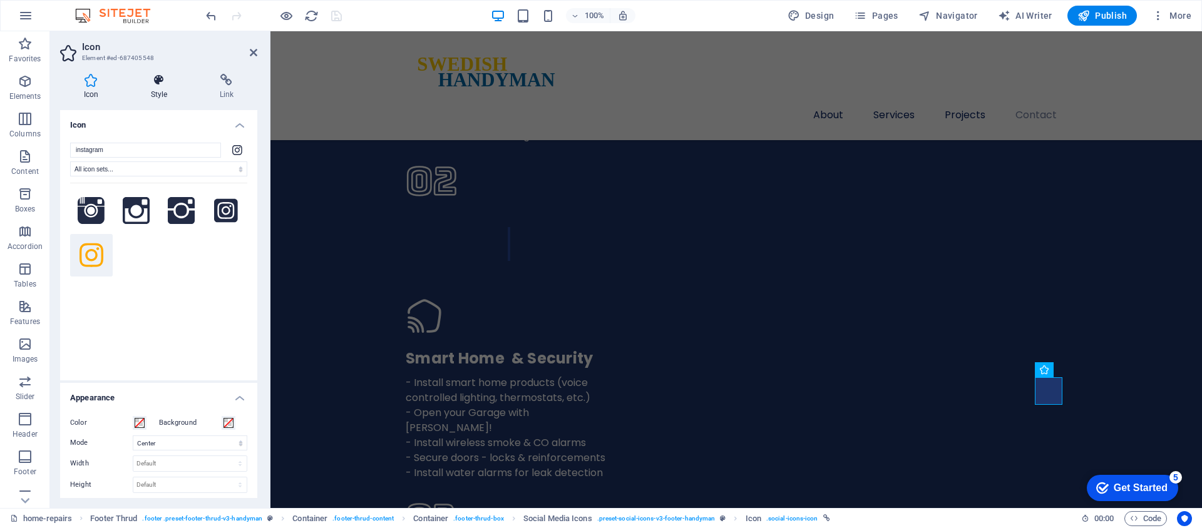
click at [163, 81] on icon at bounding box center [159, 80] width 64 height 13
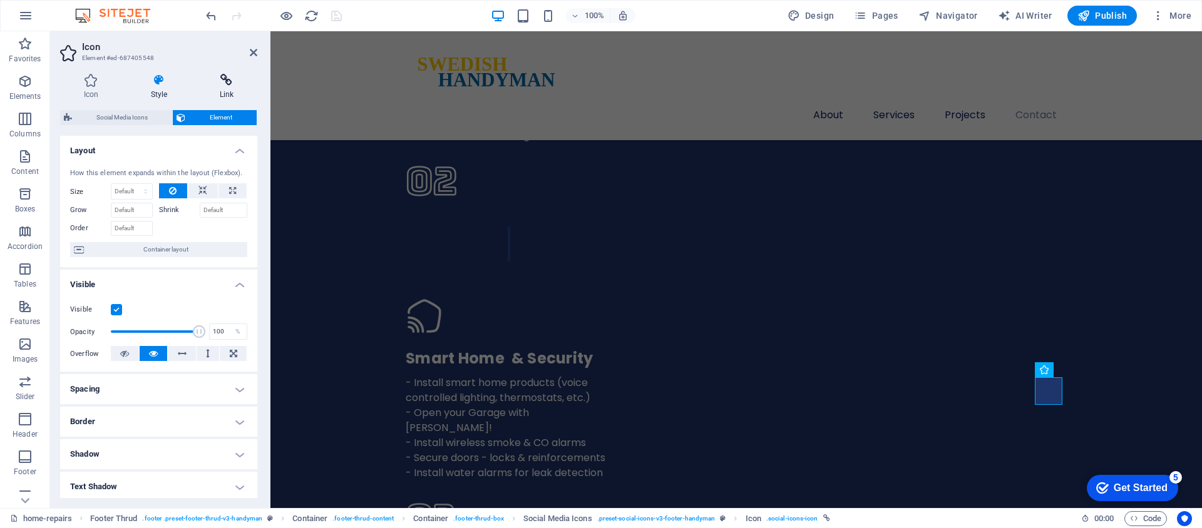
click at [229, 77] on icon at bounding box center [226, 80] width 61 height 13
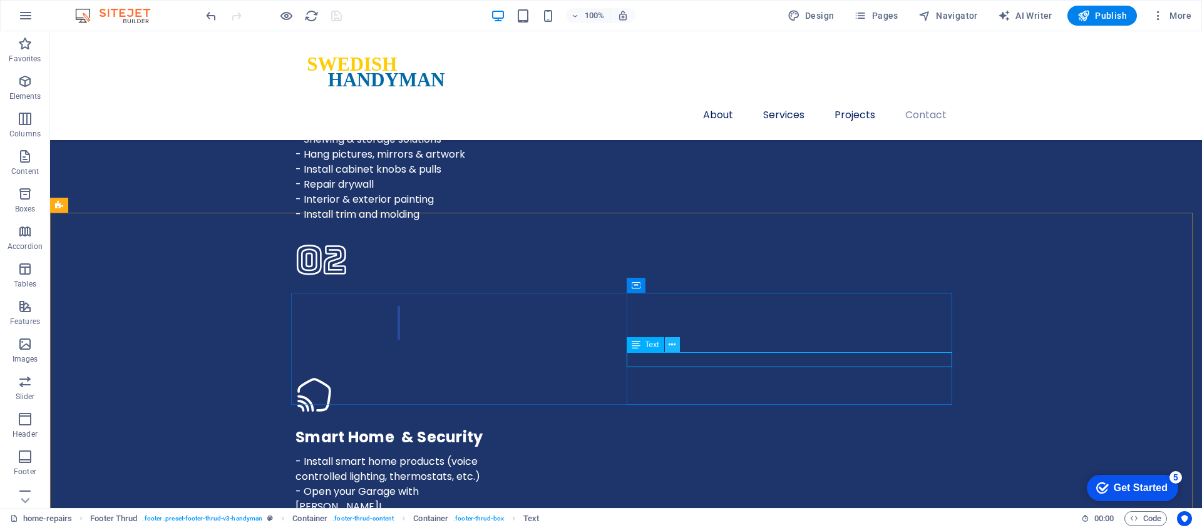
click at [667, 344] on button at bounding box center [672, 344] width 15 height 15
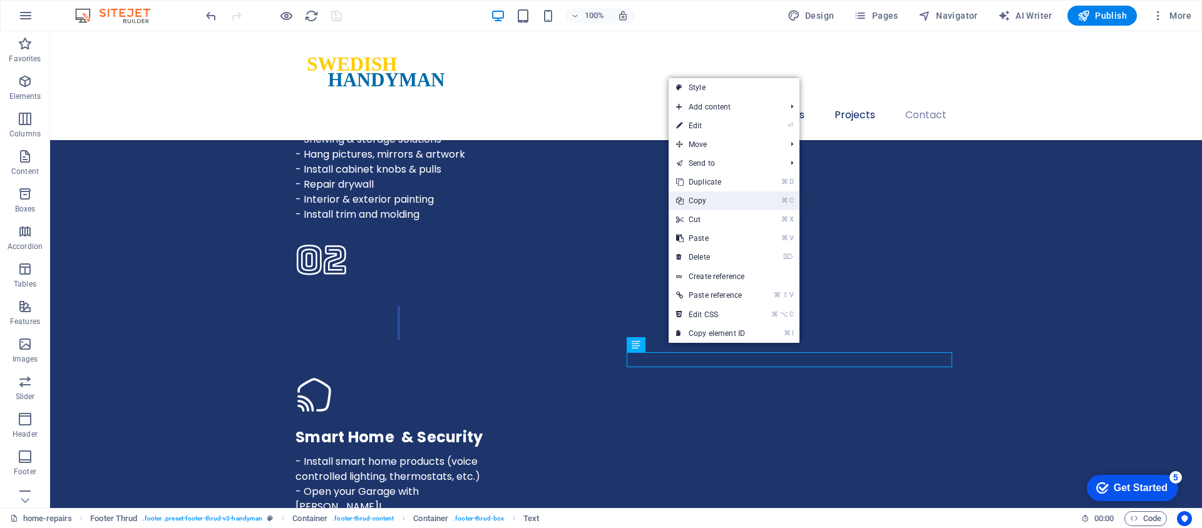
click at [710, 207] on link "⌘ C Copy" at bounding box center [711, 201] width 84 height 19
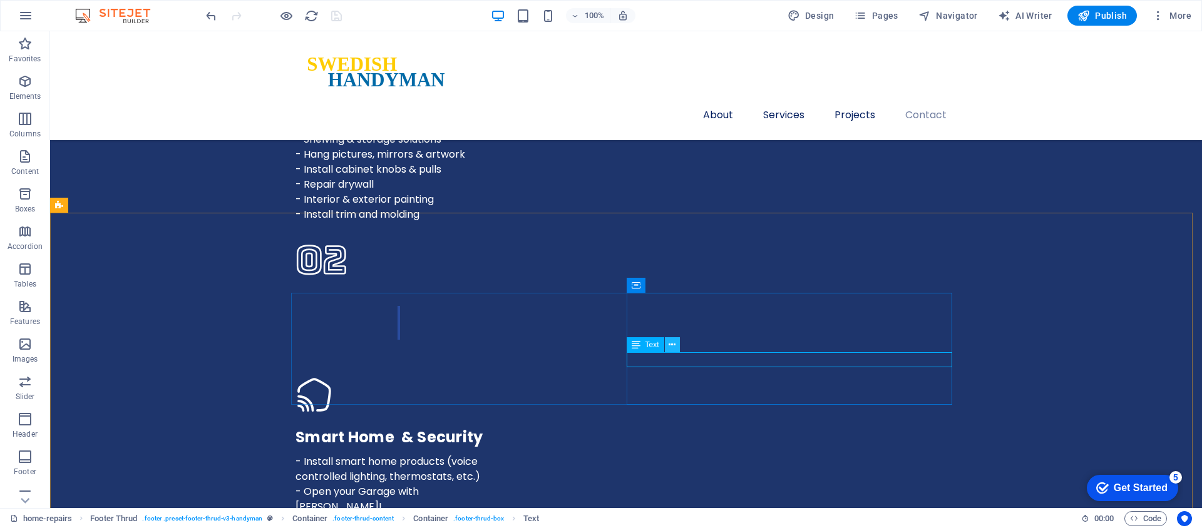
click at [672, 347] on icon at bounding box center [672, 345] width 7 height 13
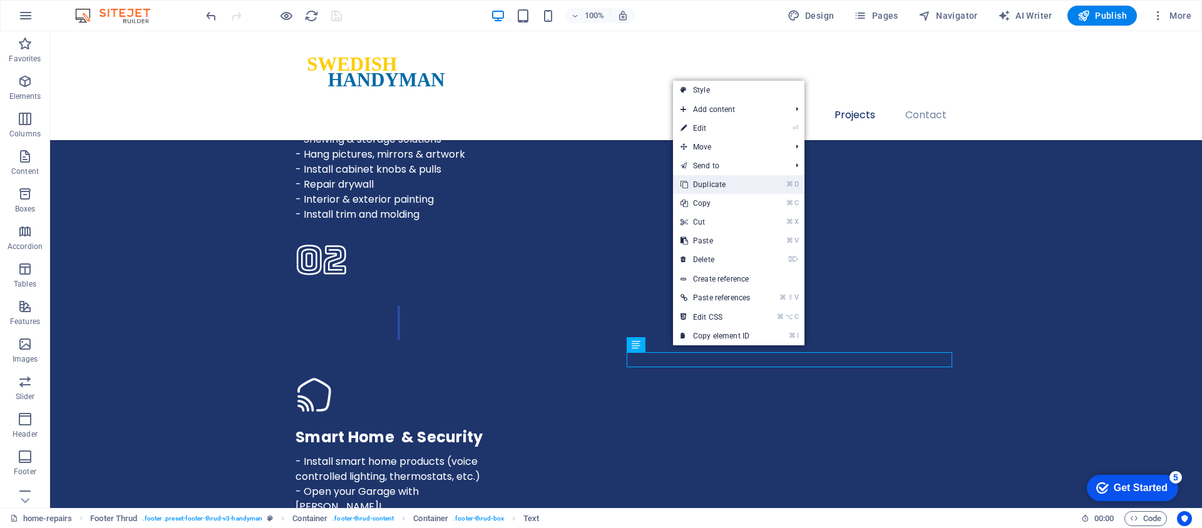
click at [709, 190] on link "⌘ D Duplicate" at bounding box center [715, 184] width 85 height 19
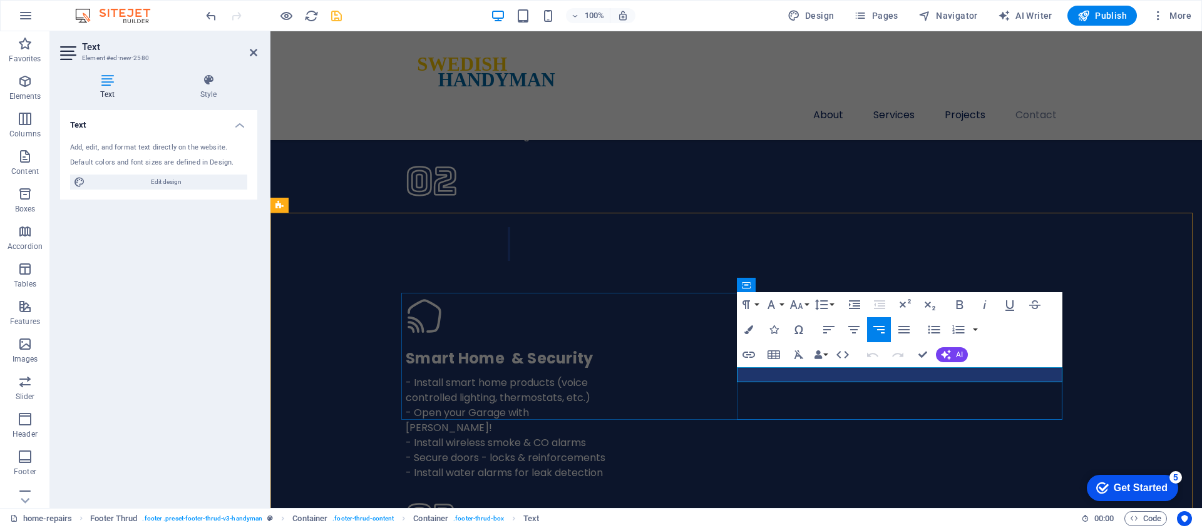
click at [752, 354] on icon "button" at bounding box center [748, 355] width 15 height 15
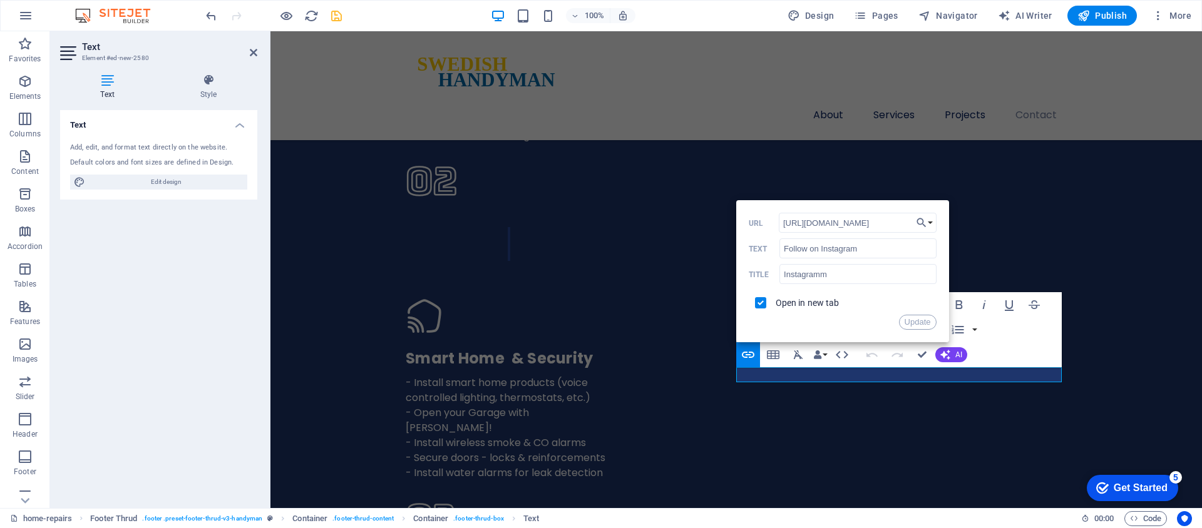
scroll to position [0, 0]
drag, startPoint x: 1180, startPoint y: 254, endPoint x: 727, endPoint y: 217, distance: 454.8
click at [884, 220] on input "[URL][DOMAIN_NAME]" at bounding box center [858, 223] width 158 height 20
paste input "[DOMAIN_NAME][URL][CREDIT_CARD_NUMBER]"
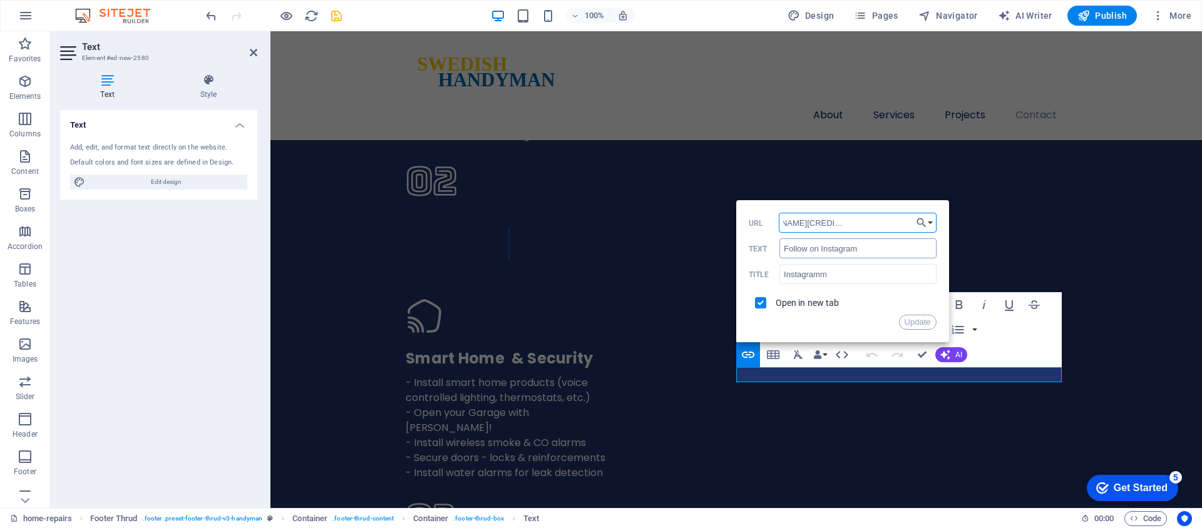
type input "[URL][DOMAIN_NAME][CREDIT_CARD_NUMBER]"
click at [874, 249] on input "Follow on Instagram" at bounding box center [858, 249] width 157 height 20
type input "Follow on Facebook"
click at [842, 277] on input "Instagramm" at bounding box center [858, 274] width 157 height 20
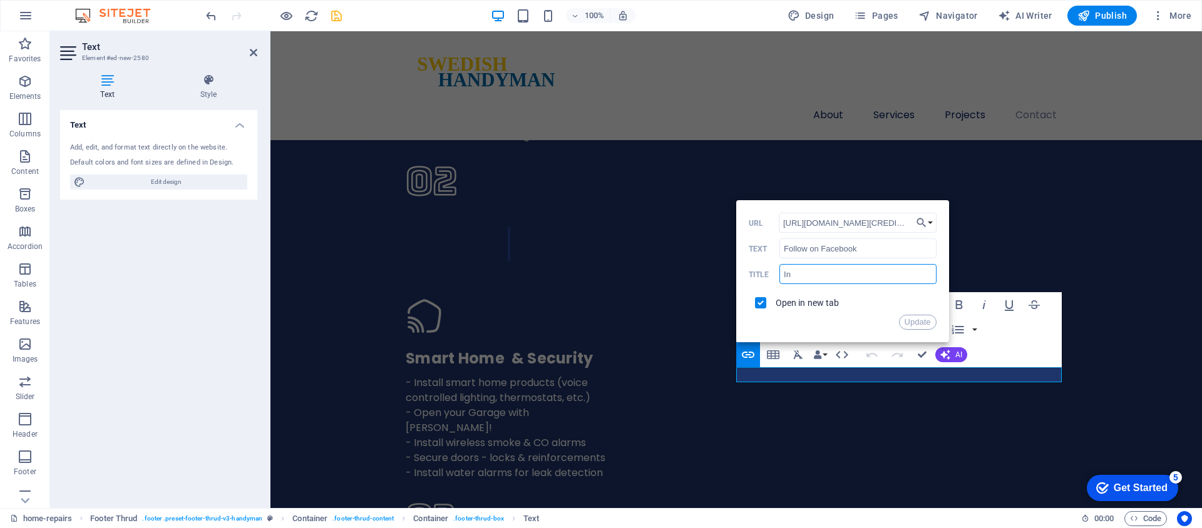
type input "I"
type input "Facebook"
click at [920, 324] on button "Update" at bounding box center [918, 322] width 38 height 15
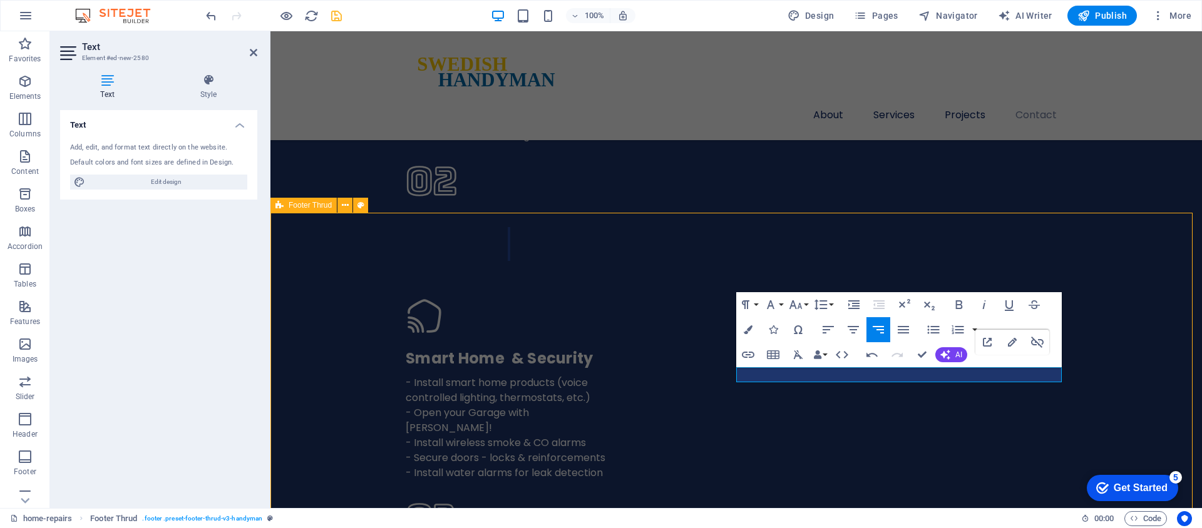
scroll to position [3893, 0]
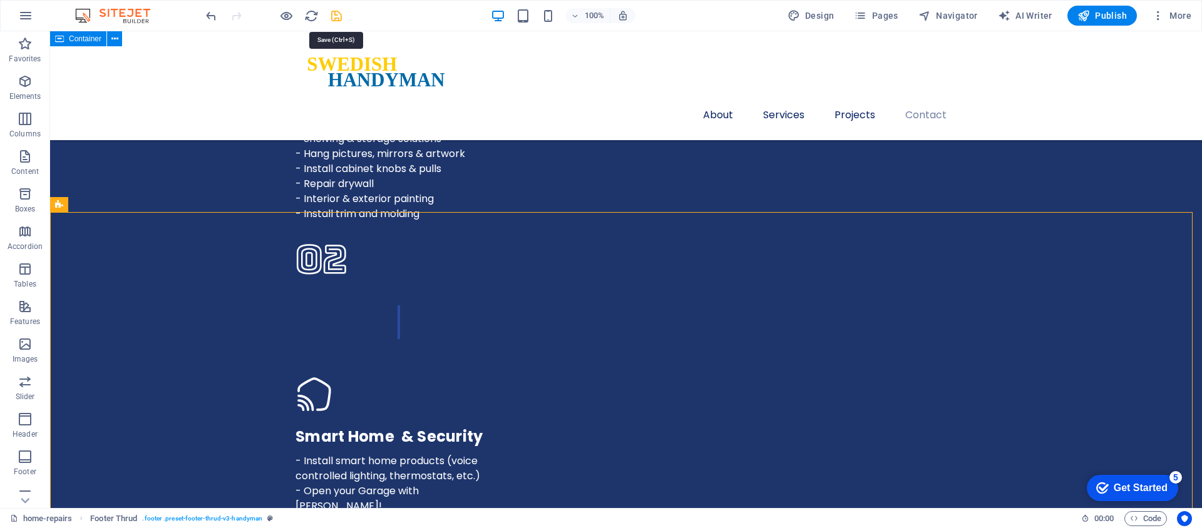
click at [331, 15] on icon "save" at bounding box center [336, 16] width 14 height 14
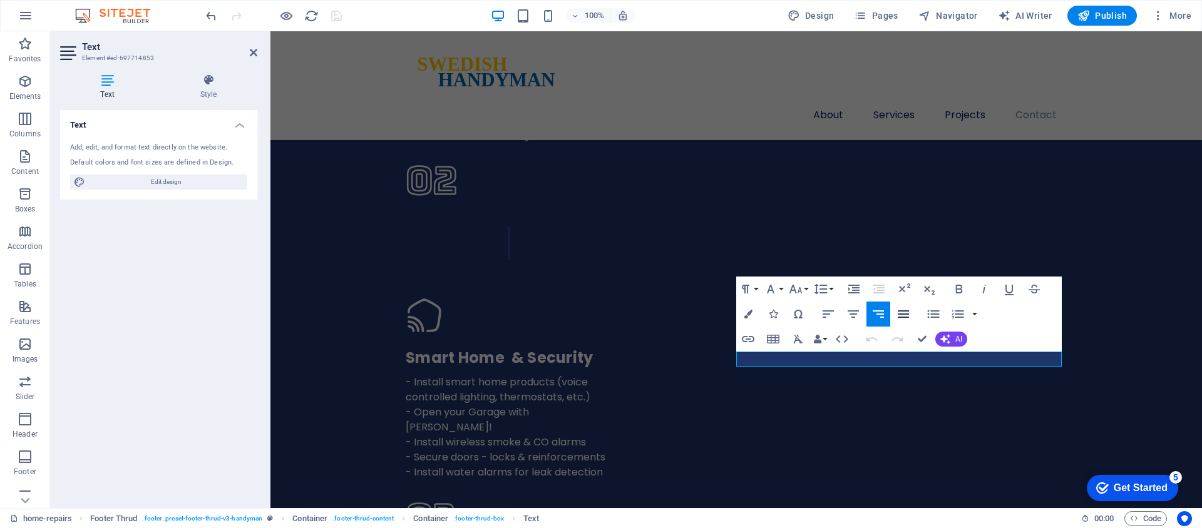
click at [898, 315] on icon "button" at bounding box center [903, 314] width 15 height 15
click at [879, 312] on icon "button" at bounding box center [878, 314] width 15 height 15
click at [900, 313] on icon "button" at bounding box center [903, 314] width 15 height 15
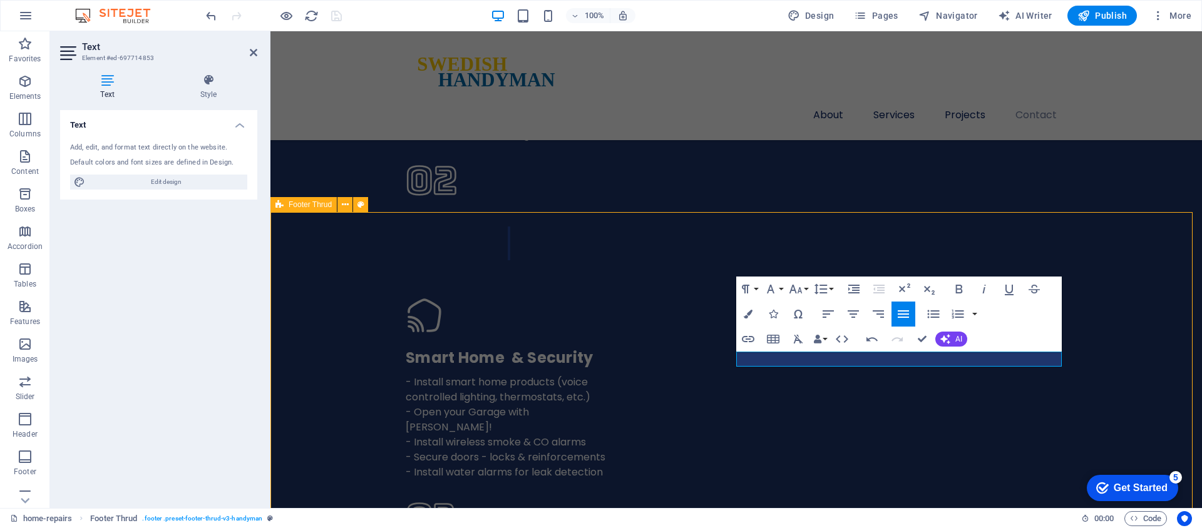
scroll to position [3893, 0]
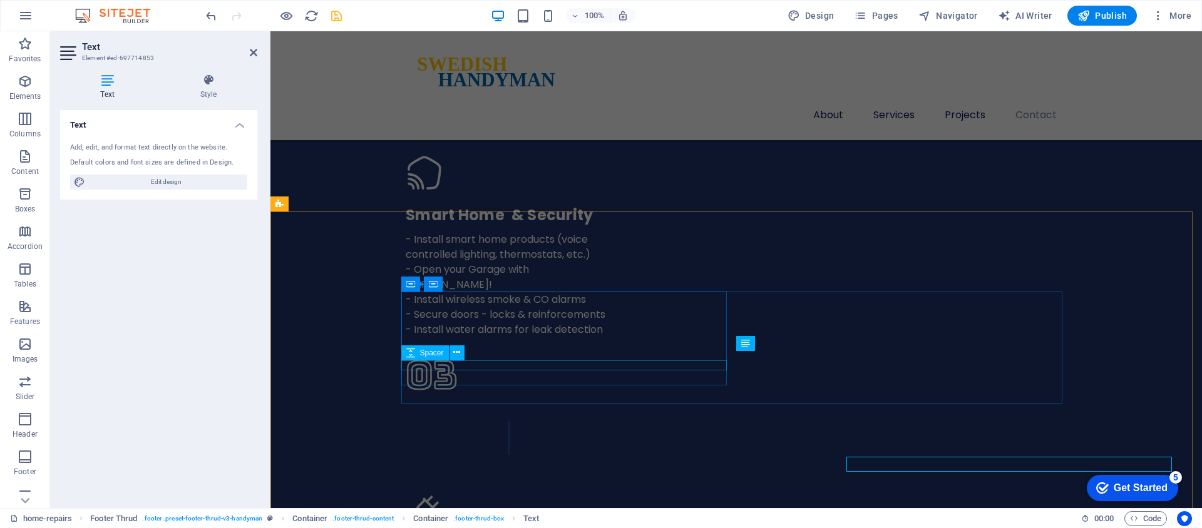
scroll to position [0, 0]
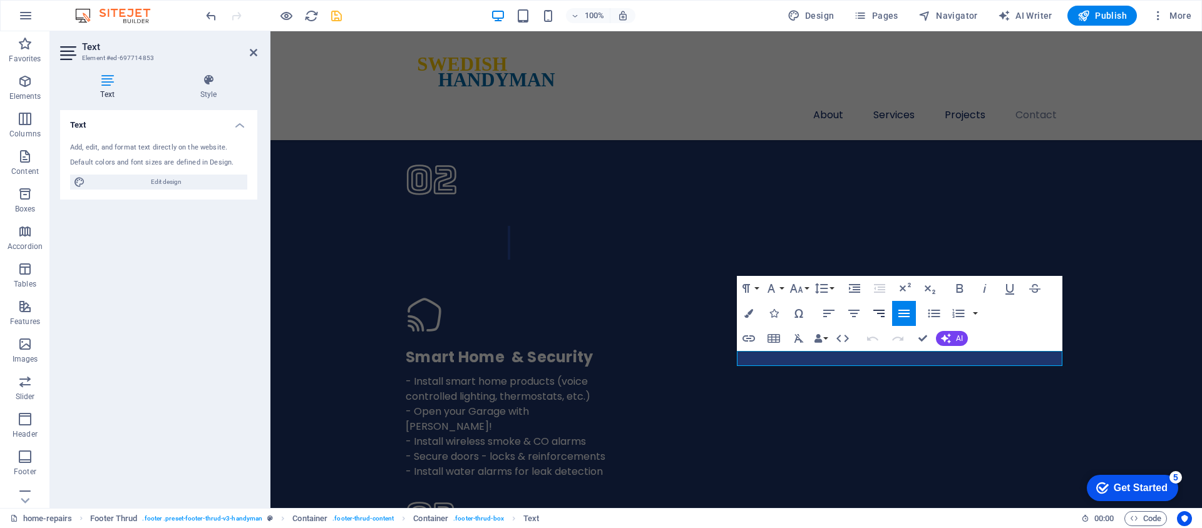
click at [884, 315] on icon "button" at bounding box center [879, 313] width 15 height 15
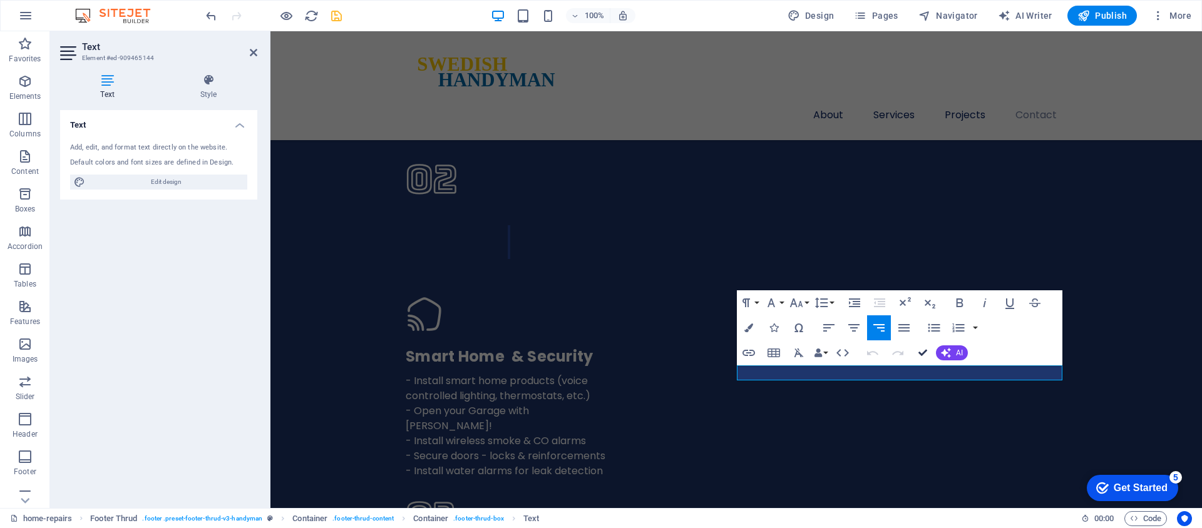
scroll to position [0, 1]
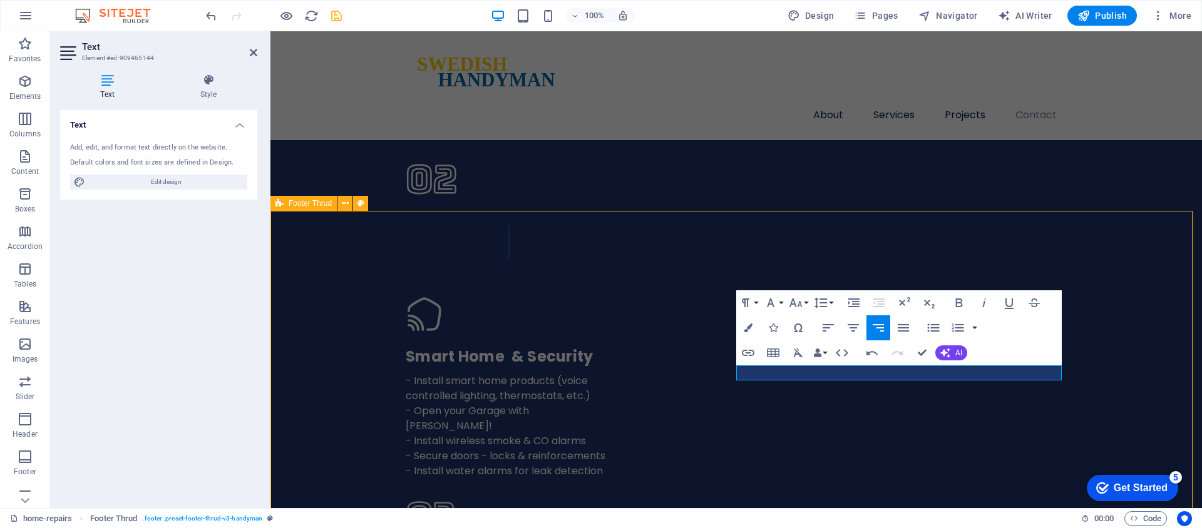
scroll to position [3895, 0]
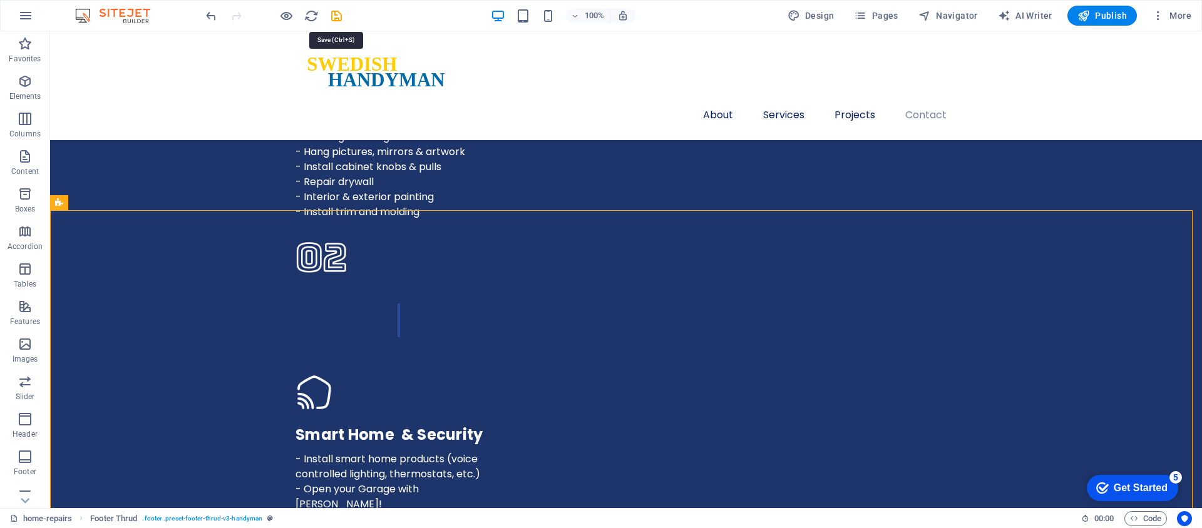
drag, startPoint x: 336, startPoint y: 13, endPoint x: 361, endPoint y: 11, distance: 25.1
click at [336, 13] on icon "save" at bounding box center [336, 16] width 14 height 14
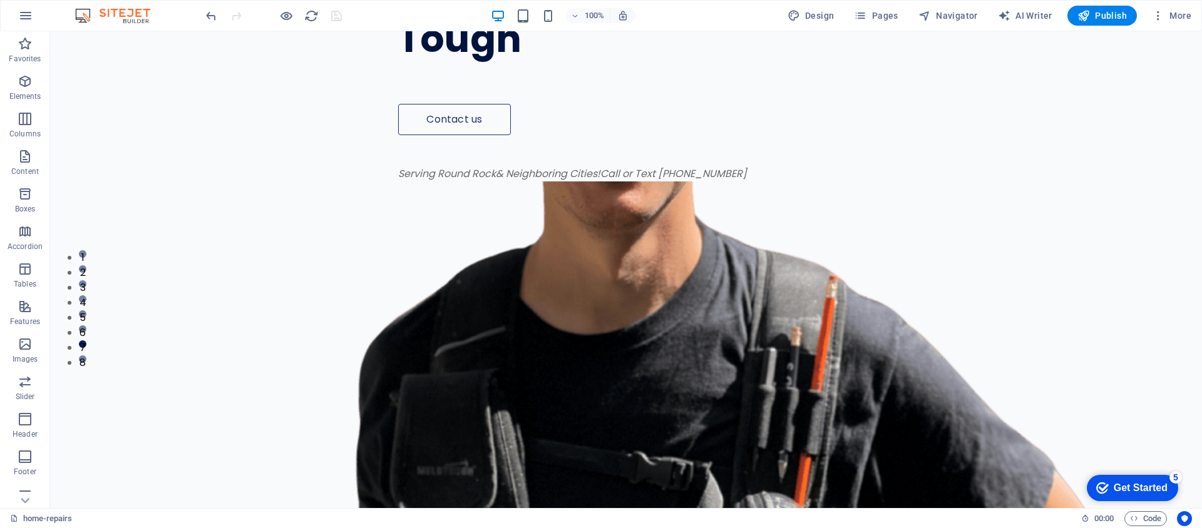
scroll to position [0, 0]
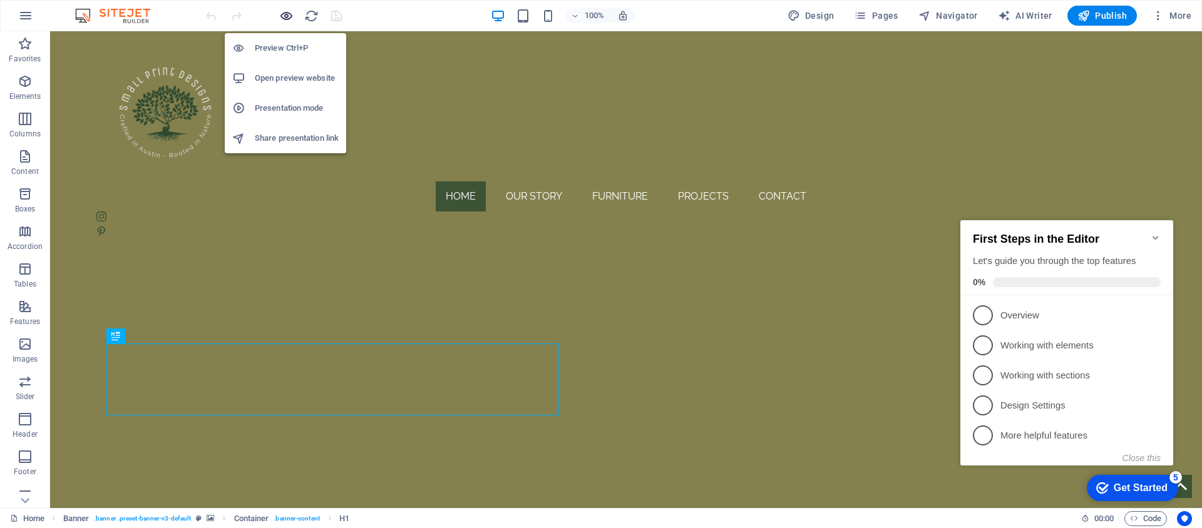
click at [286, 17] on icon "button" at bounding box center [286, 16] width 14 height 14
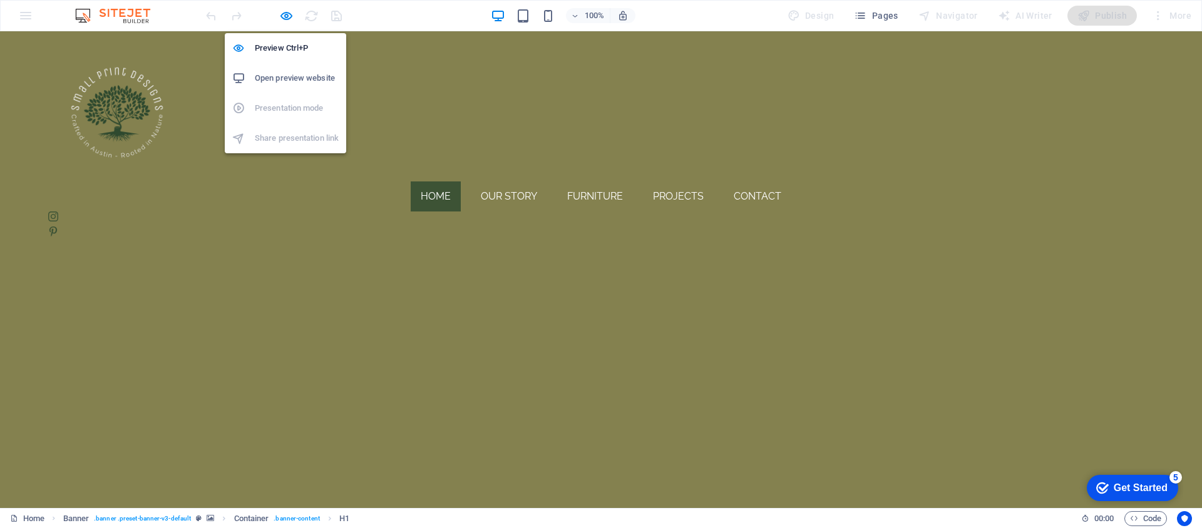
click at [265, 105] on ul "Preview Ctrl+P Open preview website Presentation mode Share presentation link" at bounding box center [285, 93] width 121 height 120
click at [405, 86] on div "Home Our Story Furniture Projects Contact" at bounding box center [601, 140] width 1202 height 218
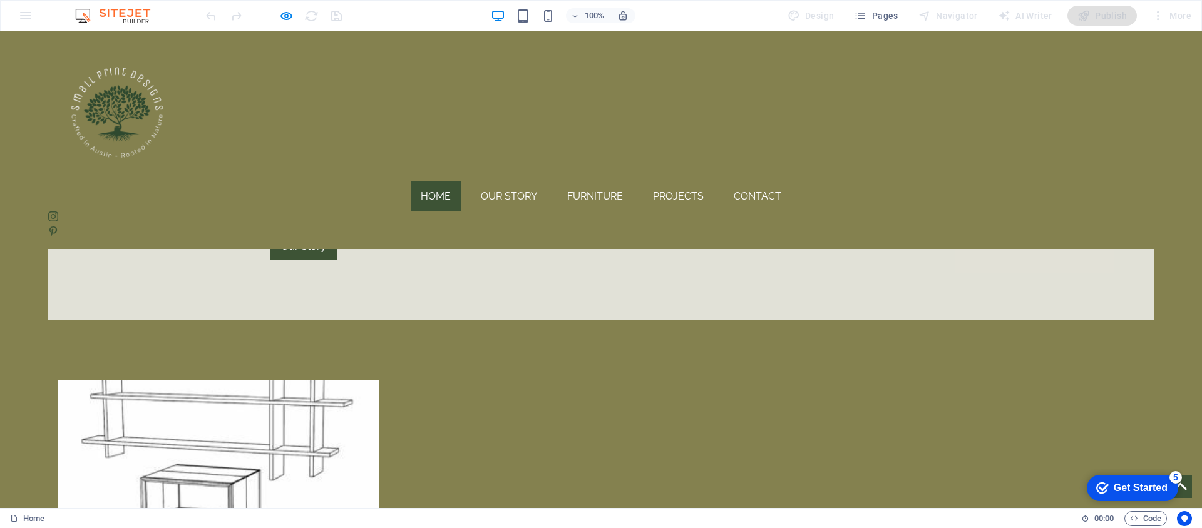
scroll to position [550, 0]
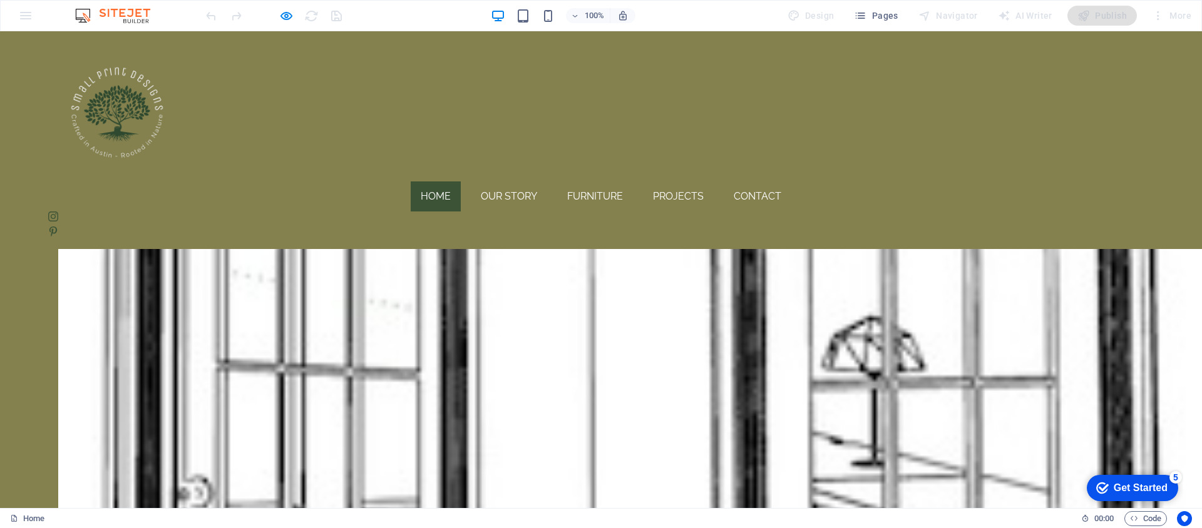
scroll to position [0, 0]
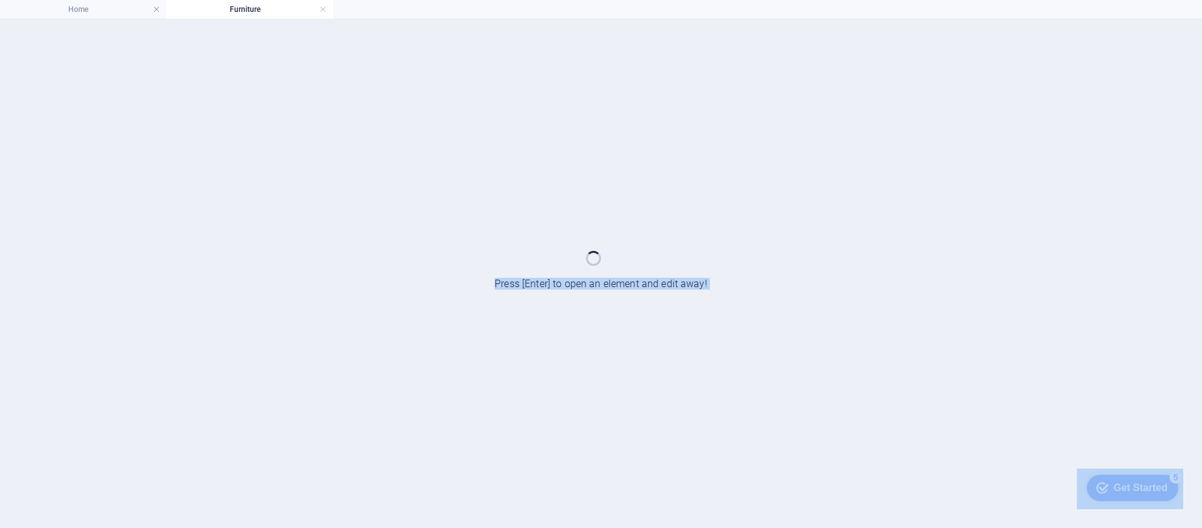
click at [408, 370] on div at bounding box center [601, 273] width 1202 height 509
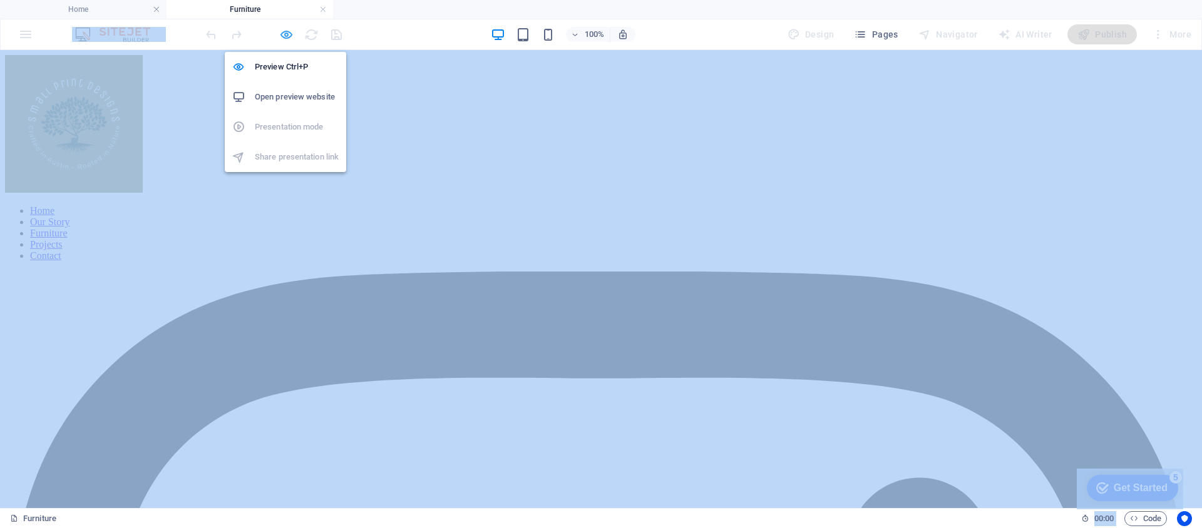
click at [291, 38] on icon "button" at bounding box center [286, 35] width 14 height 14
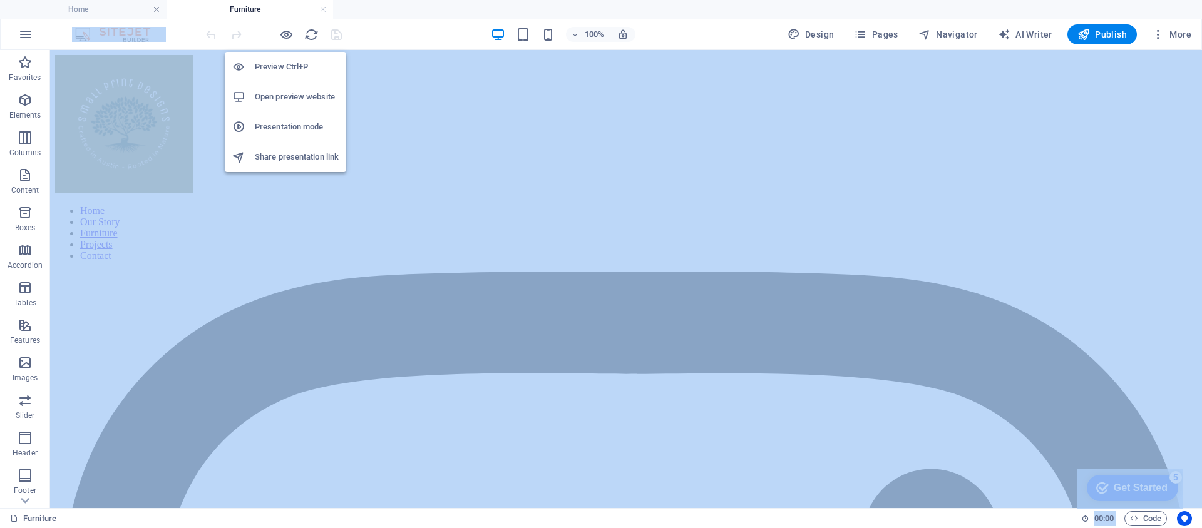
click at [299, 127] on h6 "Presentation mode" at bounding box center [297, 127] width 84 height 15
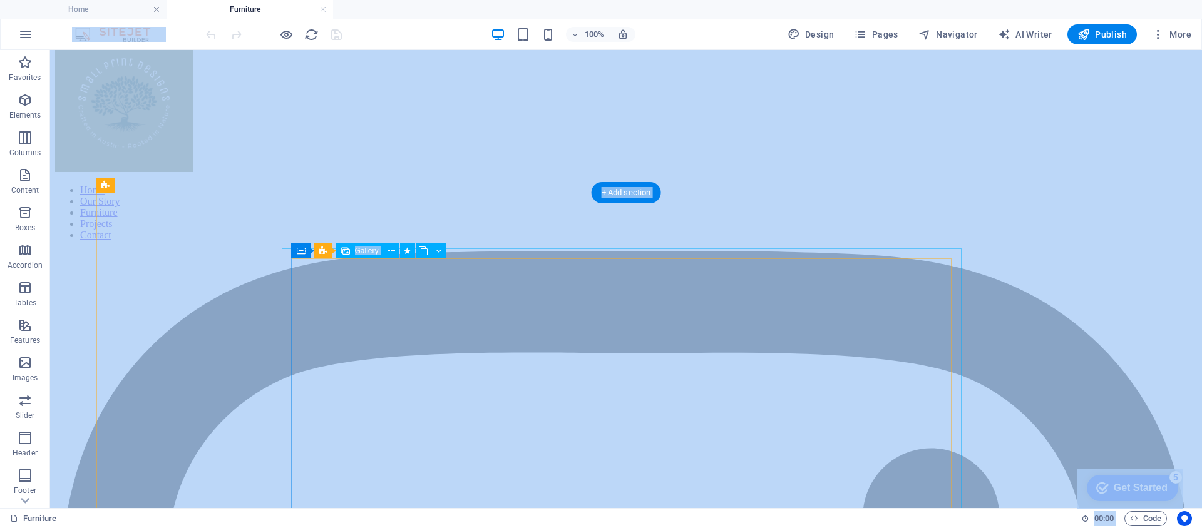
scroll to position [22, 0]
click at [902, 32] on button "Pages" at bounding box center [876, 34] width 54 height 20
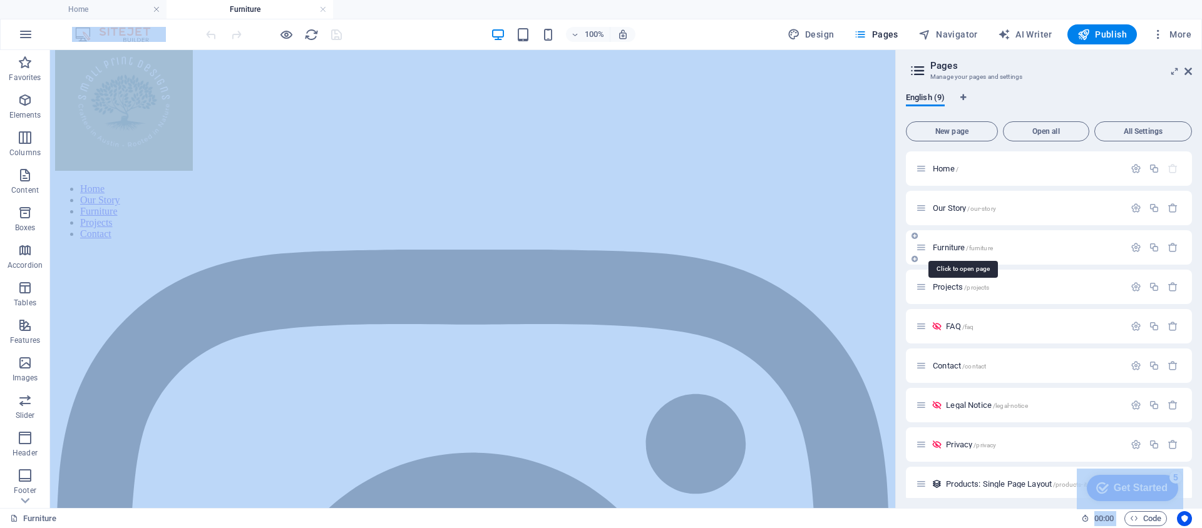
click at [957, 249] on span "Furniture /furniture" at bounding box center [963, 247] width 60 height 9
click at [1134, 247] on icon "button" at bounding box center [1136, 247] width 11 height 11
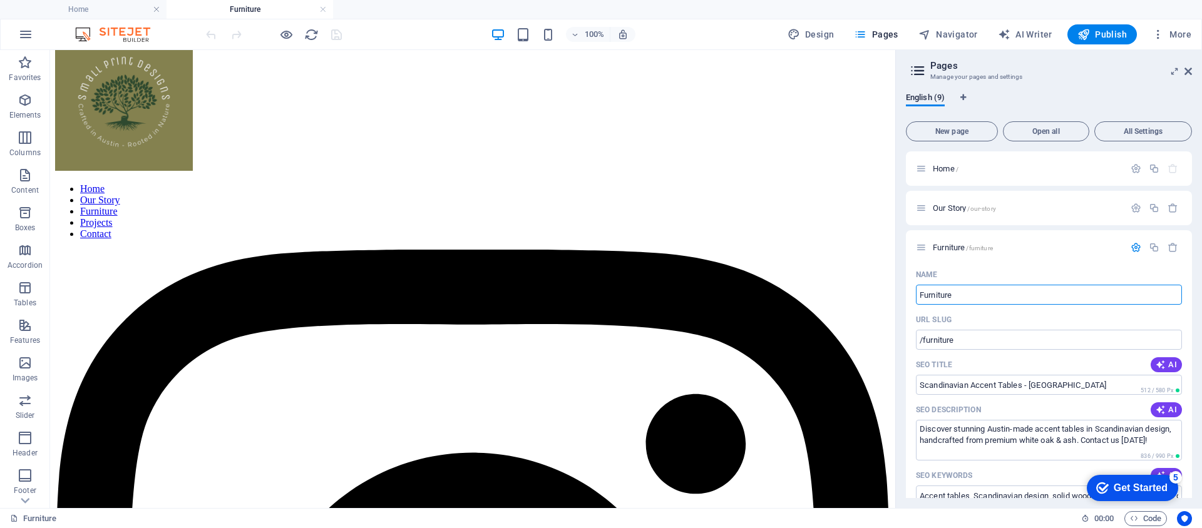
drag, startPoint x: 984, startPoint y: 296, endPoint x: 897, endPoint y: 300, distance: 87.7
click at [897, 300] on aside "Pages Manage your pages and settings English (9) New page Open all All Settings…" at bounding box center [1048, 279] width 307 height 458
type input "Furnit"
type input "/furnitur"
type input "F"
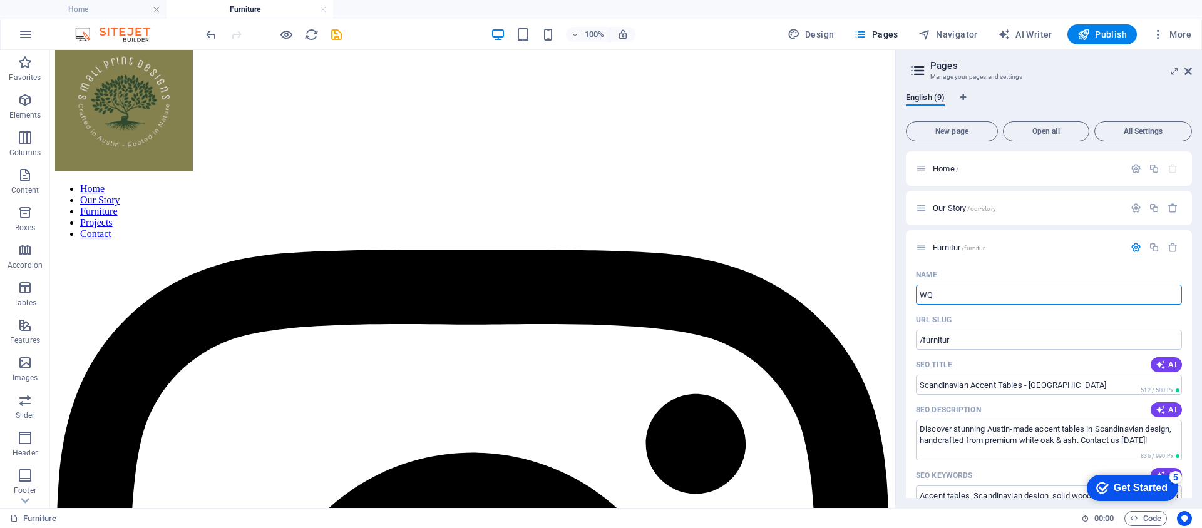
type input "W"
type input "/wq"
type input "W"
type input "/w"
type input "Wood"
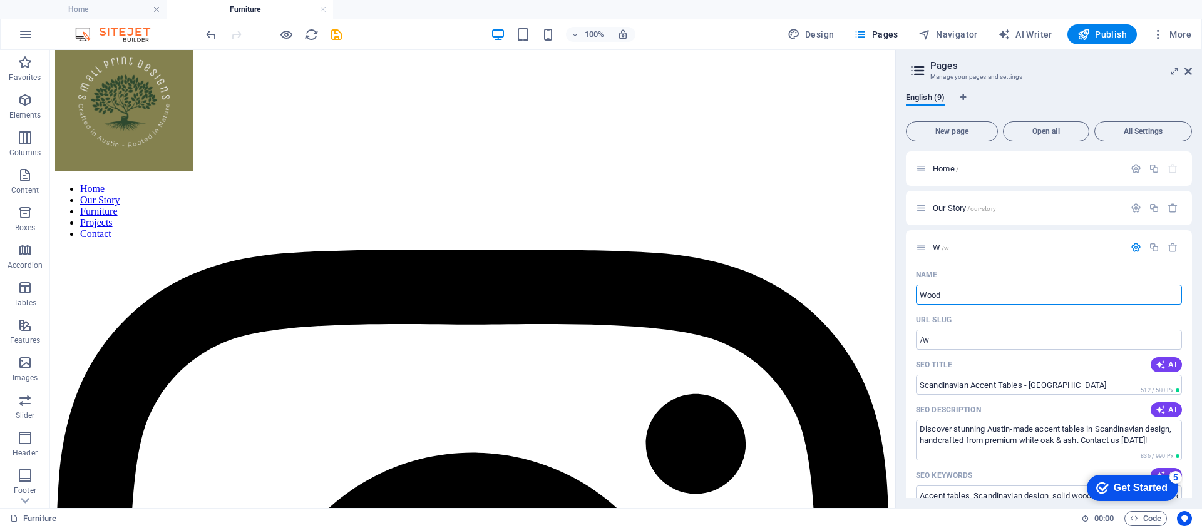
type input "/wood"
type input "Wood Cra"
type input "/wood-cra"
type input "Wood Craft"
type input "/wood-craft"
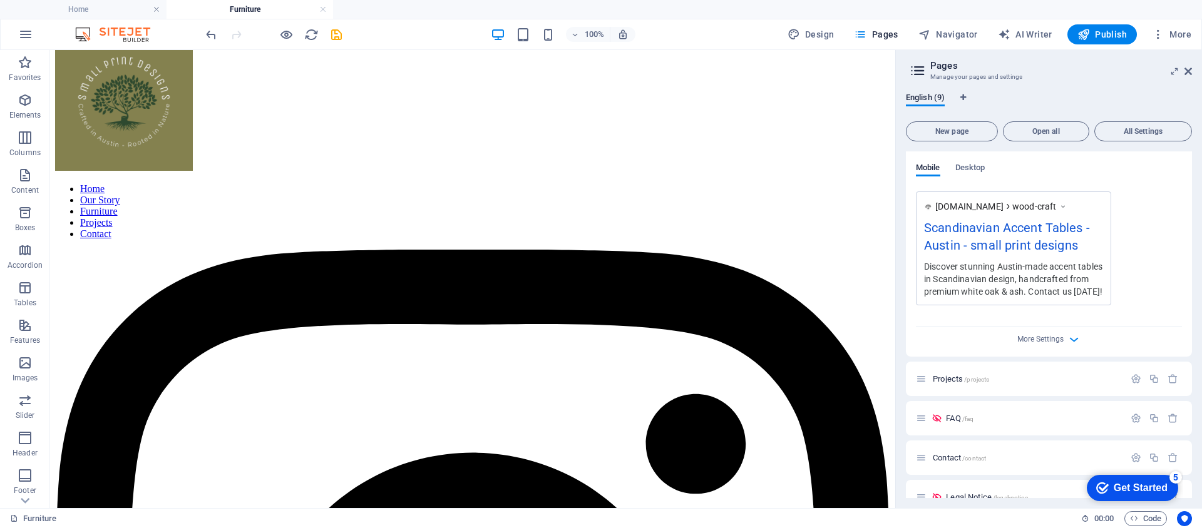
scroll to position [396, 0]
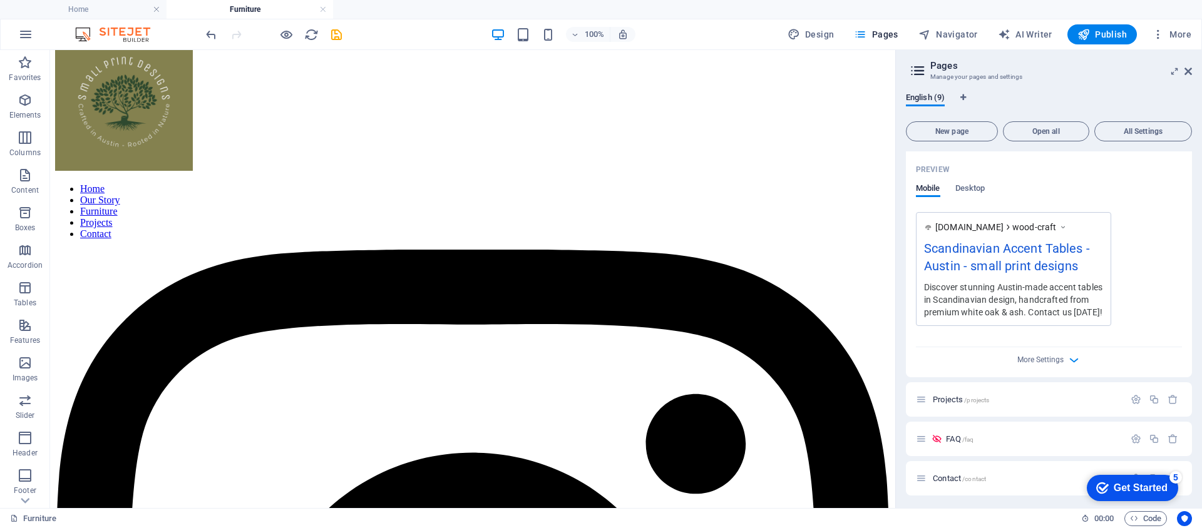
click at [1050, 311] on div "Discover stunning Austin-made accent tables in Scandinavian design, handcrafted…" at bounding box center [1013, 300] width 179 height 38
click at [1052, 312] on div "Discover stunning Austin-made accent tables in Scandinavian design, handcrafted…" at bounding box center [1013, 300] width 179 height 38
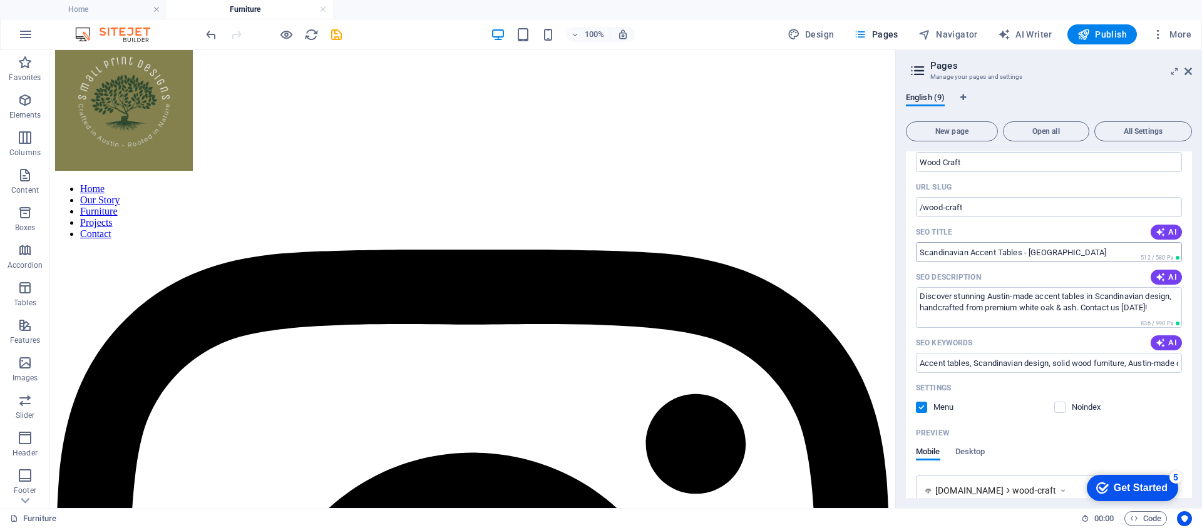
scroll to position [118, 0]
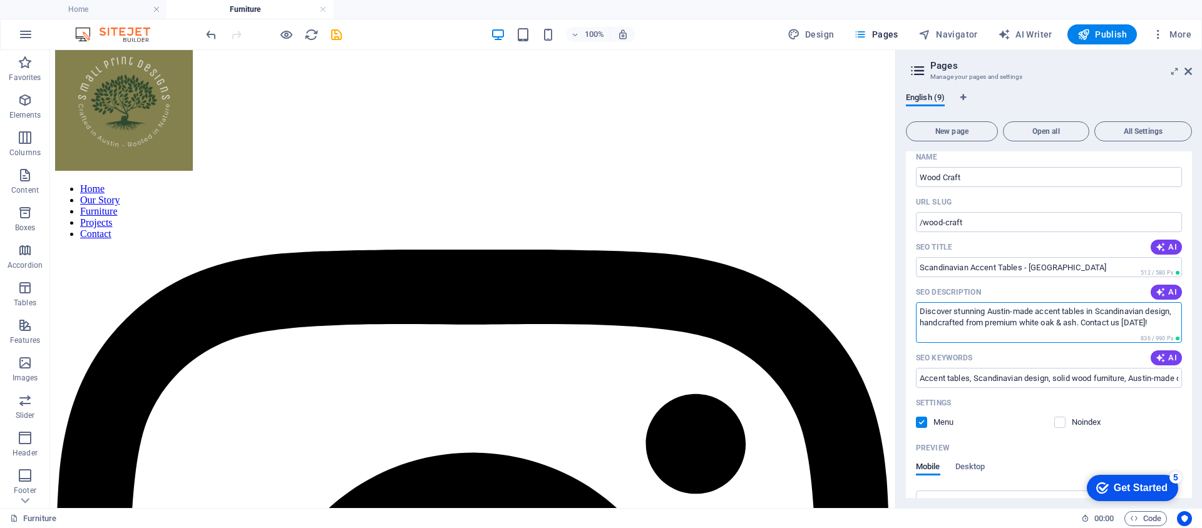
drag, startPoint x: 1150, startPoint y: 322, endPoint x: 1083, endPoint y: 326, distance: 66.5
click at [1083, 326] on textarea "Discover stunning Austin-made accent tables in Scandinavian design, handcrafted…" at bounding box center [1049, 322] width 266 height 41
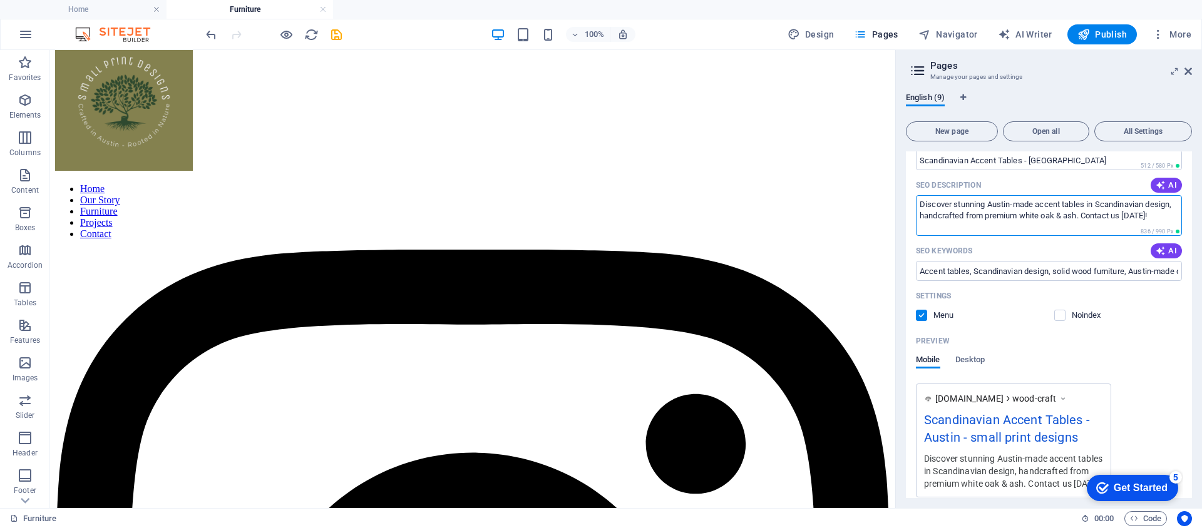
scroll to position [0, 0]
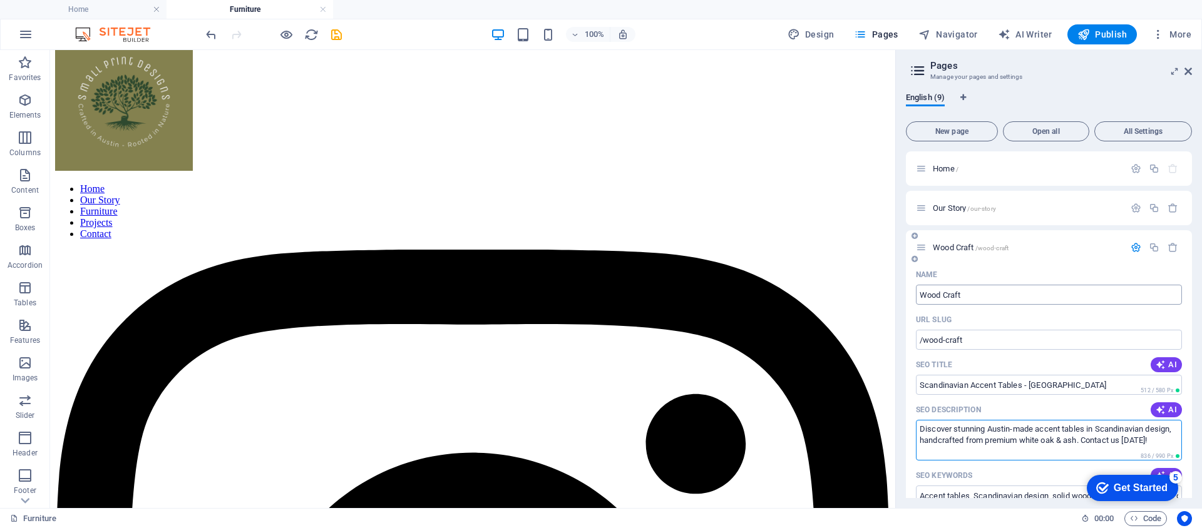
click at [945, 297] on input "Wood Craft" at bounding box center [1049, 295] width 266 height 20
type input "Woodcraft"
type input "/woodcraft"
type input "Wood Craft"
type input "/wood-craft"
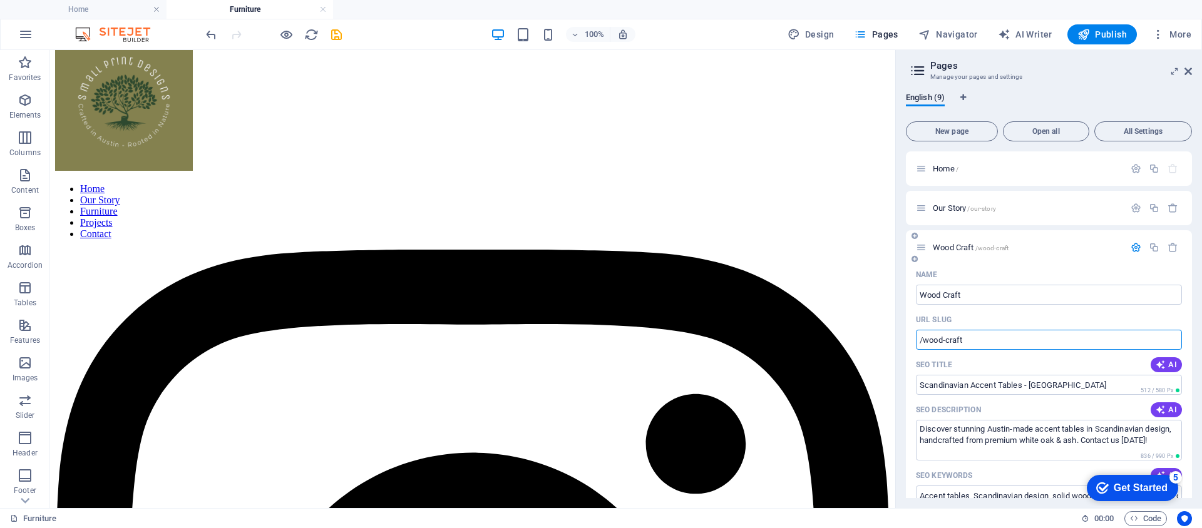
click at [1000, 339] on input "/wood-craft" at bounding box center [1049, 340] width 266 height 20
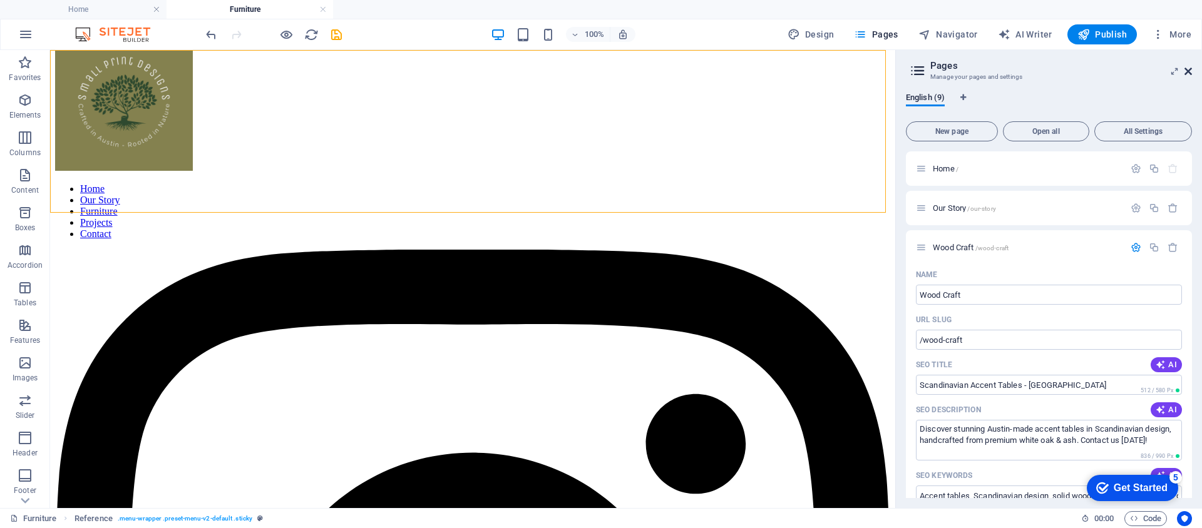
drag, startPoint x: 1189, startPoint y: 70, endPoint x: 988, endPoint y: 20, distance: 207.0
click at [1189, 70] on icon at bounding box center [1189, 71] width 8 height 10
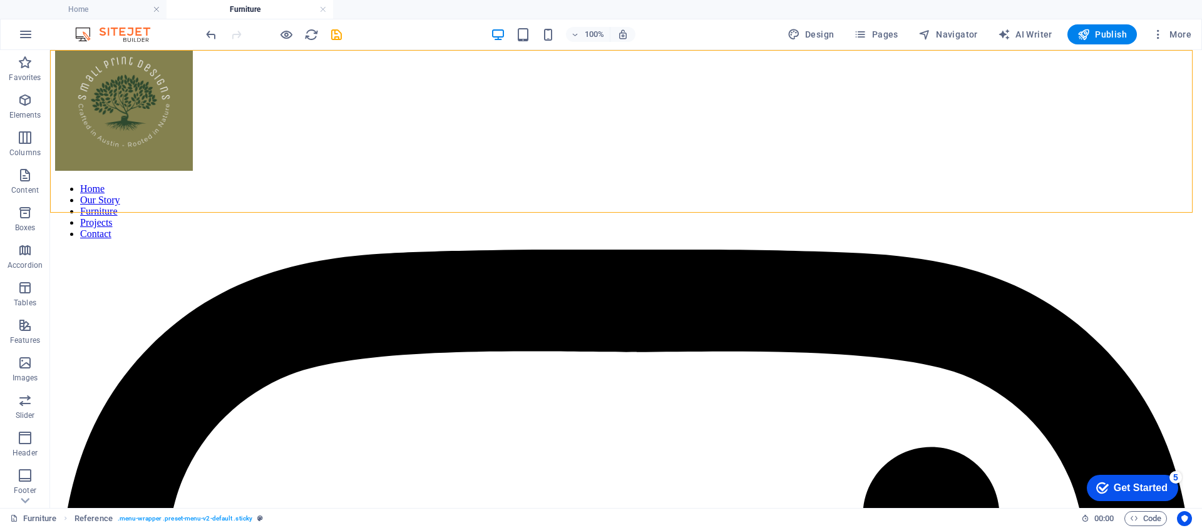
click at [657, 183] on nav "Home Our Story Furniture Projects Contact" at bounding box center [626, 211] width 1142 height 56
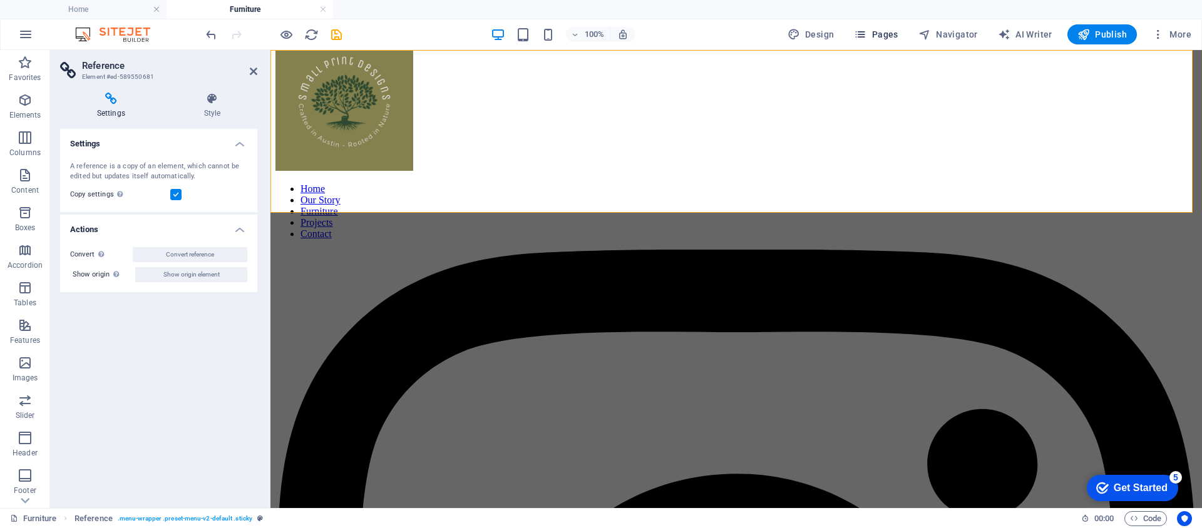
click at [887, 38] on span "Pages" at bounding box center [876, 34] width 44 height 13
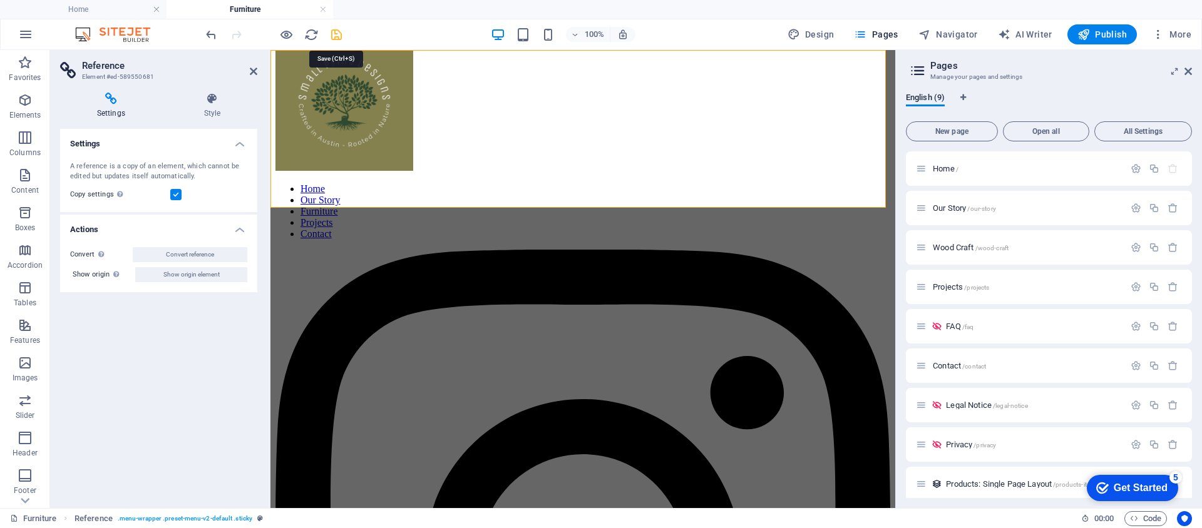
click at [335, 38] on icon "save" at bounding box center [336, 35] width 14 height 14
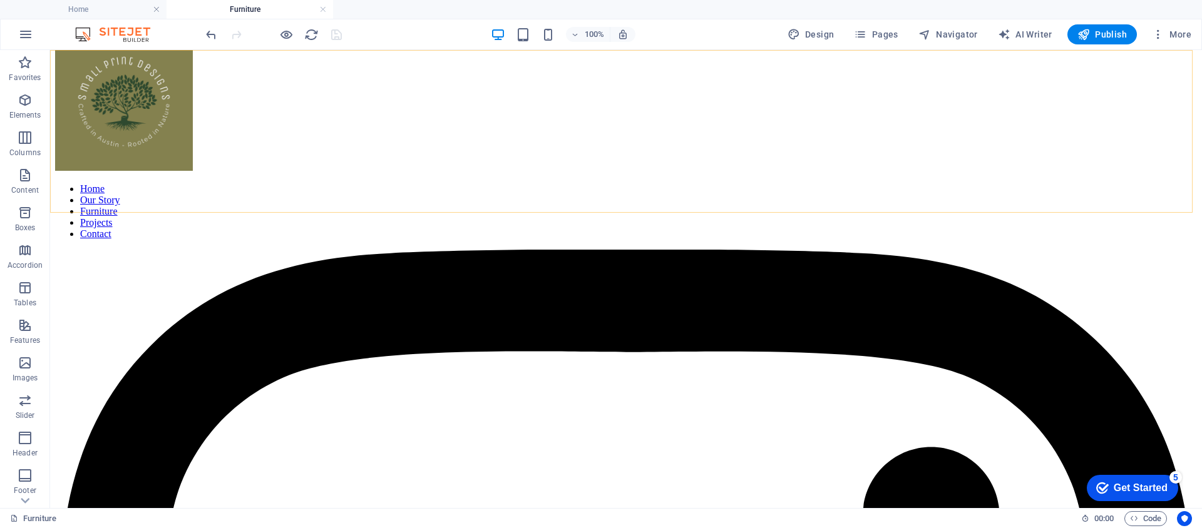
click at [684, 183] on nav "Home Our Story Furniture Projects Contact" at bounding box center [626, 211] width 1142 height 56
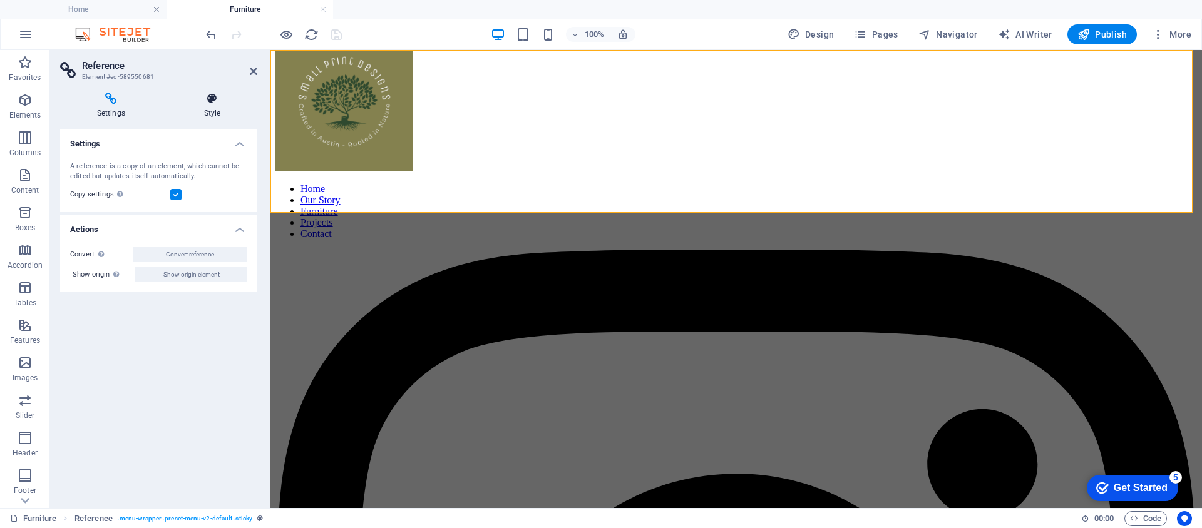
click at [209, 104] on icon at bounding box center [212, 99] width 90 height 13
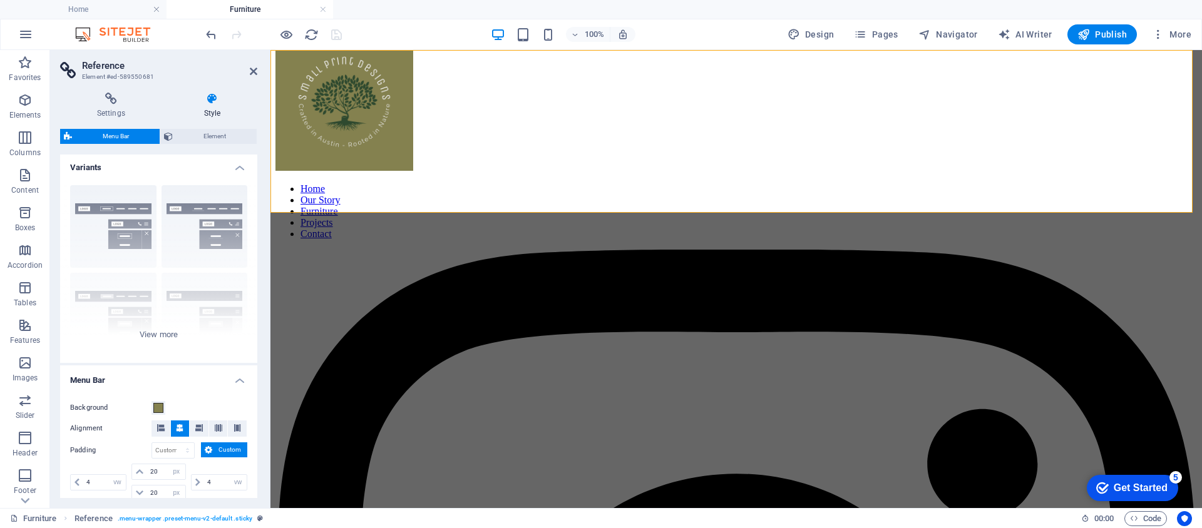
scroll to position [3, 0]
click at [894, 38] on span "Pages" at bounding box center [876, 34] width 44 height 13
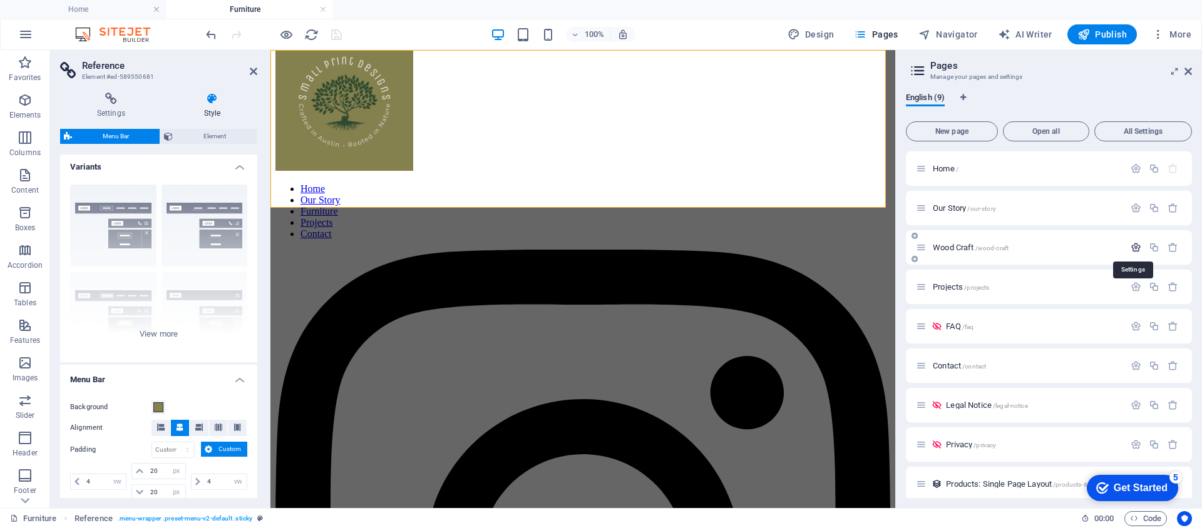
click at [1131, 250] on icon "button" at bounding box center [1136, 247] width 11 height 11
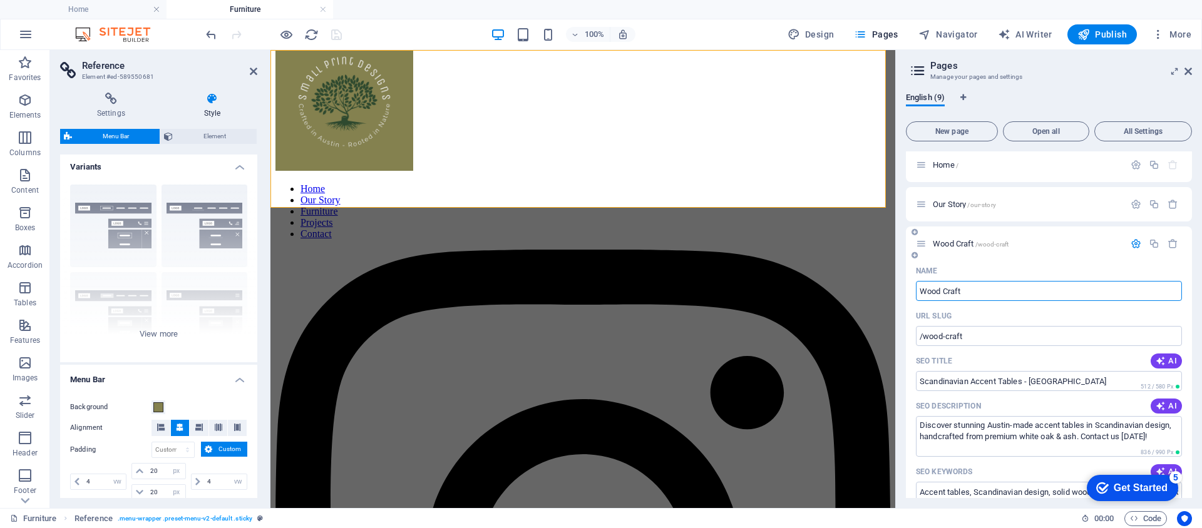
scroll to position [0, 0]
click at [1190, 73] on icon at bounding box center [1189, 71] width 8 height 10
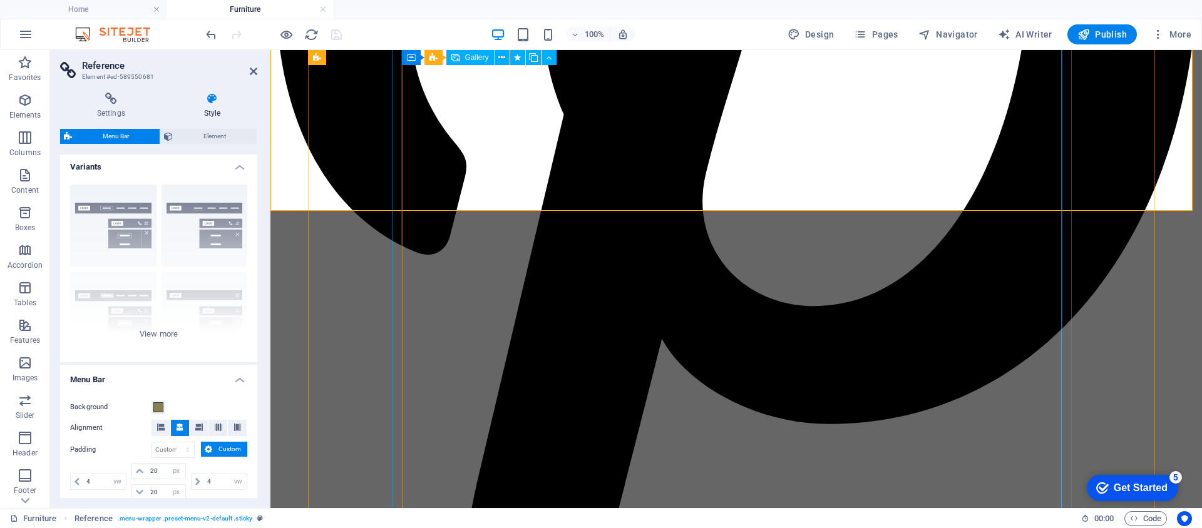
scroll to position [1644, 0]
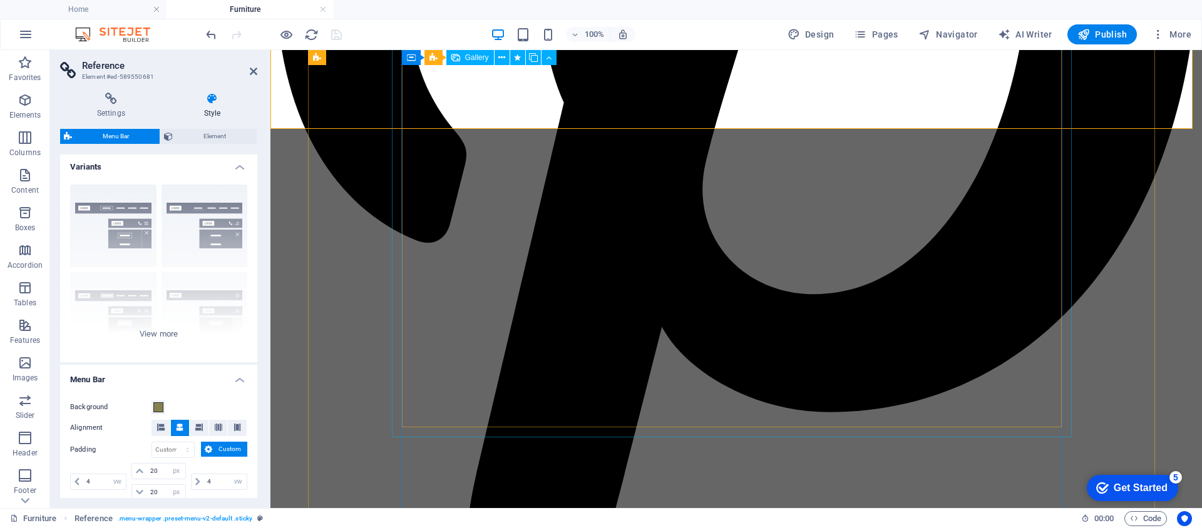
select select "4"
select select "px"
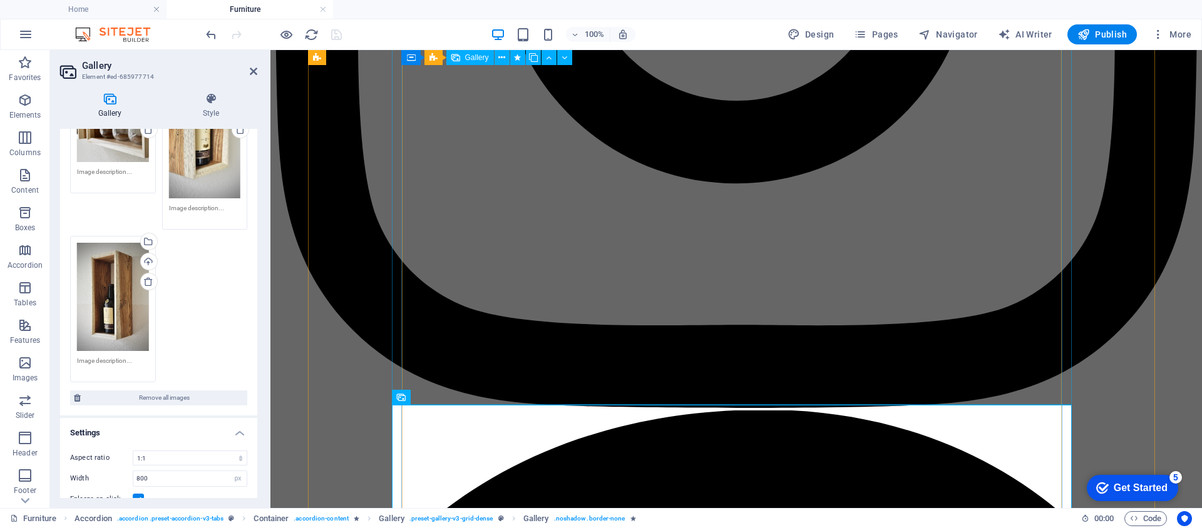
scroll to position [770, 0]
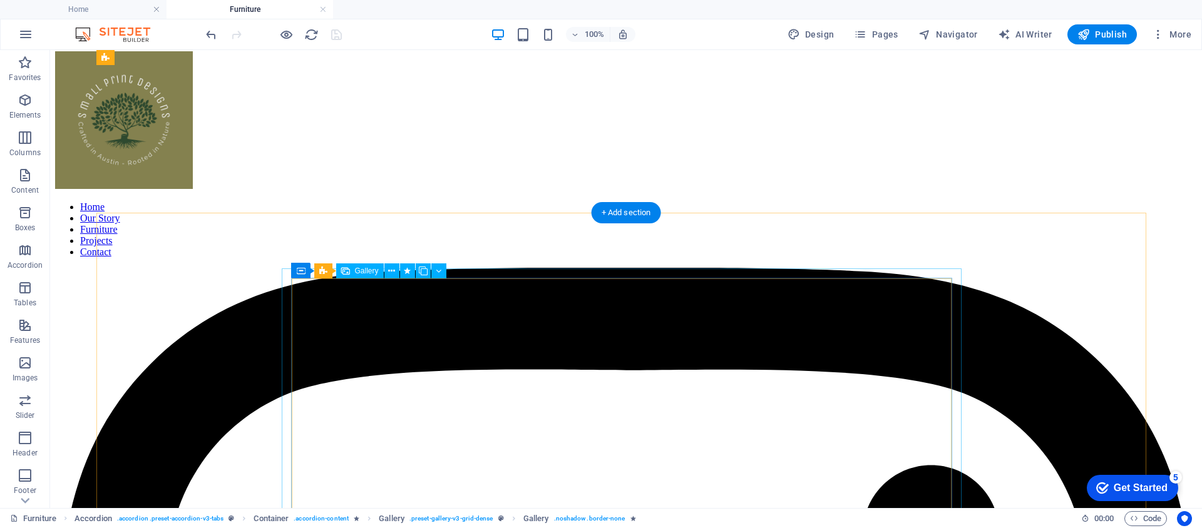
scroll to position [0, 0]
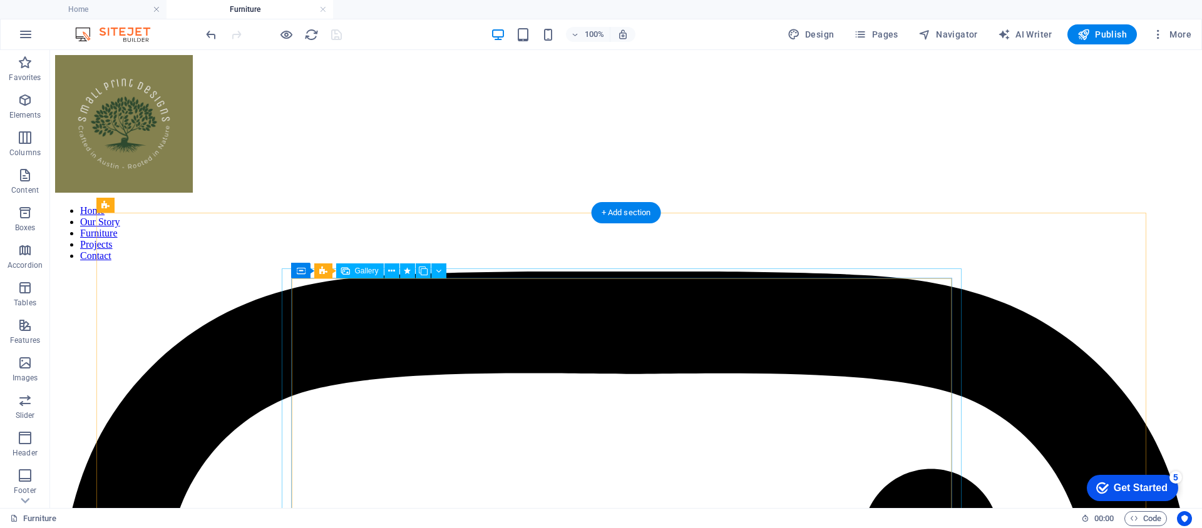
drag, startPoint x: 625, startPoint y: 356, endPoint x: 404, endPoint y: 357, distance: 220.4
select select "4"
select select "px"
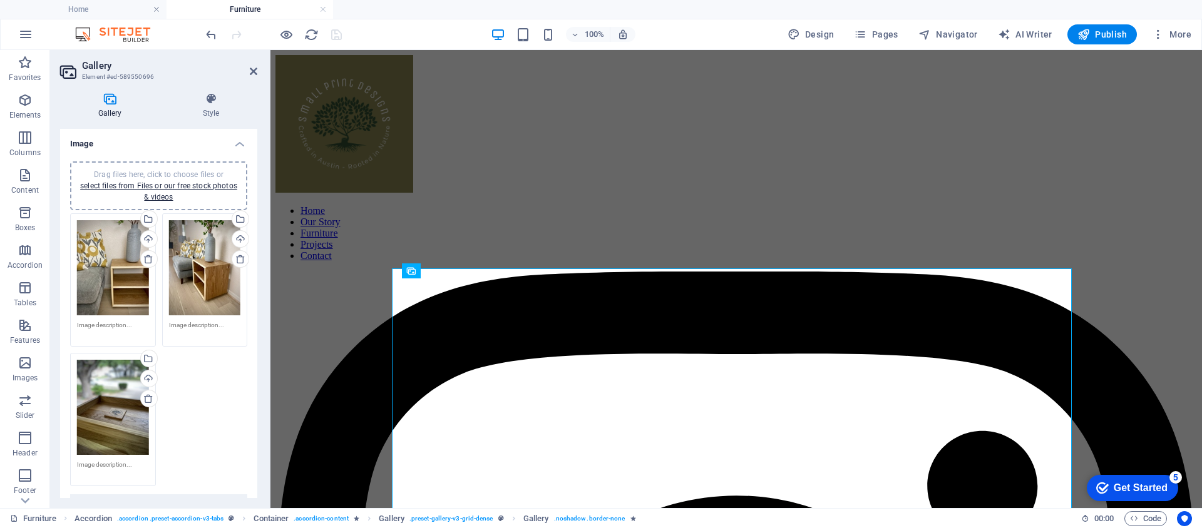
click at [115, 324] on textarea at bounding box center [113, 330] width 72 height 19
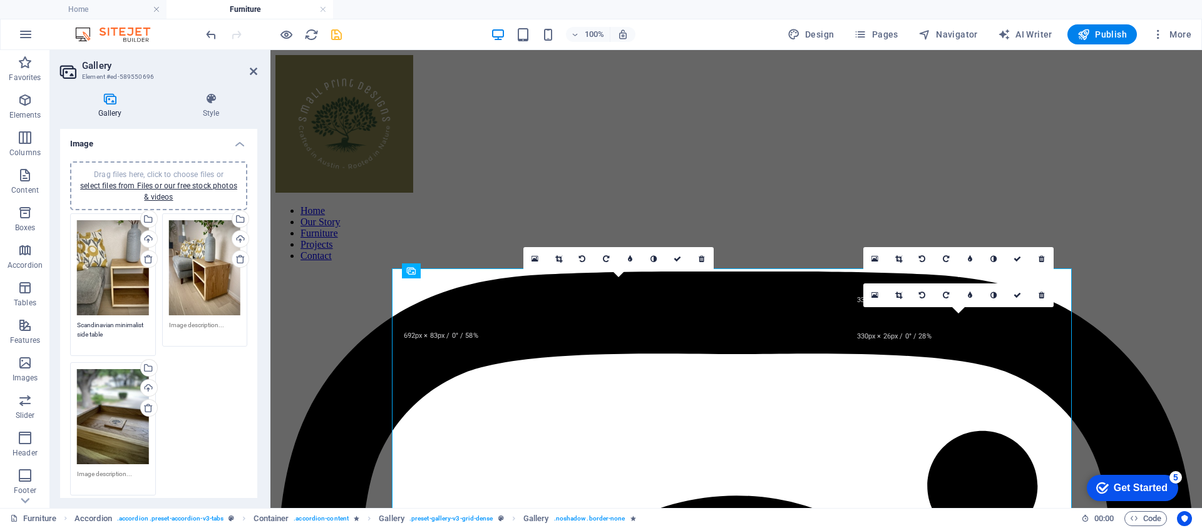
click at [69, 327] on div "Drag files here, click to choose files or select files from Files or our free s…" at bounding box center [113, 284] width 92 height 149
type textarea "Scandinavian minimalist side table"
click at [199, 326] on textarea at bounding box center [205, 330] width 72 height 19
type textarea "S"
click at [117, 474] on textarea at bounding box center [113, 474] width 72 height 28
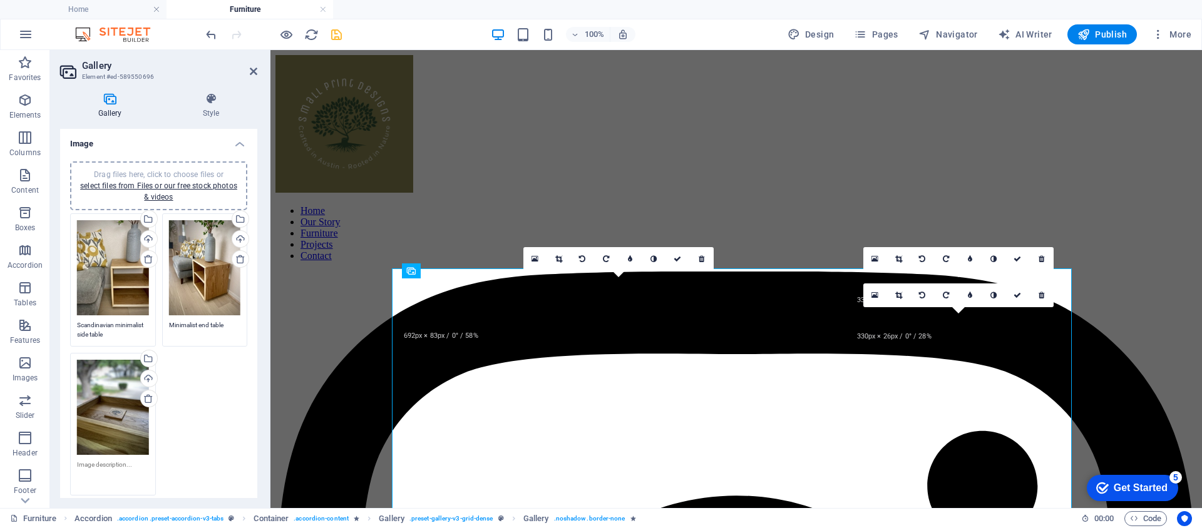
click at [221, 329] on textarea "Minimalist end table" at bounding box center [205, 330] width 72 height 19
click at [198, 324] on textarea "Minimalist end table" at bounding box center [205, 335] width 72 height 28
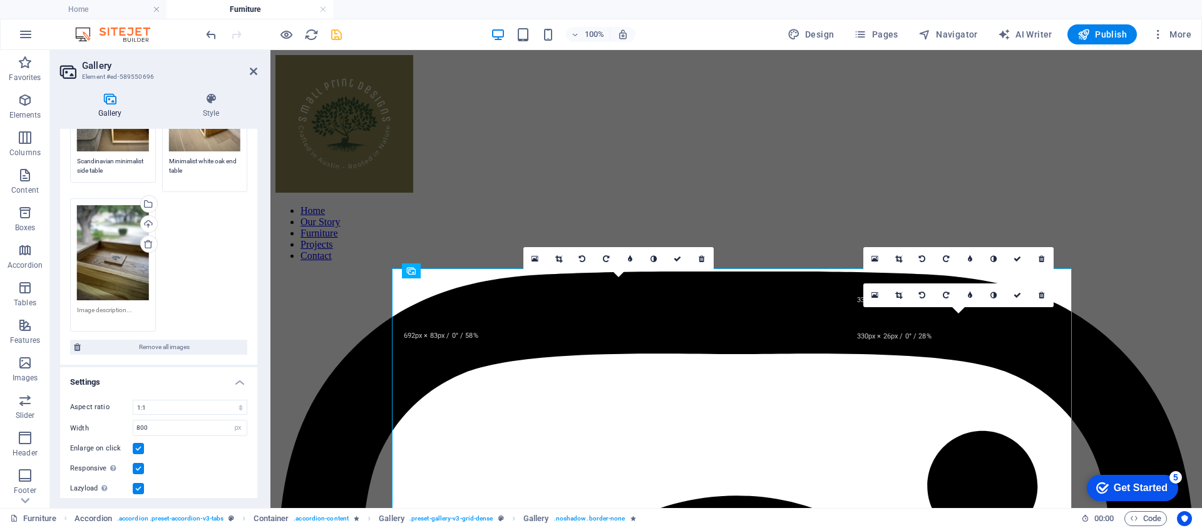
scroll to position [212, 0]
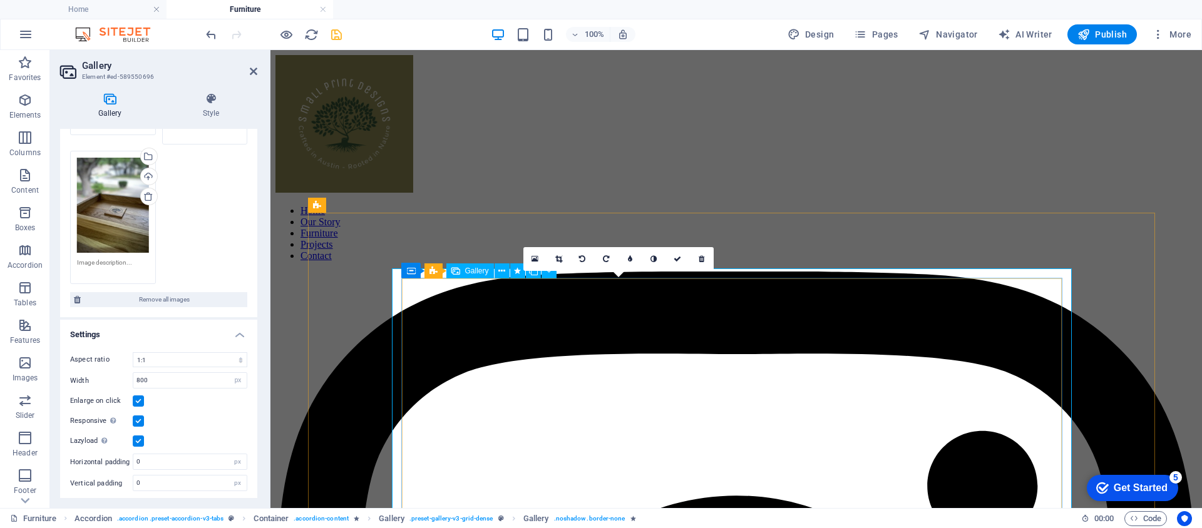
type textarea "Minimalist white oak end table"
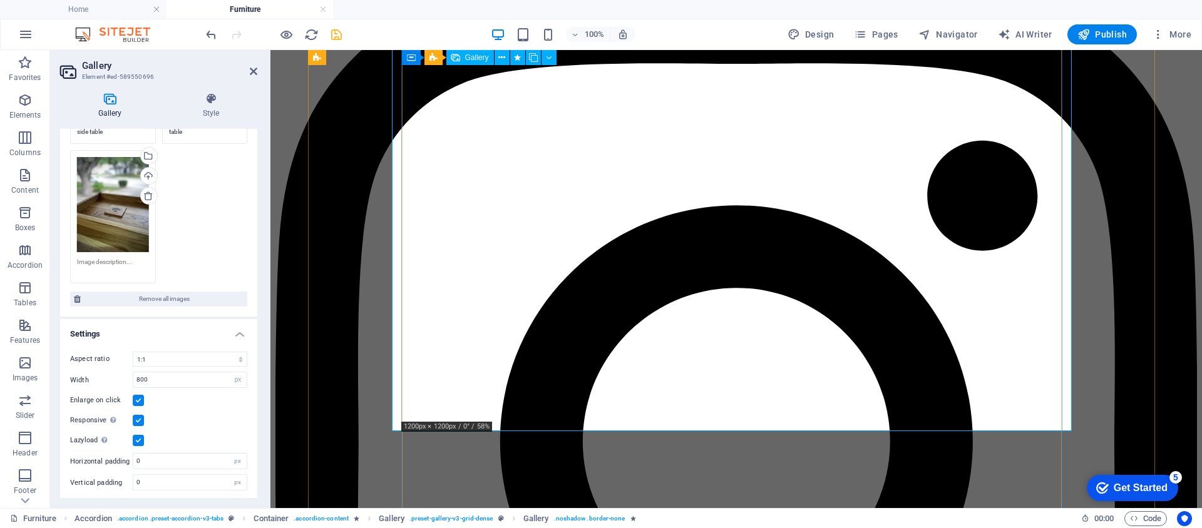
scroll to position [536, 0]
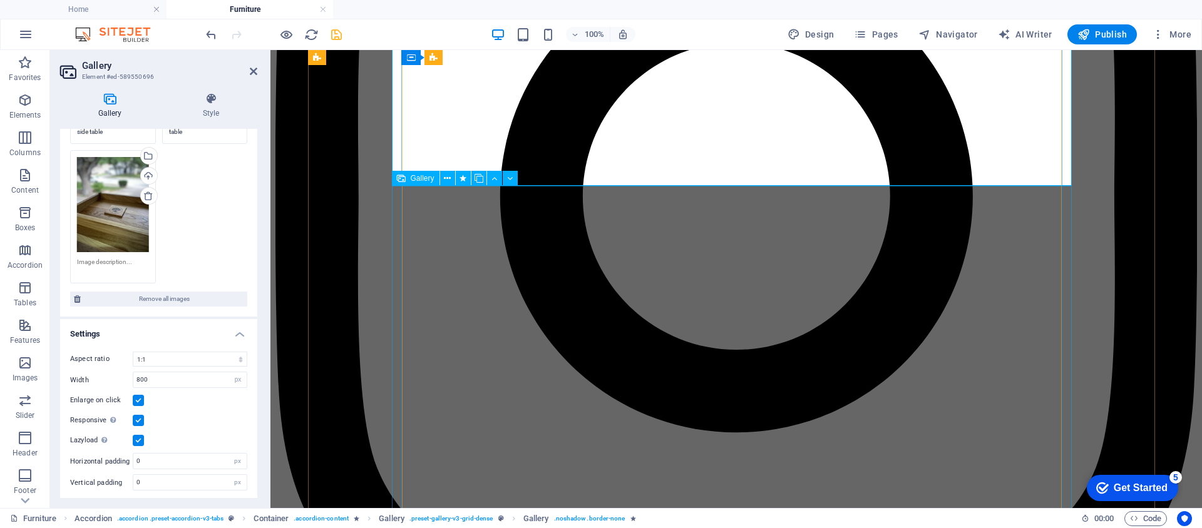
select select "4"
select select "px"
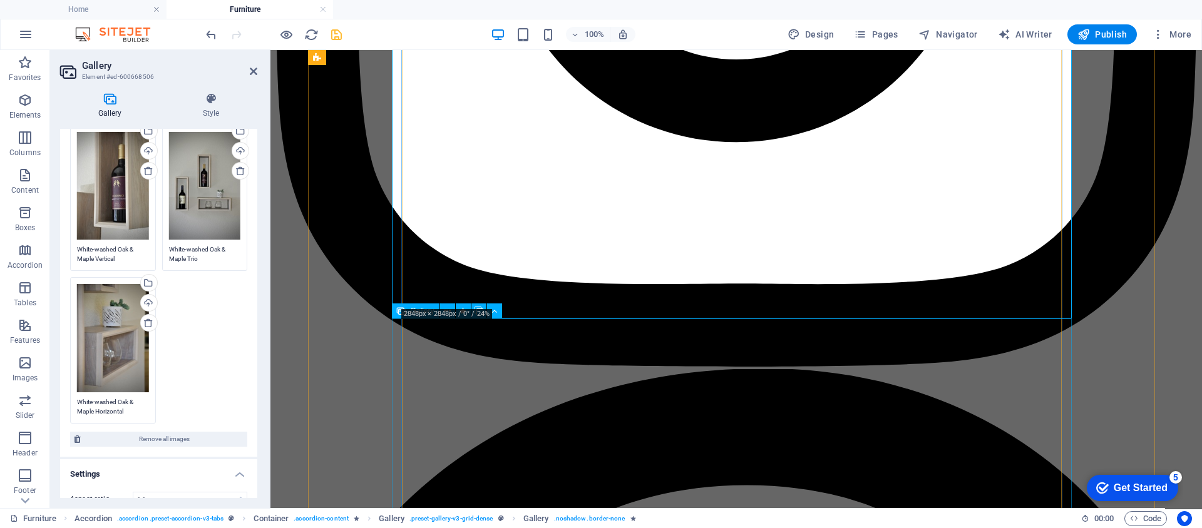
scroll to position [987, 0]
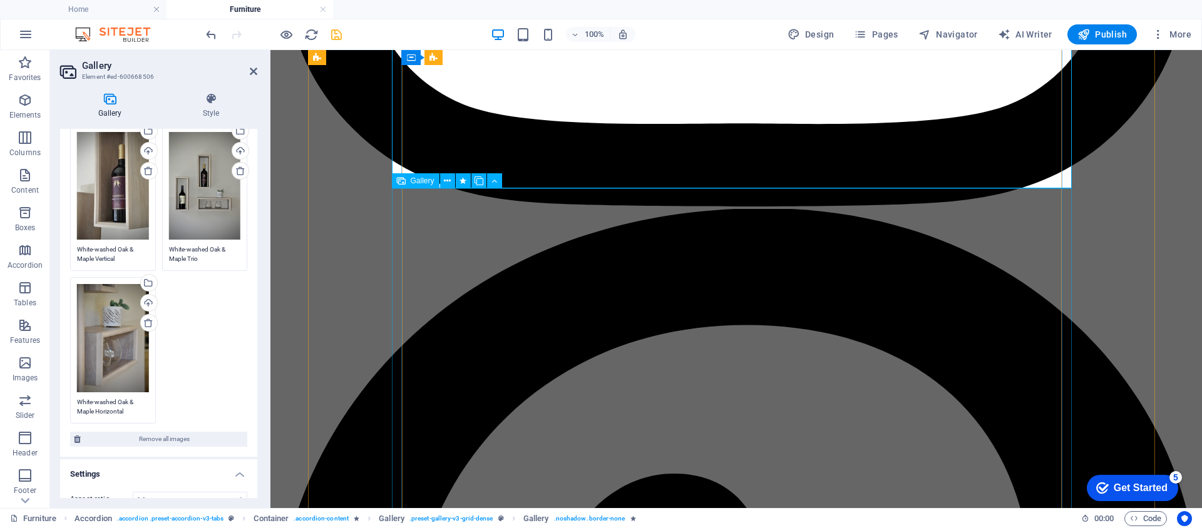
select select "4"
select select "px"
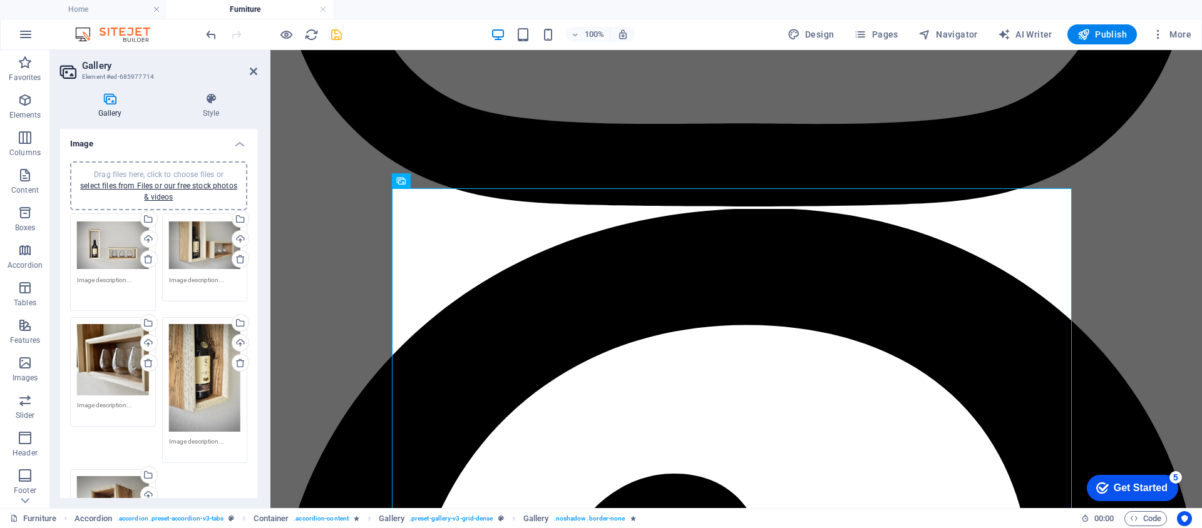
click at [126, 277] on textarea at bounding box center [113, 290] width 72 height 28
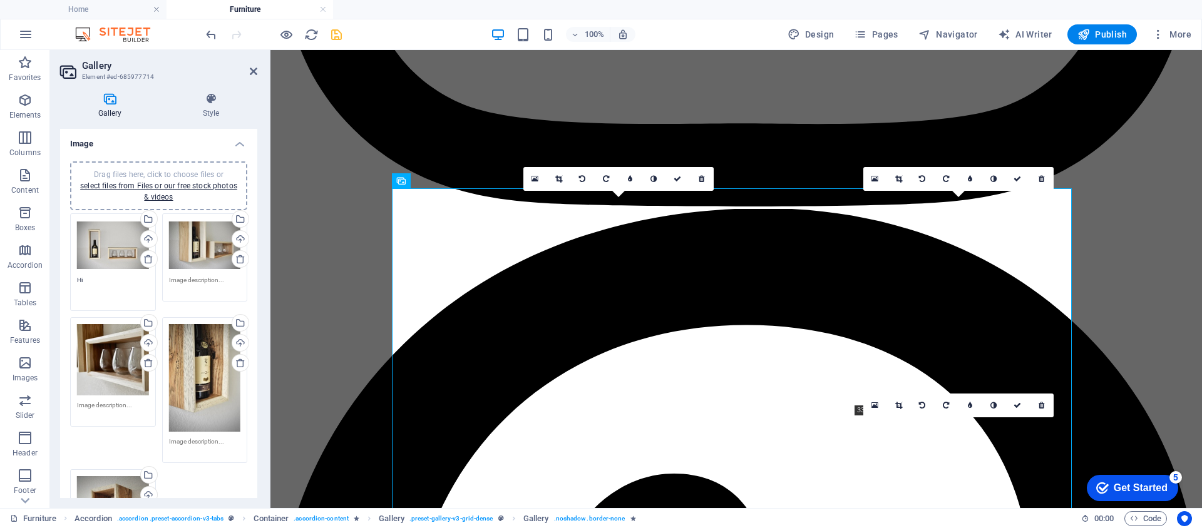
type textarea "H"
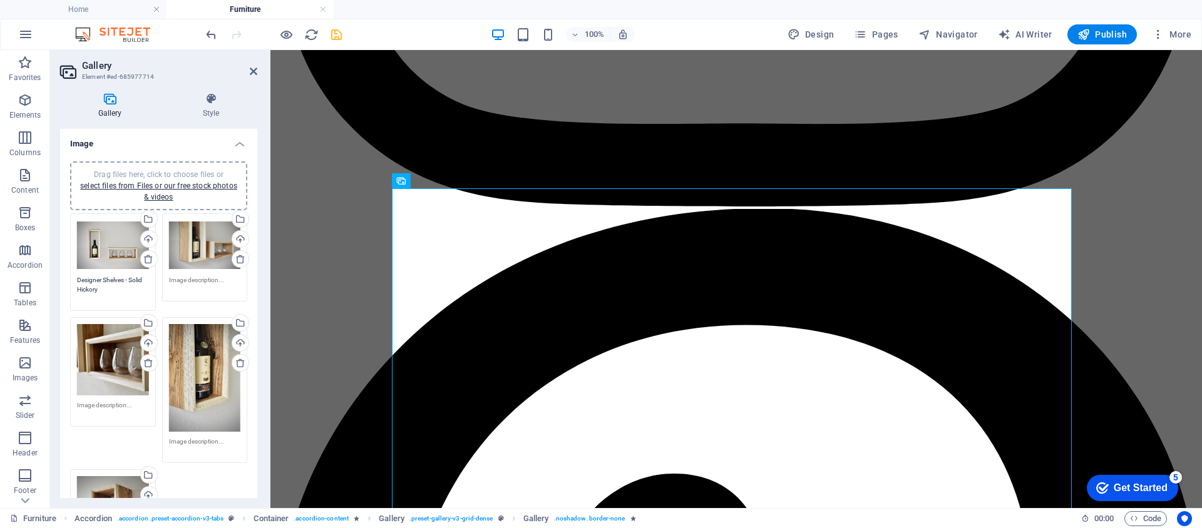
type textarea "Designer Shelves - Solid Hickory"
click at [180, 277] on textarea at bounding box center [205, 285] width 72 height 19
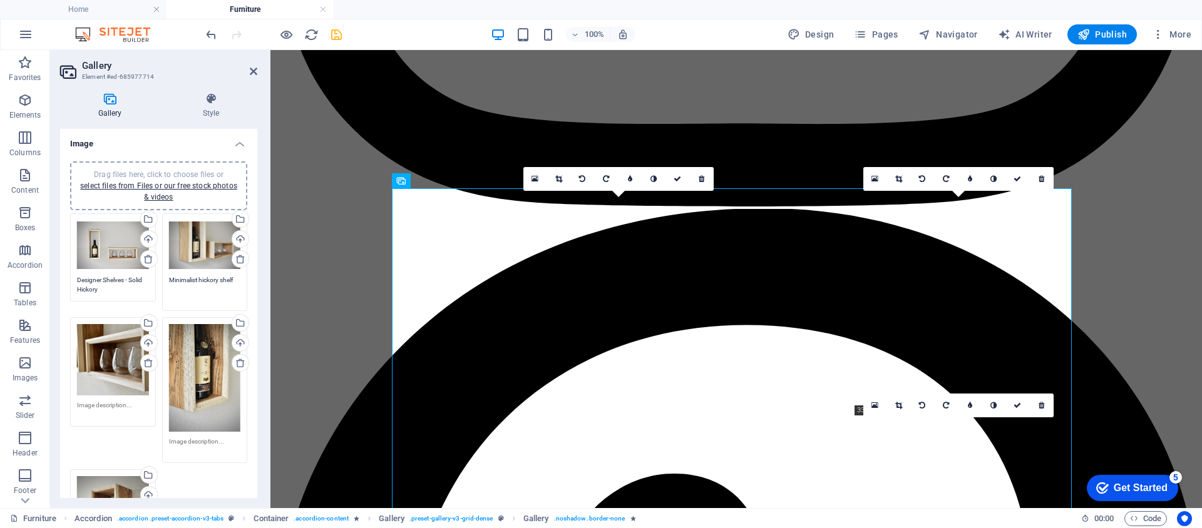
type textarea "Minimalist hickory shelf"
click at [128, 407] on textarea at bounding box center [113, 410] width 72 height 19
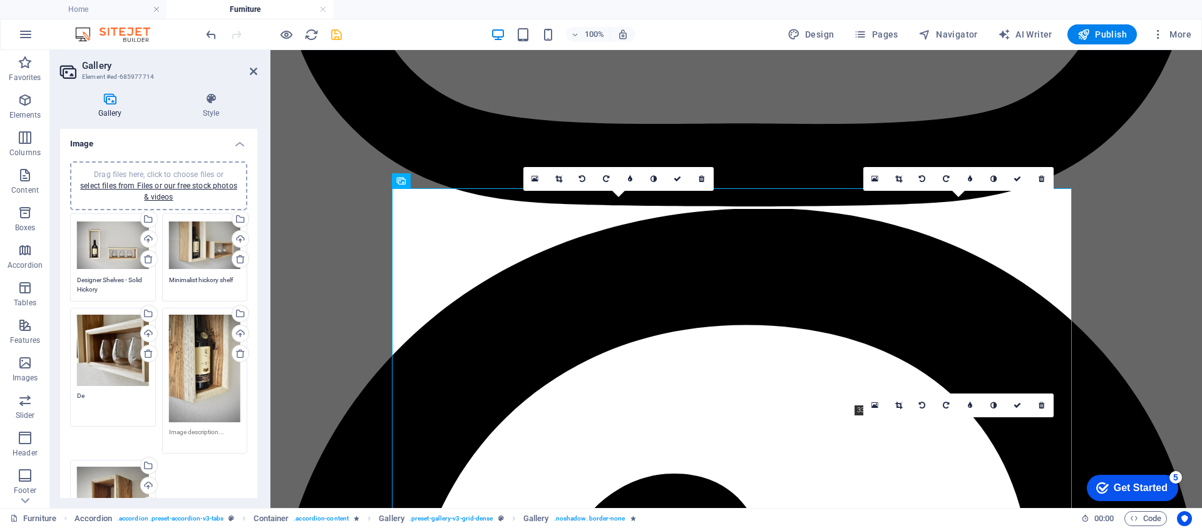
type textarea "D"
type textarea "Handcrafted hickory box shlef"
click at [209, 433] on textarea at bounding box center [205, 442] width 72 height 28
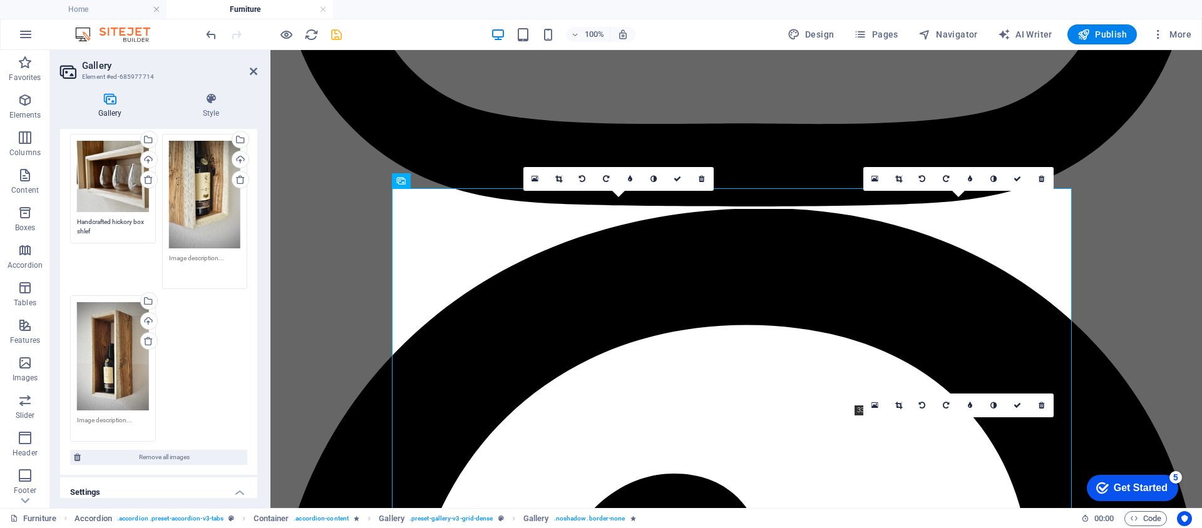
scroll to position [168, 0]
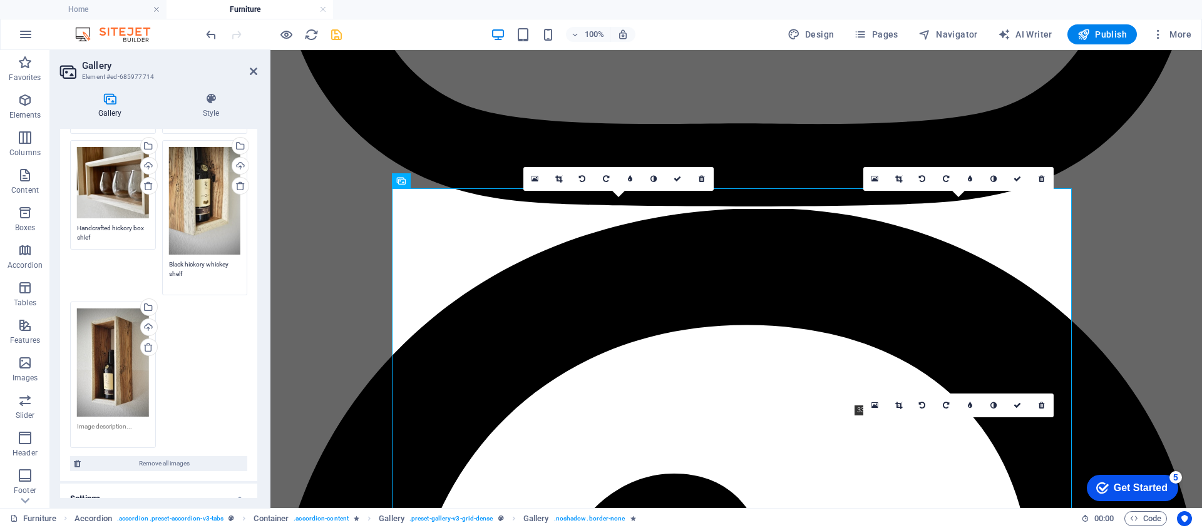
type textarea "Black hickory whiskey shelf"
click at [120, 418] on textarea at bounding box center [113, 427] width 72 height 28
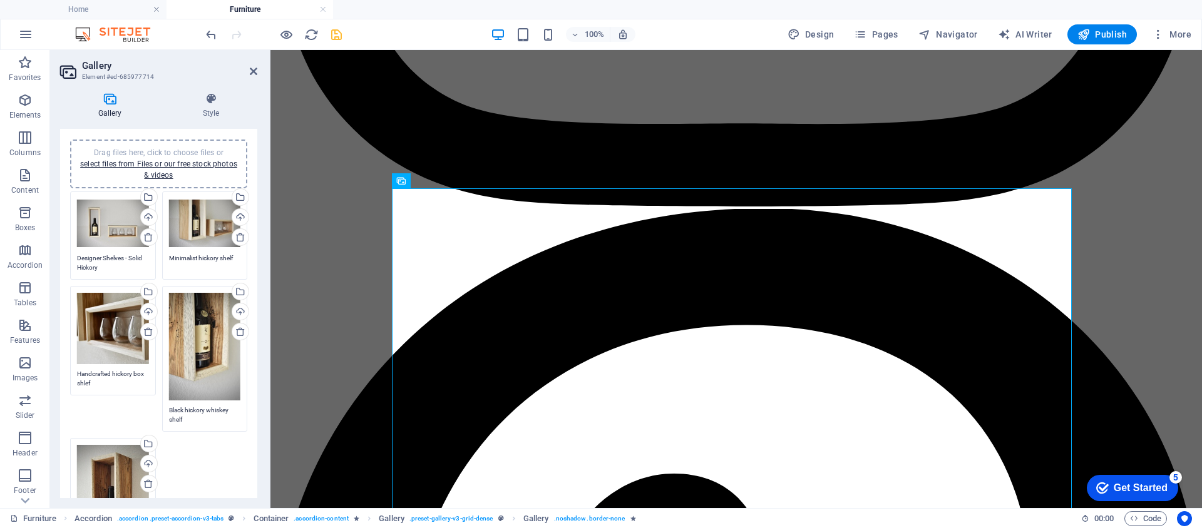
scroll to position [0, 0]
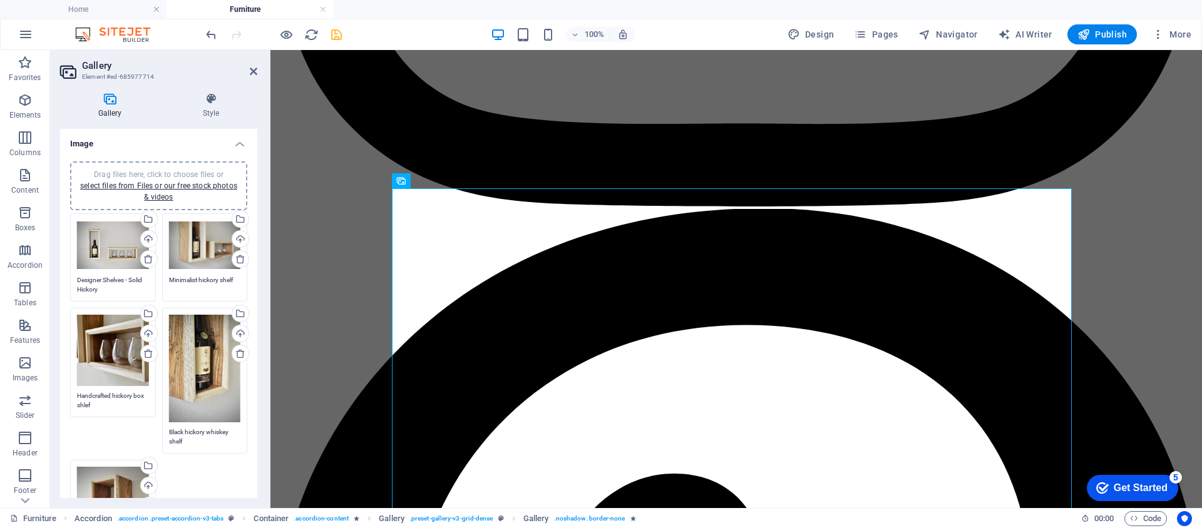
type textarea "Designer liquor shelf"
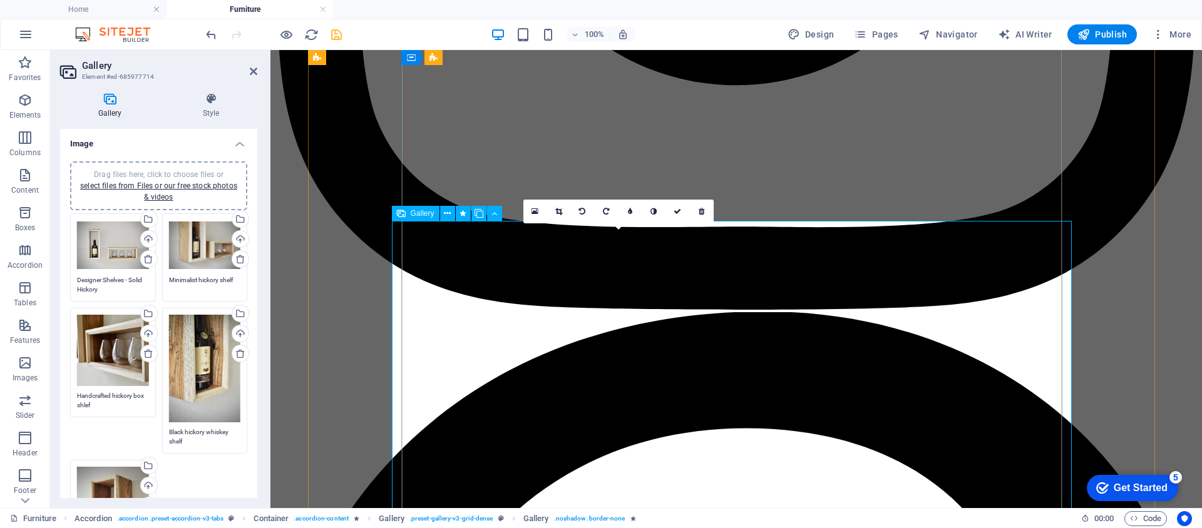
scroll to position [875, 0]
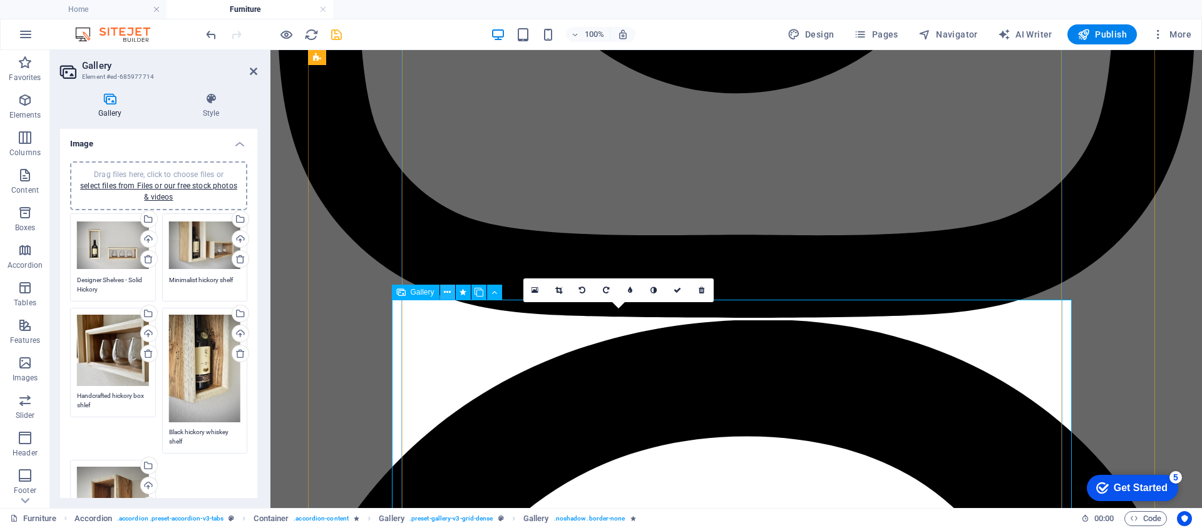
click at [447, 294] on icon at bounding box center [447, 292] width 7 height 13
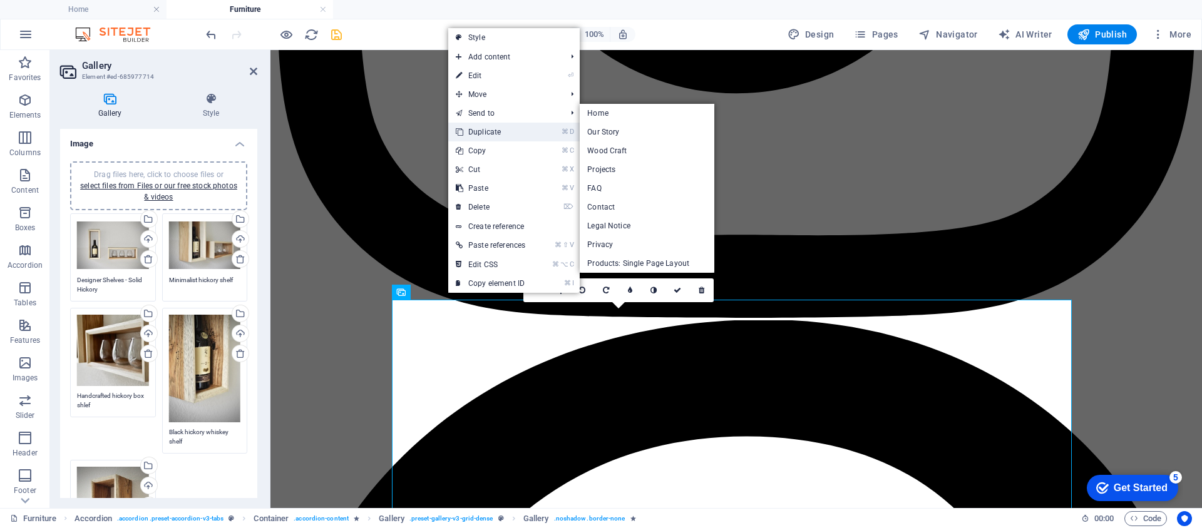
click at [505, 133] on link "⌘ D Duplicate" at bounding box center [490, 132] width 85 height 19
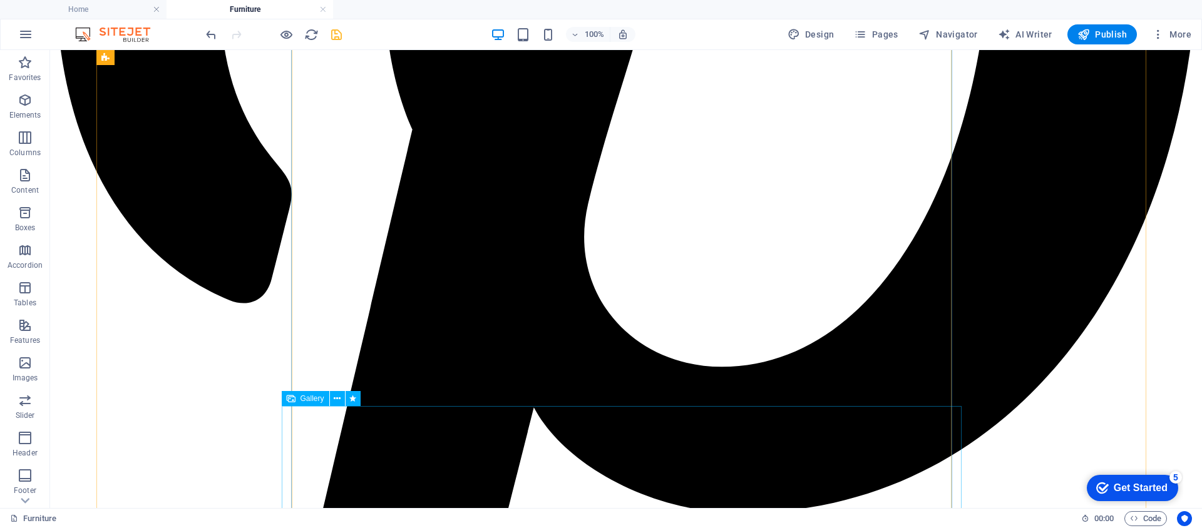
scroll to position [2021, 0]
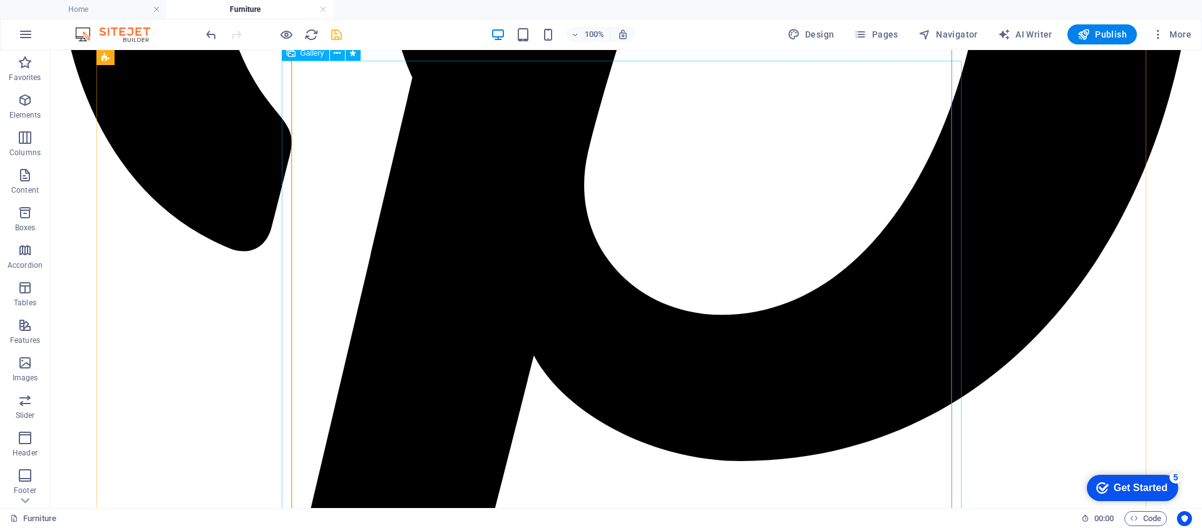
drag, startPoint x: 519, startPoint y: 394, endPoint x: 299, endPoint y: 394, distance: 220.4
select select "4"
select select "px"
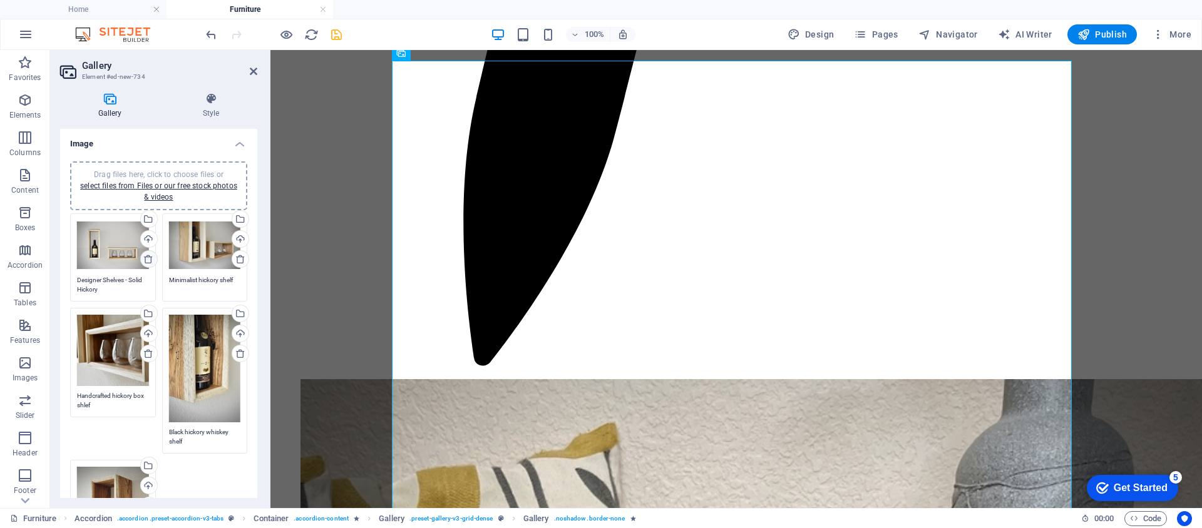
click at [149, 259] on icon at bounding box center [148, 259] width 10 height 10
type textarea "Minimalist hickory shelf"
type textarea "Handcrafted hickory box shlef"
type textarea "Black hickory whiskey shelf"
type textarea "Designer liquor shelf"
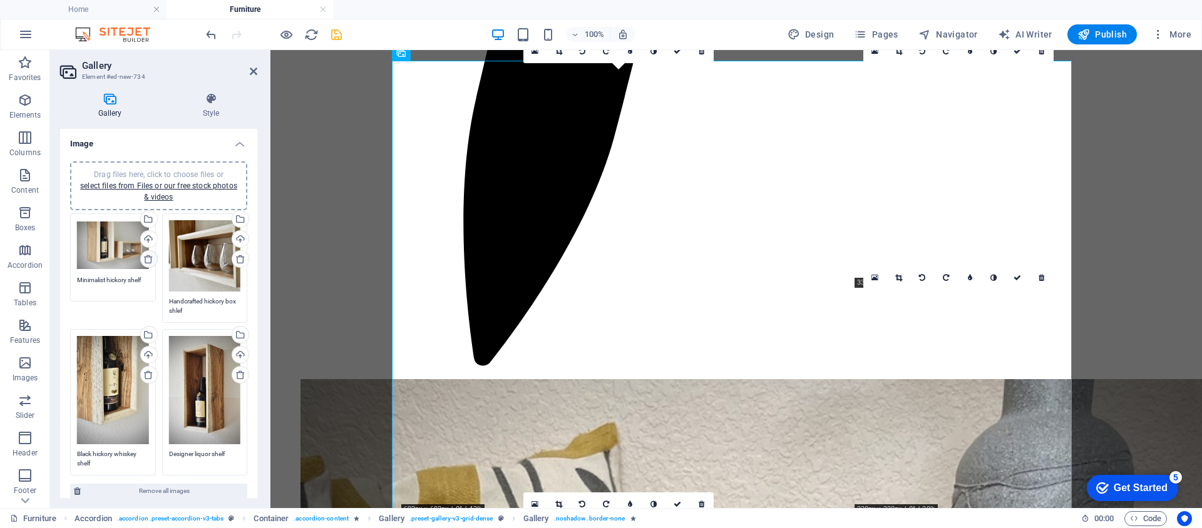
click at [149, 259] on icon at bounding box center [148, 259] width 10 height 10
type textarea "Handcrafted hickory box shlef"
type textarea "Black hickory whiskey shelf"
type textarea "Designer liquor shelf"
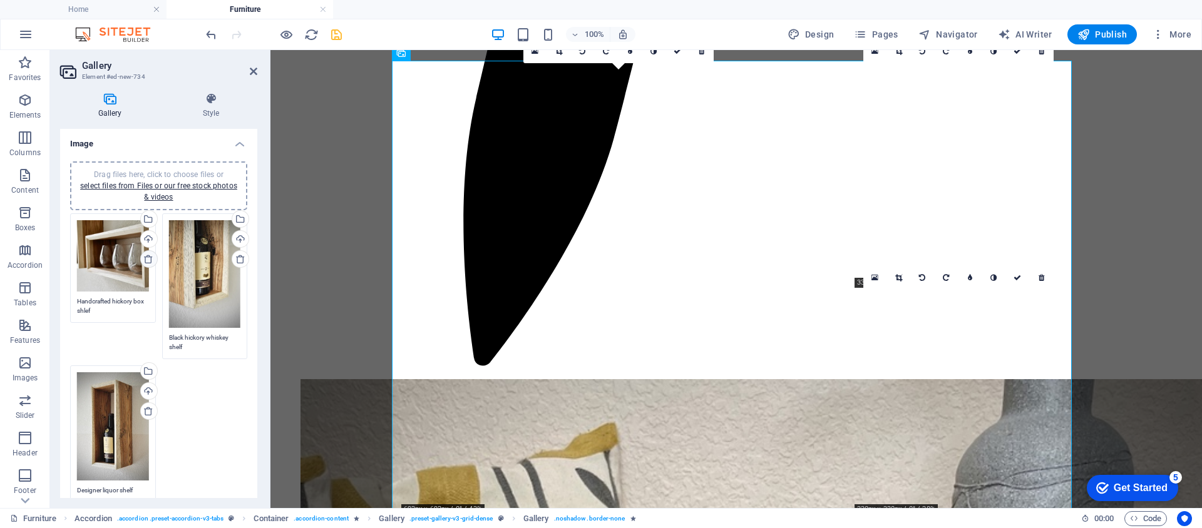
click at [149, 259] on icon at bounding box center [148, 259] width 10 height 10
type textarea "Black hickory whiskey shelf"
type textarea "Designer liquor shelf"
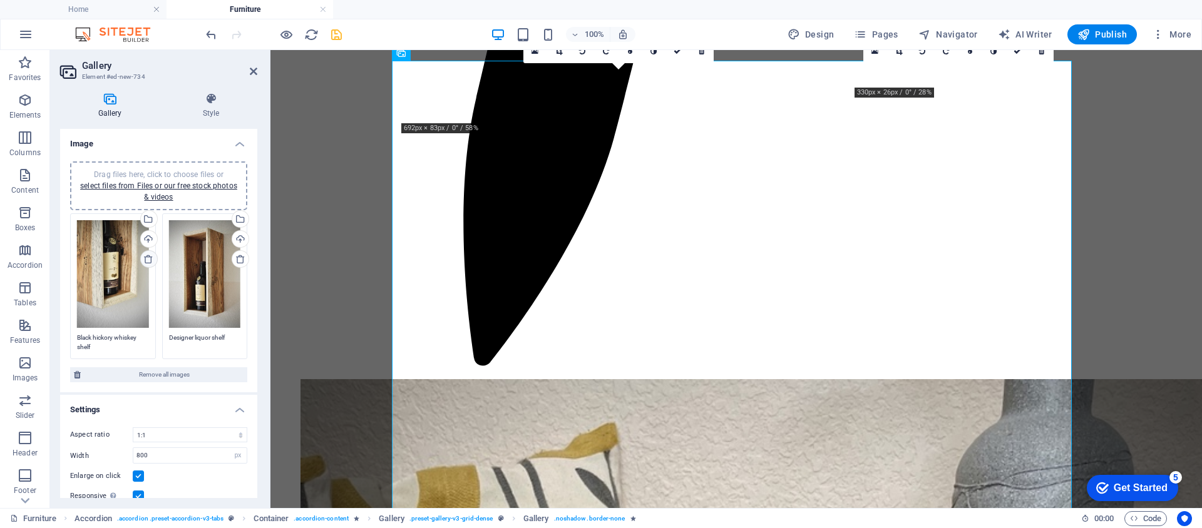
click at [149, 259] on icon at bounding box center [148, 259] width 10 height 10
type textarea "Designer liquor shelf"
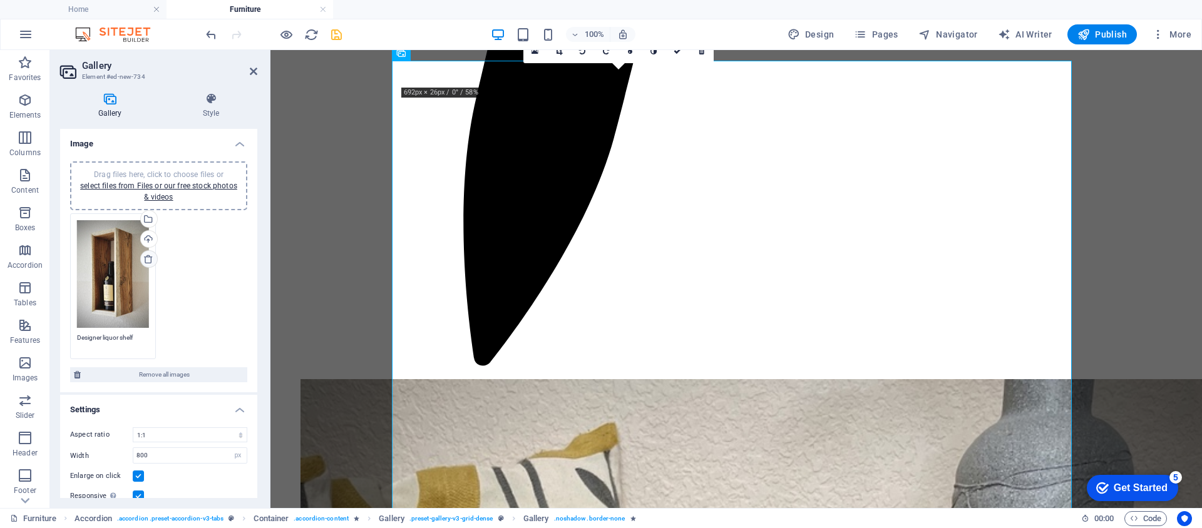
click at [149, 259] on icon at bounding box center [148, 259] width 10 height 10
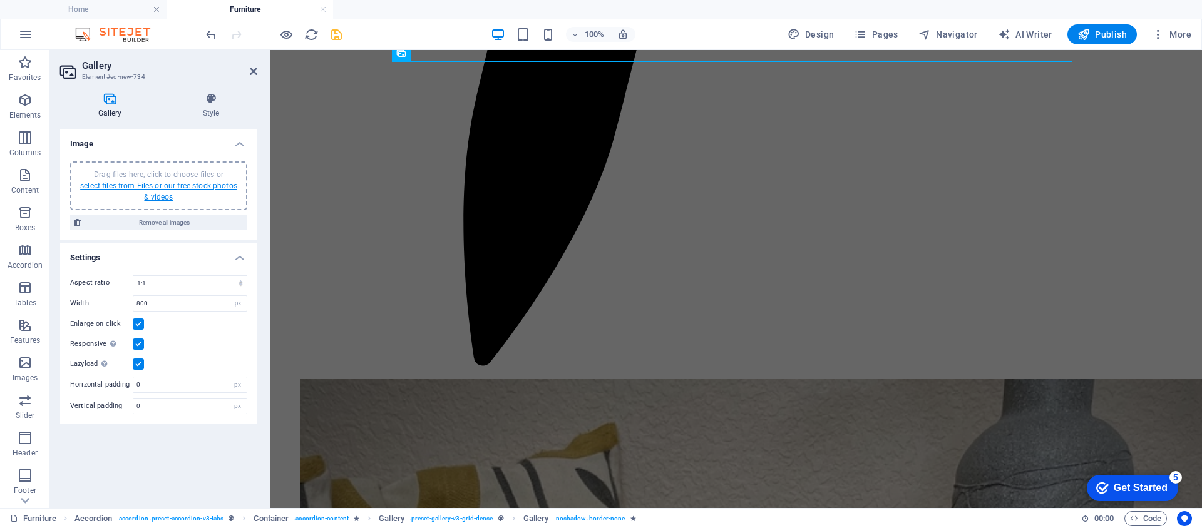
click at [151, 187] on link "select files from Files or our free stock photos & videos" at bounding box center [158, 192] width 157 height 20
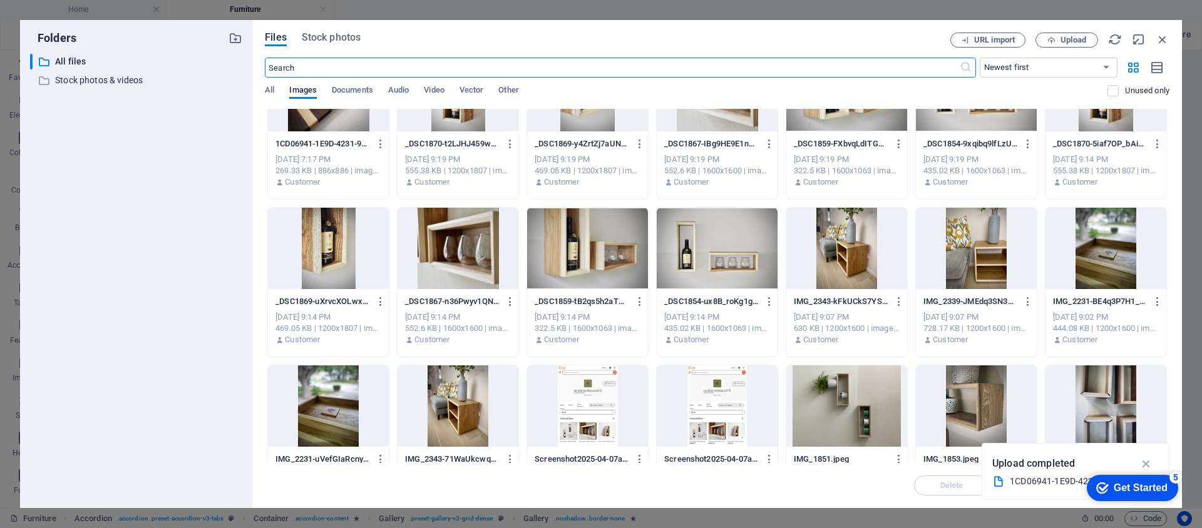
scroll to position [0, 0]
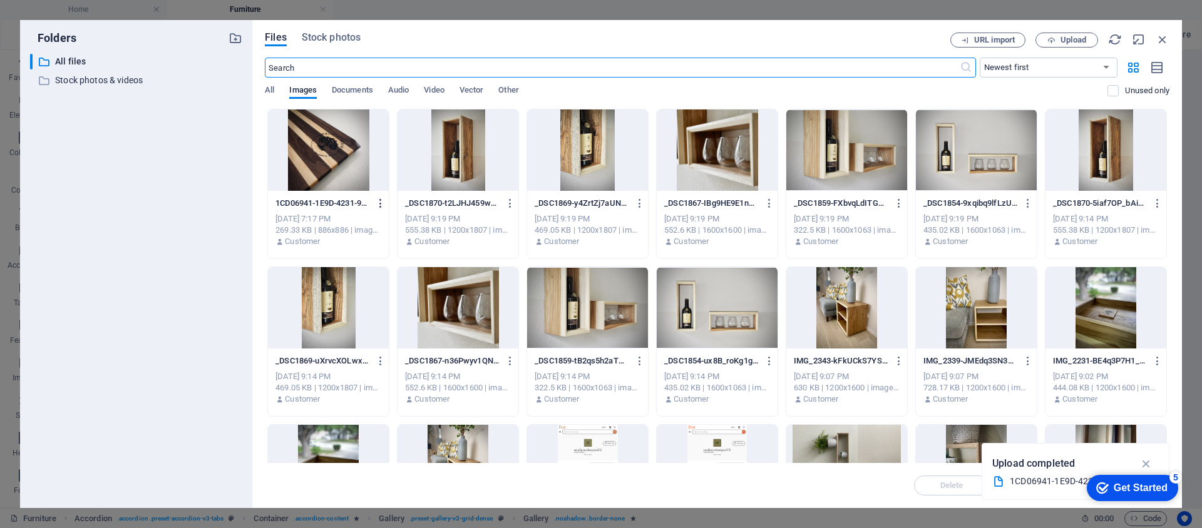
click at [377, 201] on icon "button" at bounding box center [381, 203] width 12 height 11
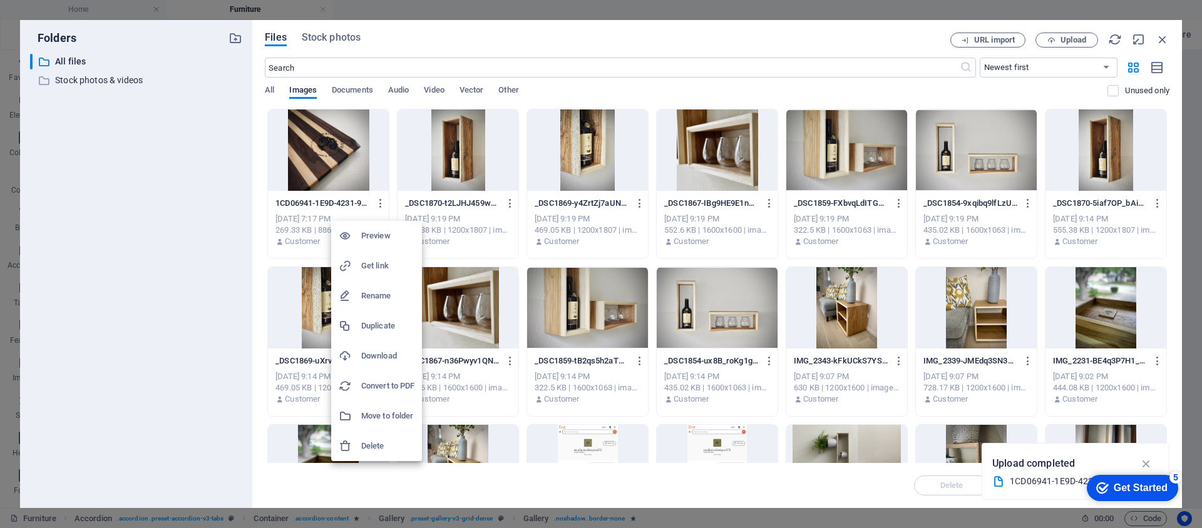
click at [374, 441] on h6 "Delete" at bounding box center [387, 446] width 53 height 15
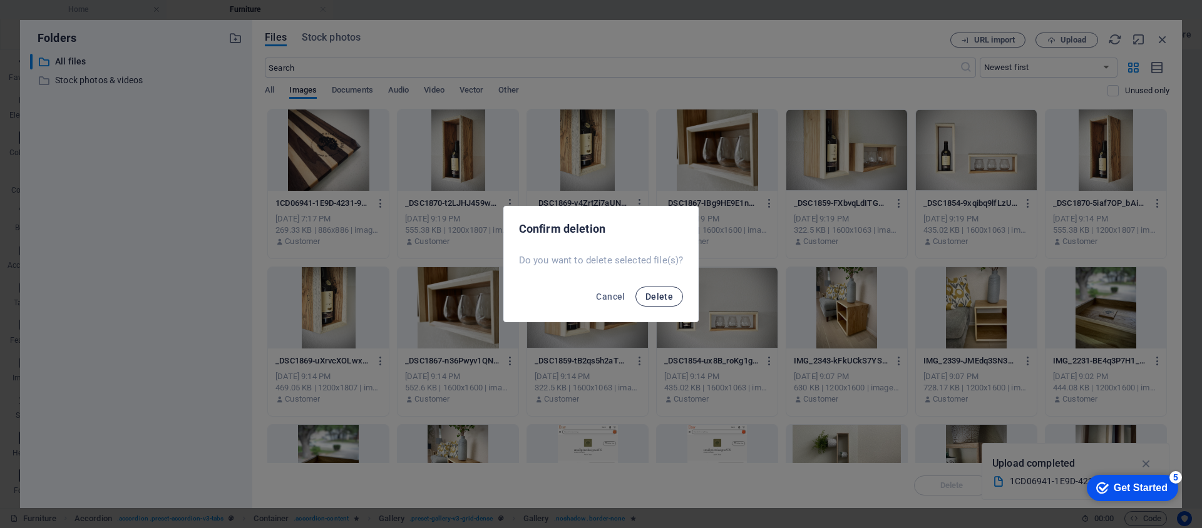
click at [667, 291] on button "Delete" at bounding box center [660, 297] width 48 height 20
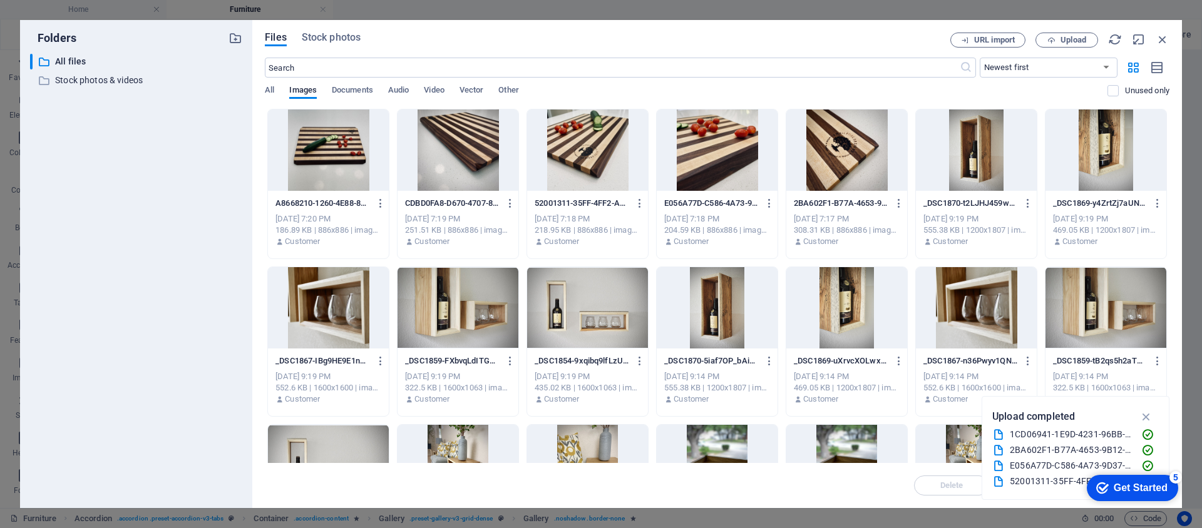
click at [476, 163] on div at bounding box center [458, 150] width 121 height 81
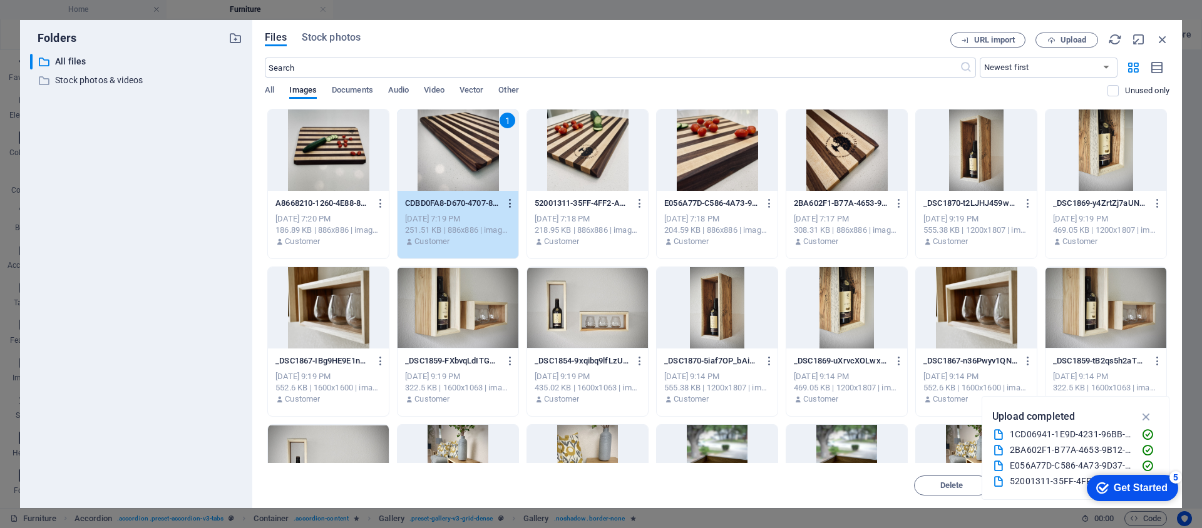
click at [512, 204] on icon "button" at bounding box center [511, 203] width 12 height 11
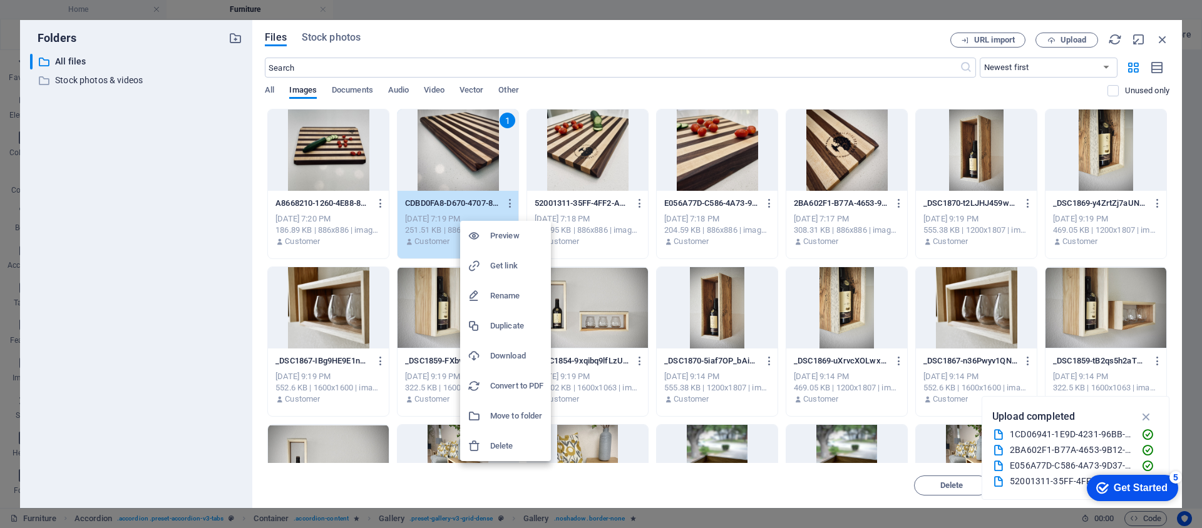
click at [505, 454] on li "Delete" at bounding box center [505, 446] width 91 height 30
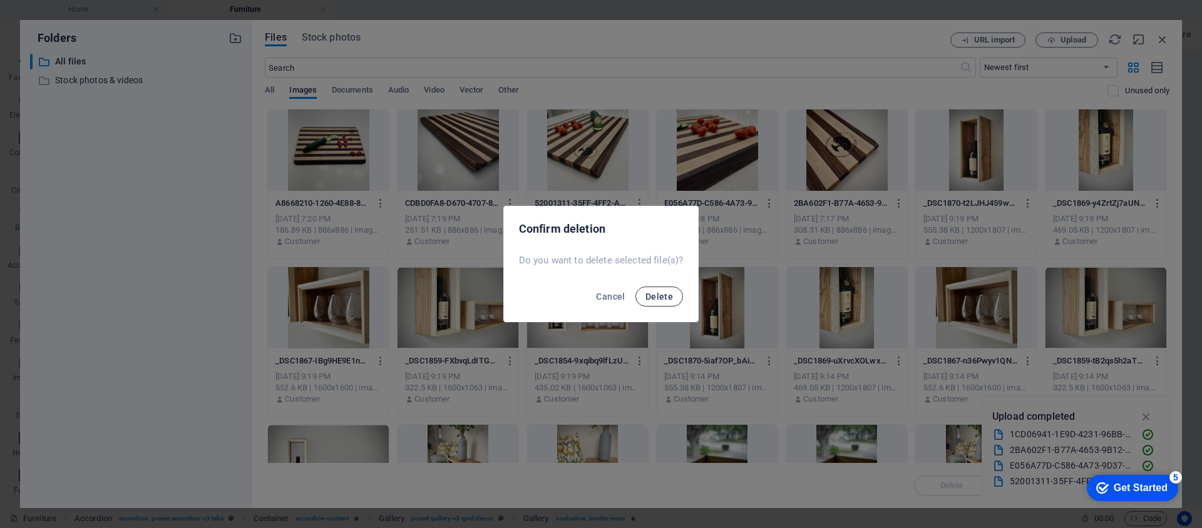
click at [659, 299] on span "Delete" at bounding box center [660, 297] width 28 height 10
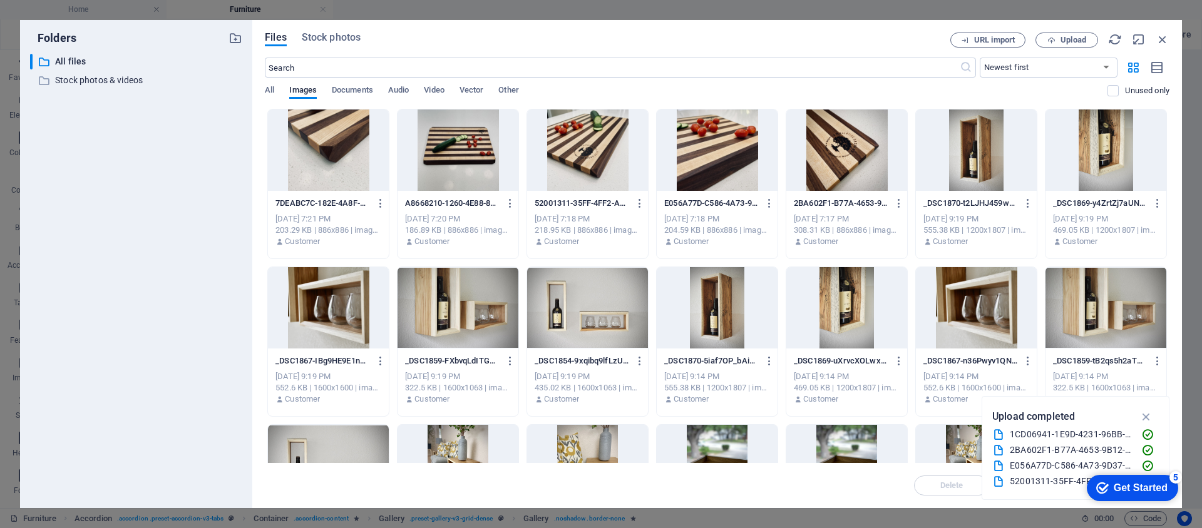
click at [876, 165] on div at bounding box center [846, 150] width 121 height 81
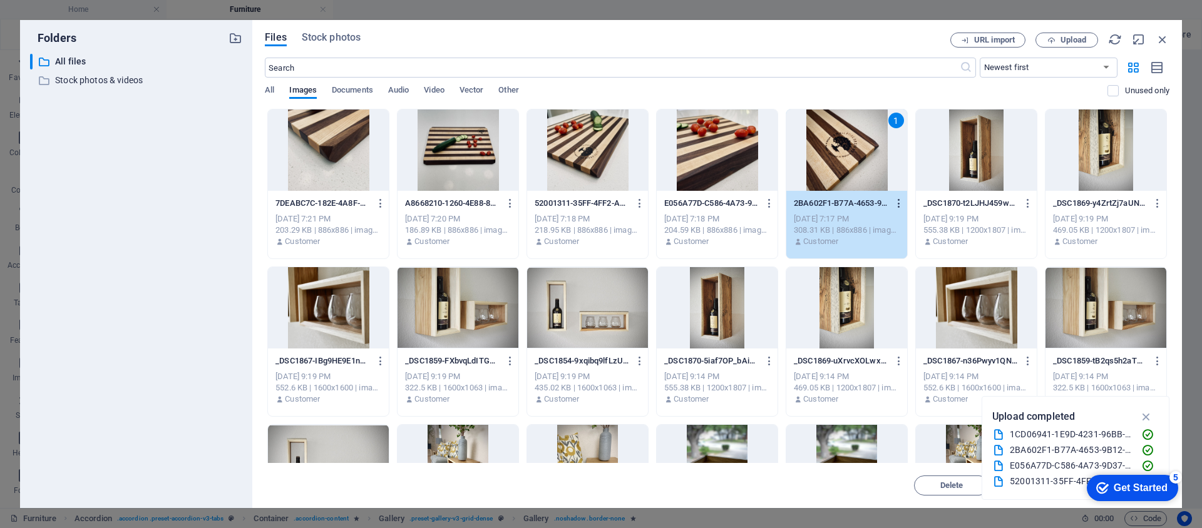
click at [897, 202] on icon "button" at bounding box center [900, 203] width 12 height 11
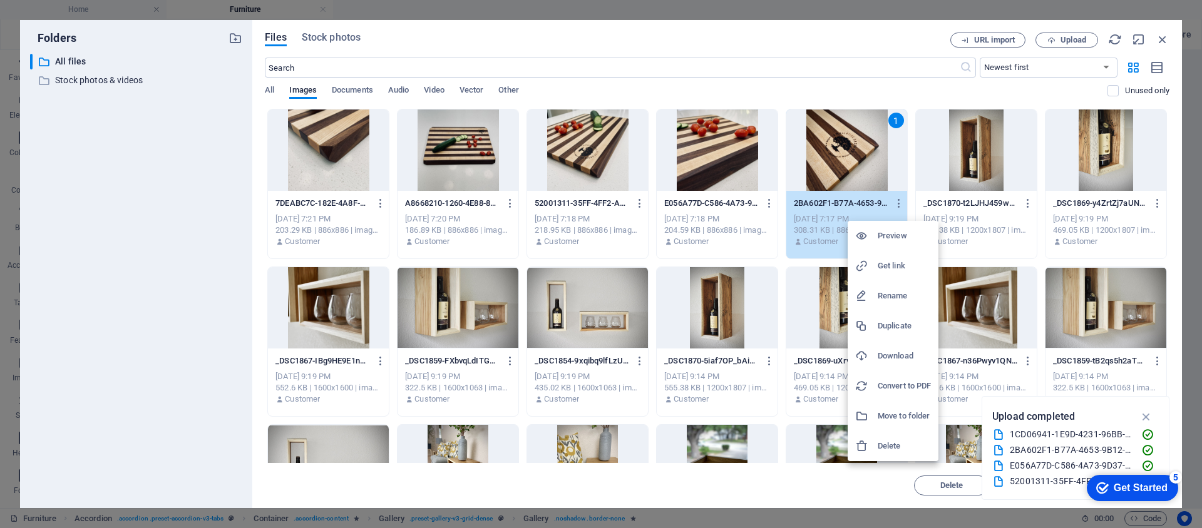
click at [886, 451] on h6 "Delete" at bounding box center [904, 446] width 53 height 15
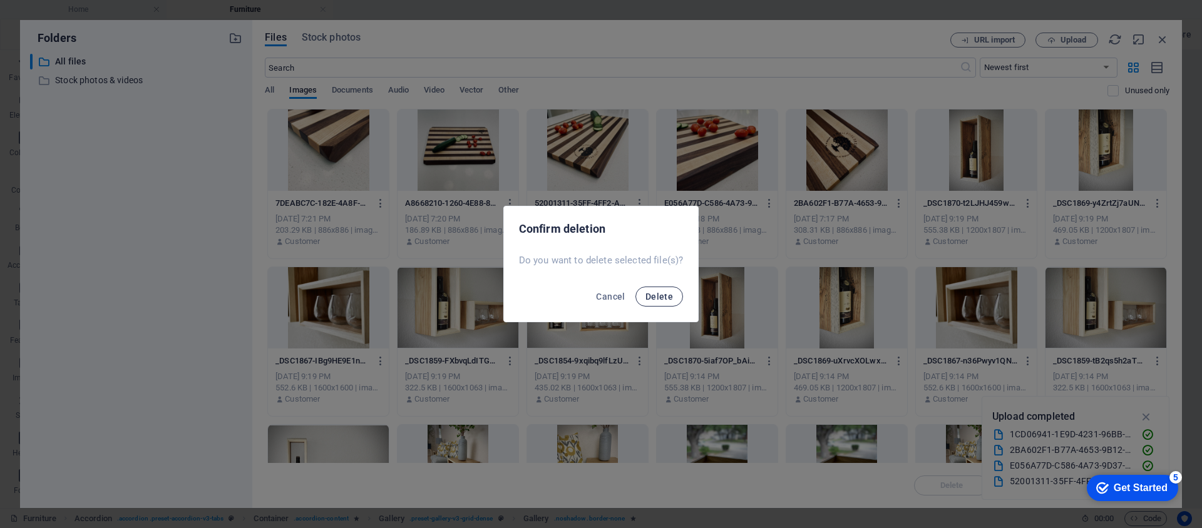
click at [661, 295] on span "Delete" at bounding box center [660, 297] width 28 height 10
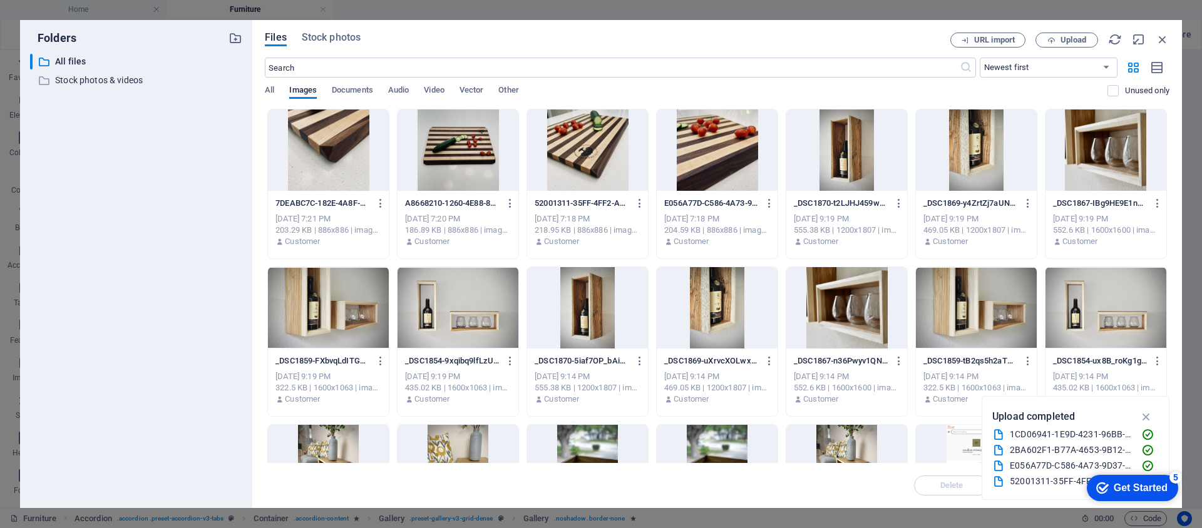
click at [341, 178] on div at bounding box center [328, 150] width 121 height 81
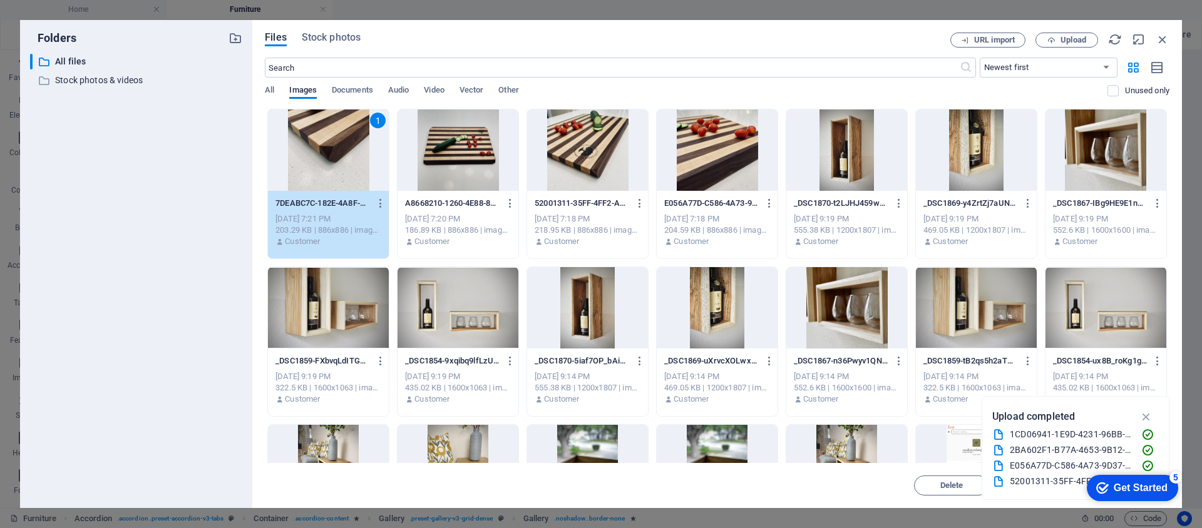
click at [447, 158] on div at bounding box center [458, 150] width 121 height 81
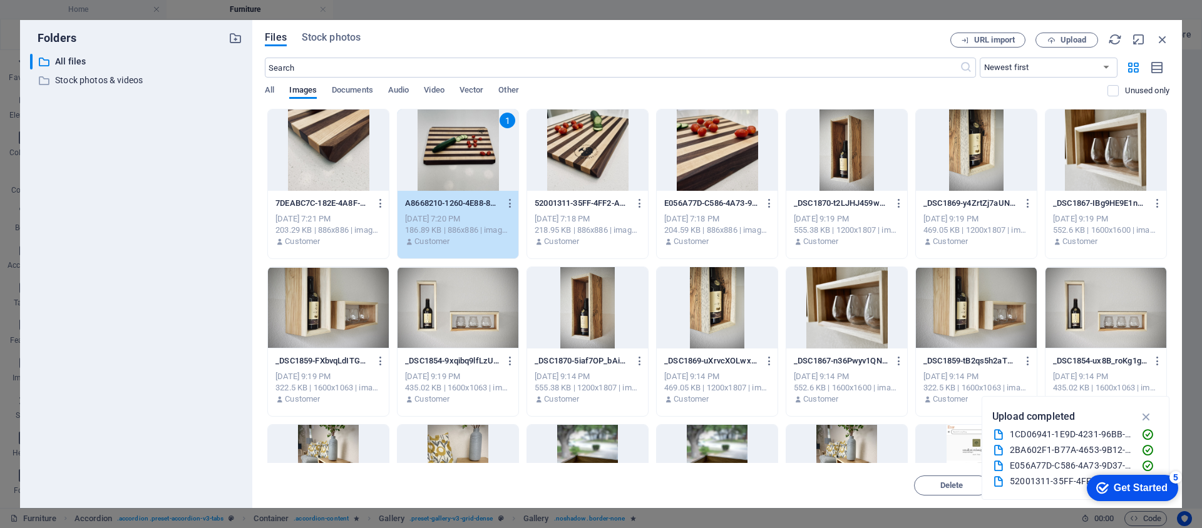
click at [351, 153] on div at bounding box center [328, 150] width 121 height 81
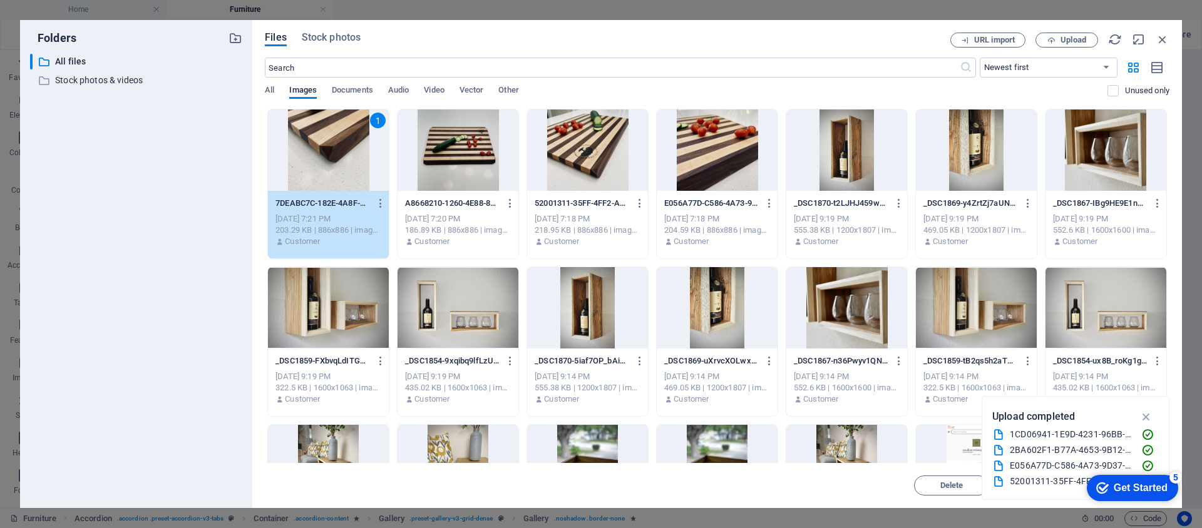
click at [585, 147] on div at bounding box center [587, 150] width 121 height 81
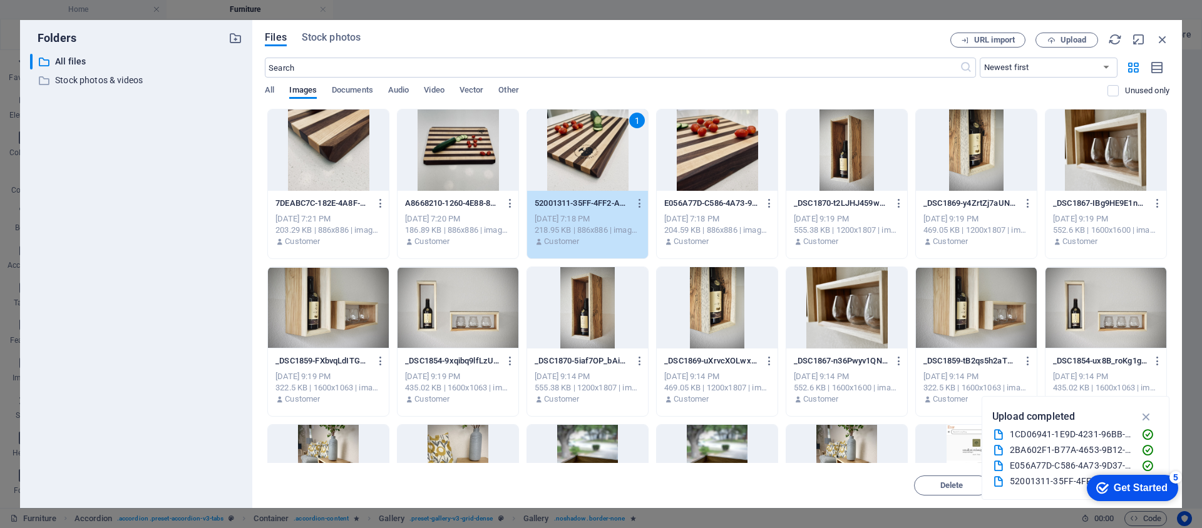
click at [477, 162] on div at bounding box center [458, 150] width 121 height 81
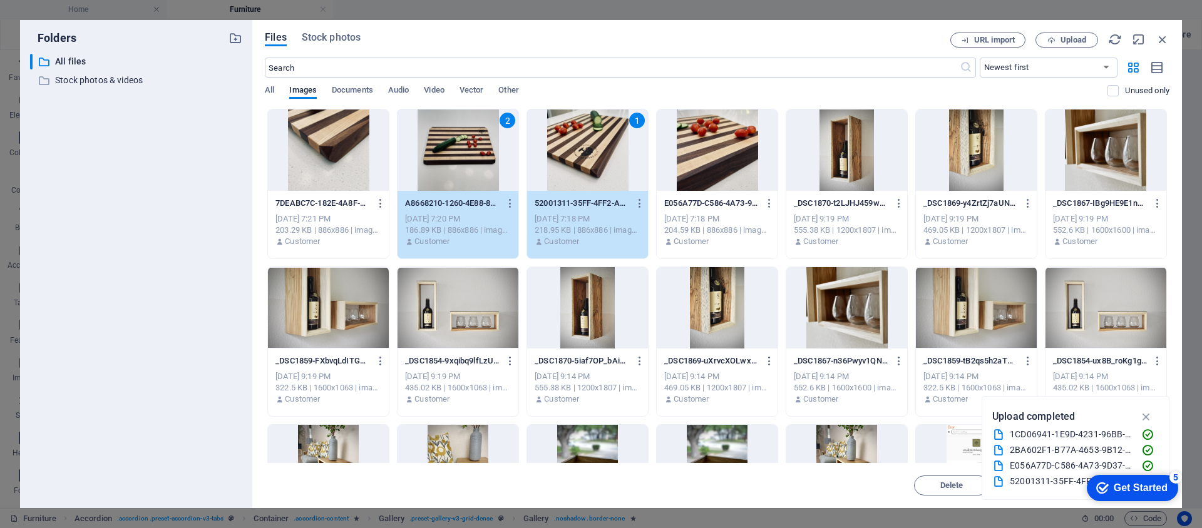
click at [319, 162] on div at bounding box center [328, 150] width 121 height 81
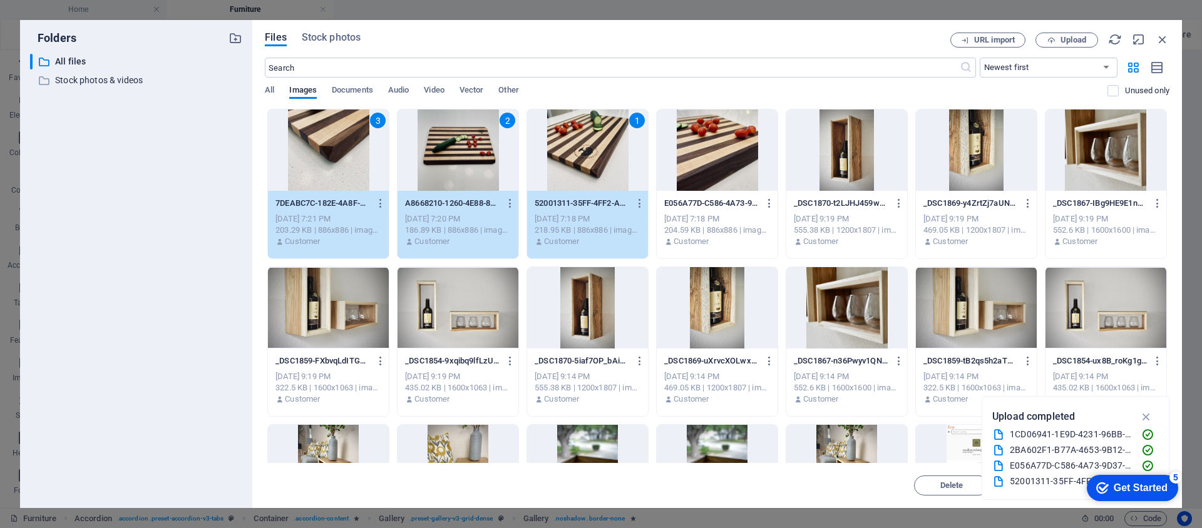
drag, startPoint x: 696, startPoint y: 152, endPoint x: 704, endPoint y: 153, distance: 8.2
click at [695, 152] on div at bounding box center [717, 150] width 121 height 81
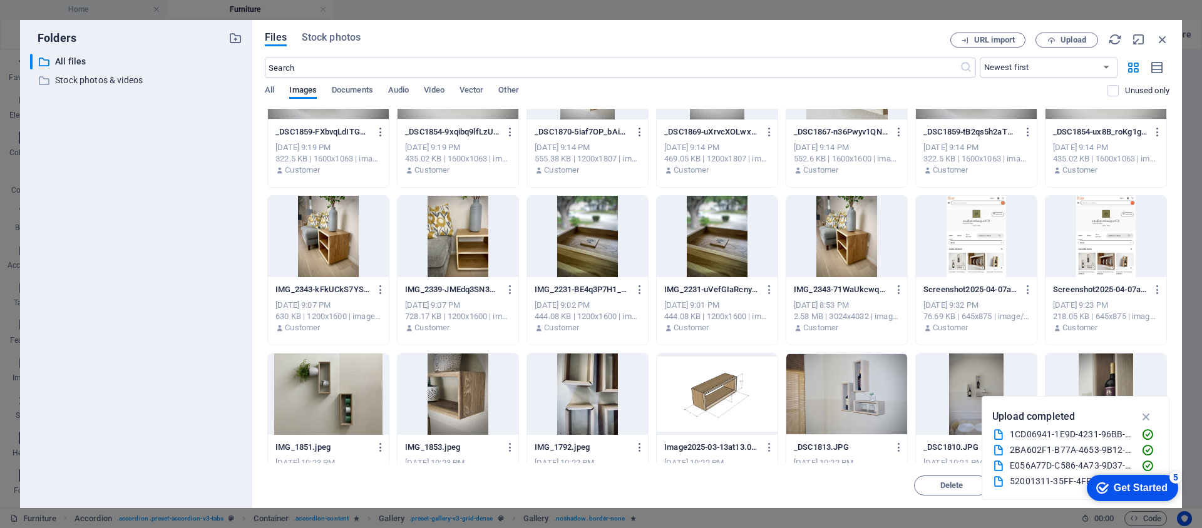
scroll to position [418, 0]
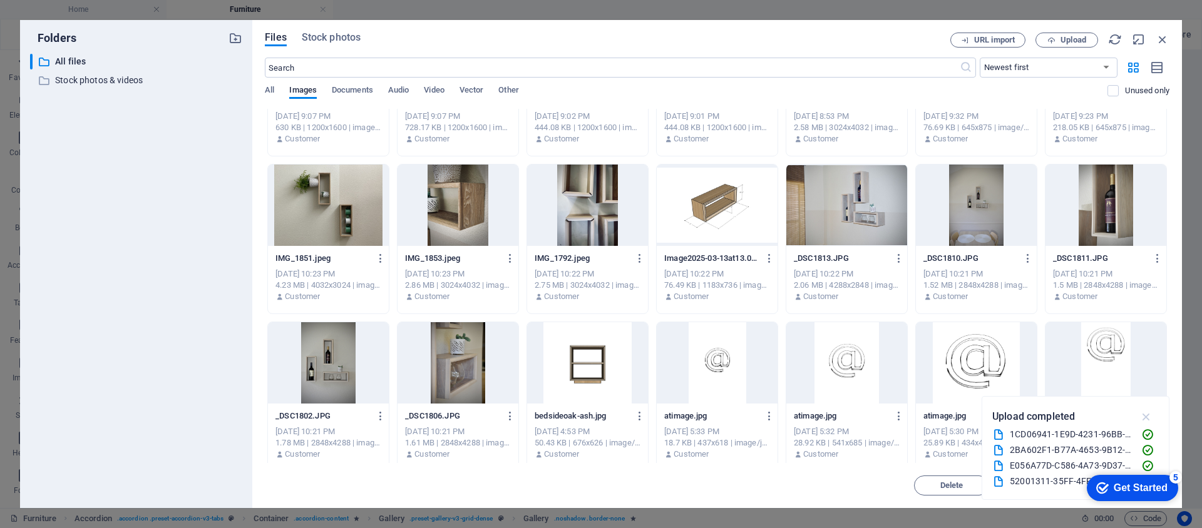
click at [1150, 414] on icon "button" at bounding box center [1147, 417] width 14 height 14
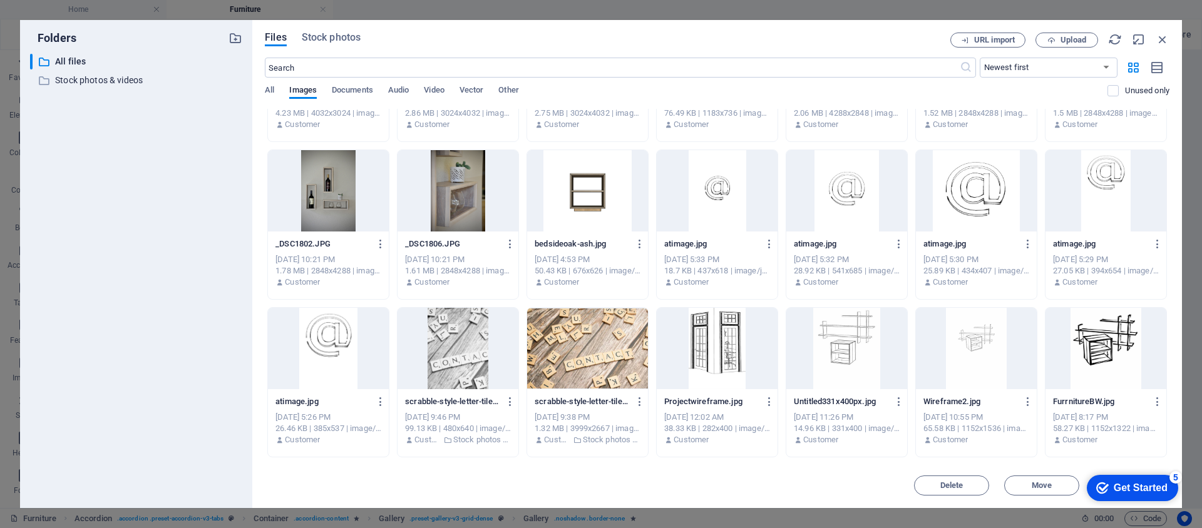
scroll to position [0, 0]
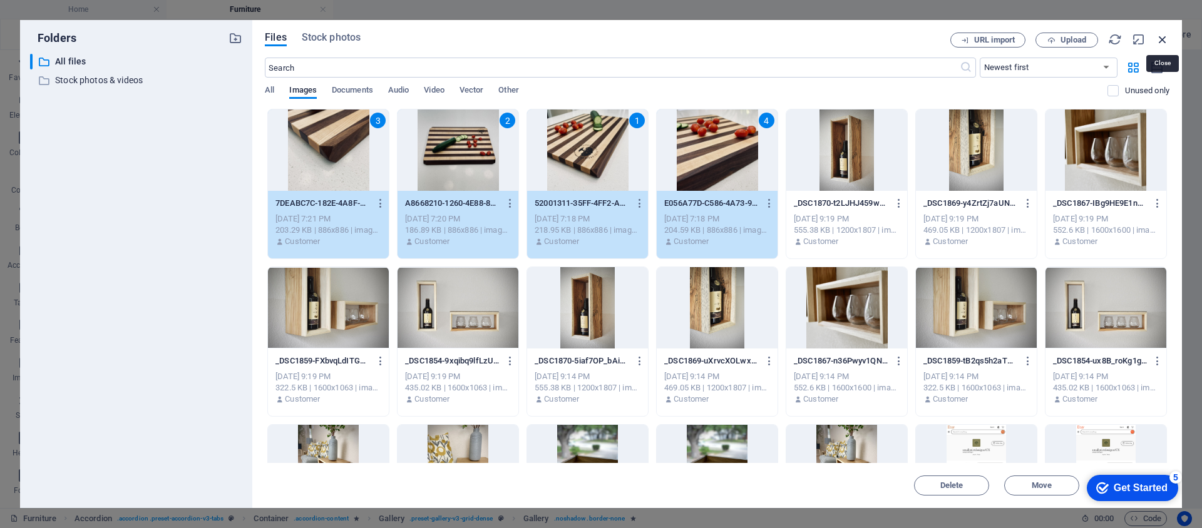
click at [1167, 39] on icon "button" at bounding box center [1163, 40] width 14 height 14
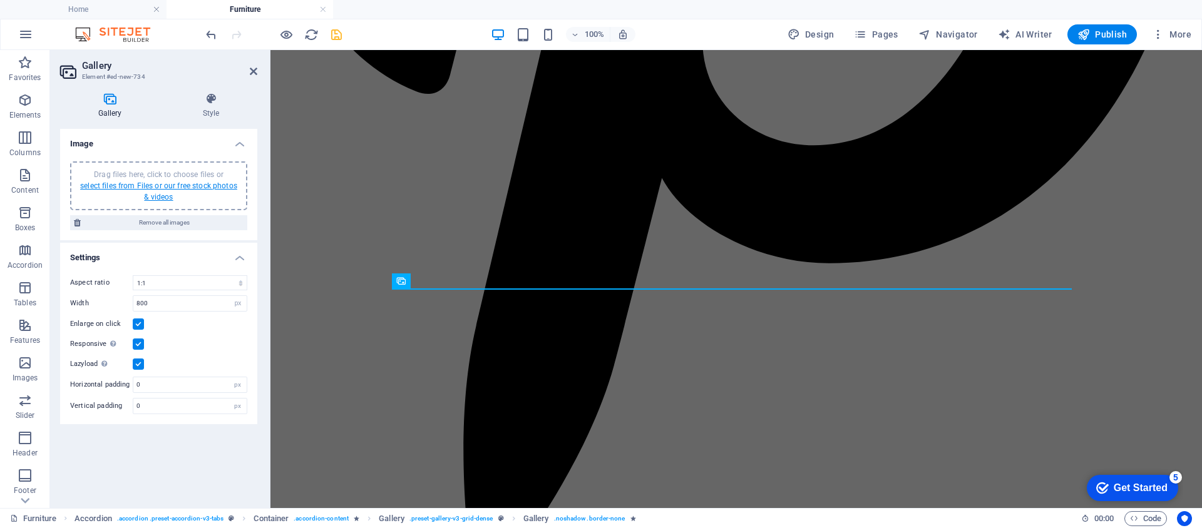
click at [155, 195] on link "select files from Files or our free stock photos & videos" at bounding box center [158, 192] width 157 height 20
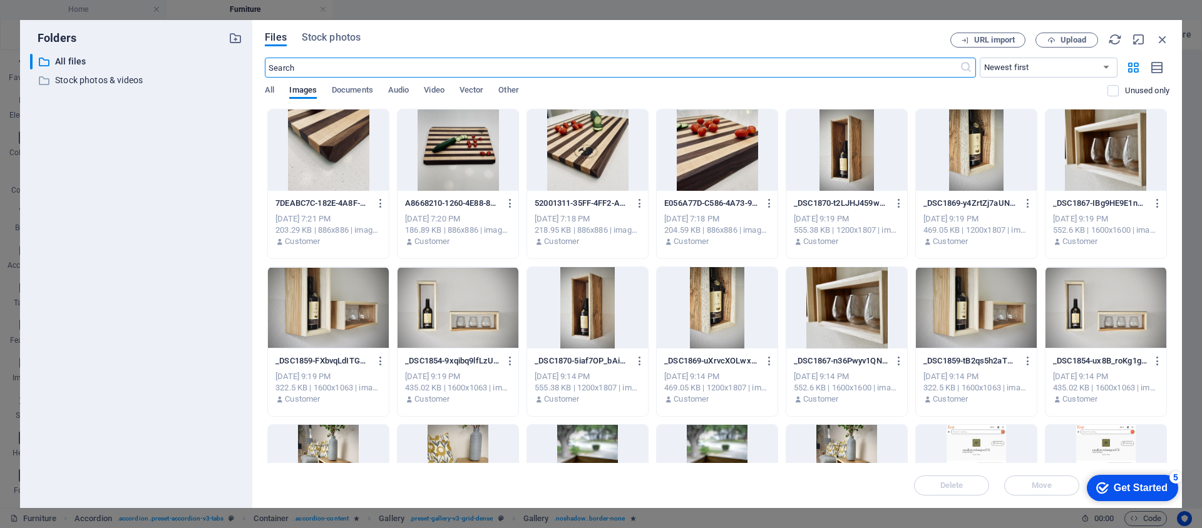
click at [329, 173] on div at bounding box center [328, 150] width 121 height 81
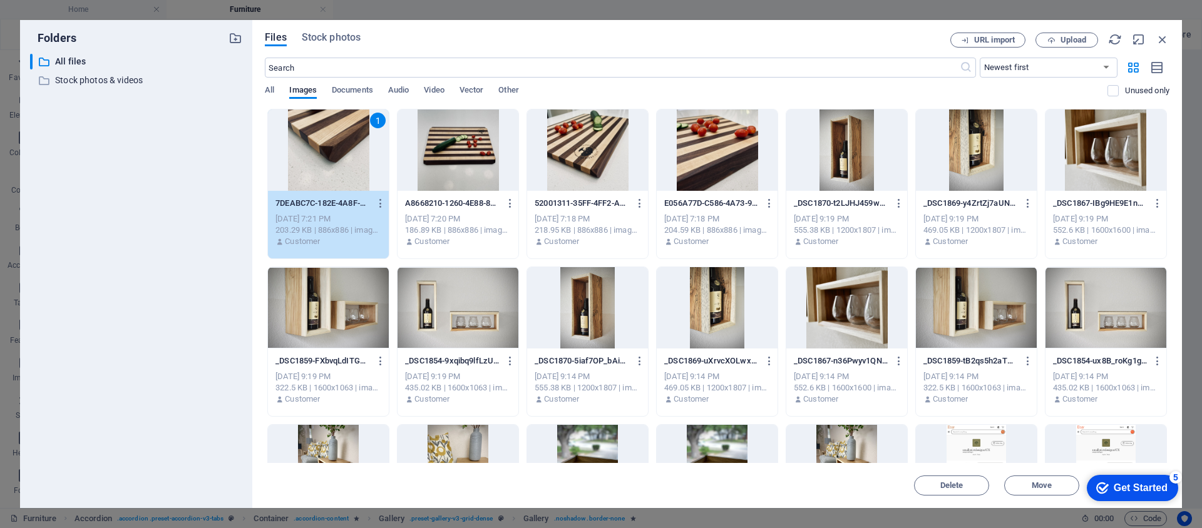
click at [490, 171] on div at bounding box center [458, 150] width 121 height 81
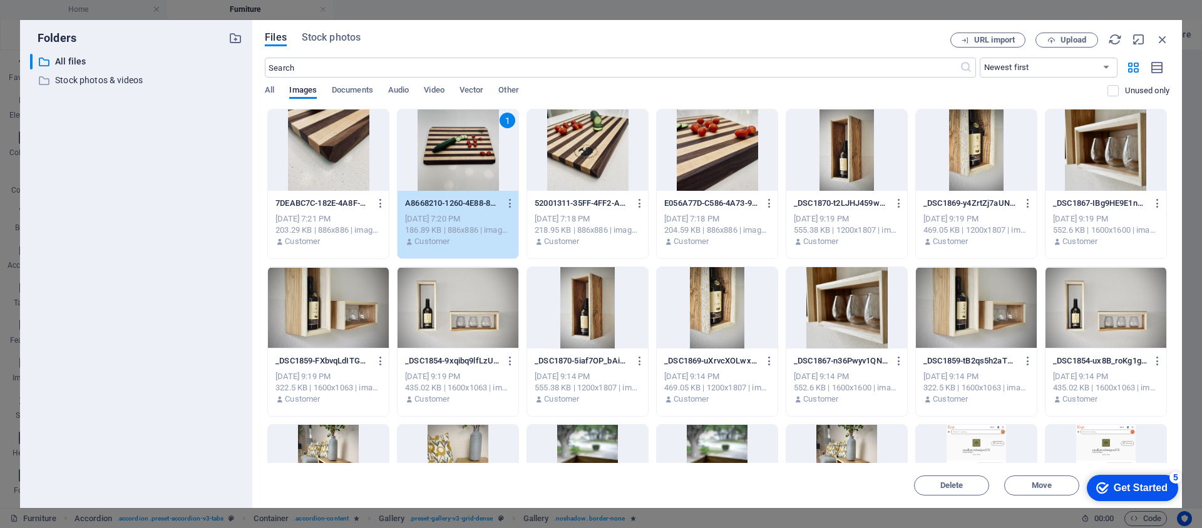
click at [371, 167] on div at bounding box center [328, 150] width 121 height 81
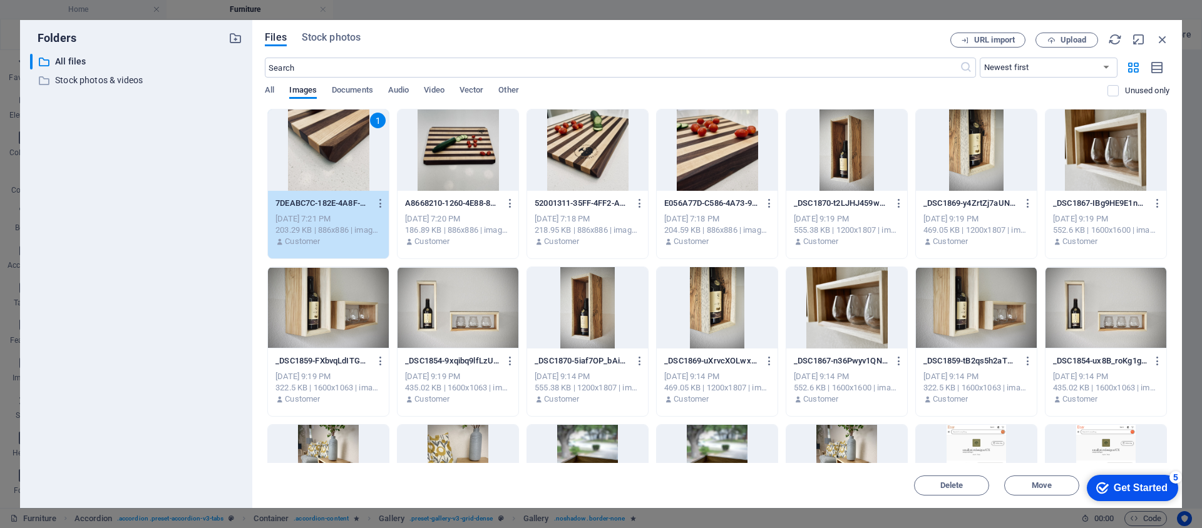
scroll to position [21, 0]
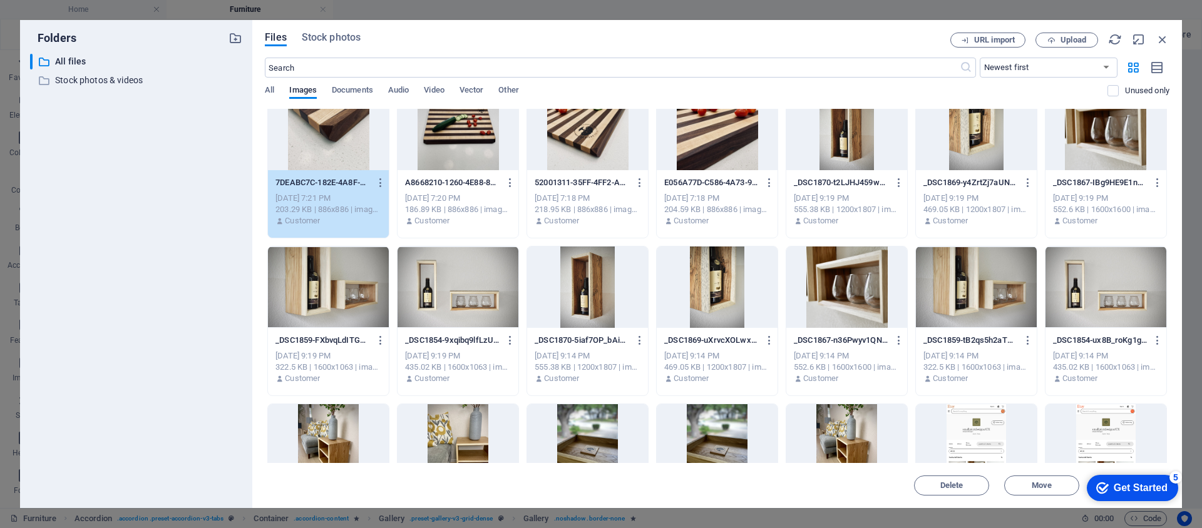
drag, startPoint x: 908, startPoint y: 34, endPoint x: 874, endPoint y: 34, distance: 33.8
click at [874, 34] on div "Files Stock photos" at bounding box center [608, 40] width 686 height 14
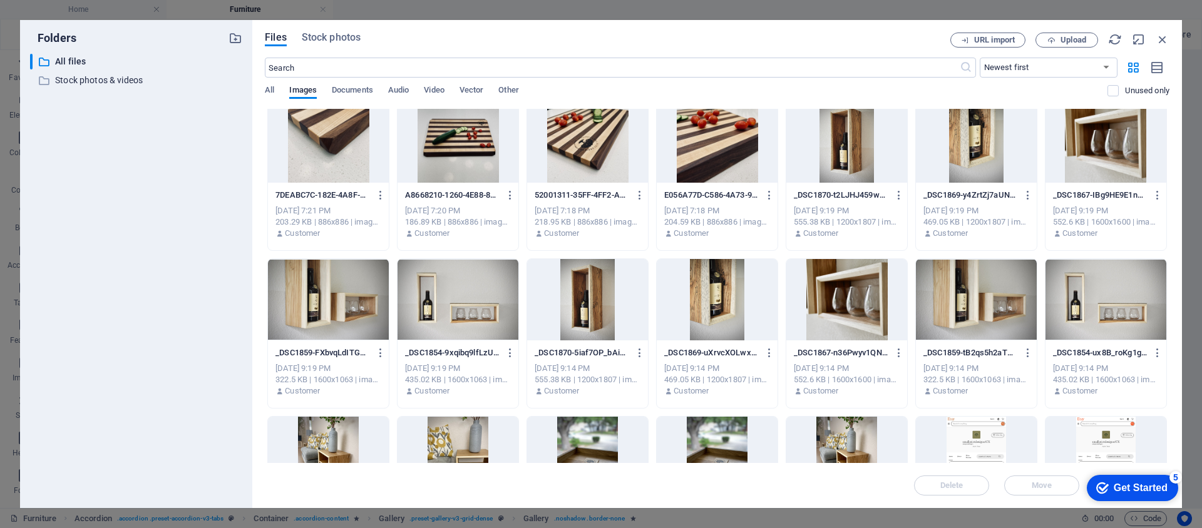
scroll to position [0, 0]
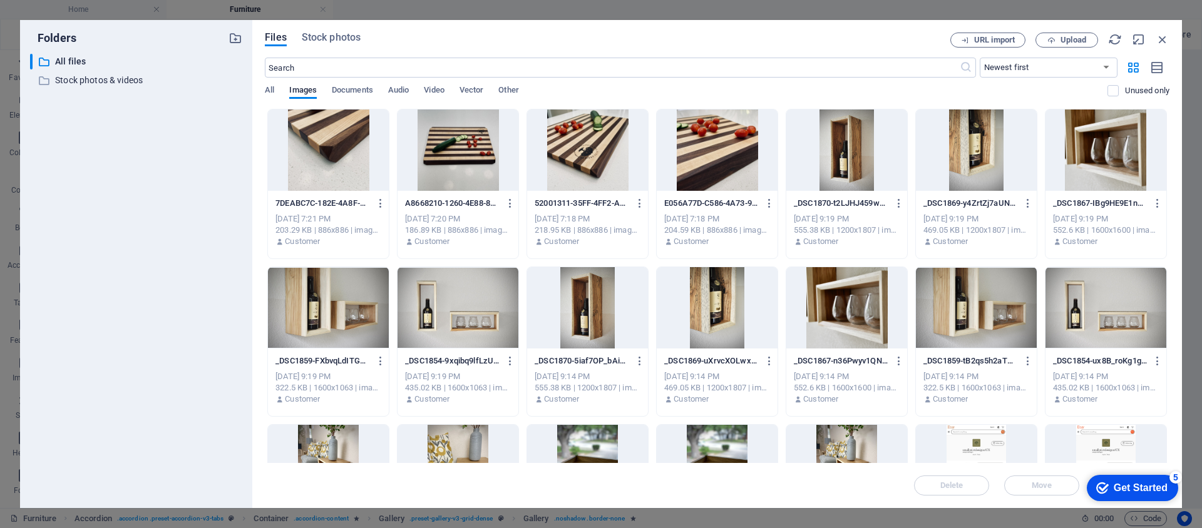
click at [346, 150] on div at bounding box center [328, 150] width 121 height 81
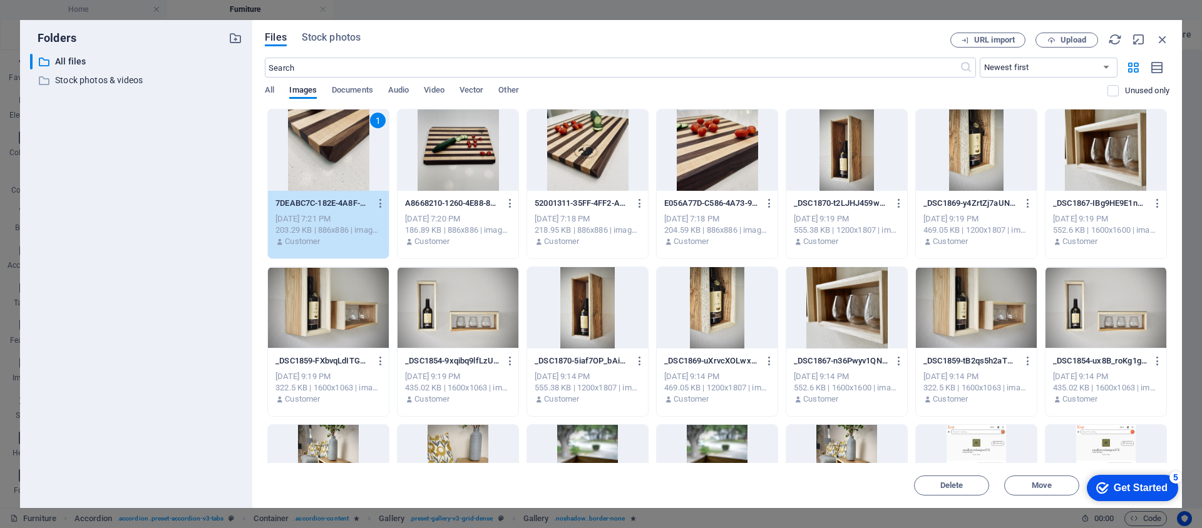
click at [447, 153] on div at bounding box center [458, 150] width 121 height 81
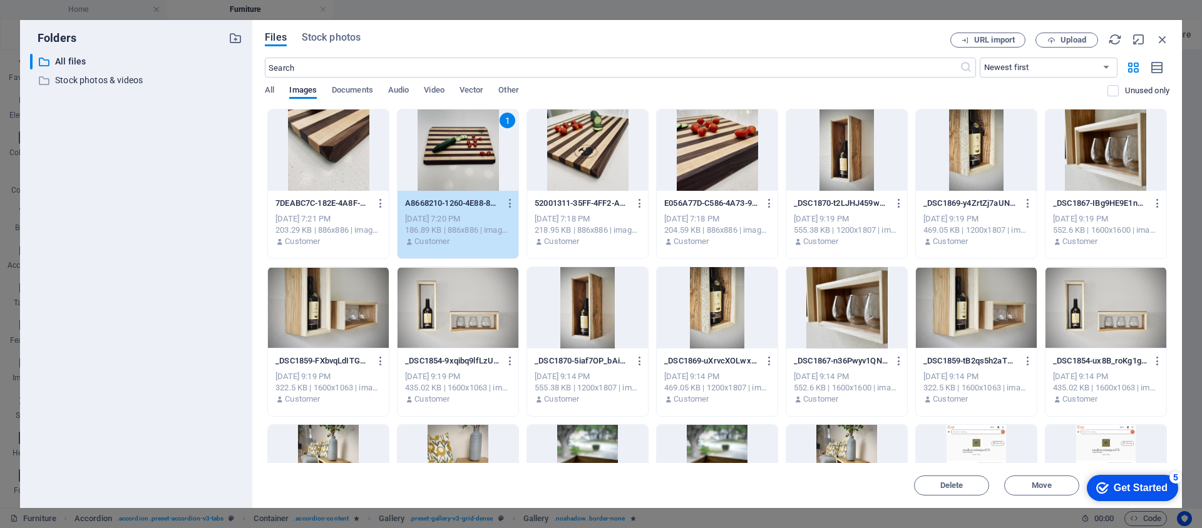
click at [333, 150] on div at bounding box center [328, 150] width 121 height 81
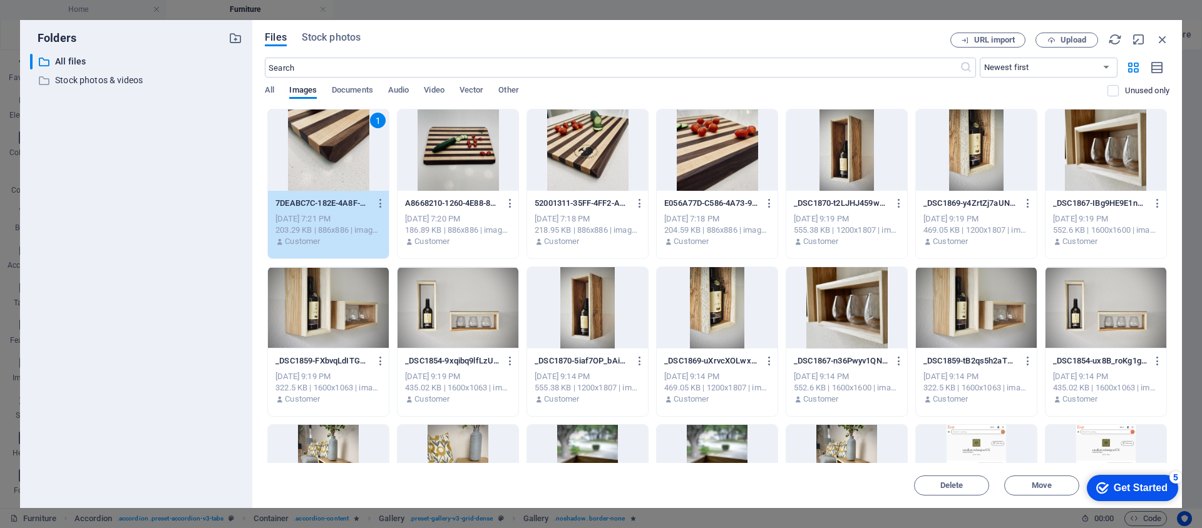
click at [457, 193] on div "A8668210-1260-4E88-8189-96CF9F1E2780_1_105_c-i7XKllHs-HSzWPrfAGmPaw.jpeg A86682…" at bounding box center [458, 203] width 106 height 20
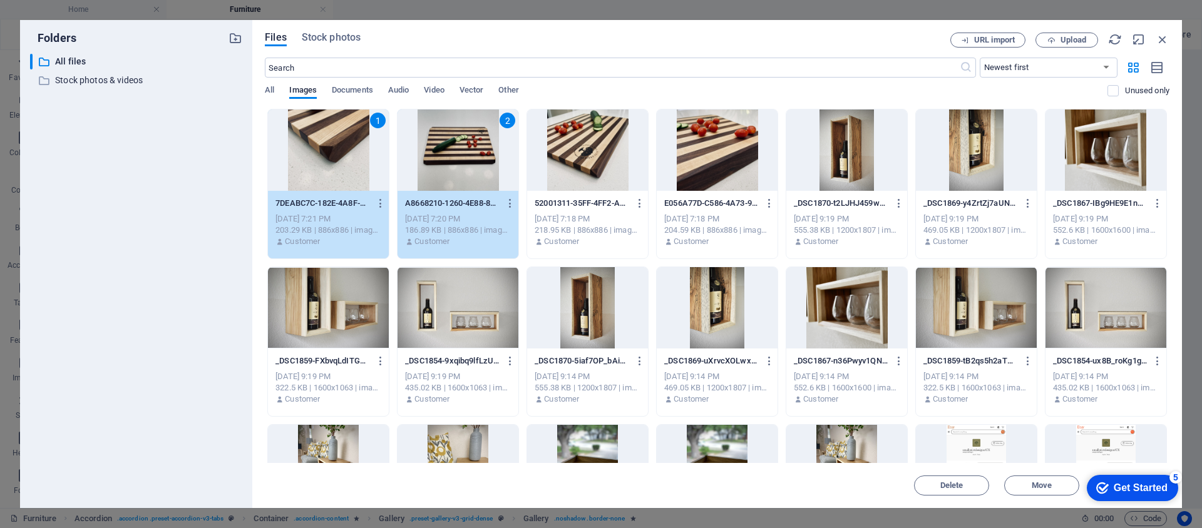
click at [595, 162] on div at bounding box center [587, 150] width 121 height 81
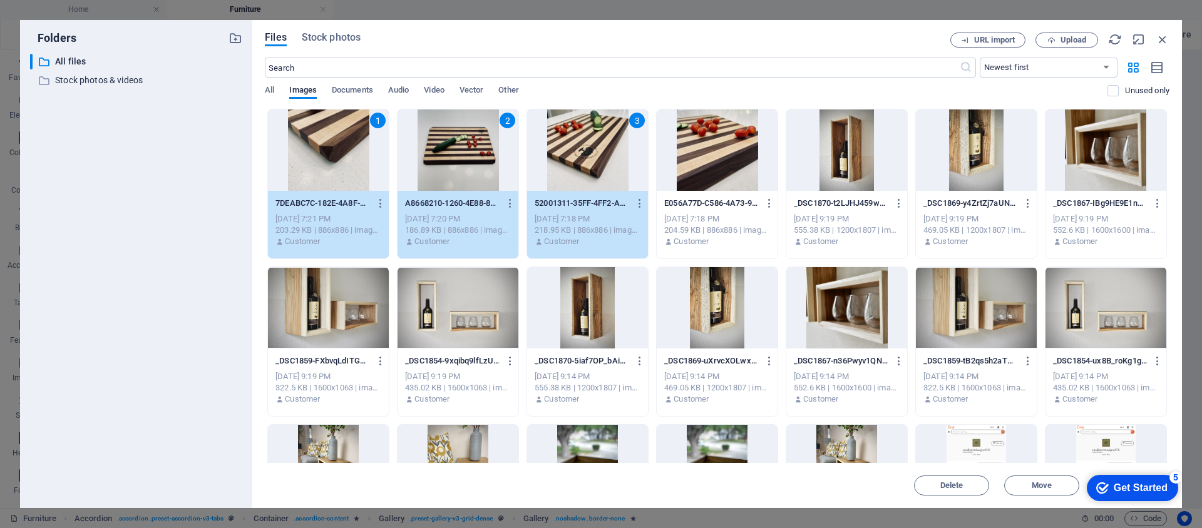
click at [723, 156] on div at bounding box center [717, 150] width 121 height 81
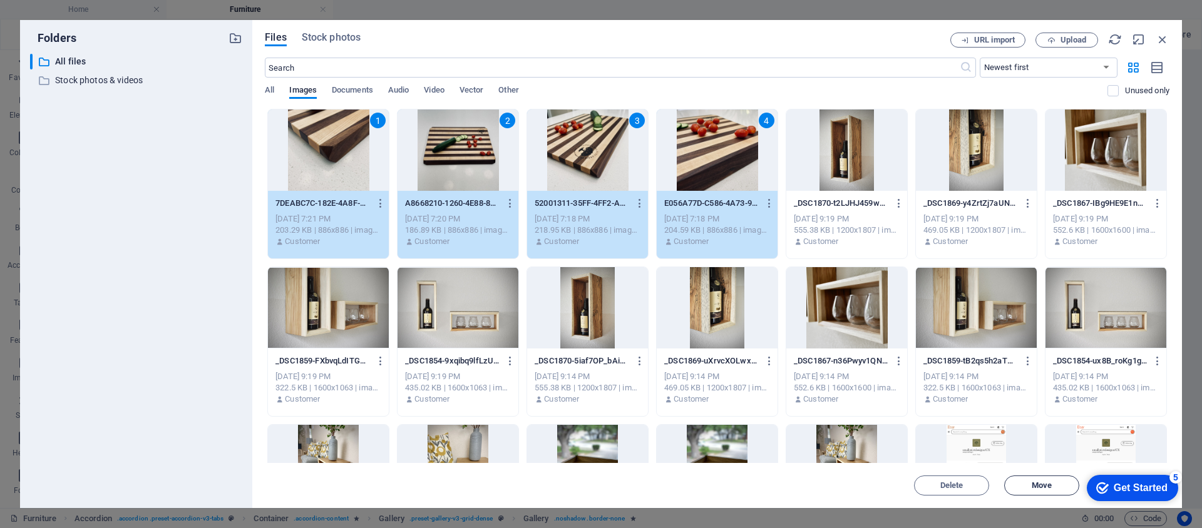
click at [1054, 483] on span "Move" at bounding box center [1042, 486] width 64 height 8
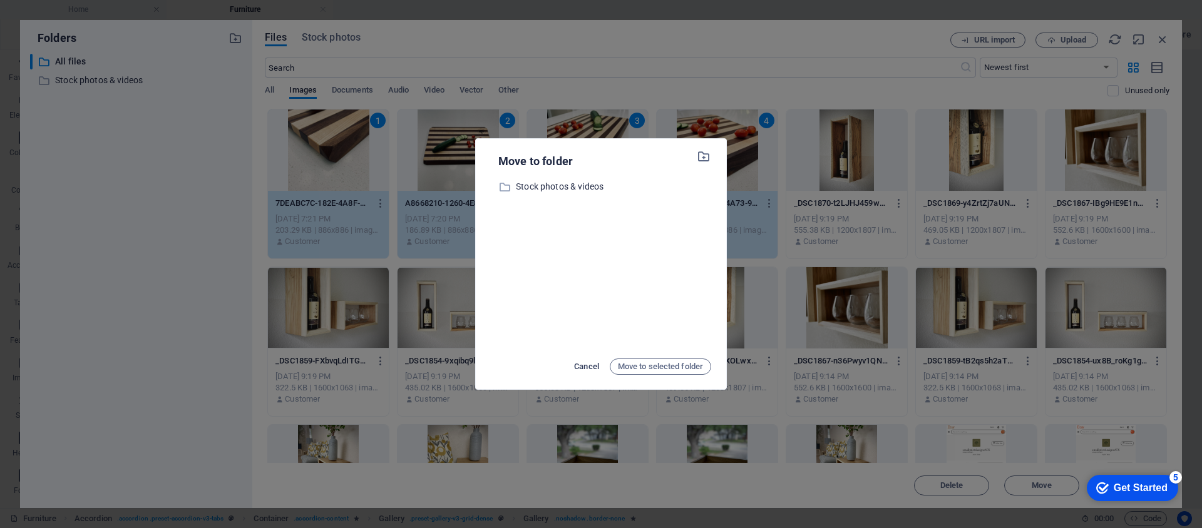
click at [585, 366] on span "Cancel" at bounding box center [586, 366] width 25 height 15
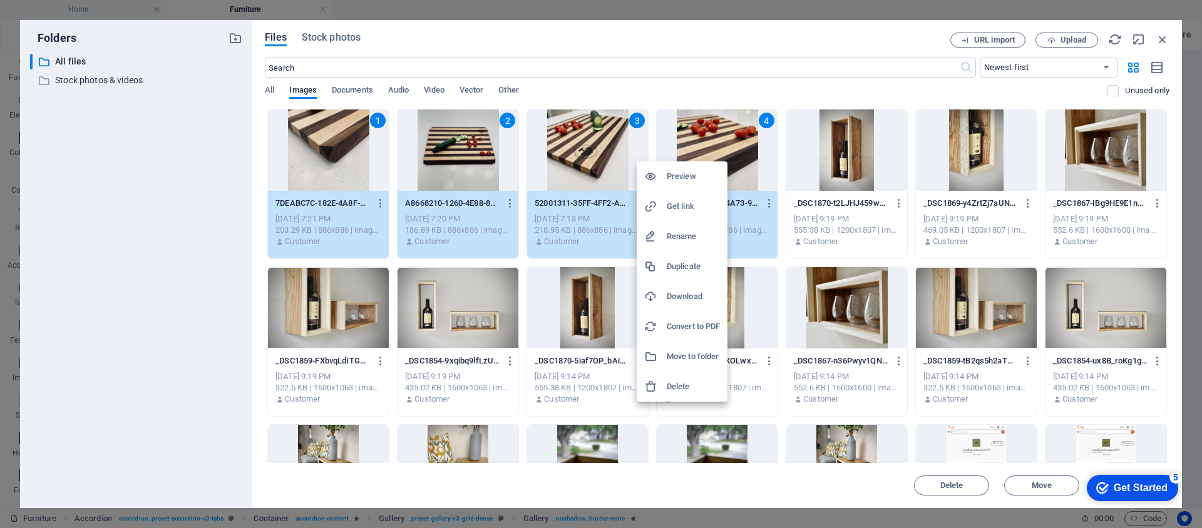
click at [698, 148] on div at bounding box center [601, 264] width 1202 height 528
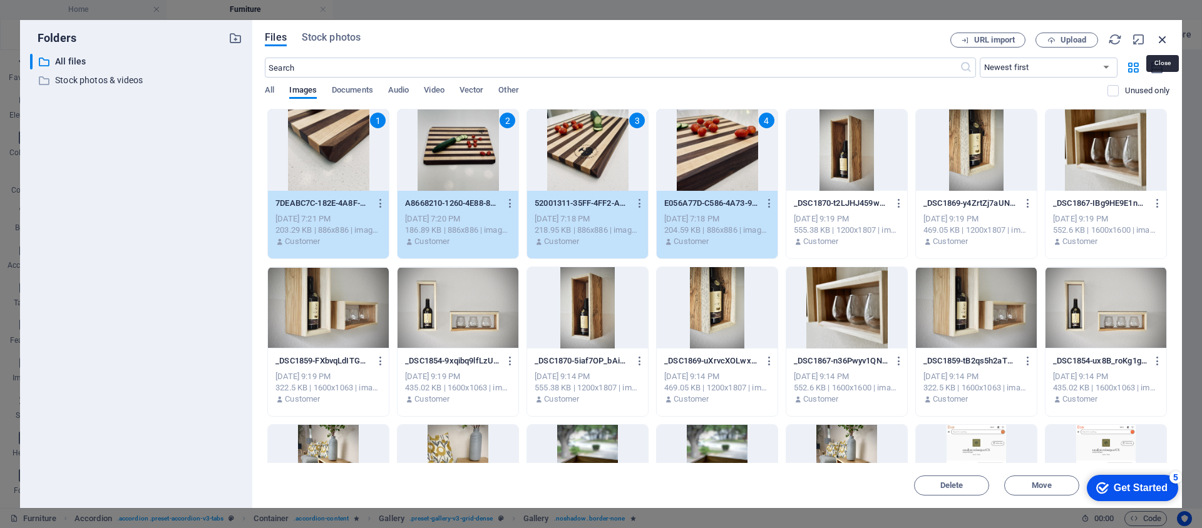
click at [1163, 38] on icon "button" at bounding box center [1163, 40] width 14 height 14
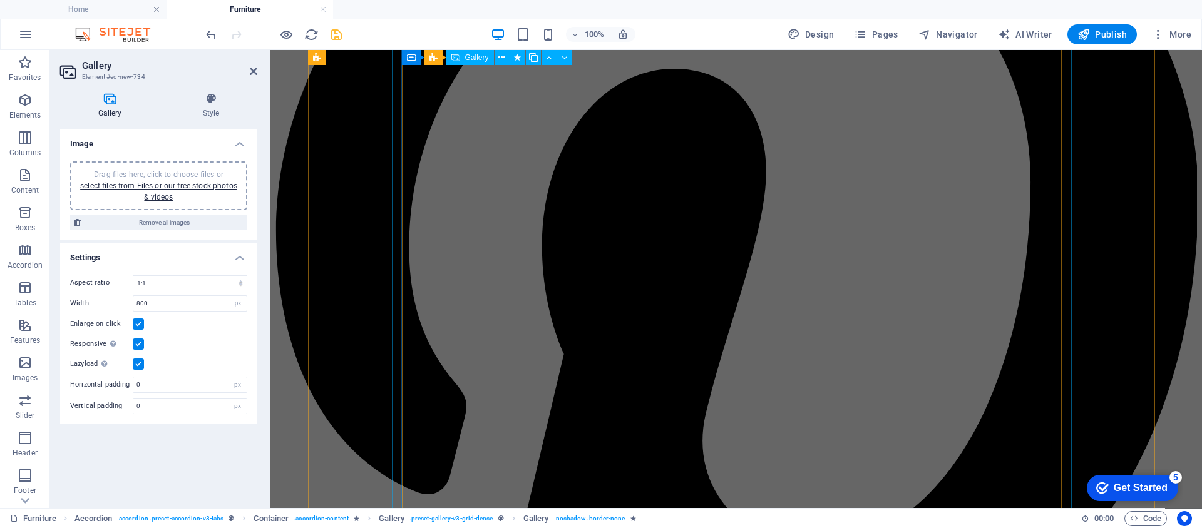
scroll to position [1376, 0]
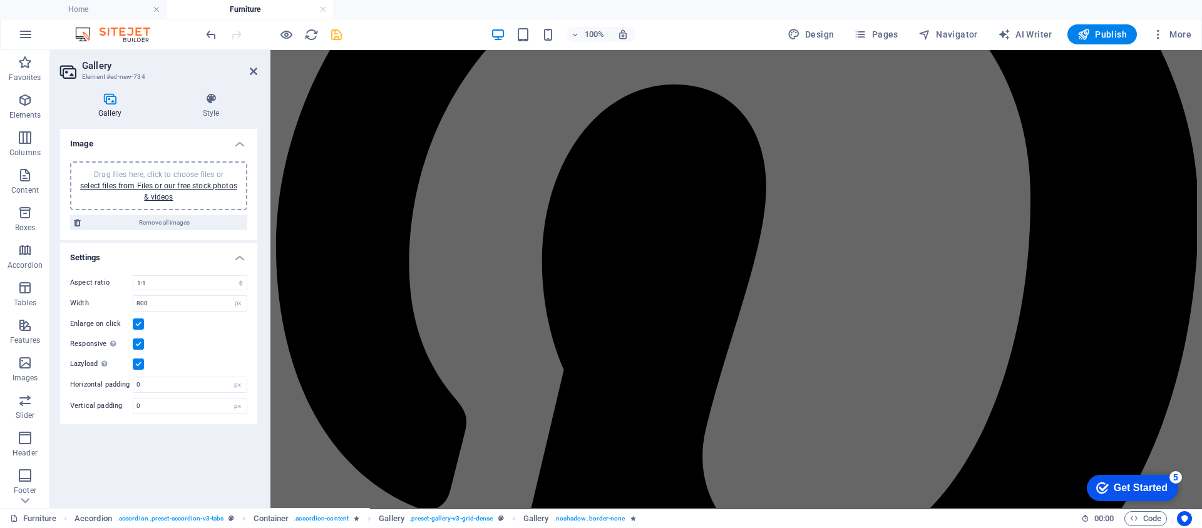
click at [173, 194] on div "Drag files here, click to choose files or select files from Files or our free s…" at bounding box center [159, 186] width 162 height 34
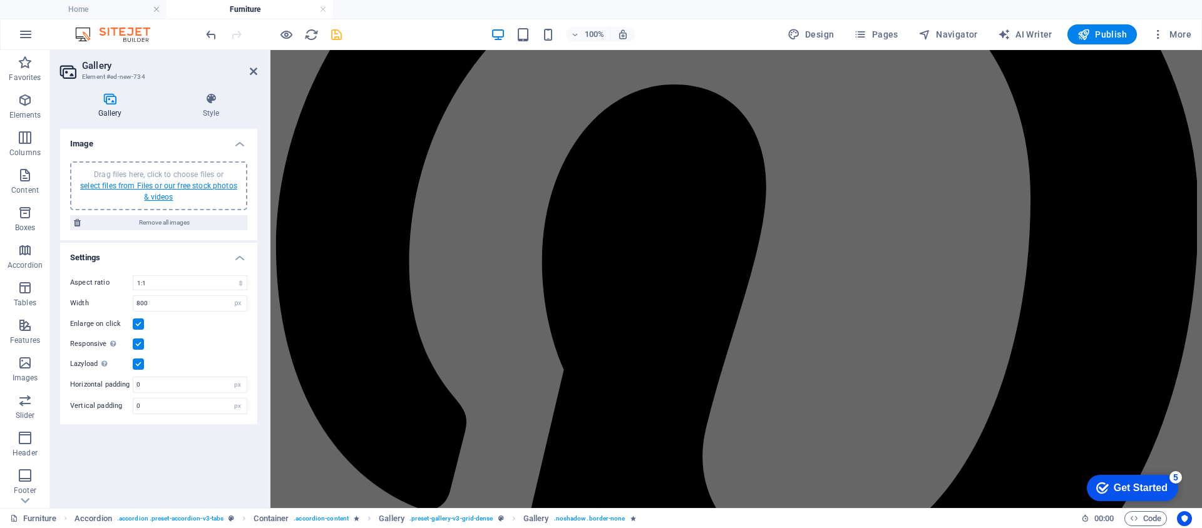
click at [159, 190] on link "select files from Files or our free stock photos & videos" at bounding box center [158, 192] width 157 height 20
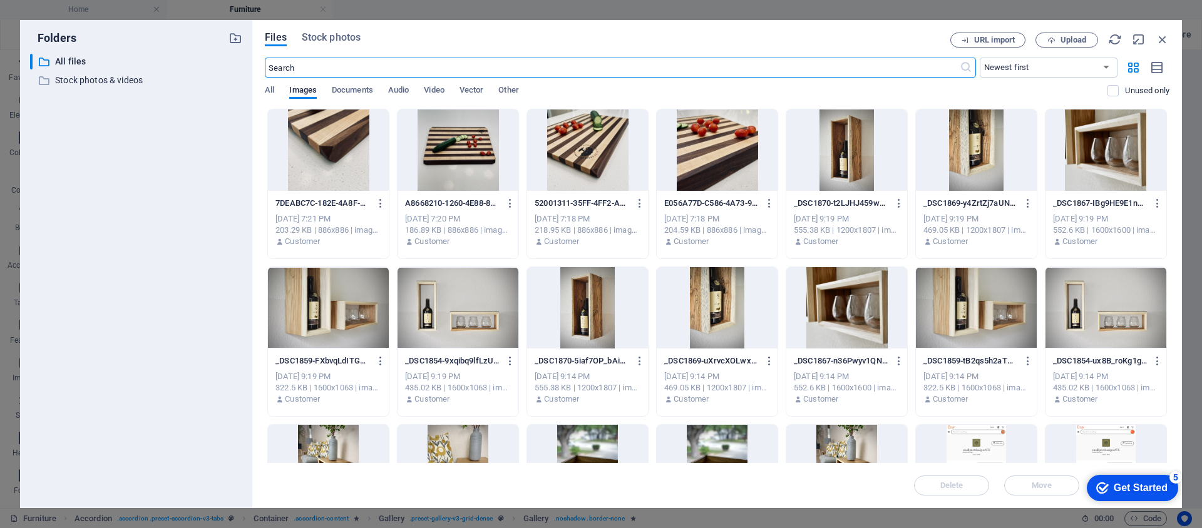
click at [306, 142] on div at bounding box center [328, 150] width 121 height 81
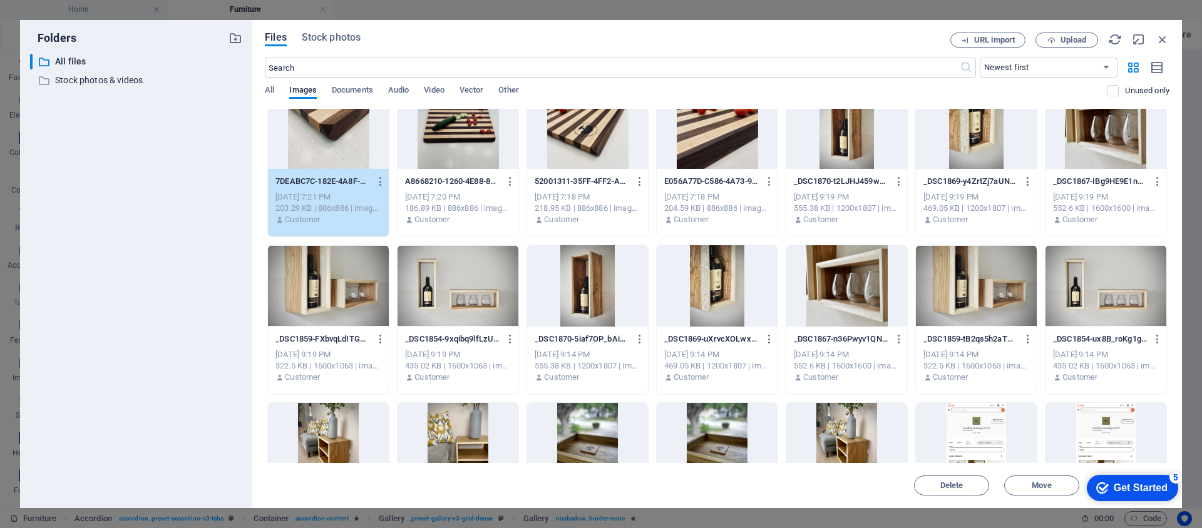
scroll to position [30, 0]
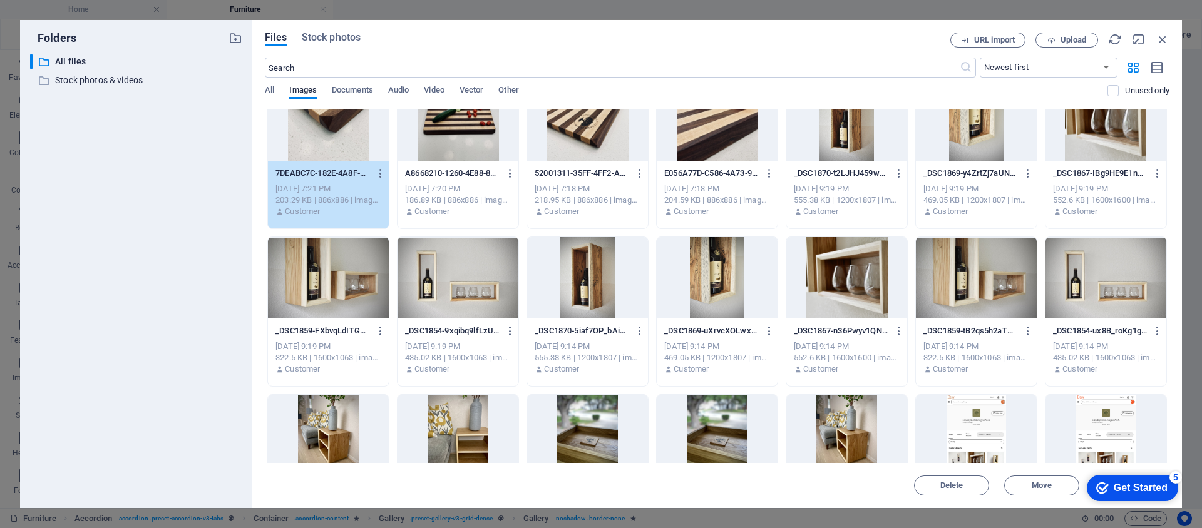
click at [1155, 490] on div "Get Started" at bounding box center [1141, 488] width 54 height 11
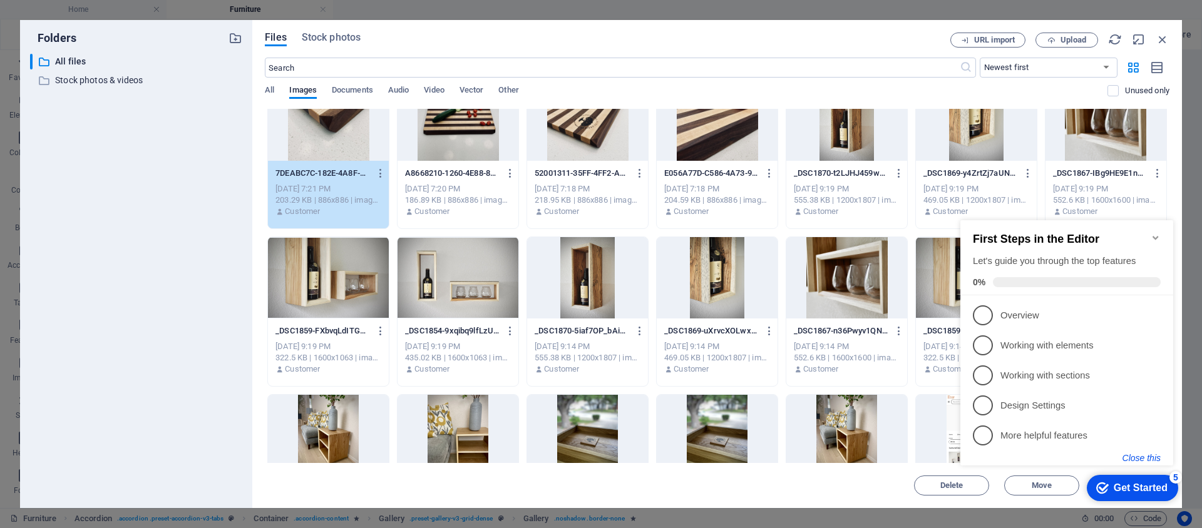
click at [1145, 455] on button "Close this" at bounding box center [1142, 458] width 38 height 10
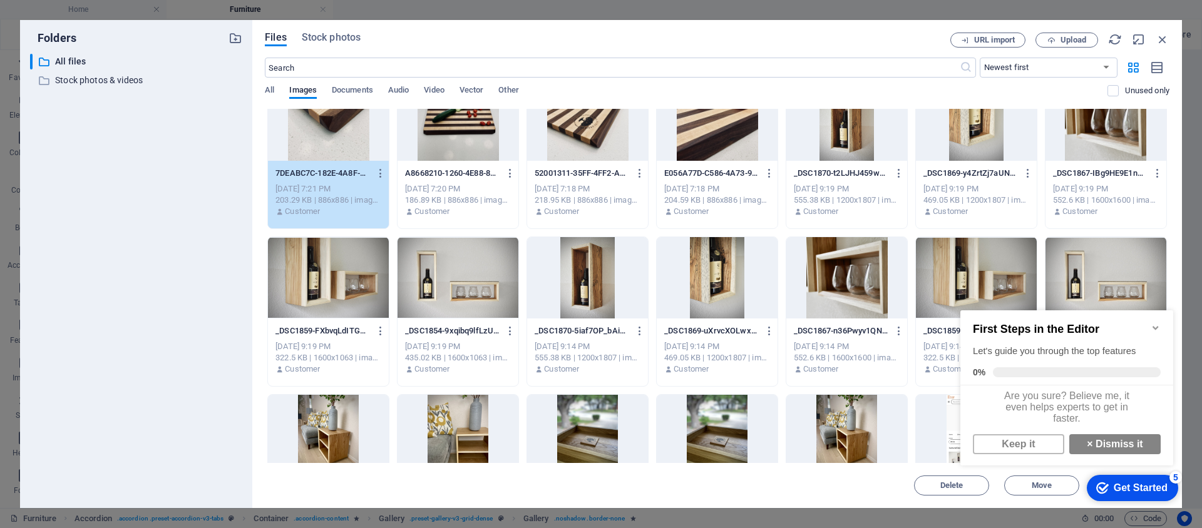
click at [1160, 487] on div "Get Started" at bounding box center [1141, 488] width 54 height 11
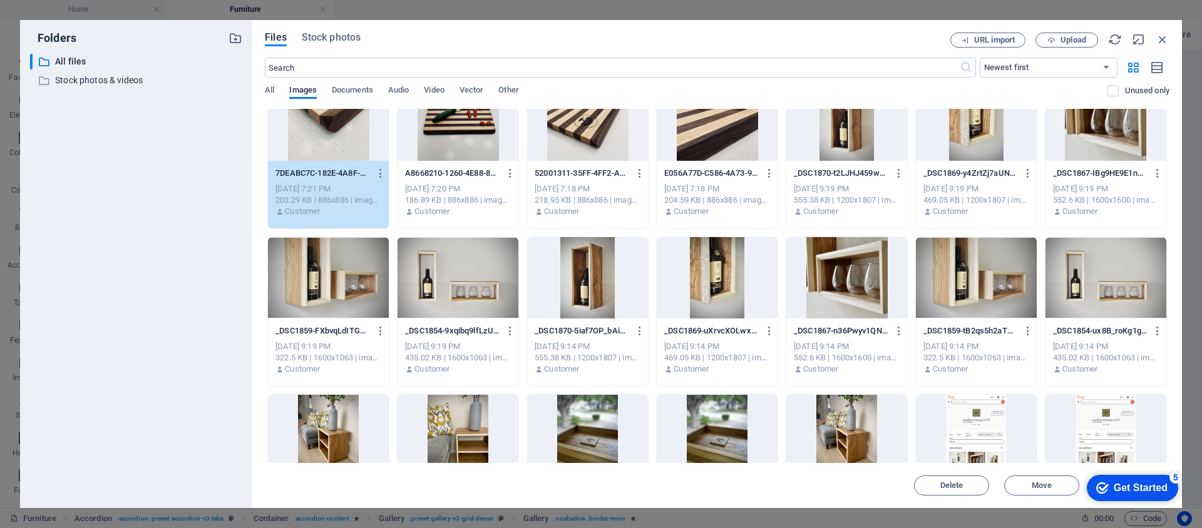
click at [1138, 487] on div "Get Started" at bounding box center [1141, 488] width 54 height 11
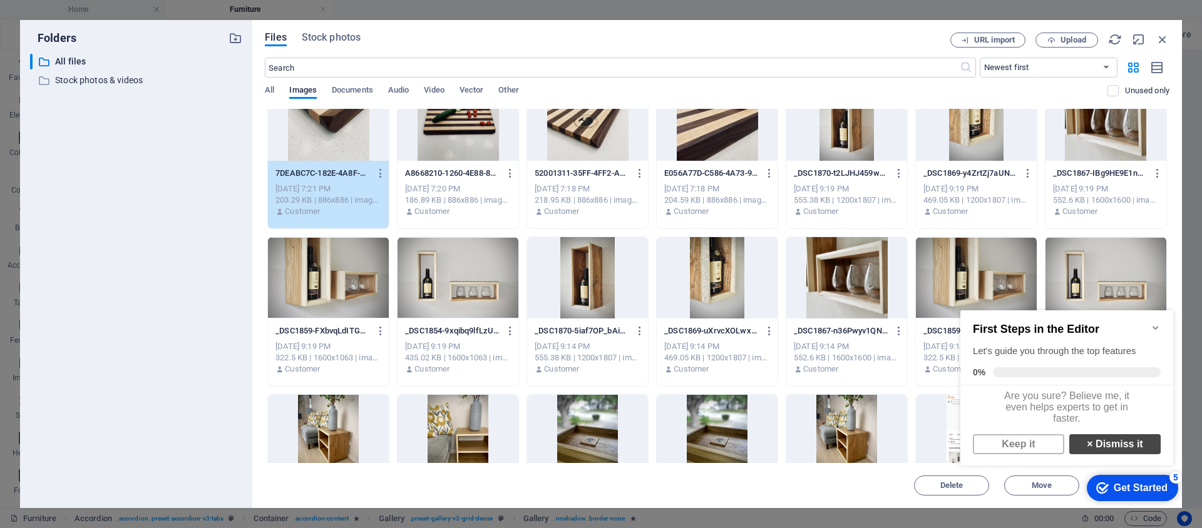
click at [1120, 455] on link "× Dismiss it" at bounding box center [1114, 445] width 91 height 20
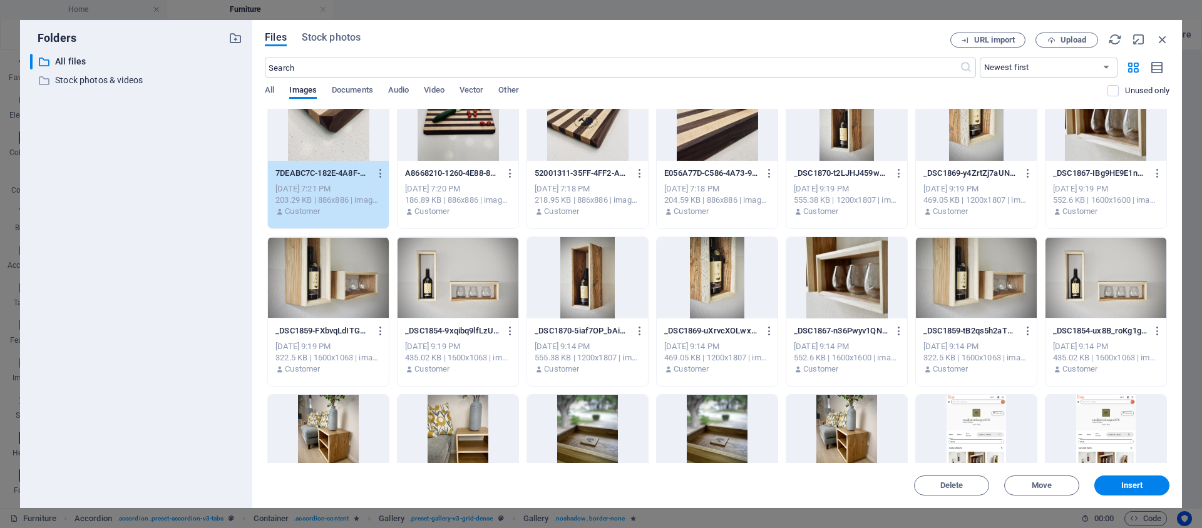
click at [472, 196] on div "186.89 KB | 886x886 | image/jpeg" at bounding box center [458, 200] width 106 height 11
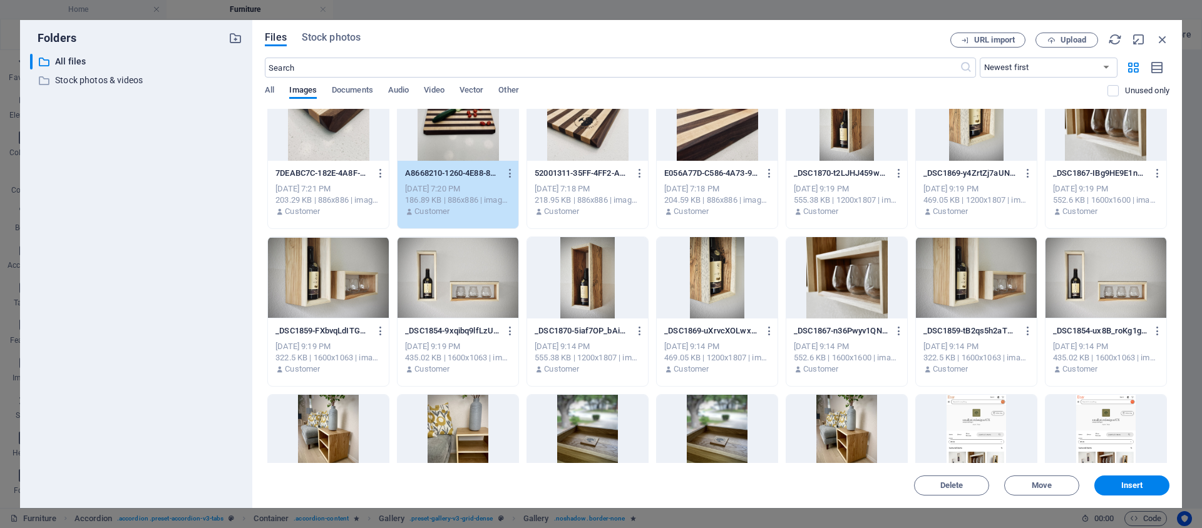
click at [295, 165] on div "7DEABC7C-182E-4A8F-A963-A975D8E64515_1_105_c-kWGpUSRy3hhz1Xski1b5Bw.jpeg 7DEABC…" at bounding box center [329, 173] width 106 height 20
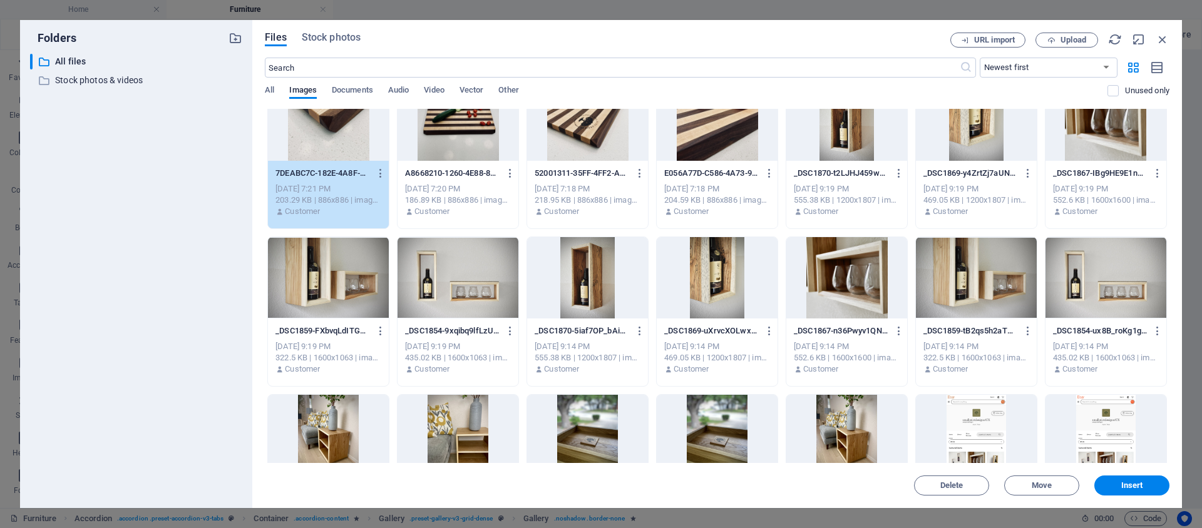
click at [448, 174] on p "A8668210-1260-4E88-8189-96CF9F1E2780_1_105_c-i7XKllHs-HSzWPrfAGmPaw.jpeg" at bounding box center [452, 173] width 94 height 11
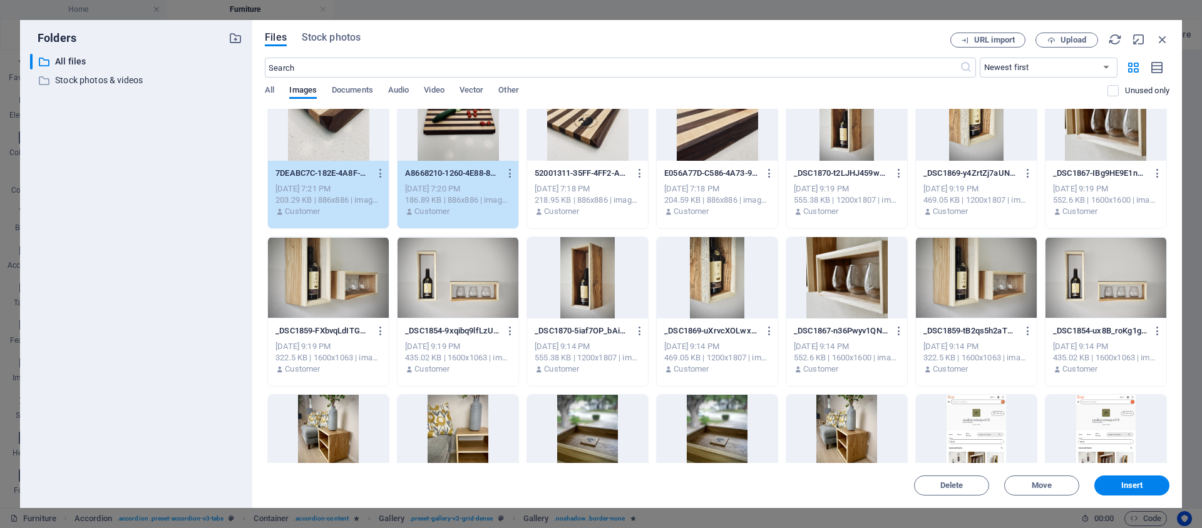
click at [547, 166] on div "52001311-35FF-4FF2-A40F-4A6FB808527C_1_105_c-G1wAMRmyPy3moA3ICJnjiQ.jpeg 520013…" at bounding box center [588, 173] width 106 height 20
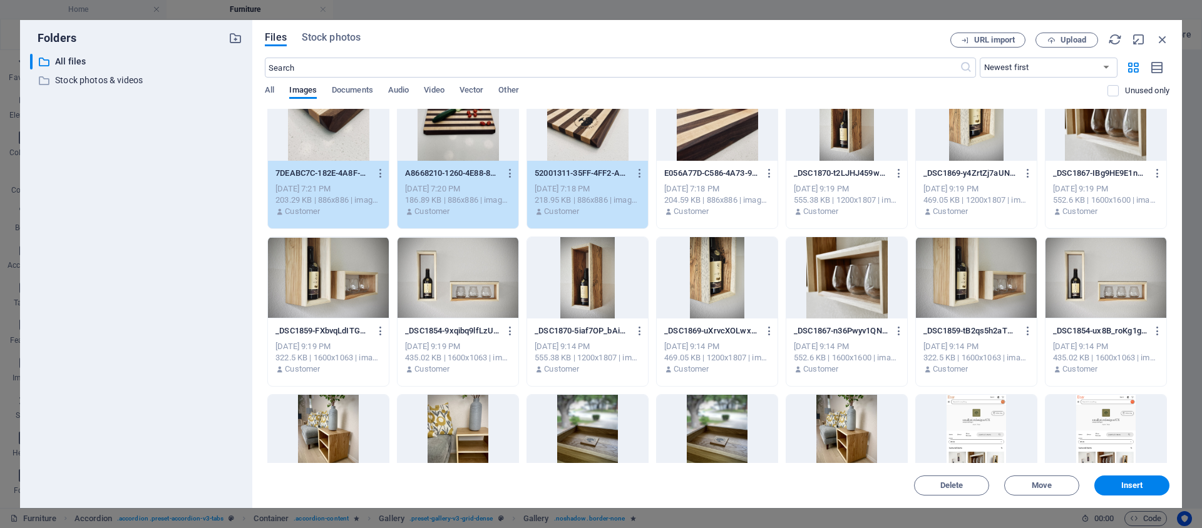
click at [661, 165] on div "E056A77D-C586-4A73-9D37-528E94E663BA_1_105_c-05vmsfO-crTDuF7obdhWFw.jpeg E056A7…" at bounding box center [717, 193] width 121 height 64
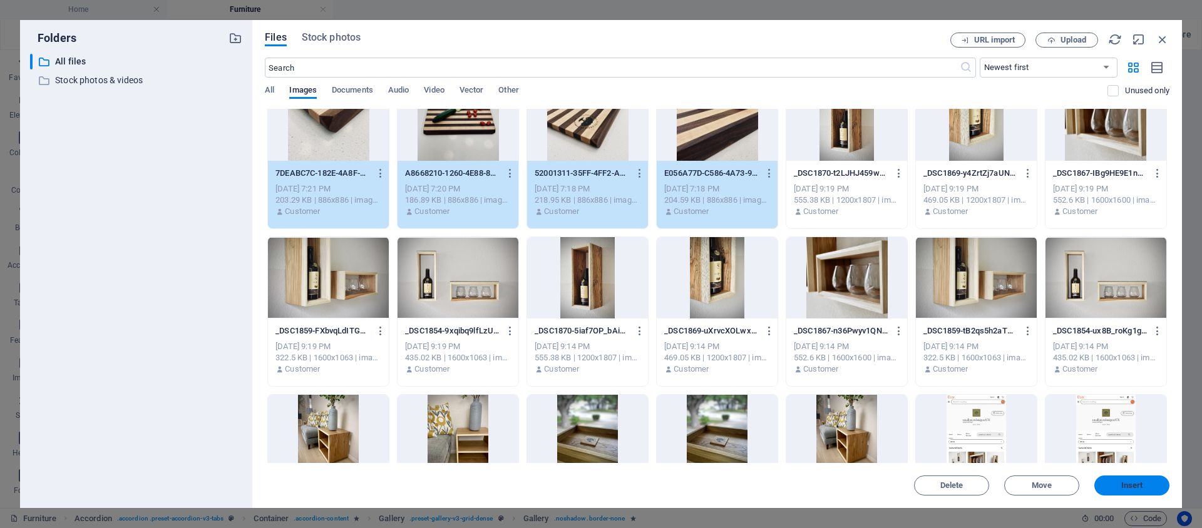
drag, startPoint x: 870, startPoint y: 435, endPoint x: 1141, endPoint y: 484, distance: 275.6
click at [1141, 484] on span "Insert" at bounding box center [1132, 486] width 22 height 8
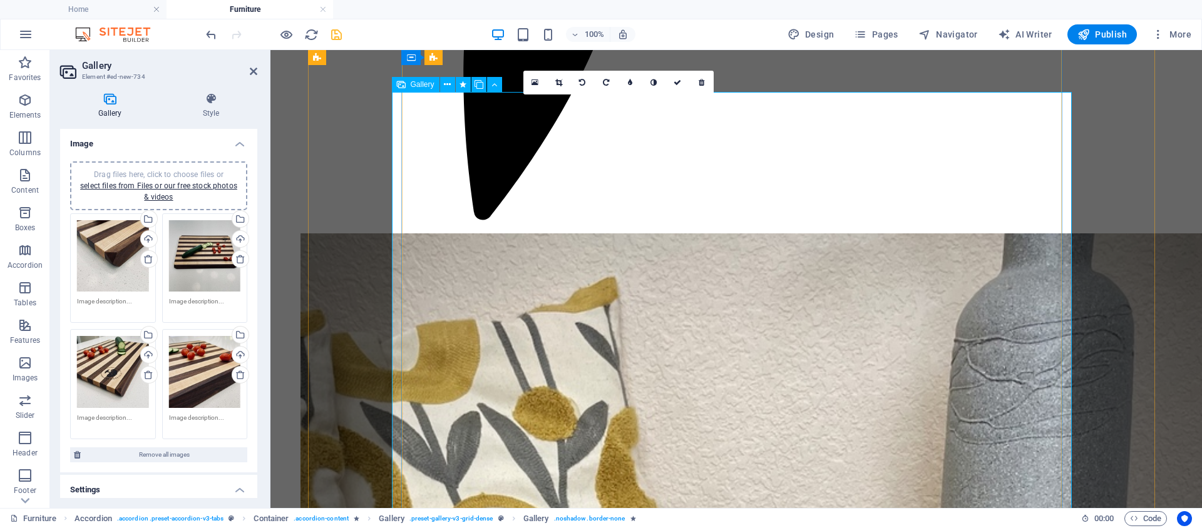
scroll to position [2168, 0]
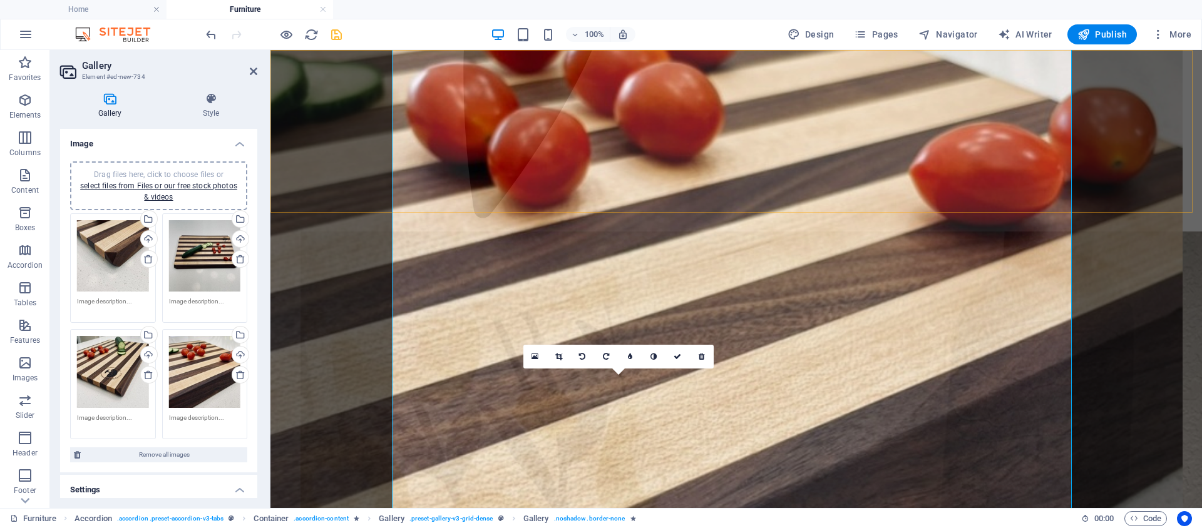
drag, startPoint x: 642, startPoint y: 448, endPoint x: 622, endPoint y: 197, distance: 251.9
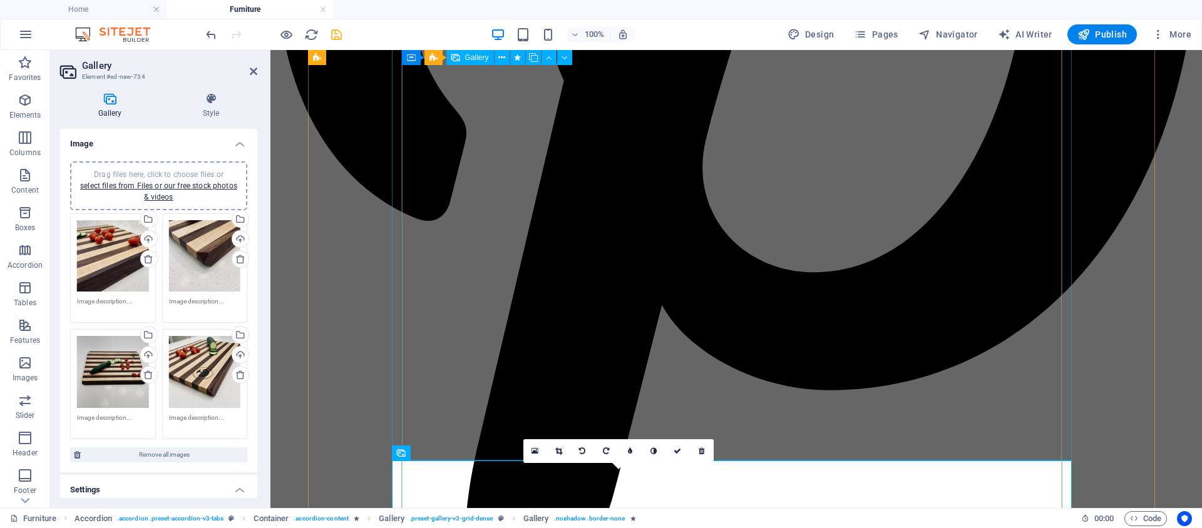
scroll to position [1620, 0]
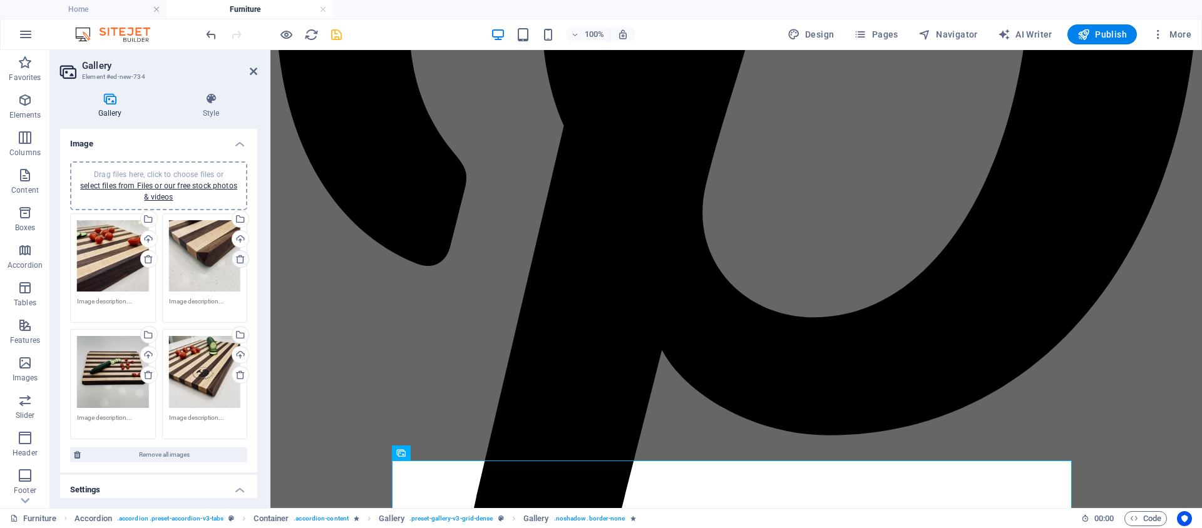
click at [240, 260] on icon at bounding box center [240, 259] width 10 height 10
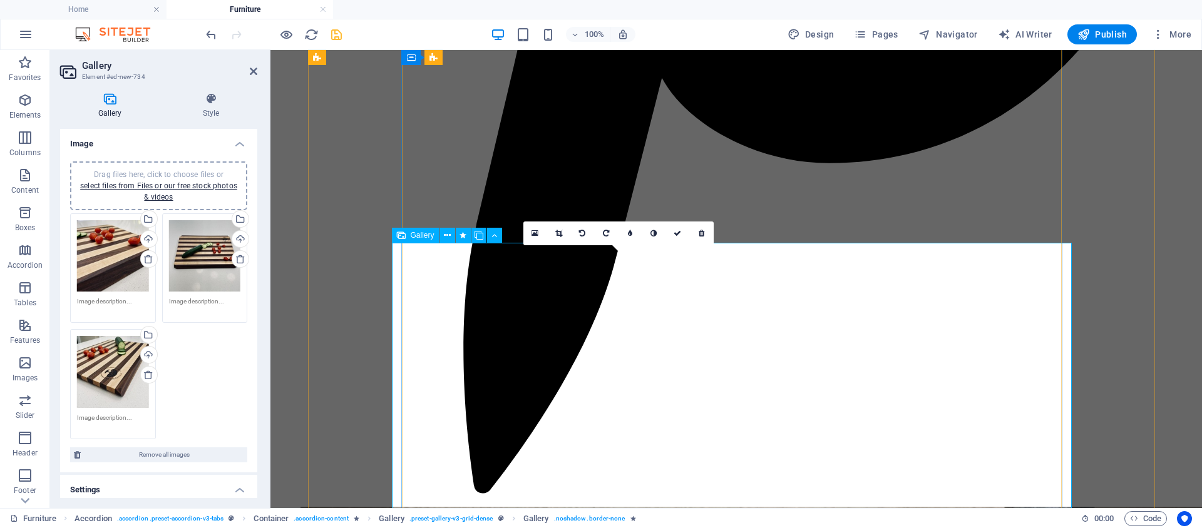
scroll to position [1823, 0]
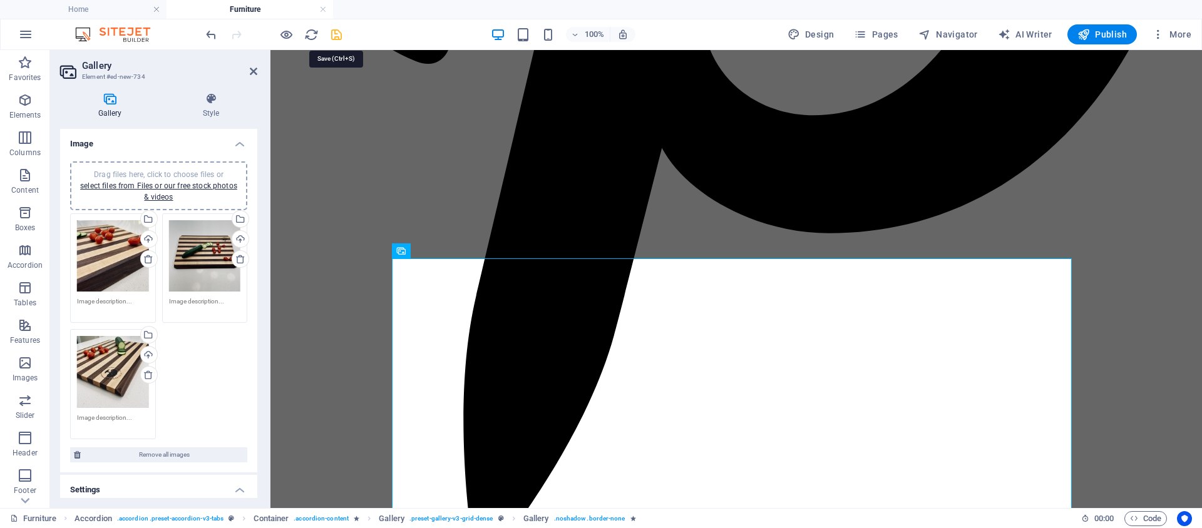
click at [340, 36] on icon "save" at bounding box center [336, 35] width 14 height 14
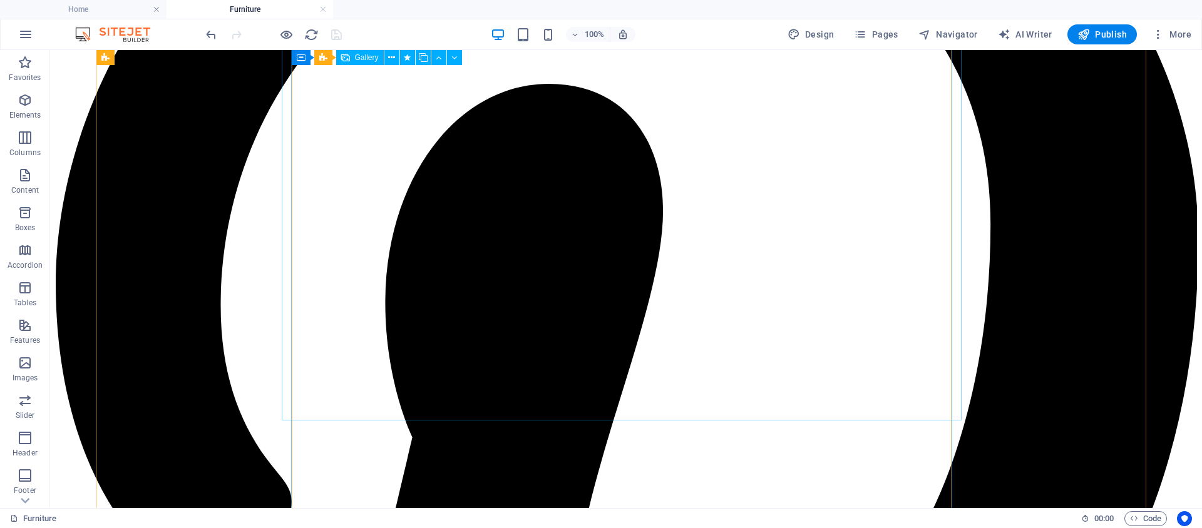
scroll to position [2068, 0]
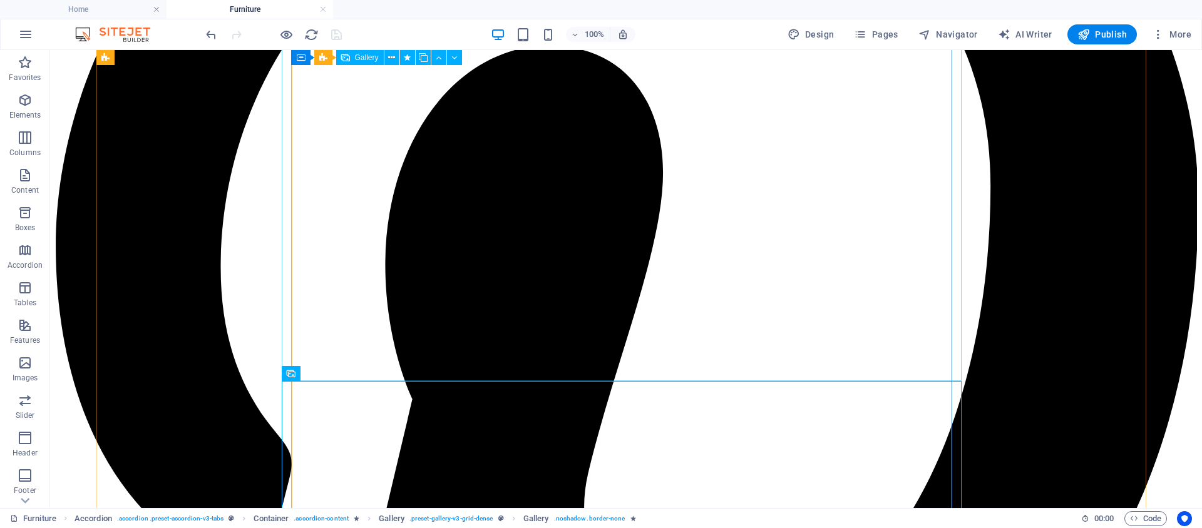
scroll to position [1698, 0]
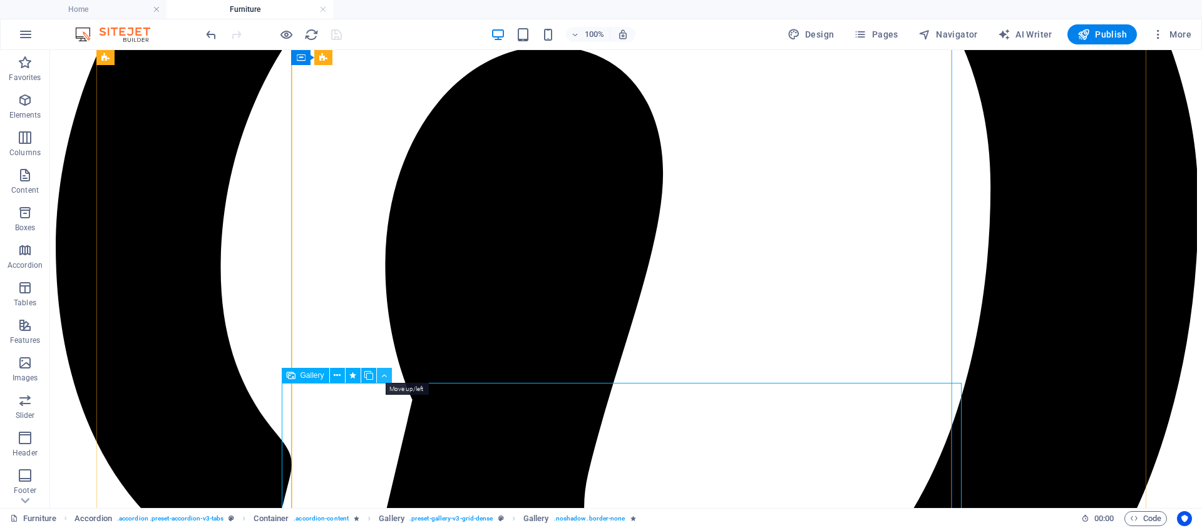
click at [381, 379] on icon at bounding box center [384, 375] width 6 height 13
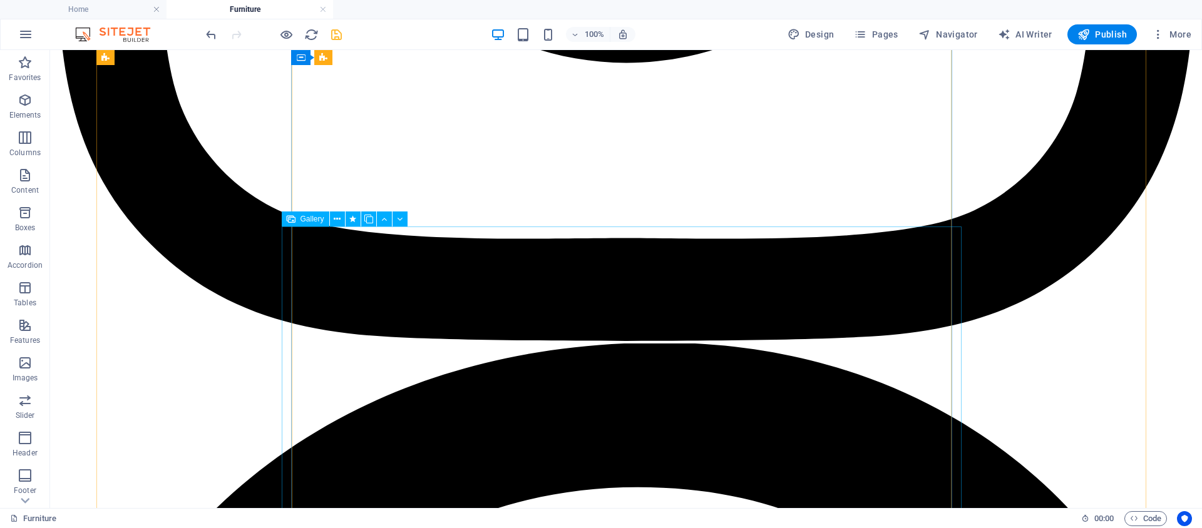
scroll to position [866, 0]
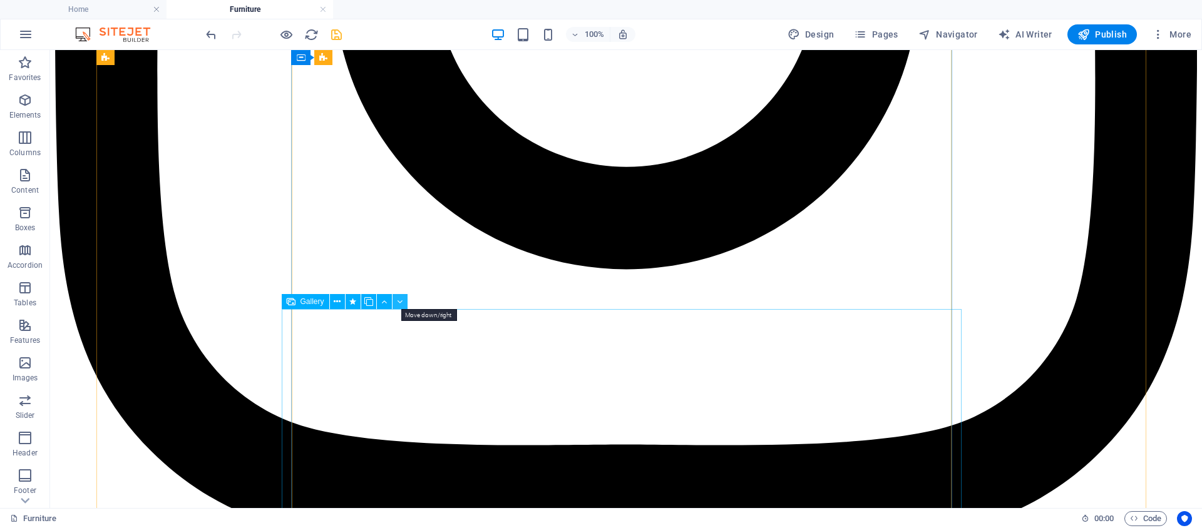
click at [401, 306] on icon at bounding box center [400, 302] width 6 height 13
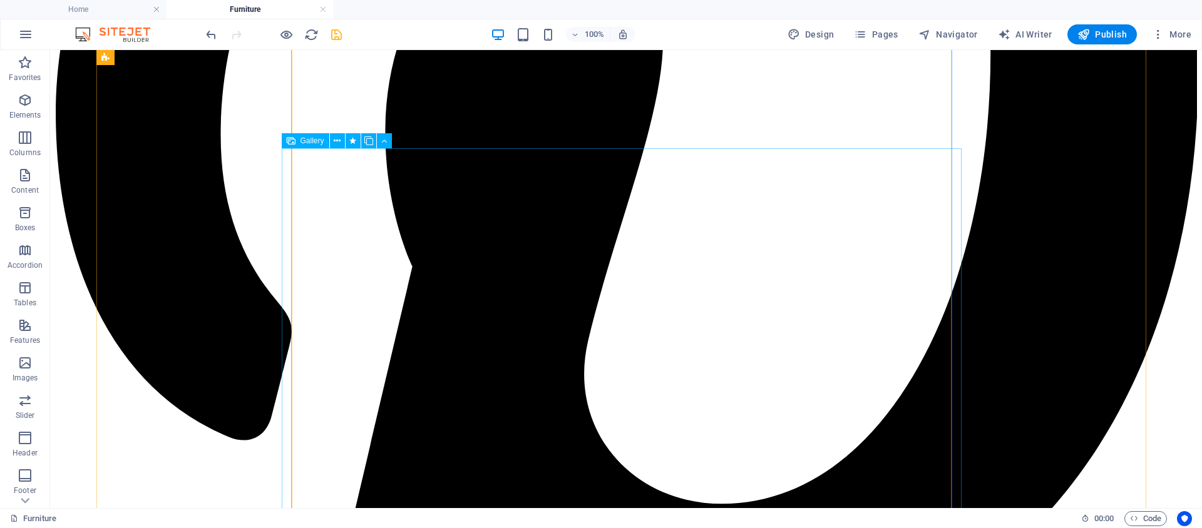
scroll to position [1692, 0]
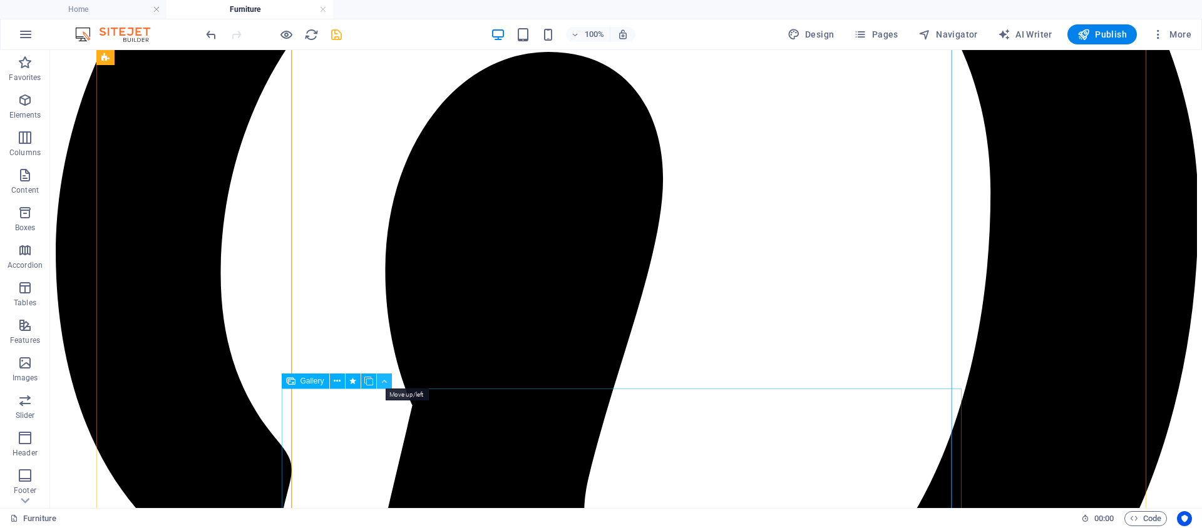
click at [383, 381] on icon at bounding box center [384, 381] width 6 height 13
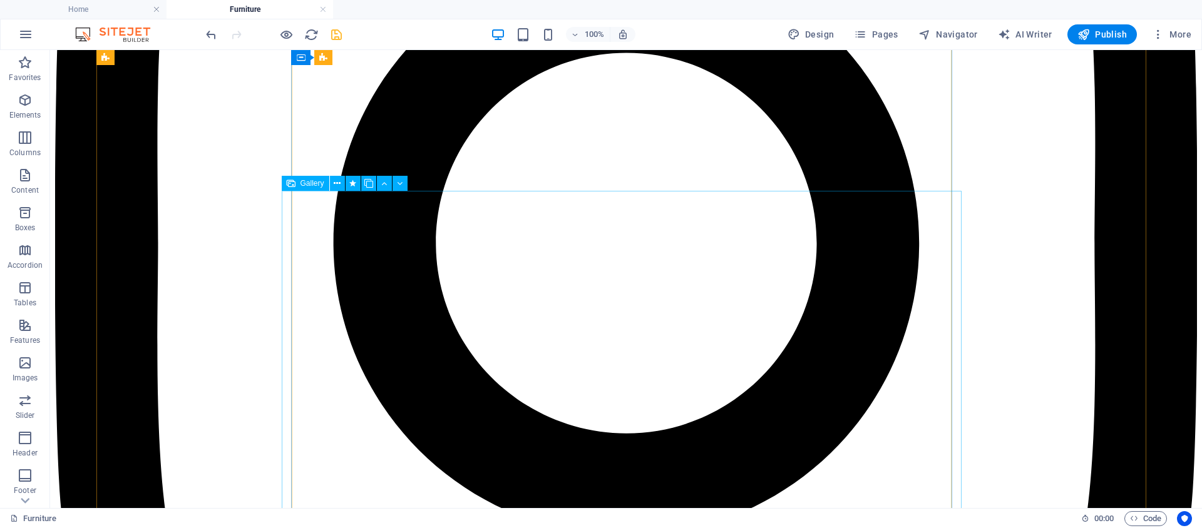
scroll to position [780, 0]
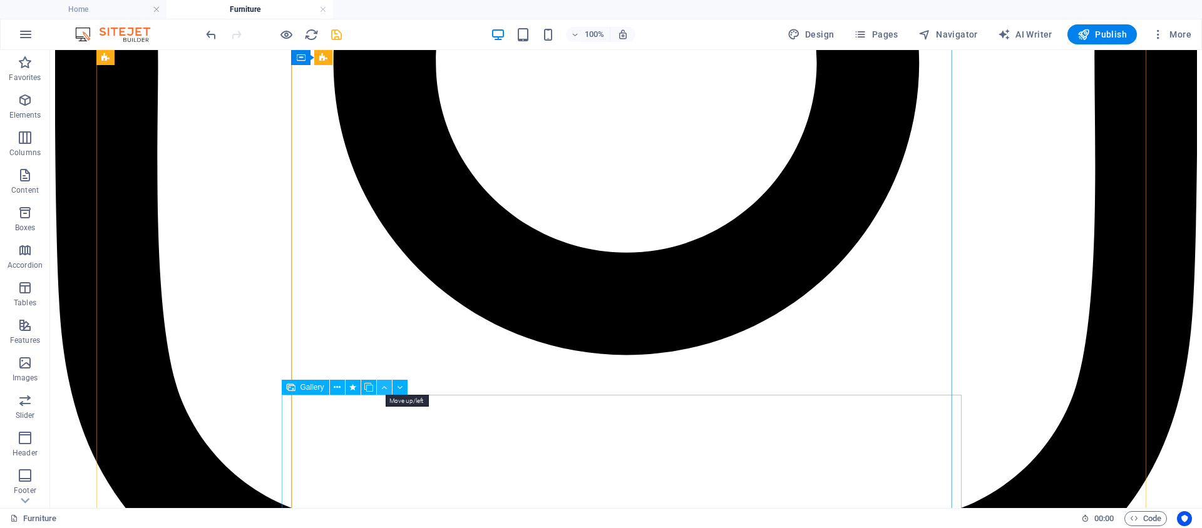
click at [388, 390] on button at bounding box center [384, 387] width 15 height 15
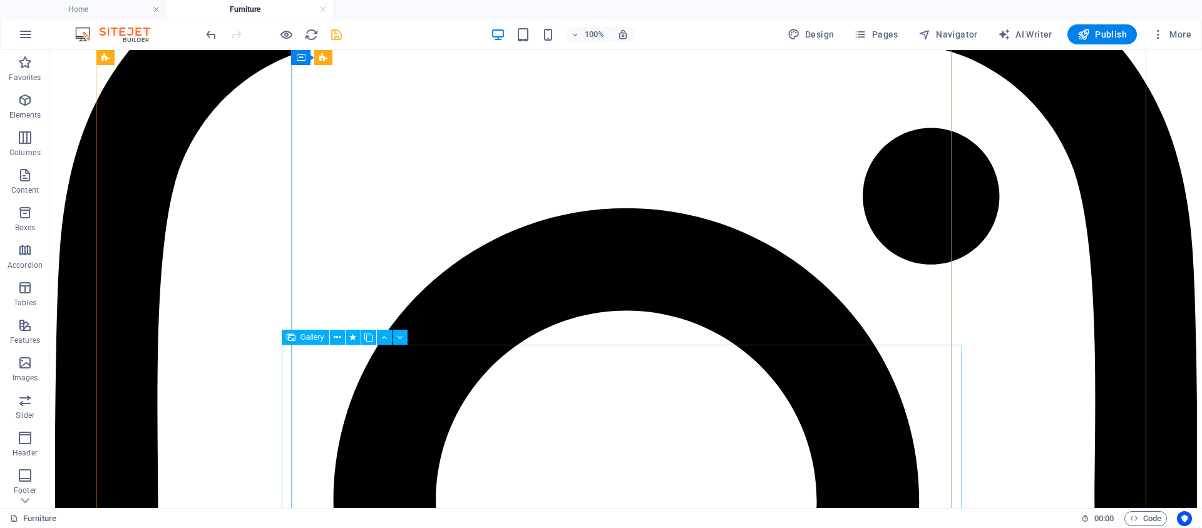
scroll to position [478, 0]
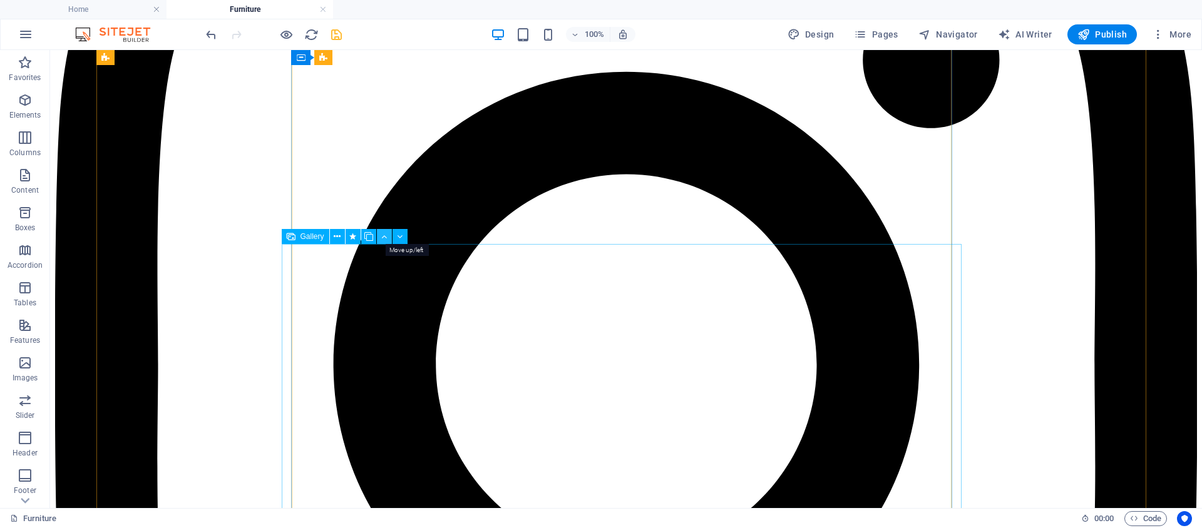
click at [383, 236] on icon at bounding box center [384, 236] width 6 height 13
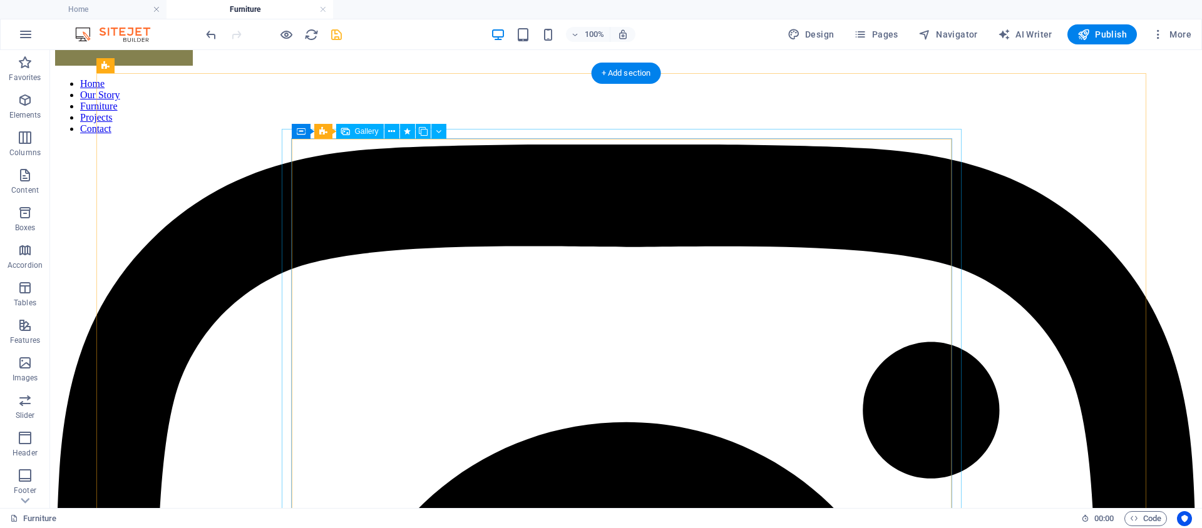
scroll to position [118, 0]
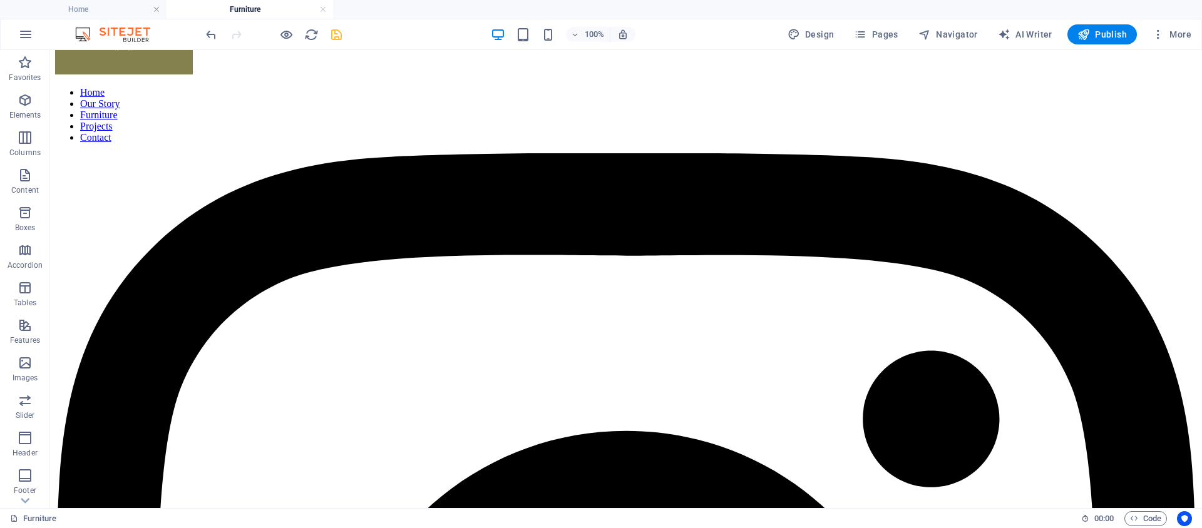
click at [342, 36] on icon "save" at bounding box center [336, 35] width 14 height 14
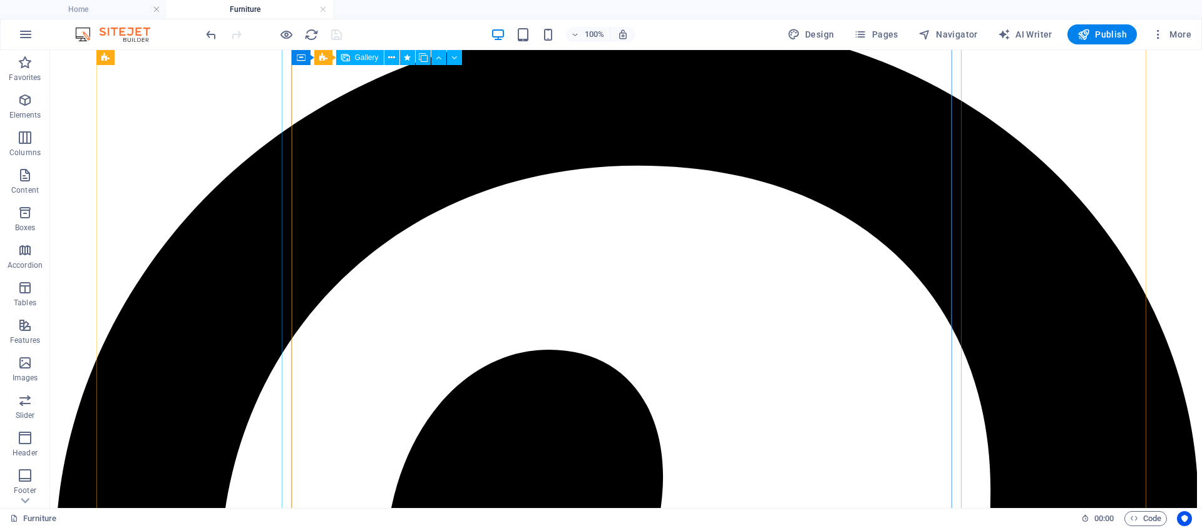
scroll to position [1215, 0]
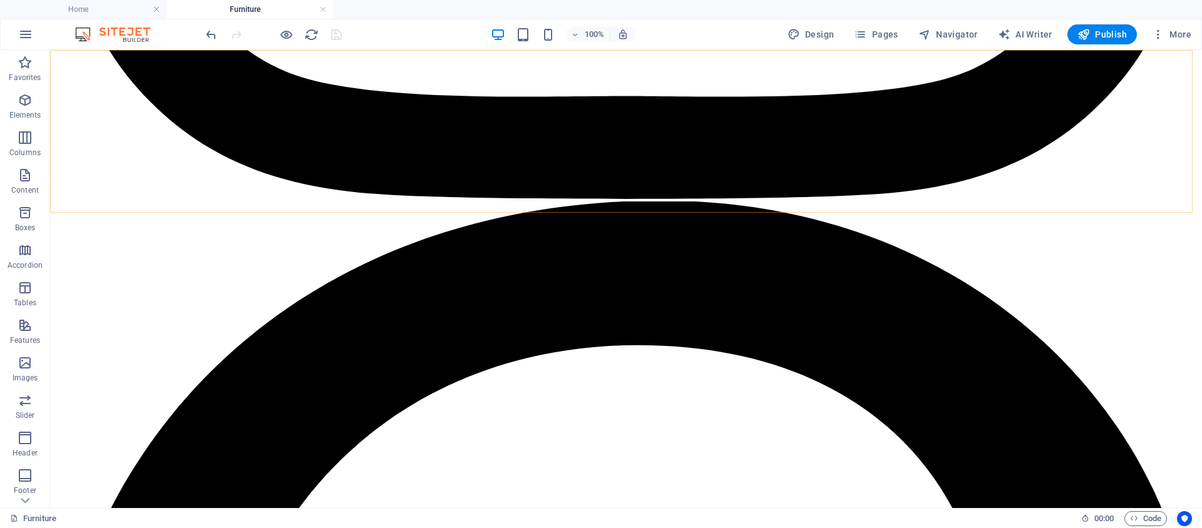
click at [891, 35] on span "Pages" at bounding box center [876, 34] width 44 height 13
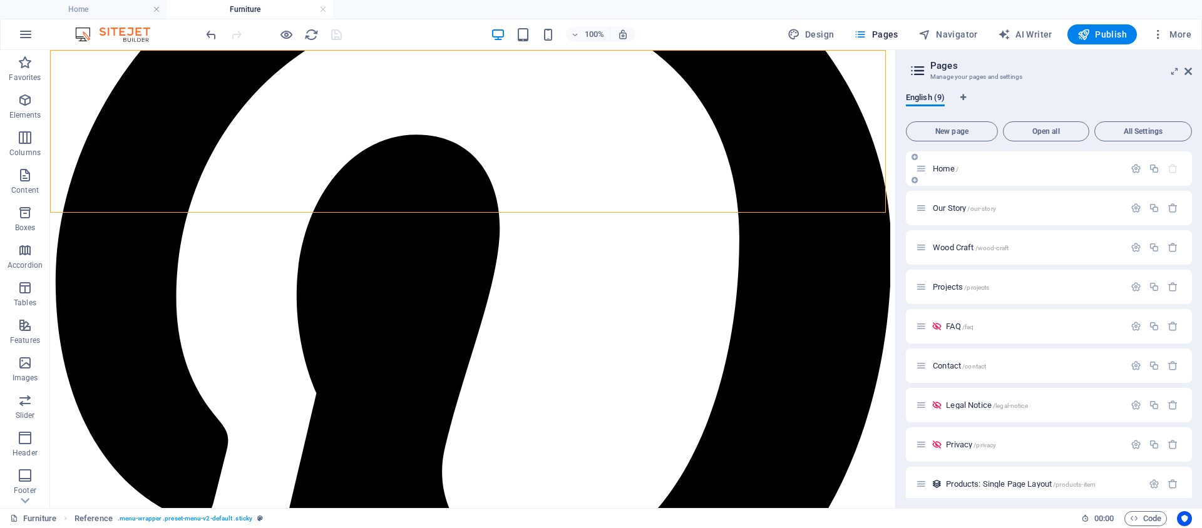
click at [951, 173] on div "Home /" at bounding box center [1020, 169] width 209 height 14
click at [941, 168] on span "Home /" at bounding box center [946, 168] width 26 height 9
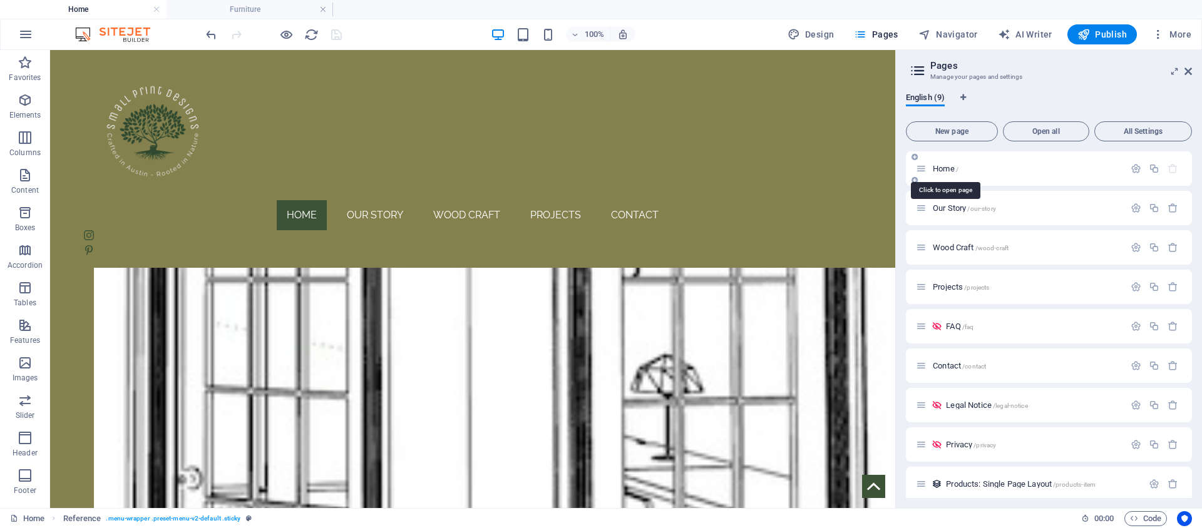
scroll to position [0, 0]
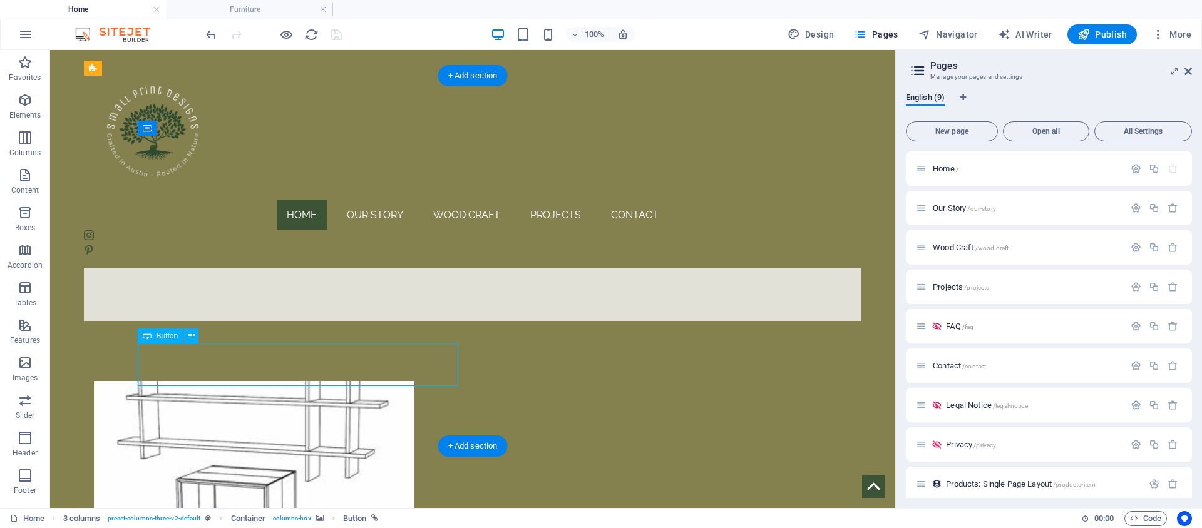
select select "%"
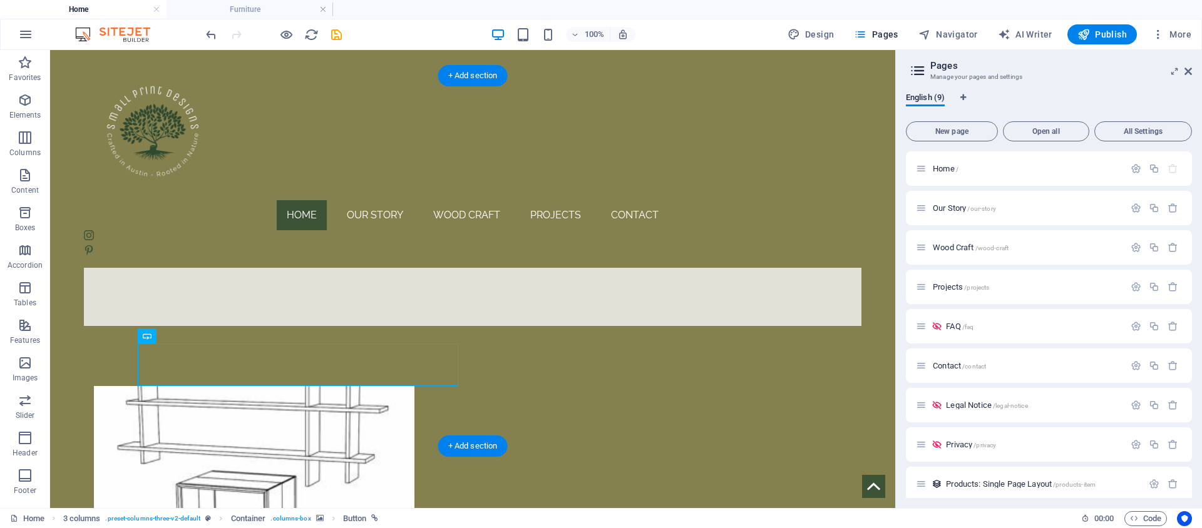
click at [316, 386] on figure at bounding box center [254, 511] width 321 height 250
drag, startPoint x: 316, startPoint y: 320, endPoint x: 95, endPoint y: 320, distance: 220.4
click at [95, 386] on figure at bounding box center [254, 511] width 321 height 250
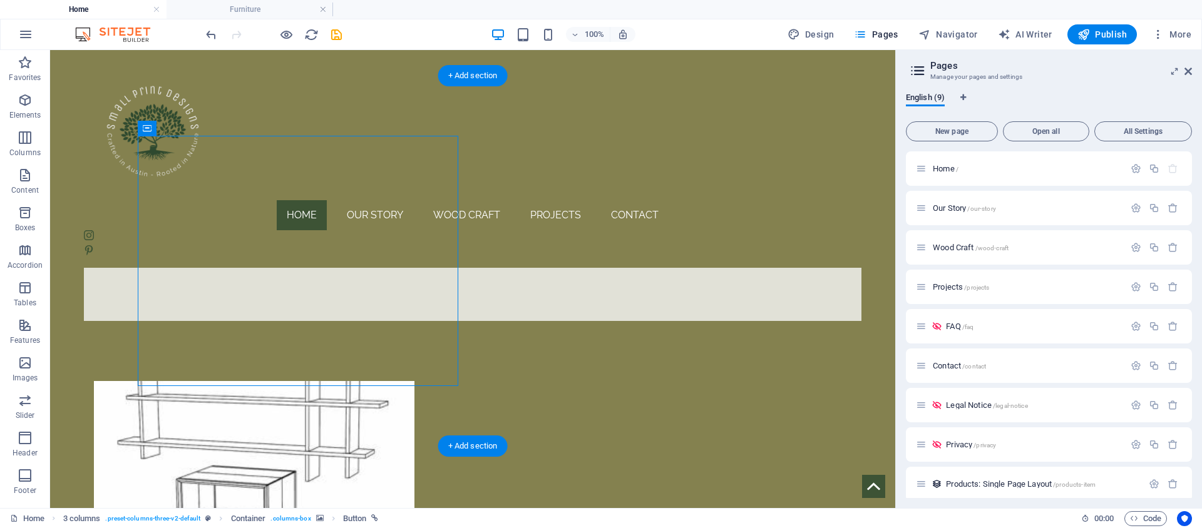
select select "px"
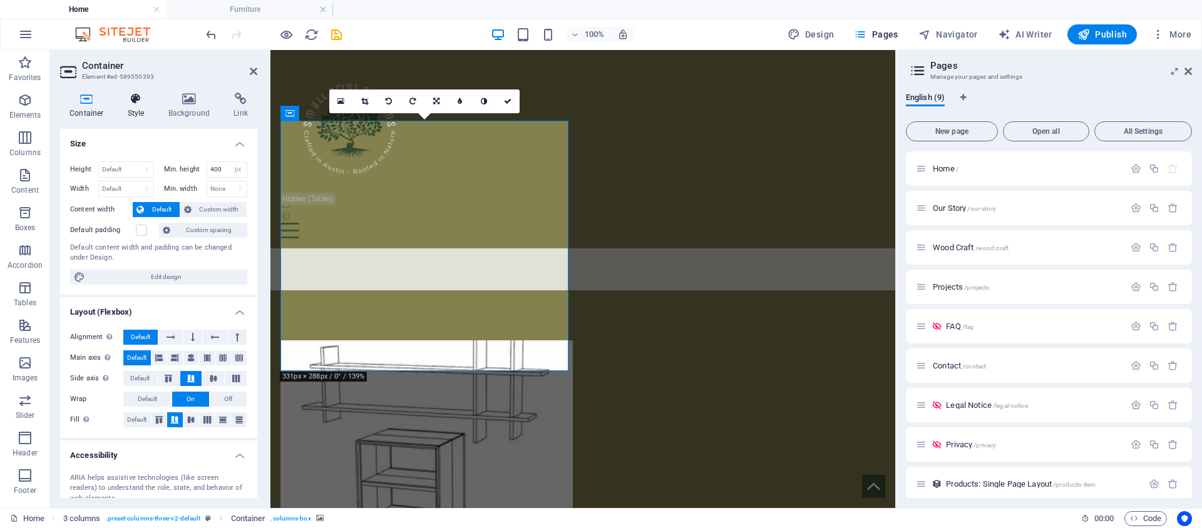
click at [135, 114] on h4 "Style" at bounding box center [138, 106] width 41 height 26
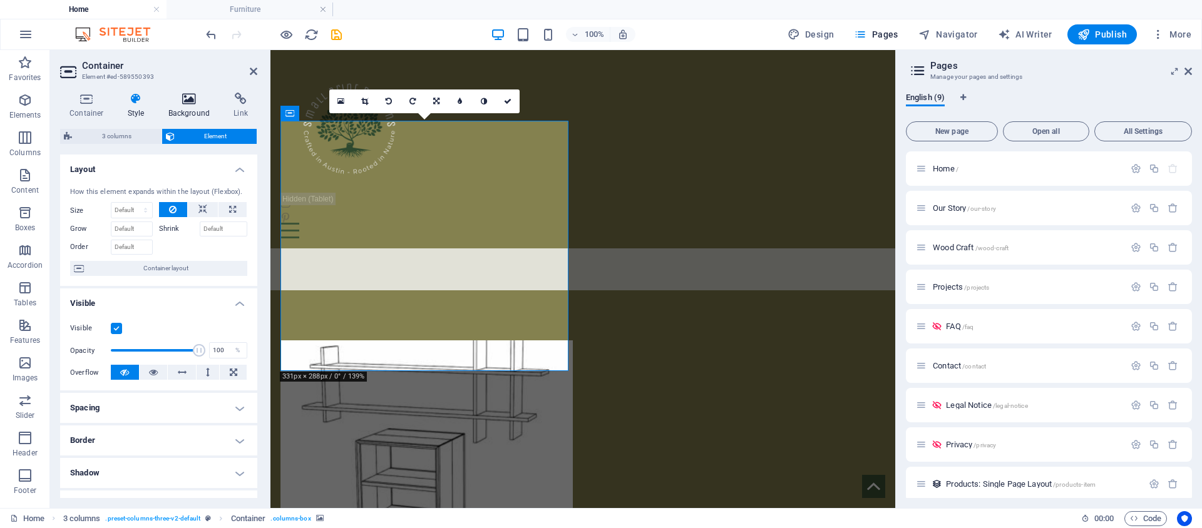
click at [197, 102] on icon at bounding box center [189, 99] width 61 height 13
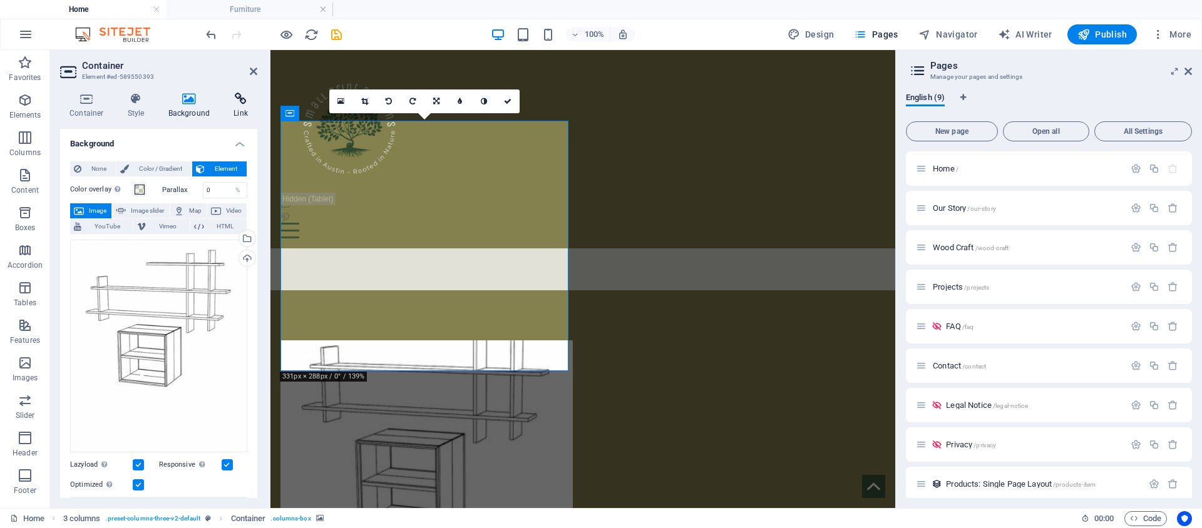
click at [234, 105] on icon at bounding box center [240, 99] width 33 height 13
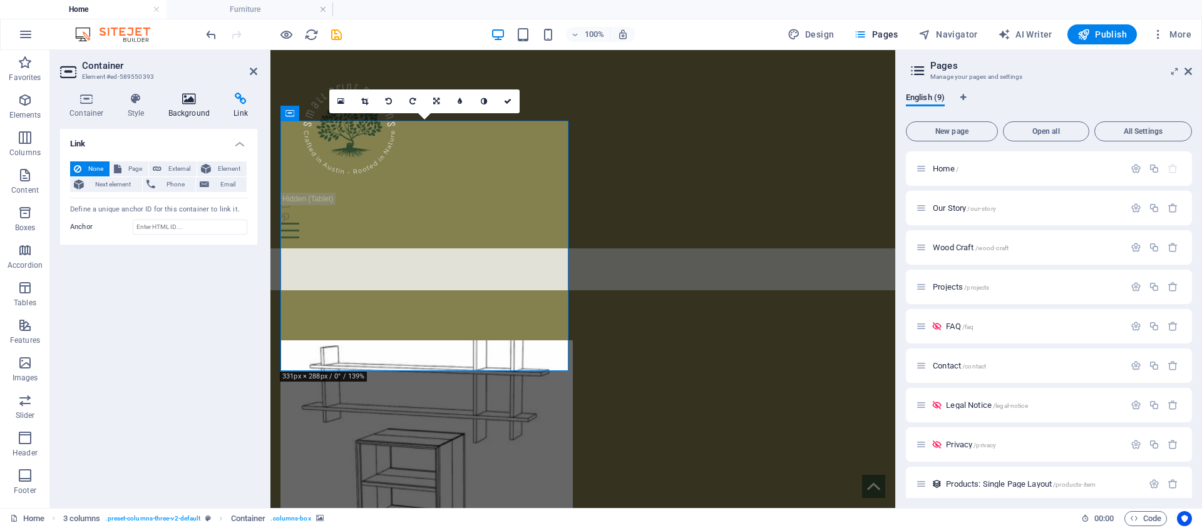
click at [194, 106] on h4 "Background" at bounding box center [192, 106] width 66 height 26
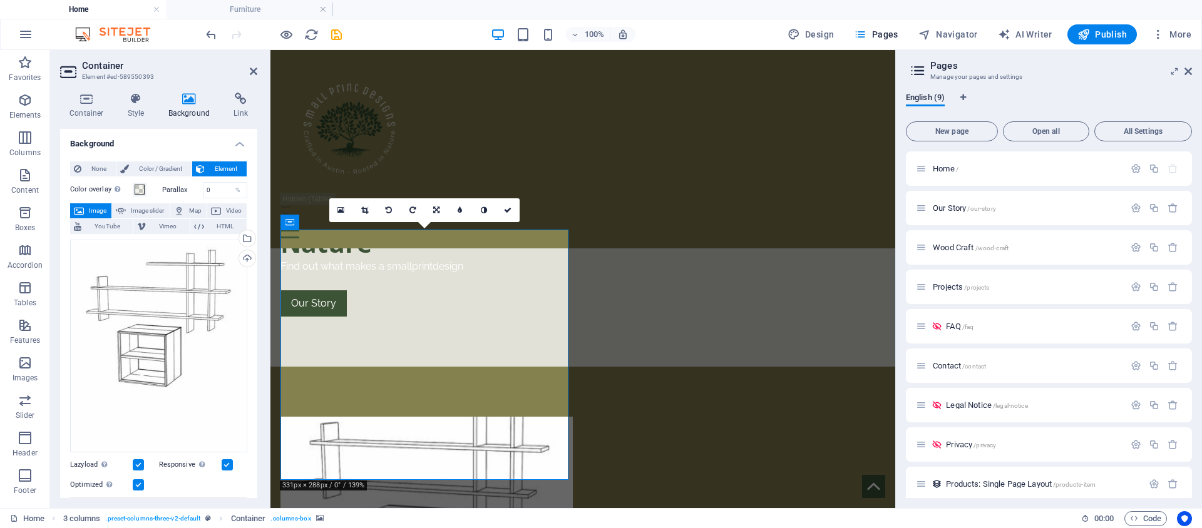
scroll to position [547, 0]
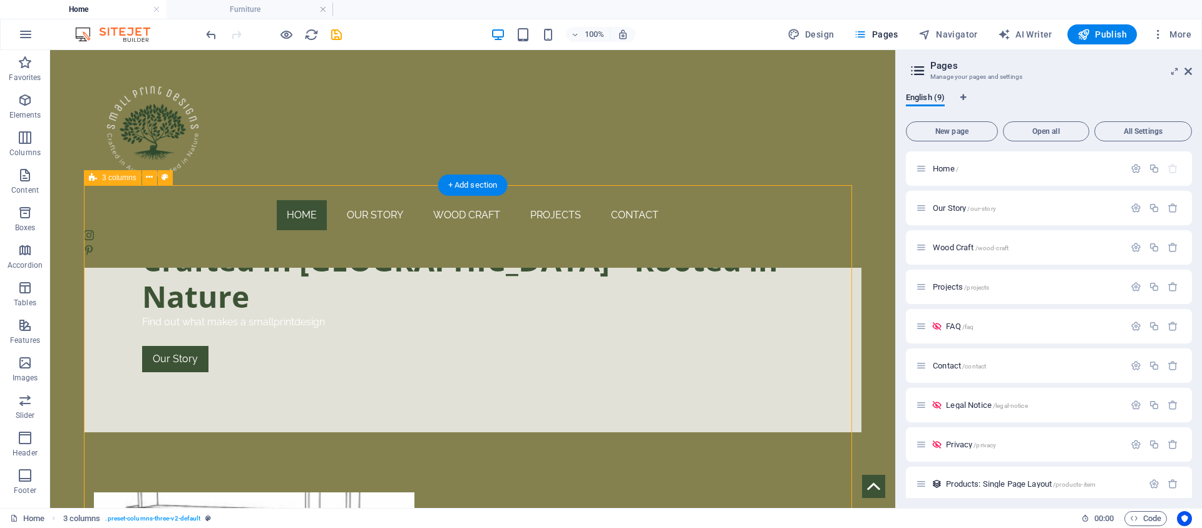
scroll to position [444, 0]
click at [330, 36] on icon "save" at bounding box center [336, 35] width 14 height 14
